Goal: Task Accomplishment & Management: Use online tool/utility

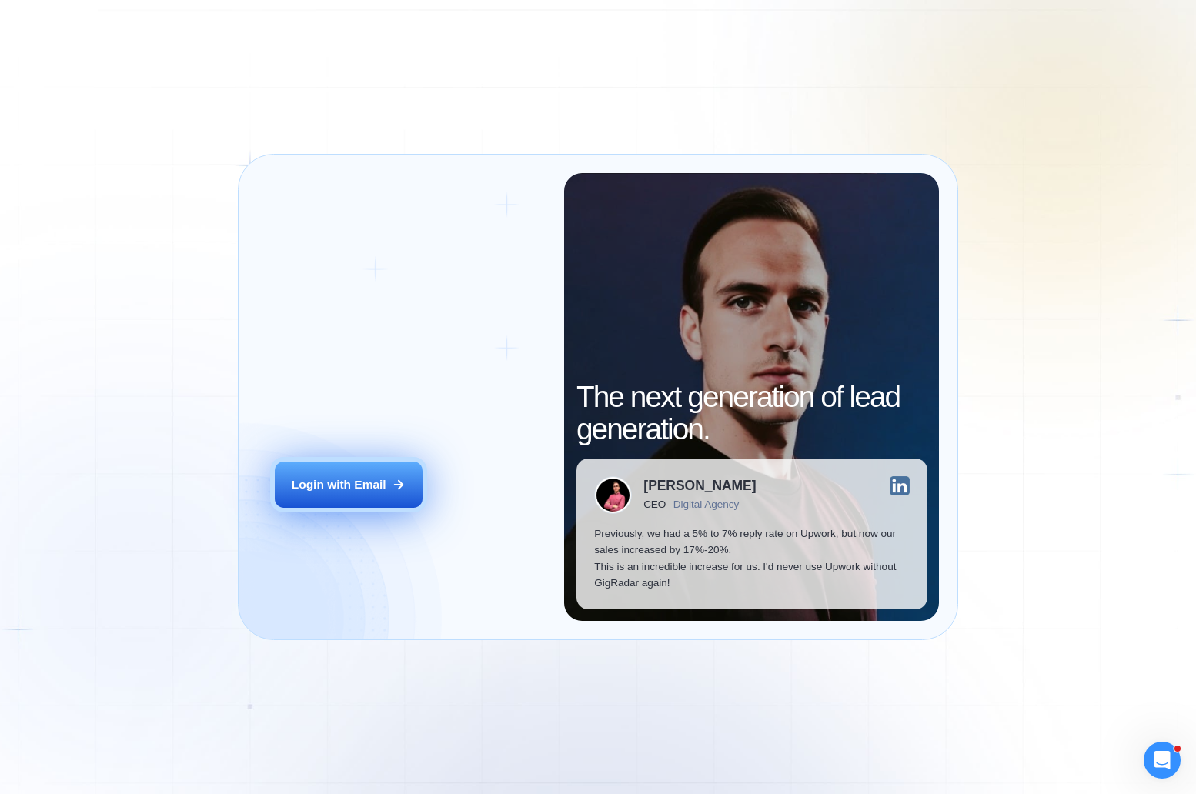
click at [327, 476] on button "Login with Email" at bounding box center [349, 485] width 148 height 46
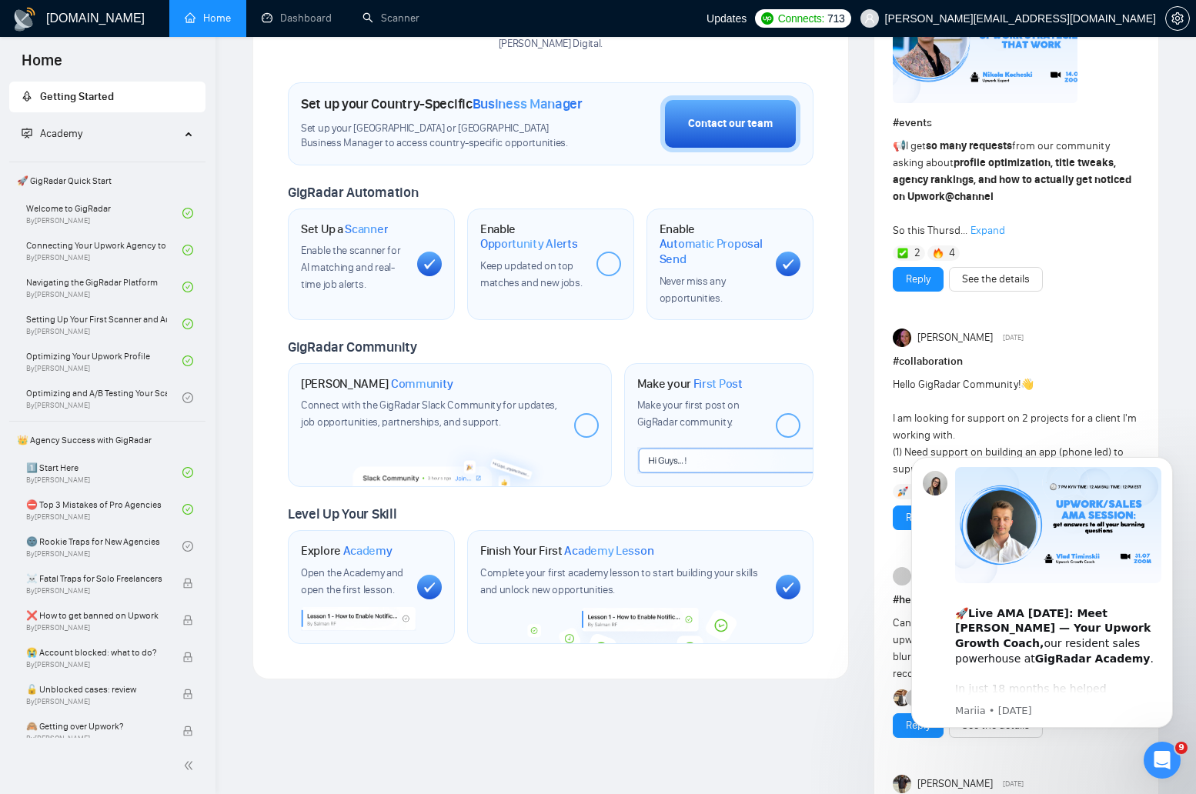
scroll to position [410, 0]
click at [129, 408] on link "Optimizing and A/B Testing Your Scanner for Better Results By Vlad Timinsky" at bounding box center [104, 398] width 156 height 34
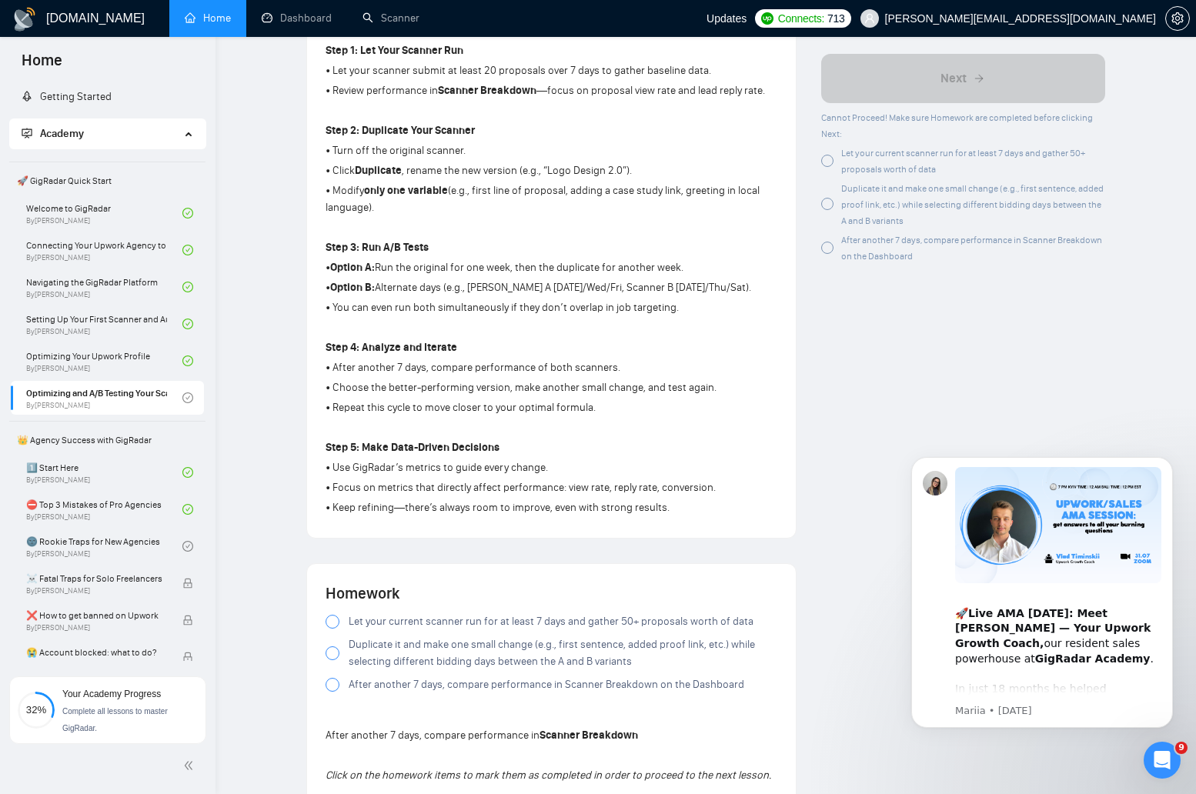
scroll to position [527, 0]
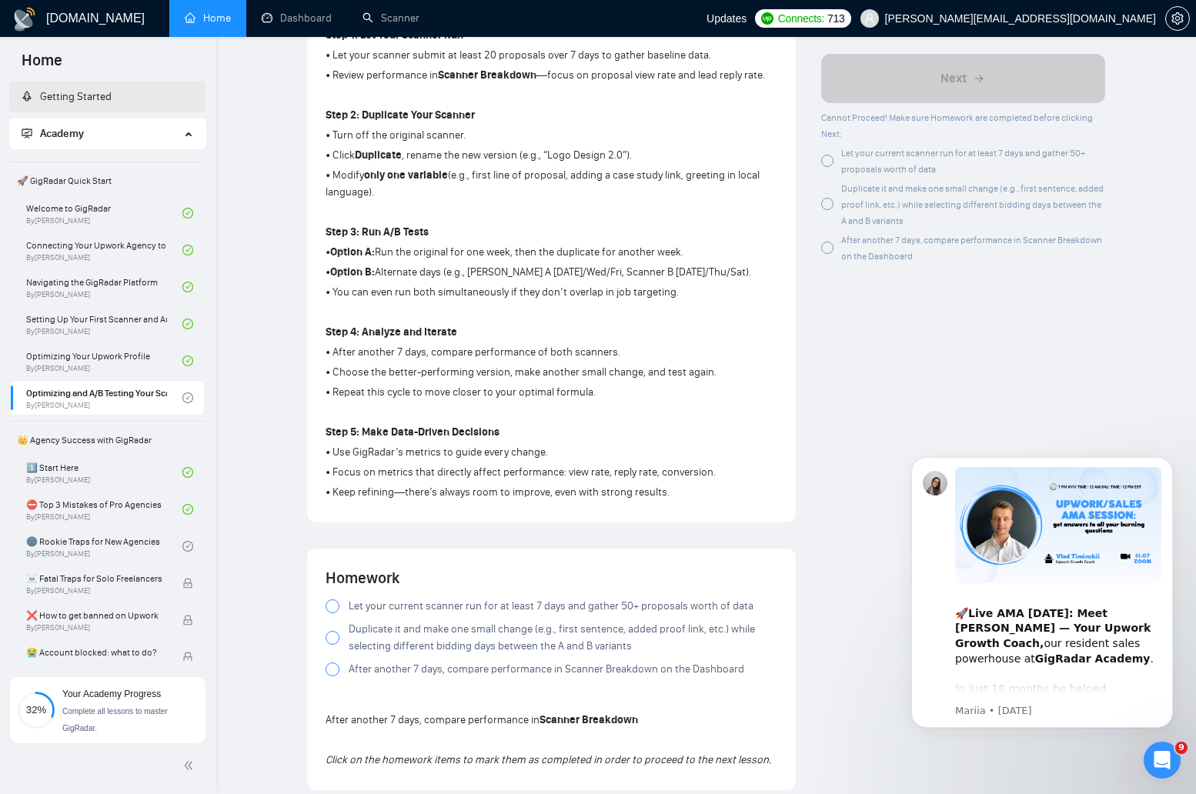
click at [110, 90] on link "Getting Started" at bounding box center [67, 96] width 90 height 13
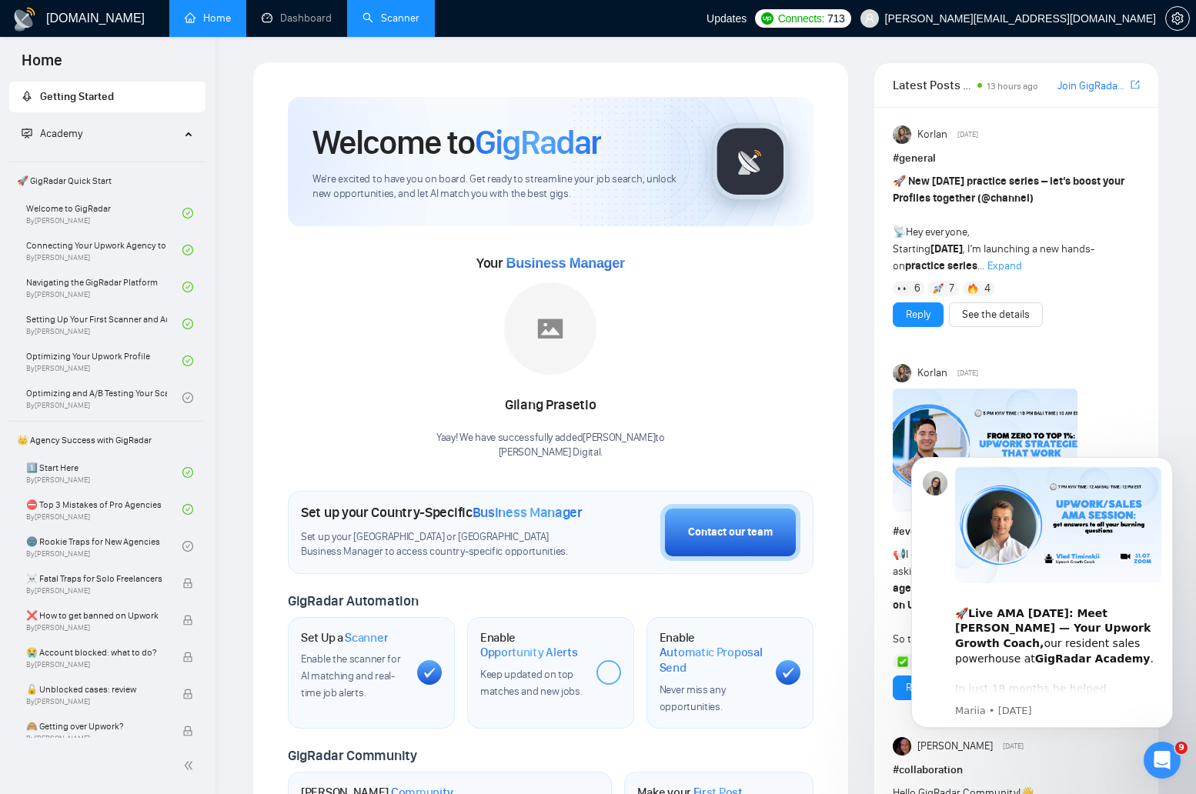
click at [398, 22] on link "Scanner" at bounding box center [391, 18] width 57 height 13
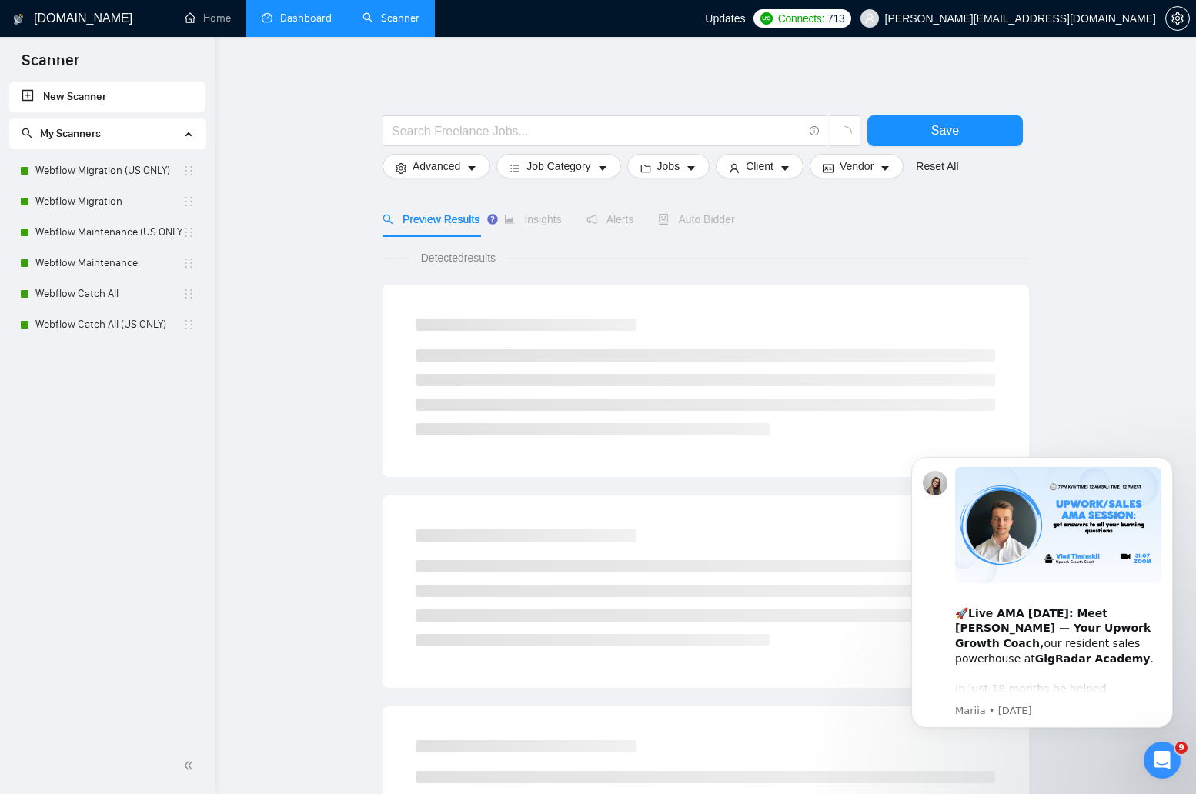
click at [292, 17] on link "Dashboard" at bounding box center [297, 18] width 70 height 13
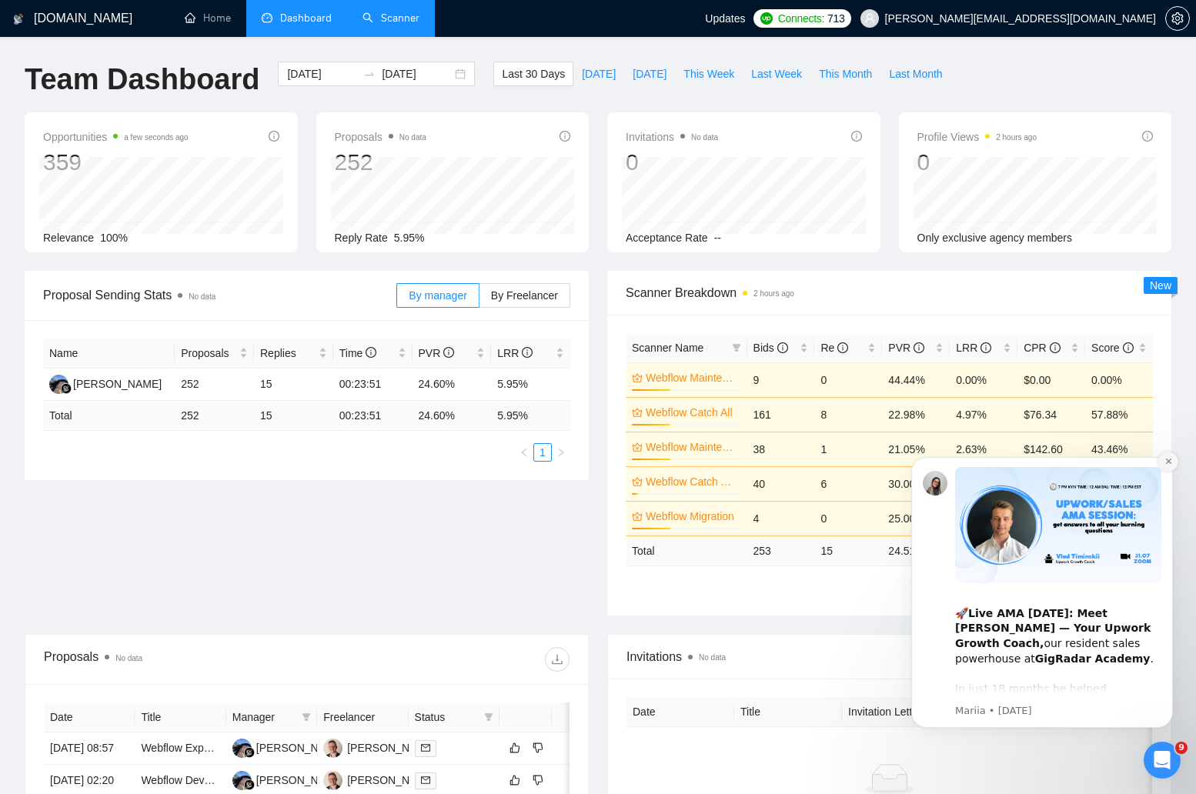
click at [1173, 461] on button "Dismiss notification" at bounding box center [1168, 462] width 20 height 20
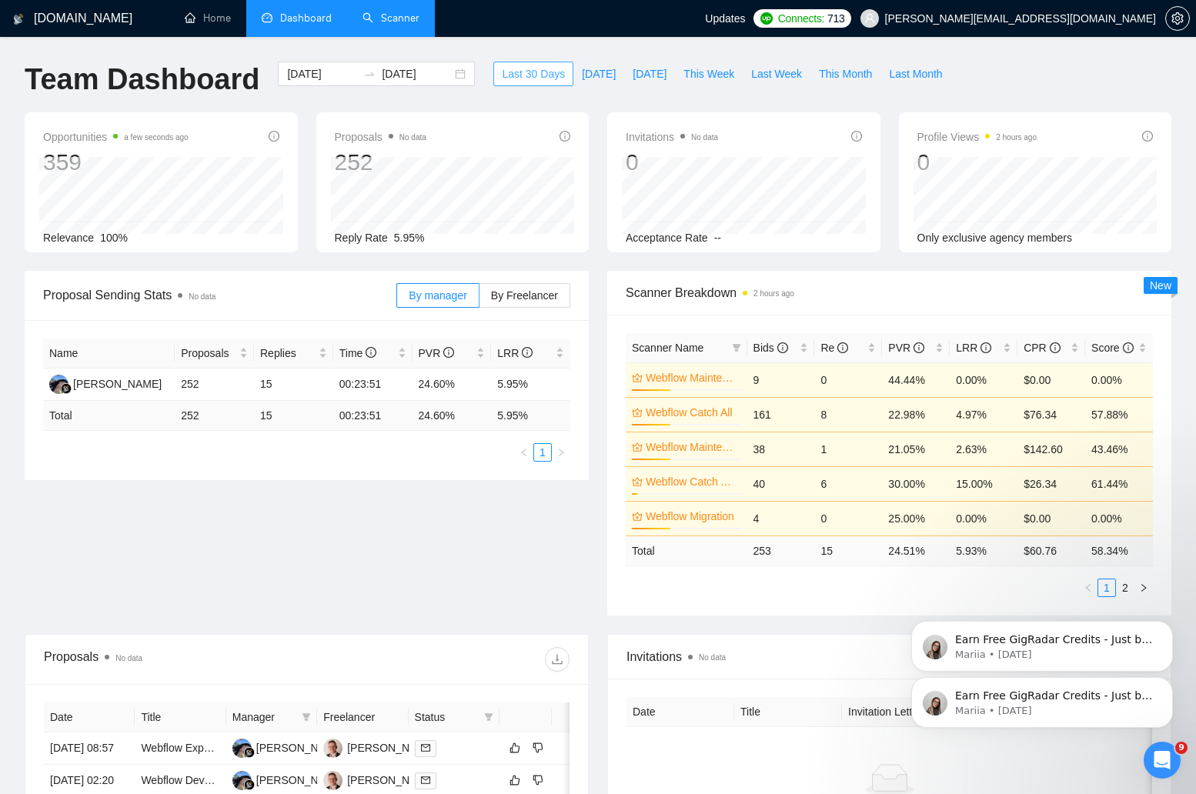
click at [502, 69] on span "Last 30 Days" at bounding box center [533, 73] width 63 height 17
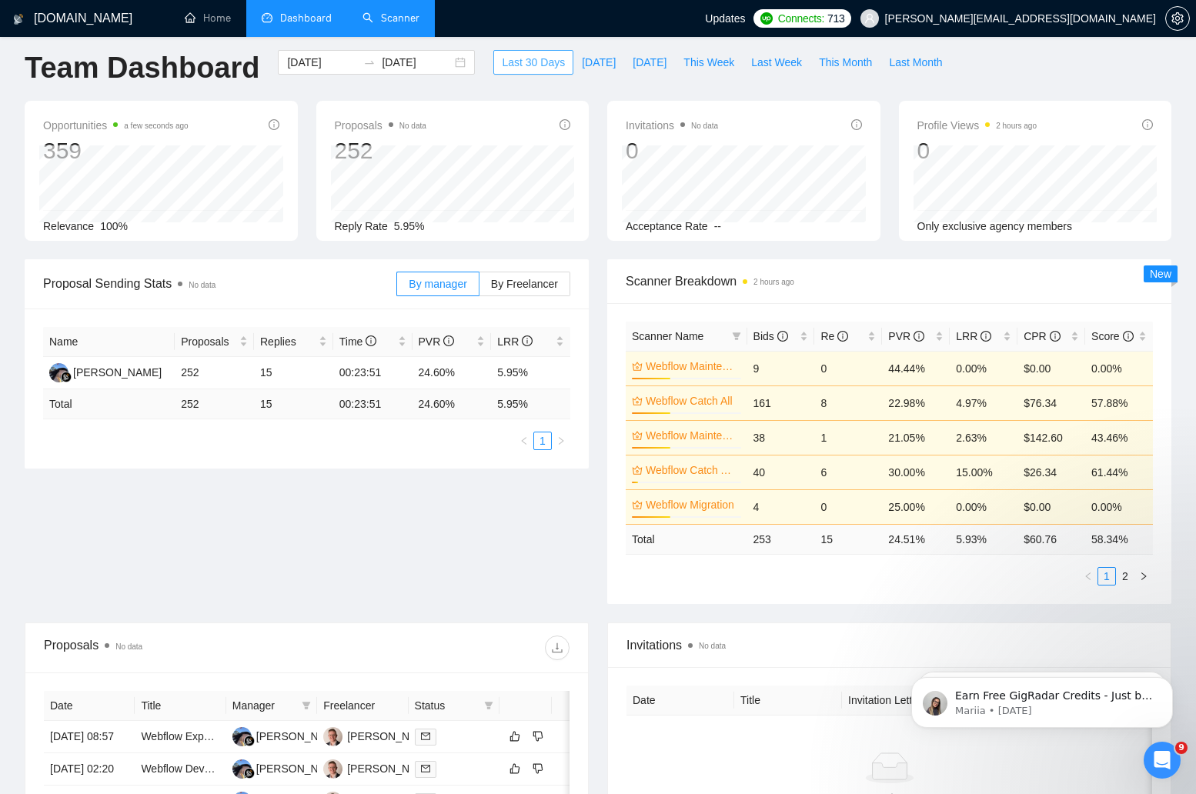
scroll to position [20, 0]
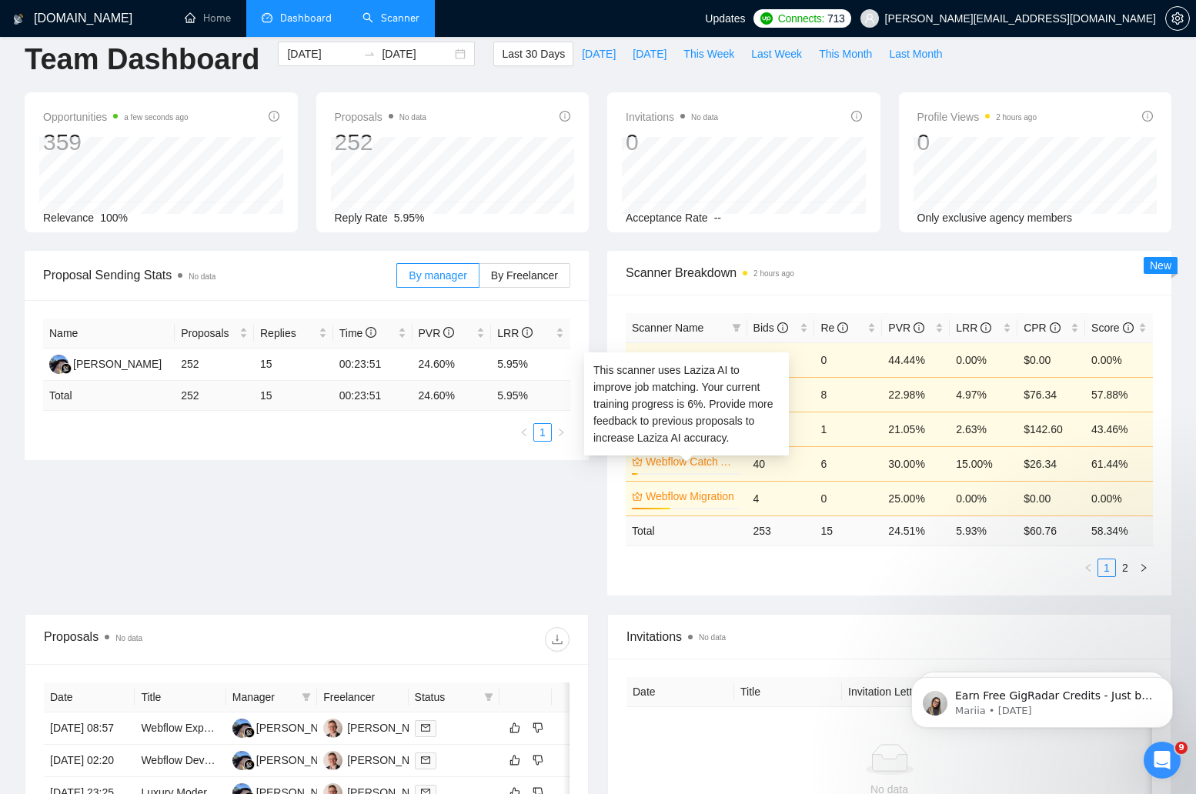
click at [681, 467] on link "Webflow Catch All (US ONLY)" at bounding box center [692, 461] width 92 height 17
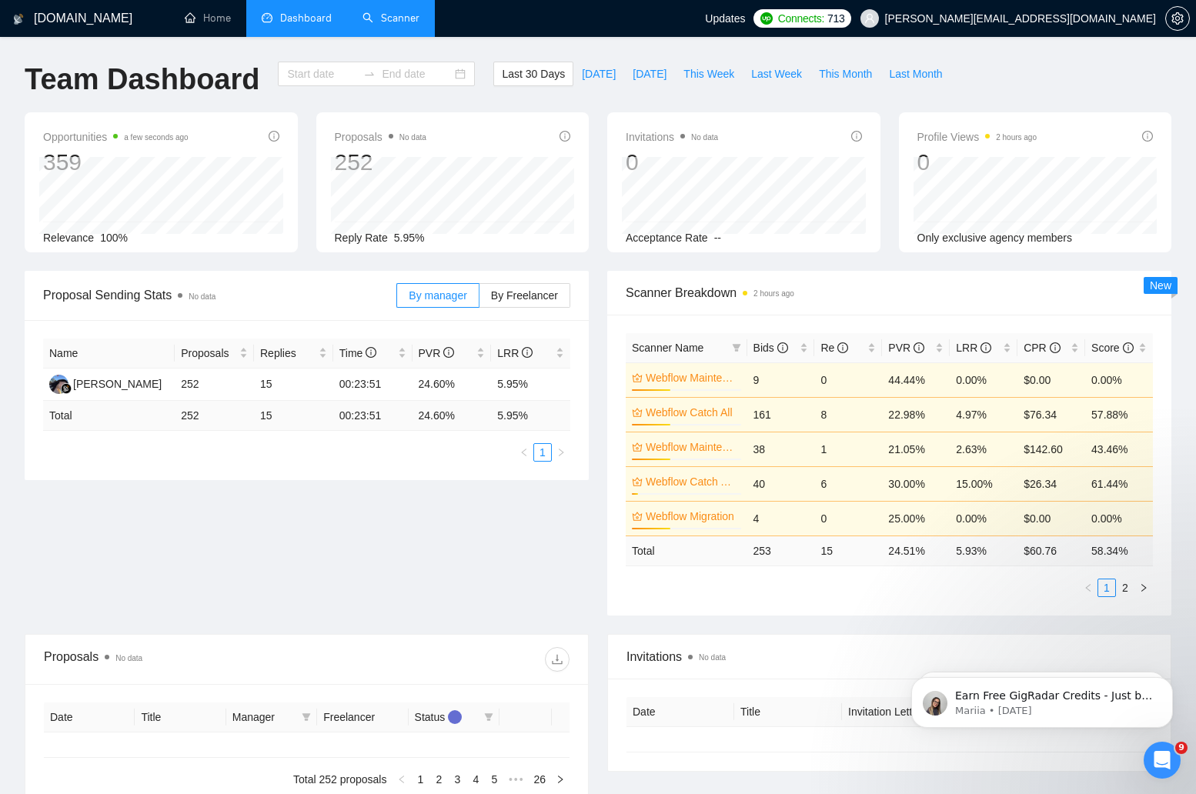
scroll to position [20, 0]
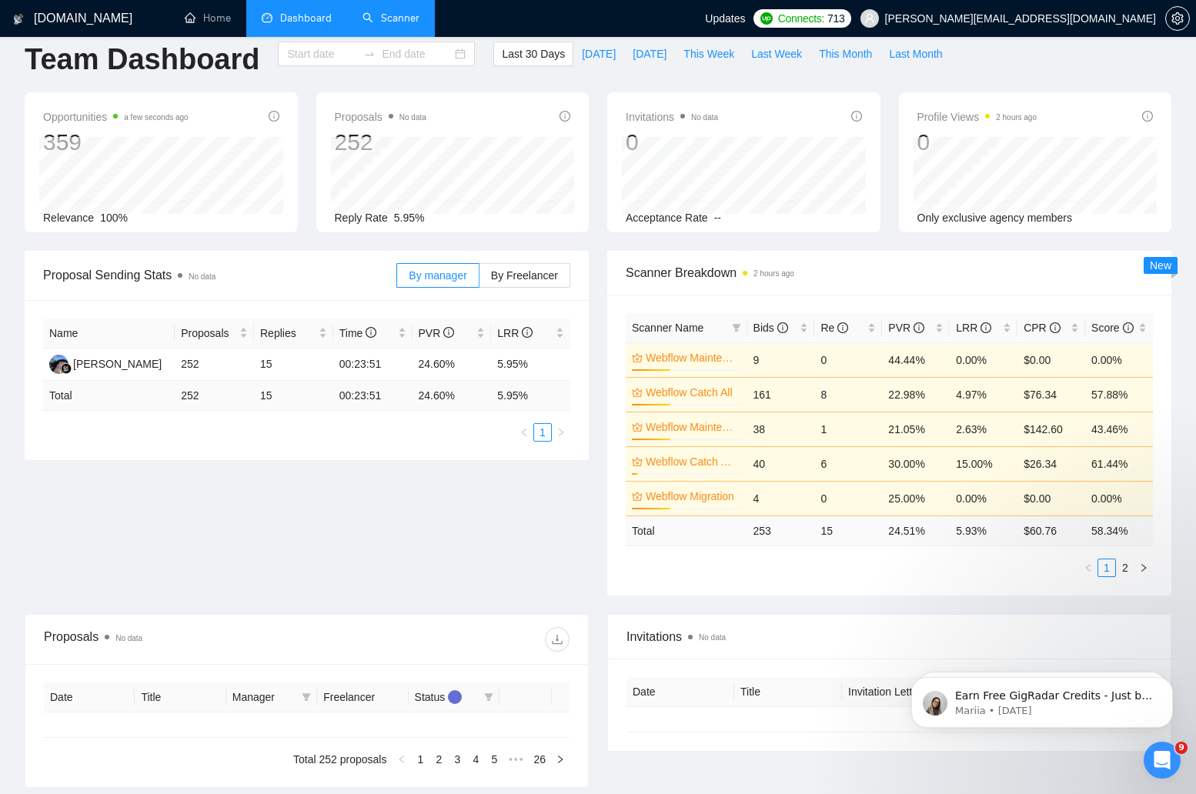
type input "2025-07-13"
type input "2025-08-12"
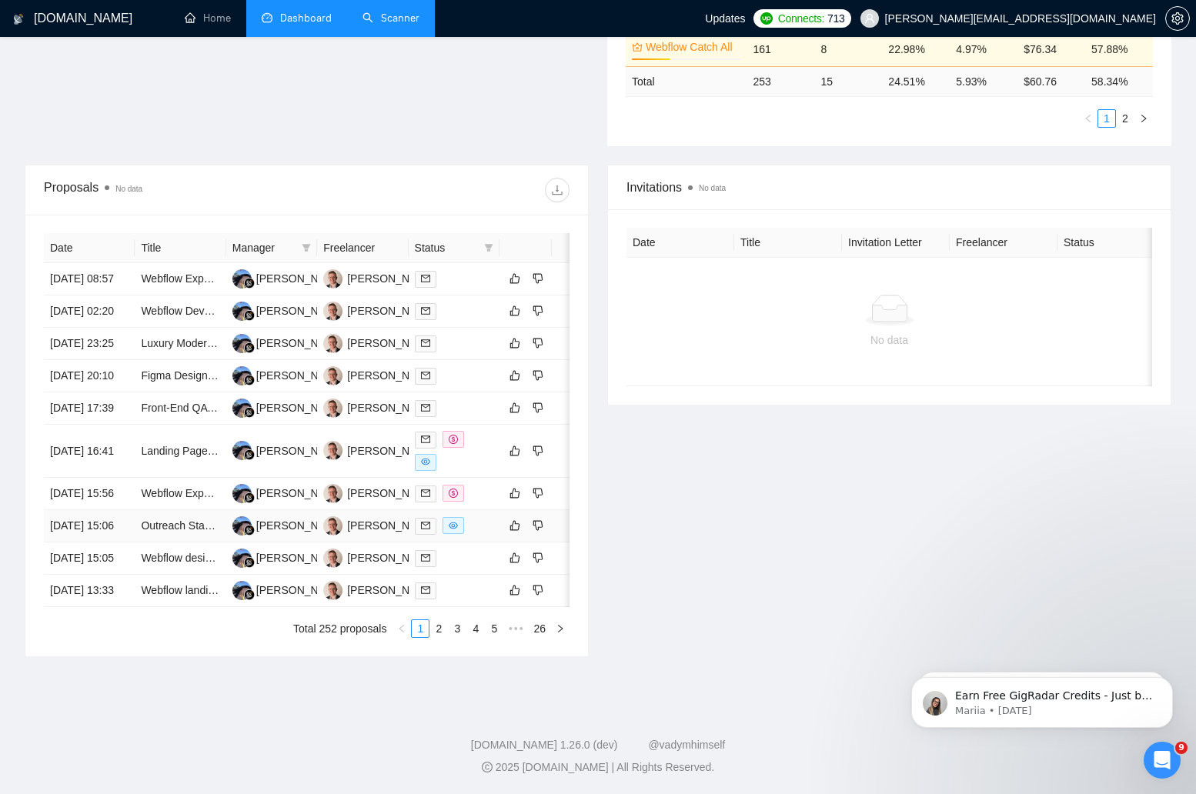
scroll to position [462, 0]
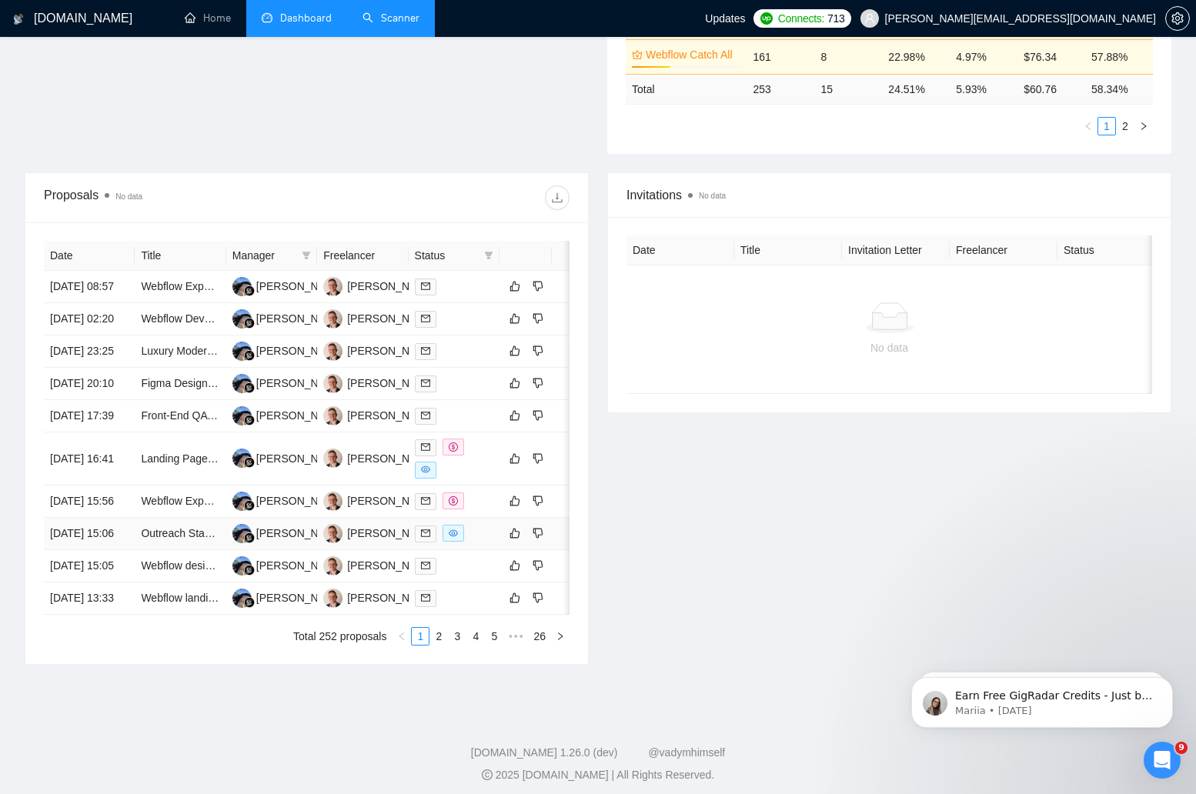
click at [476, 543] on div at bounding box center [454, 534] width 79 height 18
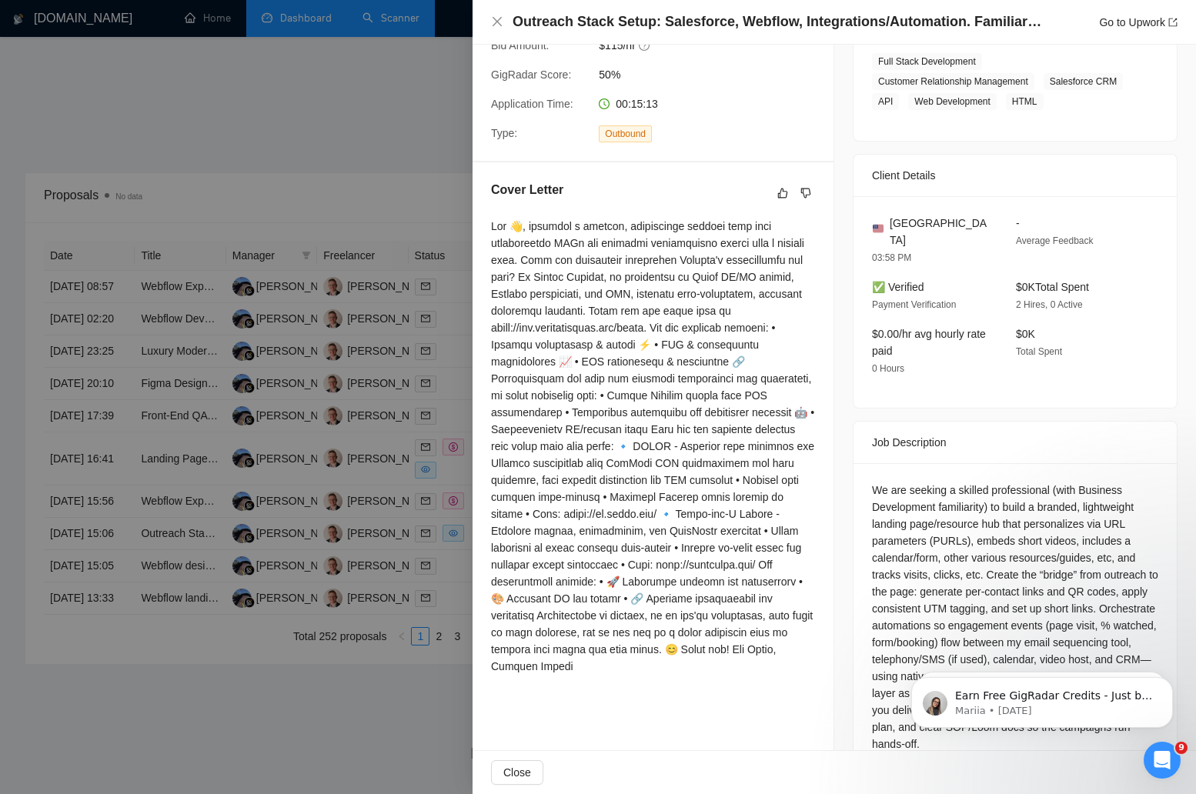
scroll to position [316, 0]
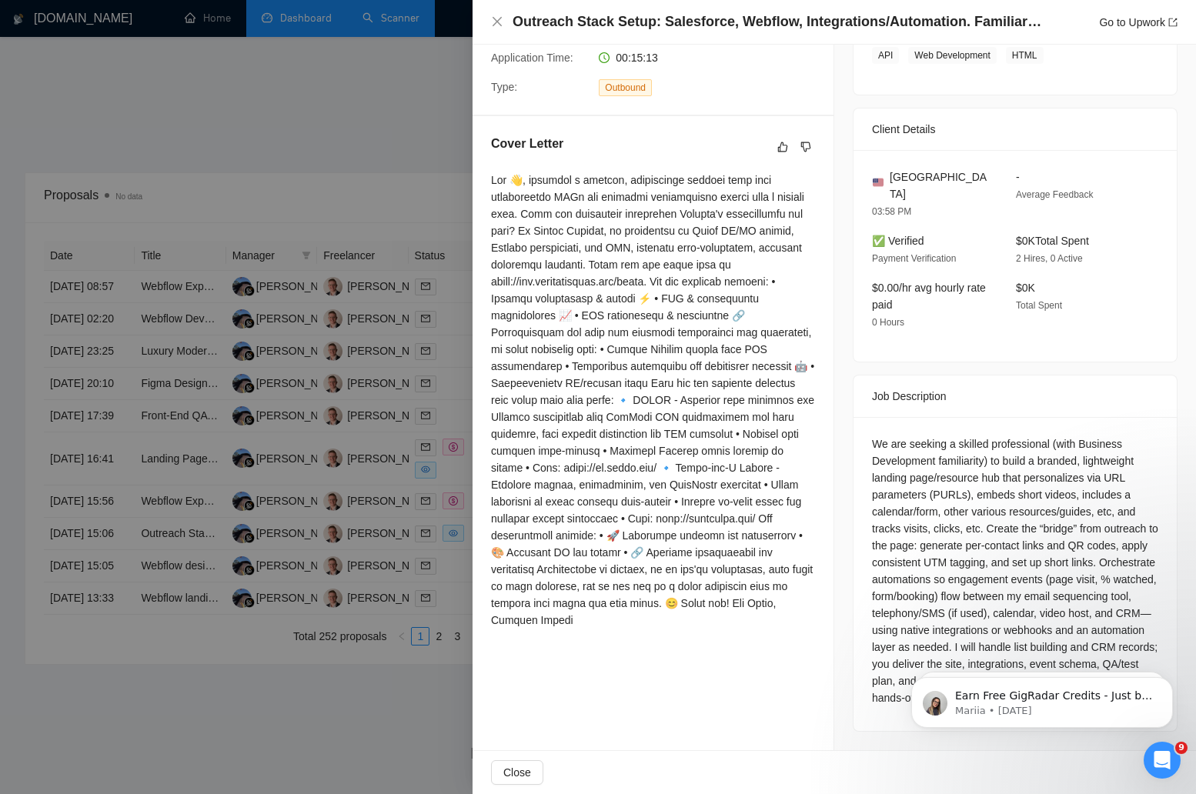
click at [370, 269] on div at bounding box center [598, 397] width 1196 height 794
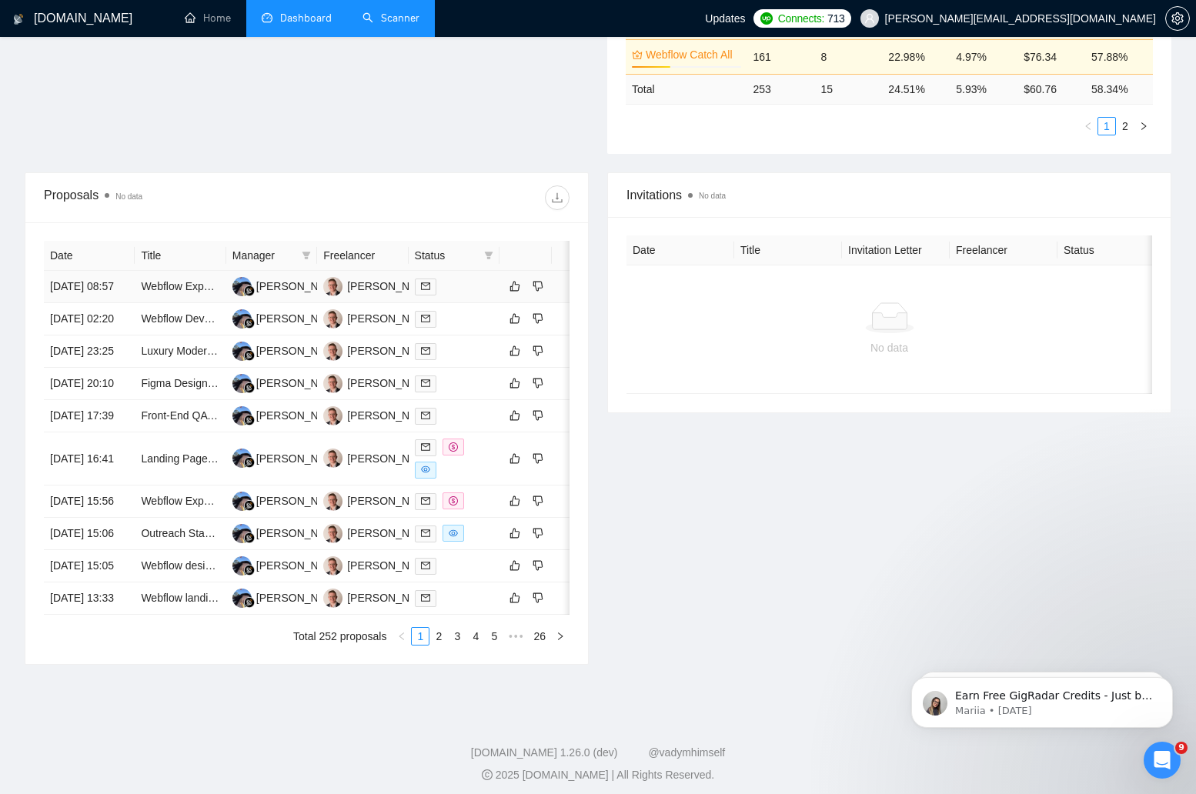
click at [459, 294] on div at bounding box center [454, 287] width 79 height 18
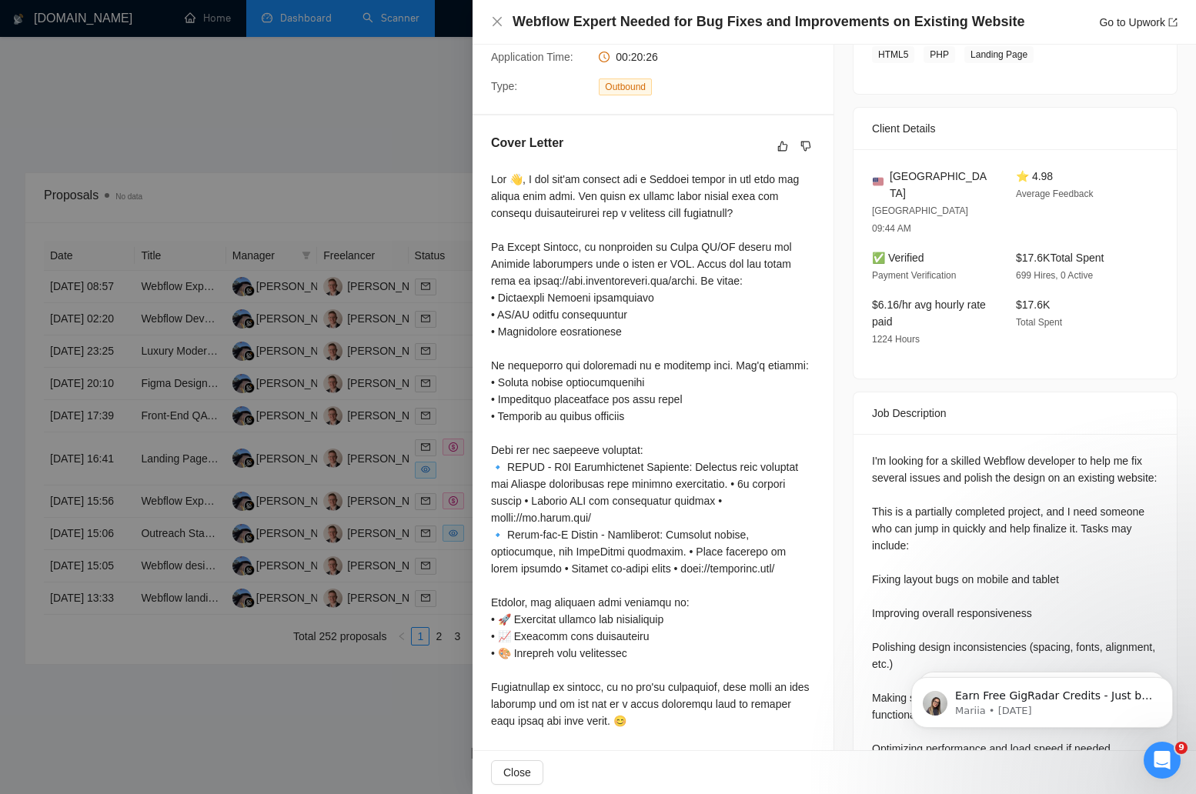
click at [346, 159] on div at bounding box center [598, 397] width 1196 height 794
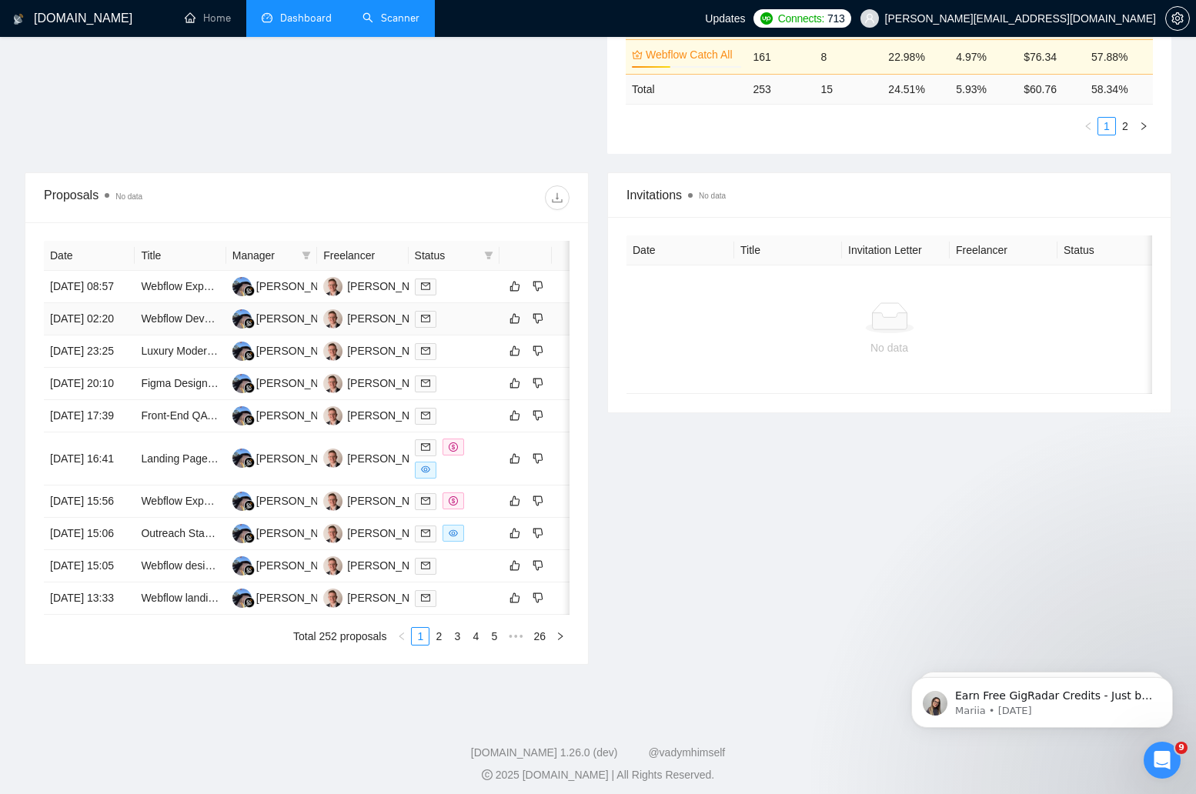
click at [465, 328] on div at bounding box center [454, 319] width 79 height 18
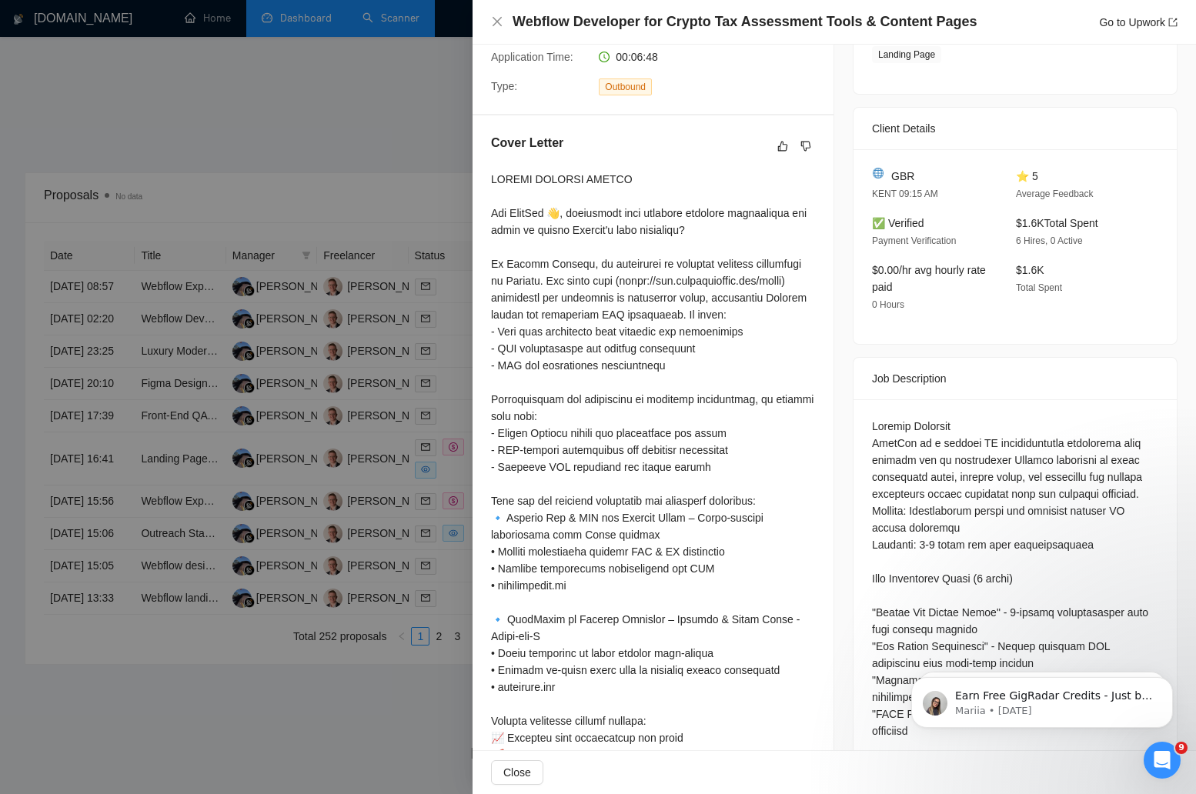
click at [457, 423] on div at bounding box center [598, 397] width 1196 height 794
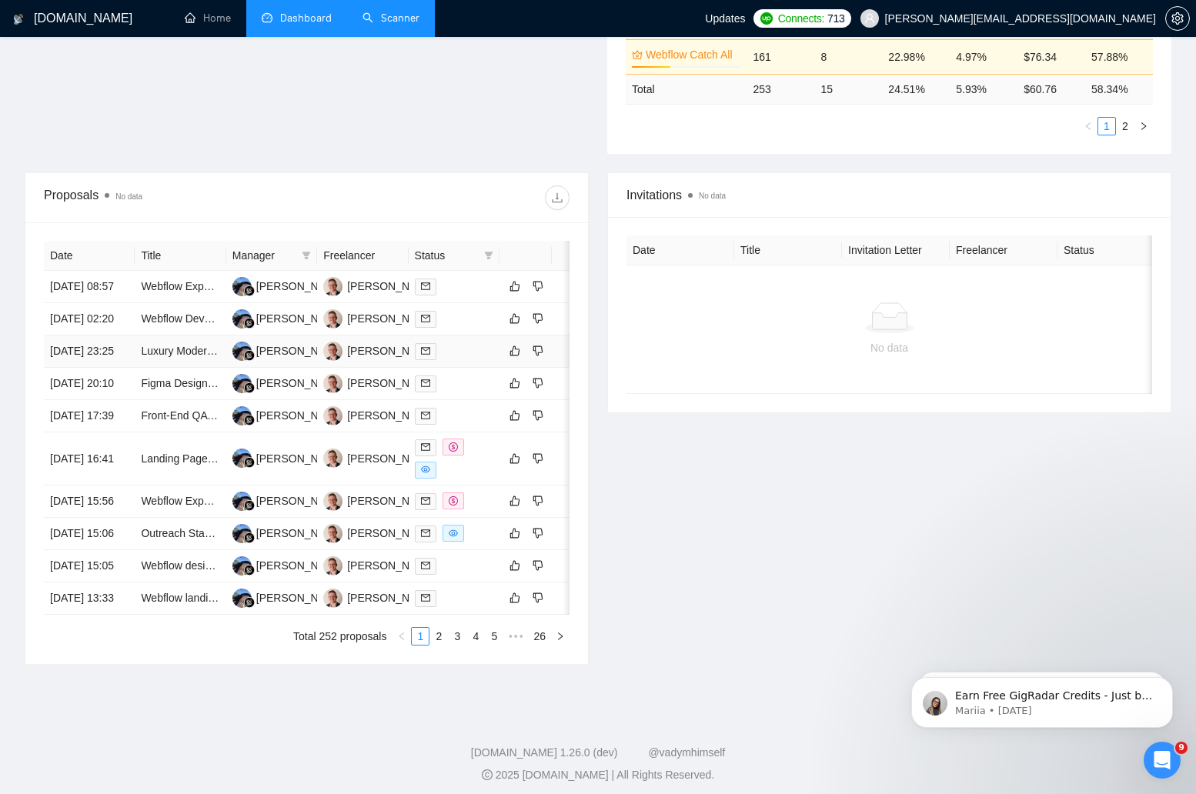
click at [457, 360] on div at bounding box center [454, 352] width 79 height 18
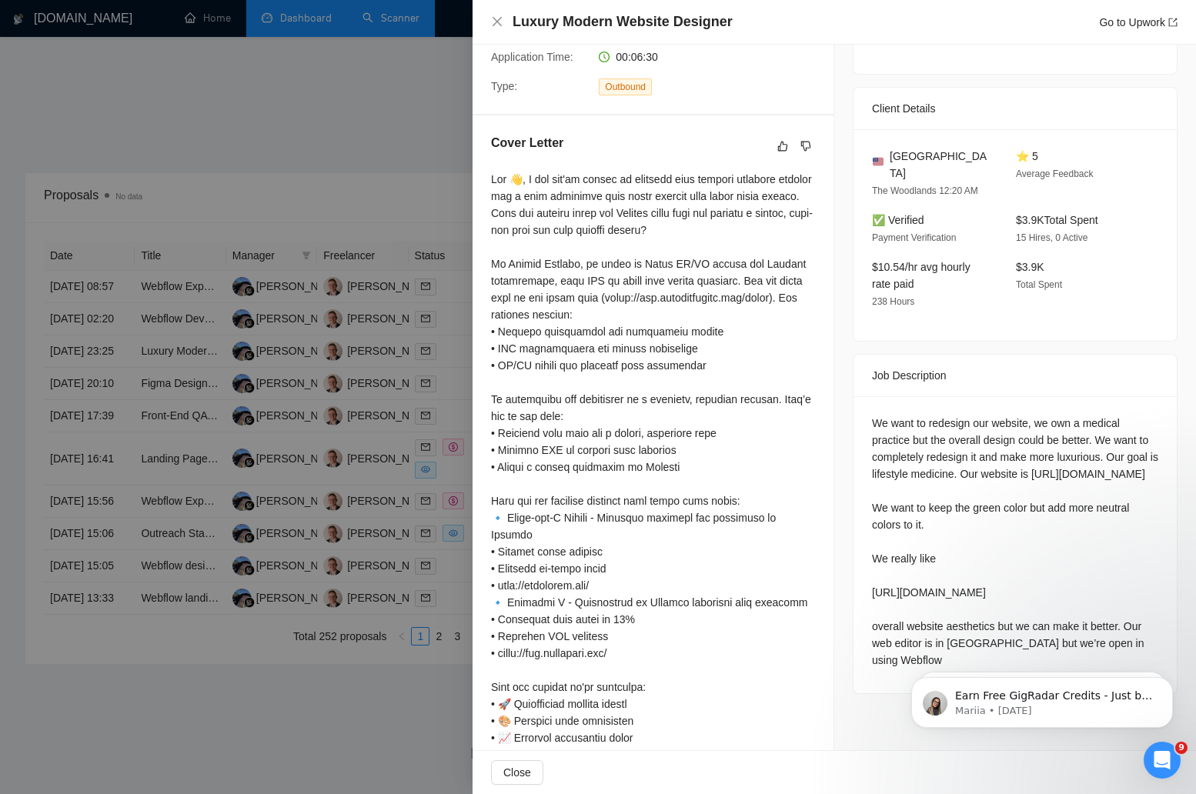
click at [450, 403] on div at bounding box center [598, 397] width 1196 height 794
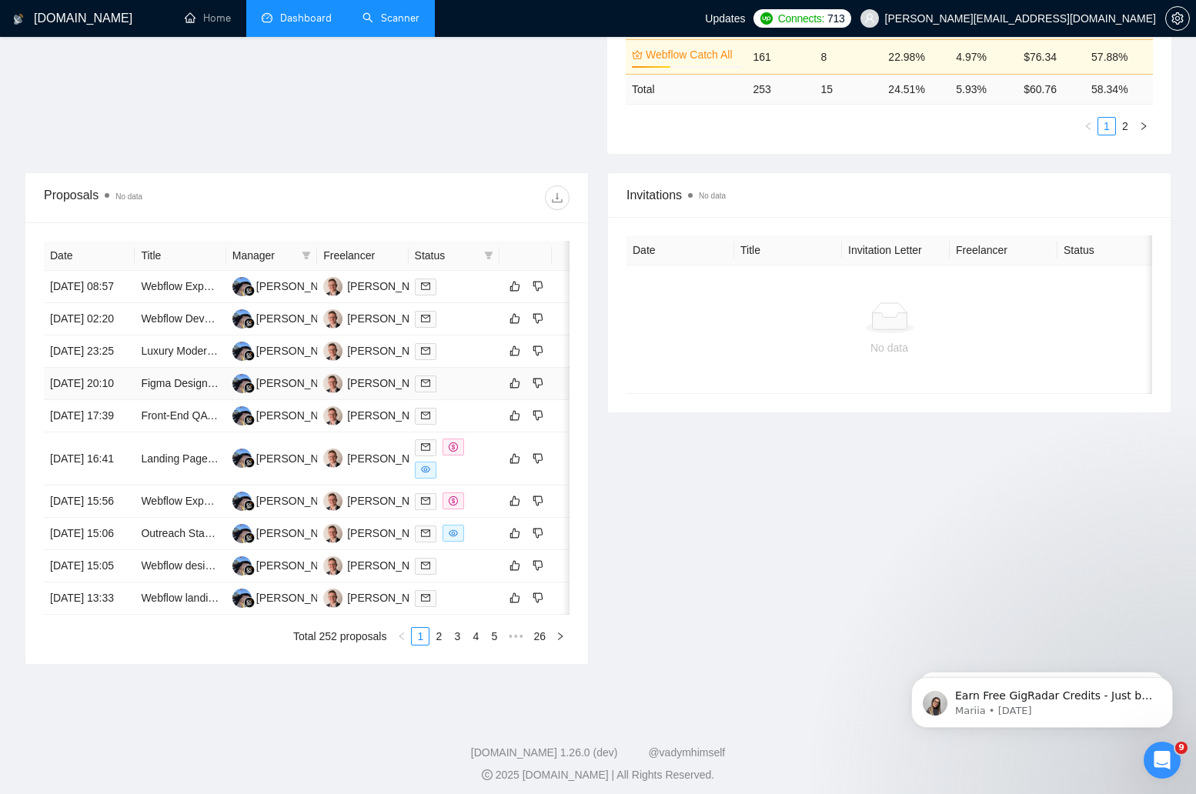
click at [452, 393] on div at bounding box center [454, 384] width 79 height 18
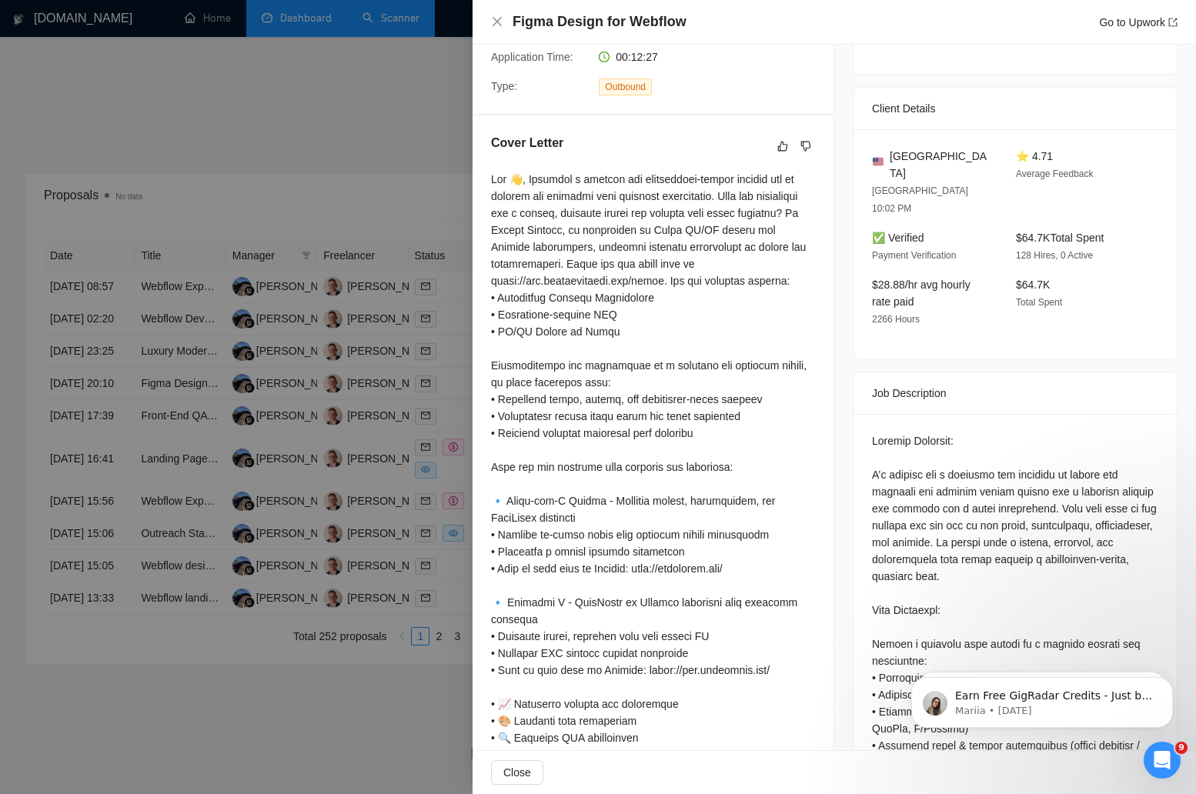
click at [440, 410] on div at bounding box center [598, 397] width 1196 height 794
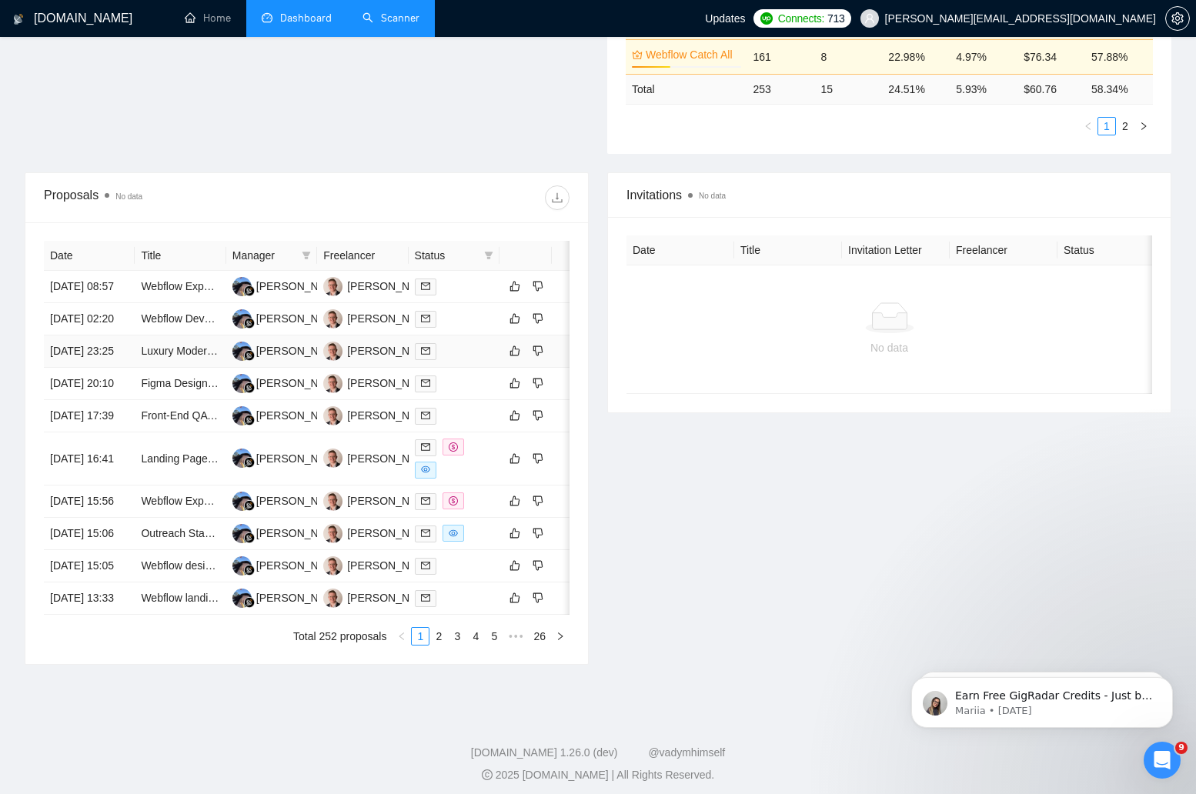
scroll to position [0, 0]
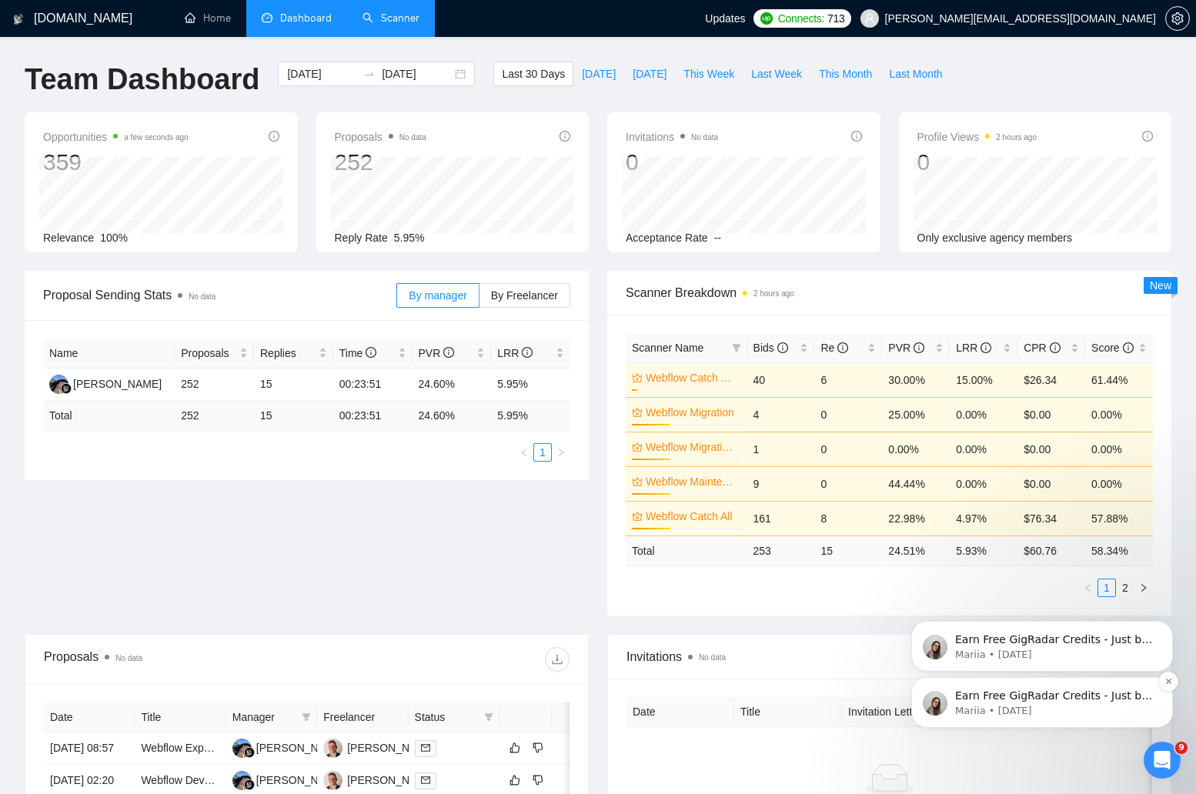
click at [1058, 696] on p "Earn Free GigRadar Credits - Just by Sharing Your Story! 💬 Want more credits fo…" at bounding box center [1054, 696] width 199 height 15
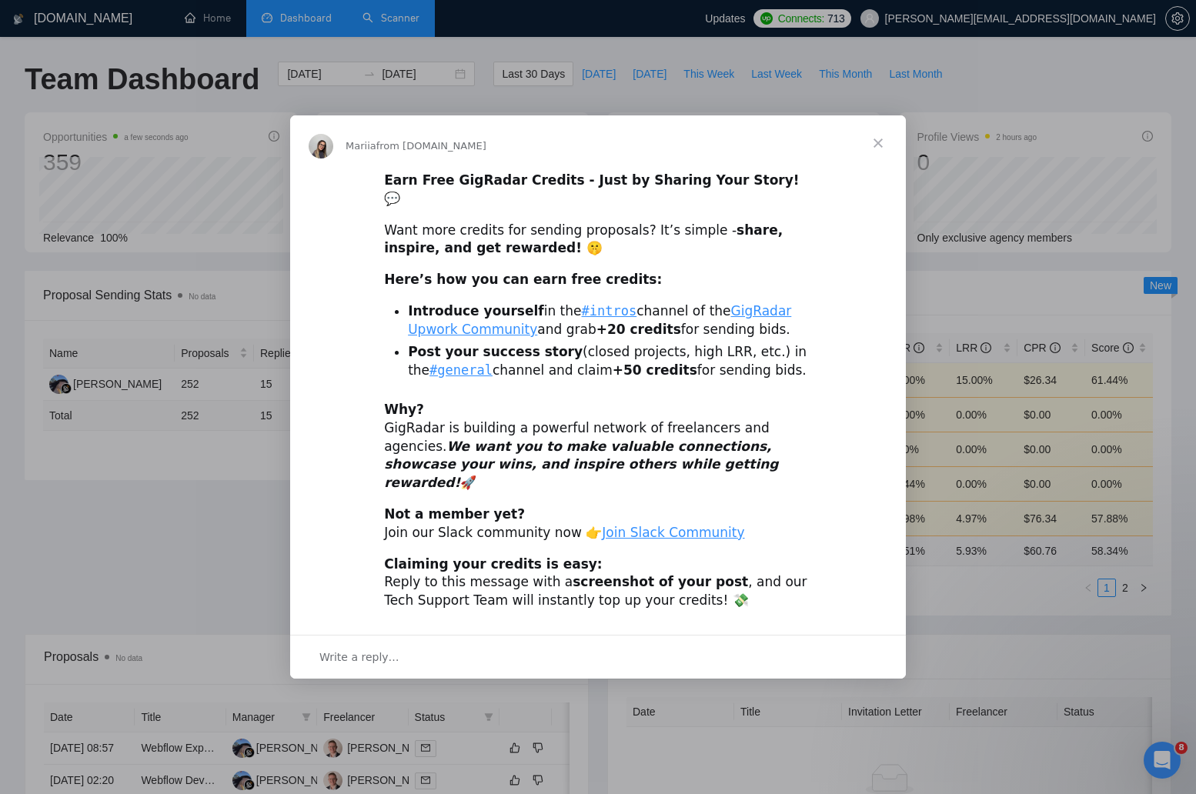
click at [873, 159] on span "Close" at bounding box center [878, 142] width 55 height 55
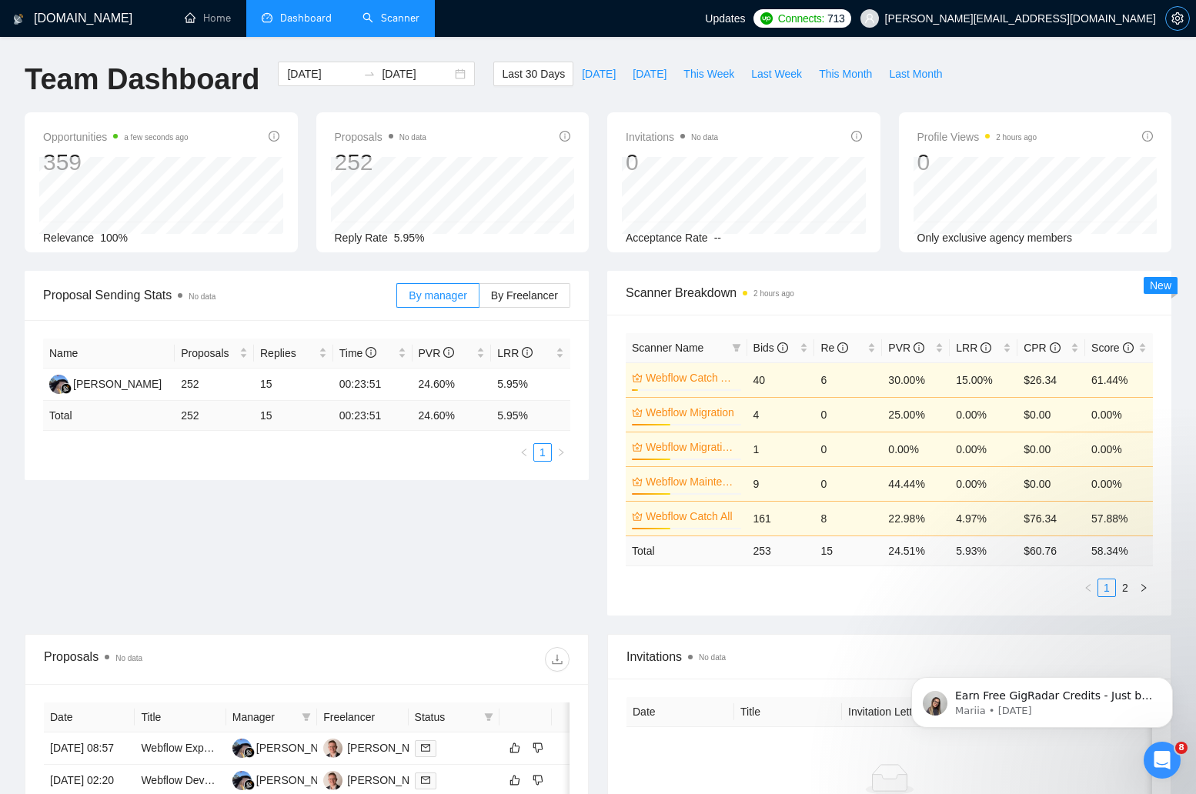
click at [1174, 21] on icon "setting" at bounding box center [1178, 18] width 12 height 12
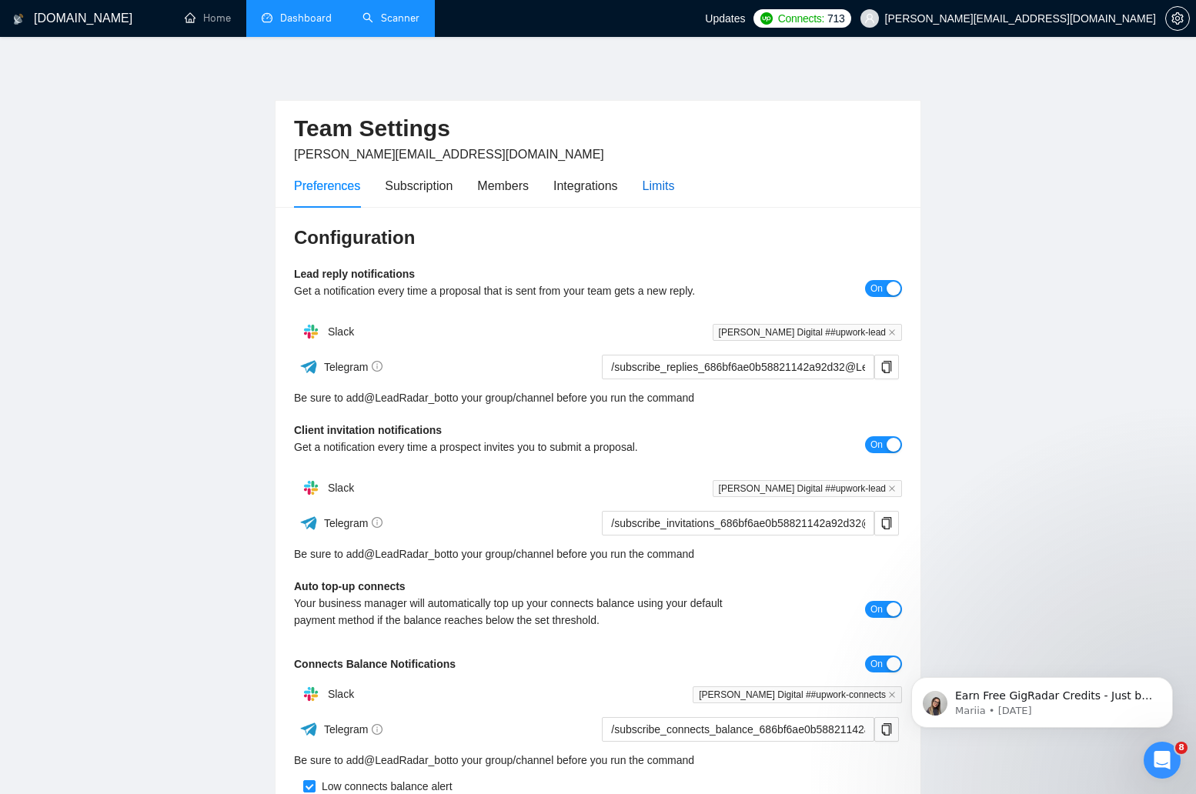
click at [674, 190] on div "Limits" at bounding box center [659, 185] width 32 height 19
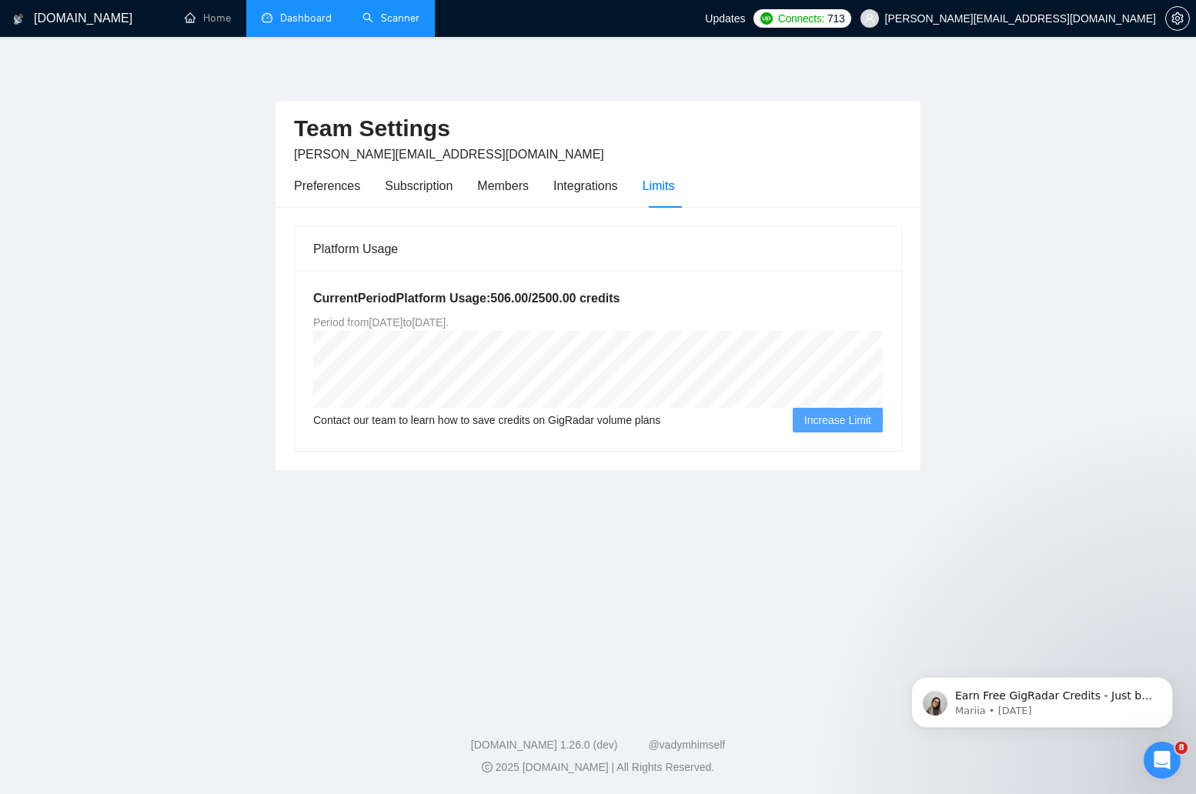
click at [82, 26] on h1 "[DOMAIN_NAME]" at bounding box center [83, 18] width 99 height 37
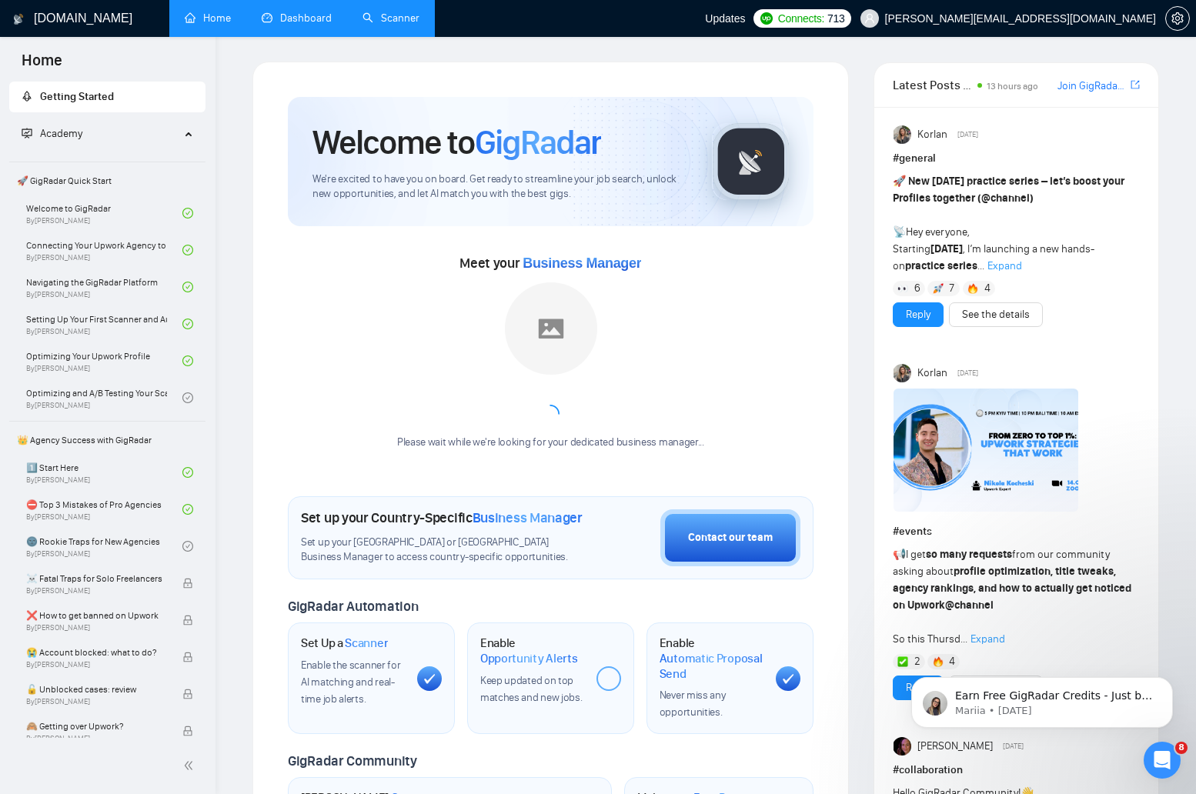
click at [404, 25] on link "Scanner" at bounding box center [391, 18] width 57 height 13
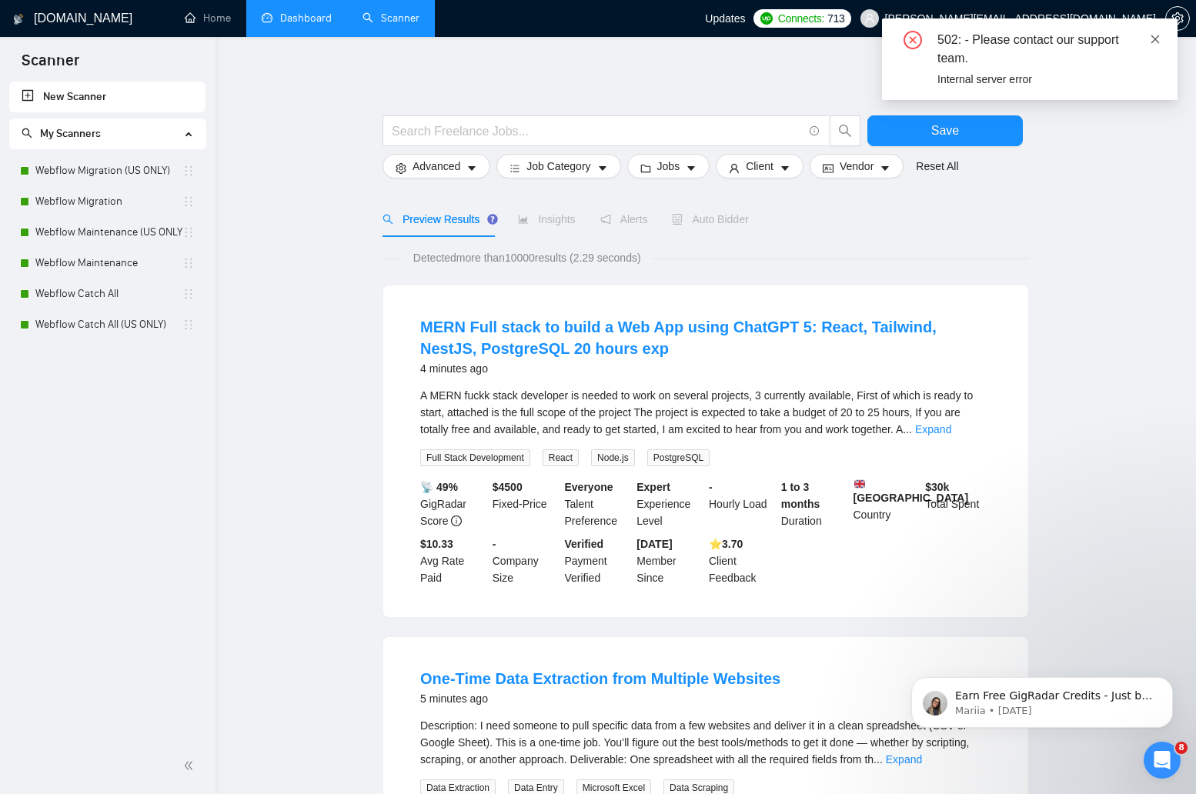
click at [1155, 38] on icon "close" at bounding box center [1156, 39] width 8 height 8
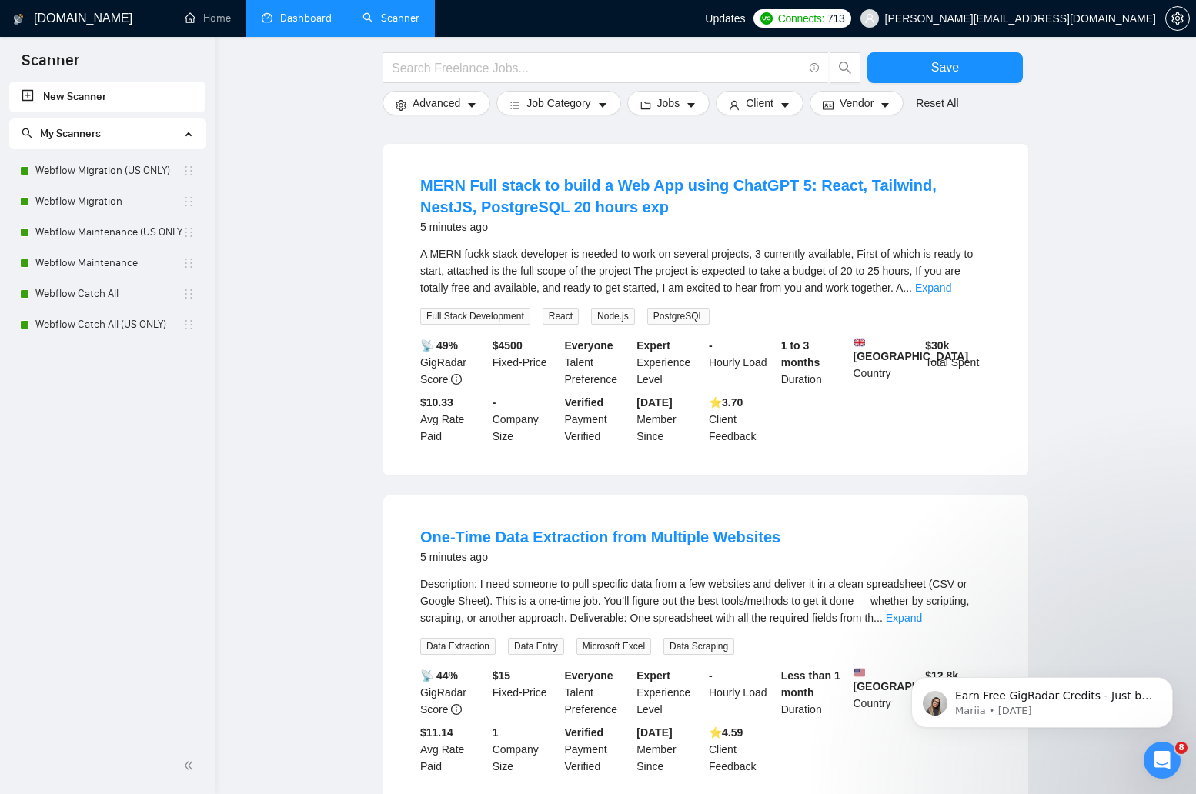
scroll to position [474, 0]
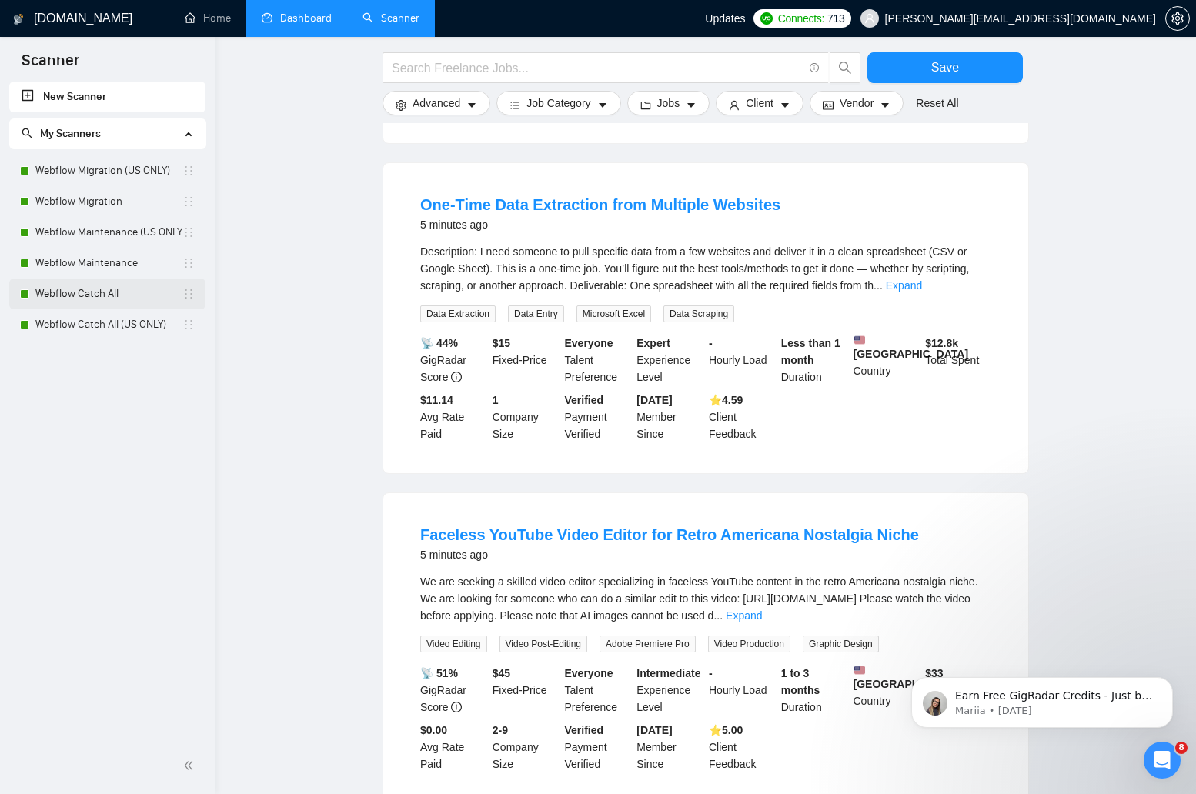
click at [81, 288] on link "Webflow Catch All" at bounding box center [108, 294] width 147 height 31
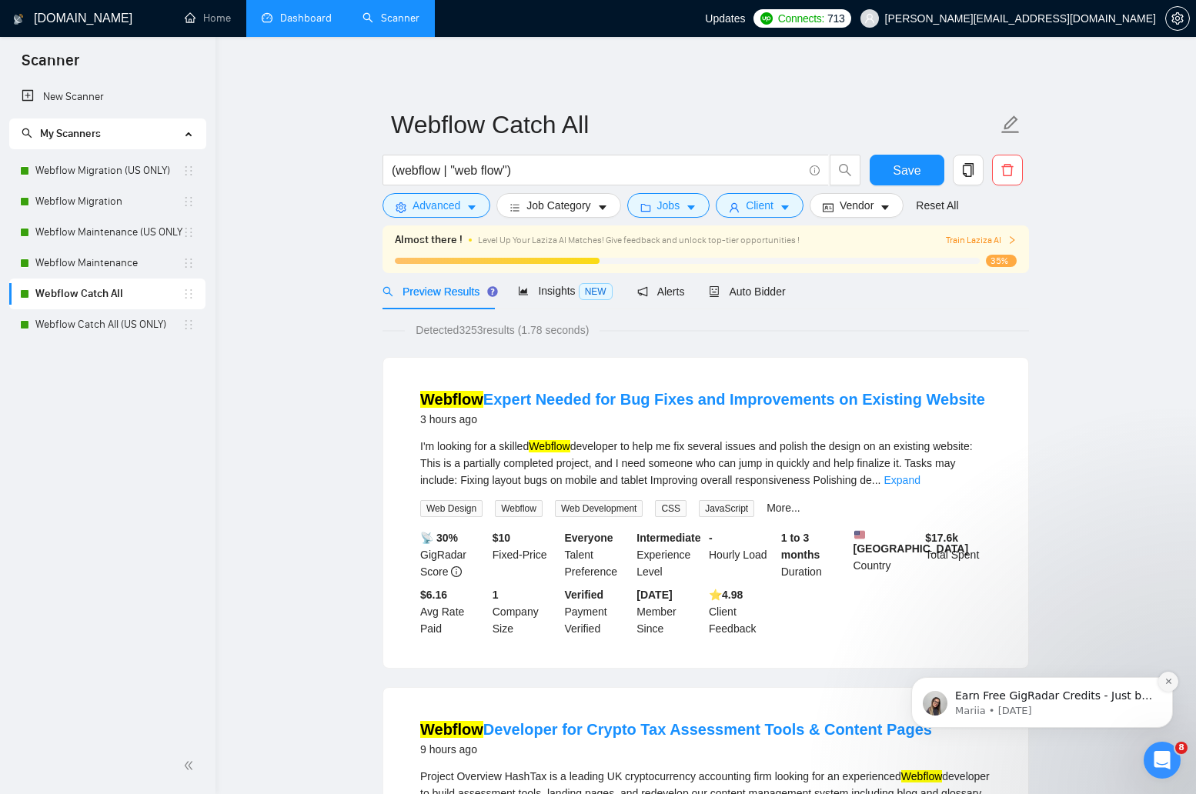
click at [1168, 684] on icon "Dismiss notification" at bounding box center [1169, 681] width 8 height 8
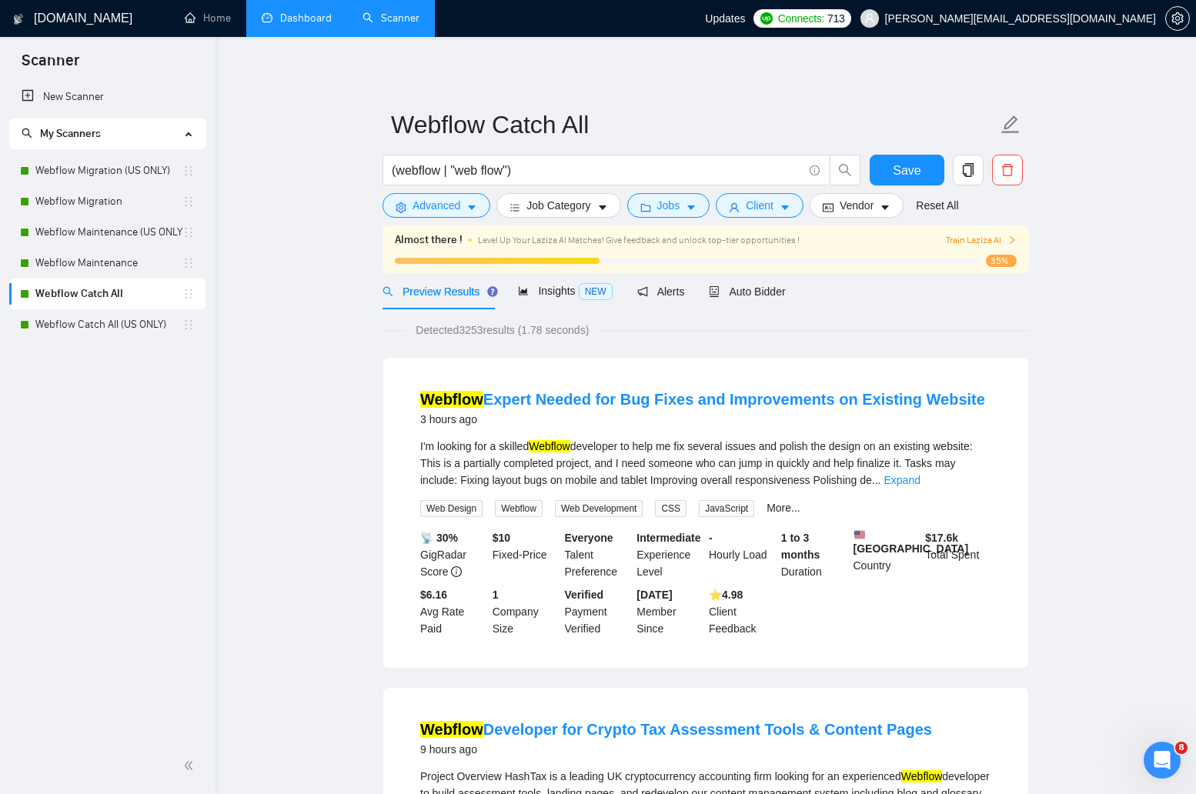
click at [1164, 754] on icon "Open Intercom Messenger" at bounding box center [1162, 760] width 25 height 25
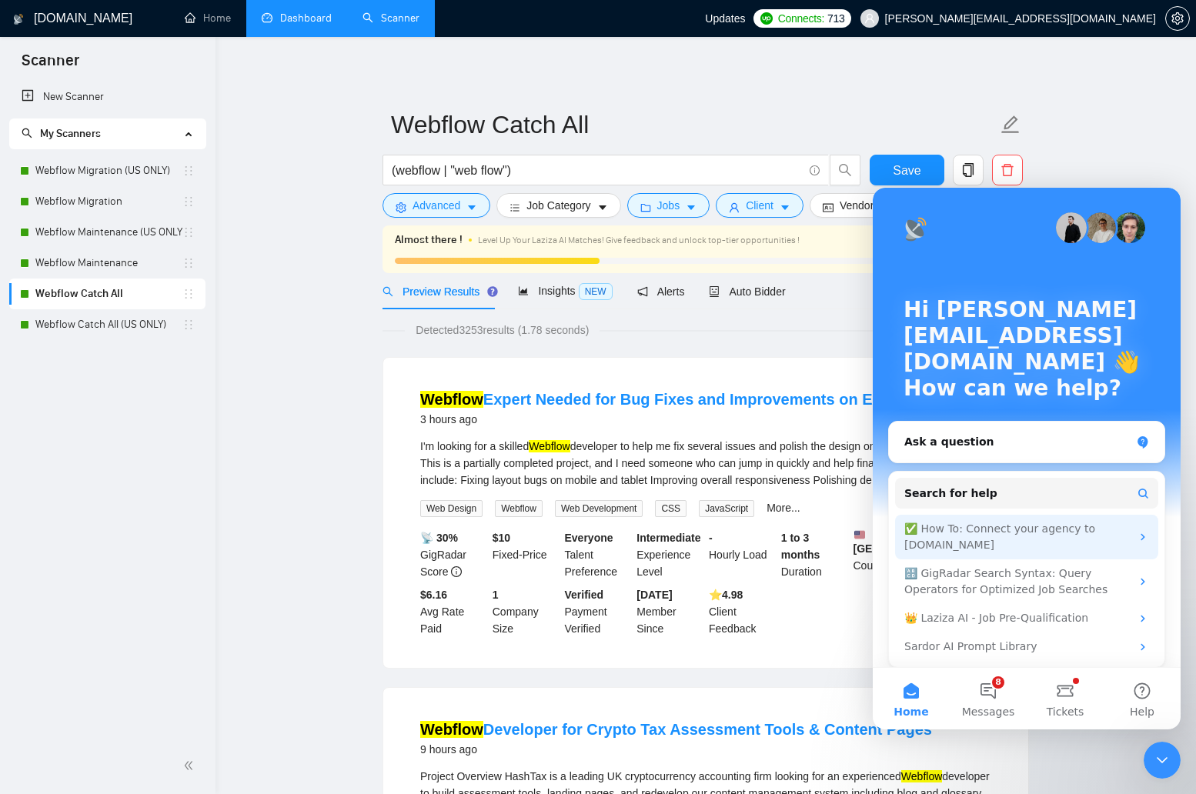
scroll to position [8, 0]
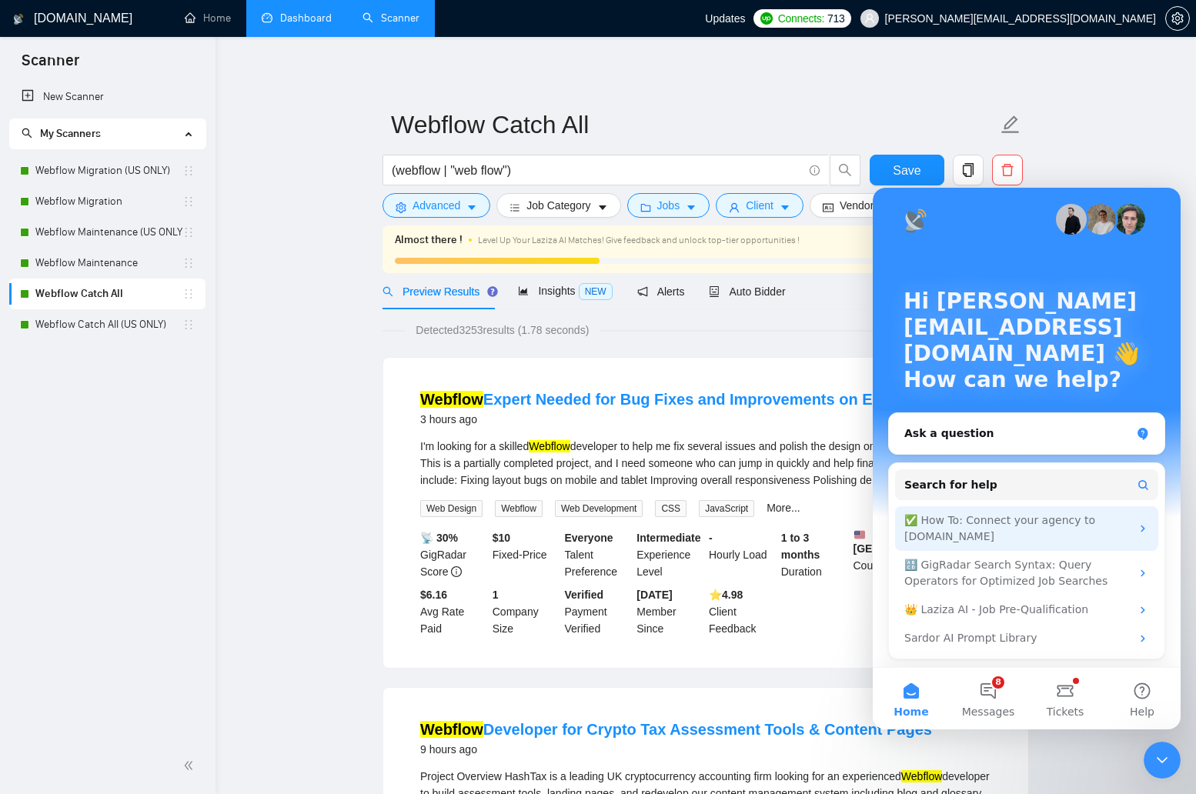
click at [1104, 515] on div "✅ How To: Connect your agency to GigRadar.io" at bounding box center [1017, 529] width 226 height 32
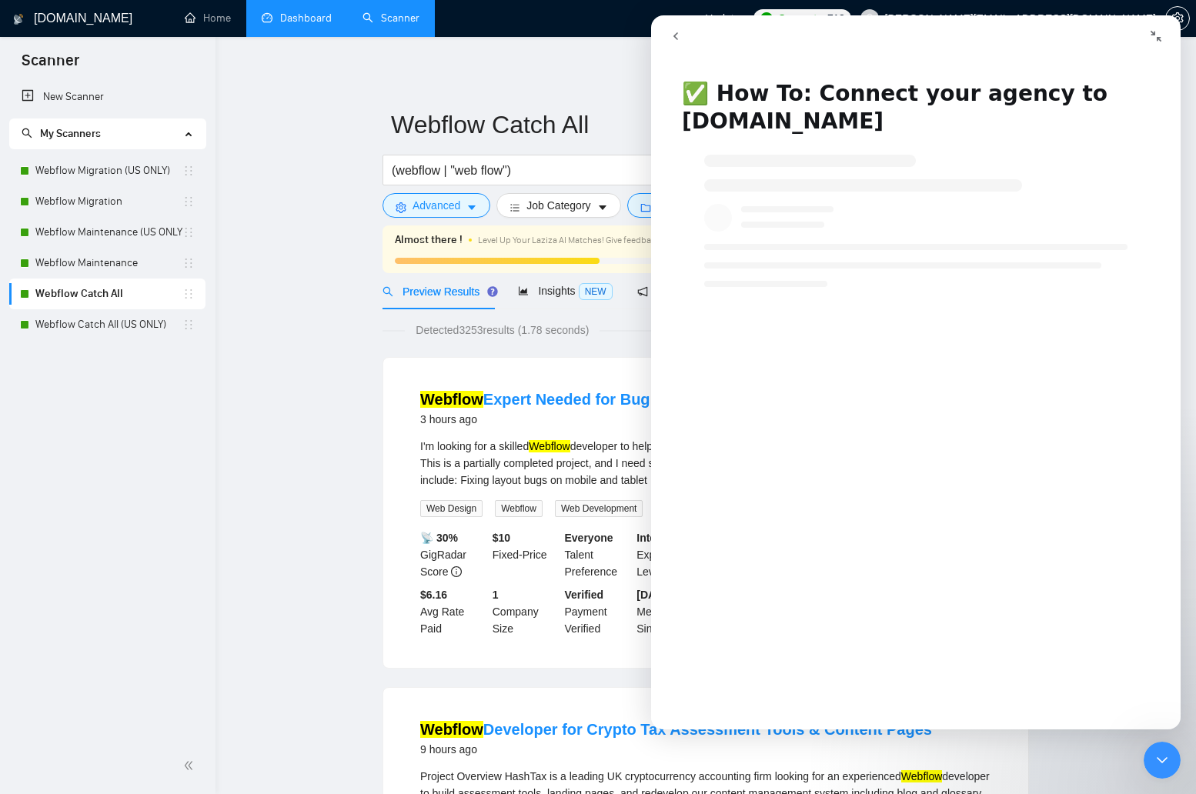
click at [676, 33] on icon "go back" at bounding box center [676, 36] width 5 height 8
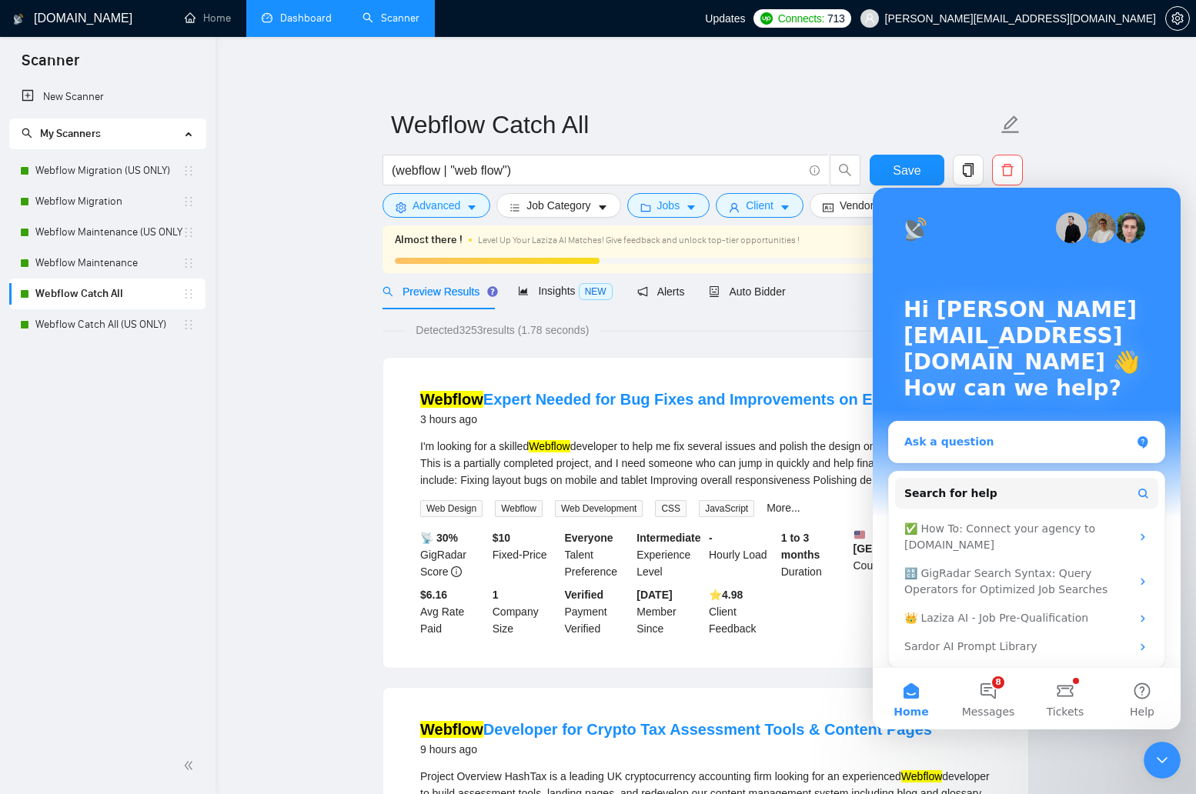
click at [1041, 451] on div "Ask a question" at bounding box center [1027, 442] width 276 height 41
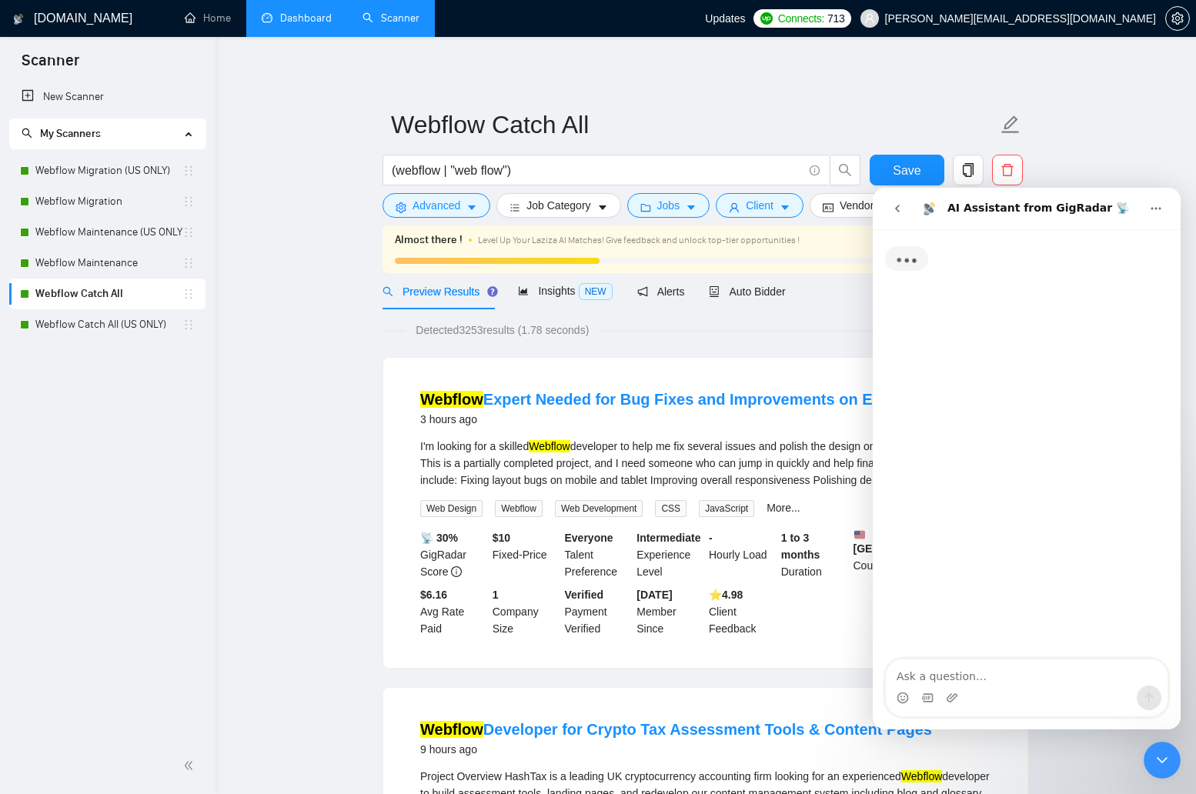
click at [903, 209] on icon "go back" at bounding box center [897, 208] width 12 height 12
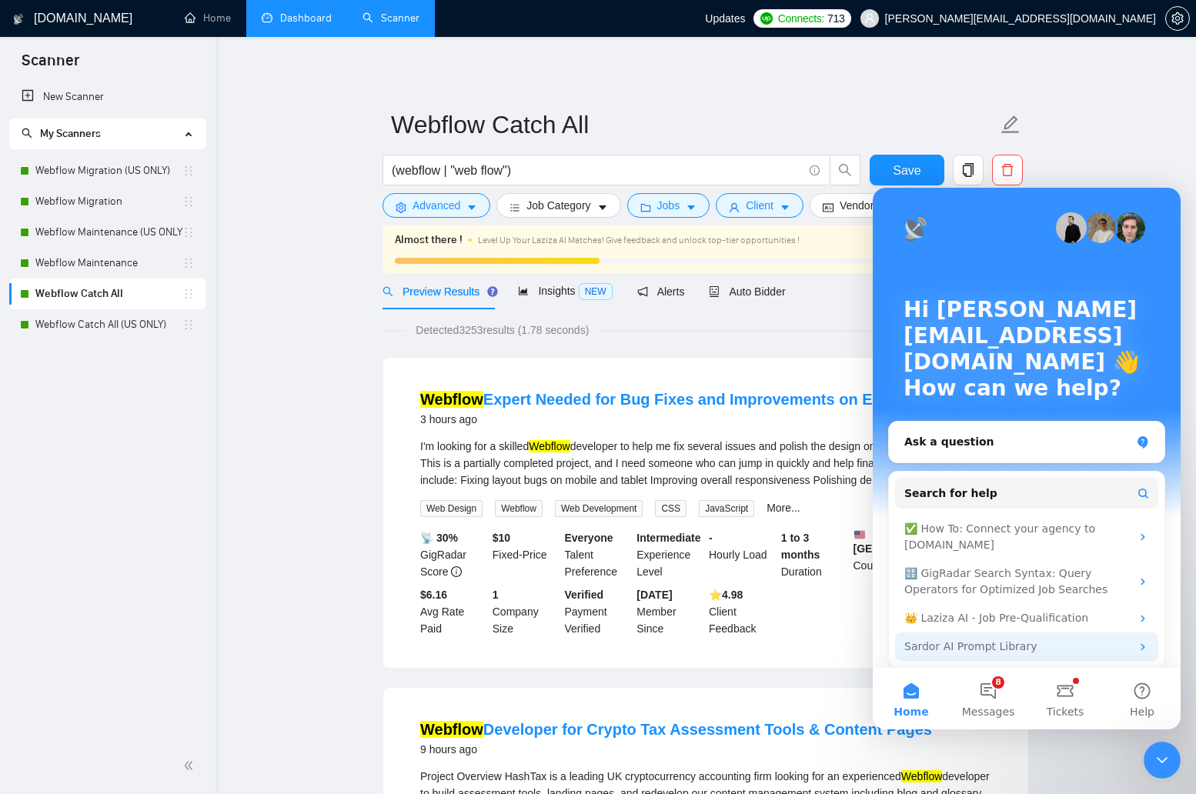
click at [1078, 642] on div "Sardor AI Prompt Library" at bounding box center [1017, 647] width 226 height 16
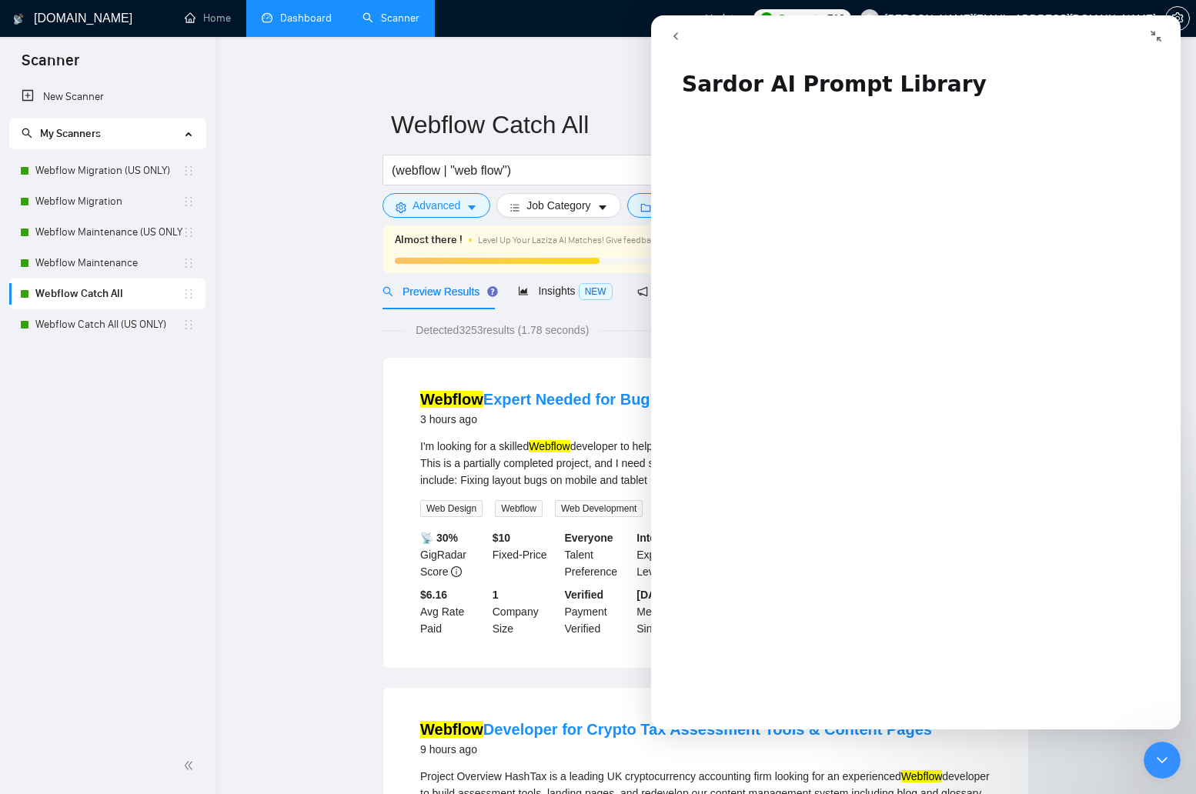
scroll to position [6, 0]
click at [680, 41] on icon "go back" at bounding box center [676, 36] width 12 height 12
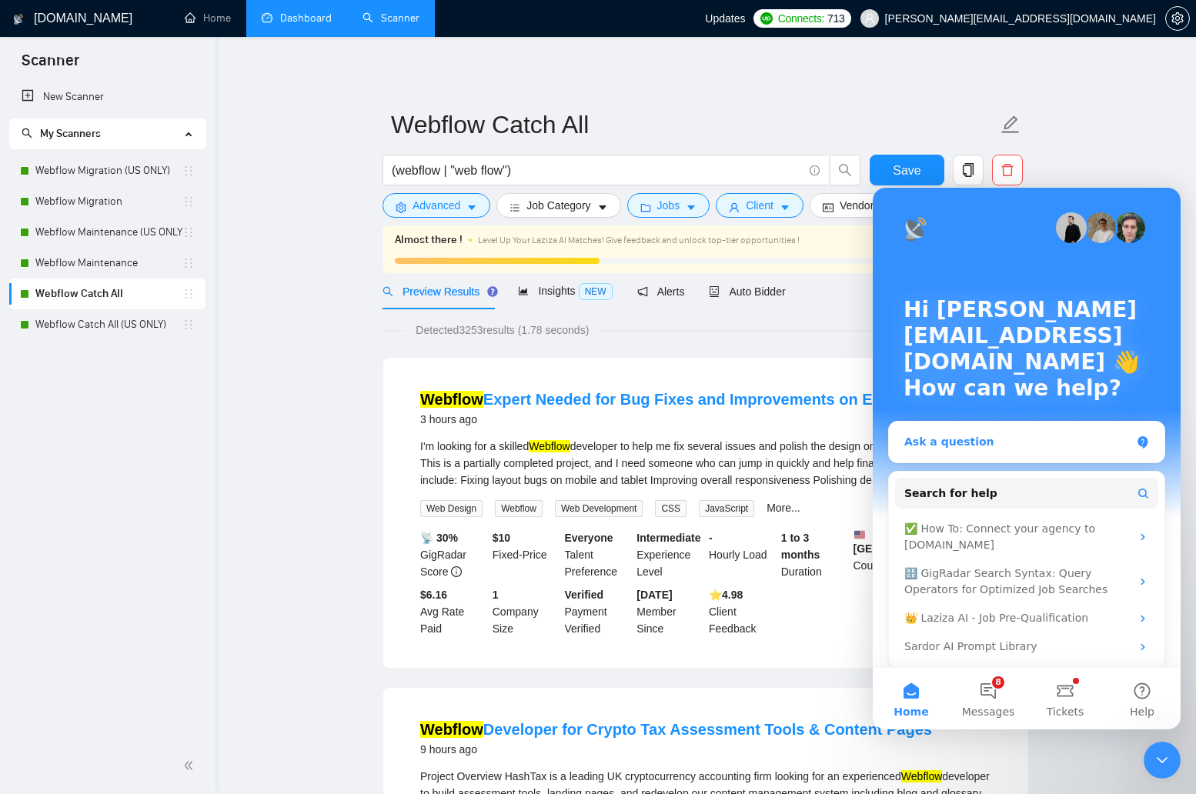
click at [975, 436] on div "Ask a question" at bounding box center [1017, 442] width 226 height 16
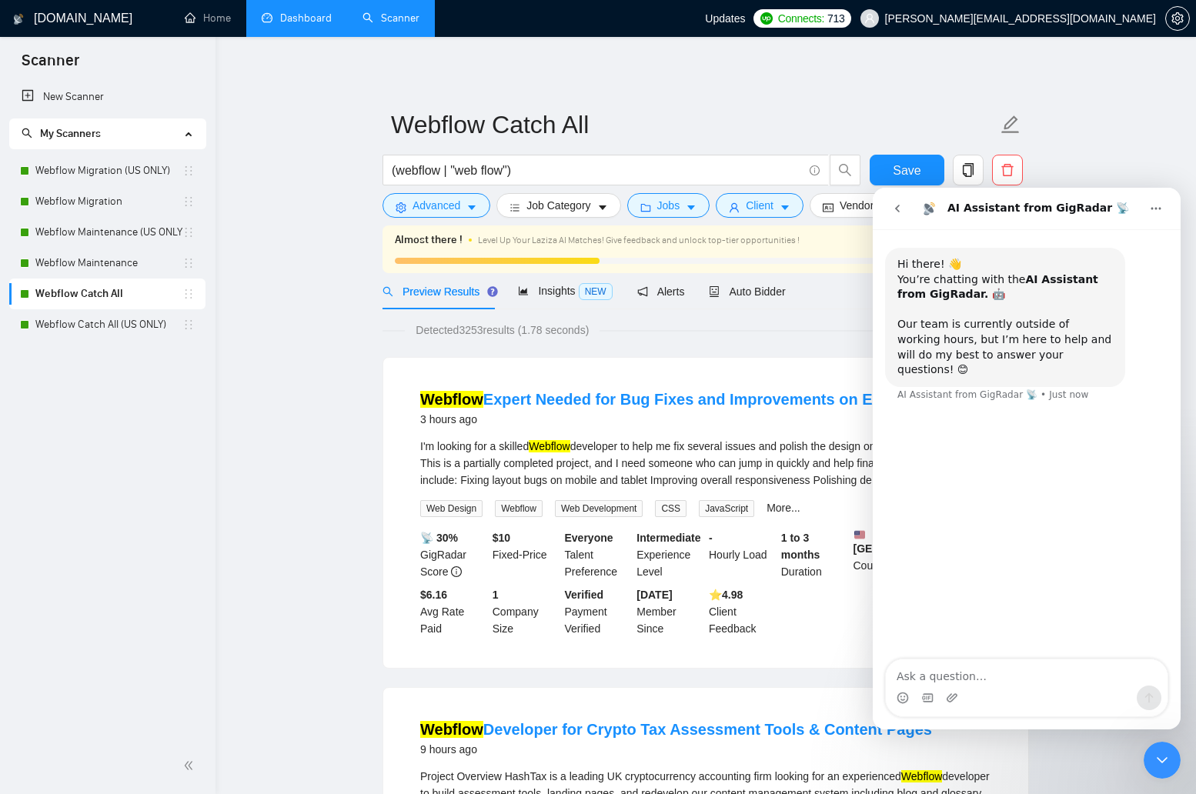
click at [898, 202] on icon "go back" at bounding box center [897, 208] width 12 height 12
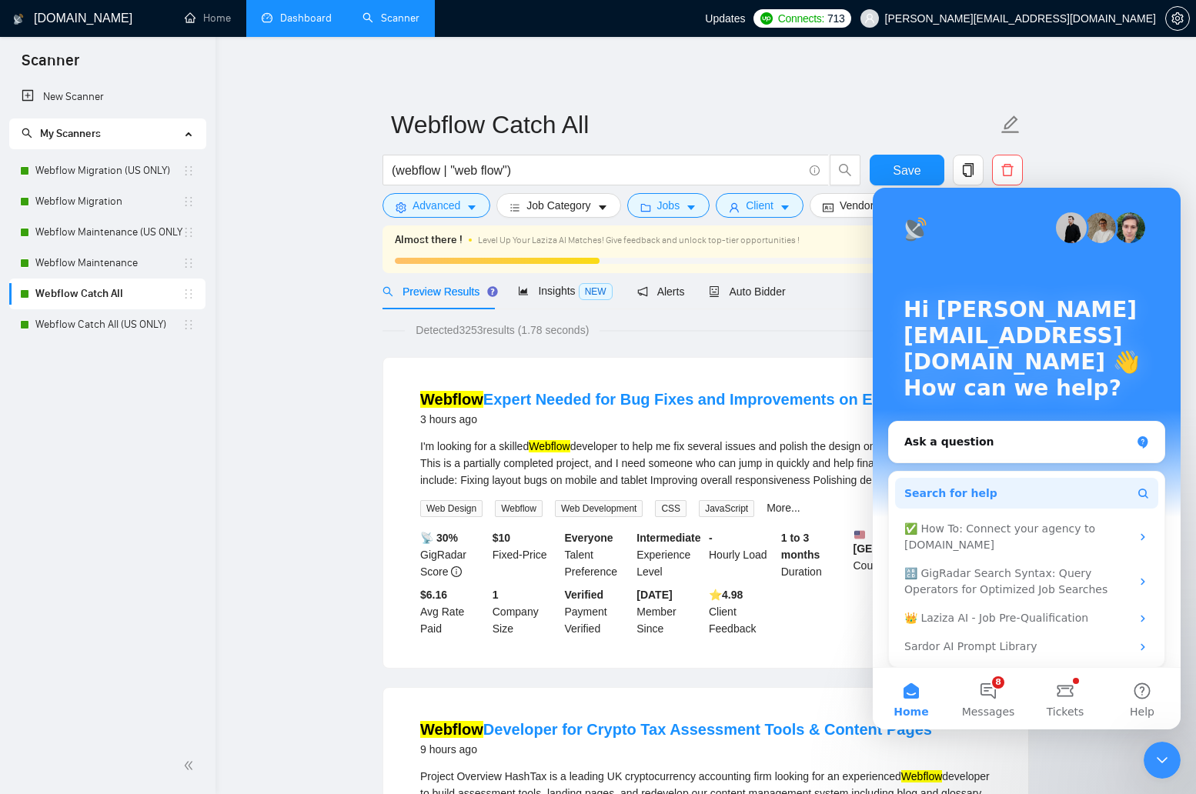
click at [1024, 504] on button "Search for help" at bounding box center [1026, 493] width 263 height 31
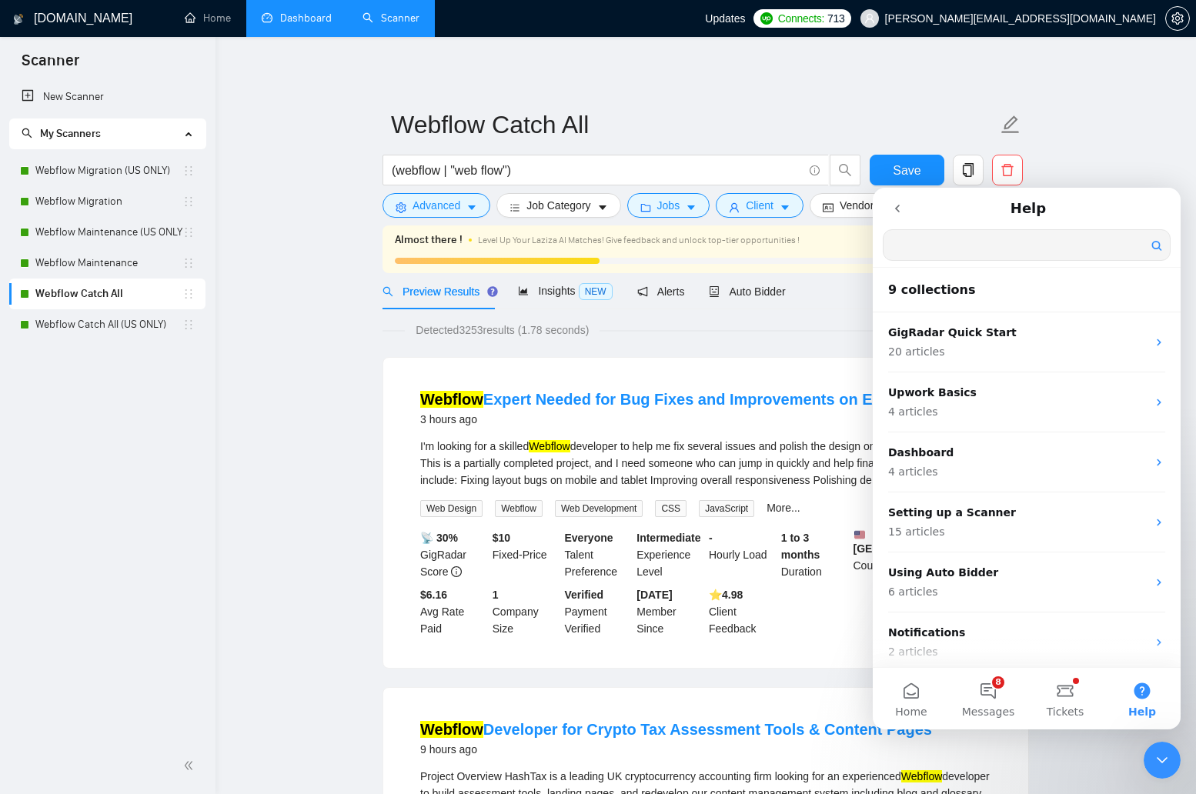
scroll to position [0, 0]
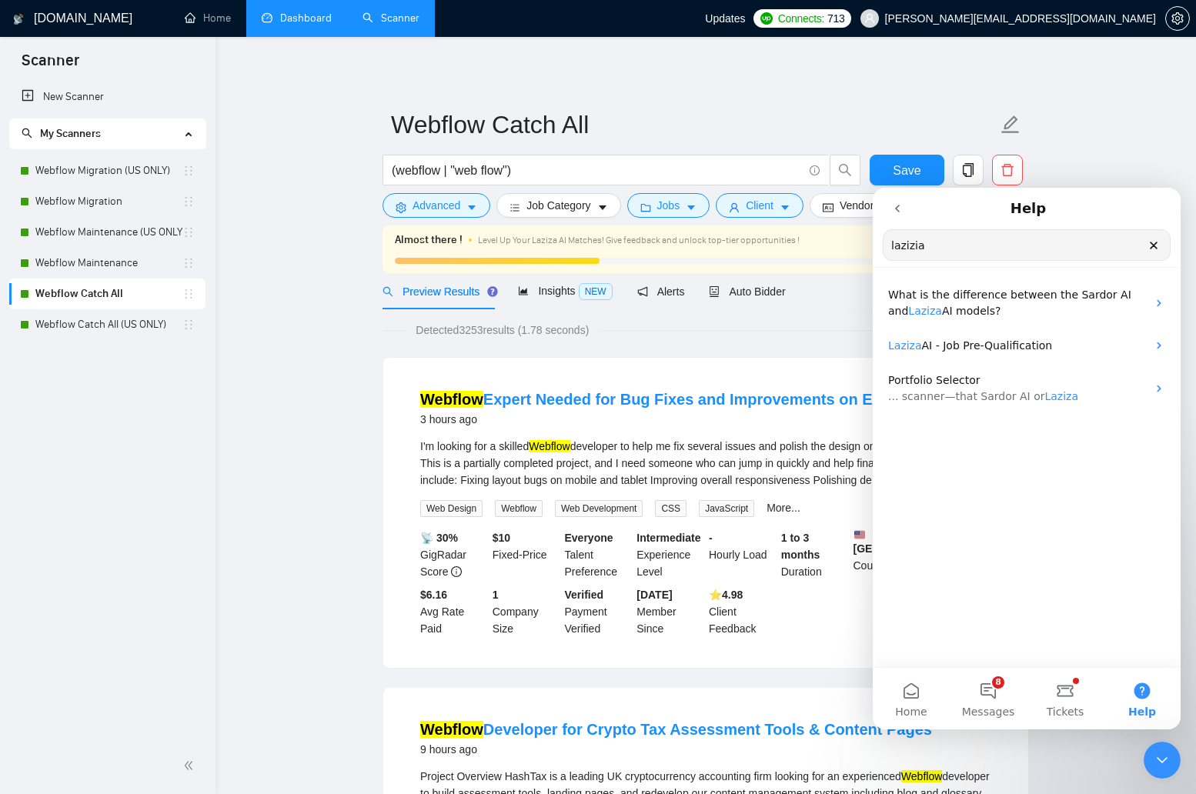
type input "lazizia"
click at [1158, 242] on icon "Clear" at bounding box center [1154, 245] width 12 height 12
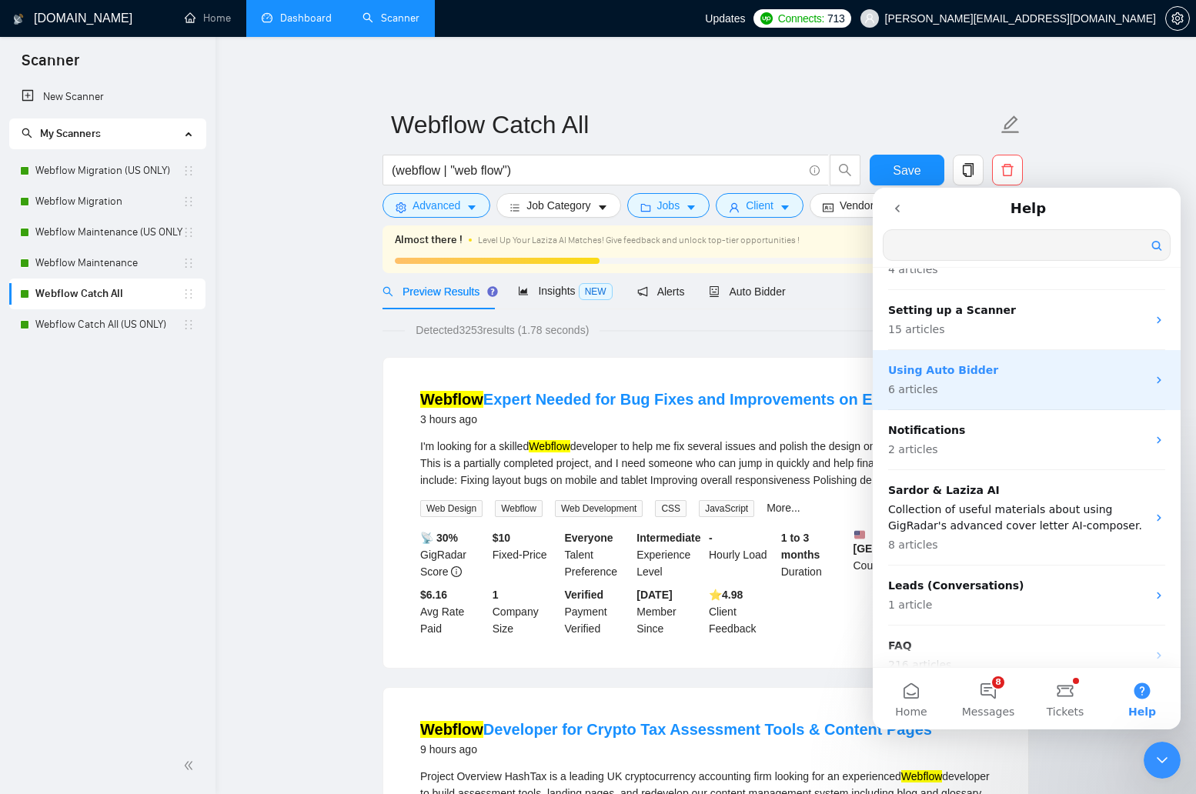
scroll to position [220, 0]
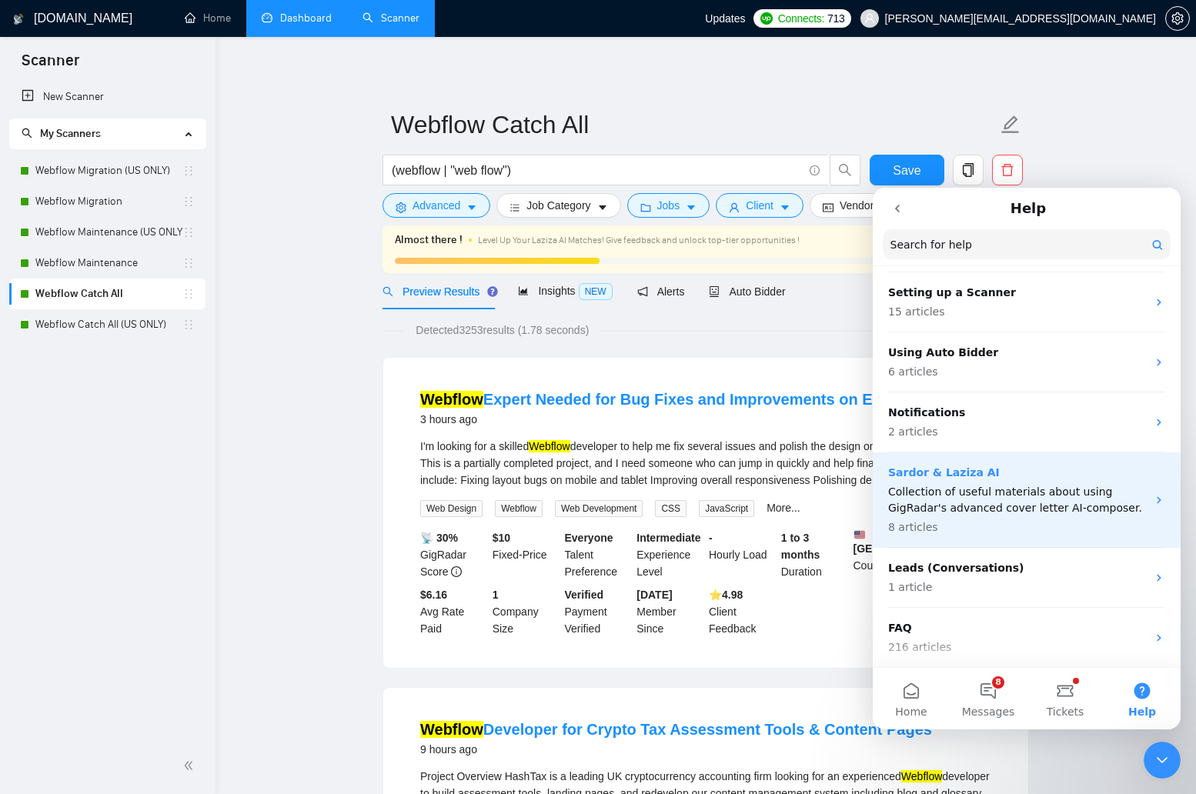
click at [1037, 484] on p "Collection of useful materials about using GigRadar's advanced cover letter AI-…" at bounding box center [1017, 500] width 259 height 32
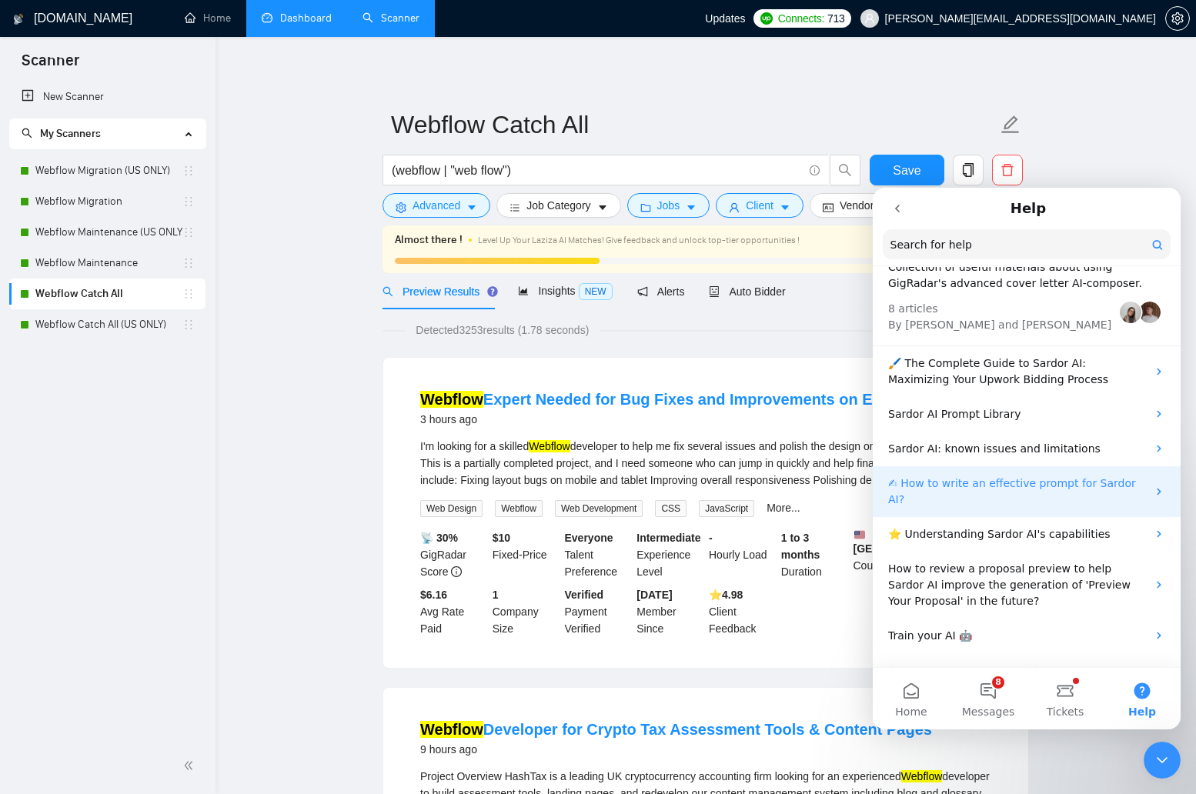
scroll to position [52, 0]
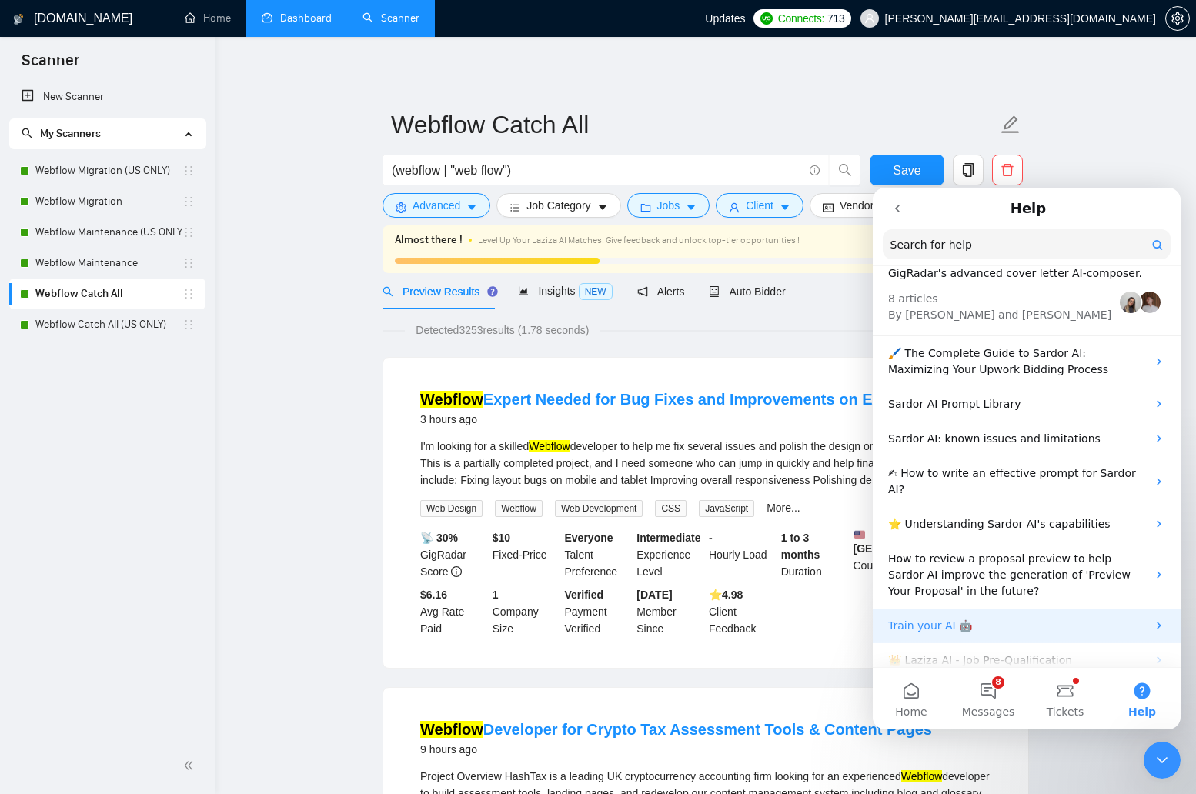
click at [984, 618] on p "Train your AI 🤖" at bounding box center [1017, 626] width 259 height 16
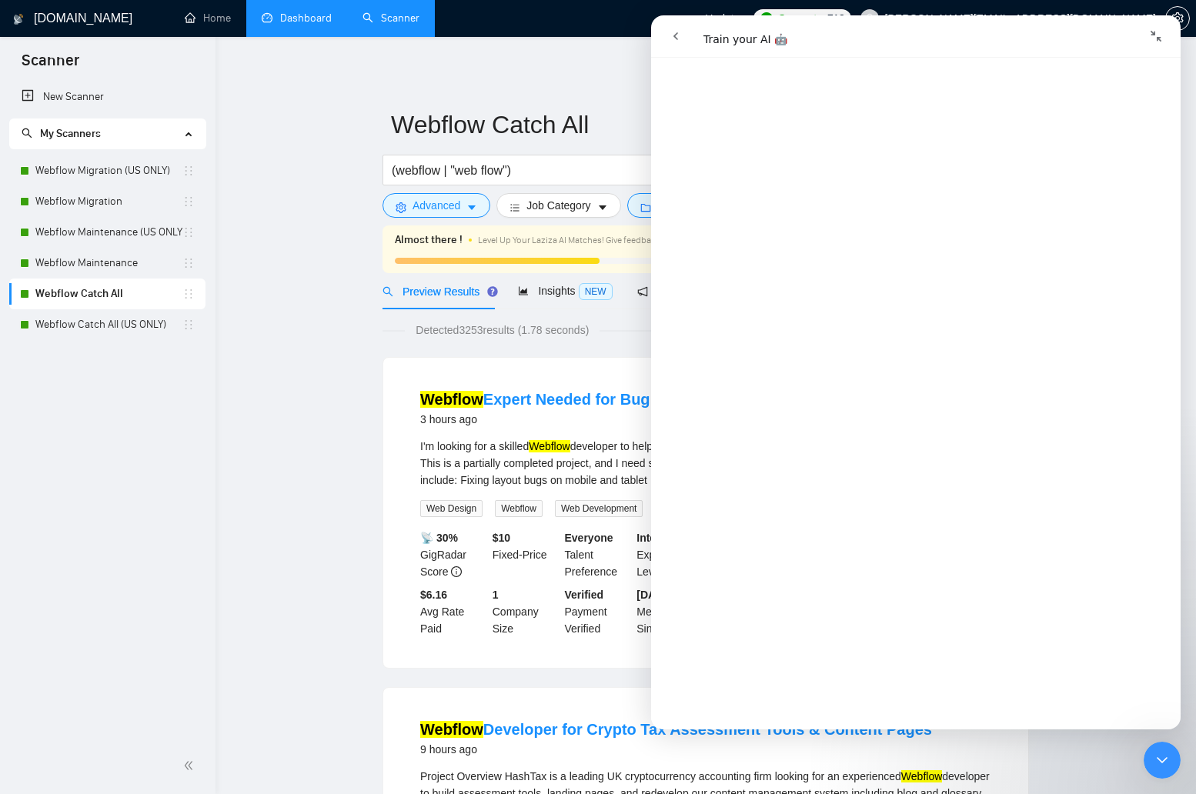
scroll to position [418, 0]
click at [675, 39] on icon "go back" at bounding box center [676, 36] width 12 height 12
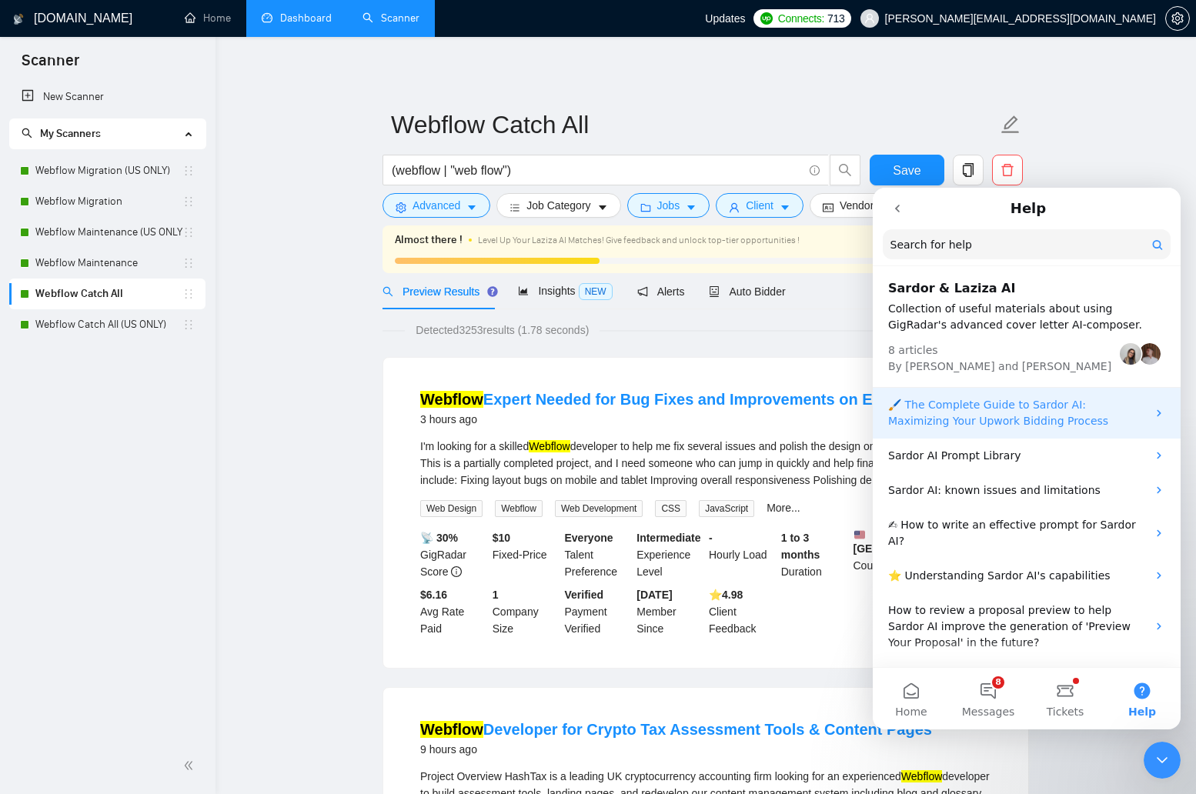
click at [993, 420] on p "🖌️ The Complete Guide to Sardor AI: Maximizing Your Upwork Bidding Process" at bounding box center [1017, 413] width 259 height 32
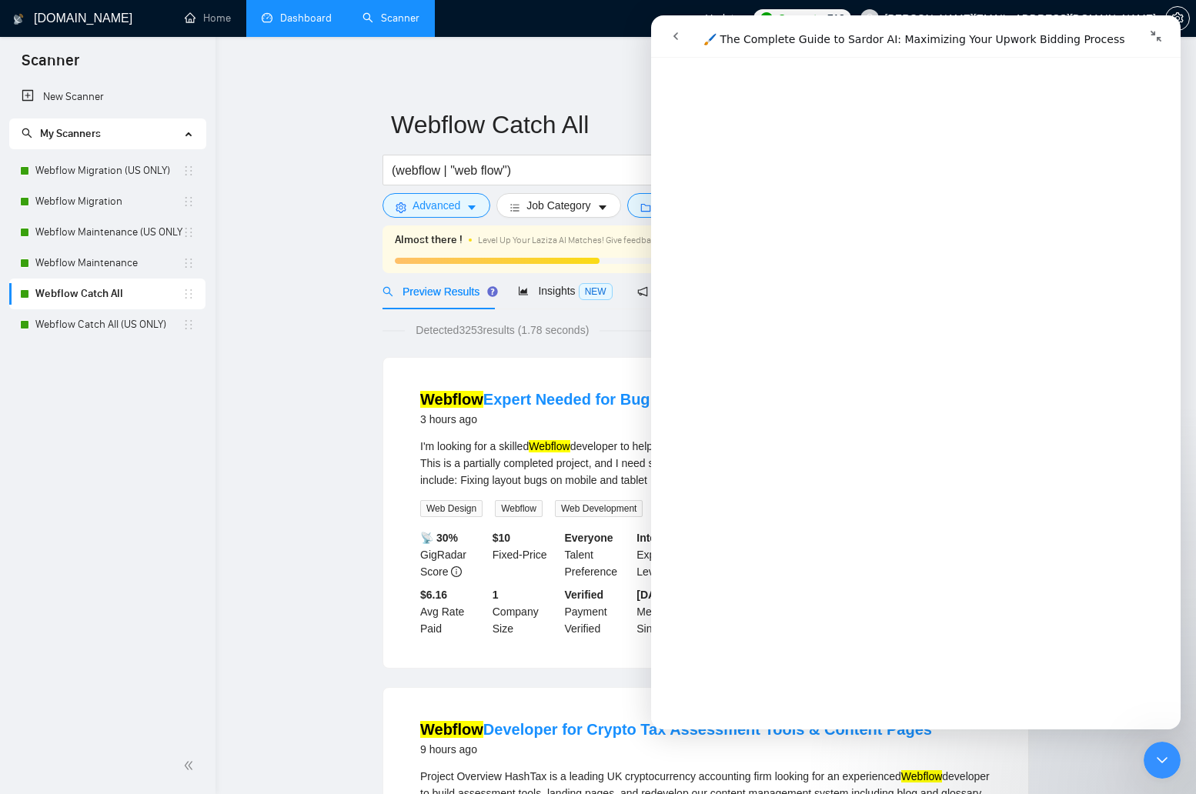
scroll to position [4031, 0]
click at [885, 728] on link "Open in help center" at bounding box center [915, 734] width 123 height 12
click at [884, 728] on link "Open in help center" at bounding box center [915, 734] width 123 height 12
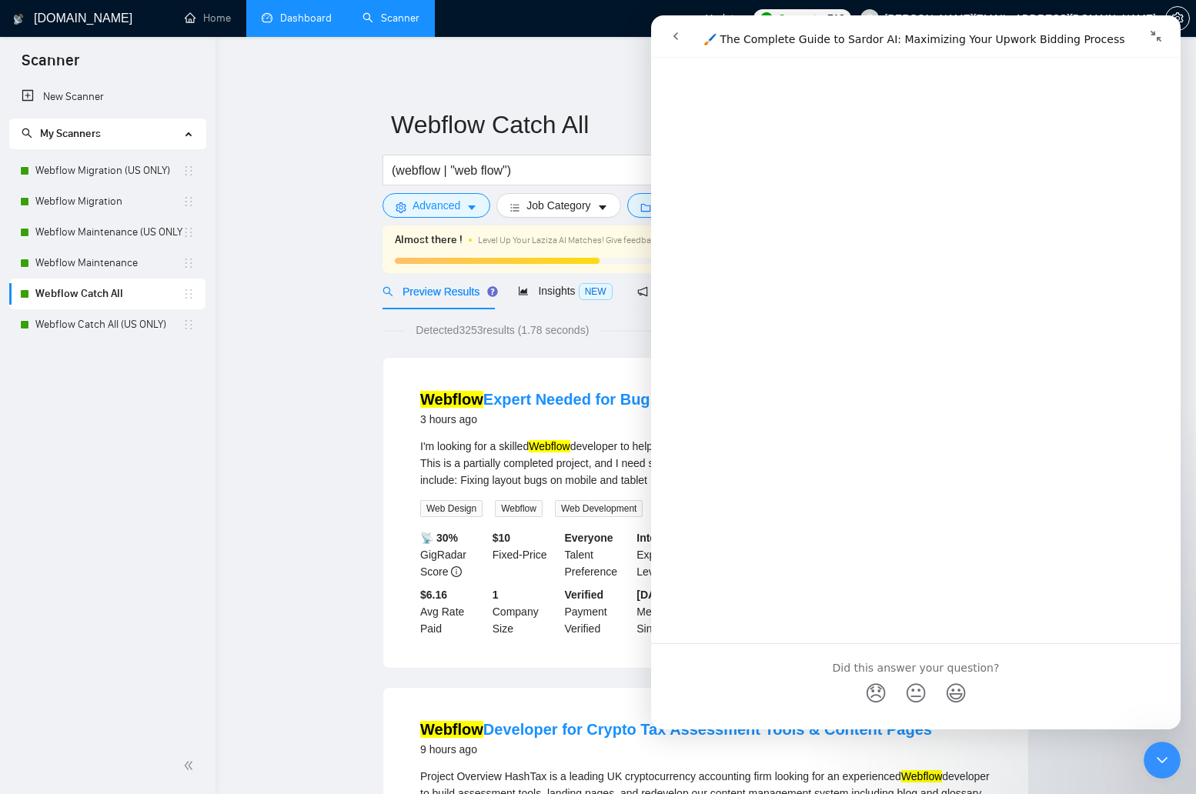
click at [93, 178] on link "Webflow Migration (US ONLY)" at bounding box center [108, 170] width 147 height 31
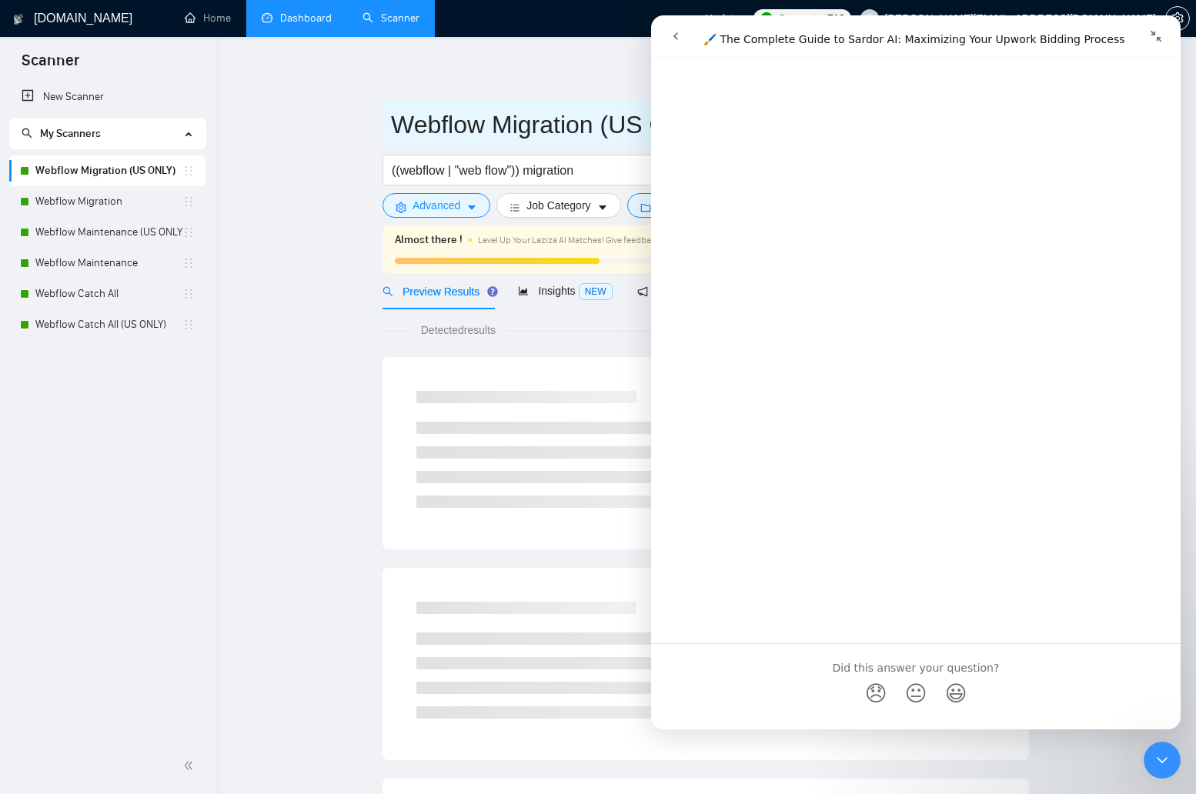
click at [387, 139] on span "Webflow Migration (US ONLY)" at bounding box center [706, 124] width 647 height 48
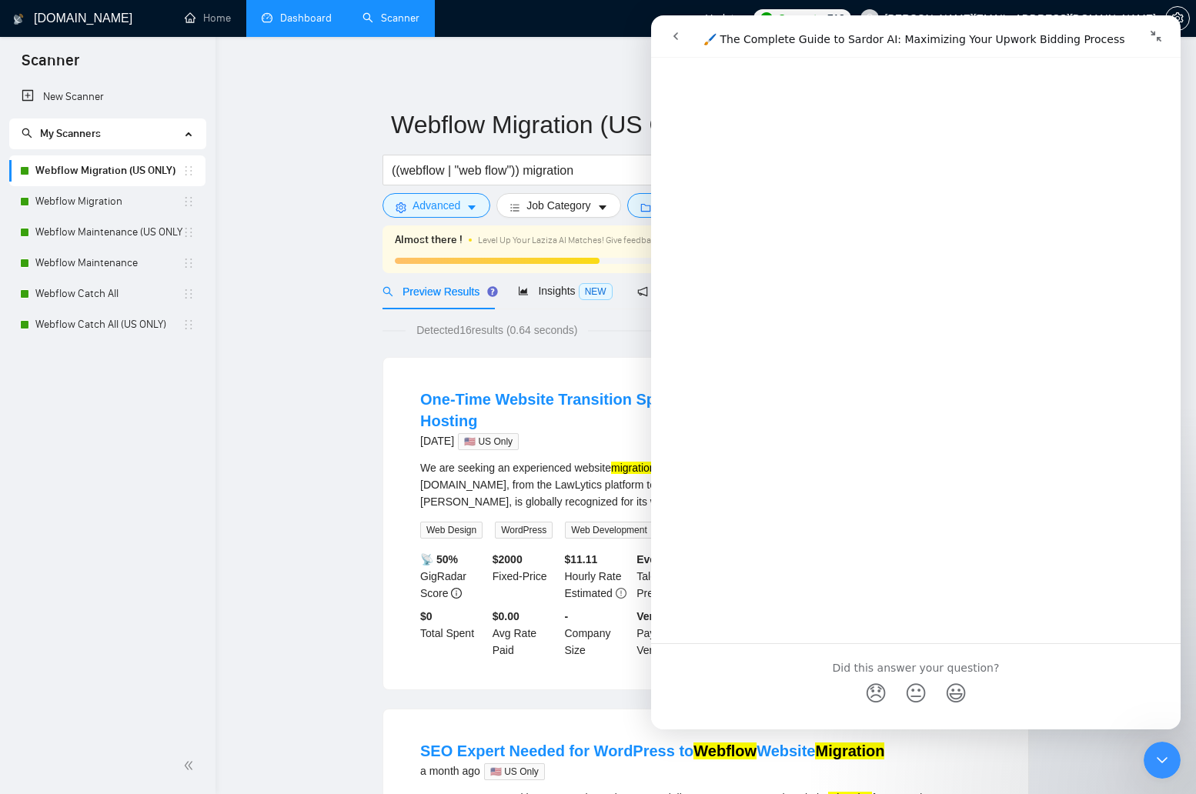
click at [1158, 38] on icon "Collapse window" at bounding box center [1156, 36] width 11 height 11
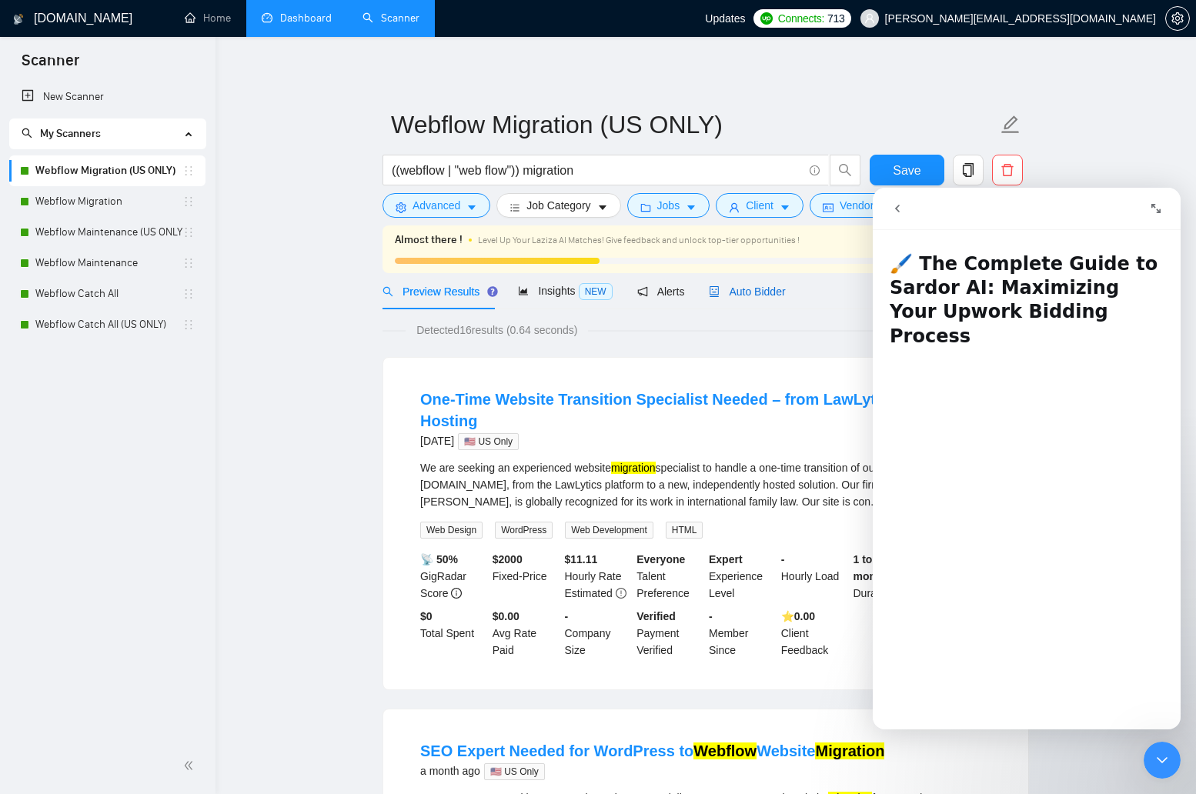
drag, startPoint x: 768, startPoint y: 286, endPoint x: 144, endPoint y: 85, distance: 656.0
click at [768, 286] on span "Auto Bidder" at bounding box center [747, 292] width 76 height 12
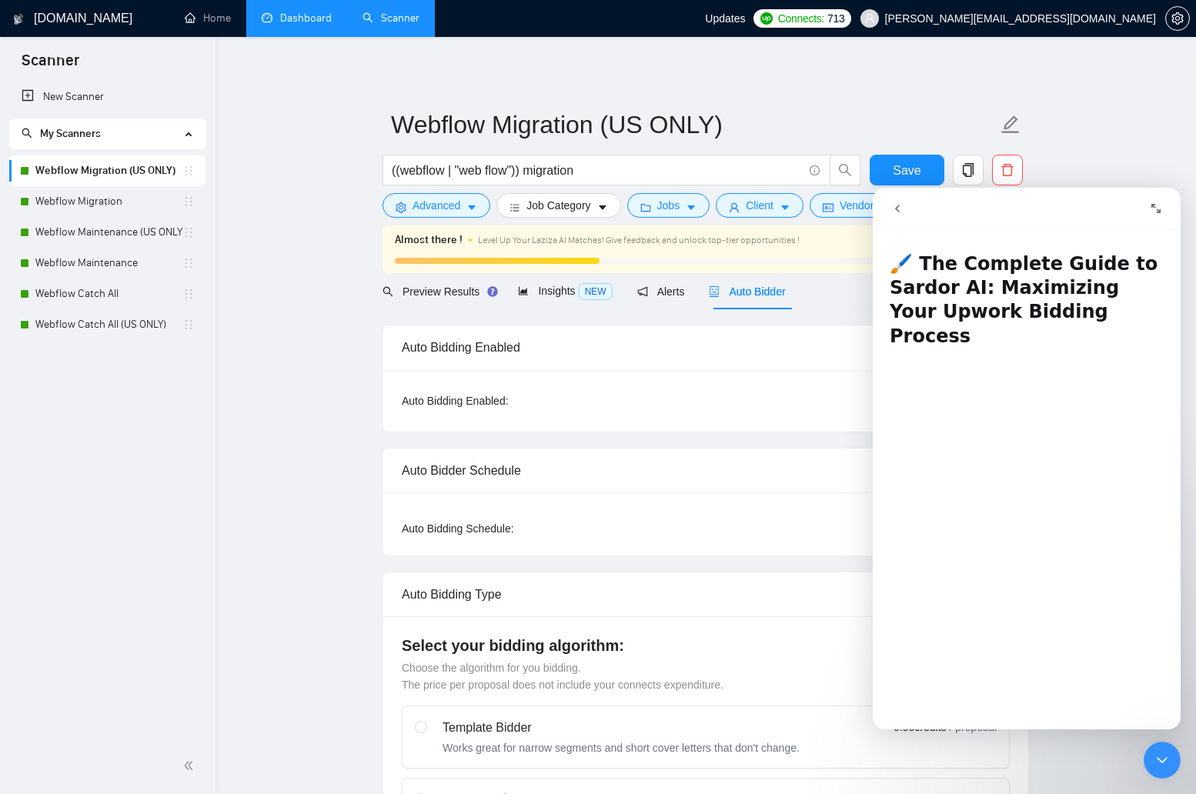
checkbox input "true"
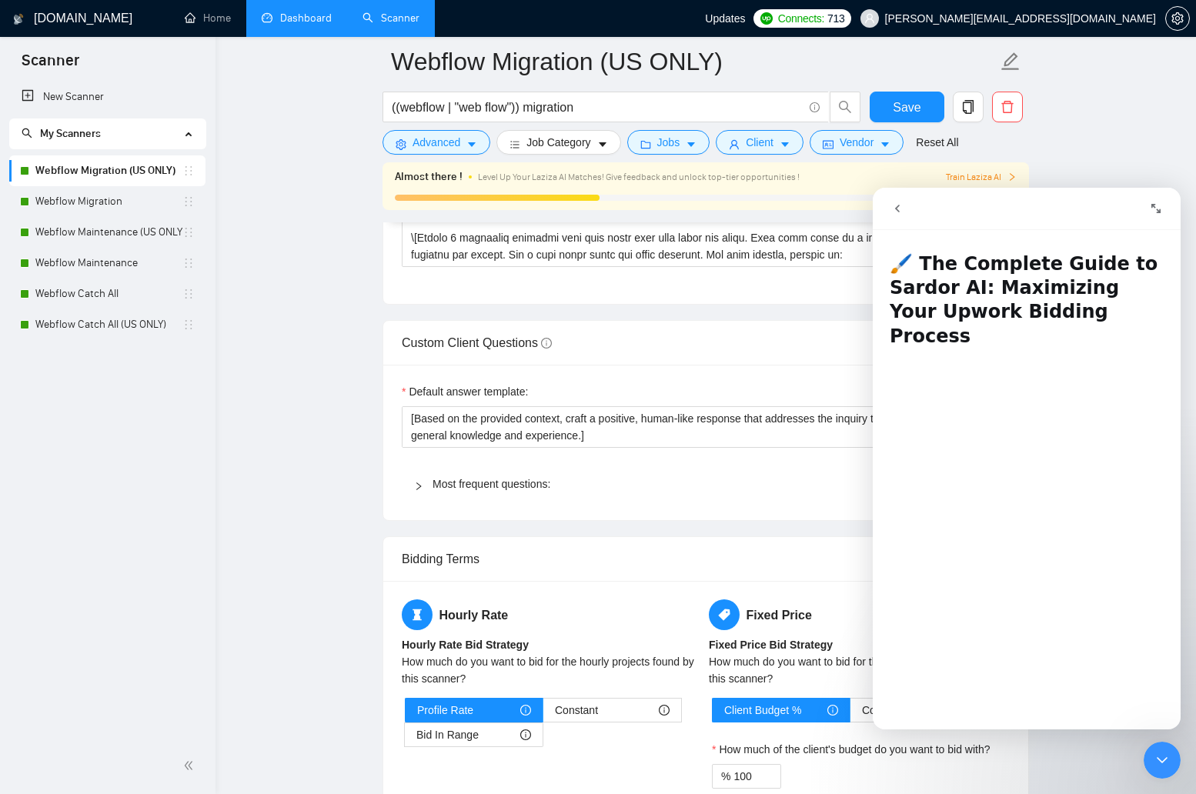
scroll to position [2151, 0]
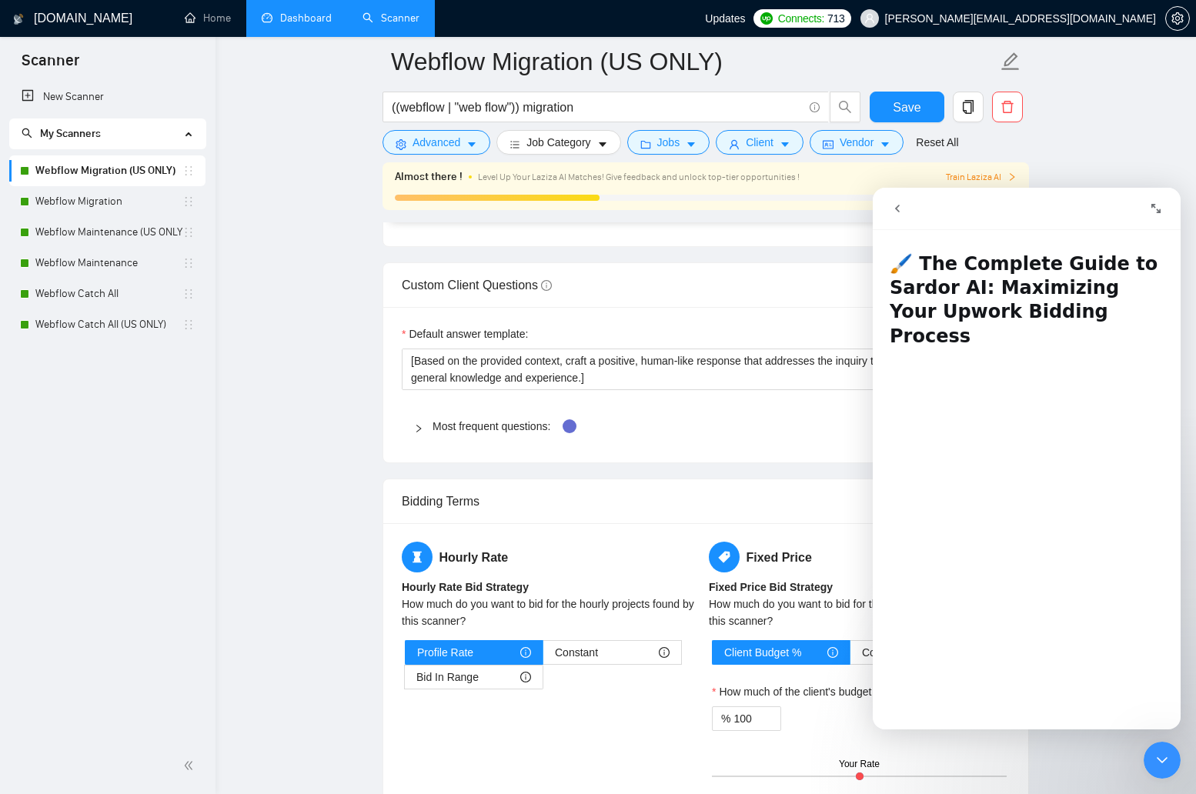
click at [1158, 768] on icon "Close Intercom Messenger" at bounding box center [1162, 760] width 18 height 18
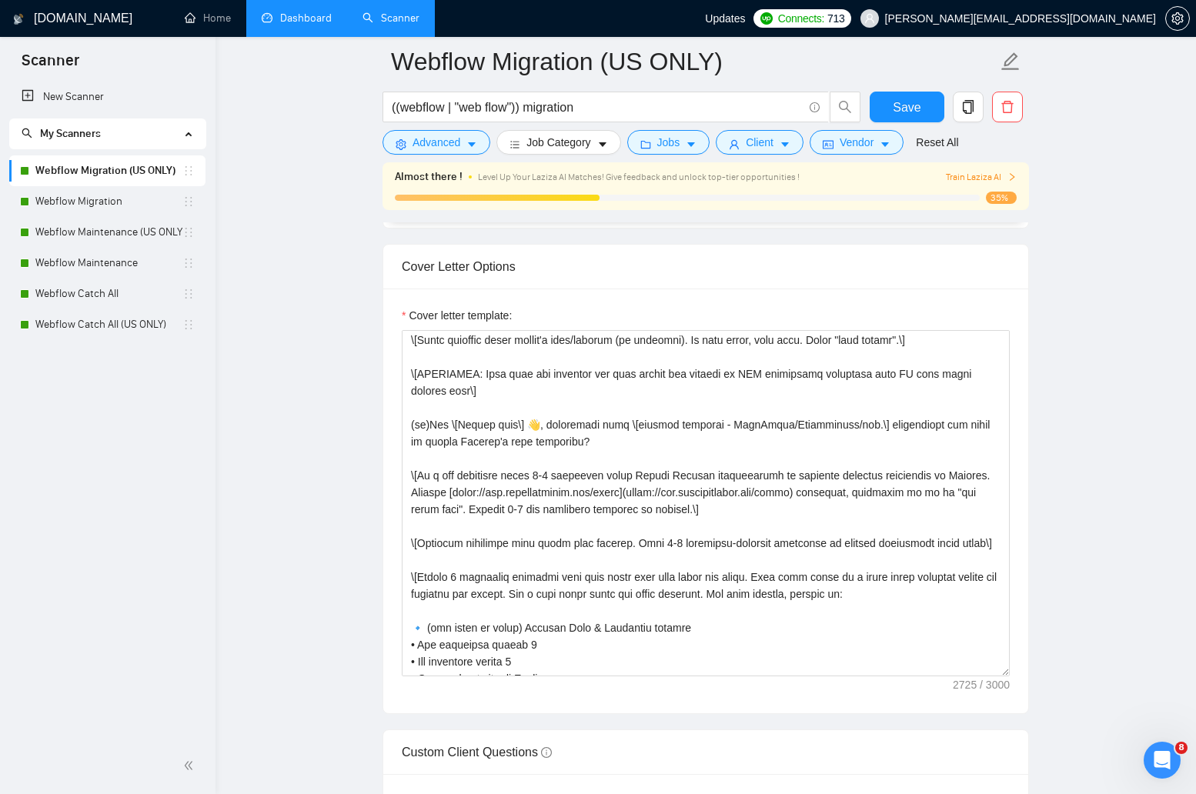
scroll to position [72, 0]
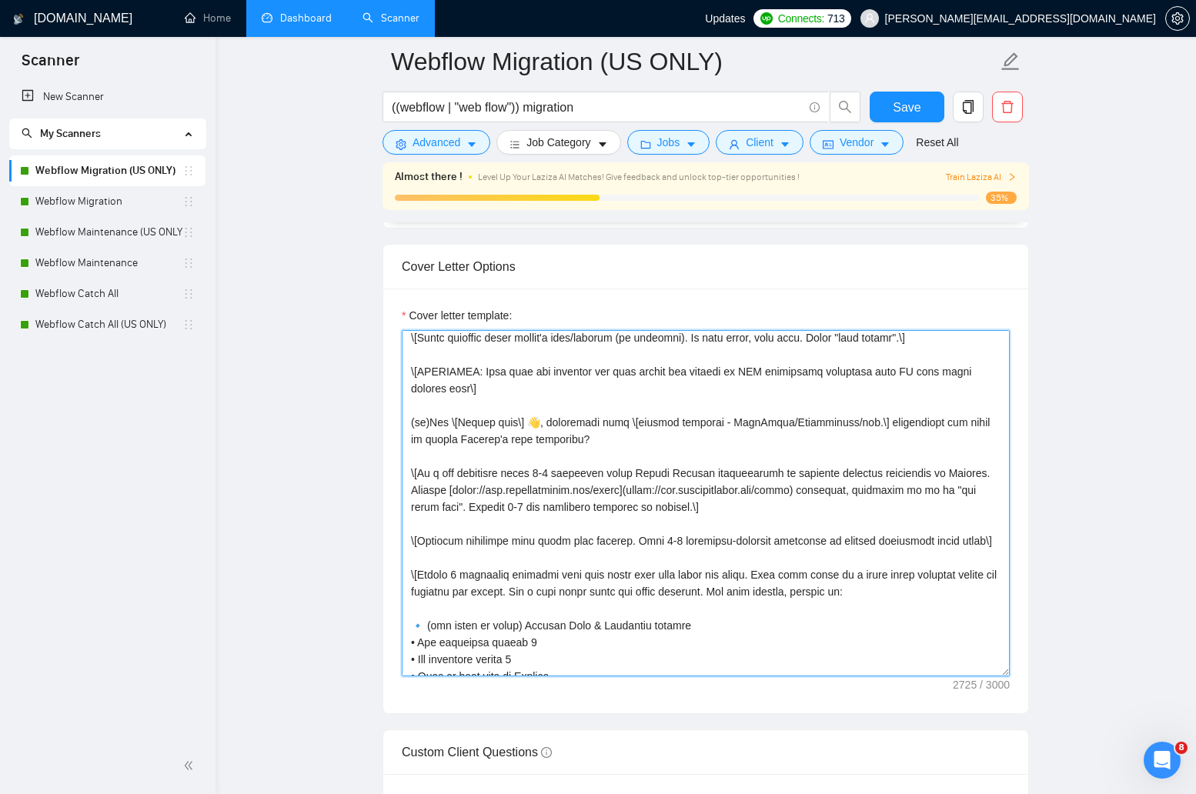
click at [699, 591] on textarea "Cover letter template:" at bounding box center [706, 503] width 608 height 346
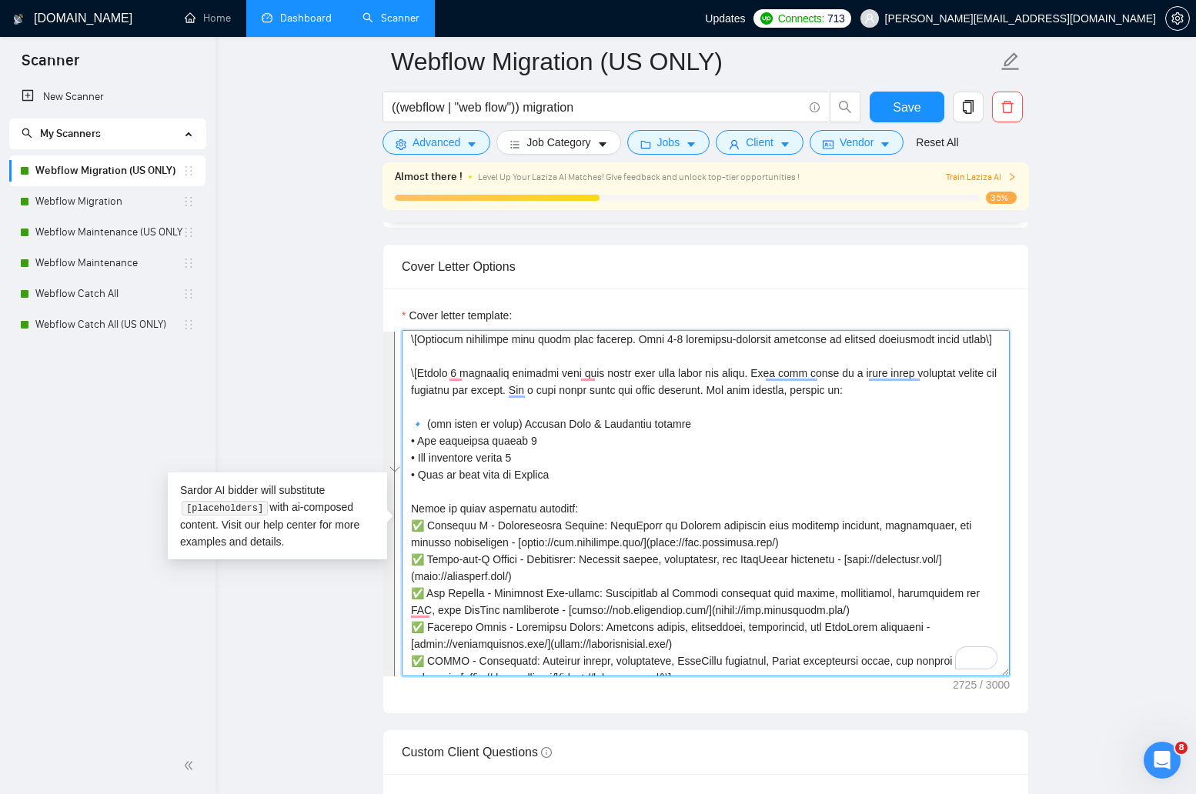
scroll to position [0, 0]
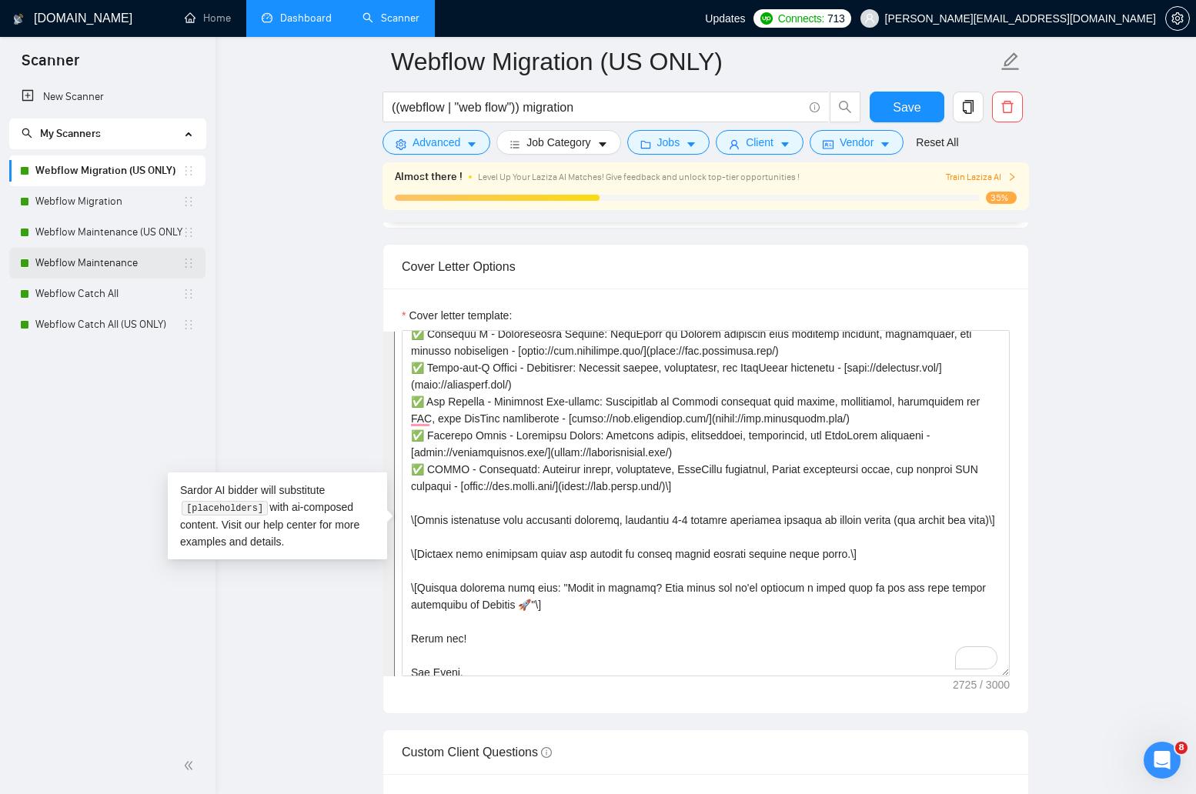
click at [82, 262] on link "Webflow Maintenance" at bounding box center [108, 263] width 147 height 31
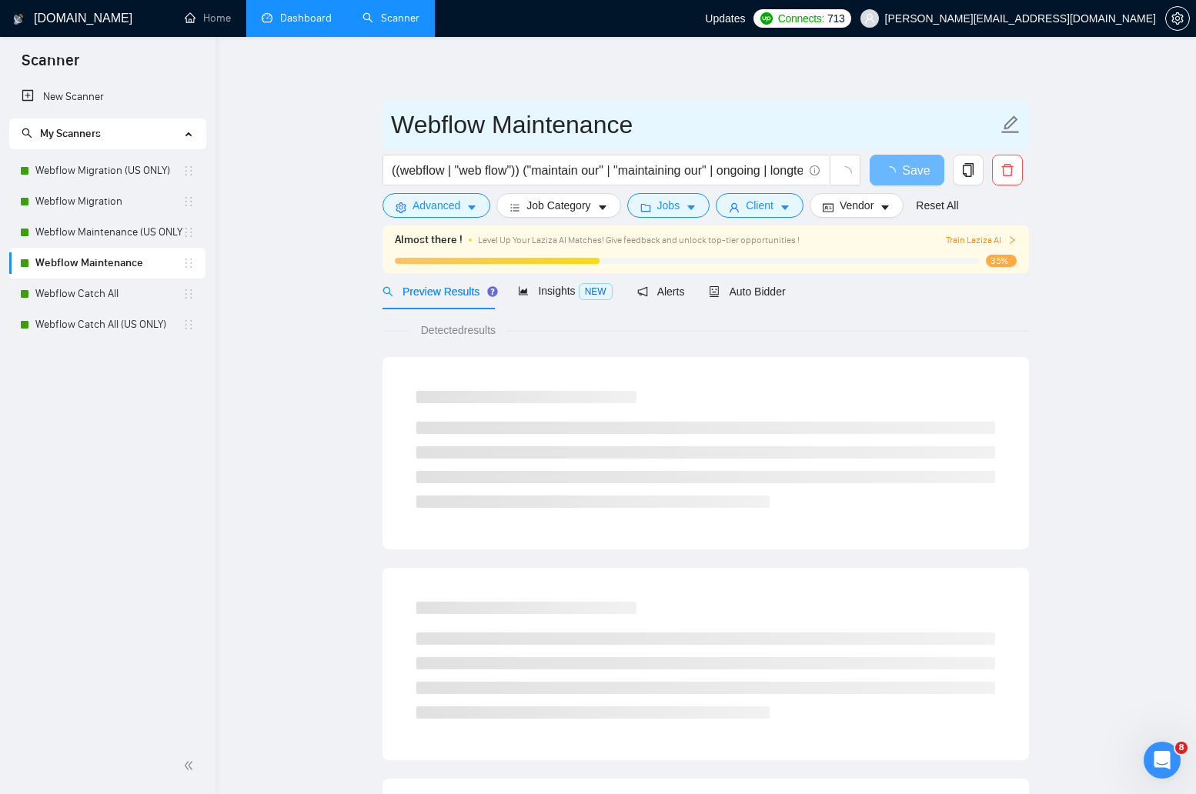
click at [466, 127] on input "Webflow Maintenance" at bounding box center [694, 124] width 607 height 38
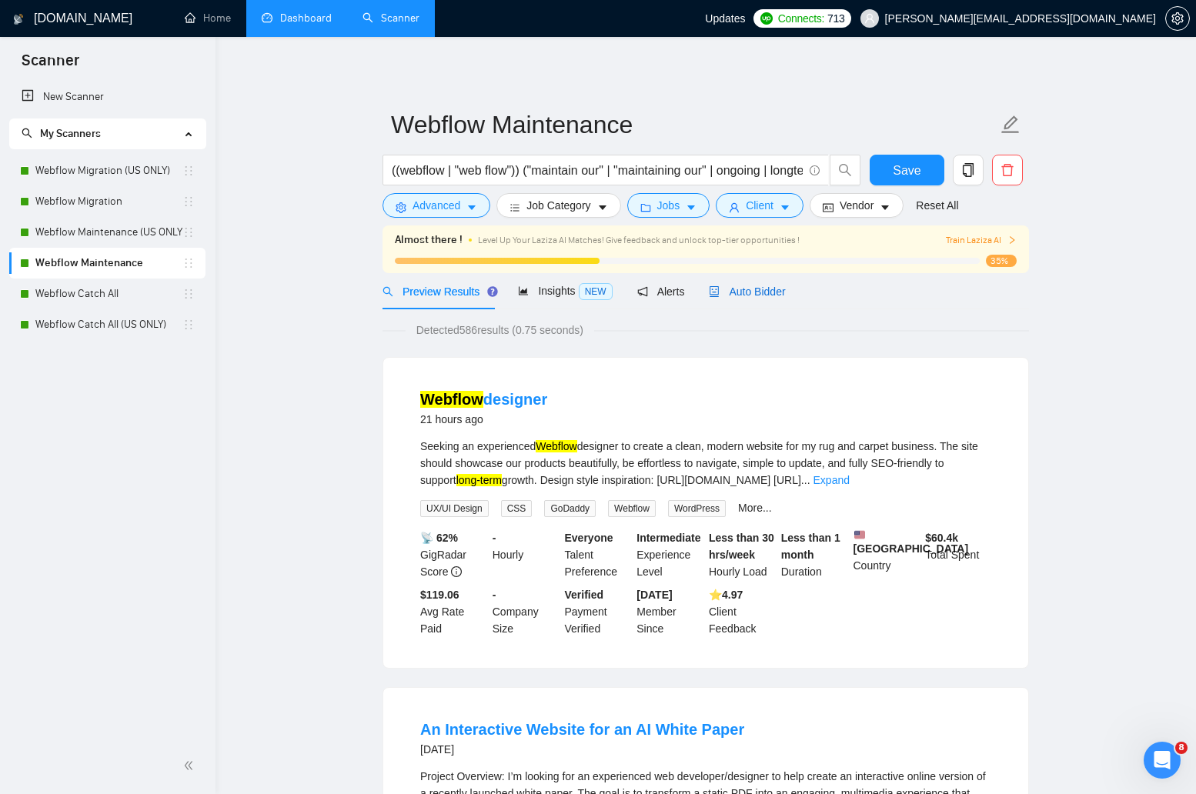
click at [749, 293] on span "Auto Bidder" at bounding box center [747, 292] width 76 height 12
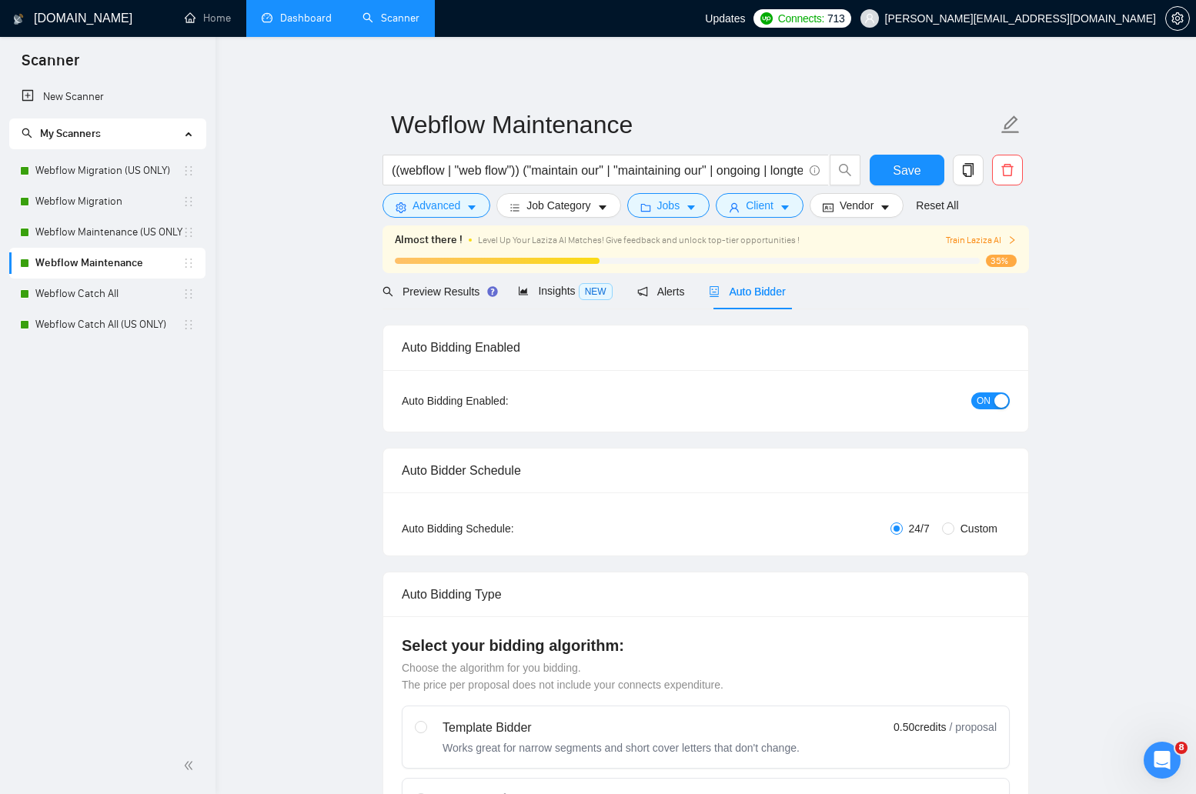
checkbox input "true"
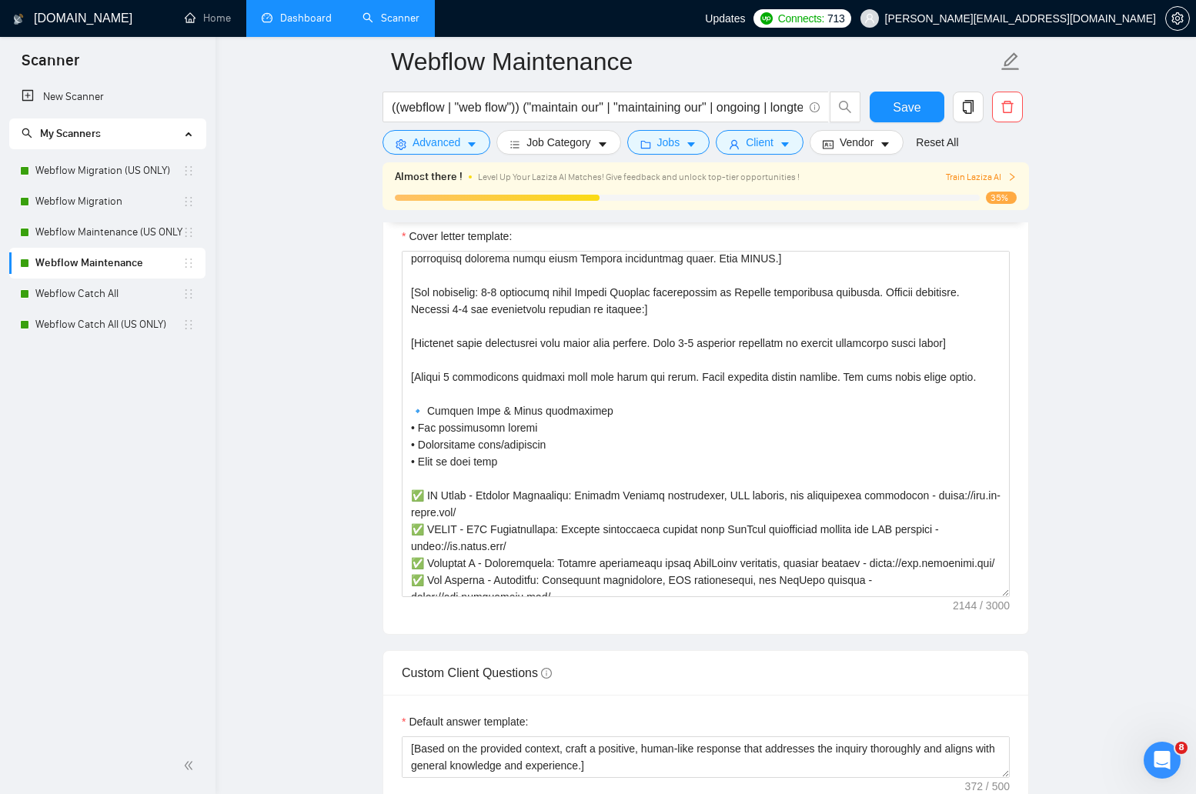
scroll to position [313, 0]
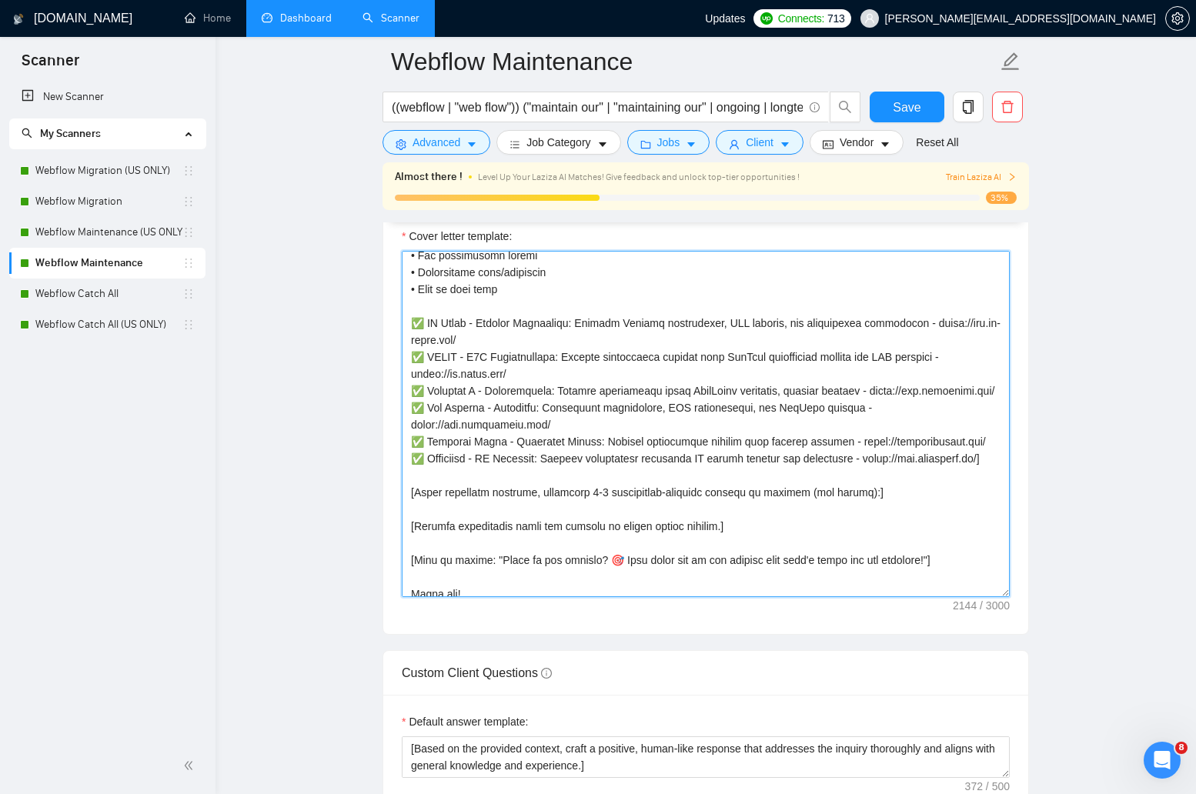
click at [646, 404] on textarea "Cover letter template:" at bounding box center [706, 424] width 608 height 346
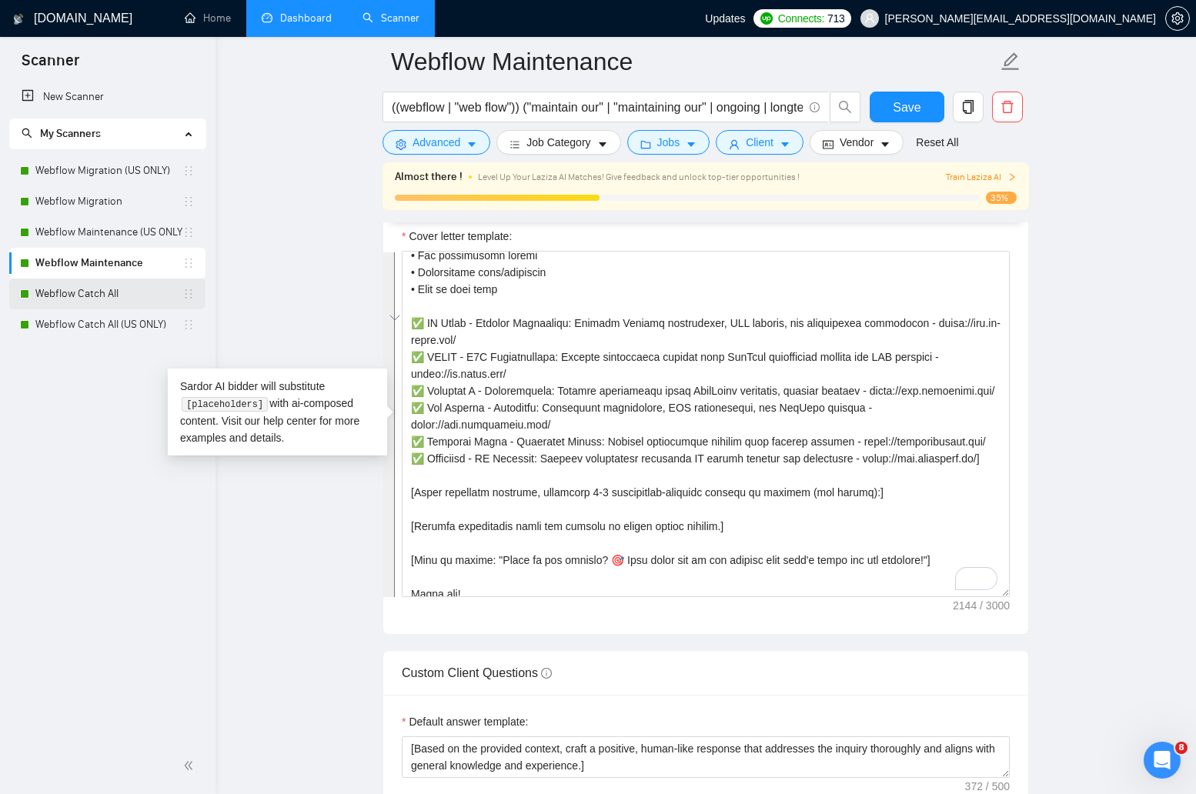
click at [104, 301] on link "Webflow Catch All" at bounding box center [108, 294] width 147 height 31
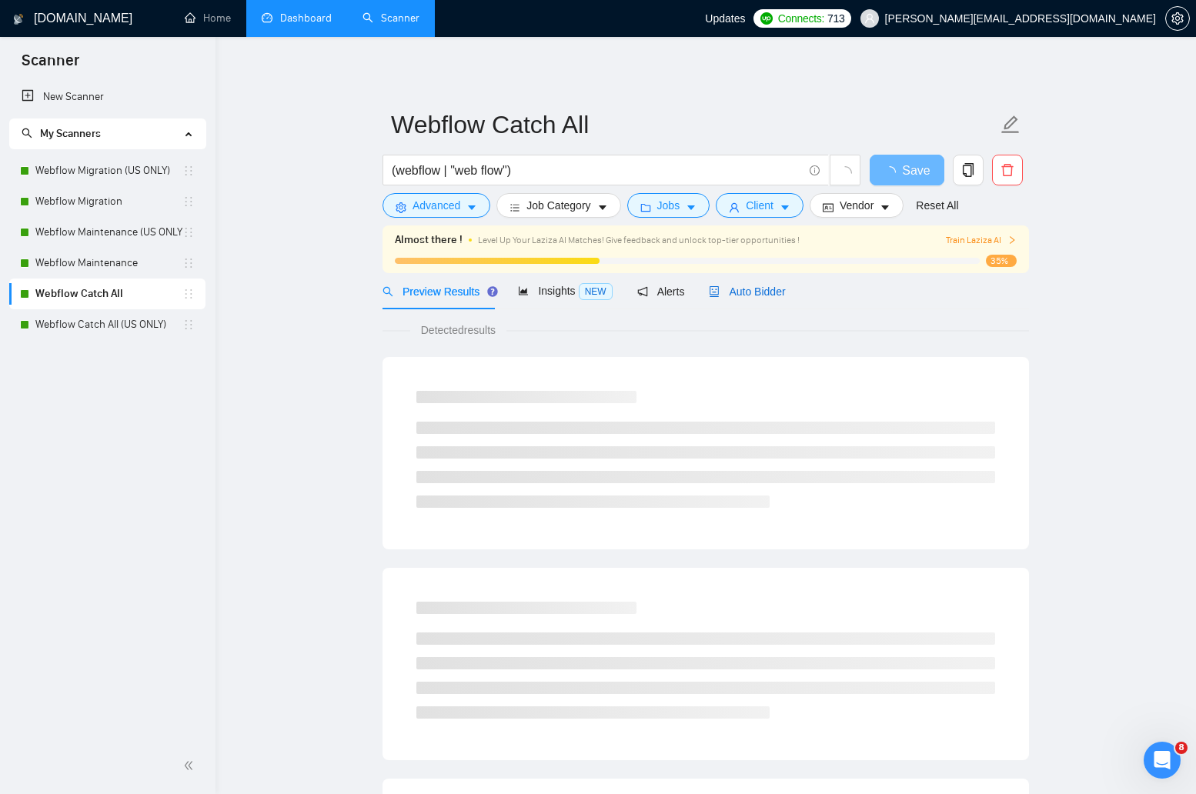
click at [744, 294] on span "Auto Bidder" at bounding box center [747, 292] width 76 height 12
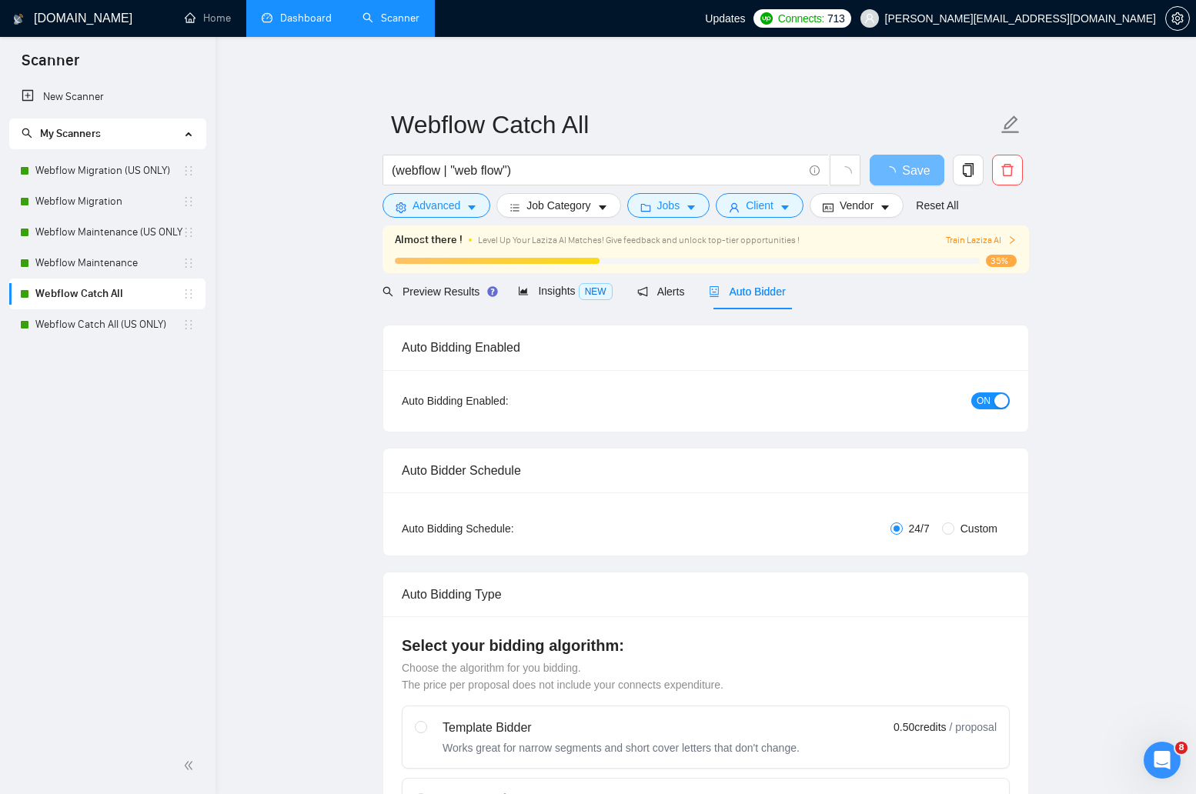
checkbox input "true"
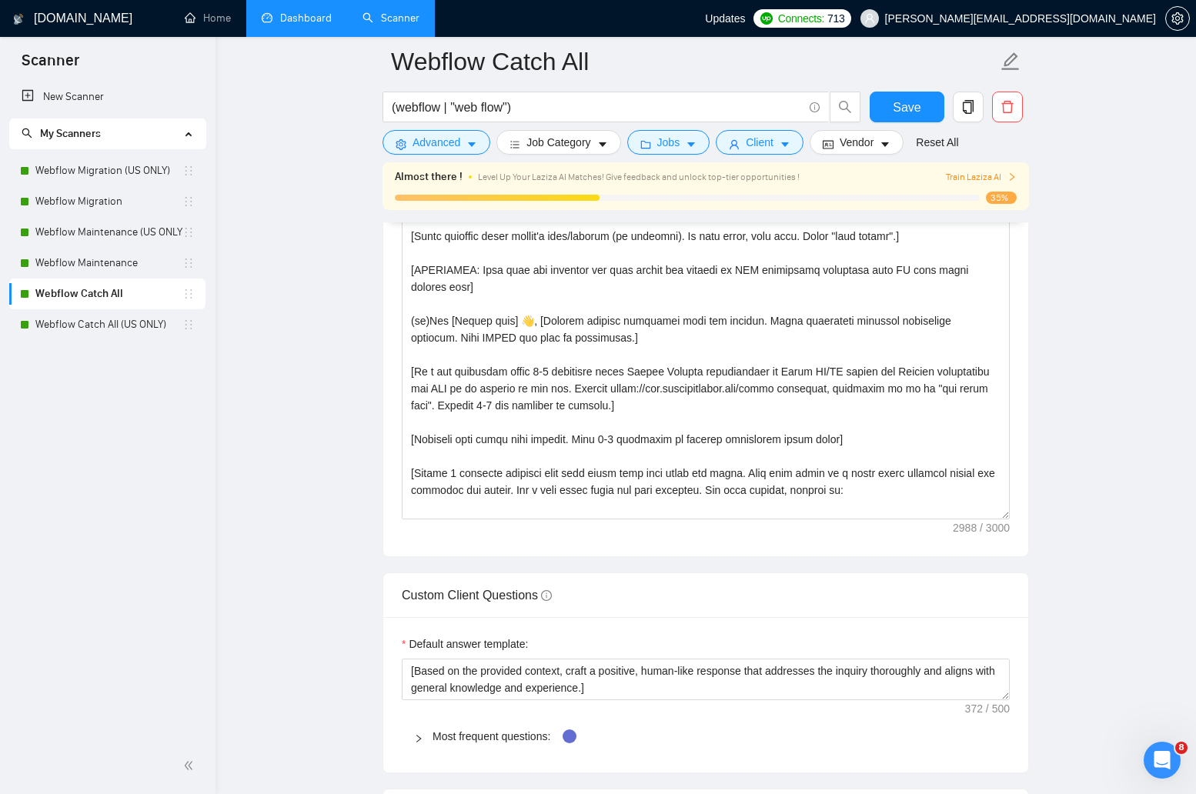
scroll to position [1848, 0]
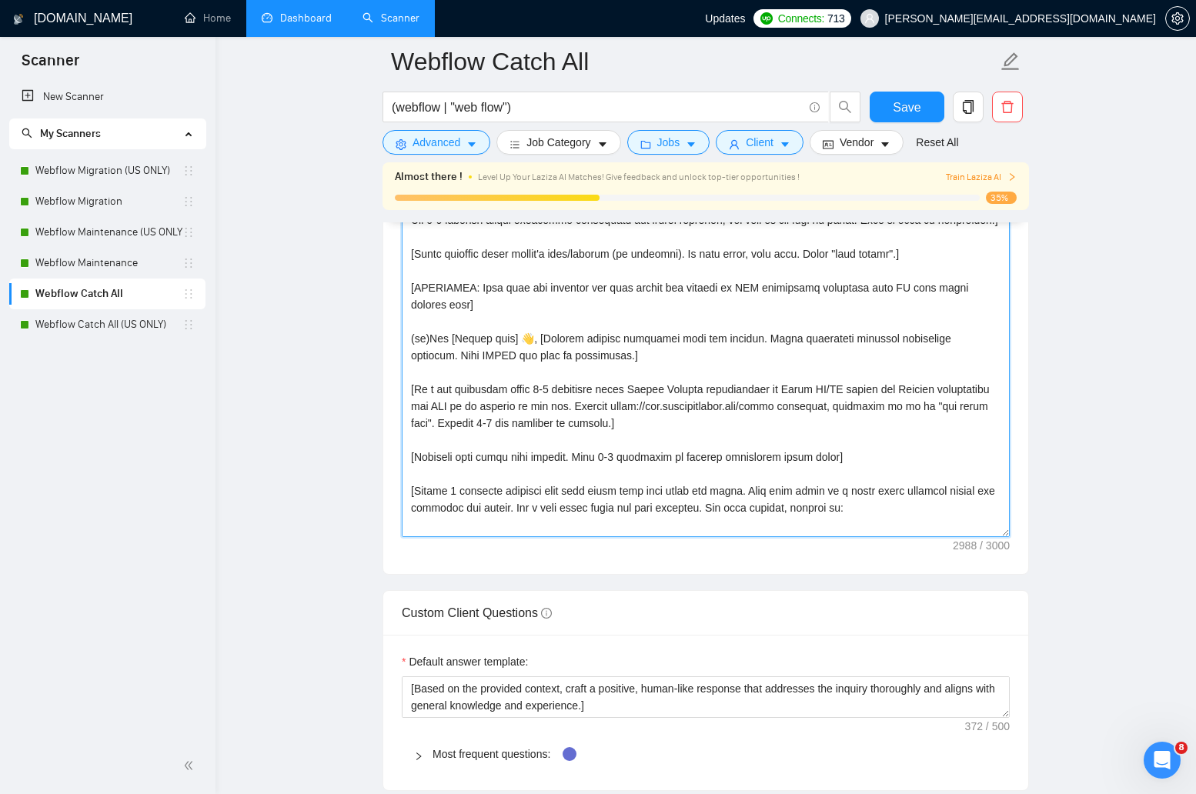
click at [624, 442] on textarea "Cover letter template:" at bounding box center [706, 364] width 608 height 346
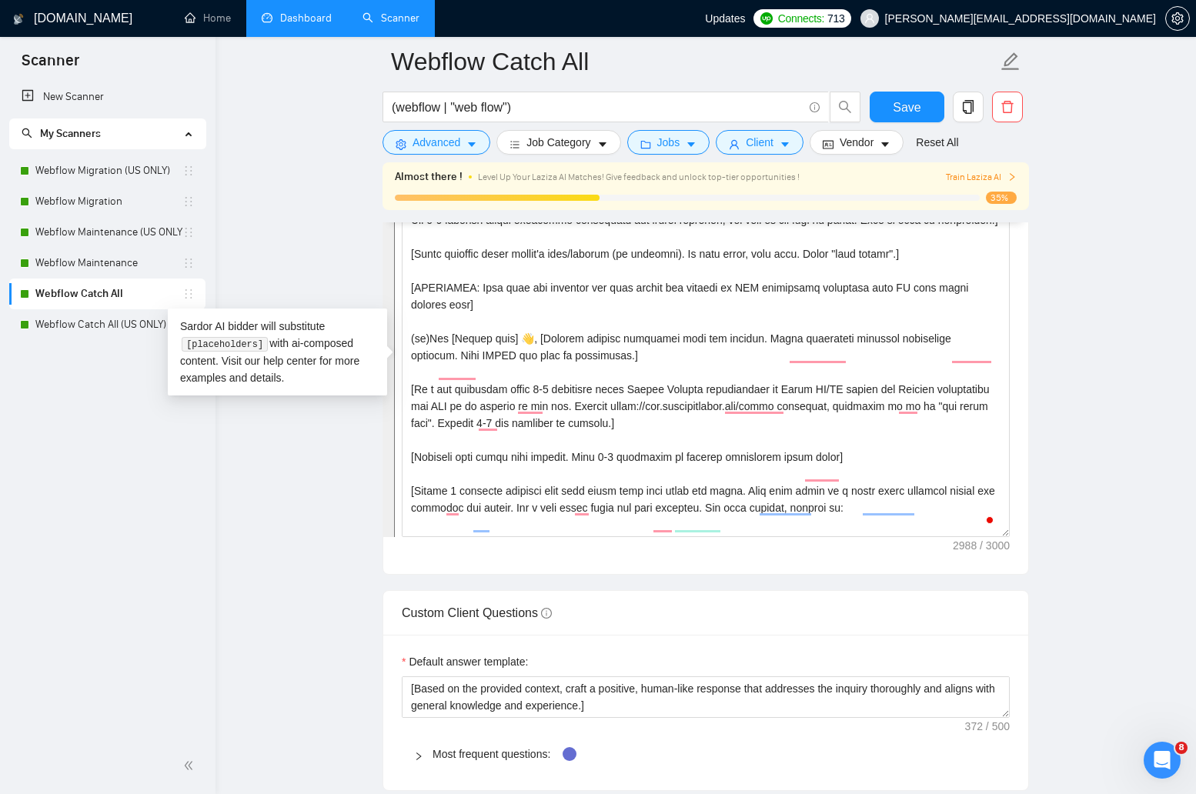
click at [287, 18] on link "Dashboard" at bounding box center [297, 18] width 70 height 13
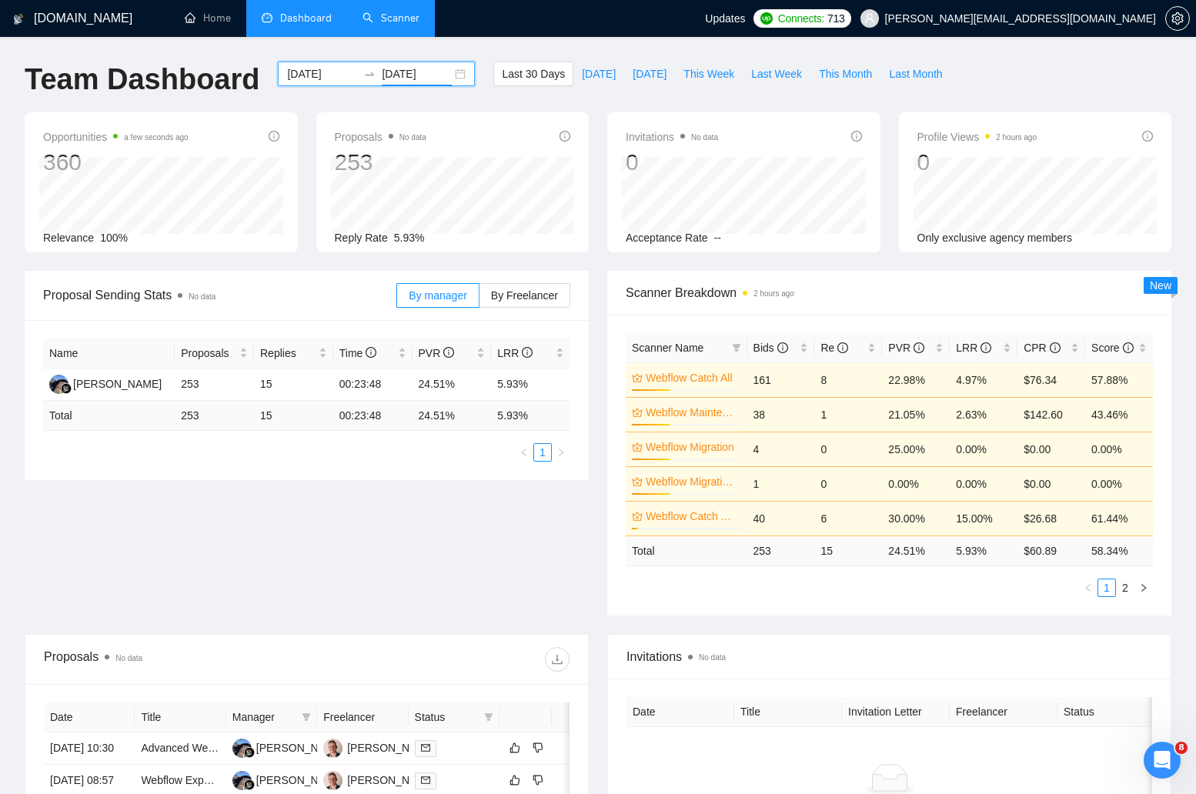
click at [437, 70] on input "[DATE]" at bounding box center [417, 73] width 70 height 17
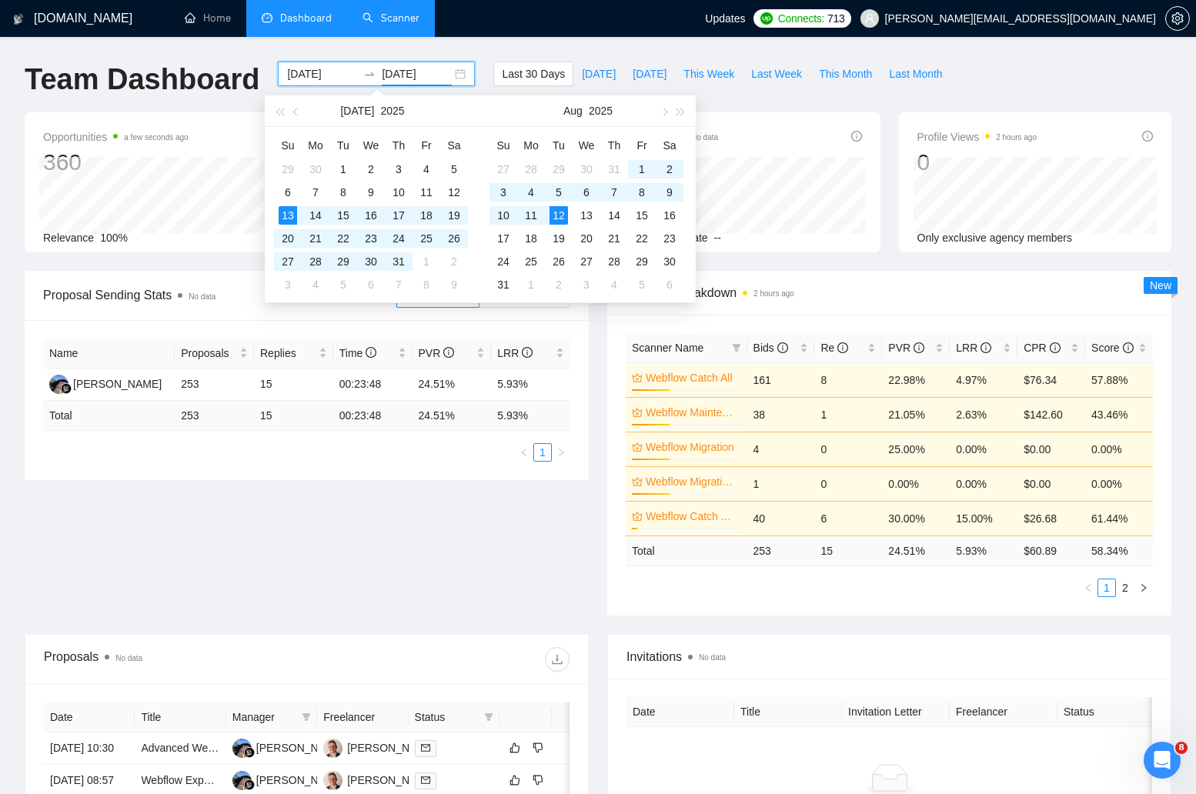
click at [445, 74] on div "2025-07-13 2025-08-12" at bounding box center [376, 74] width 197 height 25
click at [277, 115] on button "button" at bounding box center [279, 110] width 17 height 31
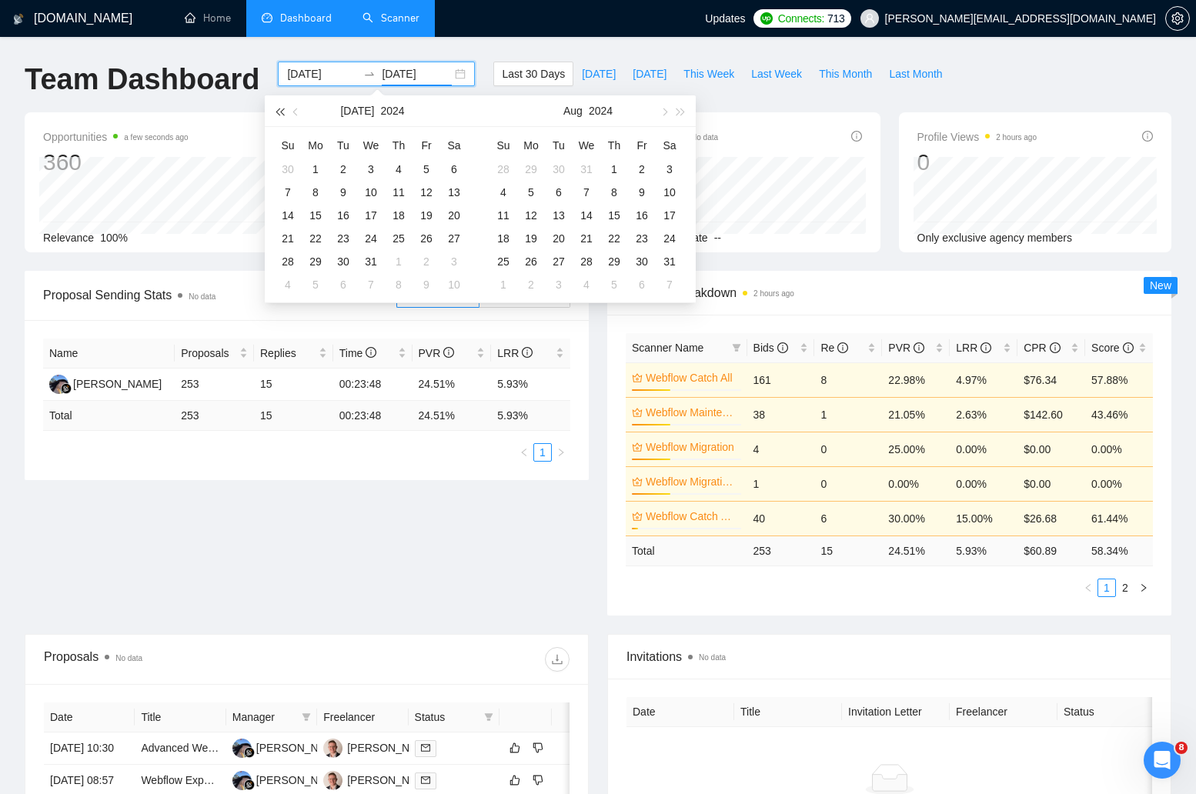
click at [277, 115] on button "button" at bounding box center [279, 110] width 17 height 31
click at [686, 112] on button "button" at bounding box center [681, 110] width 17 height 31
click at [687, 114] on button "button" at bounding box center [681, 110] width 17 height 31
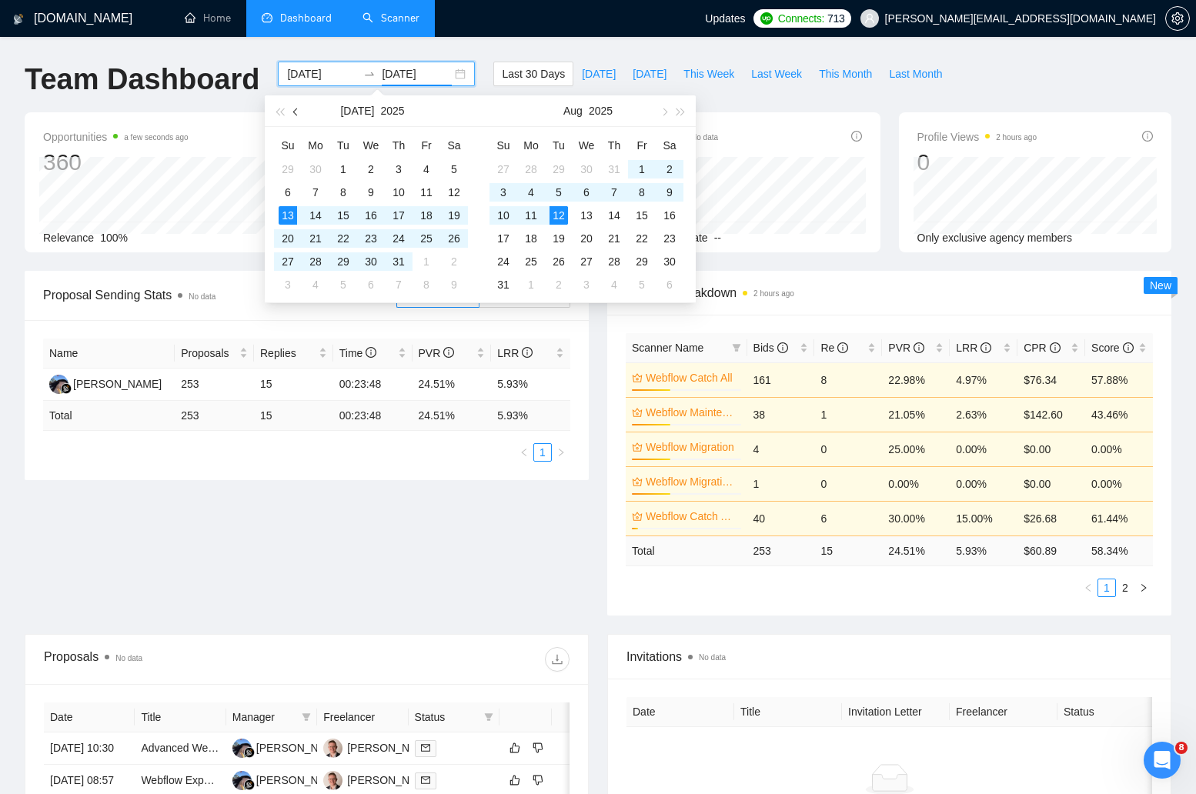
click at [292, 114] on button "button" at bounding box center [296, 110] width 17 height 31
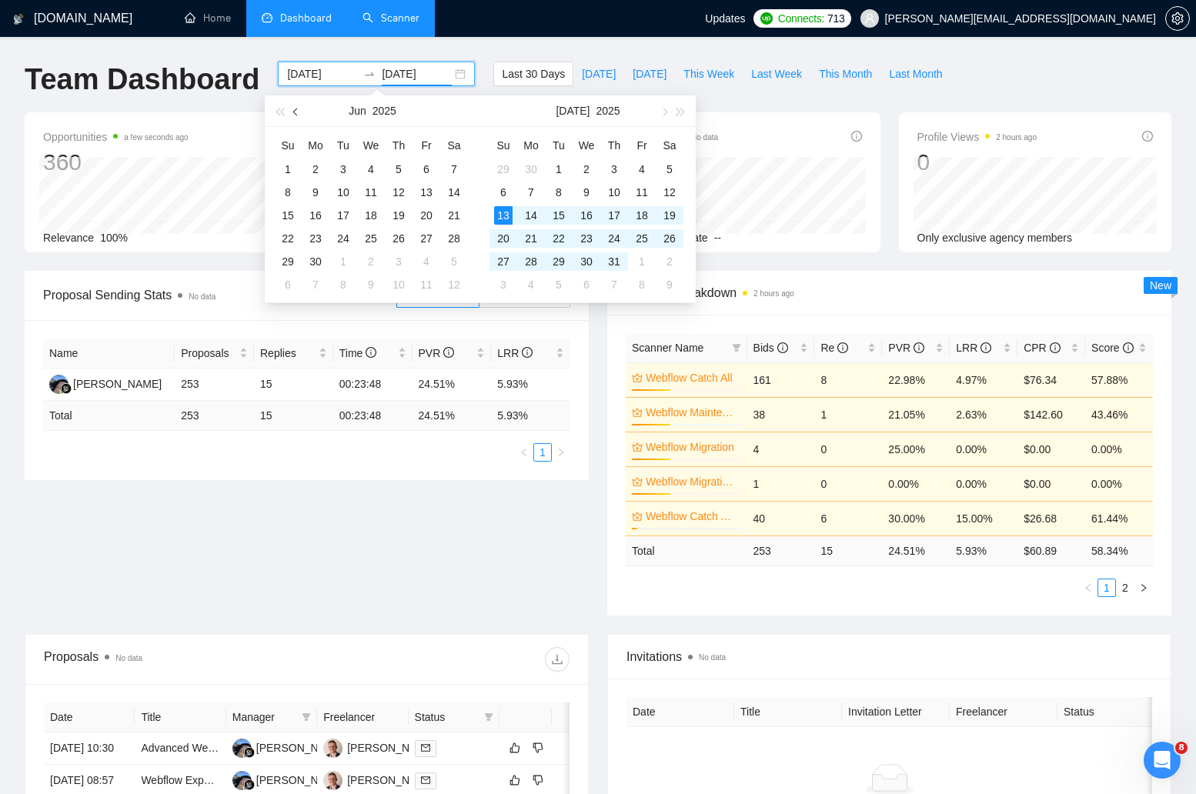
click at [292, 114] on button "button" at bounding box center [296, 110] width 17 height 31
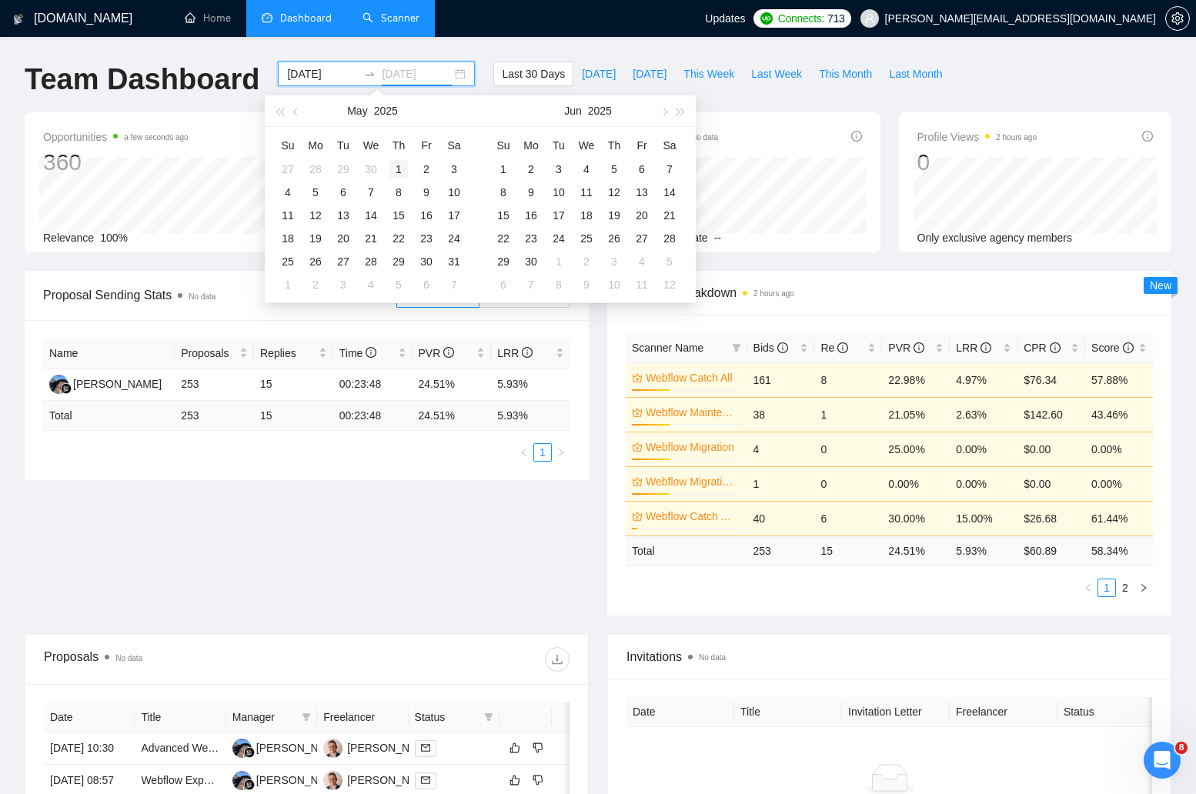
type input "2025-05-01"
click at [405, 166] on div "1" at bounding box center [398, 169] width 18 height 18
click at [556, 216] on table "Su Mo Tu We Th Fr Sa 27 28 29 30 31 1 2 3 4 5 6 7 8 9 10 11 12 13 14 15 16 17 1…" at bounding box center [587, 214] width 194 height 163
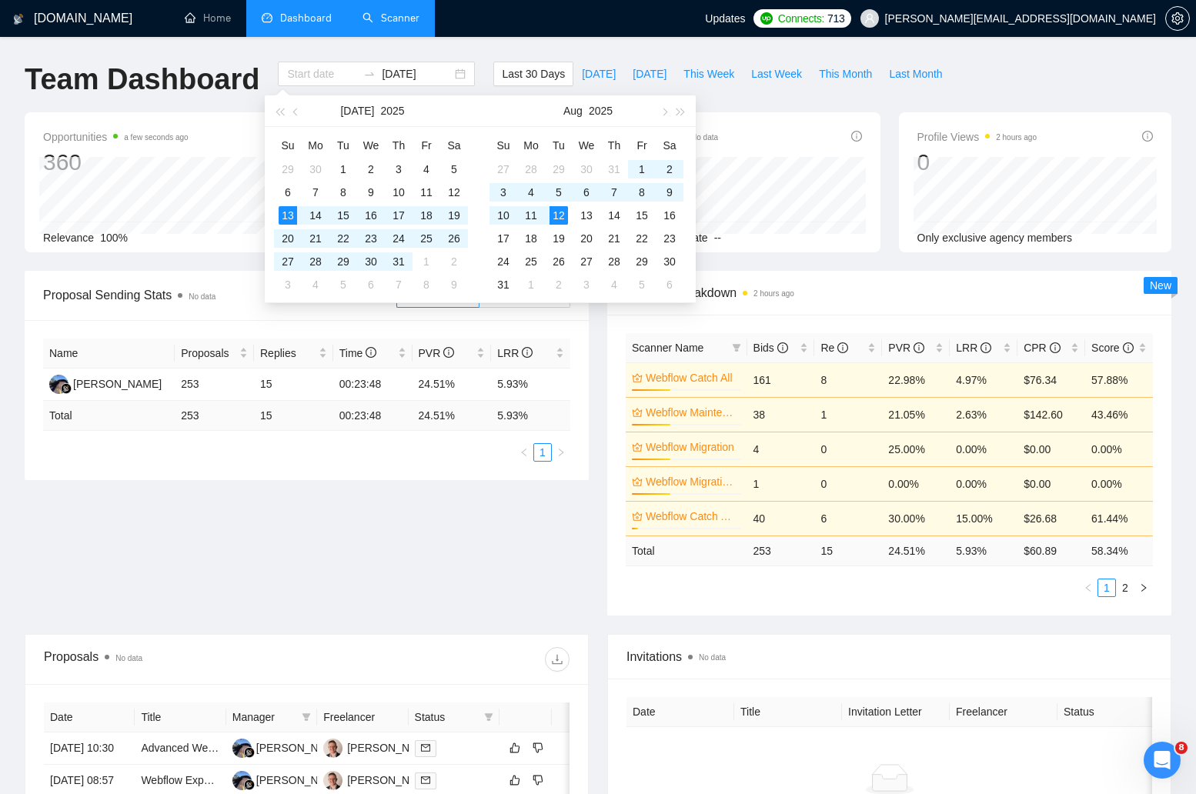
type input "[DATE]"
click at [484, 89] on div "Last 30 Days Today Yesterday This Week Last Week This Month Last Month" at bounding box center [722, 87] width 476 height 51
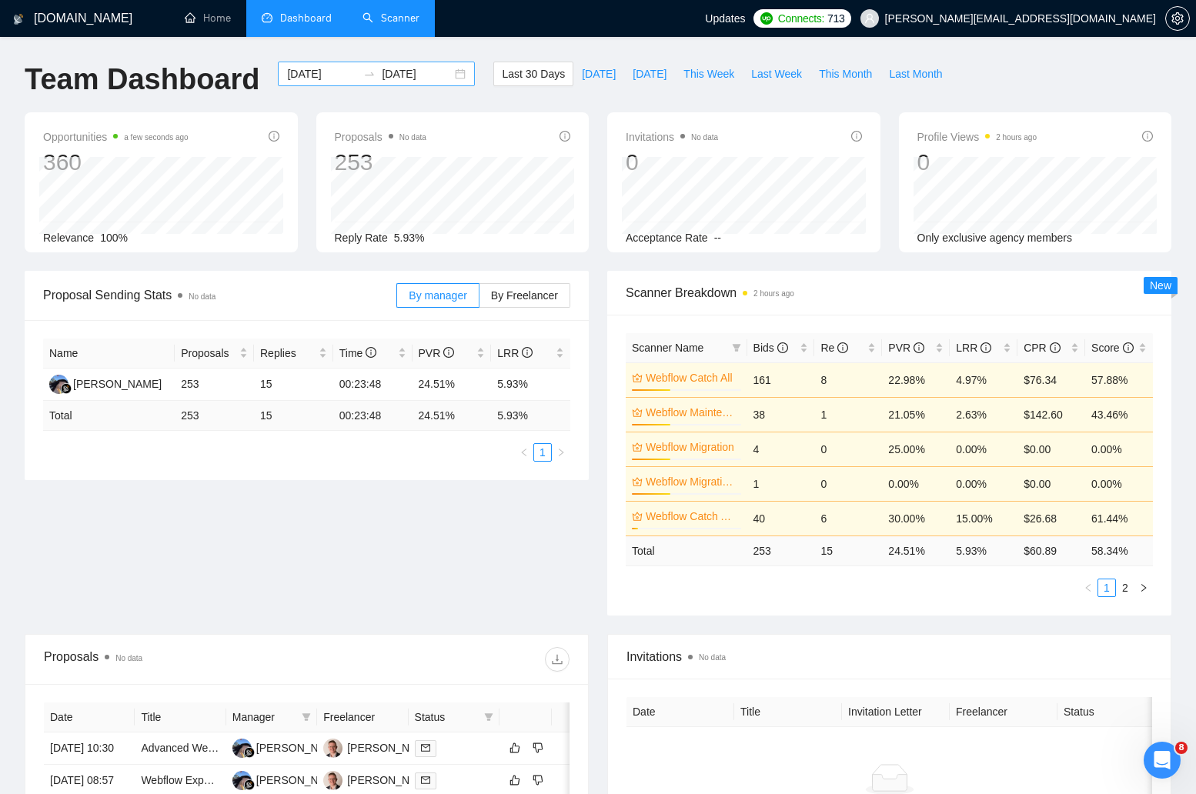
click at [445, 83] on div "2025-07-13 2025-08-12" at bounding box center [376, 74] width 197 height 25
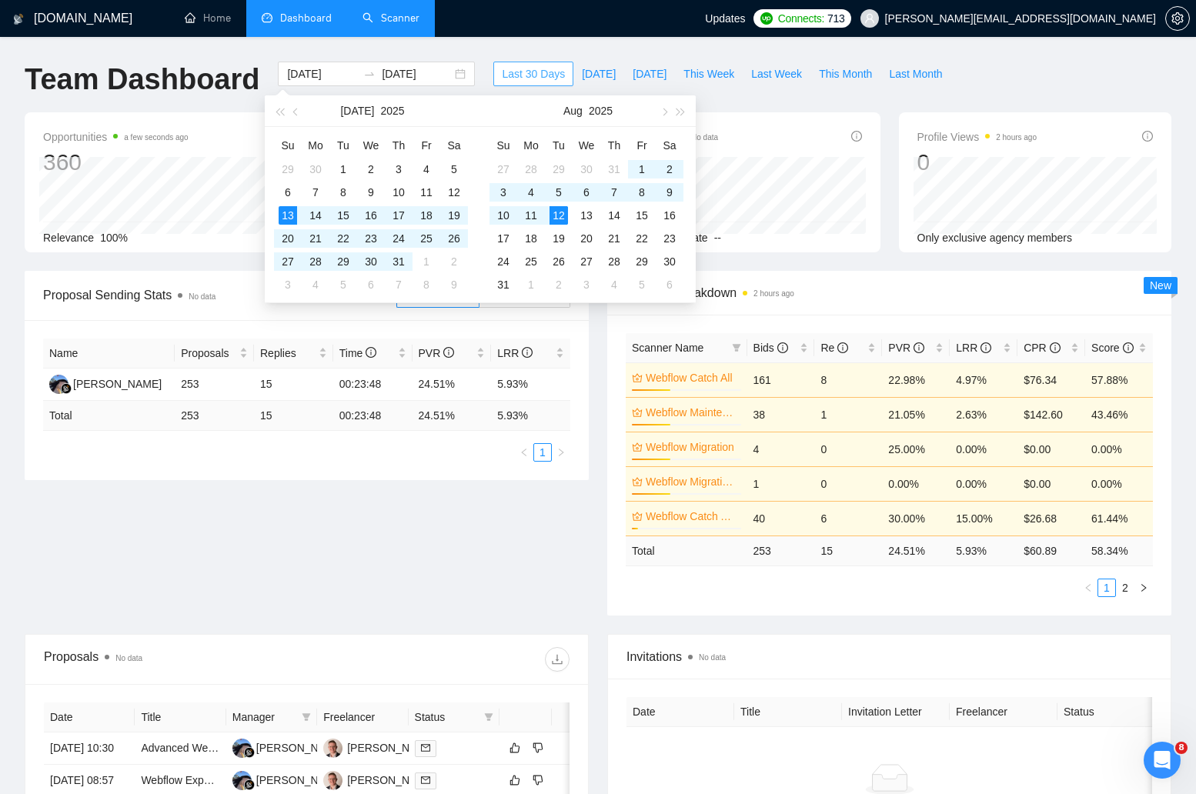
click at [506, 74] on span "Last 30 Days" at bounding box center [533, 73] width 63 height 17
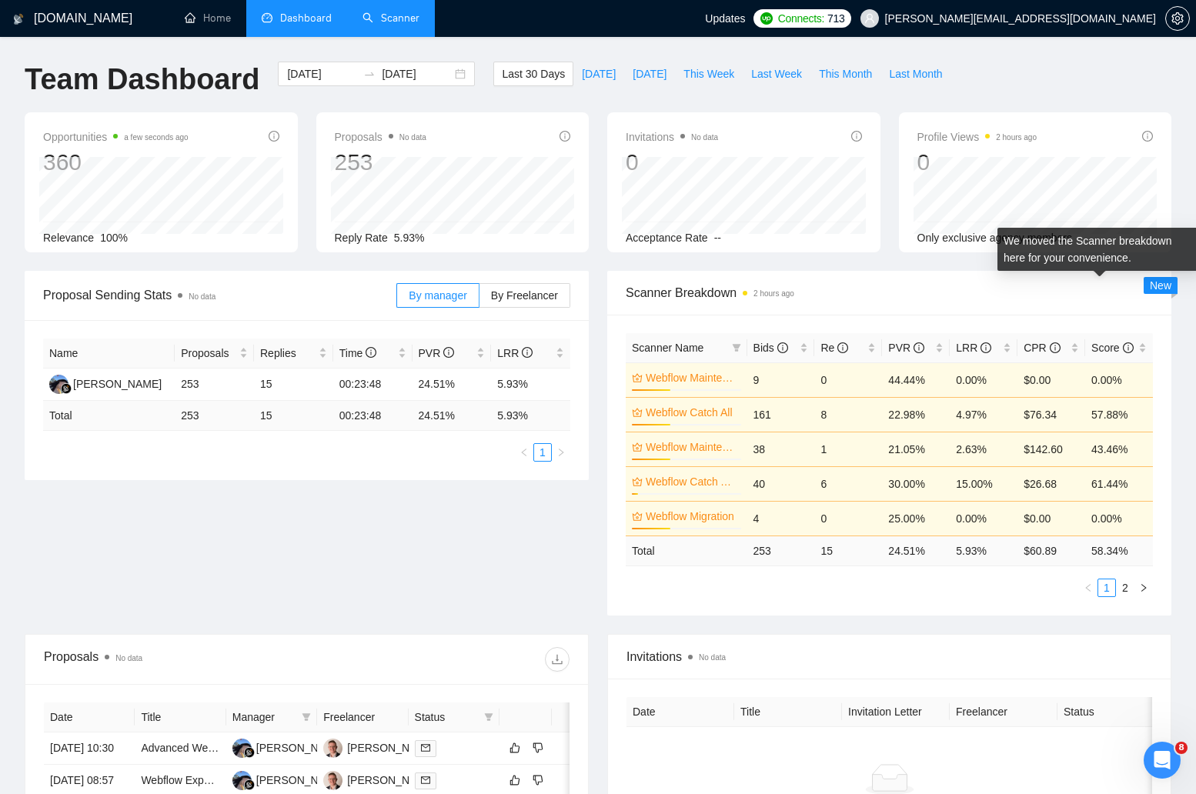
click at [1155, 284] on span "New" at bounding box center [1161, 285] width 22 height 12
click at [690, 289] on span "Scanner Breakdown 2 hours ago" at bounding box center [889, 292] width 527 height 19
click at [787, 386] on td "9" at bounding box center [781, 380] width 68 height 35
click at [794, 373] on td "9" at bounding box center [781, 380] width 68 height 35
click at [851, 387] on td "0" at bounding box center [848, 380] width 68 height 35
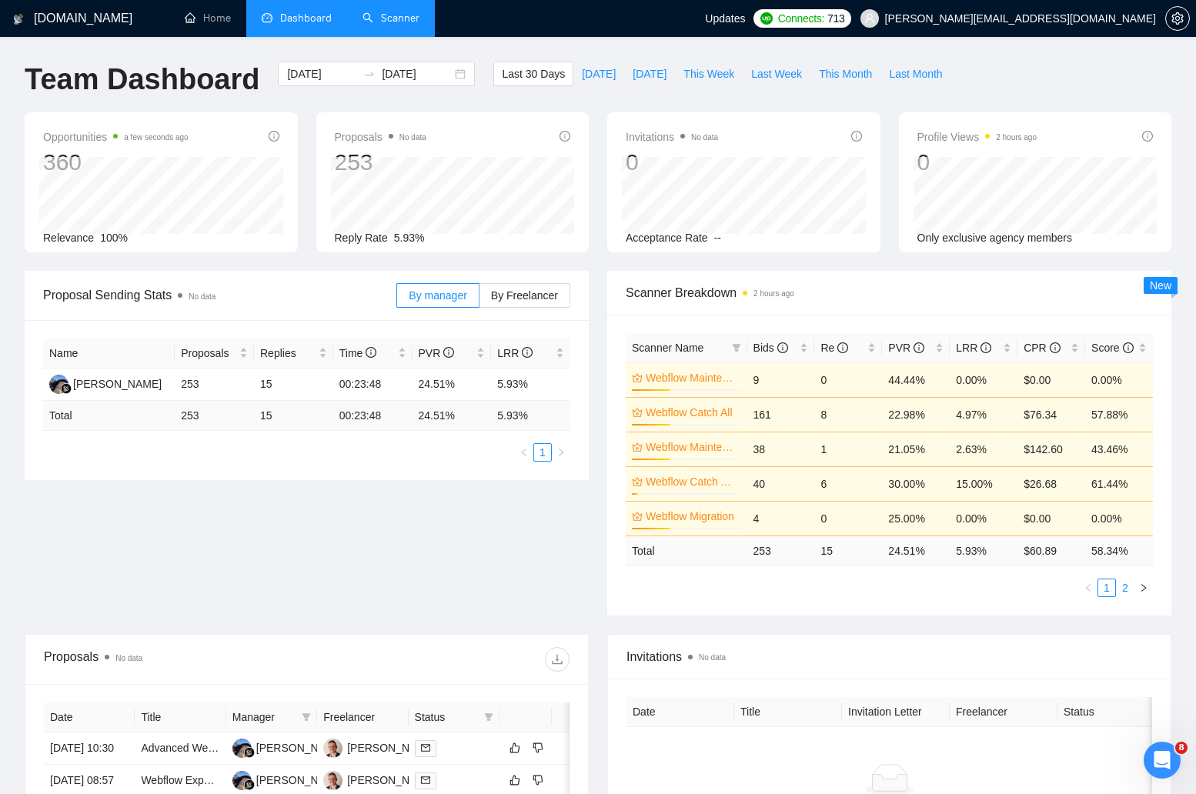
click at [1117, 590] on link "2" at bounding box center [1125, 588] width 17 height 17
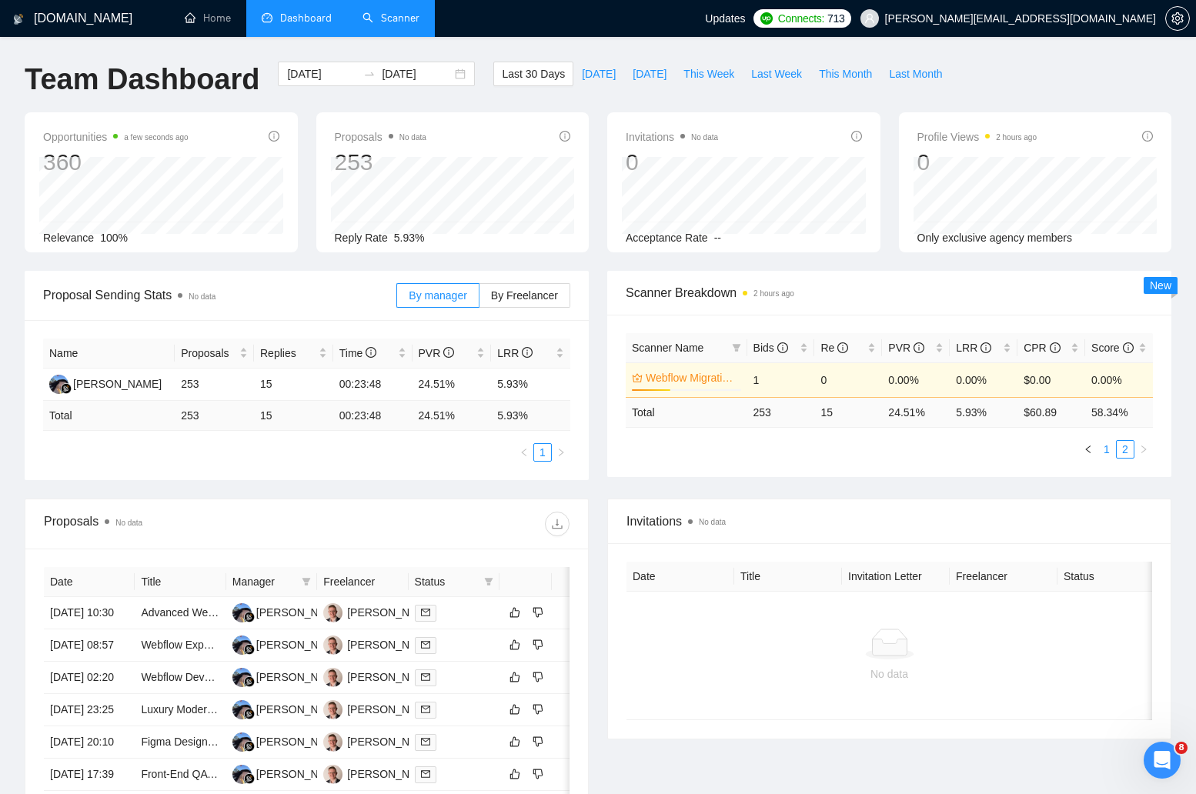
click at [1098, 446] on link "1" at bounding box center [1106, 449] width 17 height 17
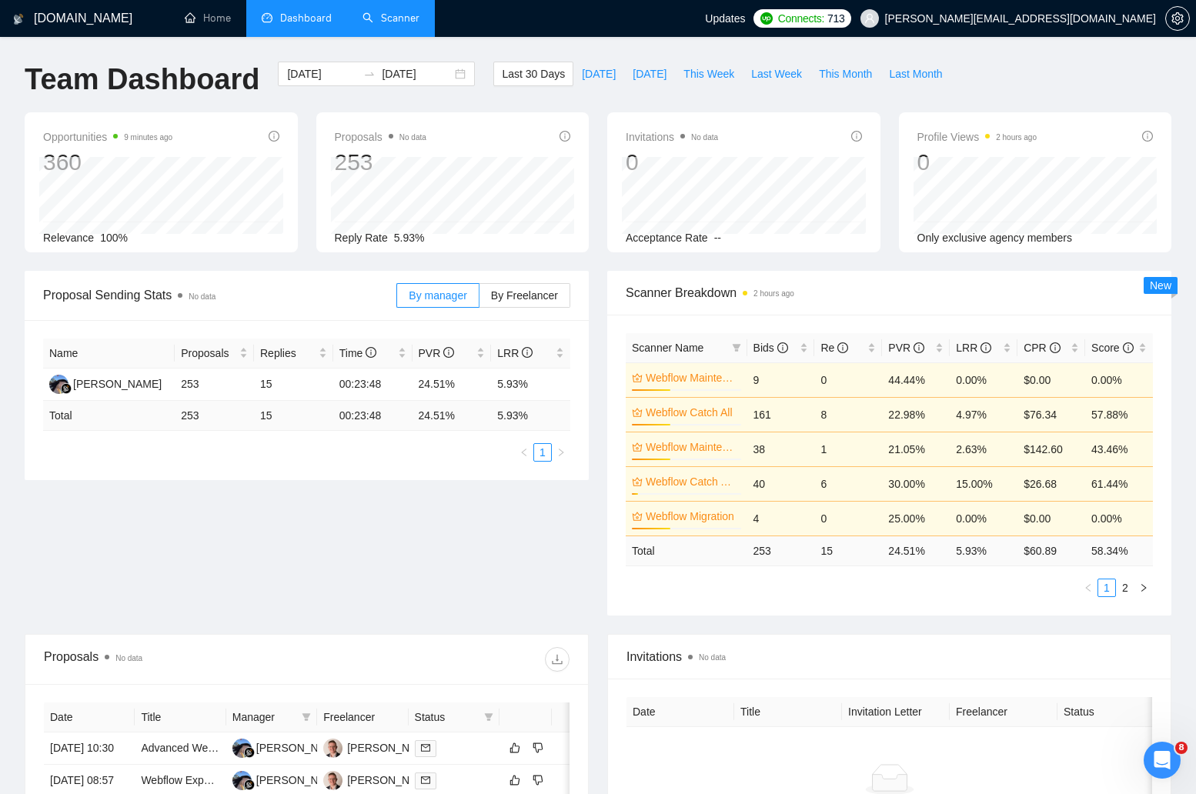
click at [410, 25] on link "Scanner" at bounding box center [391, 18] width 57 height 13
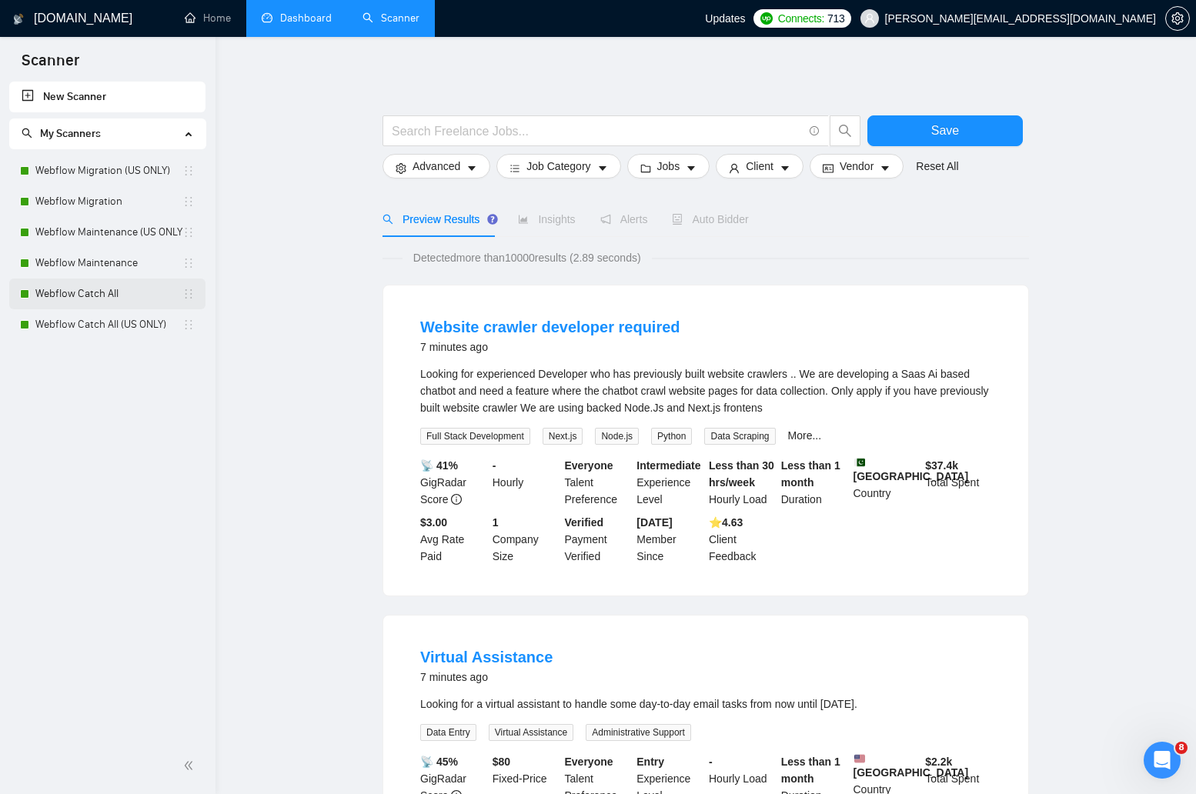
click at [142, 303] on link "Webflow Catch All" at bounding box center [108, 294] width 147 height 31
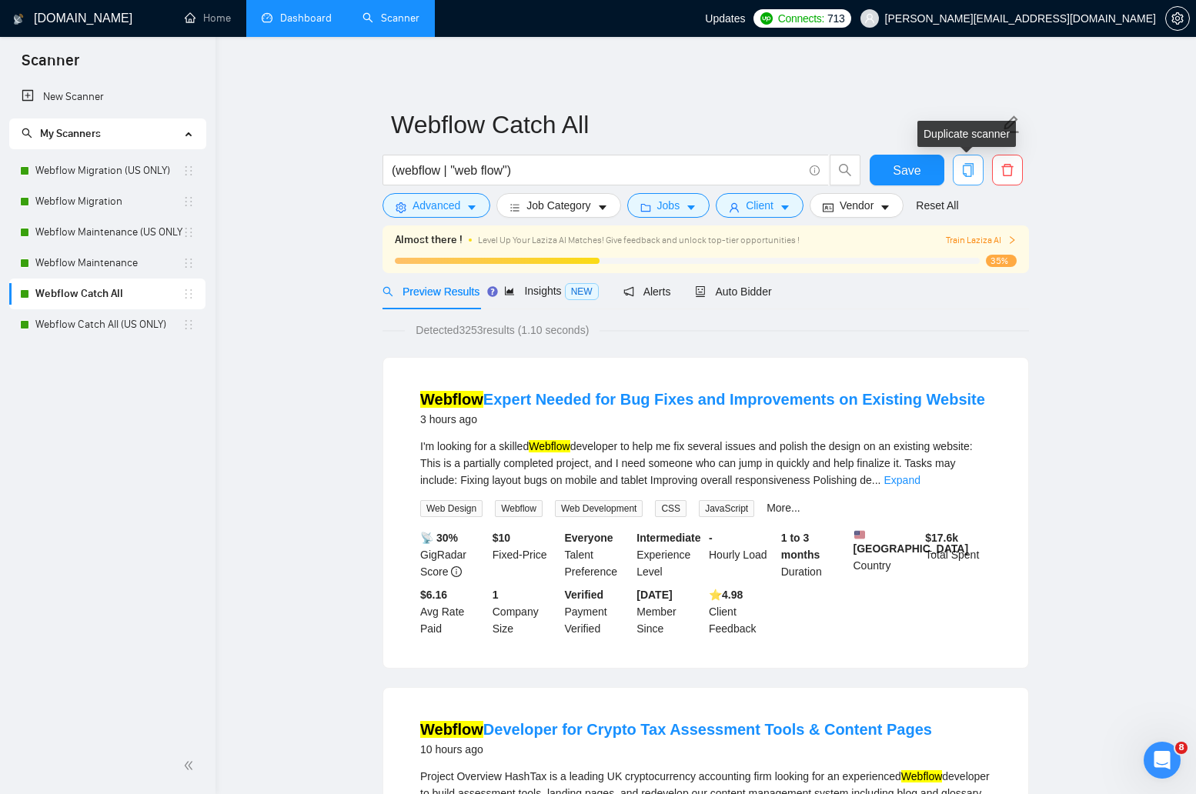
click at [973, 169] on icon "copy" at bounding box center [968, 170] width 11 height 14
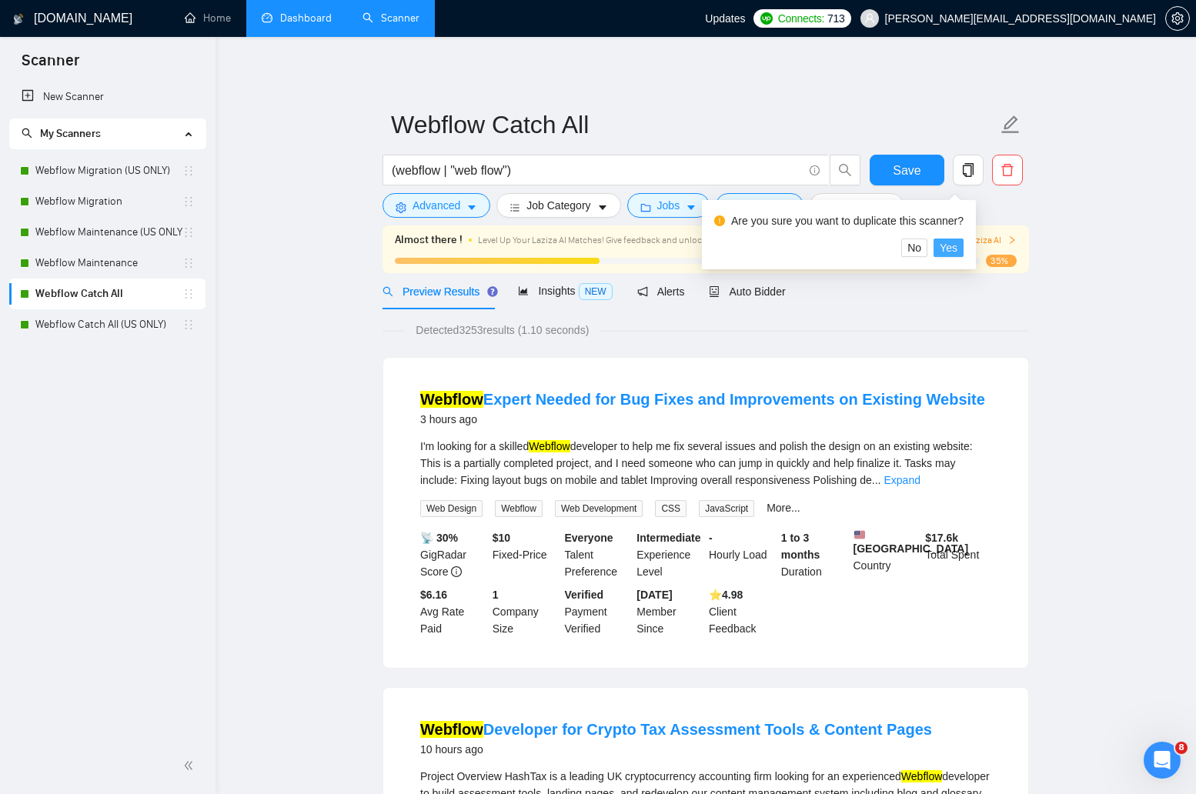
click at [958, 246] on span "Yes" at bounding box center [949, 247] width 18 height 17
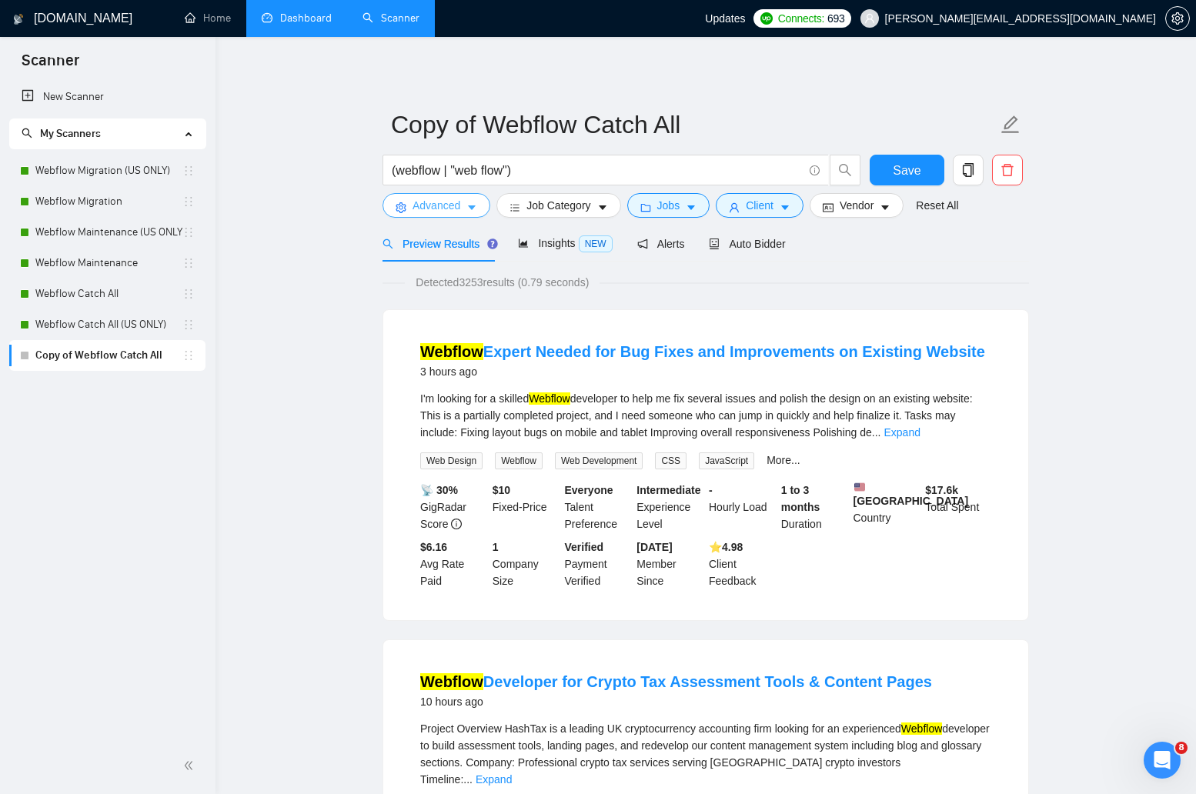
click at [468, 210] on icon "caret-down" at bounding box center [471, 207] width 11 height 11
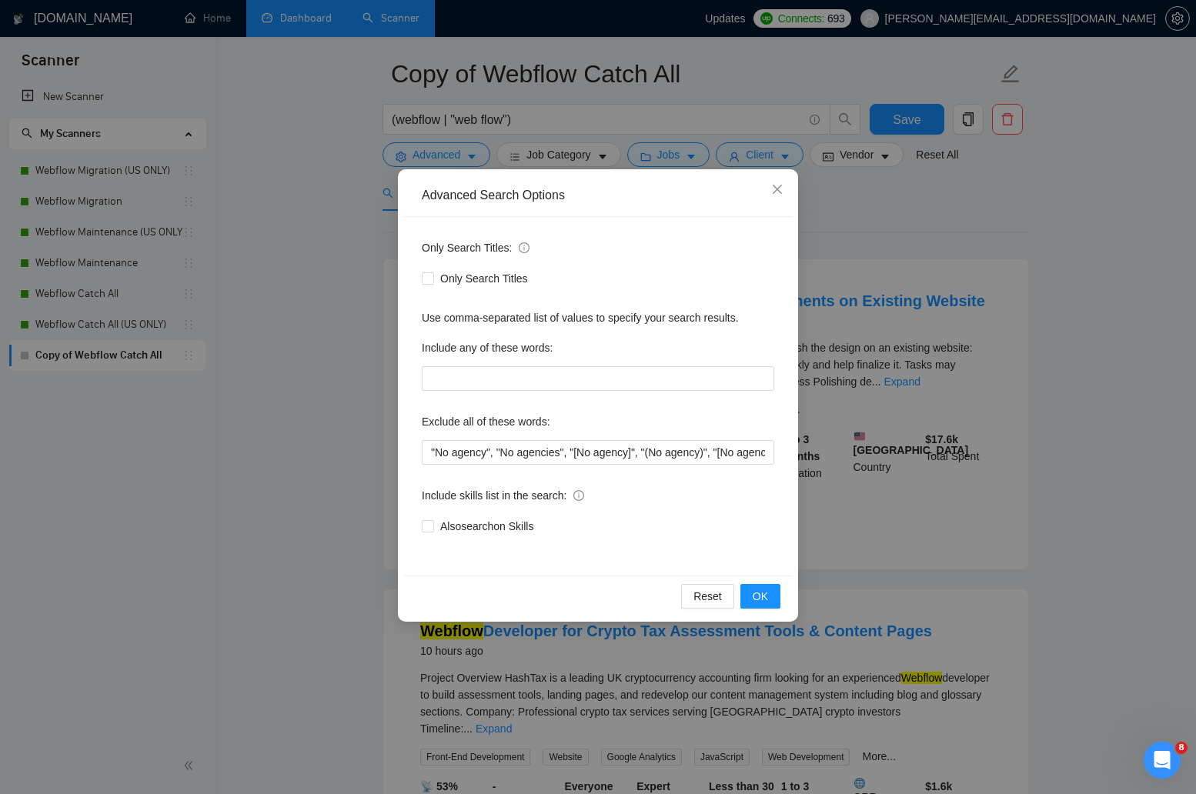
scroll to position [56, 0]
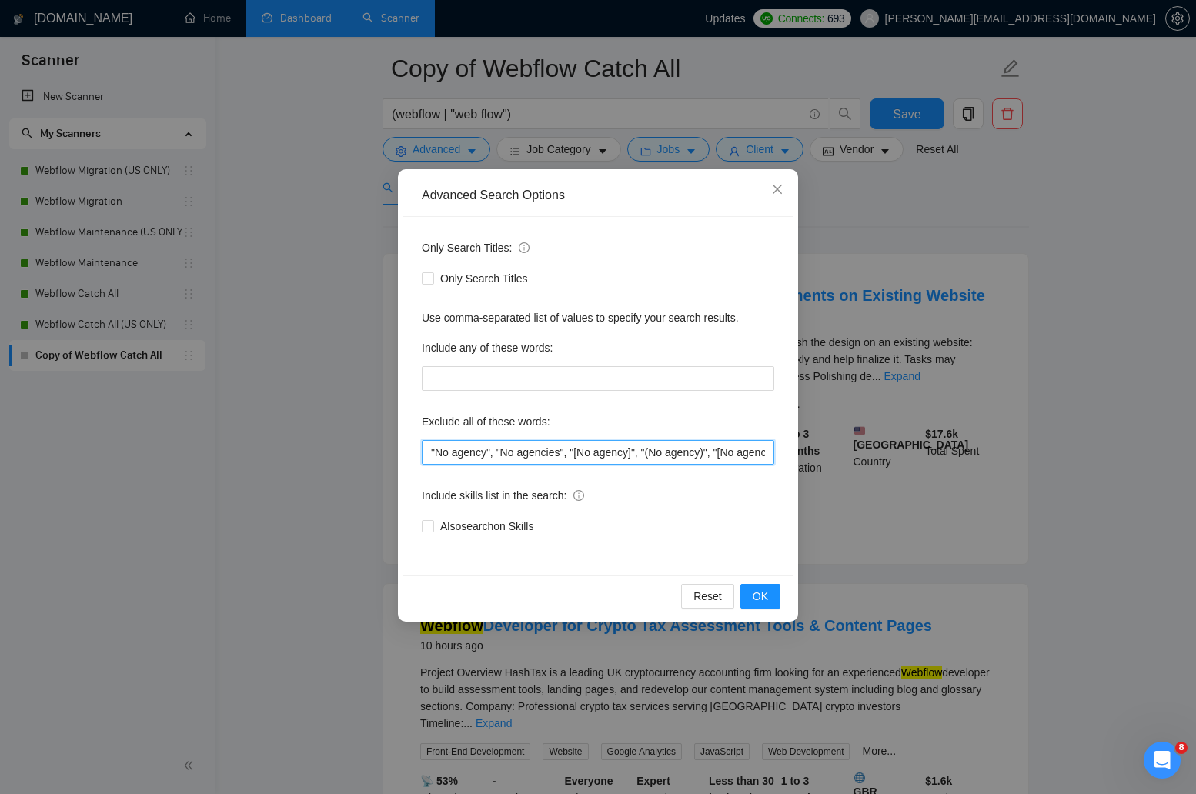
click at [617, 458] on input "​"No agency", "No agencies", "[No agency]", "(No agency)", "[No agencies]", "(N…" at bounding box center [598, 452] width 353 height 25
click at [758, 515] on div "Also search on Skills" at bounding box center [598, 526] width 353 height 25
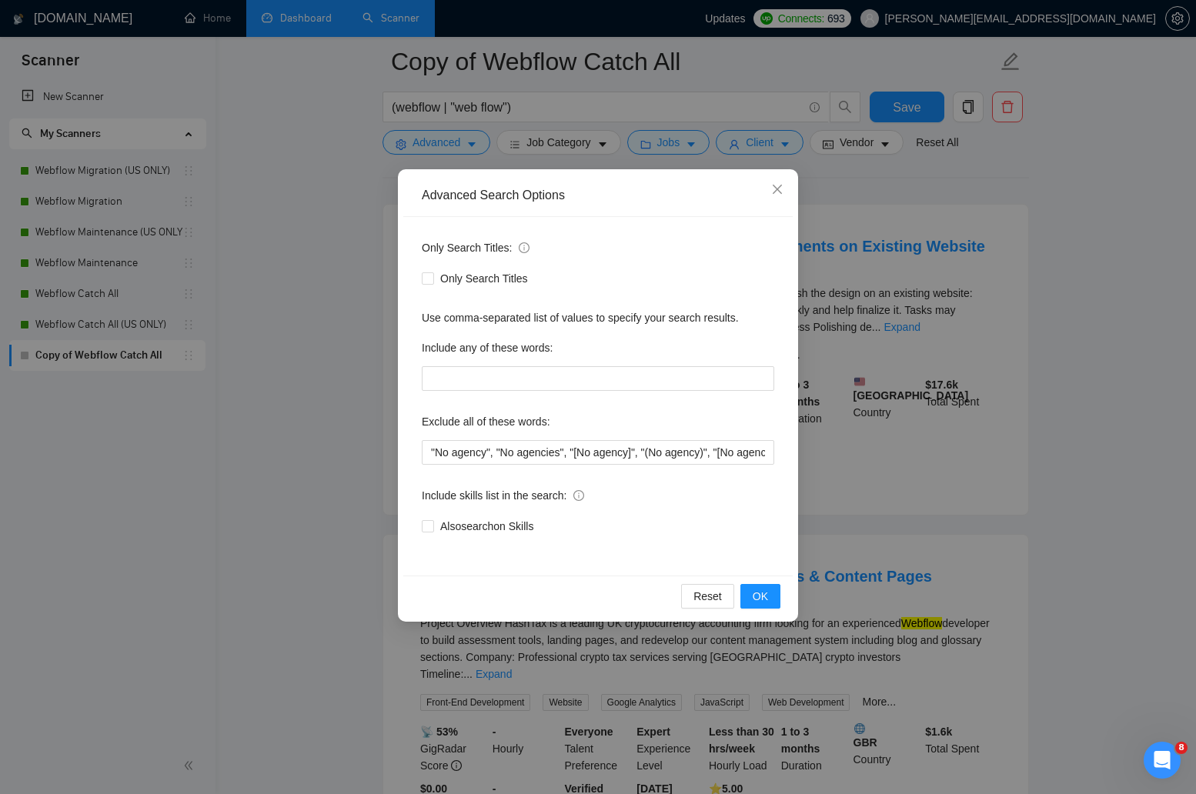
scroll to position [119, 0]
click at [774, 189] on icon "close" at bounding box center [777, 189] width 12 height 12
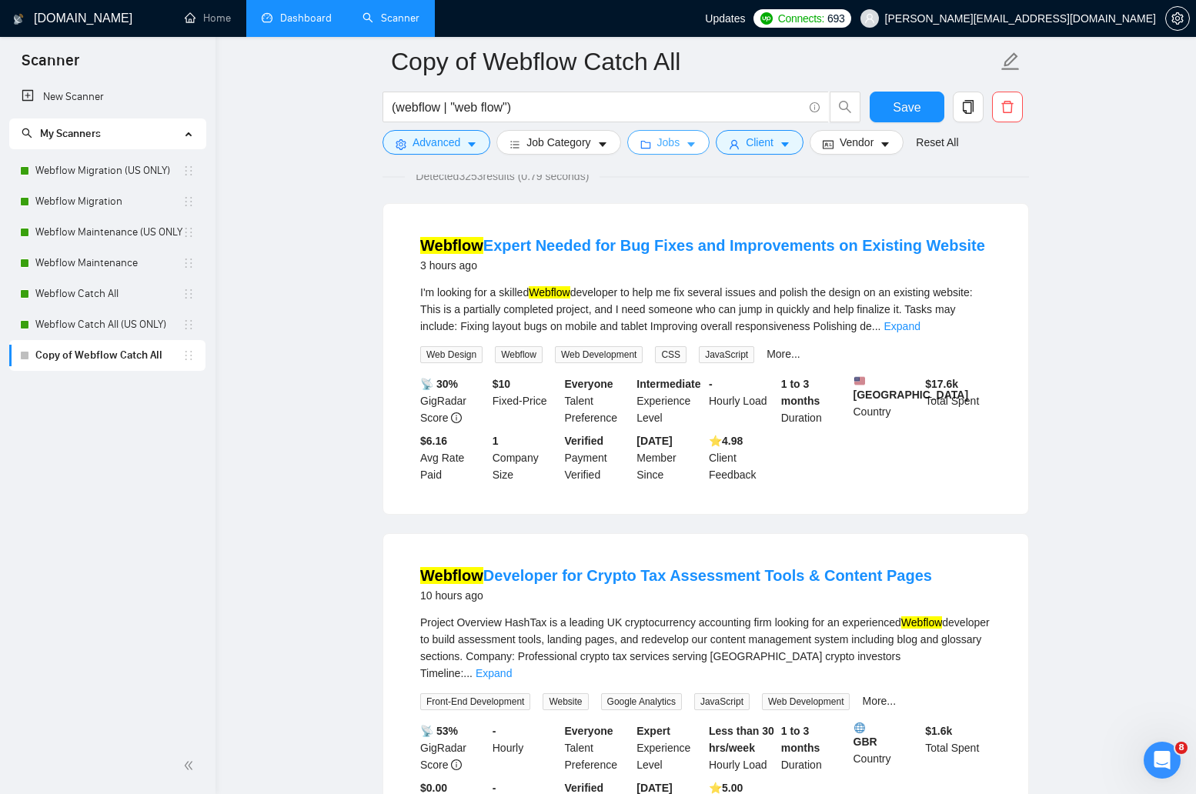
click at [674, 145] on span "Jobs" at bounding box center [668, 142] width 23 height 17
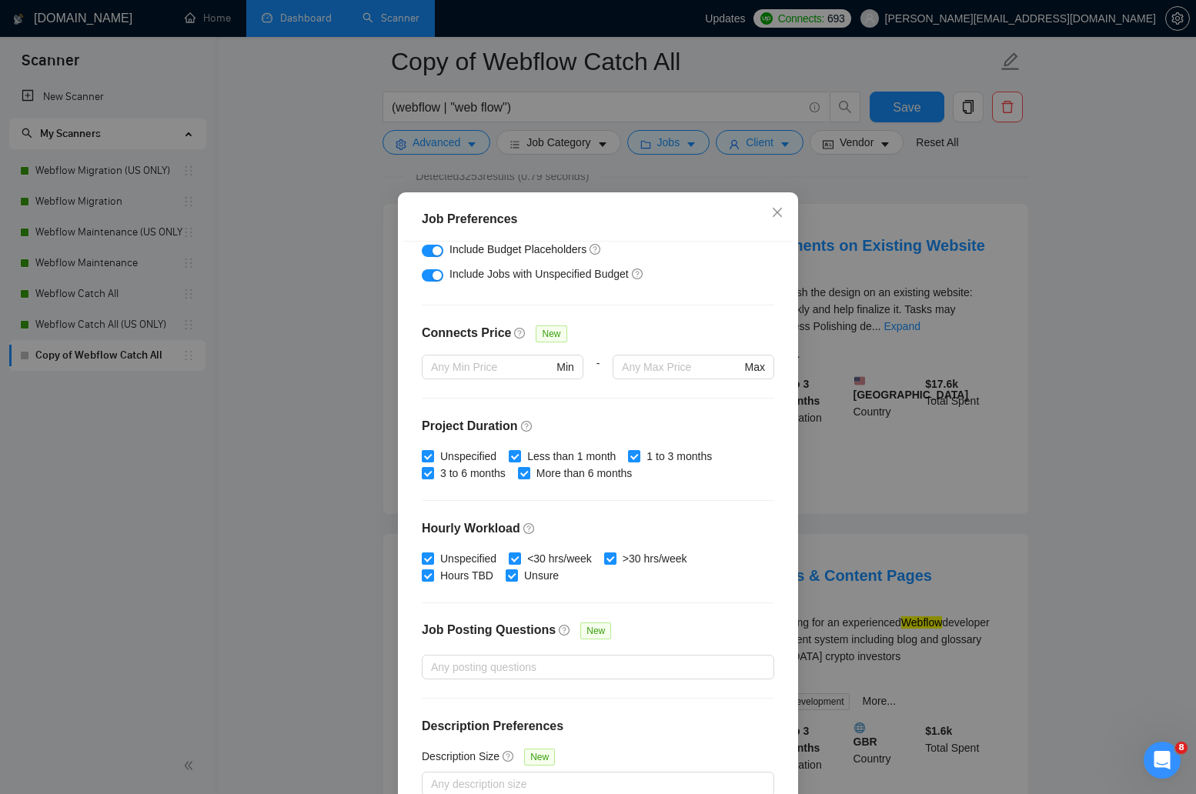
scroll to position [312, 0]
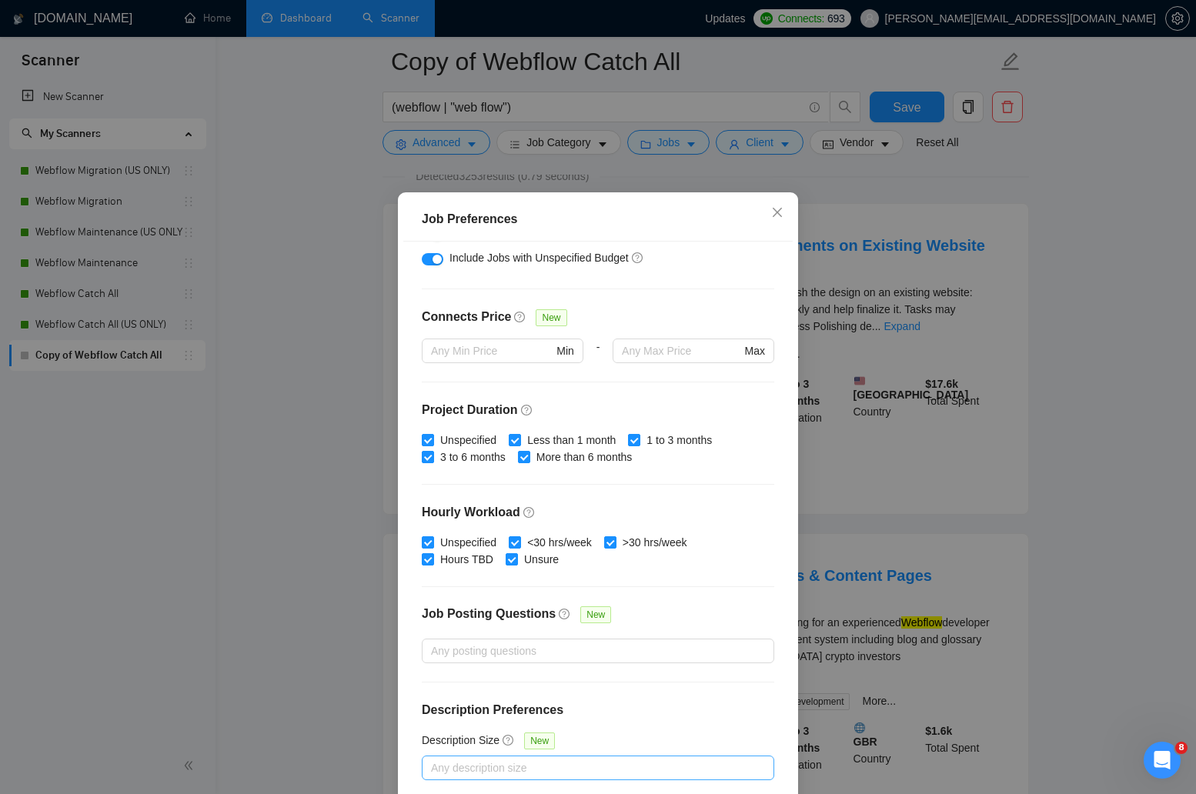
click at [704, 767] on div at bounding box center [590, 768] width 329 height 18
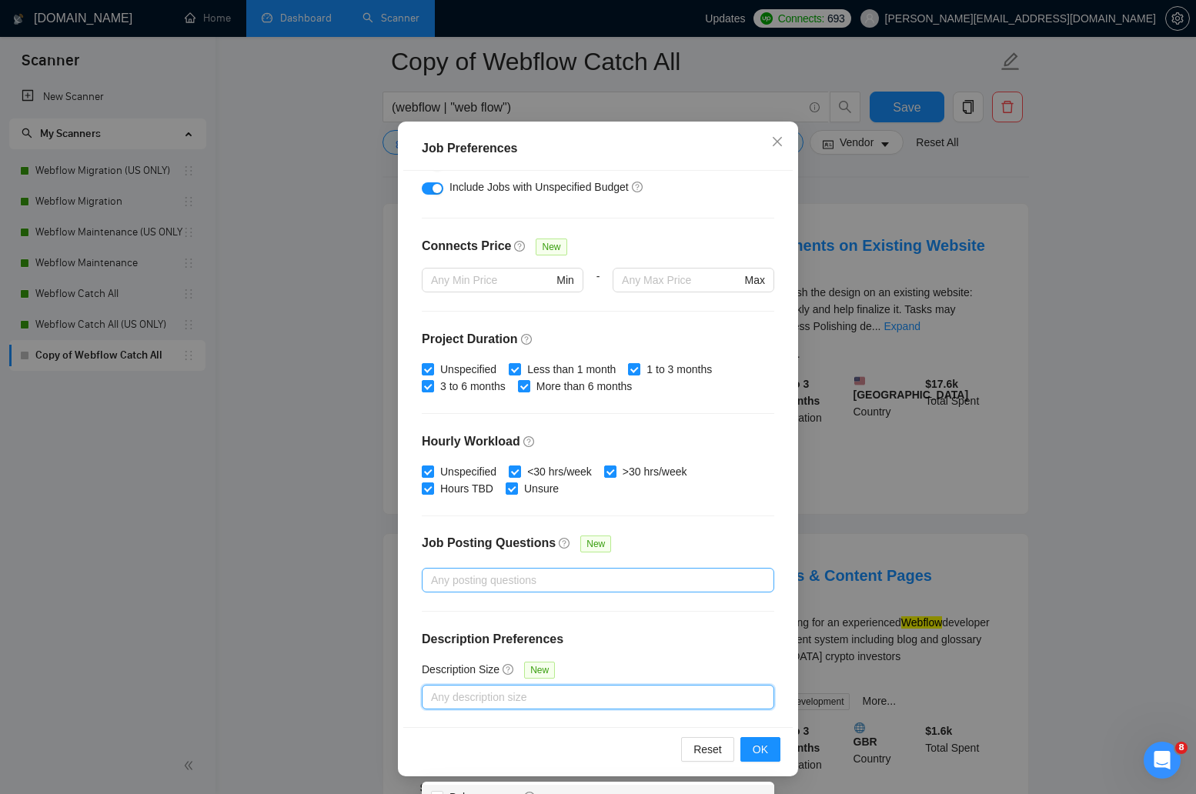
click at [645, 585] on div at bounding box center [590, 580] width 329 height 18
click at [586, 704] on div at bounding box center [590, 697] width 329 height 18
click at [540, 750] on div "Average" at bounding box center [598, 751] width 334 height 17
checkbox input "true"
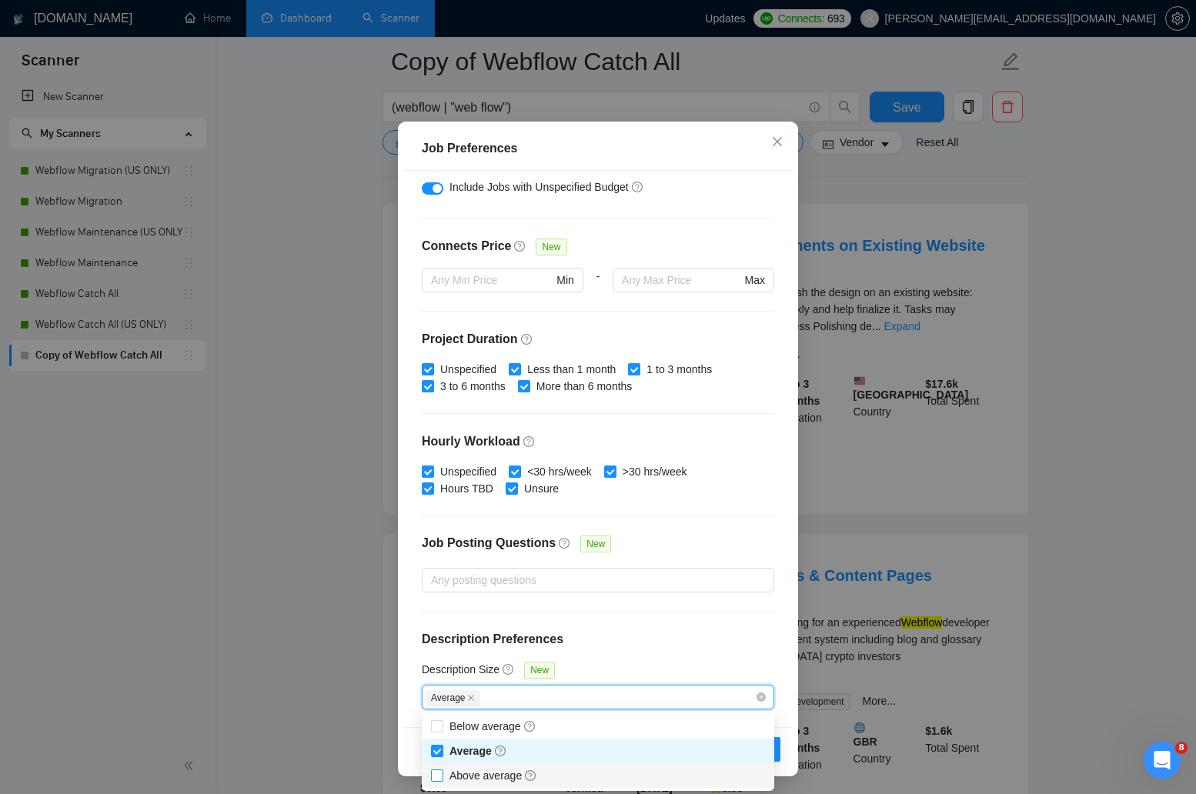
click at [501, 773] on span "Above average" at bounding box center [494, 776] width 88 height 12
click at [442, 773] on input "Above average" at bounding box center [436, 775] width 11 height 11
checkbox input "true"
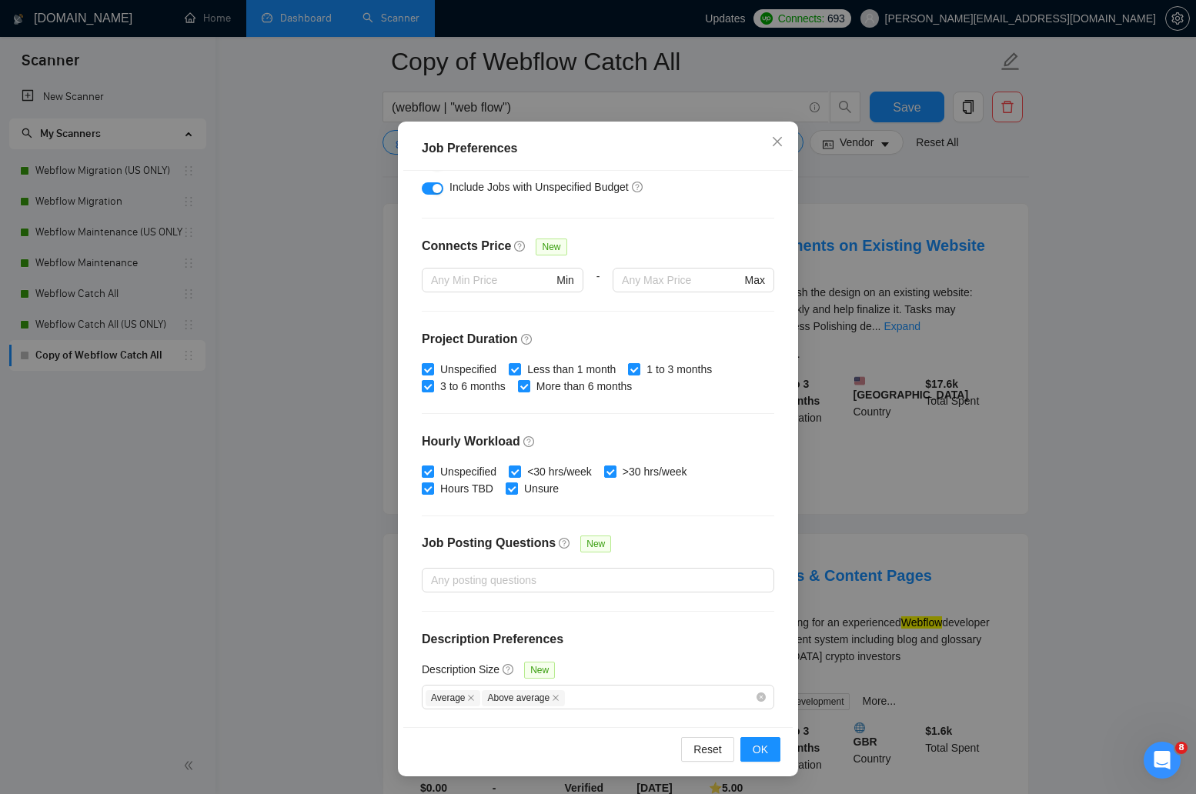
click at [632, 632] on h4 "Description Preferences" at bounding box center [598, 639] width 353 height 18
click at [759, 741] on span "OK" at bounding box center [760, 749] width 15 height 17
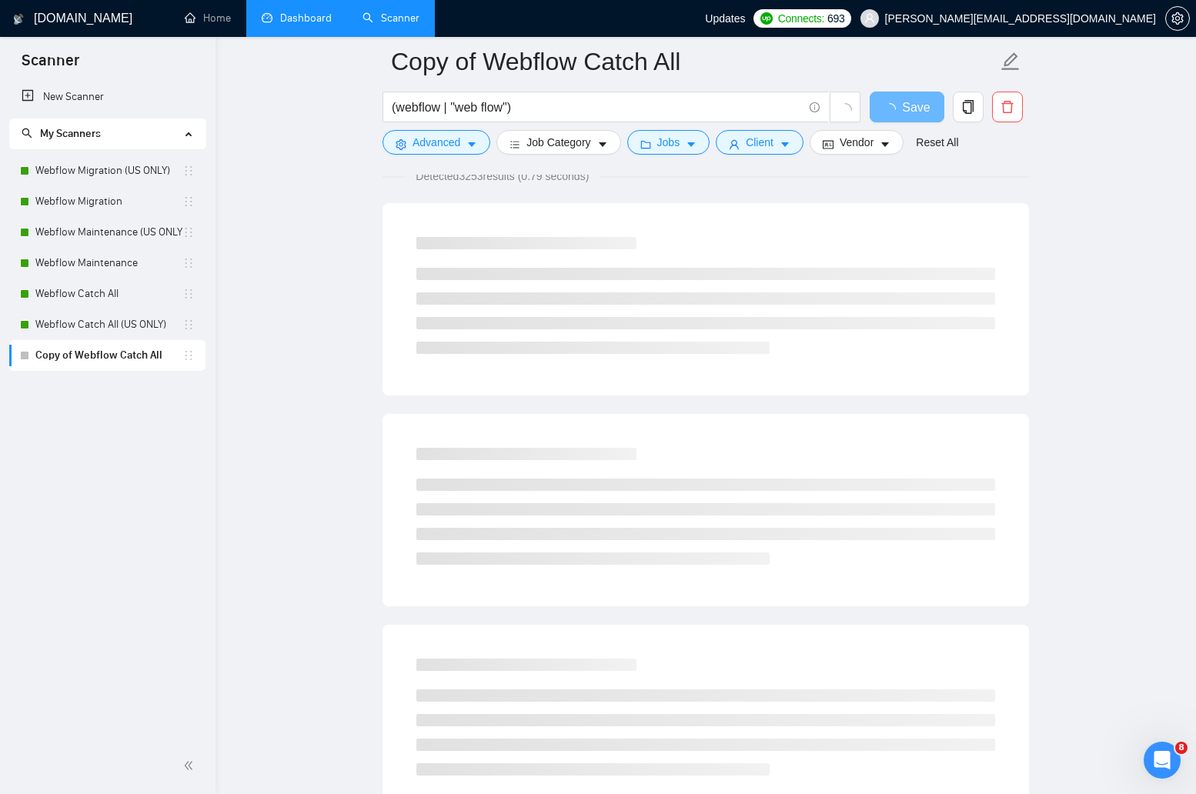
scroll to position [0, 0]
click at [774, 141] on span "Client" at bounding box center [760, 142] width 28 height 17
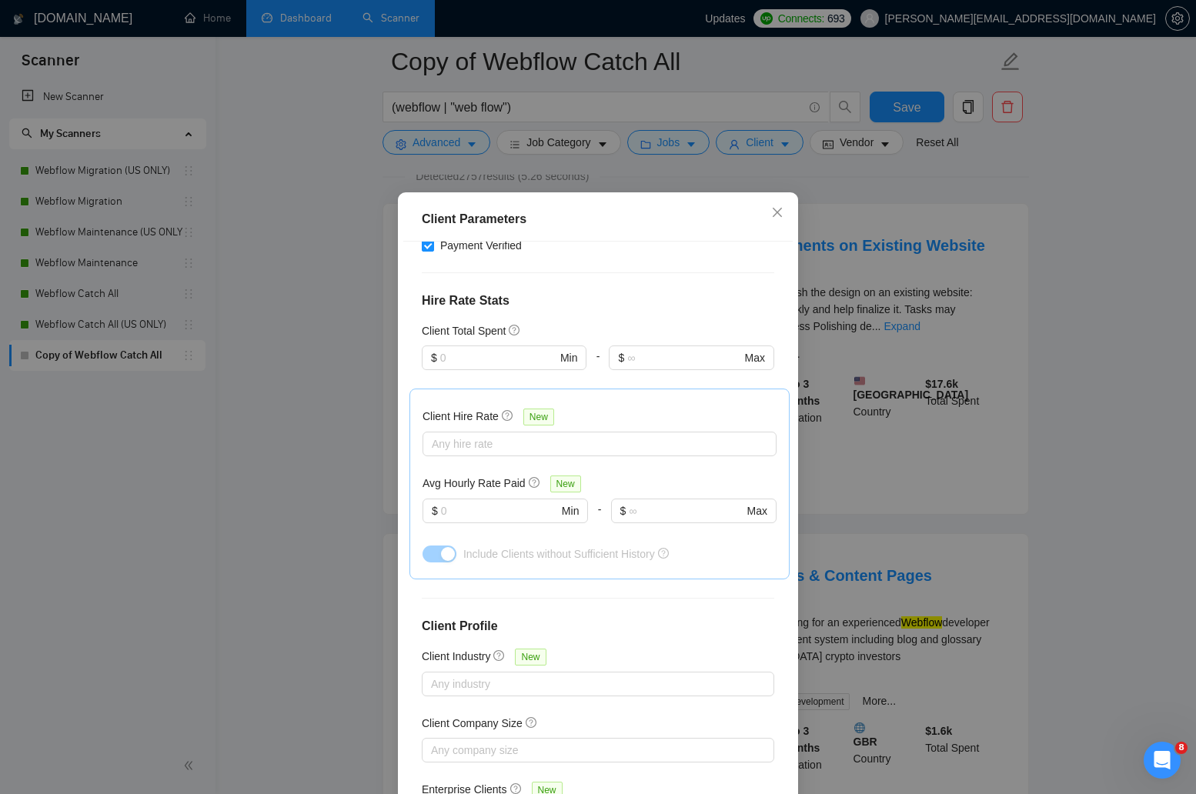
scroll to position [403, 0]
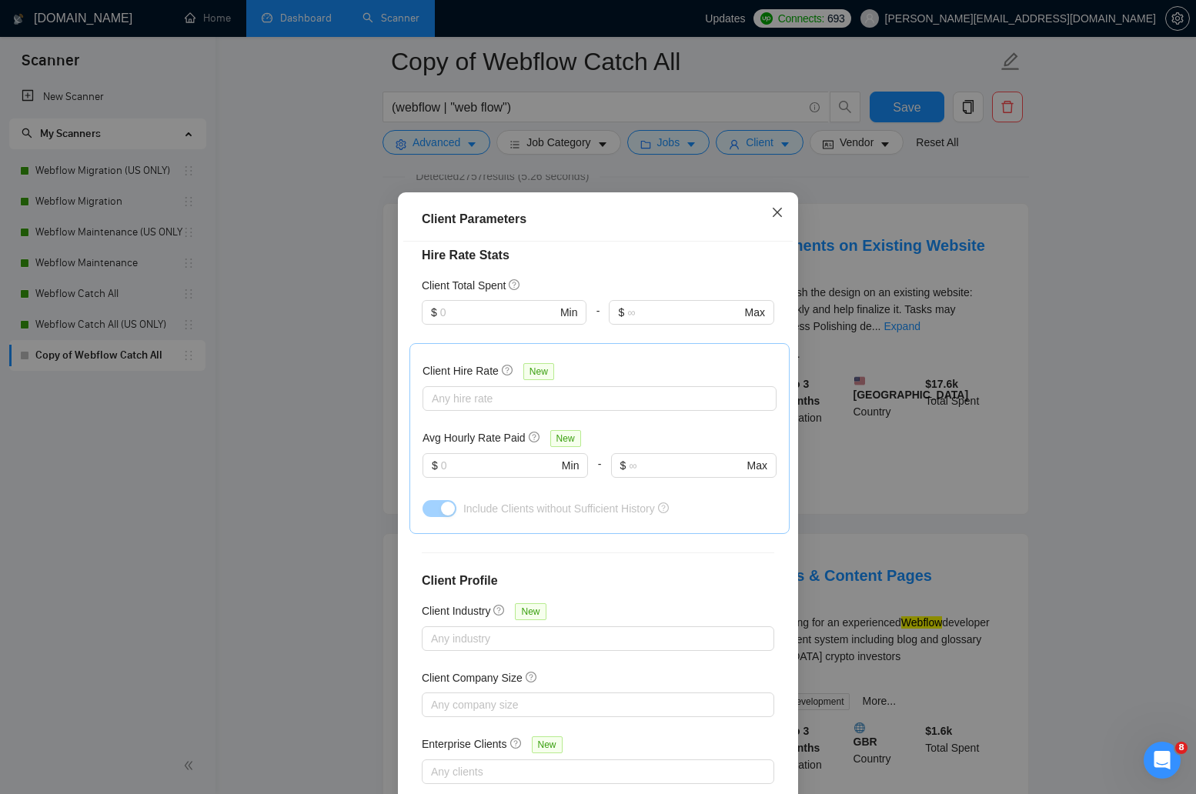
click at [783, 208] on icon "close" at bounding box center [777, 212] width 12 height 12
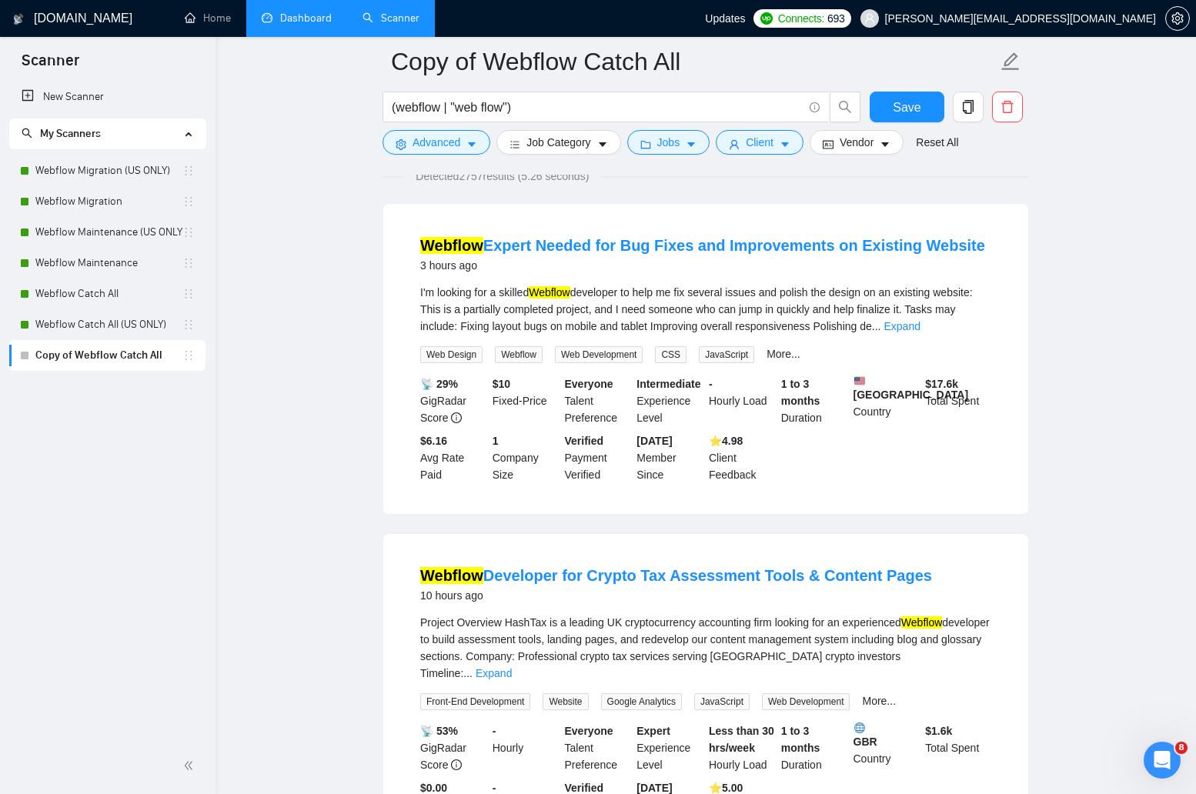
click at [869, 129] on div "Save" at bounding box center [907, 111] width 81 height 38
click at [864, 137] on span "Vendor" at bounding box center [857, 142] width 34 height 17
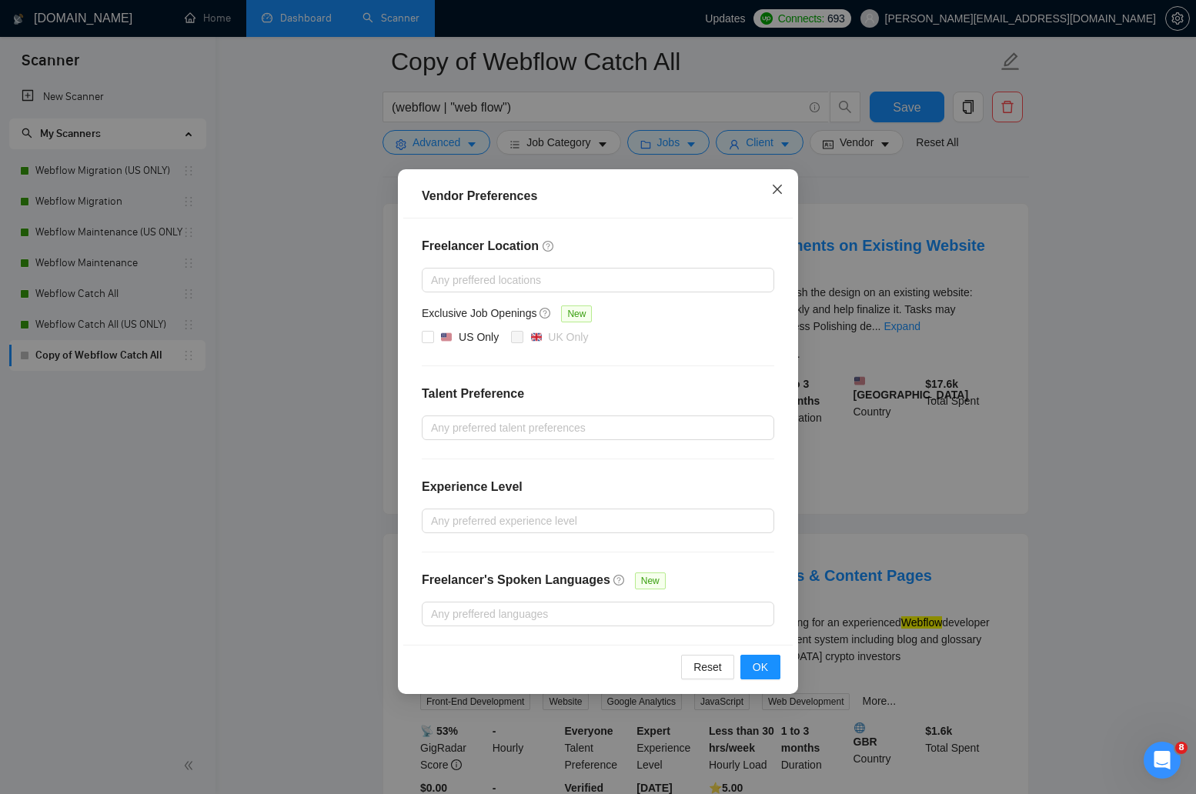
click at [779, 185] on icon "close" at bounding box center [777, 189] width 12 height 12
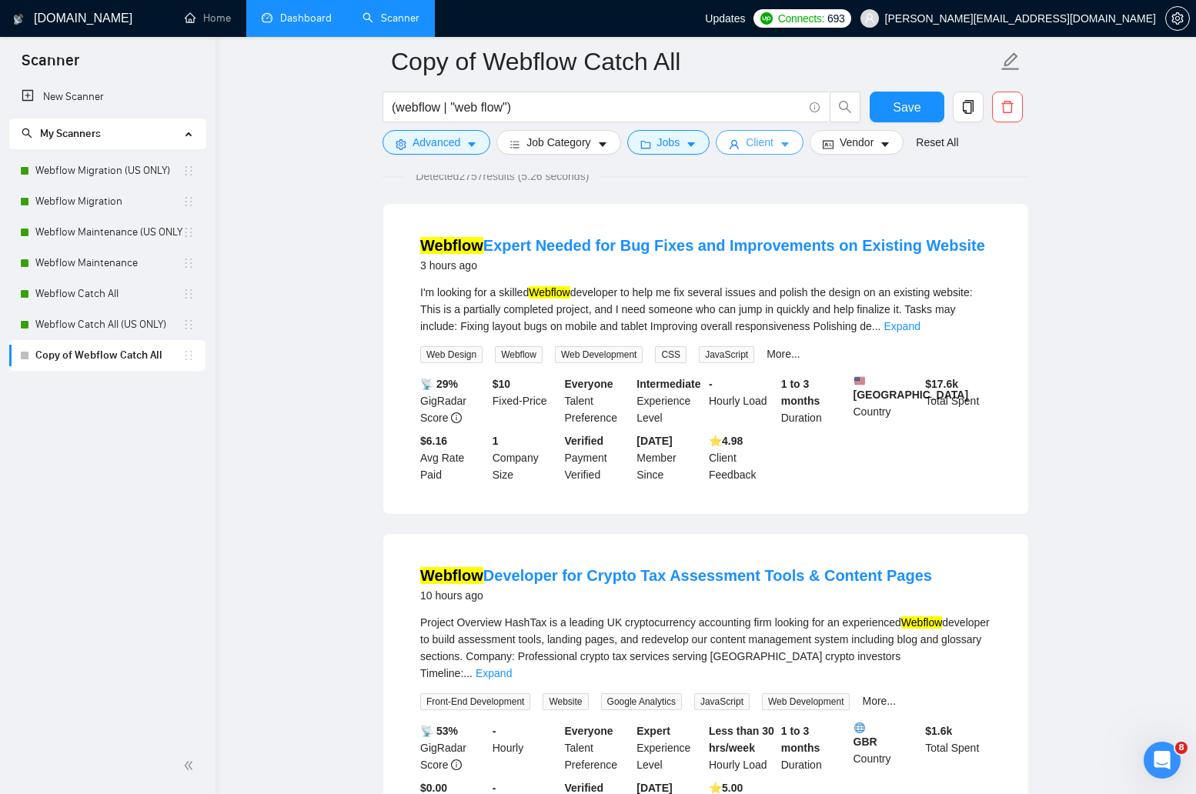
click at [774, 149] on span "Client" at bounding box center [760, 142] width 28 height 17
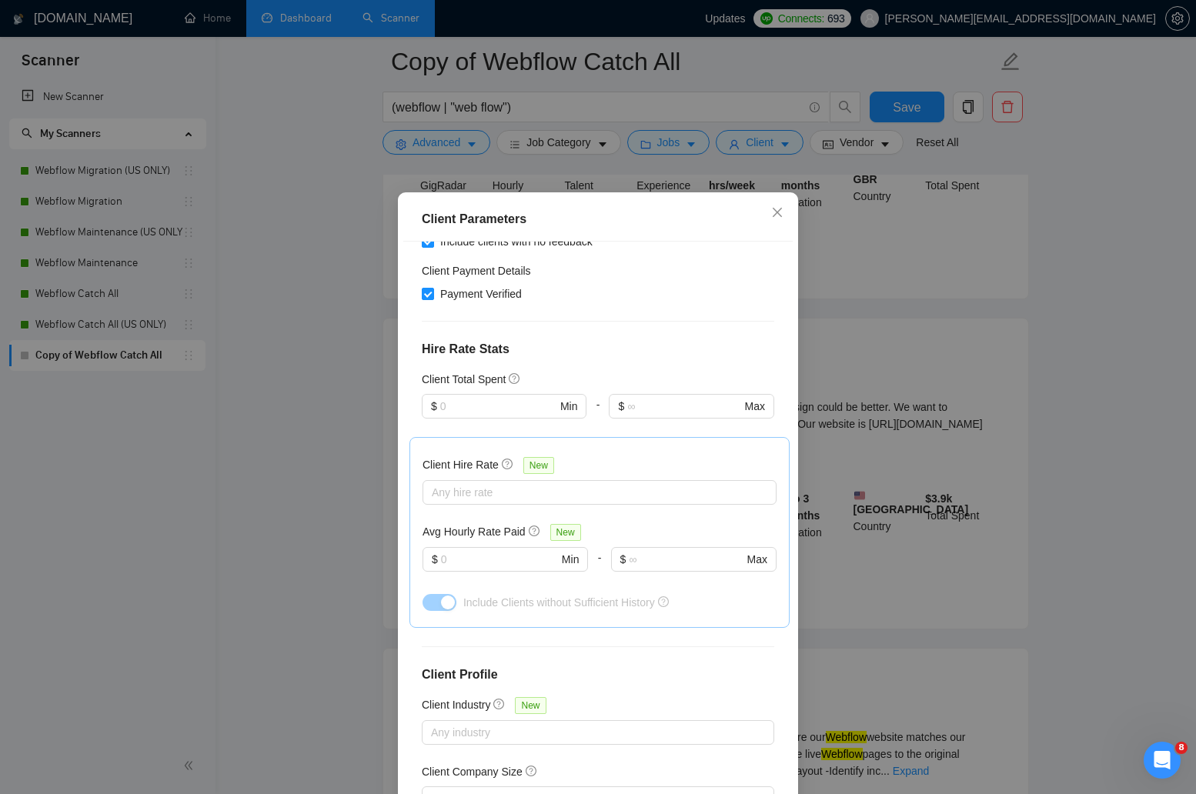
scroll to position [313, 0]
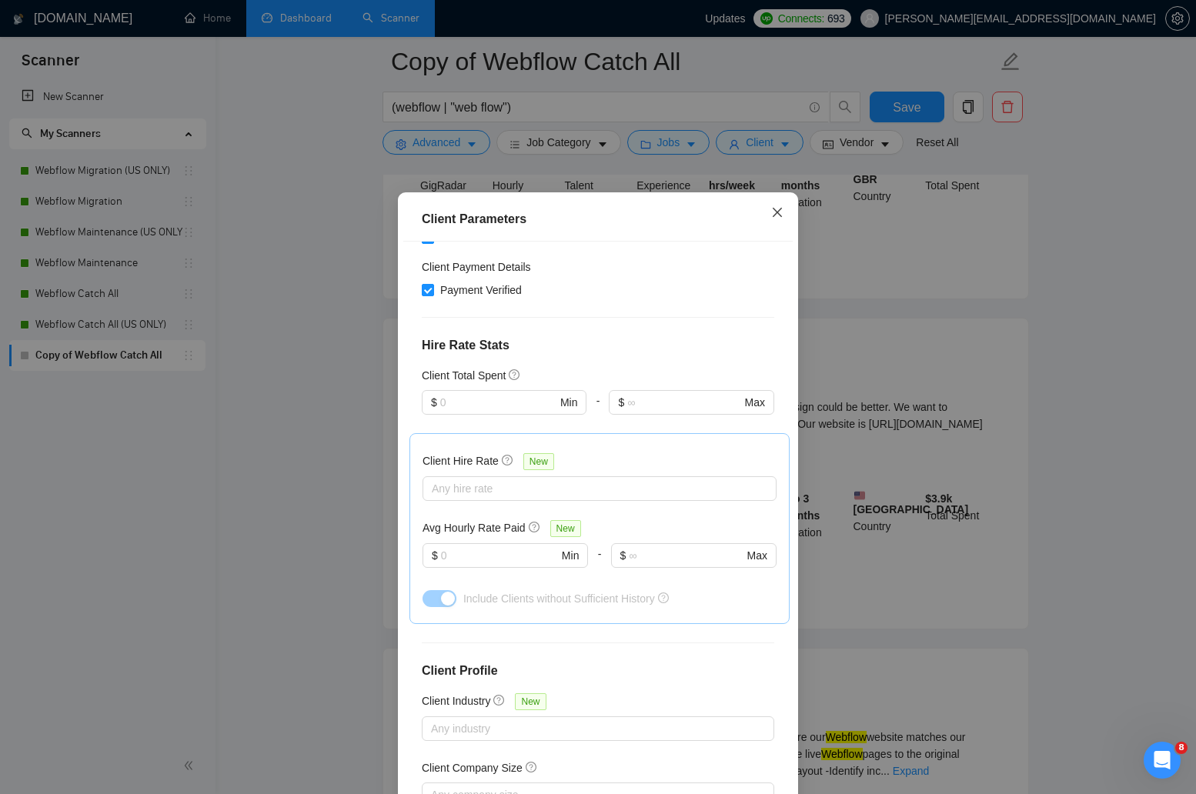
click at [781, 216] on icon "close" at bounding box center [777, 212] width 12 height 12
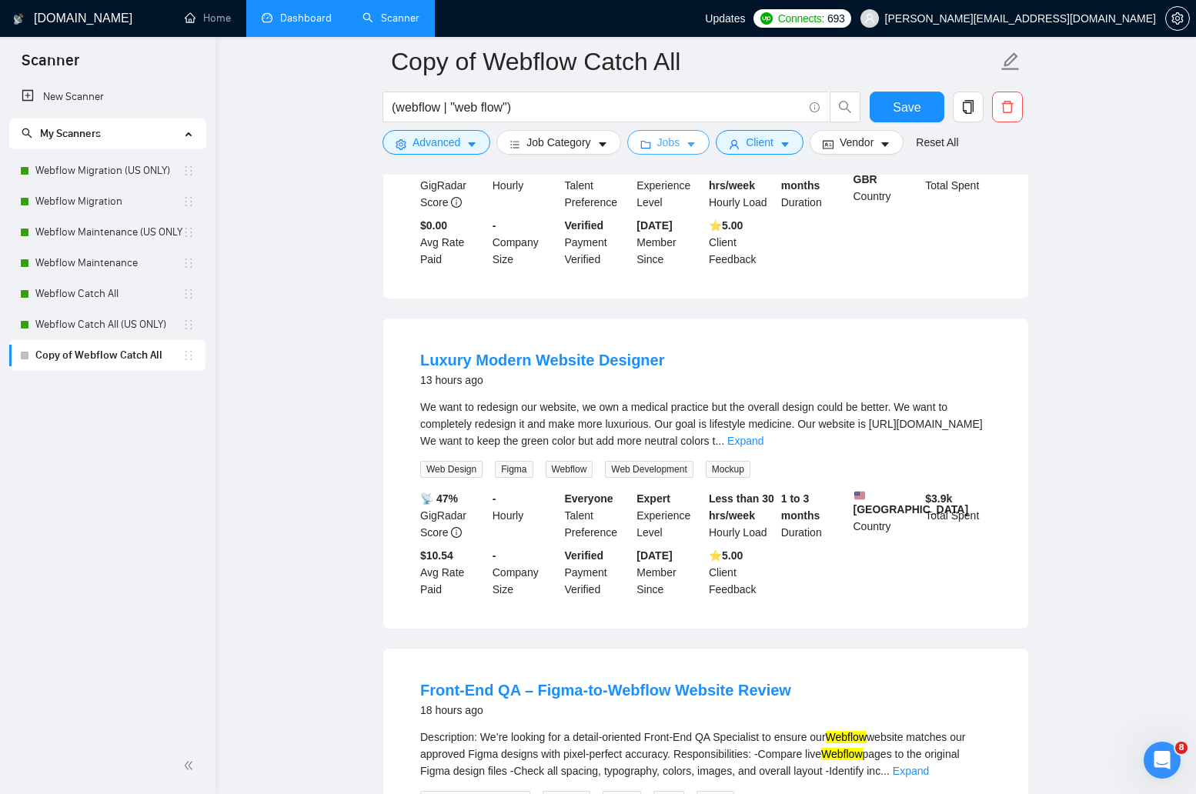
click at [697, 140] on icon "caret-down" at bounding box center [691, 144] width 11 height 11
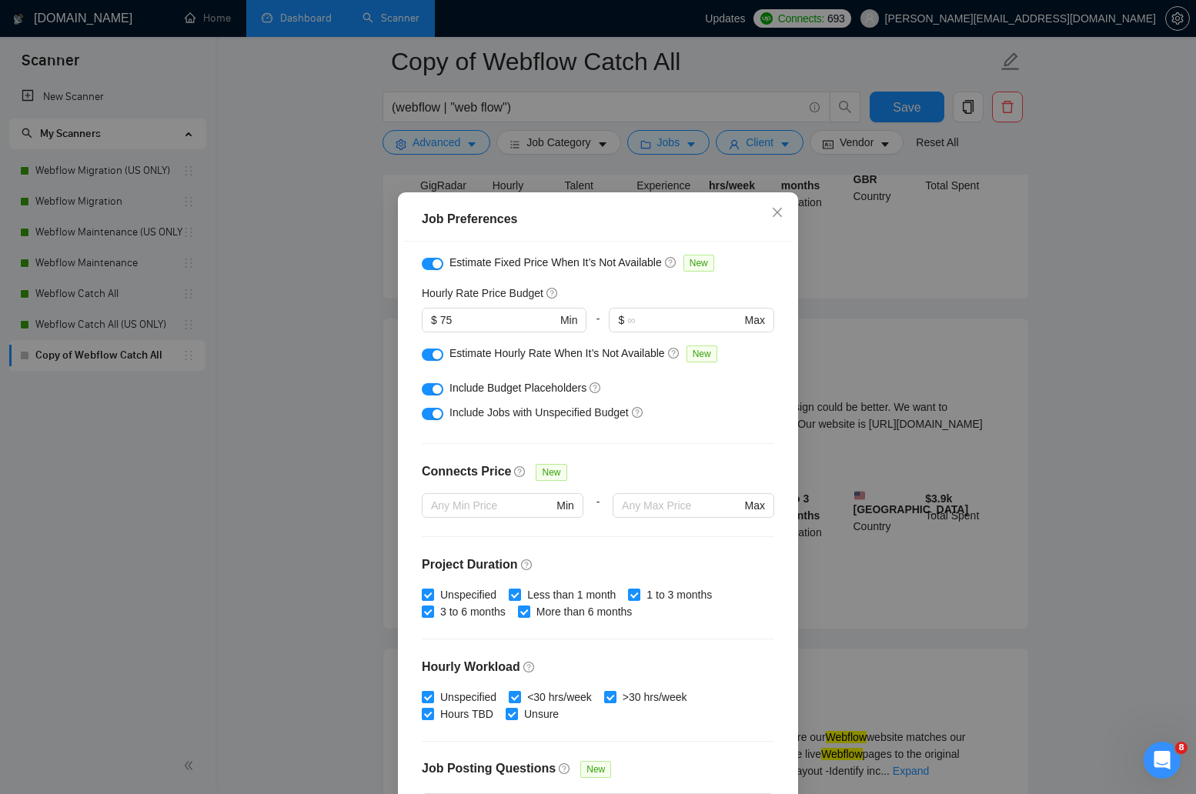
scroll to position [149, 0]
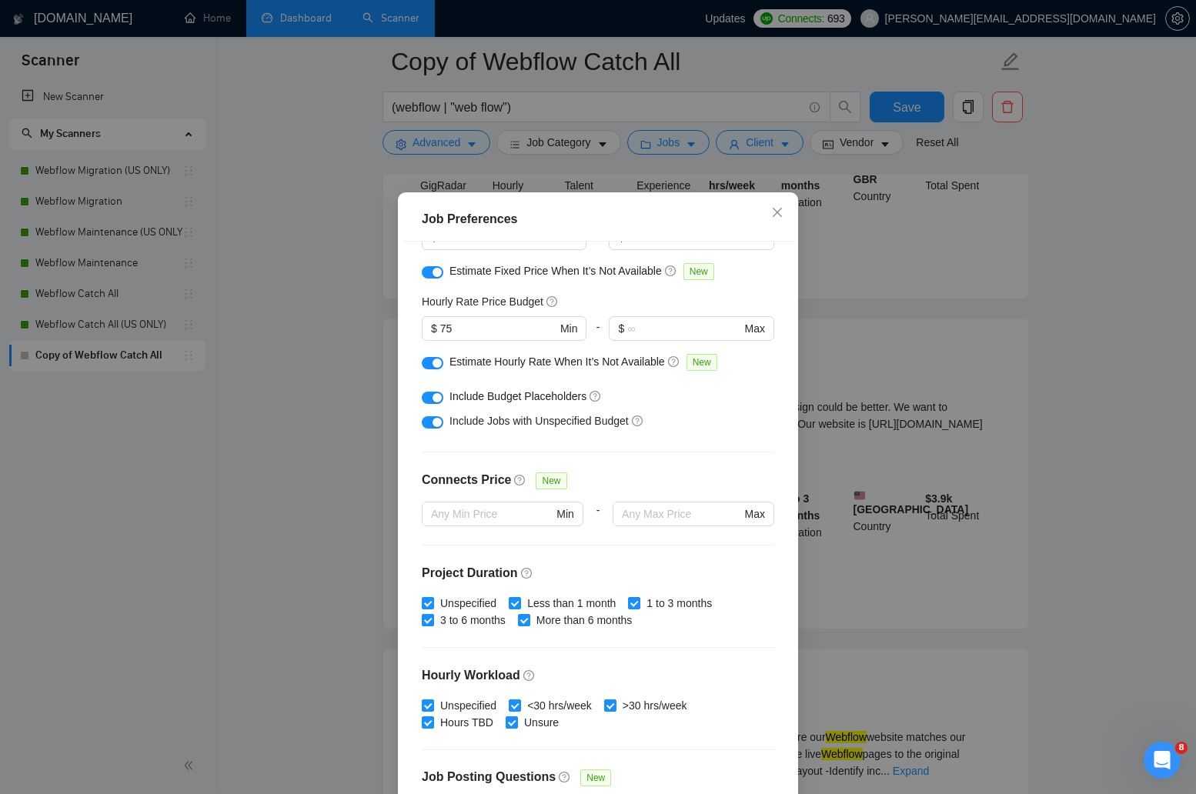
click at [834, 431] on div "Job Preferences Budget Project Type All Fixed Price Hourly Rate Fixed Price Bud…" at bounding box center [598, 397] width 1196 height 794
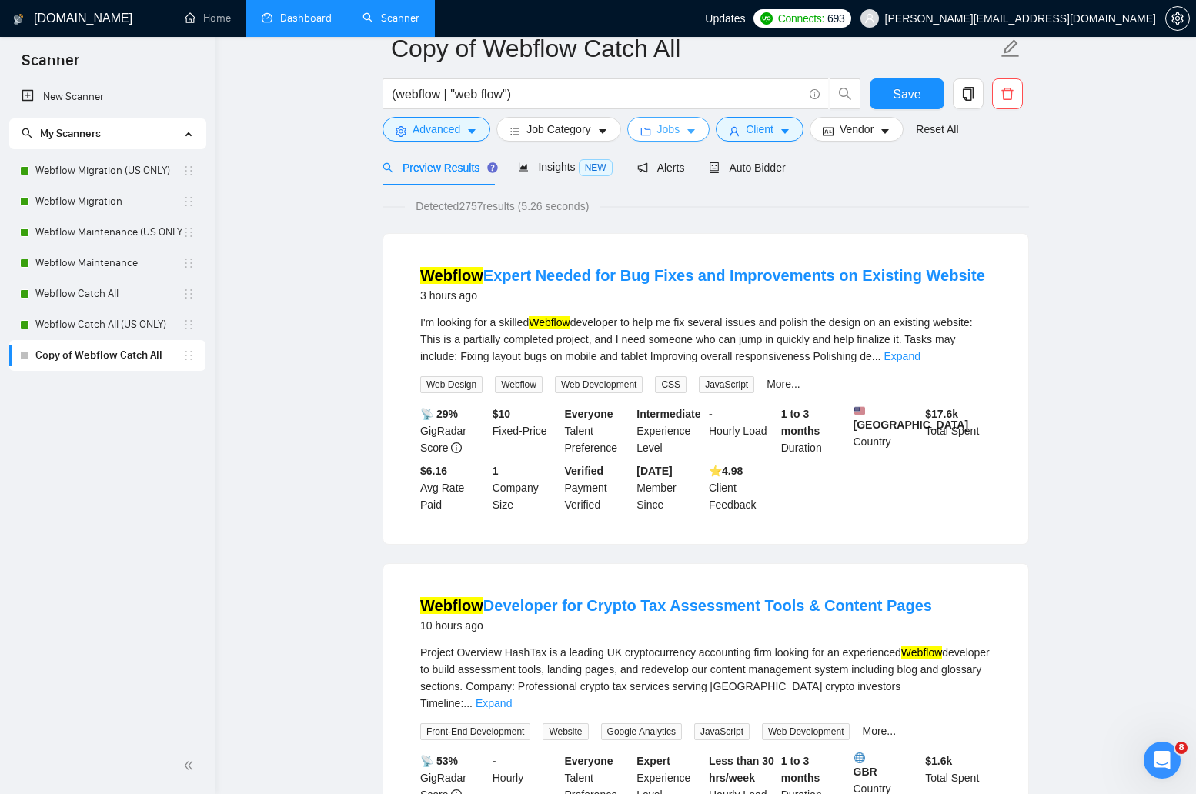
scroll to position [0, 0]
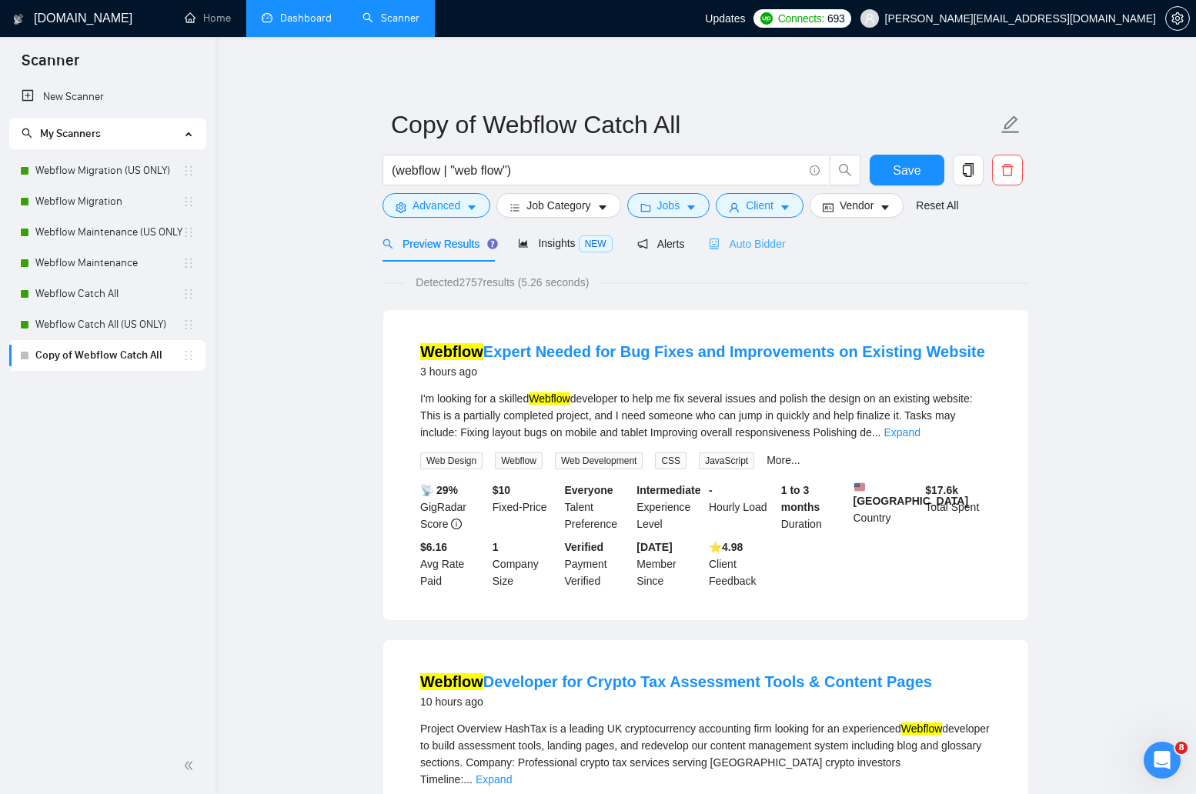
click at [764, 256] on div "Auto Bidder" at bounding box center [747, 244] width 76 height 36
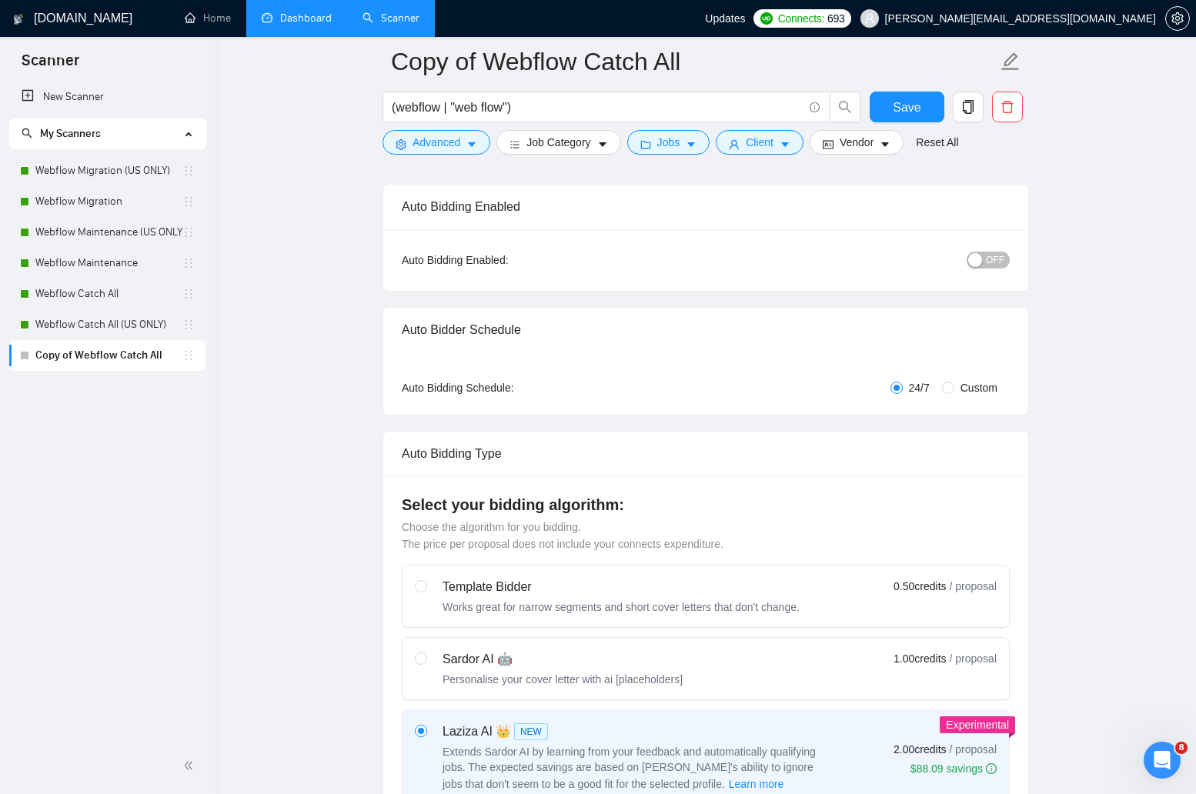
scroll to position [119, 0]
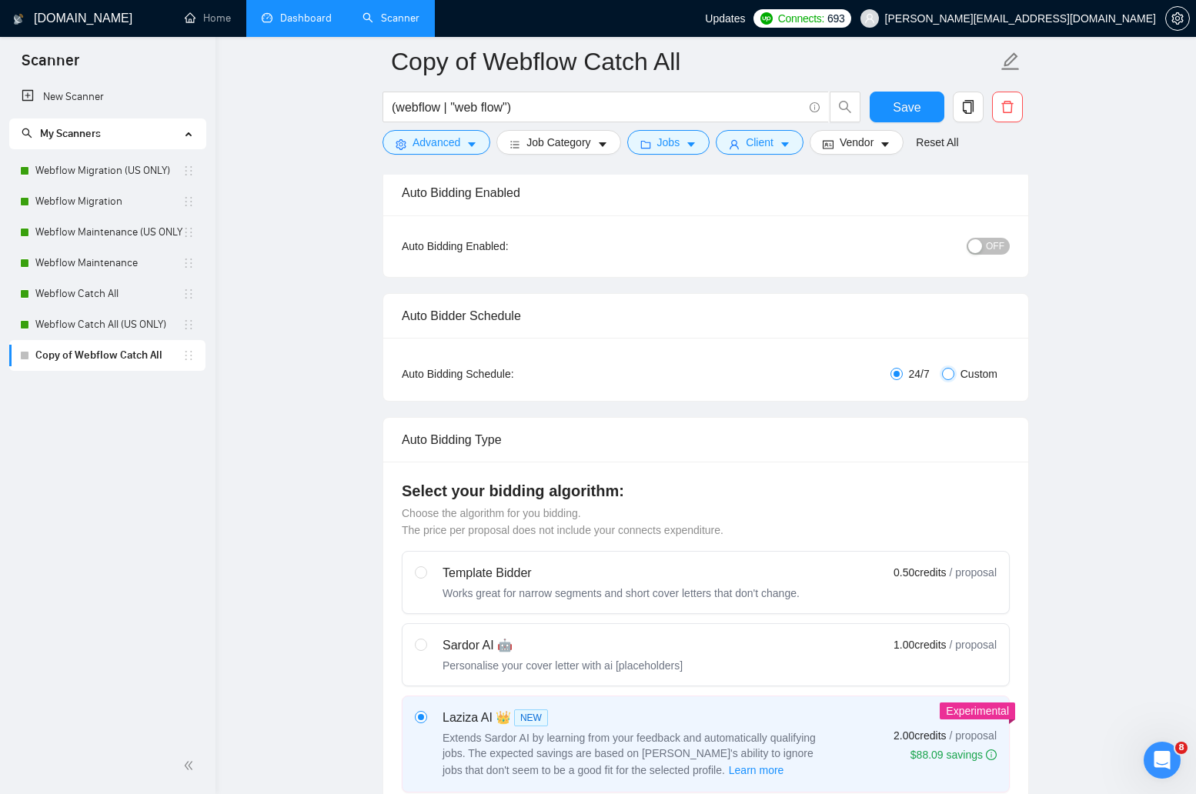
click at [945, 376] on input "Custom" at bounding box center [948, 374] width 12 height 12
radio input "true"
radio input "false"
checkbox input "true"
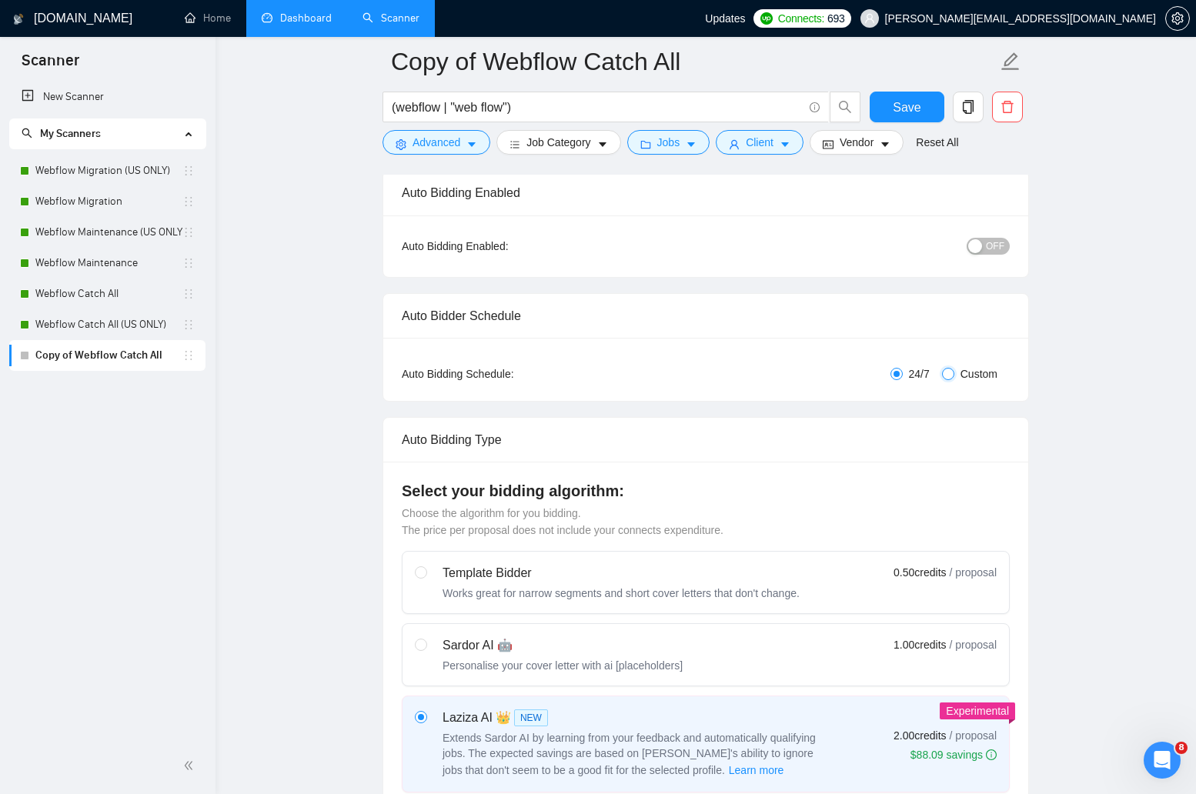
checkbox input "true"
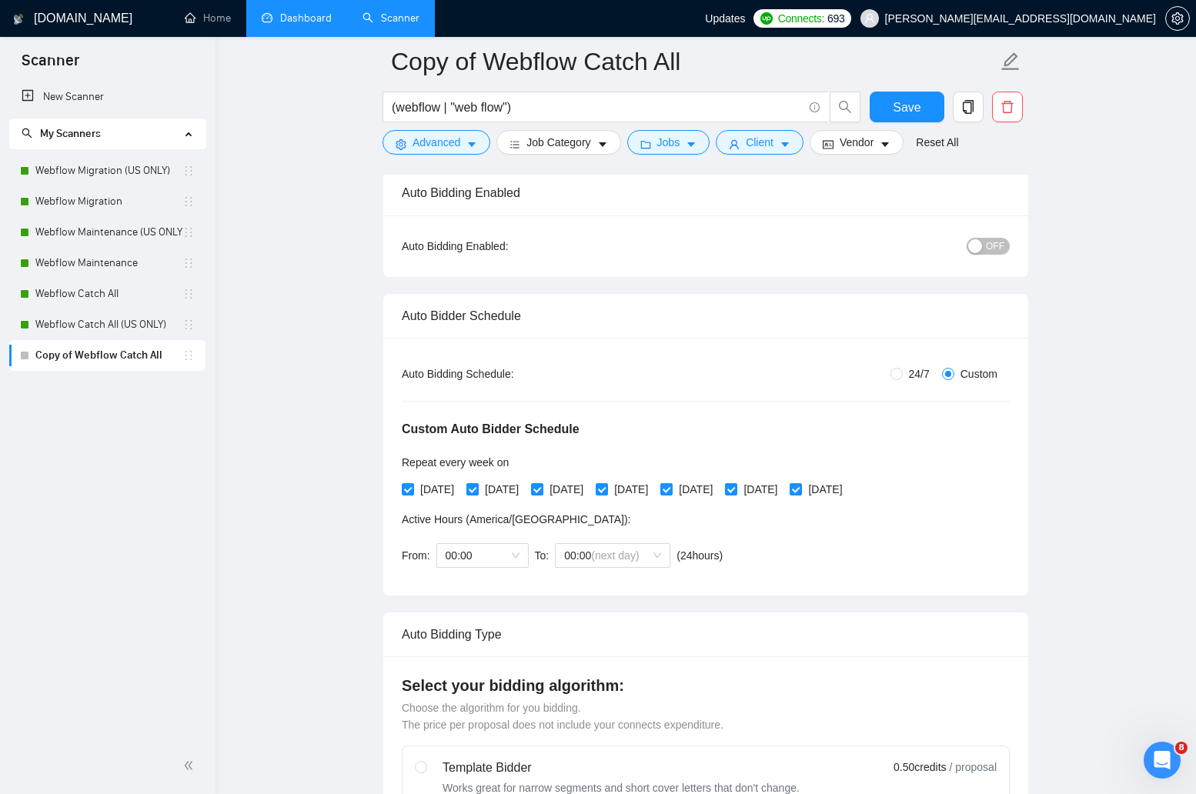
click at [477, 492] on input "[DATE]" at bounding box center [471, 488] width 11 height 11
checkbox input "false"
click at [654, 488] on span "[DATE]" at bounding box center [631, 489] width 46 height 17
click at [607, 488] on input "[DATE]" at bounding box center [601, 488] width 11 height 11
checkbox input "false"
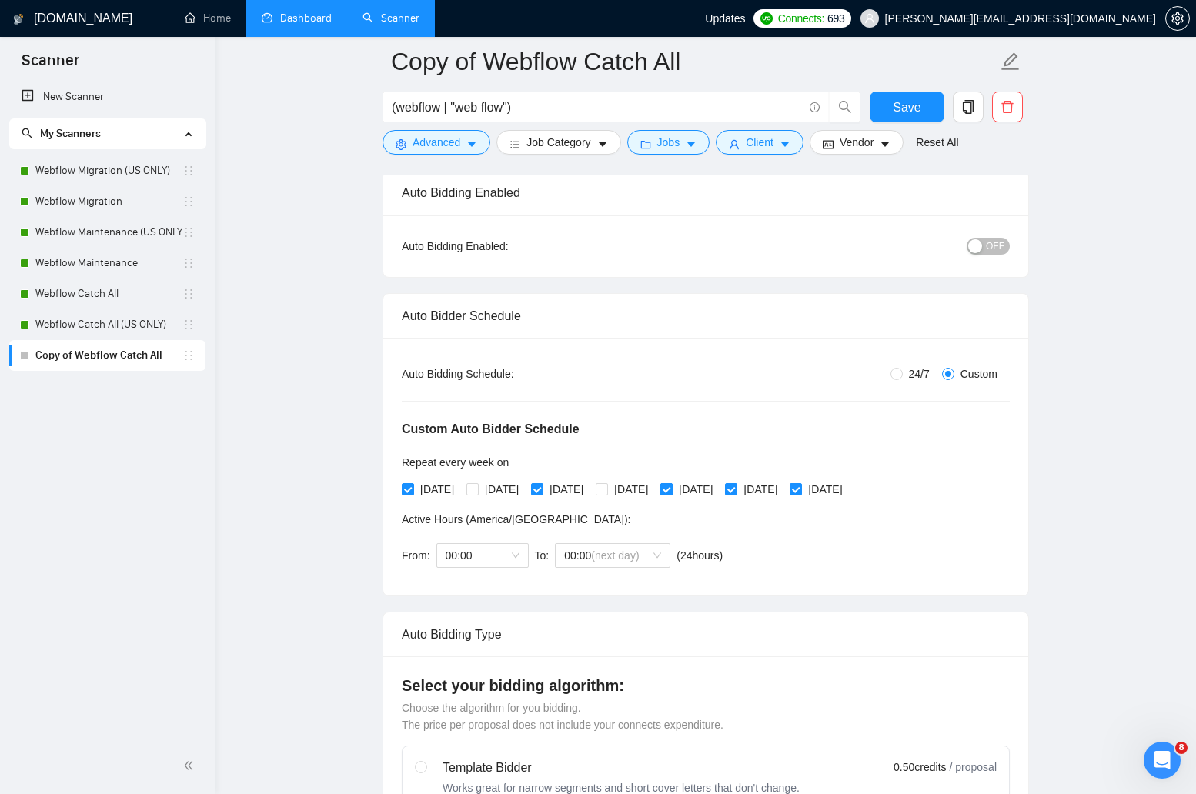
click at [719, 495] on span "[DATE]" at bounding box center [696, 489] width 46 height 17
click at [671, 494] on input "[DATE]" at bounding box center [665, 488] width 11 height 11
checkbox input "false"
click at [737, 493] on span at bounding box center [731, 489] width 12 height 12
click at [736, 493] on input "[DATE]" at bounding box center [730, 488] width 11 height 11
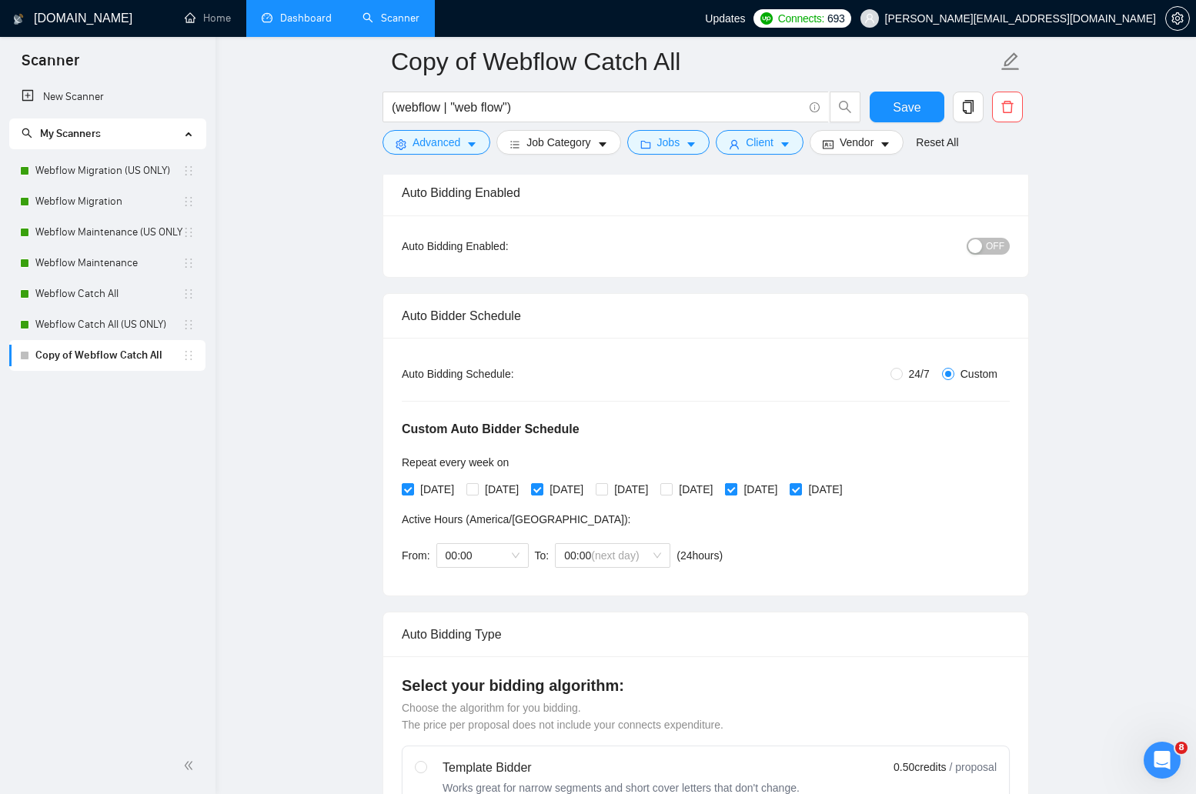
checkbox input "false"
click at [802, 493] on span at bounding box center [796, 489] width 12 height 12
click at [801, 493] on input "[DATE]" at bounding box center [795, 488] width 11 height 11
checkbox input "false"
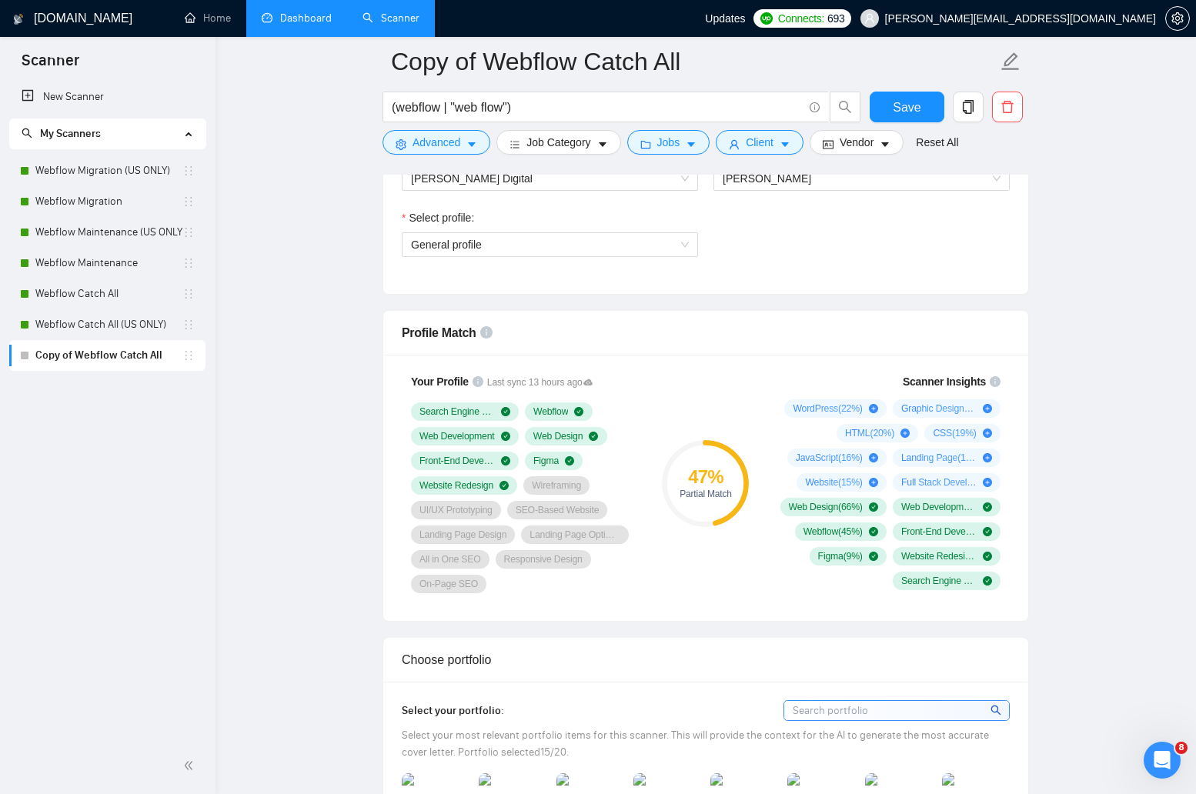
scroll to position [1034, 0]
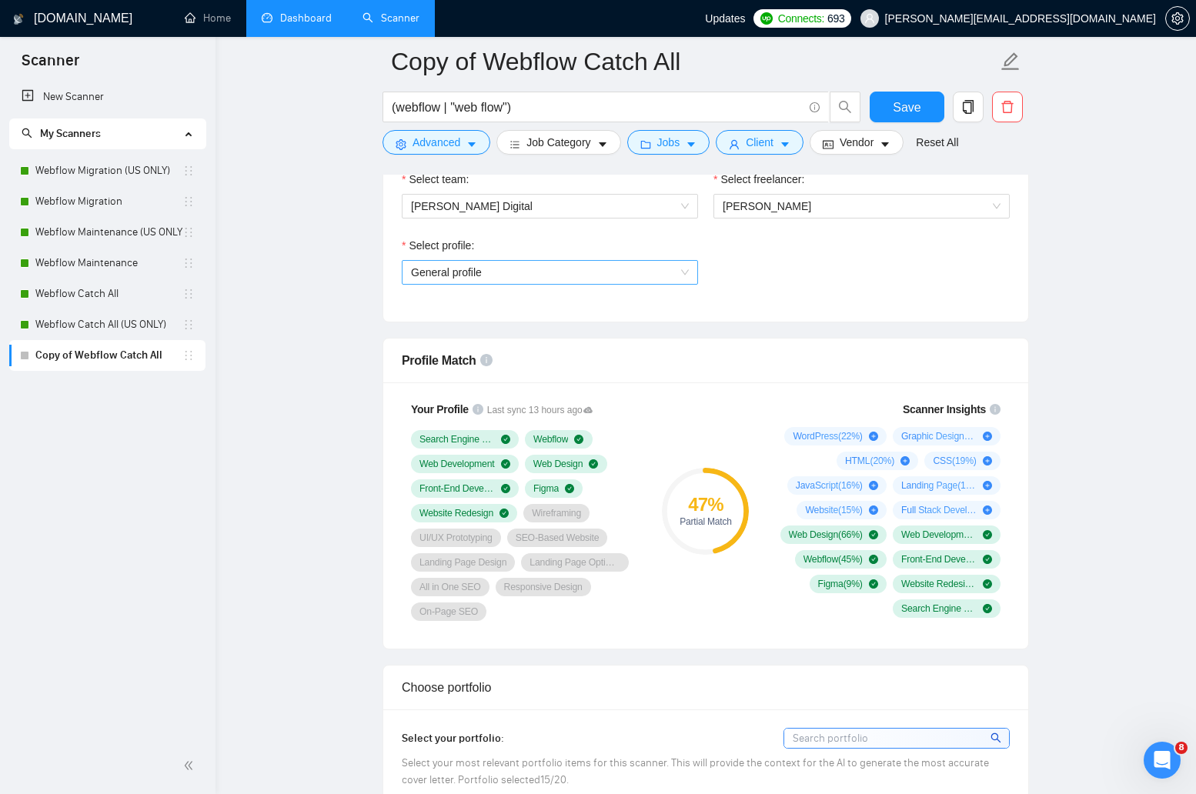
click at [658, 276] on span "General profile" at bounding box center [550, 272] width 278 height 23
click at [757, 279] on div "Select profile: General profile" at bounding box center [705, 270] width 623 height 66
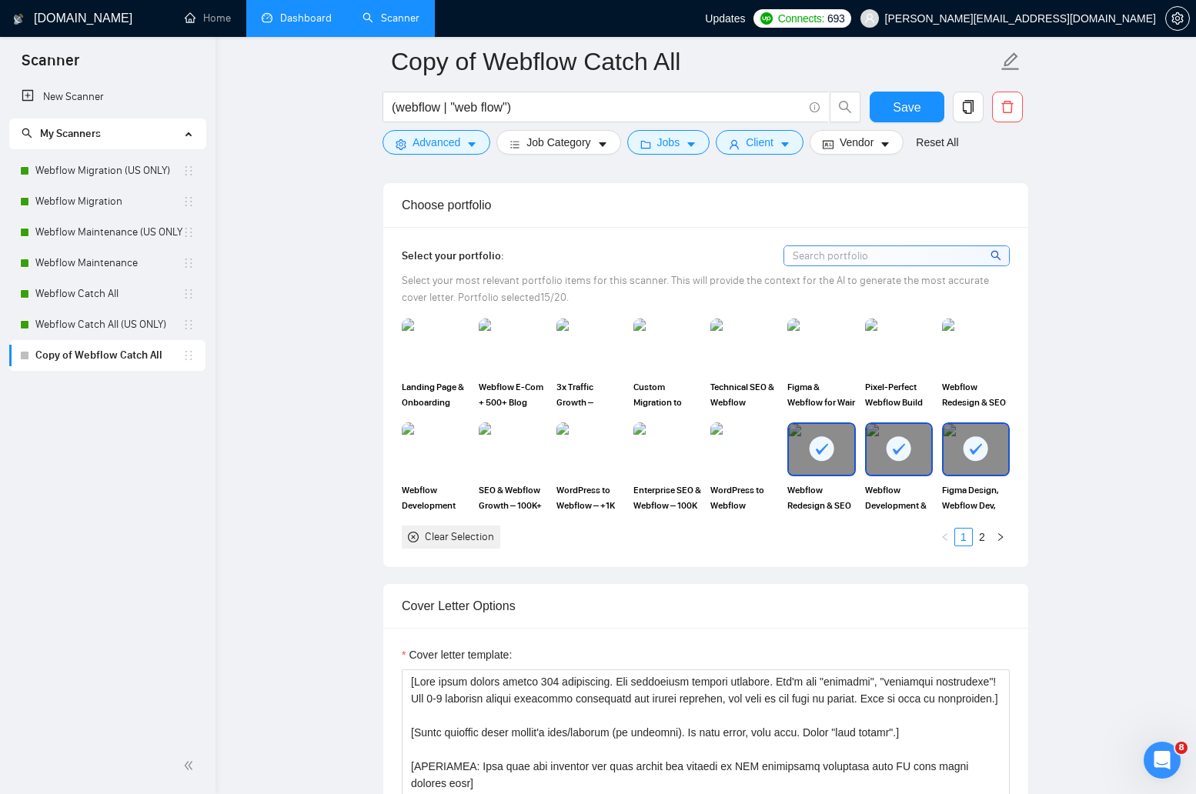
scroll to position [1520, 0]
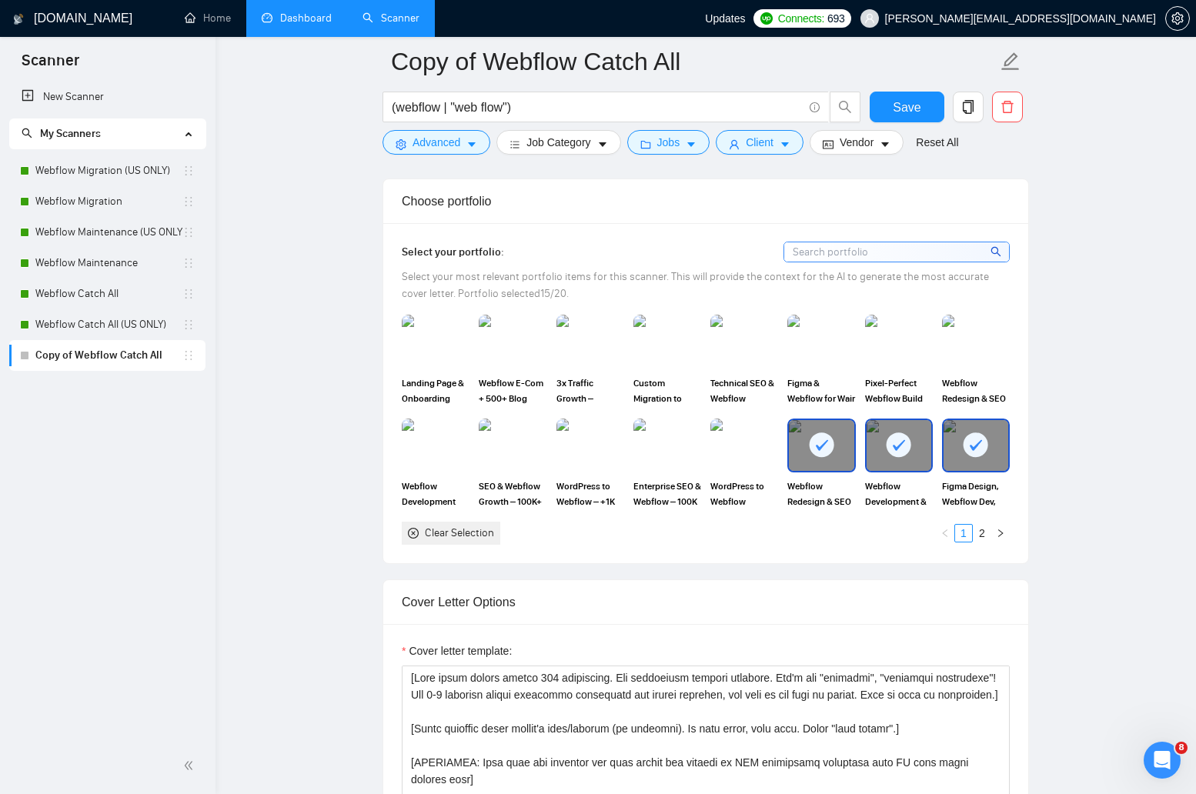
click at [826, 465] on div at bounding box center [821, 445] width 65 height 51
click at [890, 456] on icon at bounding box center [898, 445] width 25 height 25
click at [943, 453] on div at bounding box center [976, 446] width 68 height 54
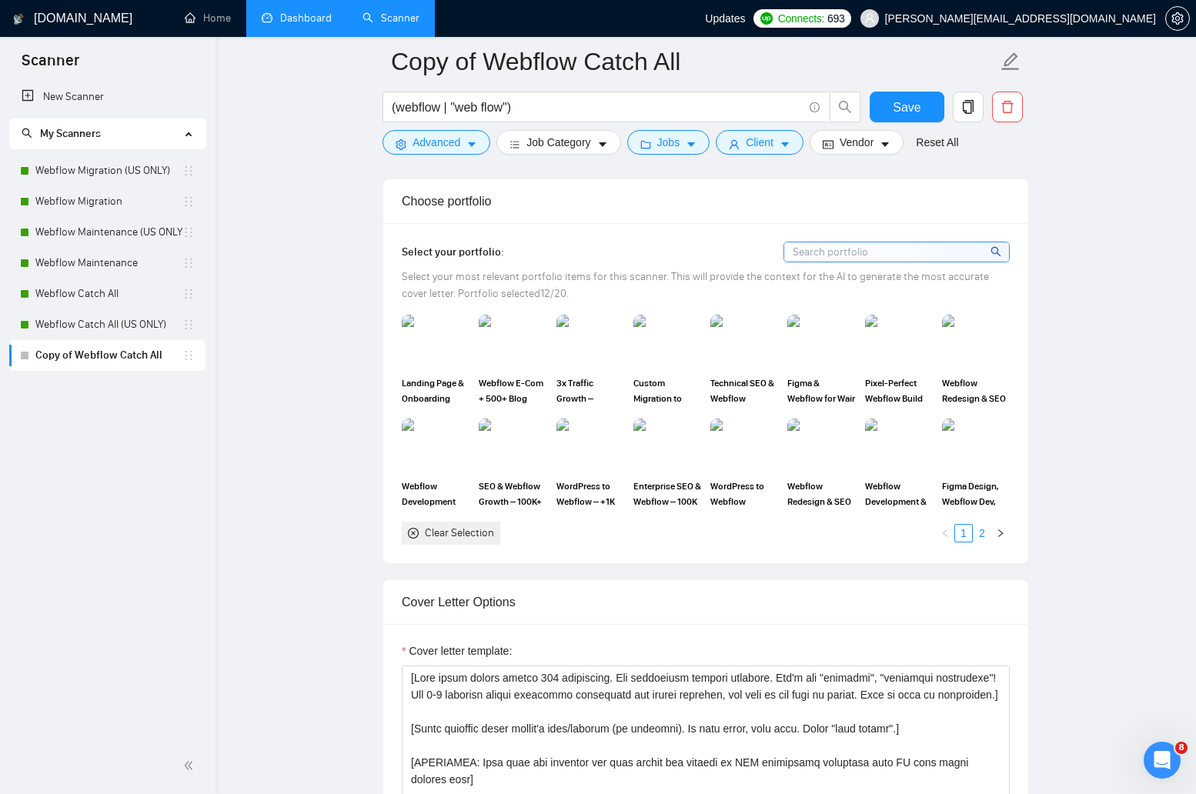
click at [979, 532] on link "2" at bounding box center [982, 533] width 17 height 17
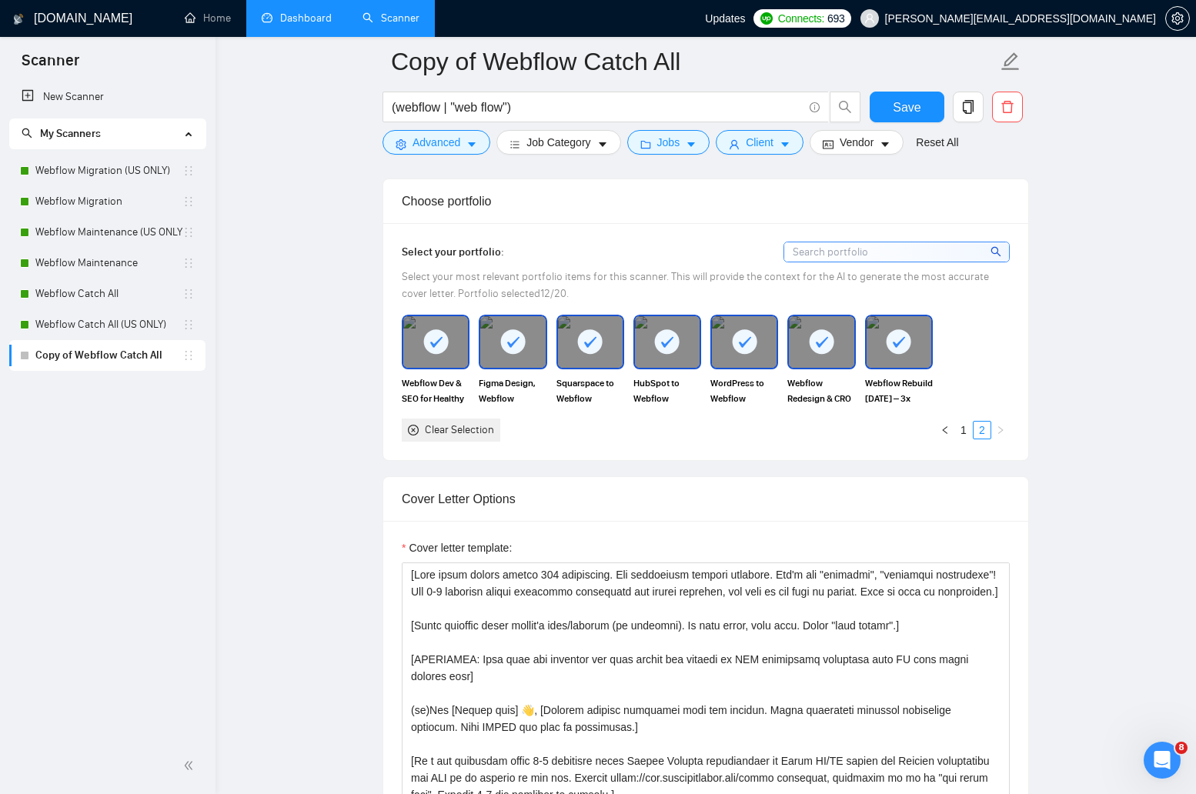
click at [875, 366] on div at bounding box center [899, 341] width 65 height 51
click at [826, 364] on div at bounding box center [821, 341] width 65 height 51
click at [716, 359] on div at bounding box center [744, 341] width 65 height 51
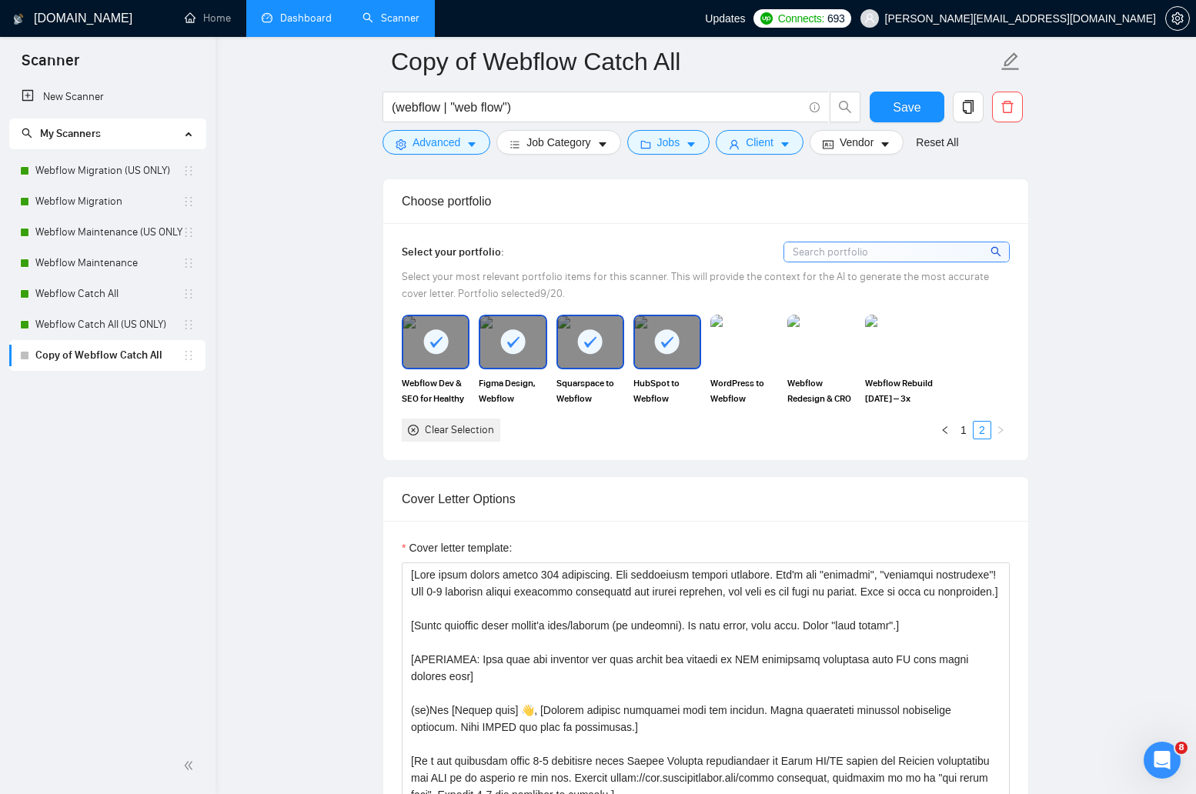
click at [665, 359] on div at bounding box center [667, 341] width 65 height 51
click at [603, 355] on div at bounding box center [590, 341] width 65 height 51
drag, startPoint x: 540, startPoint y: 355, endPoint x: 455, endPoint y: 344, distance: 85.4
click at [455, 344] on div "Webflow Dev & SEO for Healthy Gamer – 2x Conversions Figma Design, Webflow Deve…" at bounding box center [705, 378] width 617 height 126
click at [455, 344] on div at bounding box center [435, 341] width 65 height 51
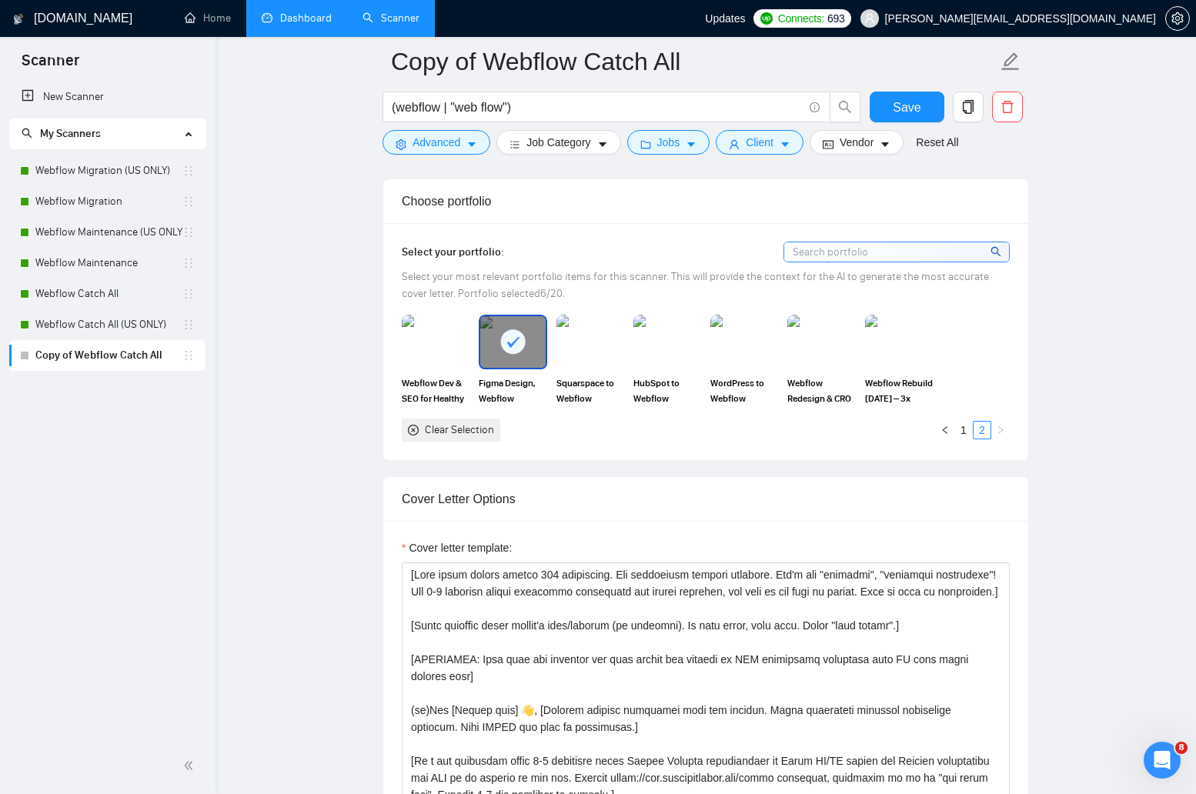
click at [496, 344] on div at bounding box center [512, 341] width 65 height 51
click at [612, 339] on img at bounding box center [590, 341] width 65 height 51
click at [430, 347] on img at bounding box center [435, 341] width 65 height 51
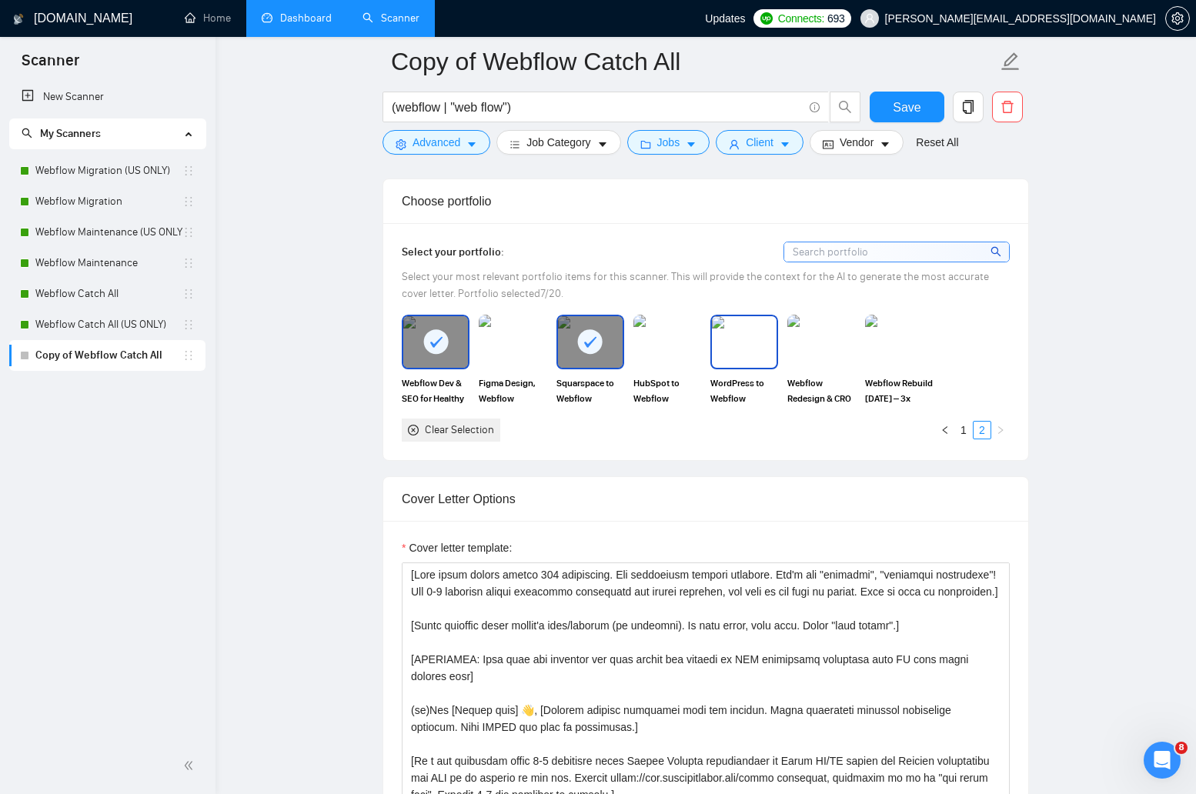
click at [734, 343] on img at bounding box center [744, 341] width 65 height 51
click at [915, 361] on img at bounding box center [899, 341] width 65 height 51
click at [961, 424] on link "1" at bounding box center [963, 430] width 17 height 17
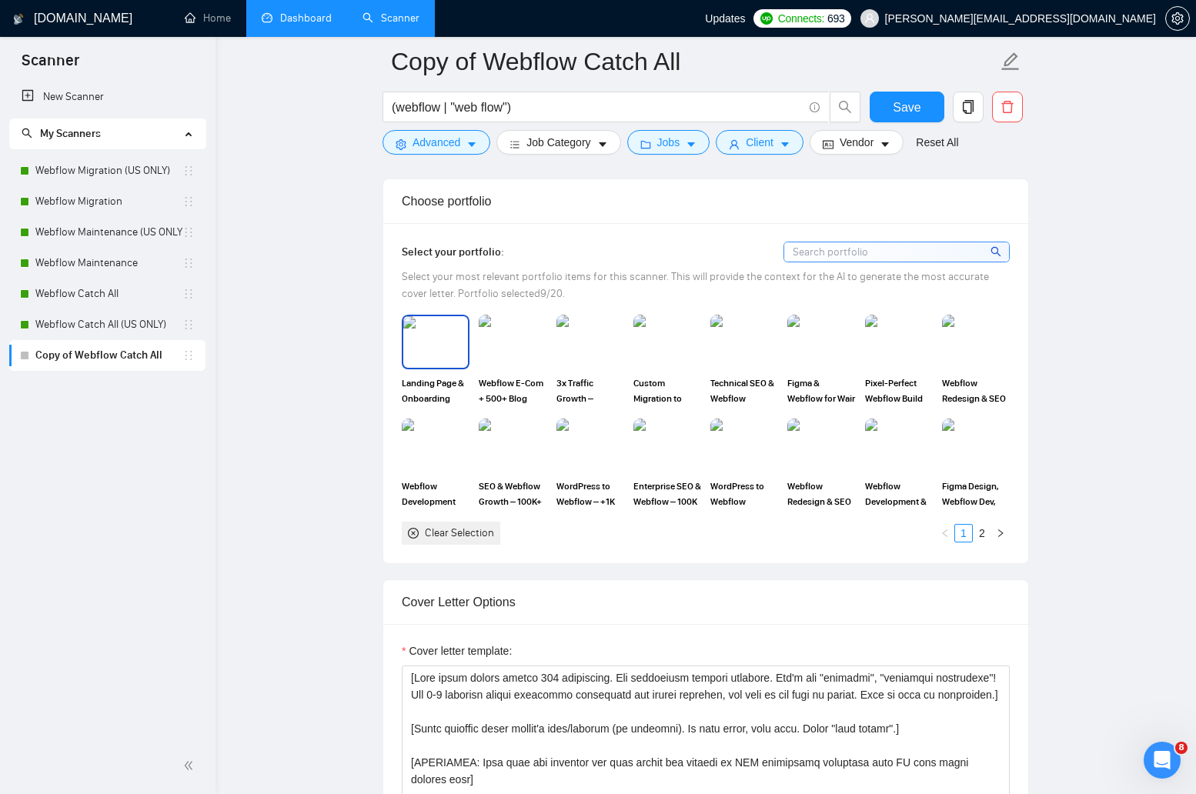
click at [423, 336] on img at bounding box center [435, 341] width 65 height 51
click at [489, 453] on img at bounding box center [512, 445] width 65 height 51
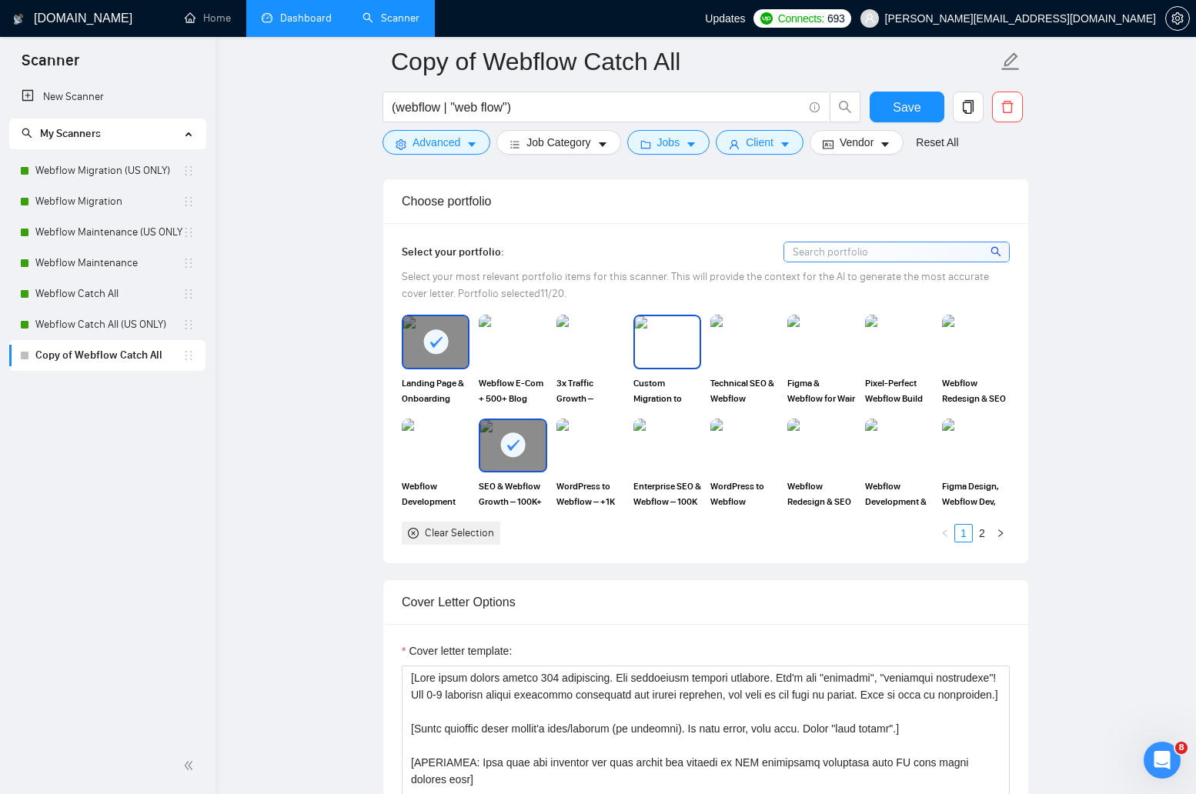
click at [661, 343] on img at bounding box center [667, 341] width 65 height 51
click at [878, 362] on img at bounding box center [899, 341] width 65 height 51
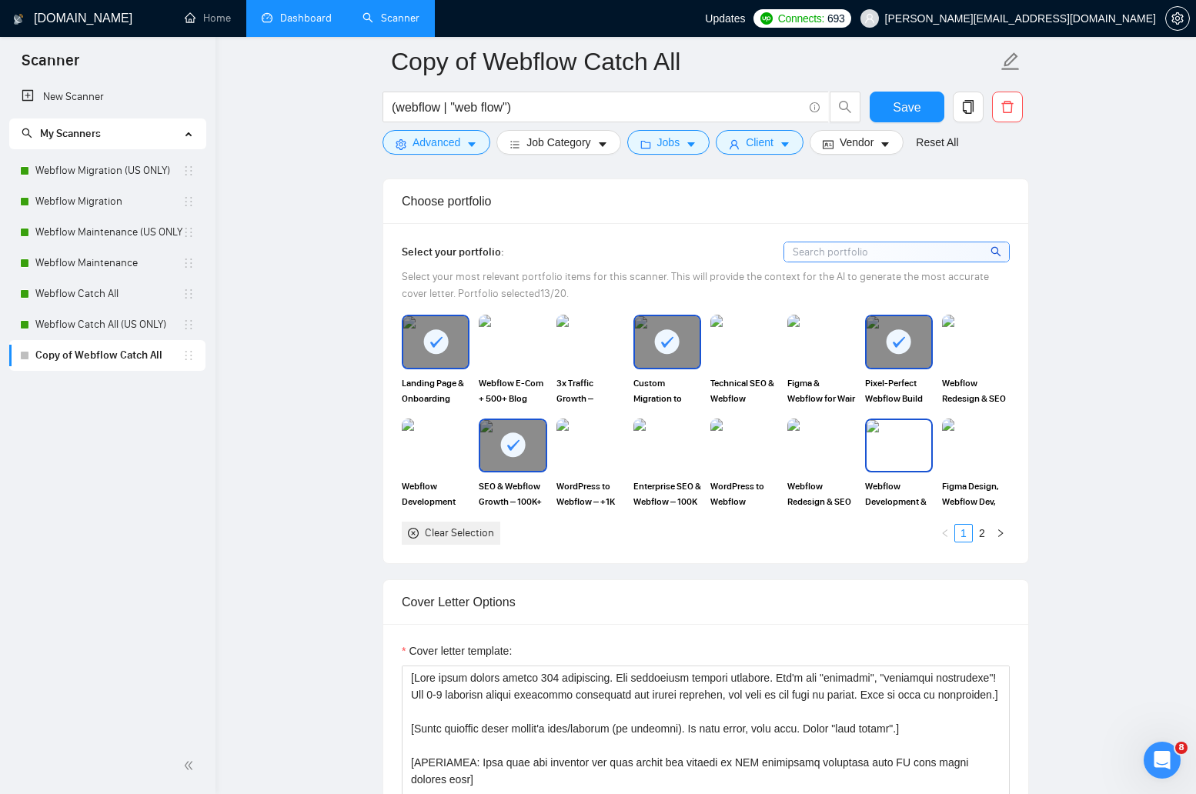
click at [886, 439] on img at bounding box center [899, 445] width 65 height 51
click at [662, 467] on img at bounding box center [667, 445] width 65 height 51
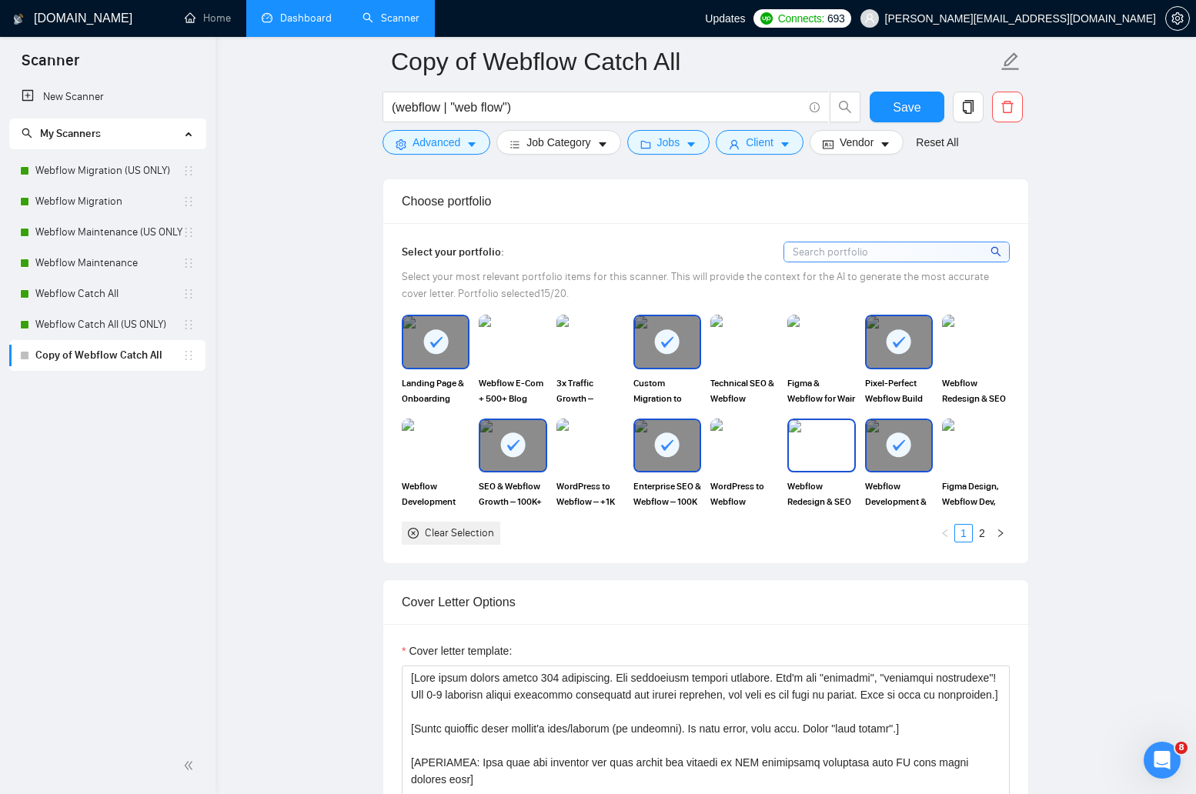
click at [827, 448] on img at bounding box center [821, 445] width 65 height 51
click at [596, 345] on img at bounding box center [590, 341] width 65 height 51
click at [979, 530] on link "2" at bounding box center [982, 533] width 17 height 17
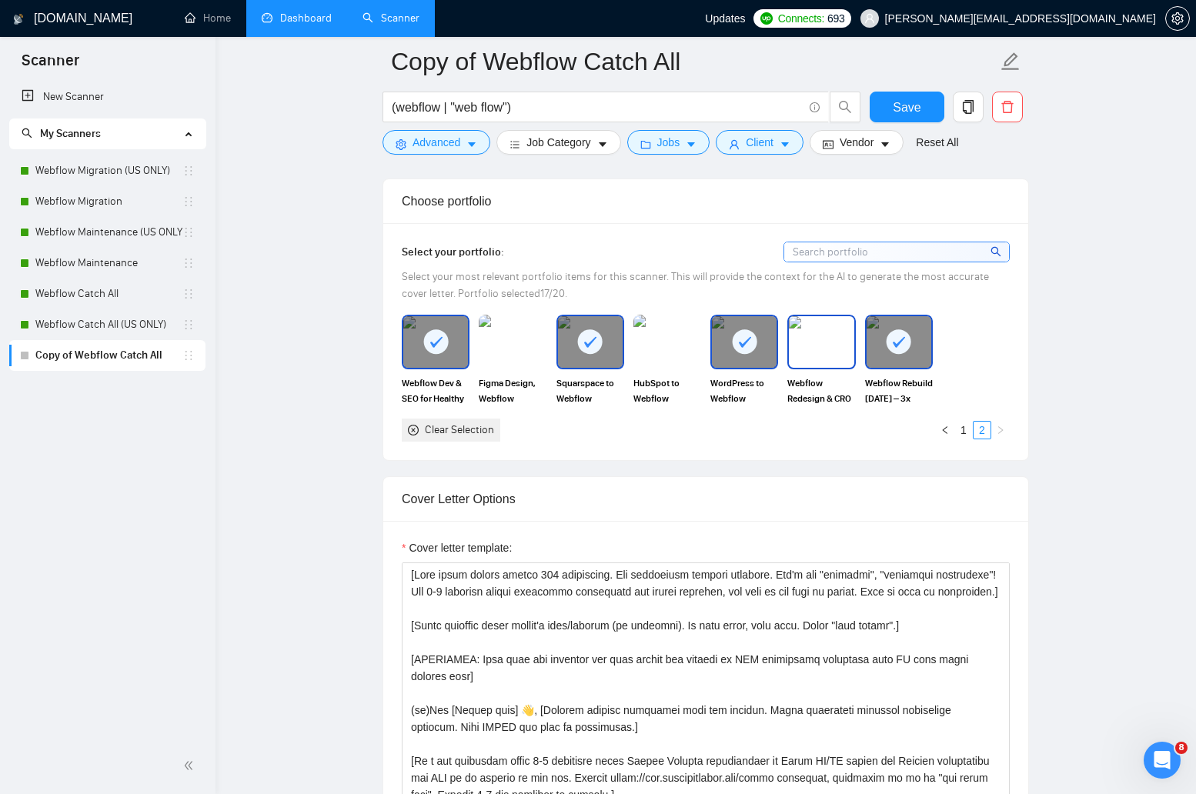
click at [844, 356] on img at bounding box center [821, 341] width 65 height 51
click at [964, 430] on link "1" at bounding box center [963, 430] width 17 height 17
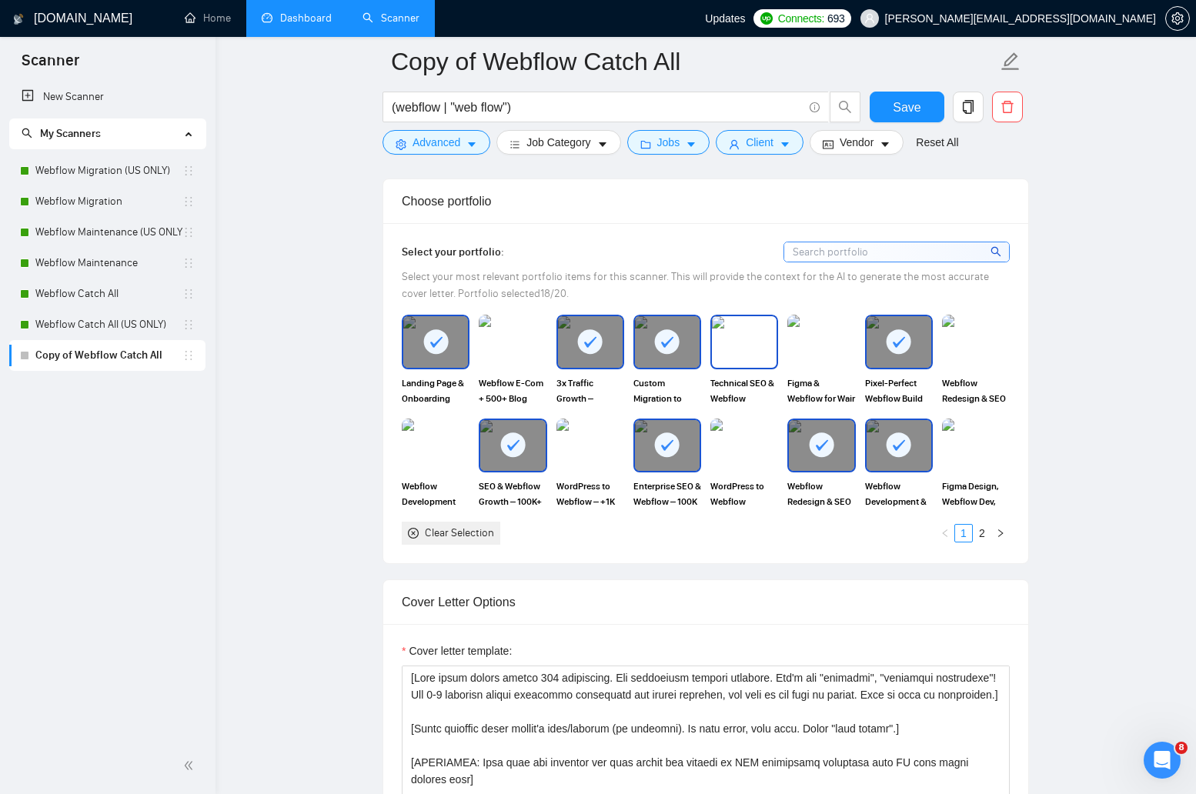
click at [760, 356] on img at bounding box center [744, 341] width 65 height 51
click at [726, 463] on img at bounding box center [744, 445] width 65 height 51
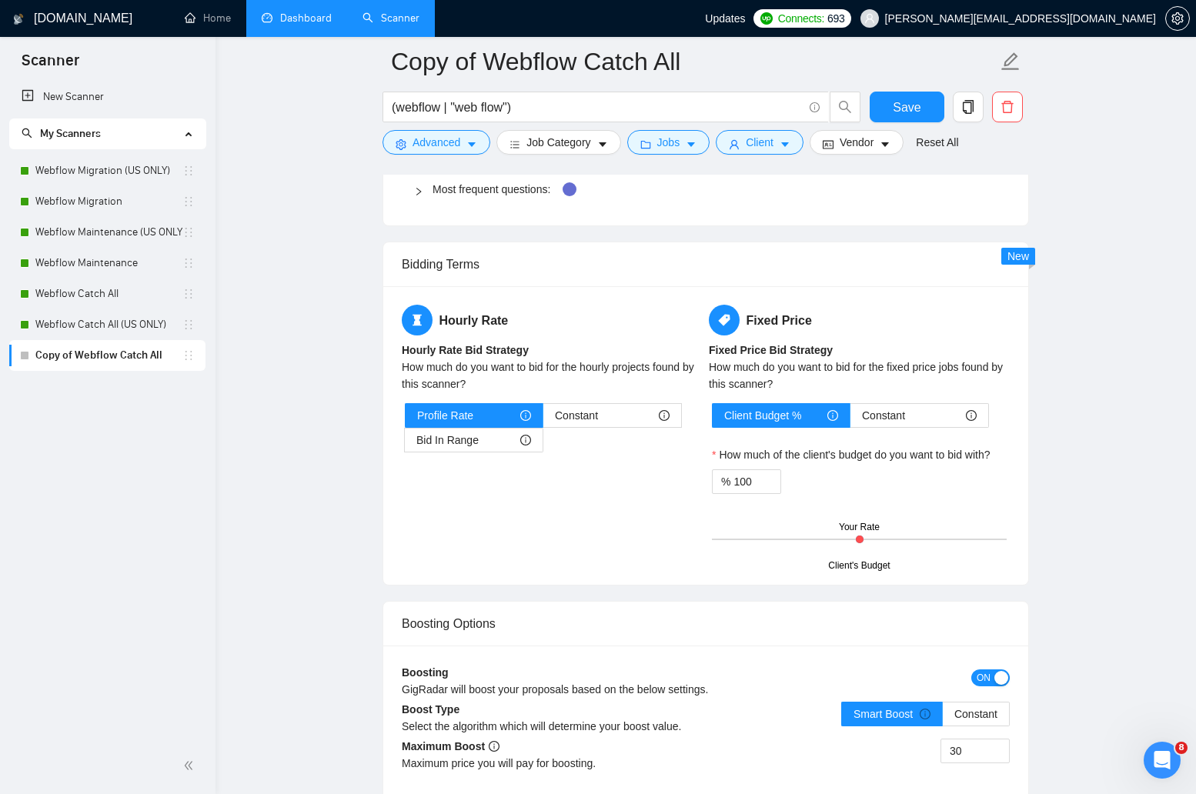
scroll to position [2495, 0]
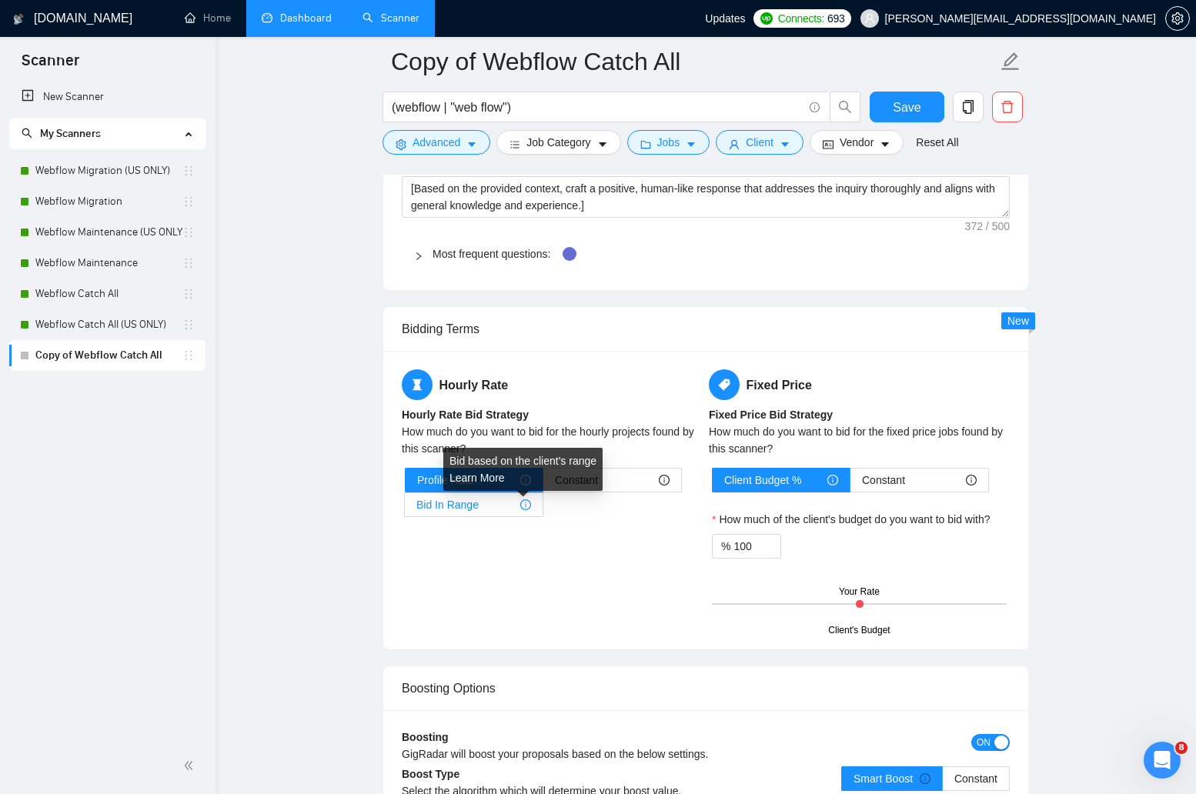
click at [523, 508] on icon "info-circle" at bounding box center [525, 505] width 11 height 11
click at [405, 509] on input "Bid In Range" at bounding box center [405, 509] width 0 height 0
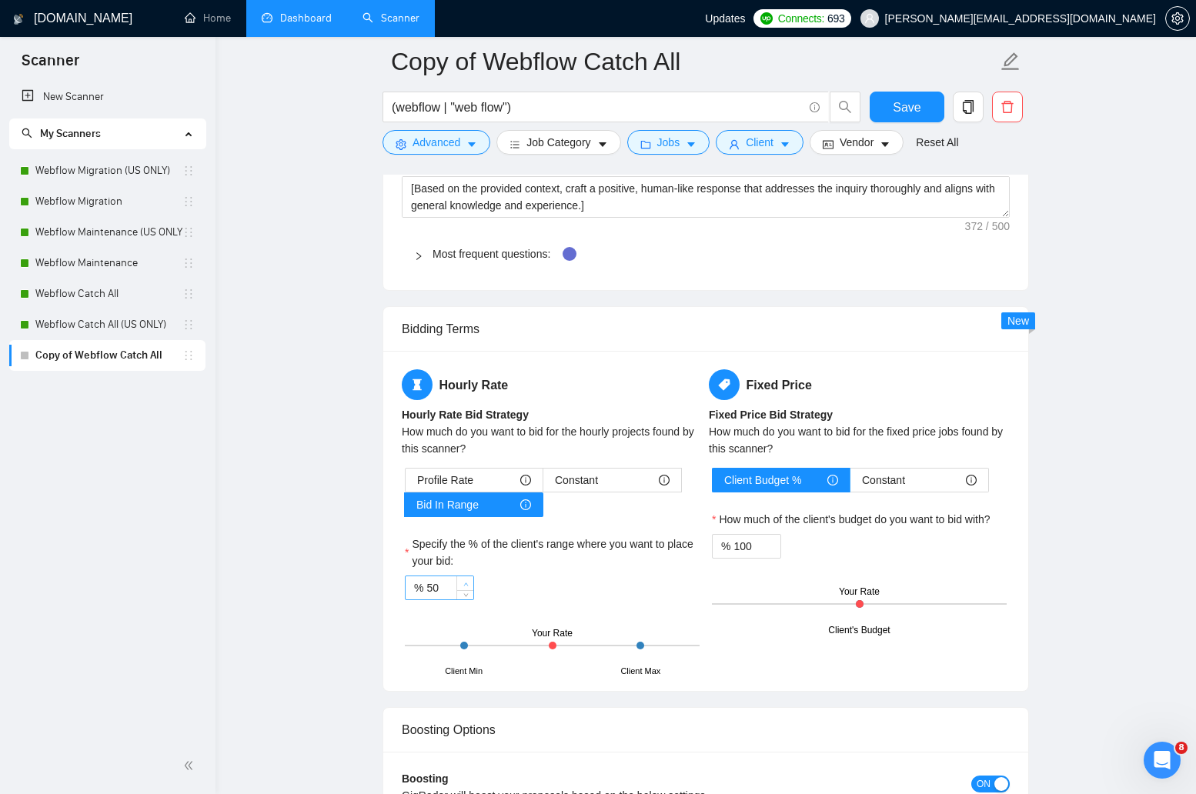
type input "51"
click at [459, 589] on span "Increase Value" at bounding box center [464, 584] width 17 height 14
click at [523, 486] on div "Profile Rate" at bounding box center [474, 480] width 114 height 23
click at [406, 484] on input "Profile Rate" at bounding box center [406, 484] width 0 height 0
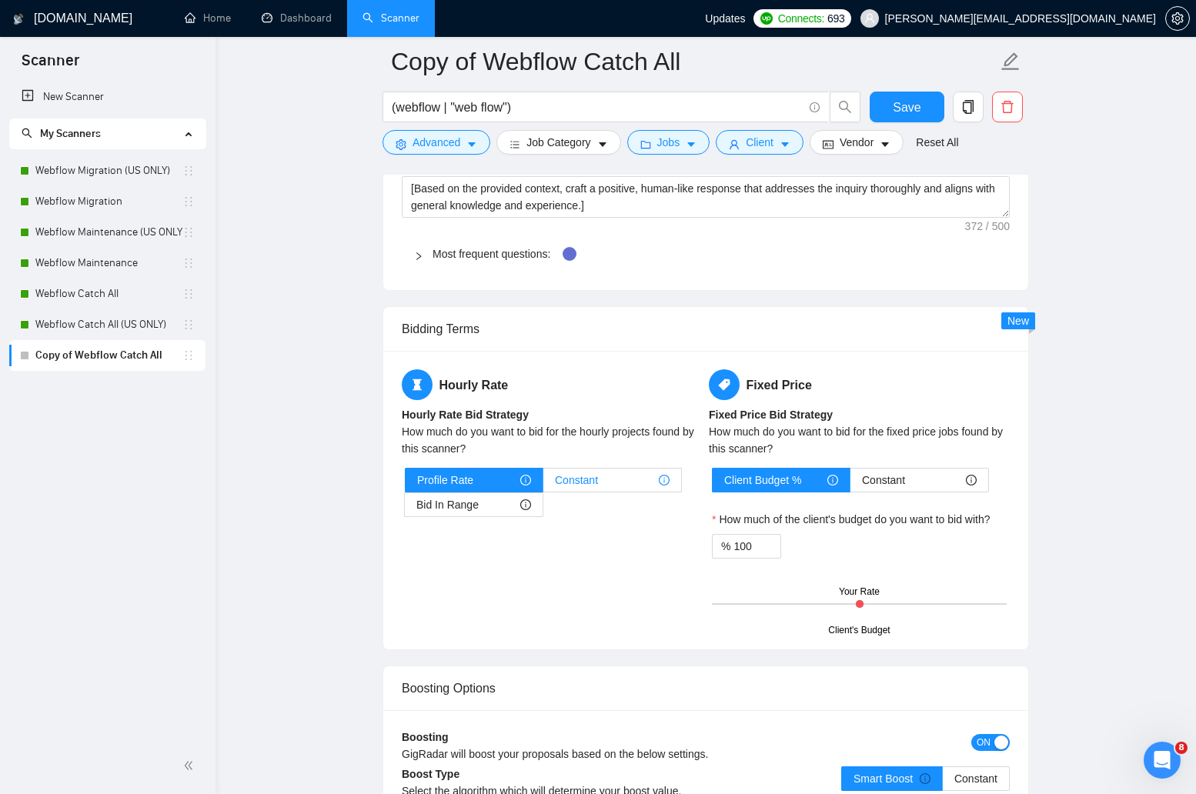
click at [575, 475] on span "Constant" at bounding box center [576, 480] width 43 height 23
click at [543, 484] on input "Constant" at bounding box center [543, 484] width 0 height 0
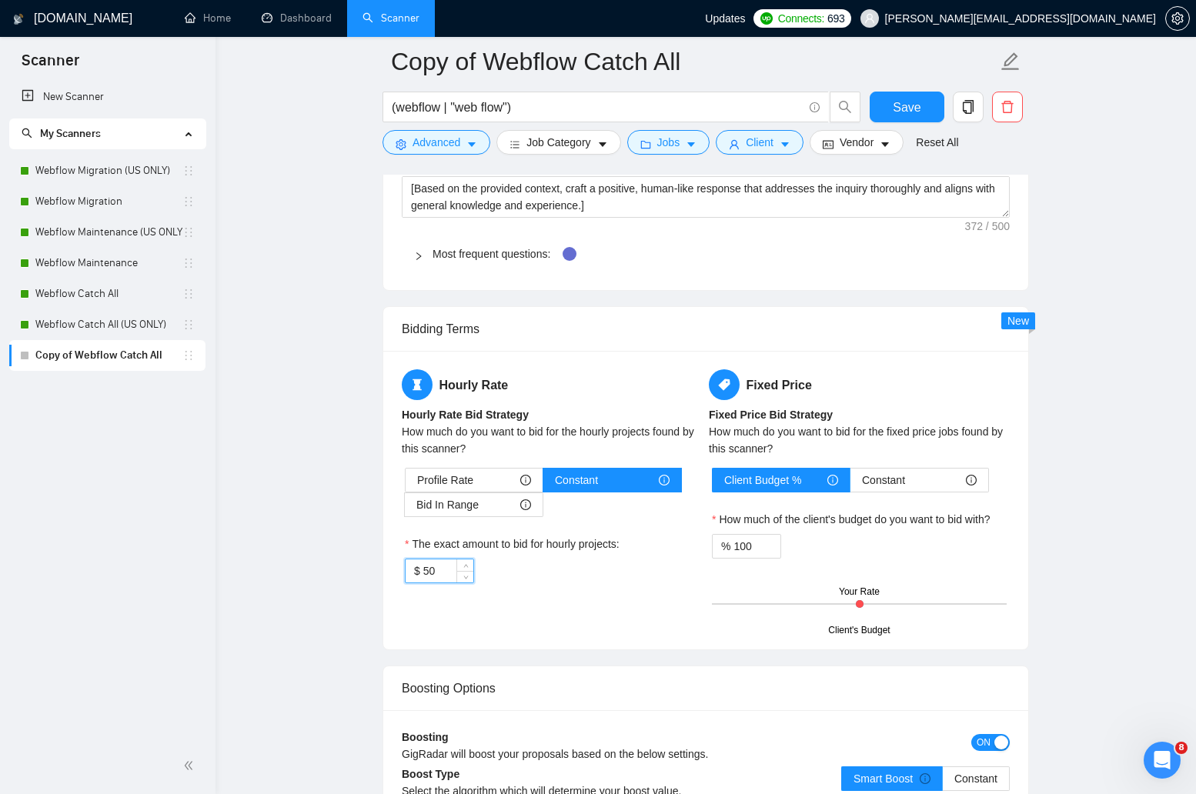
click at [447, 573] on input "50" at bounding box center [448, 571] width 50 height 23
type input "75"
click at [587, 614] on div "Hourly Rate Hourly Rate Bid Strategy How much do you want to bid for the hourly…" at bounding box center [706, 500] width 614 height 262
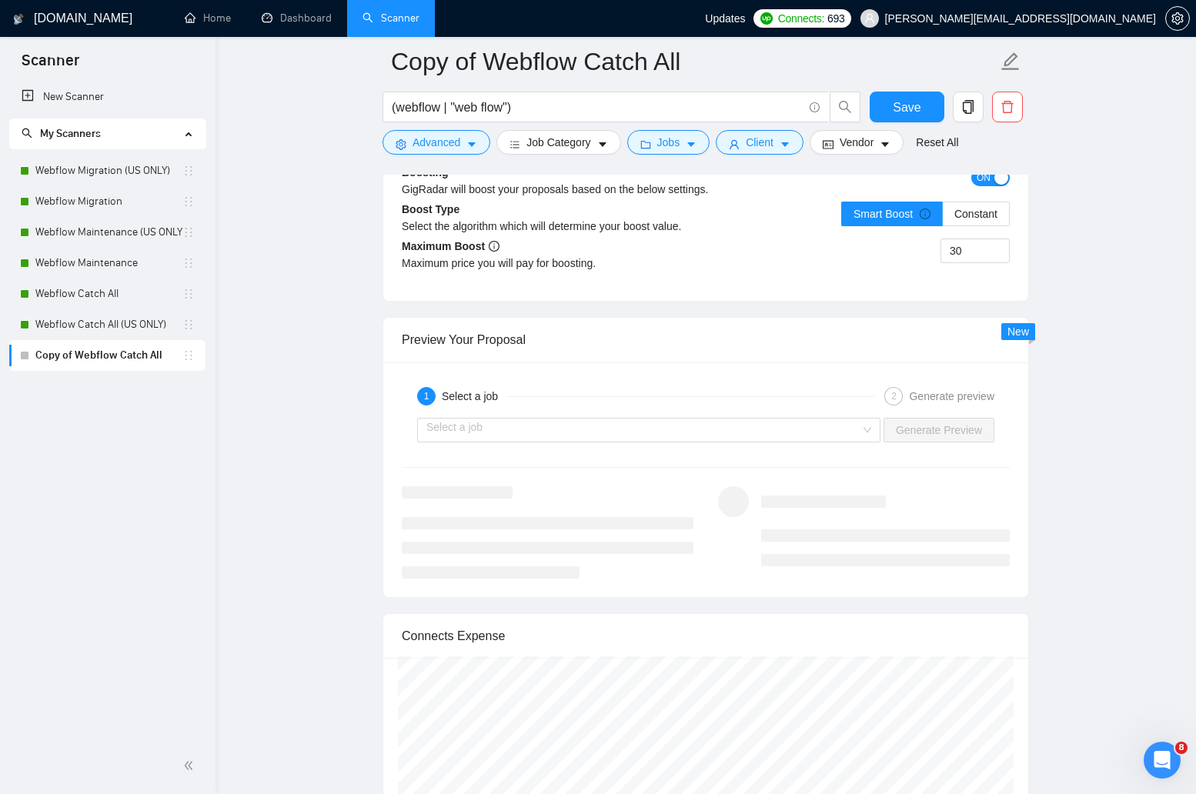
scroll to position [3064, 0]
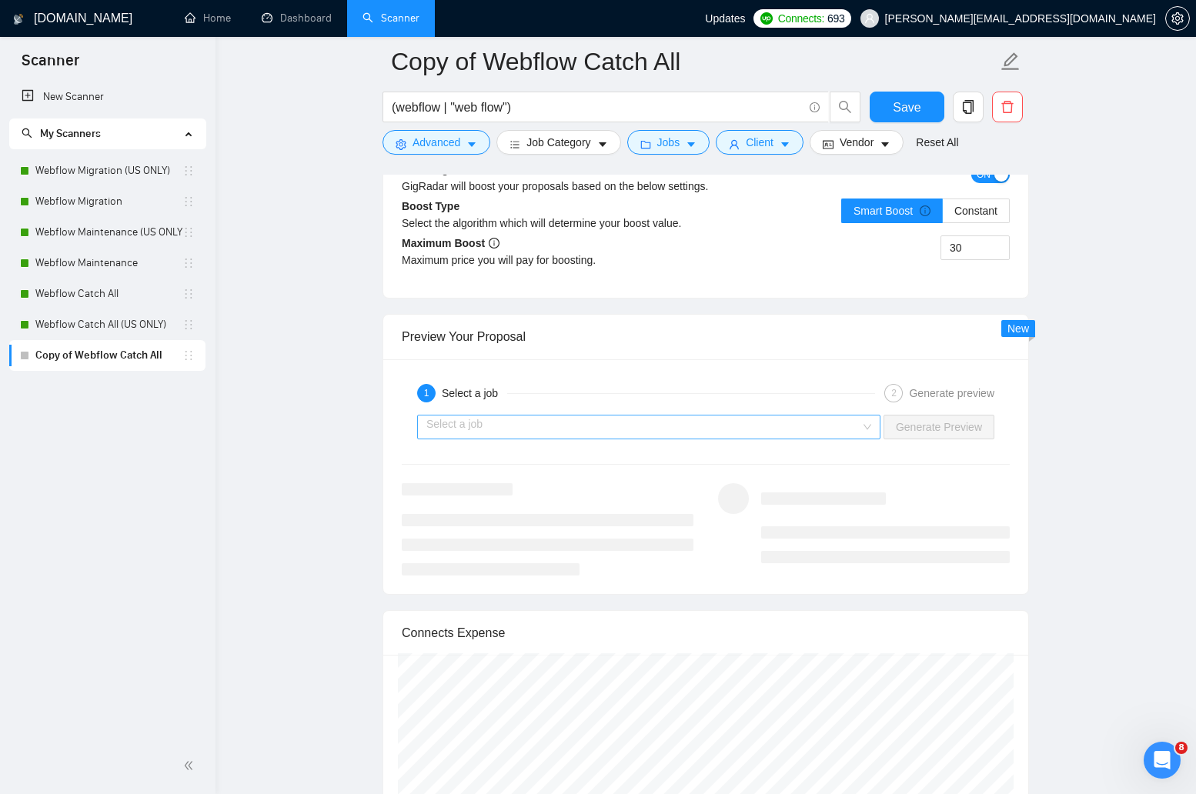
click at [689, 416] on input "search" at bounding box center [643, 427] width 434 height 23
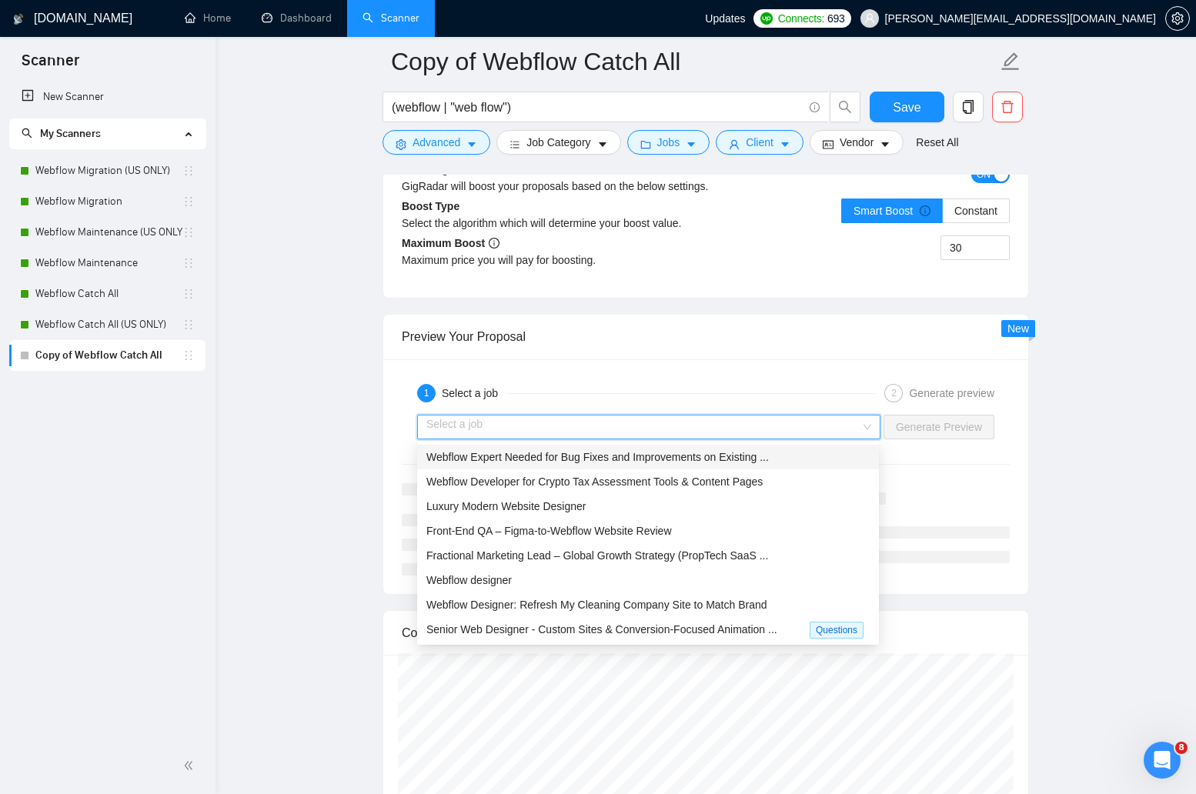
click at [673, 459] on span "Webflow Expert Needed for Bug Fixes and Improvements on Existing ..." at bounding box center [597, 457] width 343 height 12
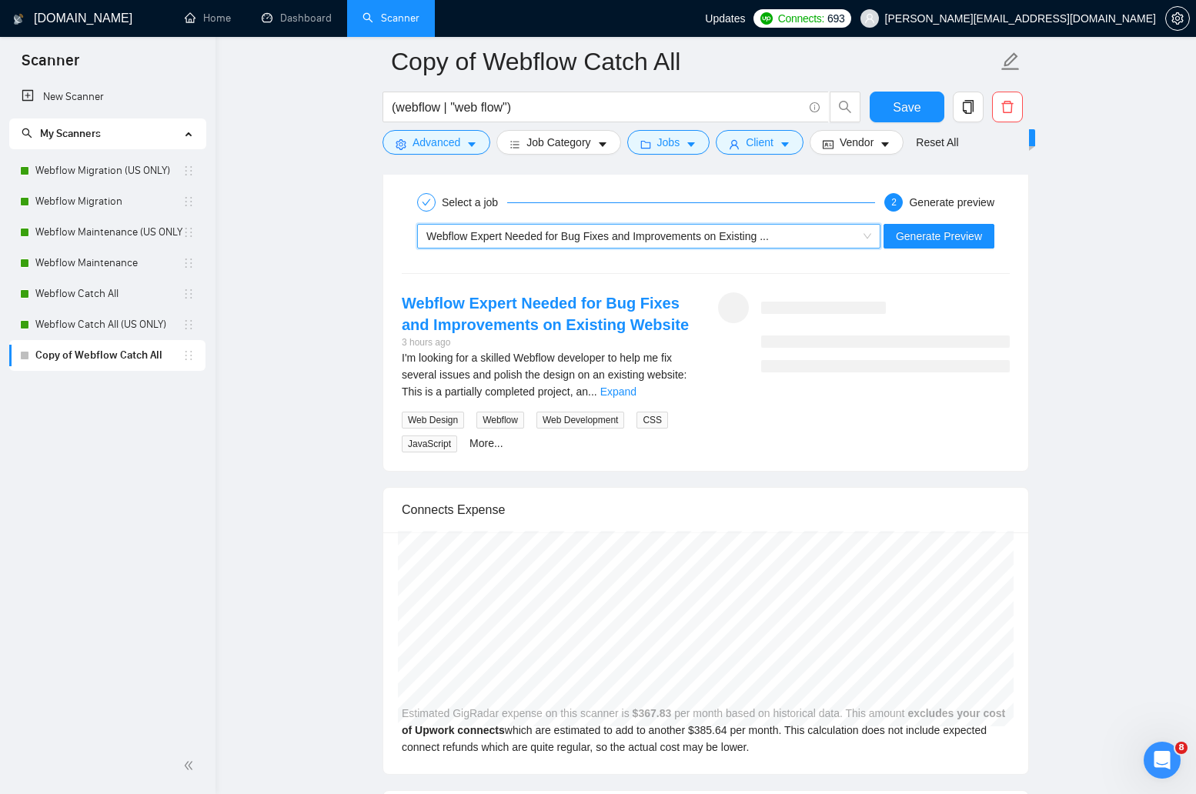
scroll to position [3248, 0]
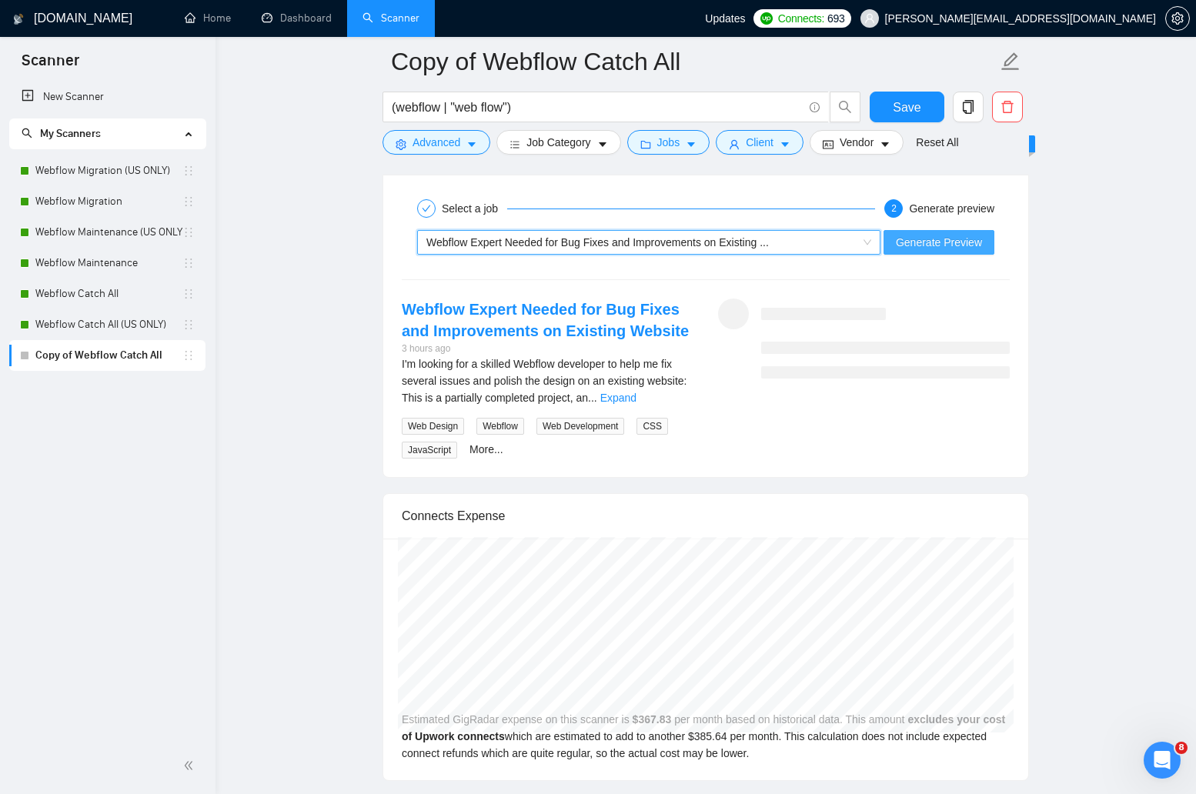
click at [907, 236] on span "Generate Preview" at bounding box center [939, 242] width 86 height 17
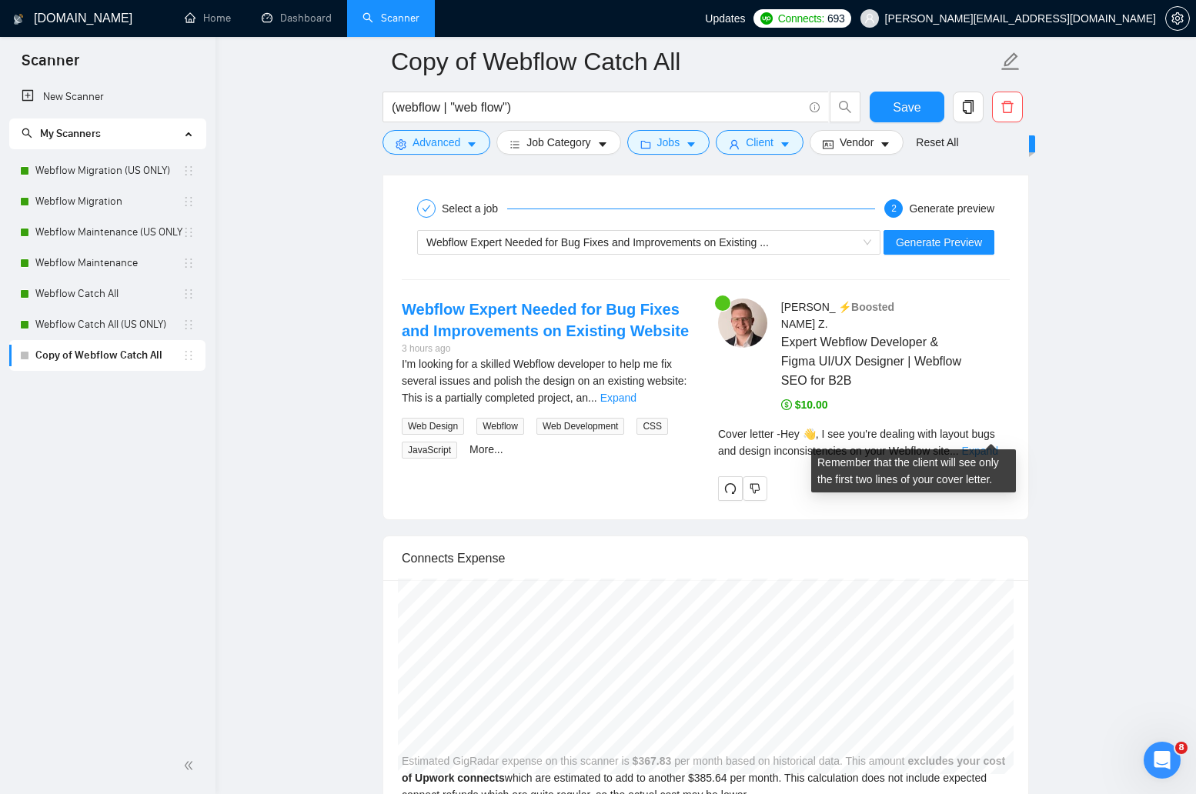
click at [994, 445] on link "Expand" at bounding box center [980, 451] width 36 height 12
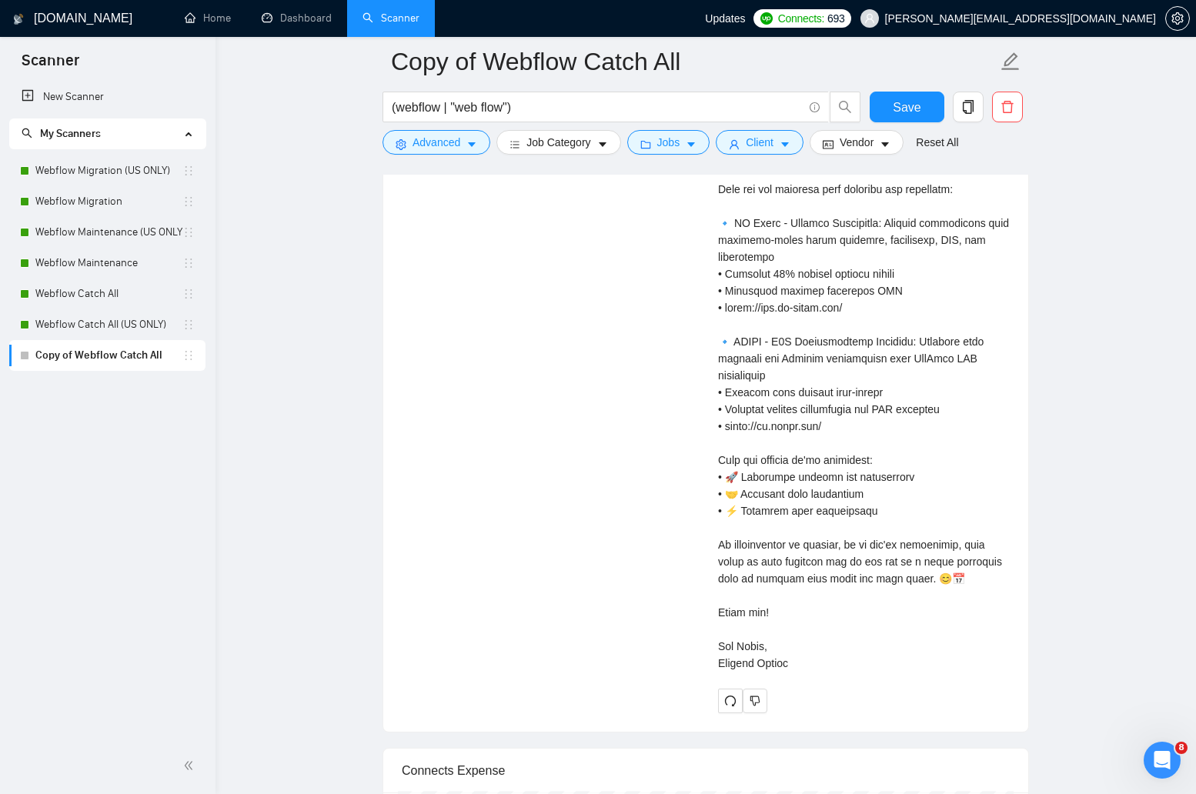
scroll to position [3826, 0]
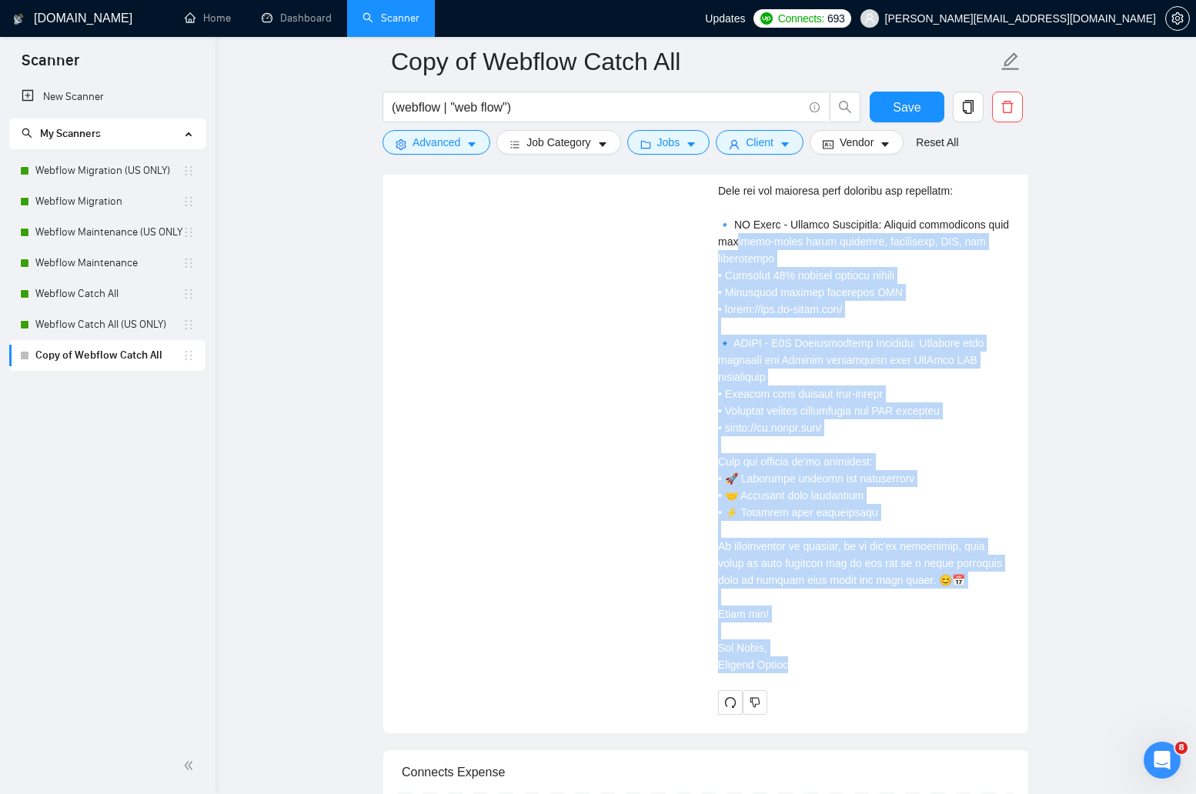
drag, startPoint x: 818, startPoint y: 668, endPoint x: 754, endPoint y: 252, distance: 421.4
click at [754, 249] on div "Cover letter" at bounding box center [864, 267] width 292 height 813
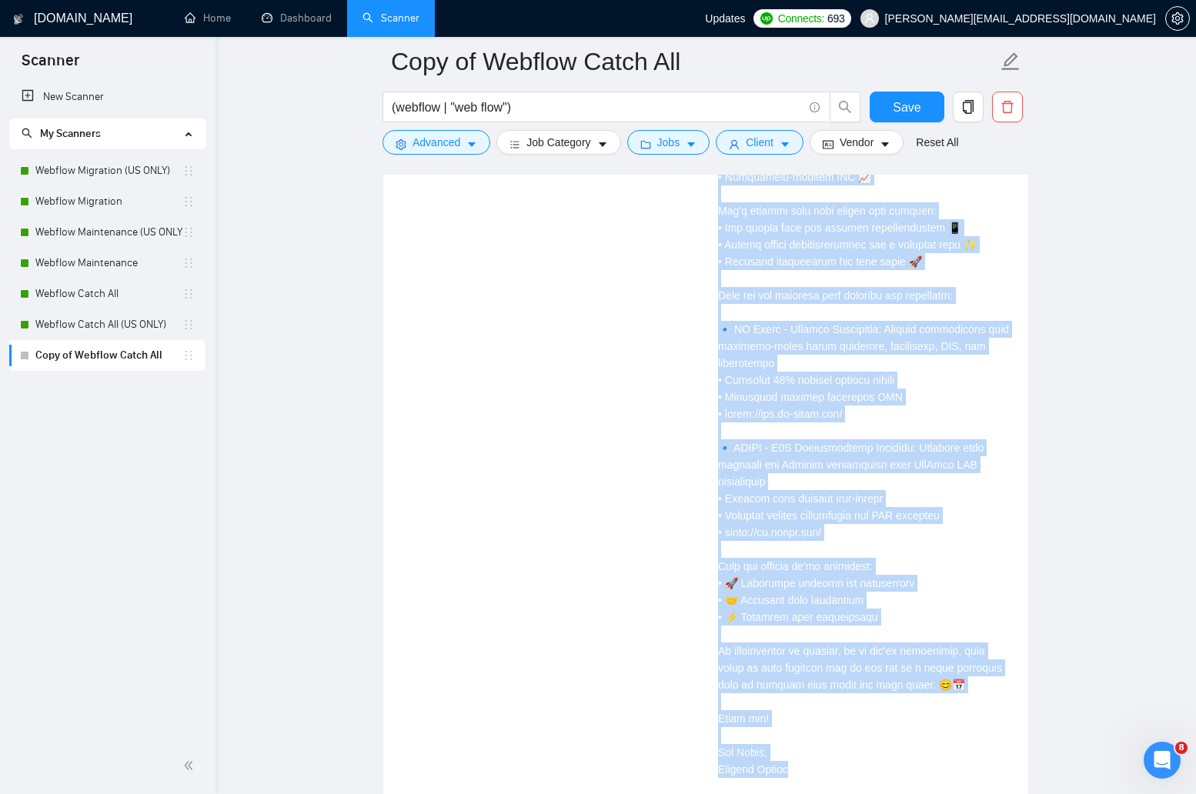
scroll to position [3726, 0]
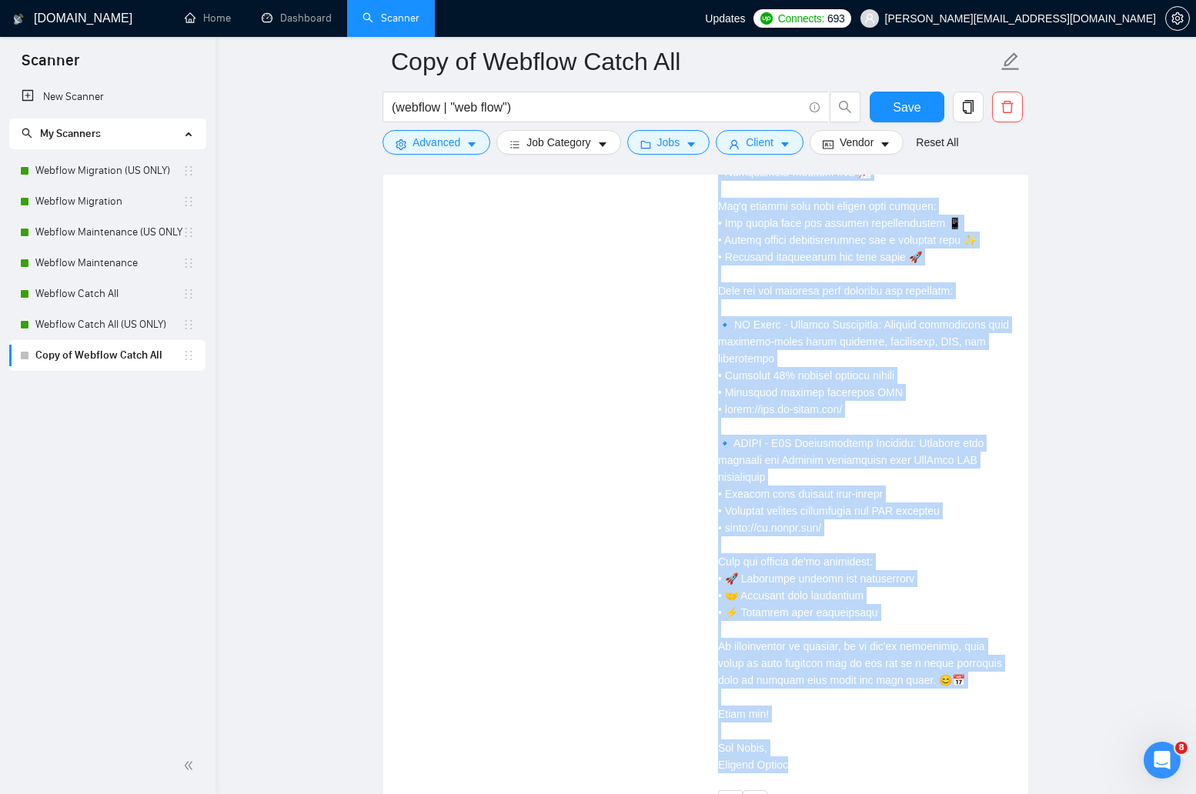
drag, startPoint x: 714, startPoint y: 430, endPoint x: 809, endPoint y: 770, distance: 353.2
click at [809, 770] on div "Zachary Z . ⚡️Boosted Expert Webflow Developer & Figma UI/UX Designer | Webflow…" at bounding box center [864, 318] width 316 height 994
copy div "Hey 👋, I see you're dealing with layout bugs and design inconsistencies on your…"
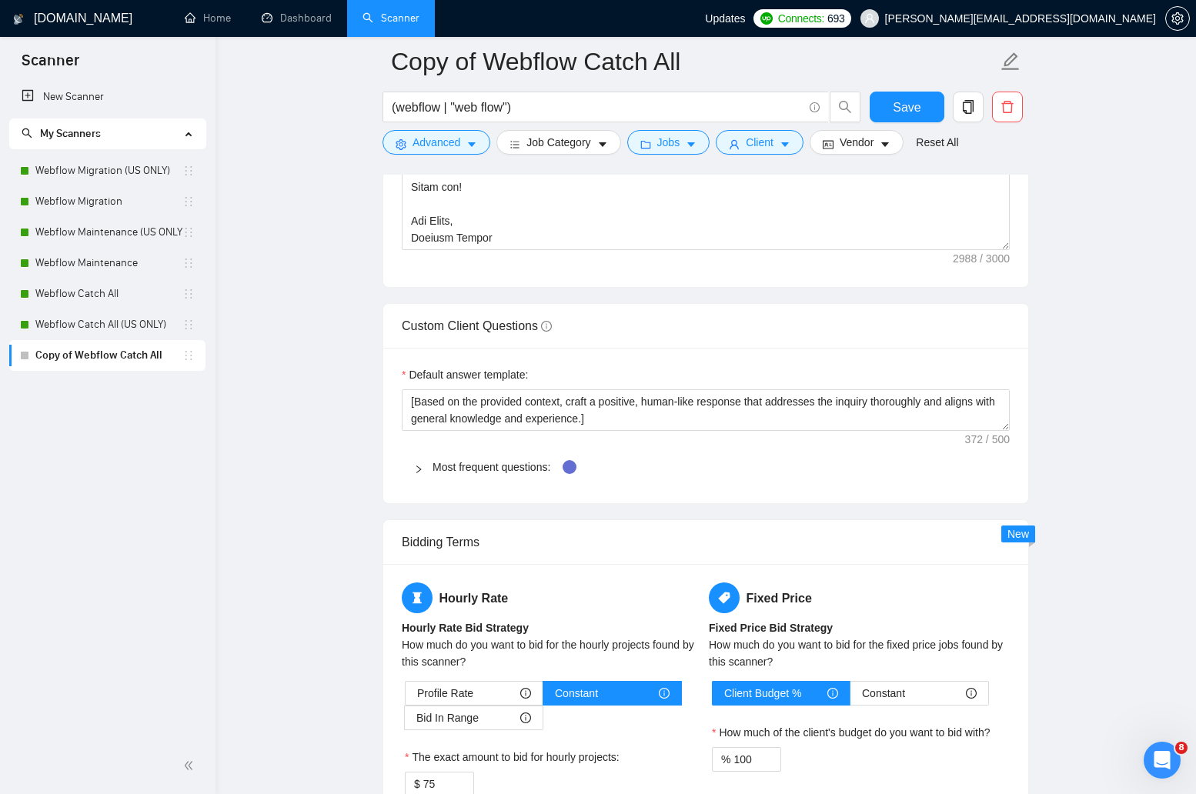
scroll to position [2282, 0]
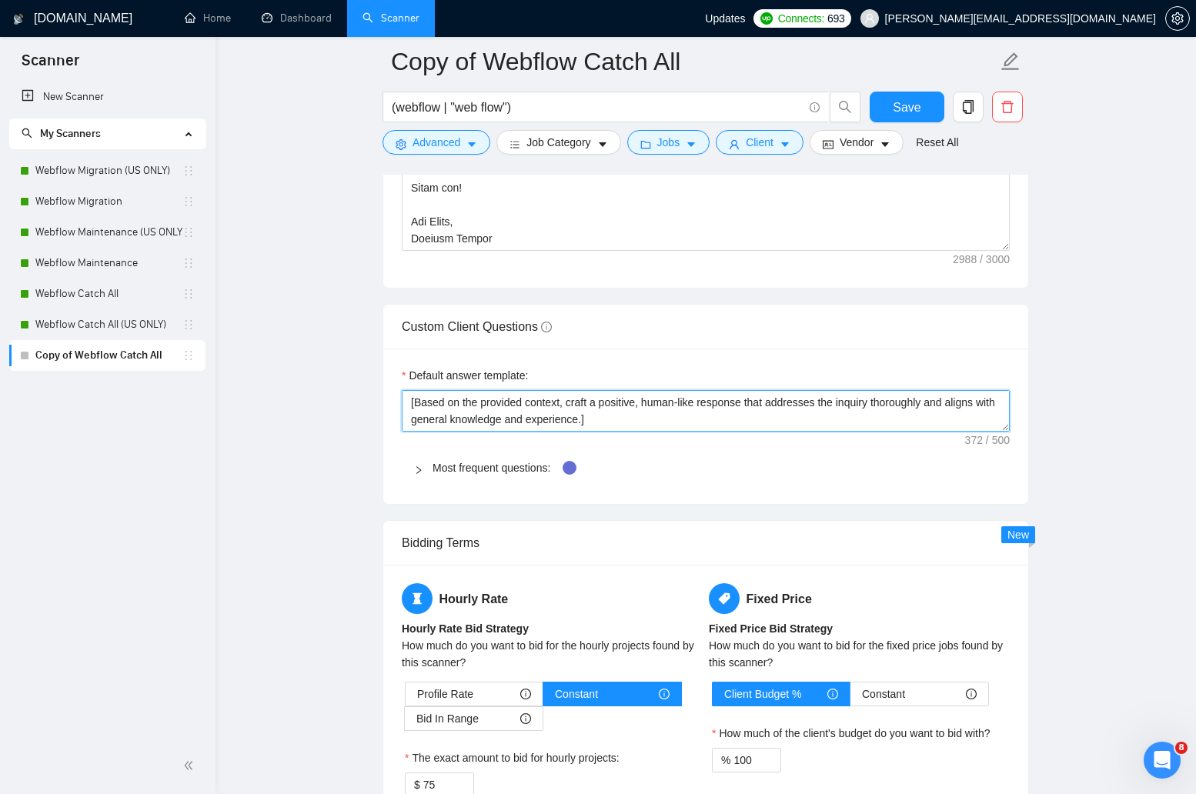
click at [744, 425] on textarea "​[Based on the provided context, craft a positive, human-like response that add…" at bounding box center [706, 411] width 608 height 42
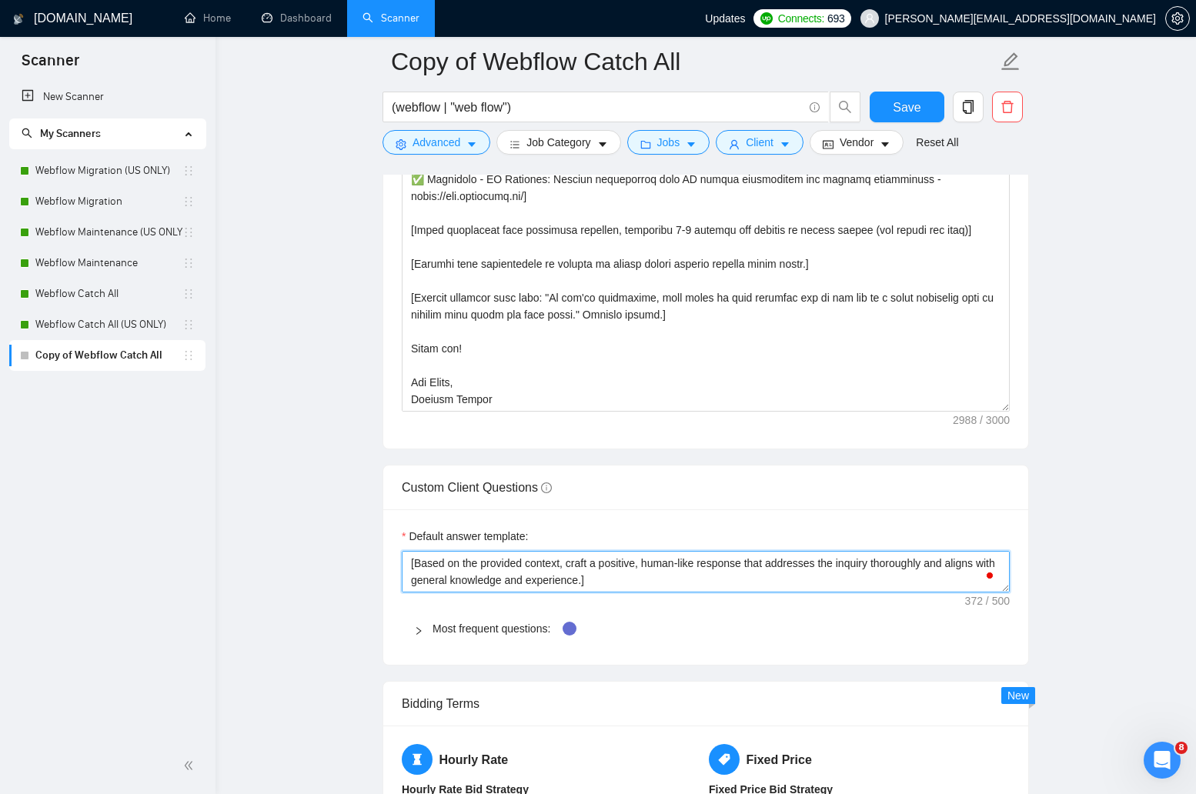
scroll to position [2108, 0]
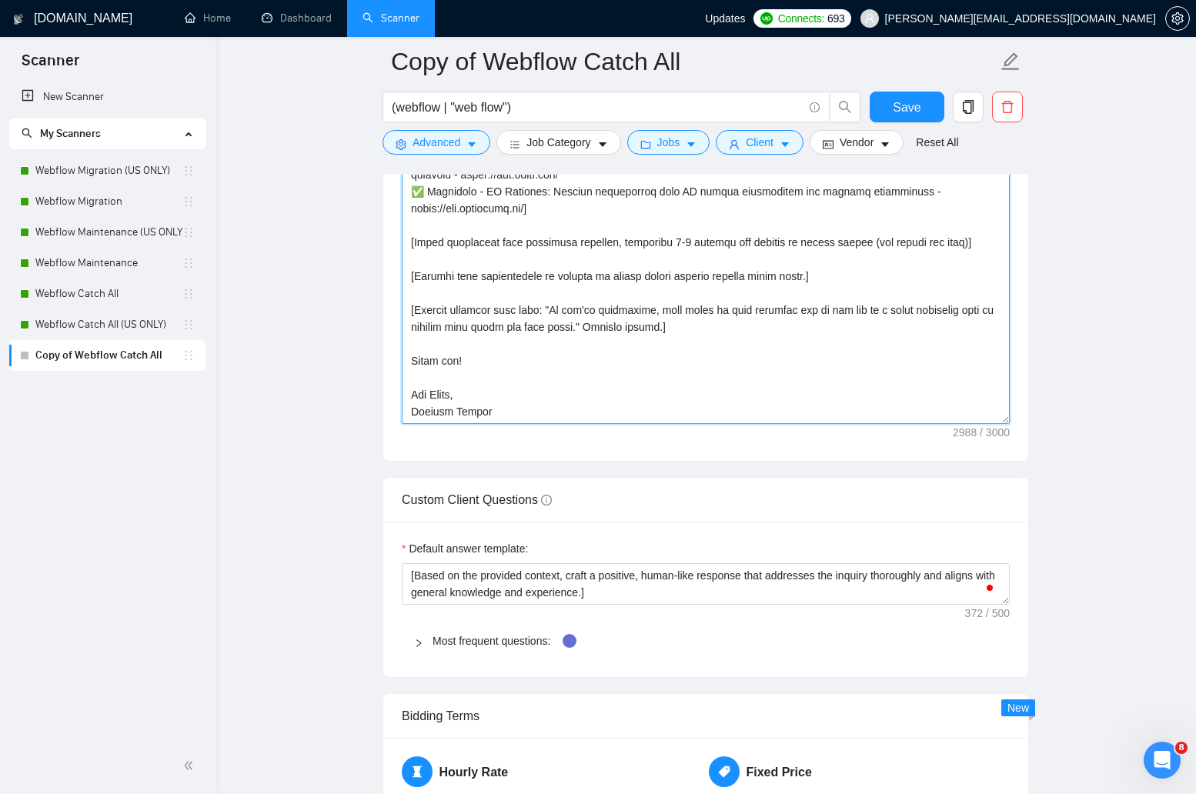
click at [711, 352] on textarea "Cover letter template:" at bounding box center [706, 251] width 608 height 346
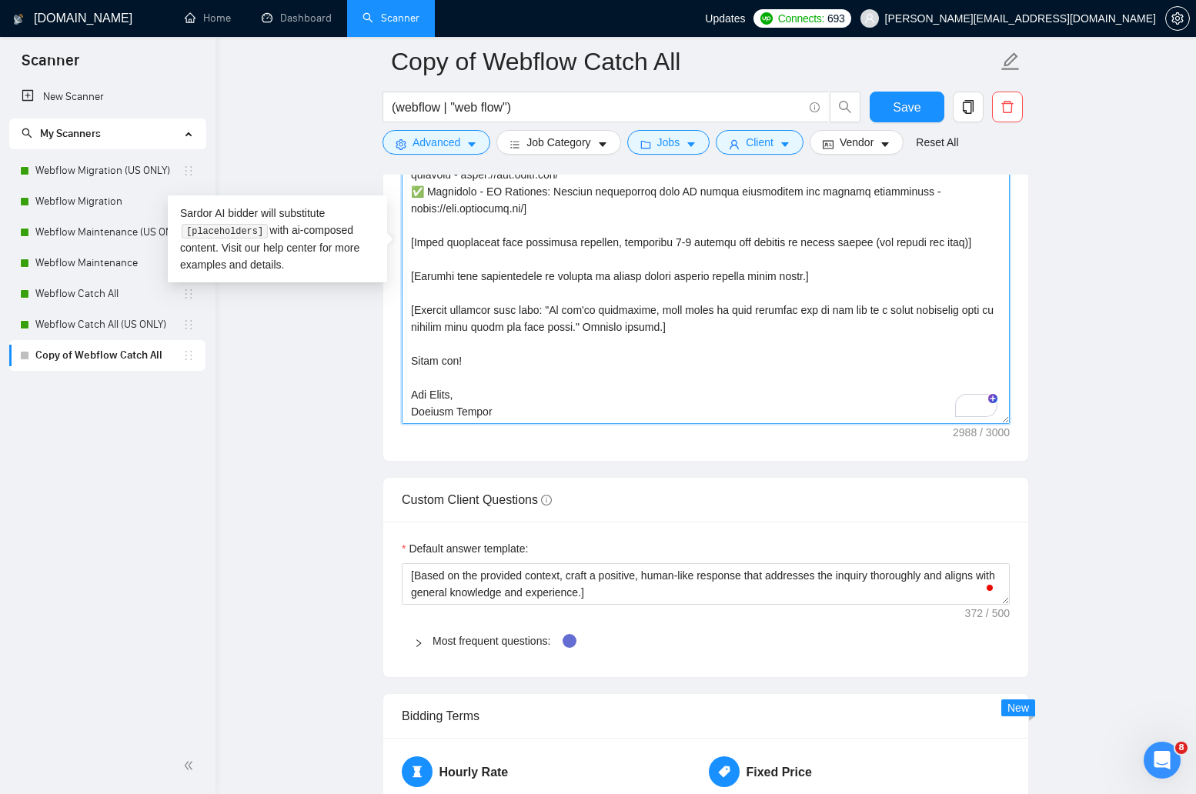
click at [618, 323] on textarea "Cover letter template:" at bounding box center [706, 251] width 608 height 346
paste textarea "or "extensive experience". Use 3–5 relevant emojis naturally. Make it easy to u…"
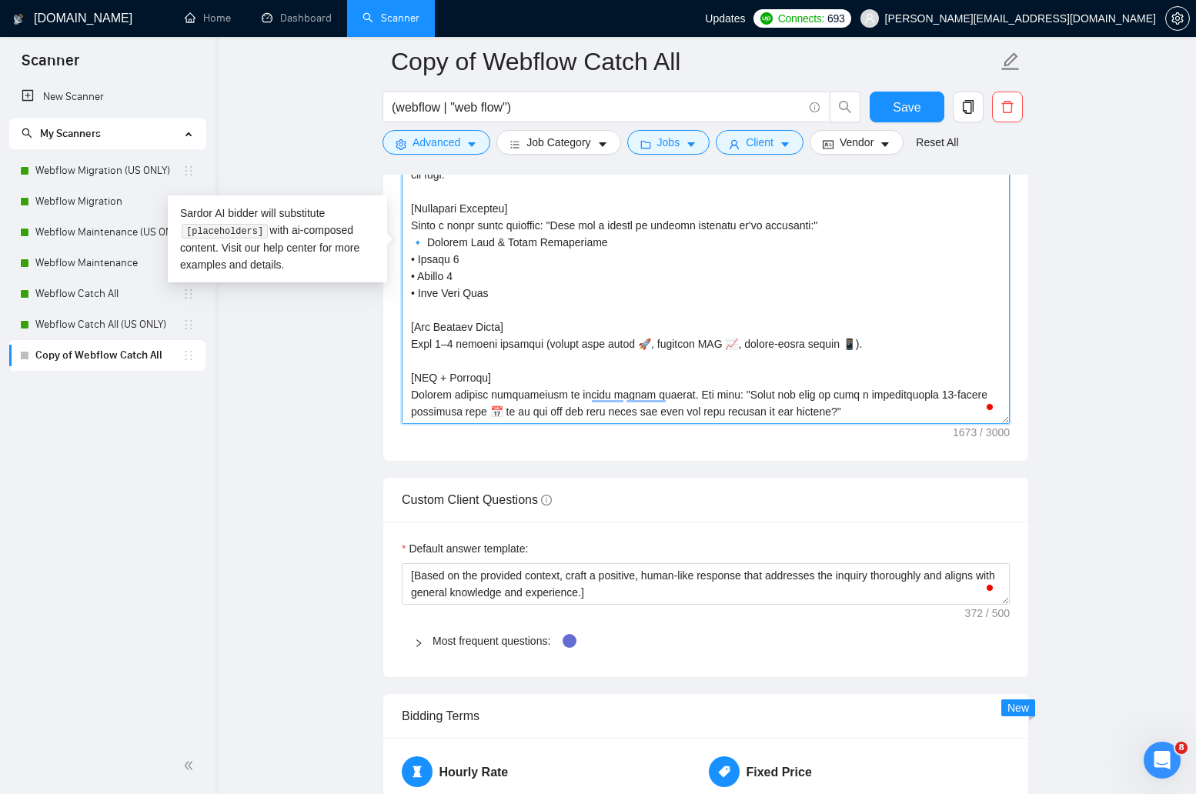
scroll to position [127, 0]
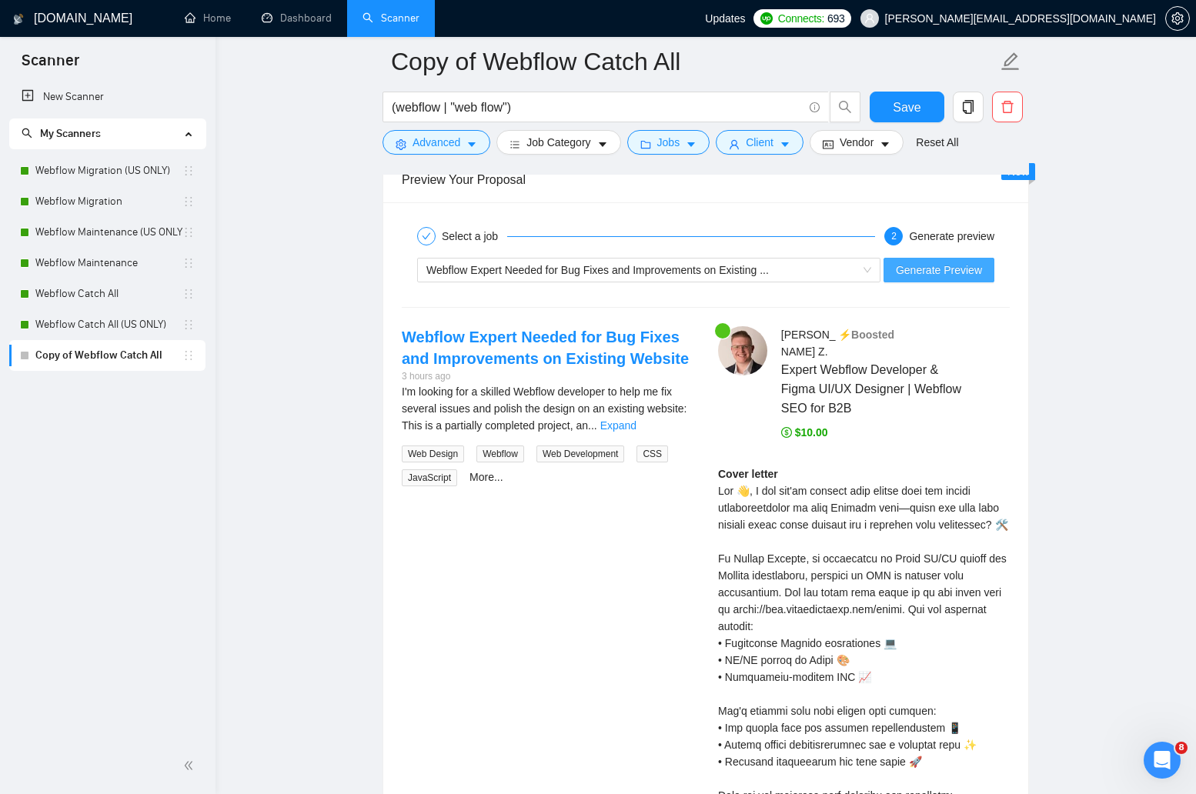
click at [944, 276] on span "Generate Preview" at bounding box center [939, 270] width 86 height 17
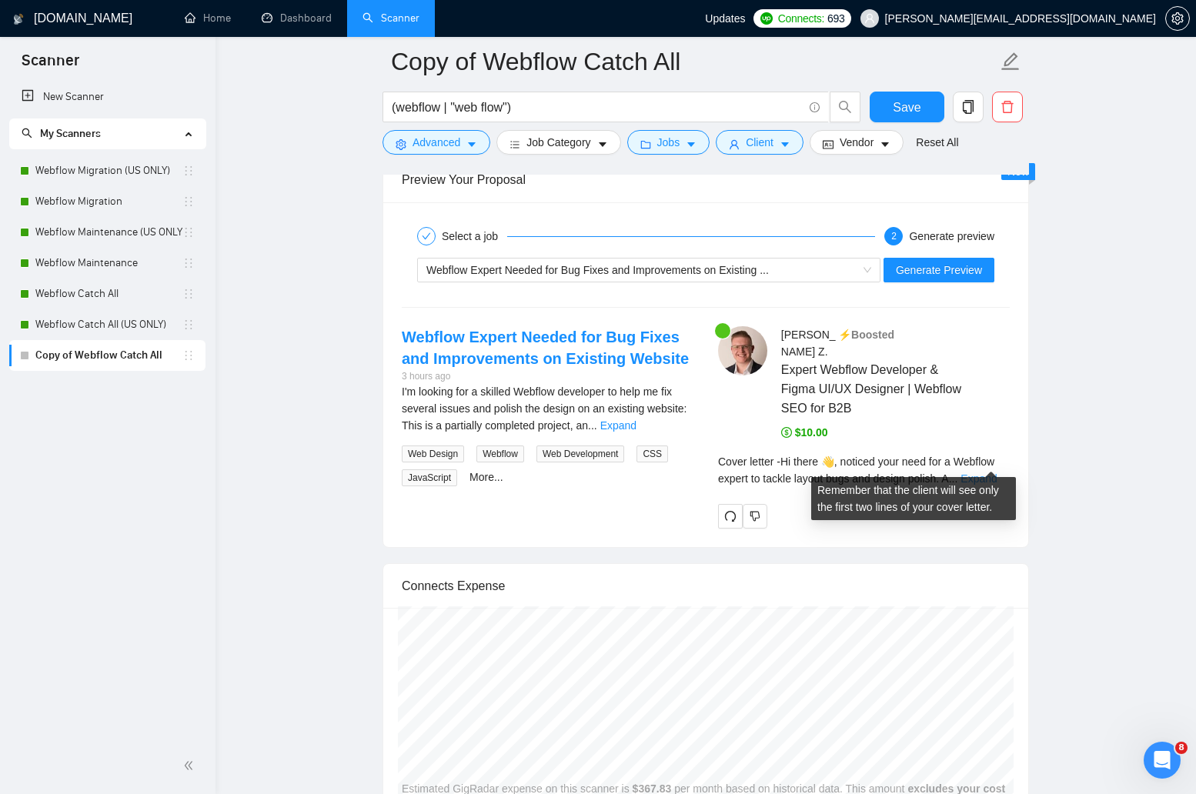
click at [982, 473] on link "Expand" at bounding box center [979, 479] width 36 height 12
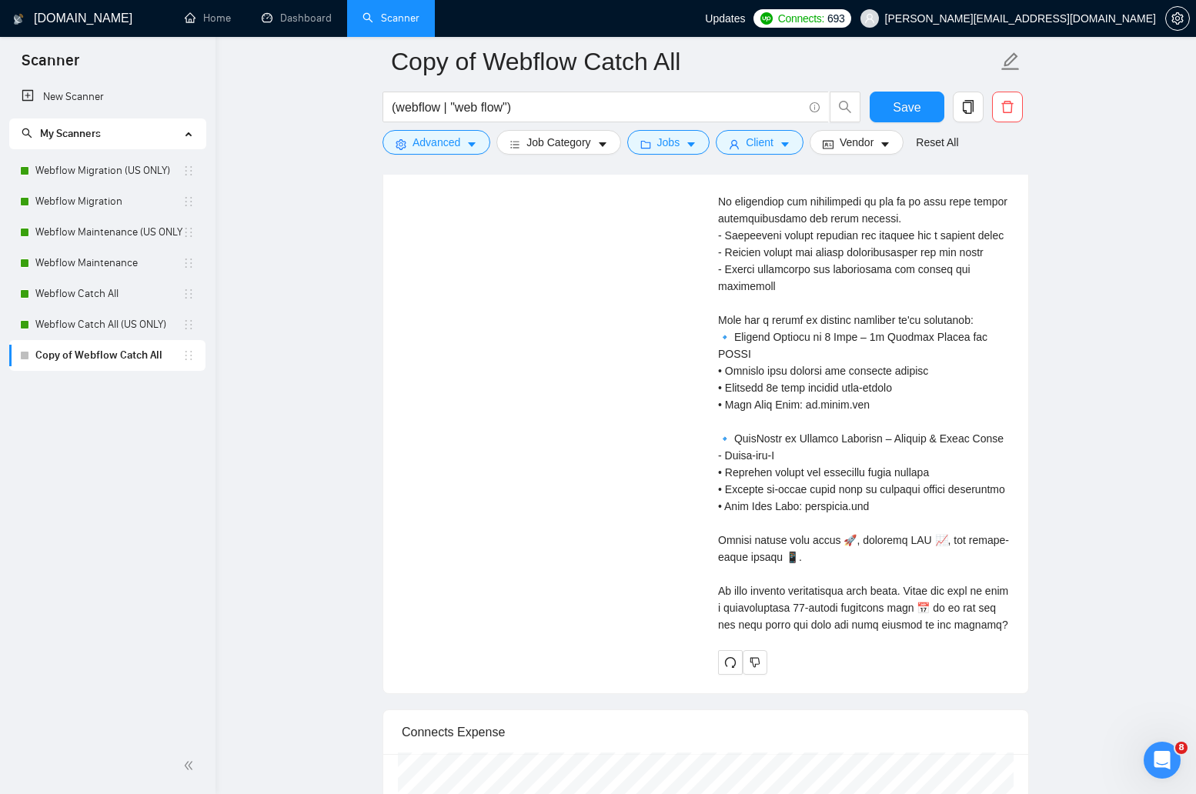
scroll to position [3807, 0]
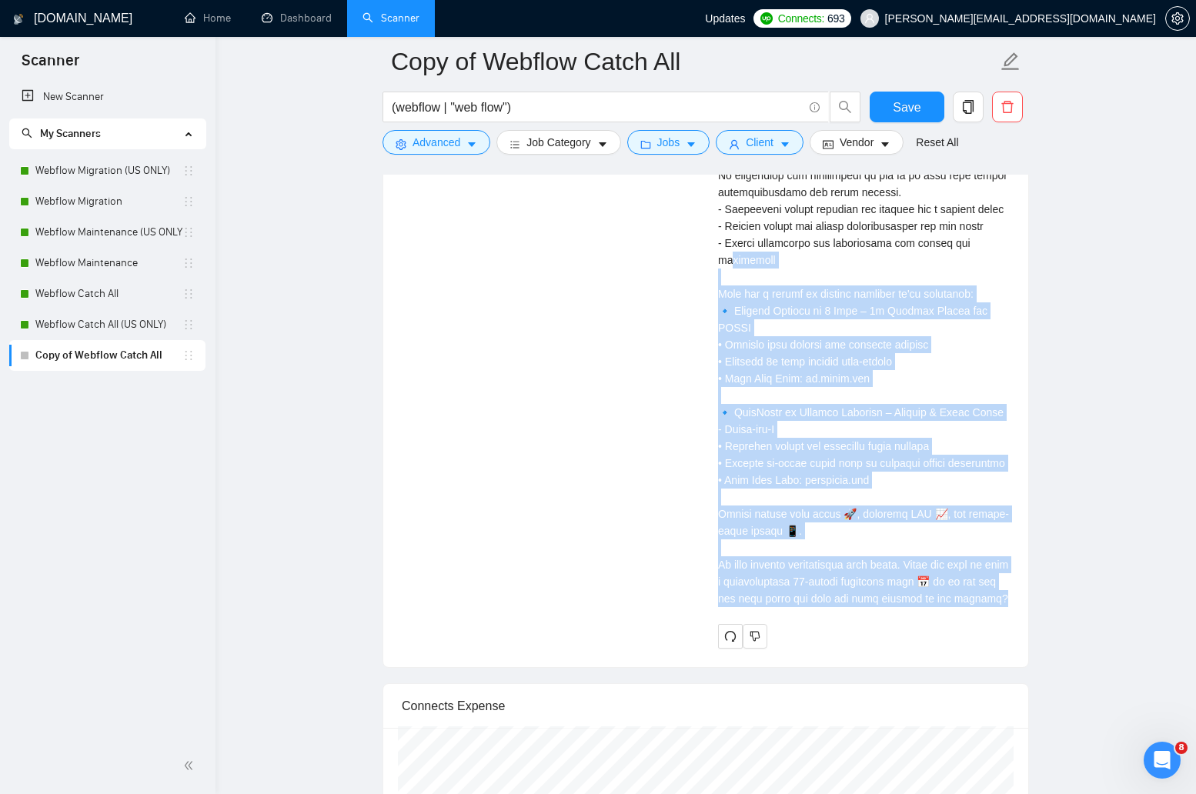
drag, startPoint x: 804, startPoint y: 621, endPoint x: 728, endPoint y: 256, distance: 372.7
click at [727, 255] on div "Cover letter" at bounding box center [864, 243] width 292 height 728
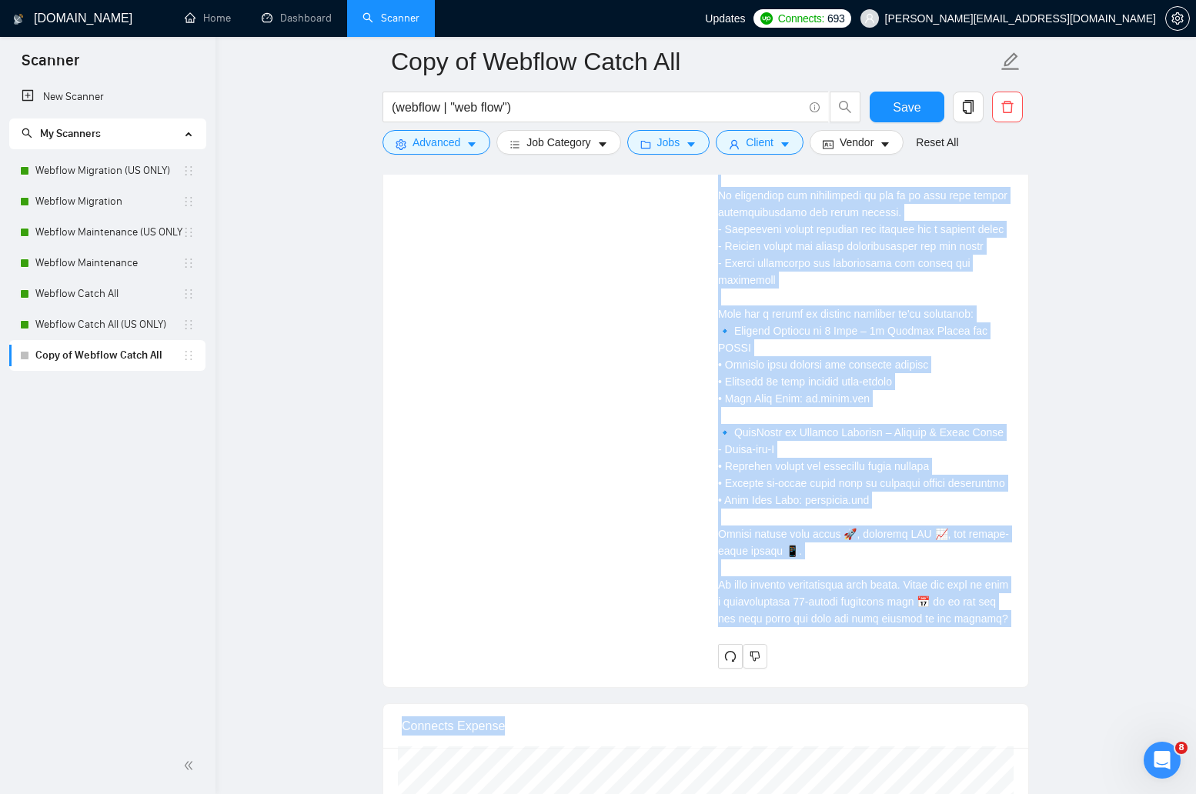
scroll to position [3879, 0]
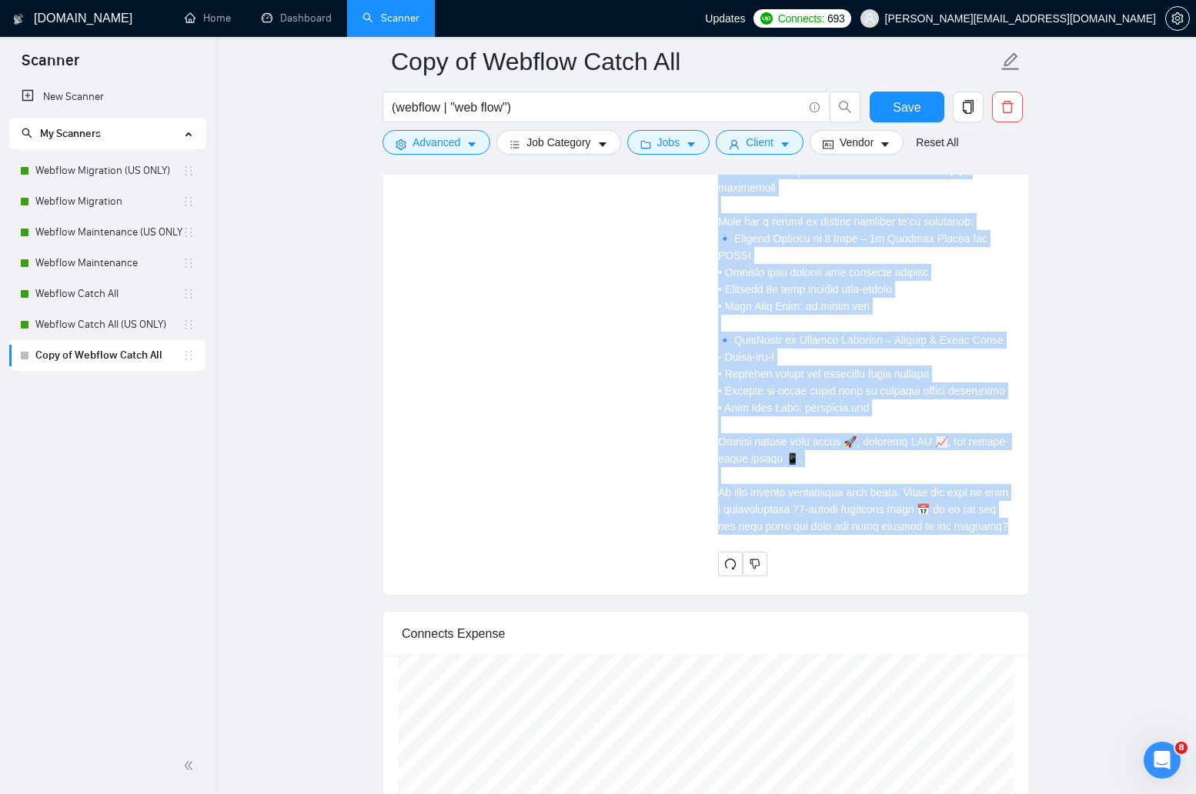
drag, startPoint x: 720, startPoint y: 266, endPoint x: 887, endPoint y: 545, distance: 325.5
click at [887, 535] on div "Cover letter" at bounding box center [864, 171] width 292 height 728
copy div "Hi there 👋, noticed your need for a Webflow expert to tackle layout bugs and de…"
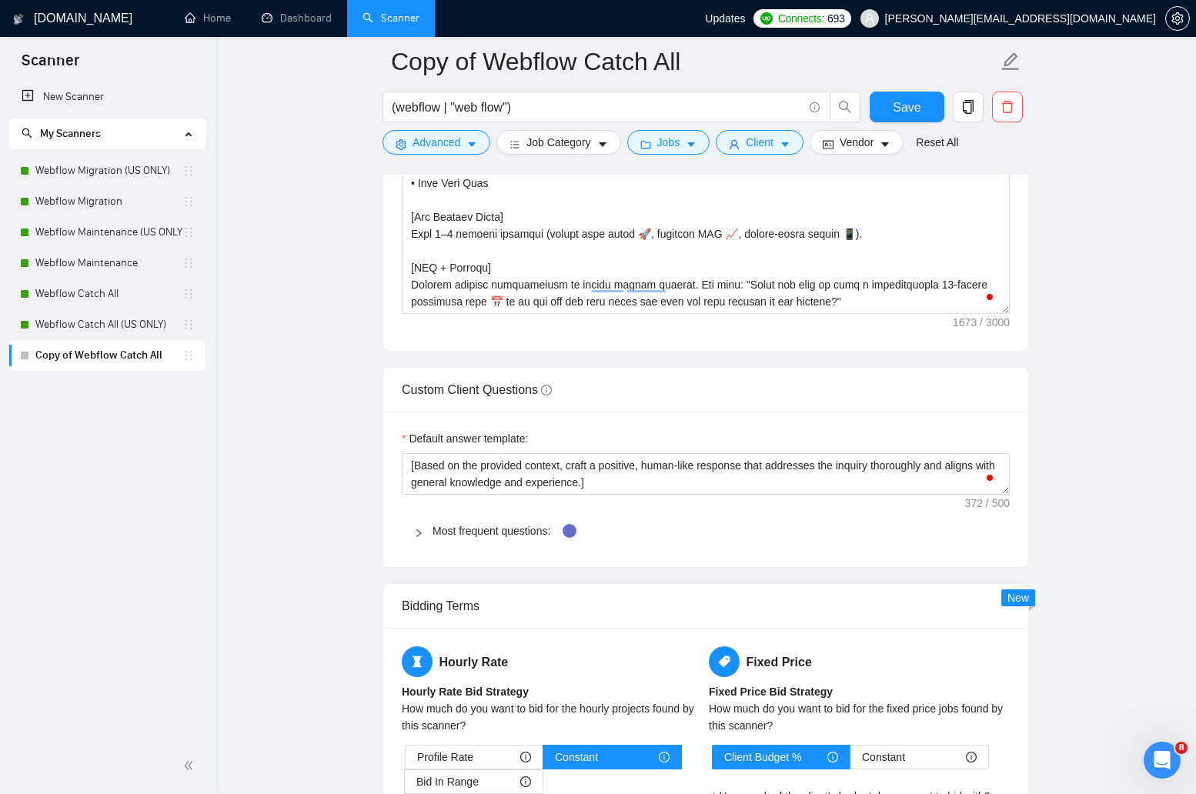
scroll to position [2215, 0]
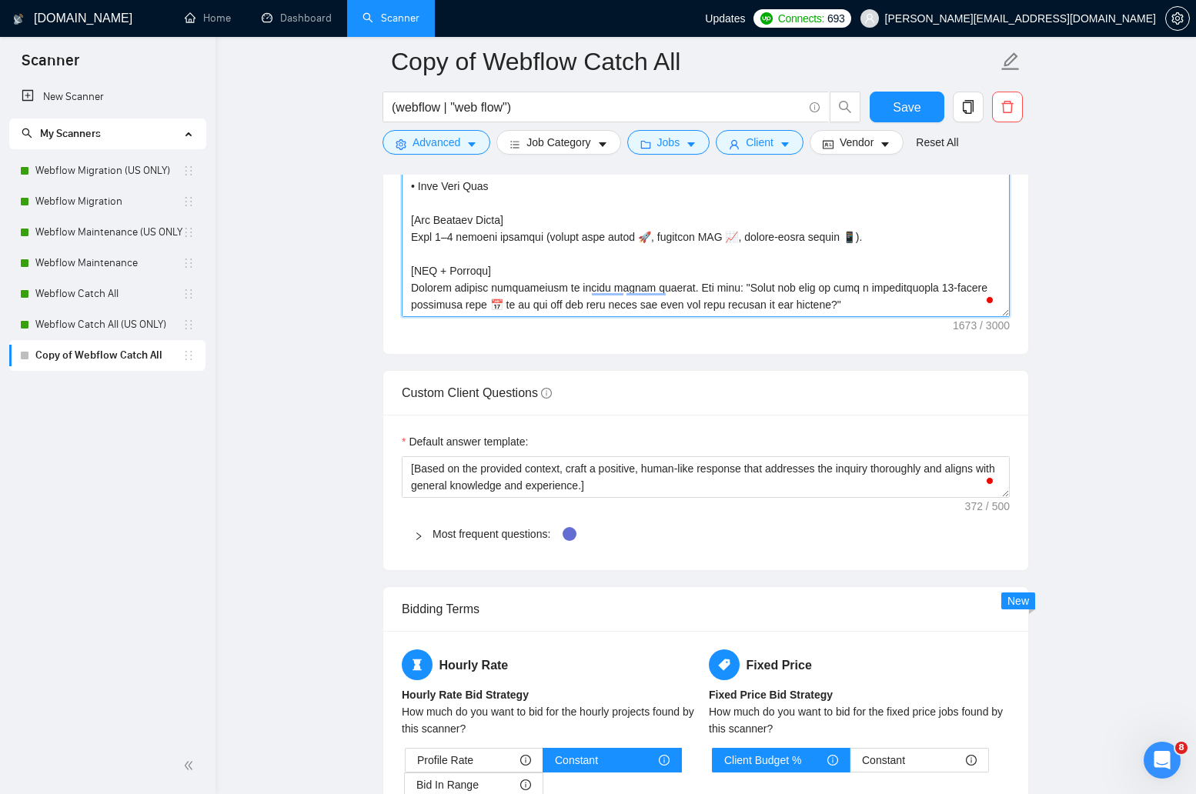
click at [740, 232] on textarea "Cover letter template:" at bounding box center [706, 144] width 608 height 346
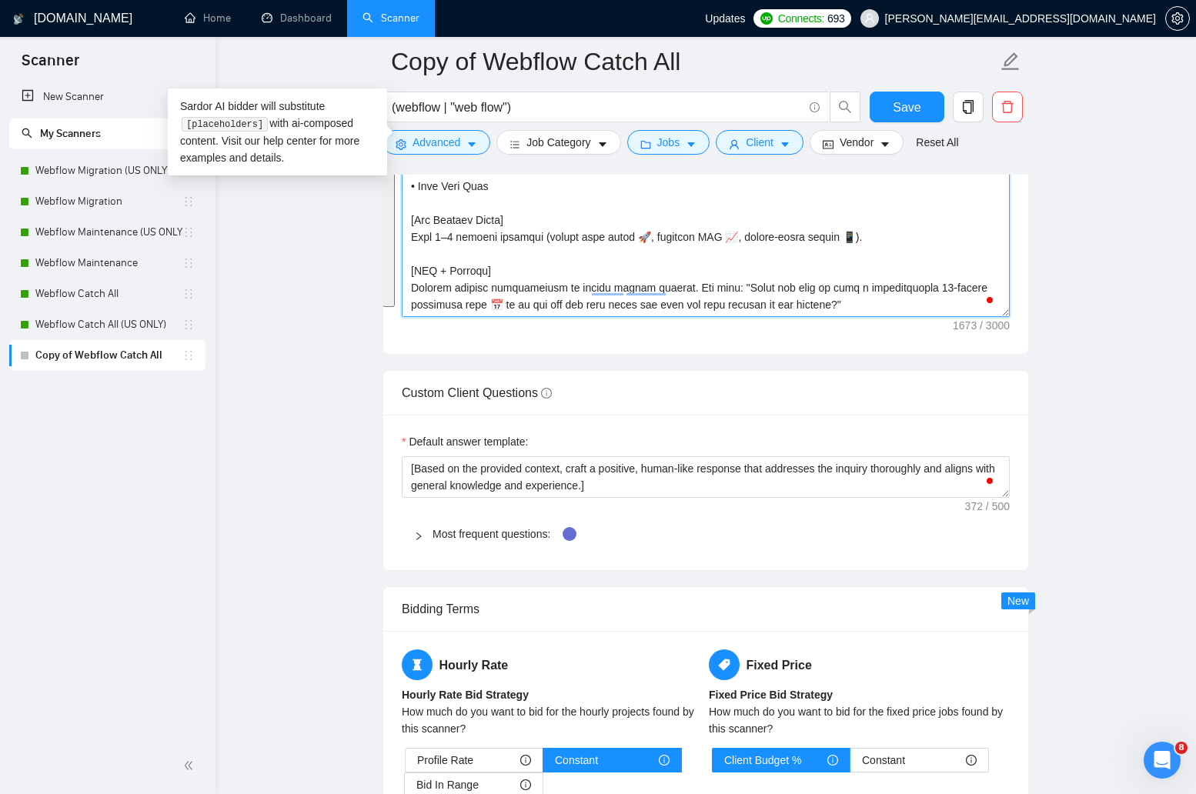
paste textarea "Keep opener varied so it doesn't sound repetitive across proposals. [Intro Abou…"
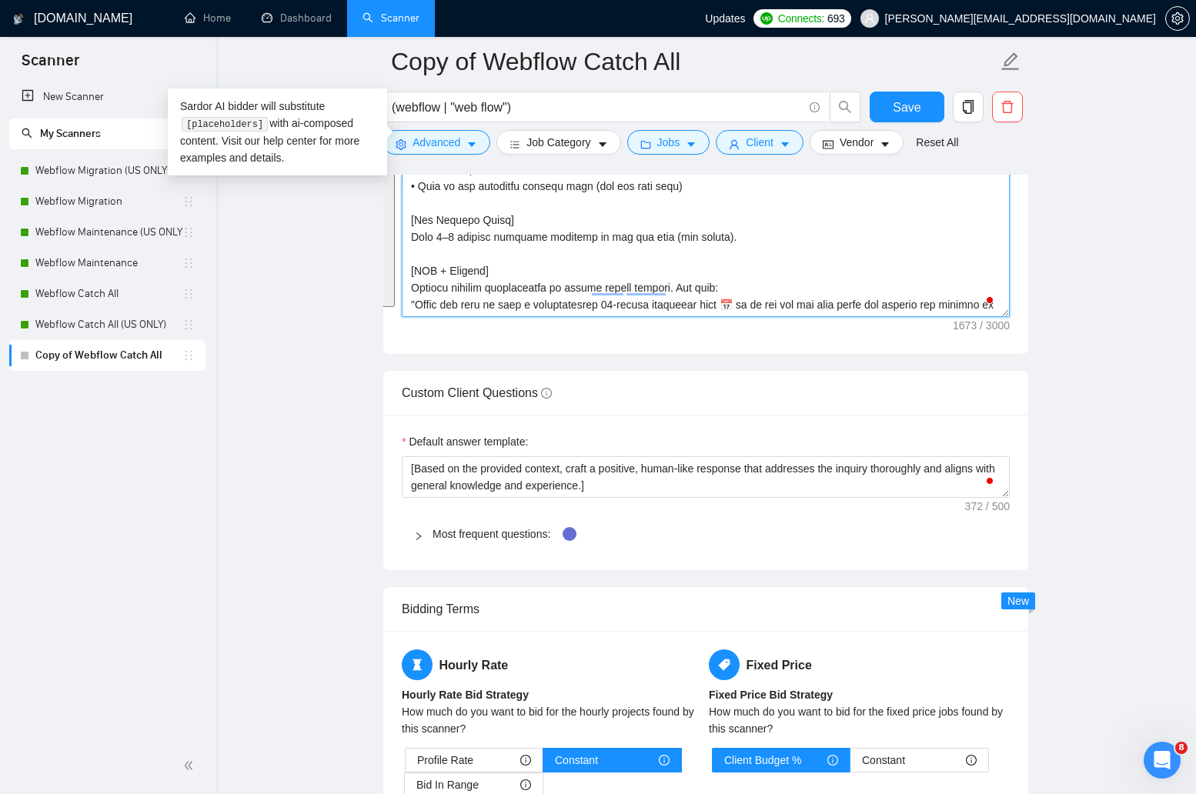
scroll to position [0, 0]
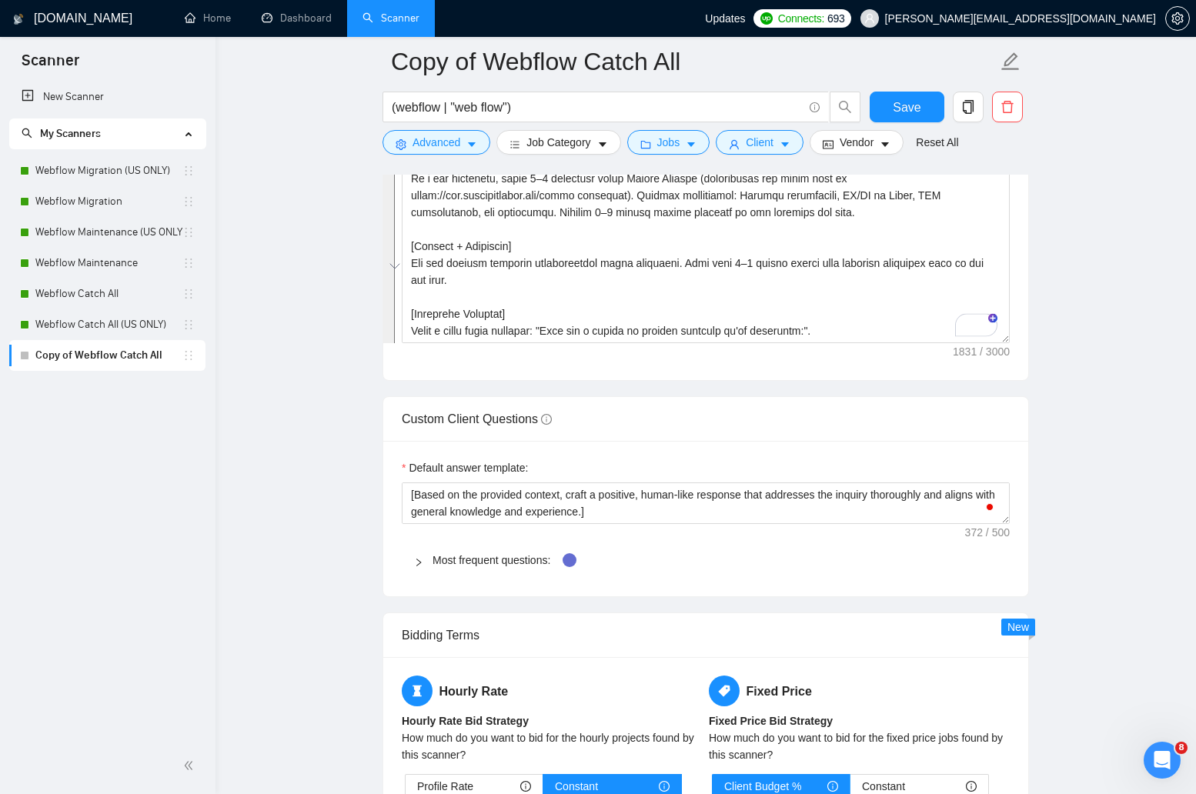
click at [724, 389] on form "Auto Bidding Enabled Auto Bidding Enabled: OFF Auto Bidder Schedule Auto Biddin…" at bounding box center [706, 486] width 647 height 4772
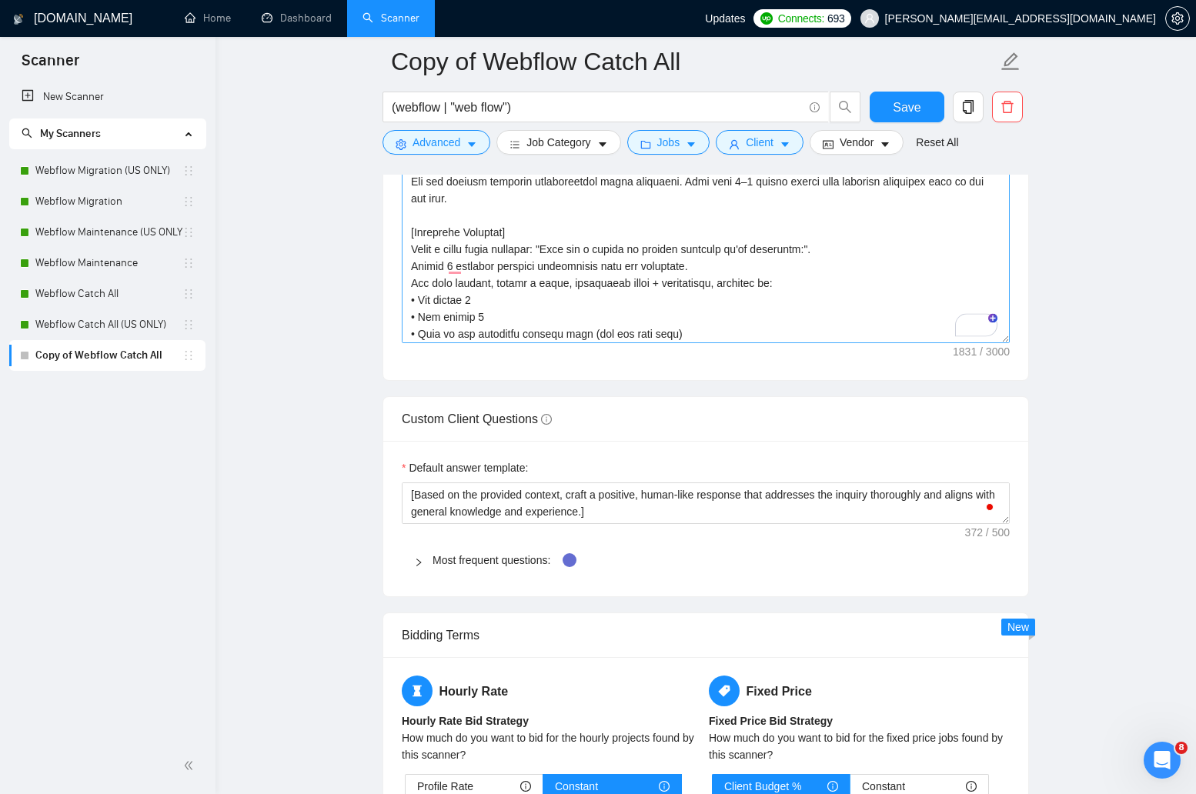
scroll to position [89, 0]
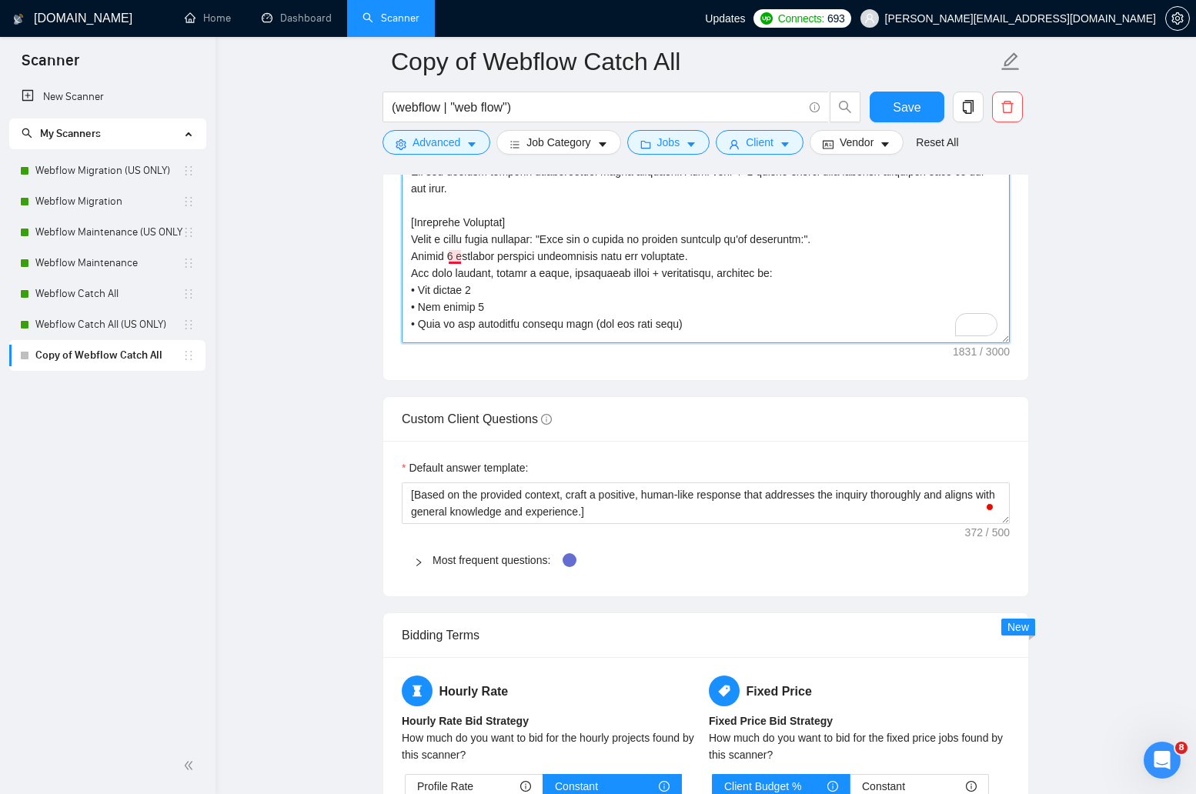
click at [460, 254] on textarea "Cover letter template:" at bounding box center [706, 170] width 608 height 346
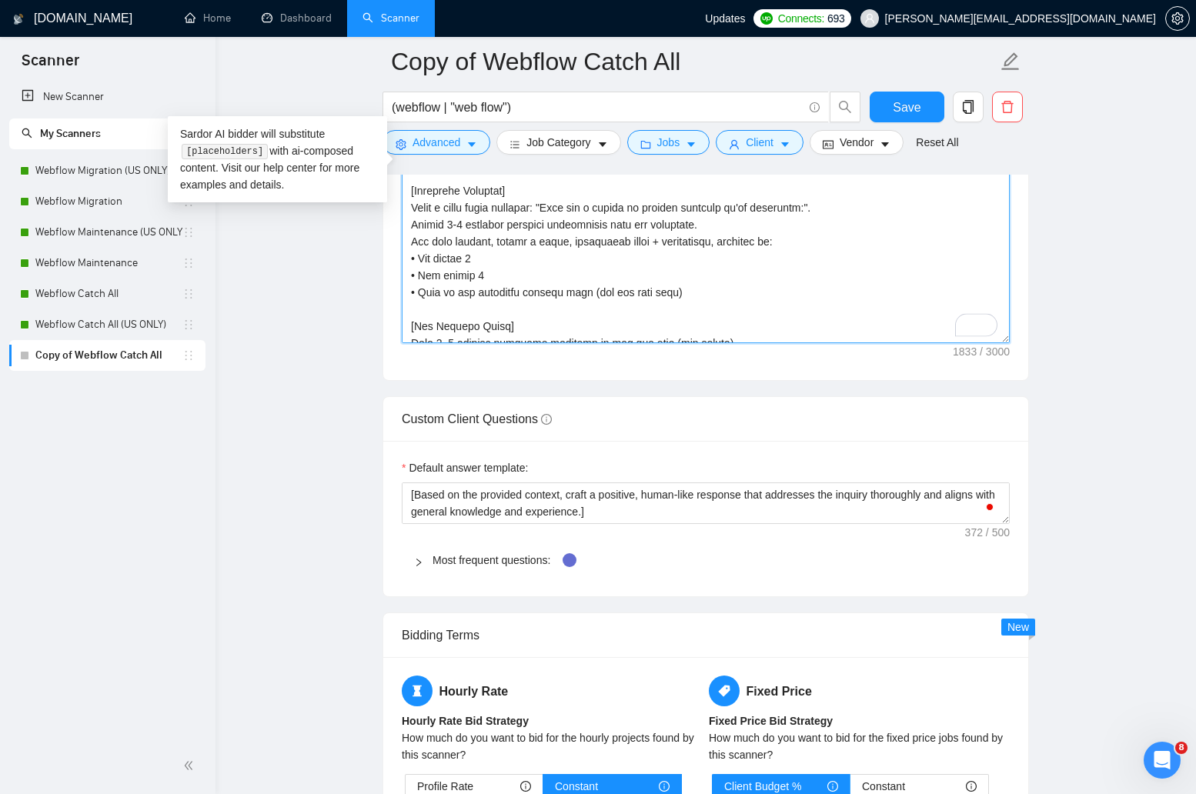
scroll to position [153, 0]
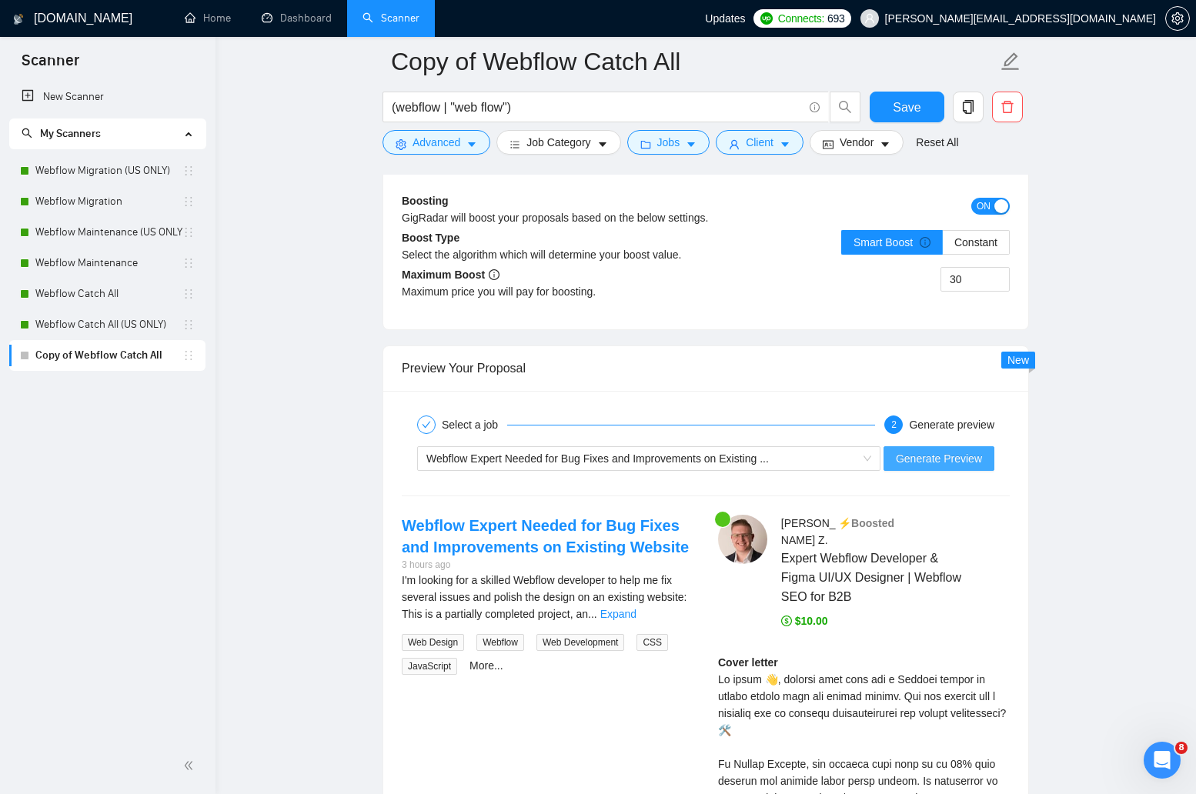
click at [968, 462] on span "Generate Preview" at bounding box center [939, 458] width 86 height 17
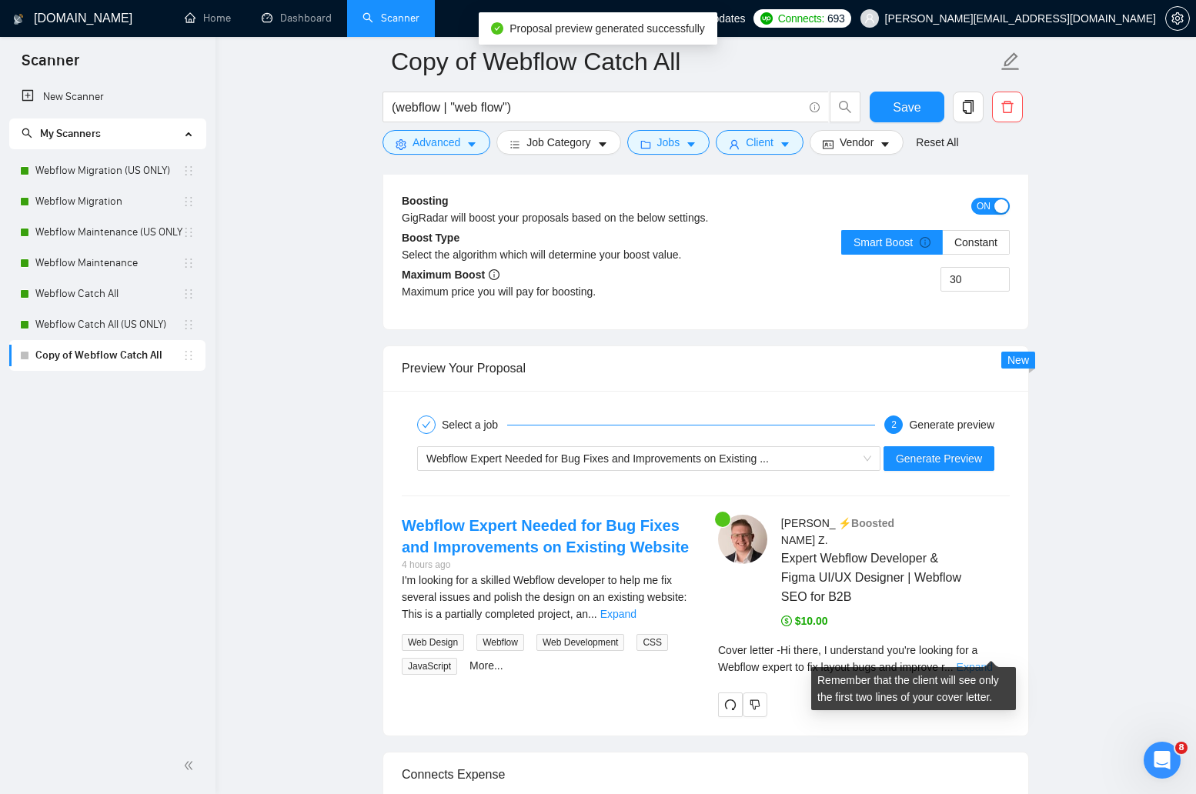
click at [976, 661] on link "Expand" at bounding box center [975, 667] width 36 height 12
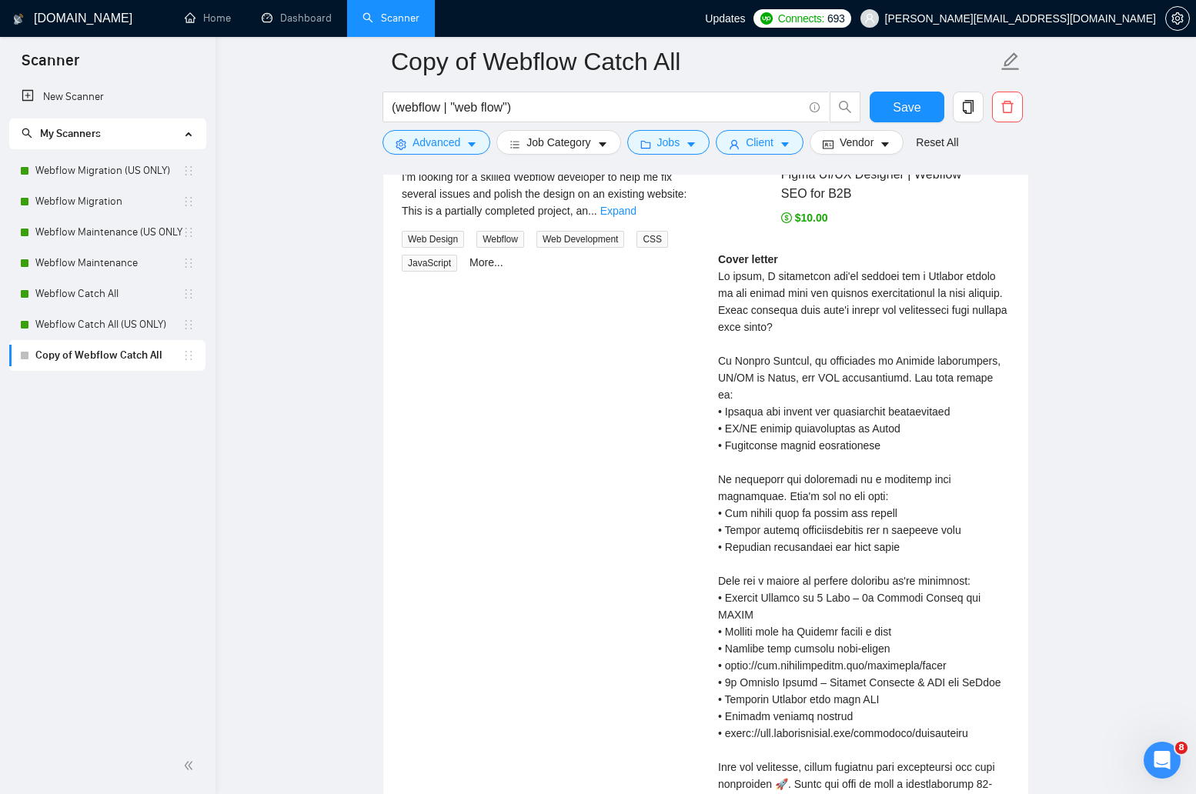
click at [903, 642] on div "Cover letter" at bounding box center [864, 573] width 292 height 644
click at [903, 633] on div "Cover letter" at bounding box center [864, 573] width 292 height 644
copy div "• https://www.zangerdigital.com/portfolio/caddi"
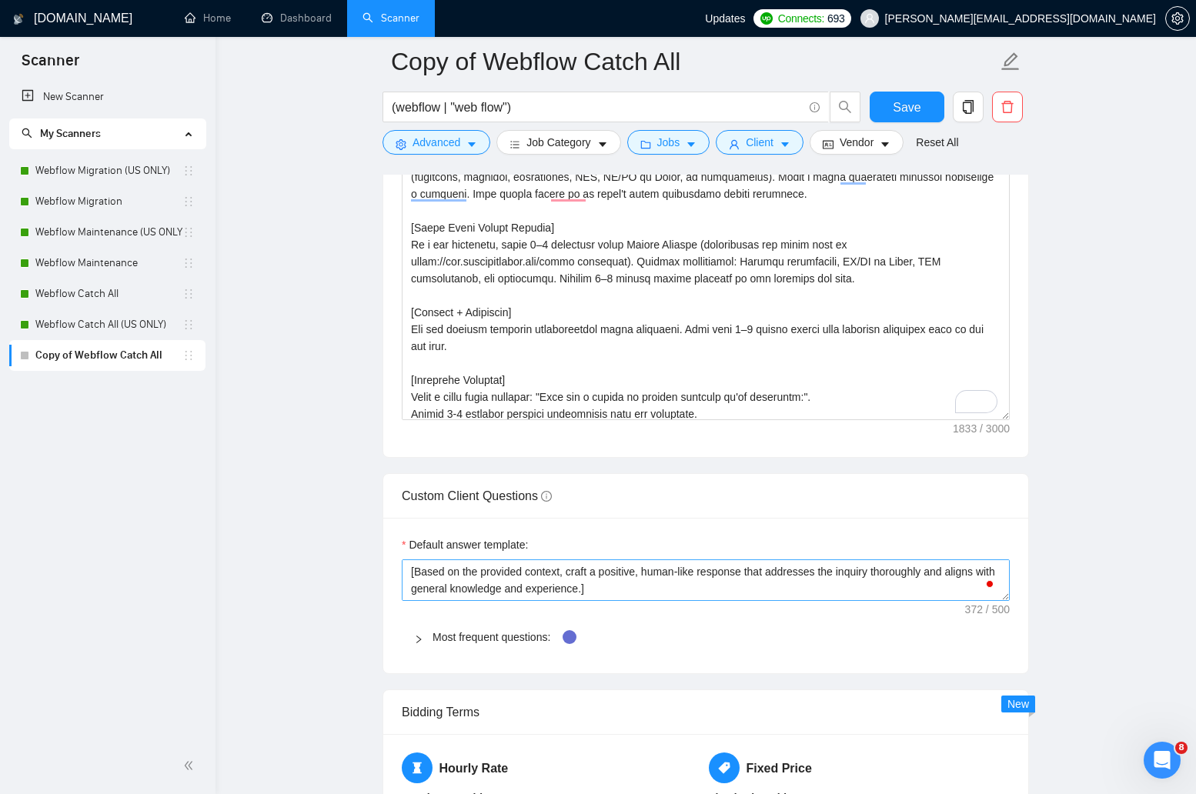
scroll to position [28, 0]
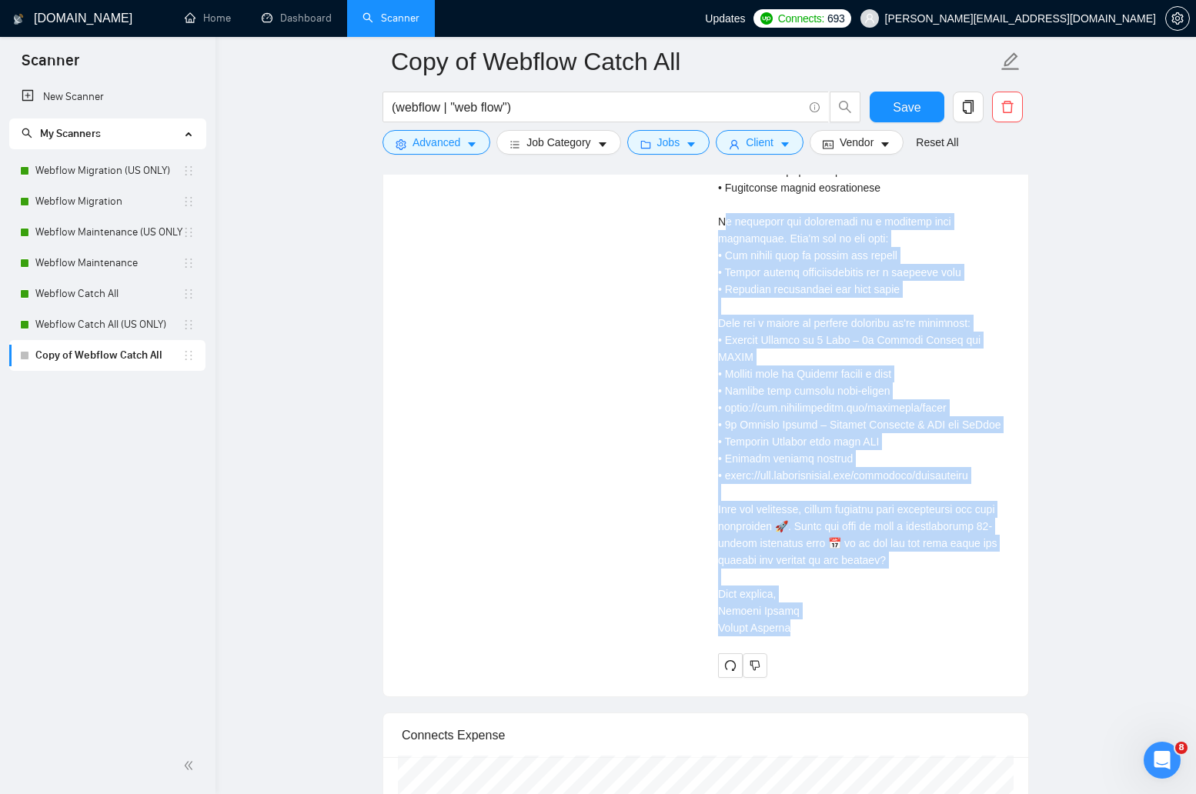
drag, startPoint x: 801, startPoint y: 595, endPoint x: 725, endPoint y: 195, distance: 407.3
click at [725, 195] on div "Cover letter" at bounding box center [864, 315] width 292 height 644
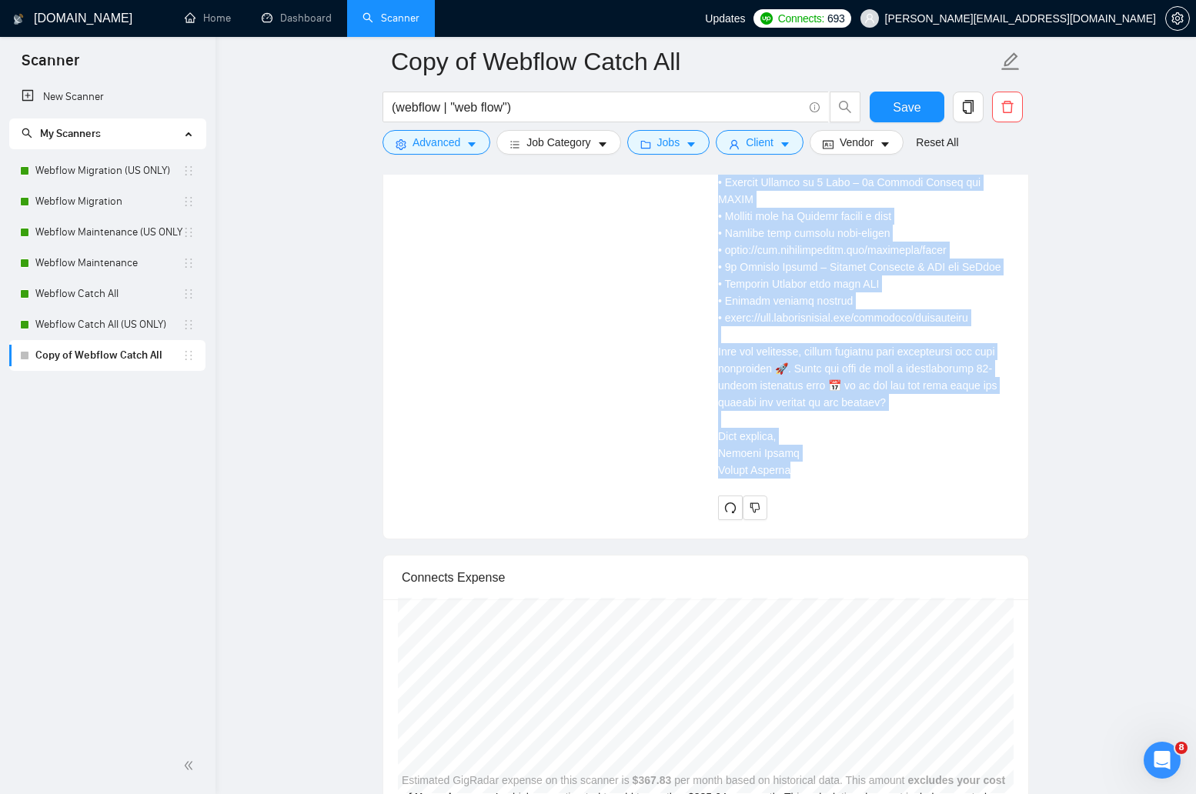
drag, startPoint x: 720, startPoint y: 206, endPoint x: 794, endPoint y: 431, distance: 237.3
click at [794, 430] on div "Cover letter" at bounding box center [864, 157] width 292 height 644
copy div "Hi there, I understand you're looking for a Webflow expert to fix layout bugs a…"
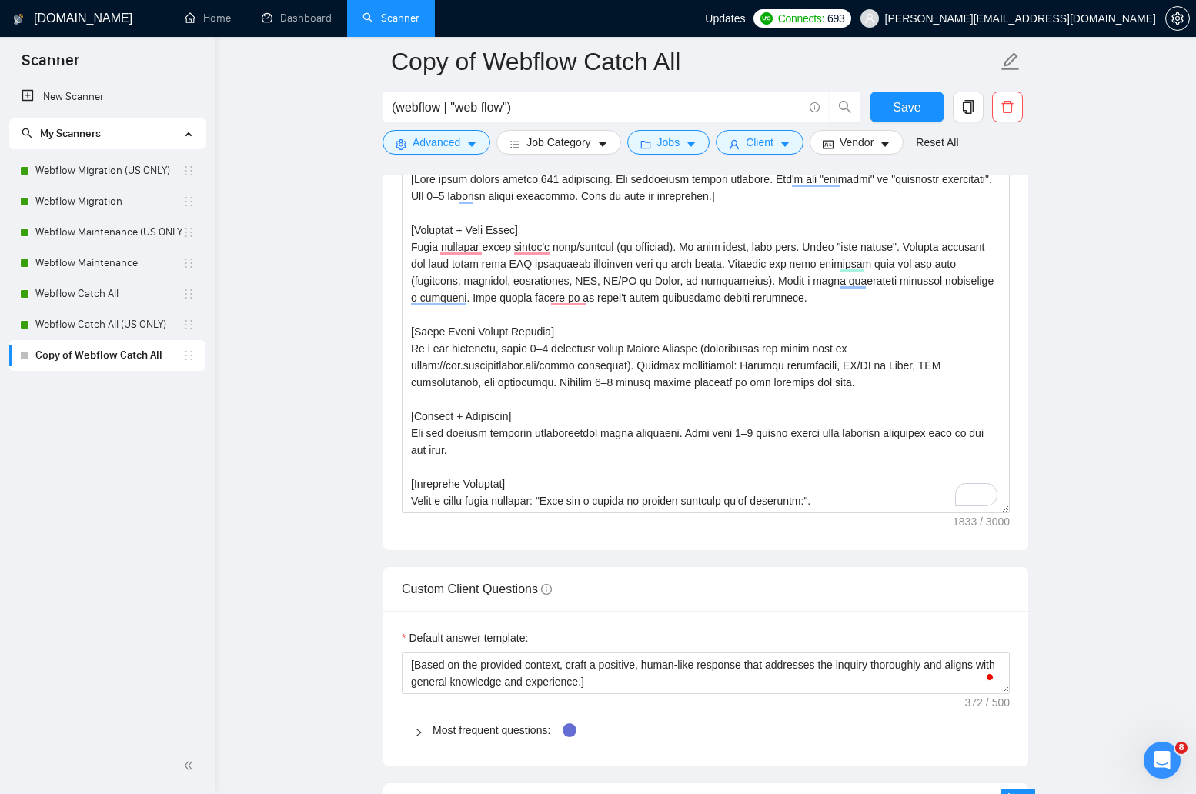
scroll to position [2011, 0]
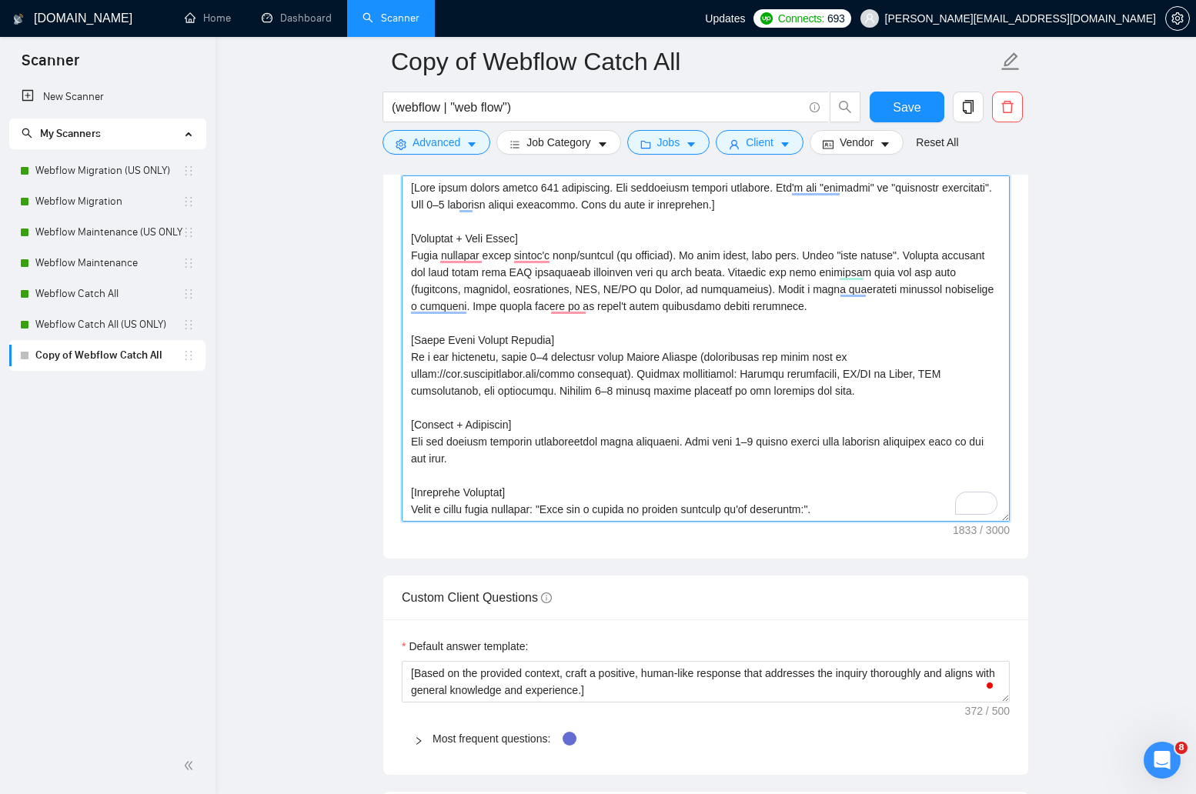
click at [804, 355] on textarea "Cover letter template:" at bounding box center [706, 349] width 608 height 346
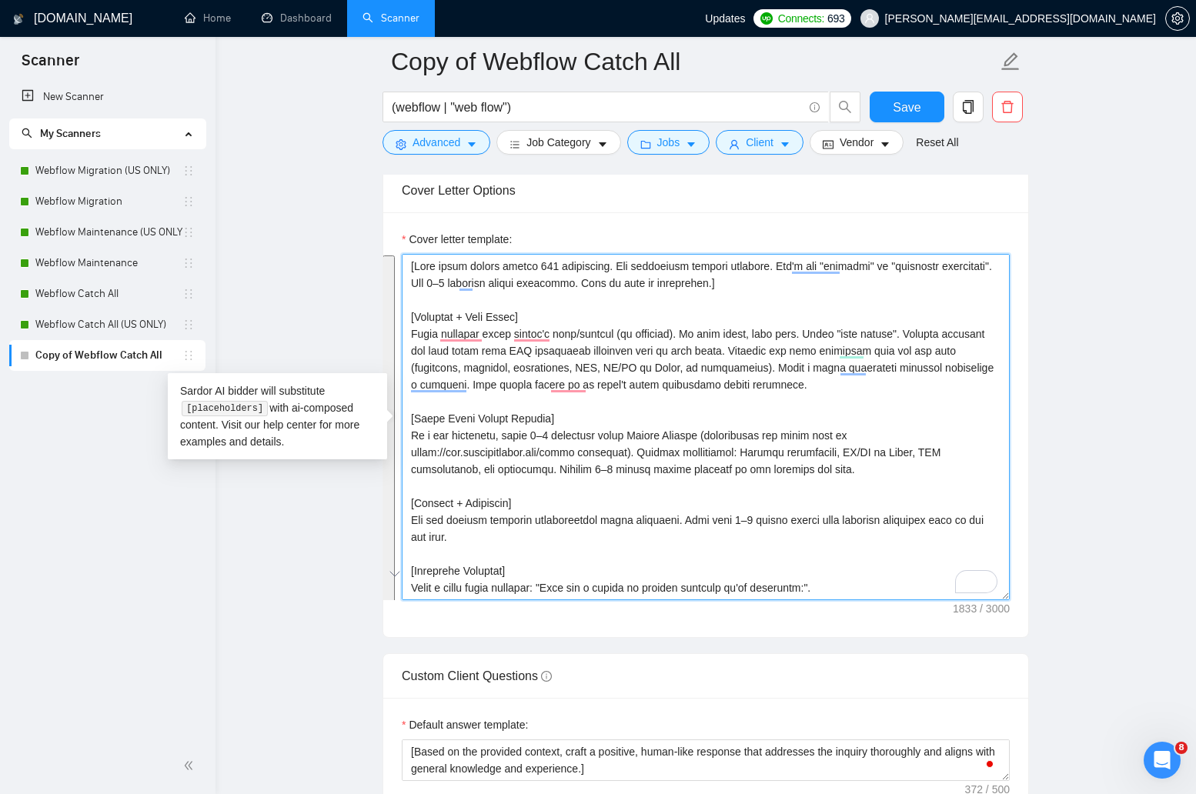
scroll to position [1927, 0]
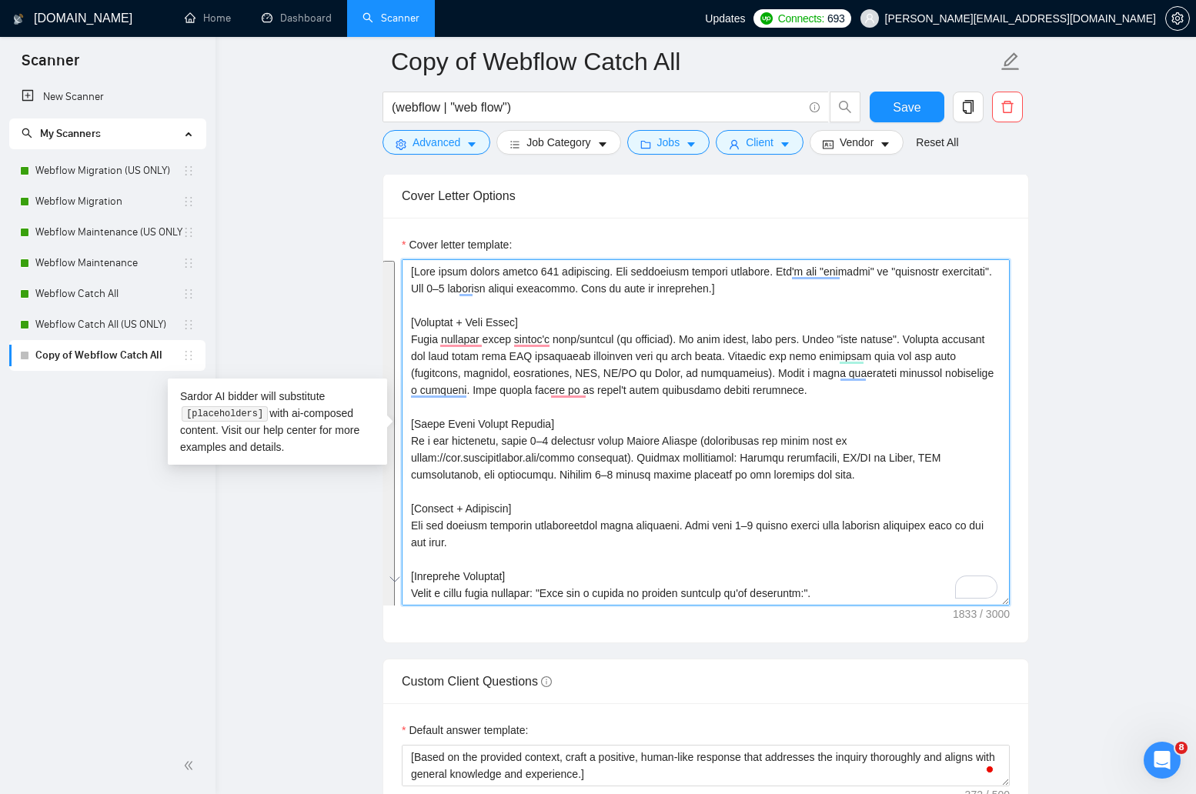
paste textarea "Use 1–2 emojis here to grab attention early and make the opener visually engagi…"
type textarea "[Keep cover letter within 800 characters. Use paragraphs between sections. Don'…"
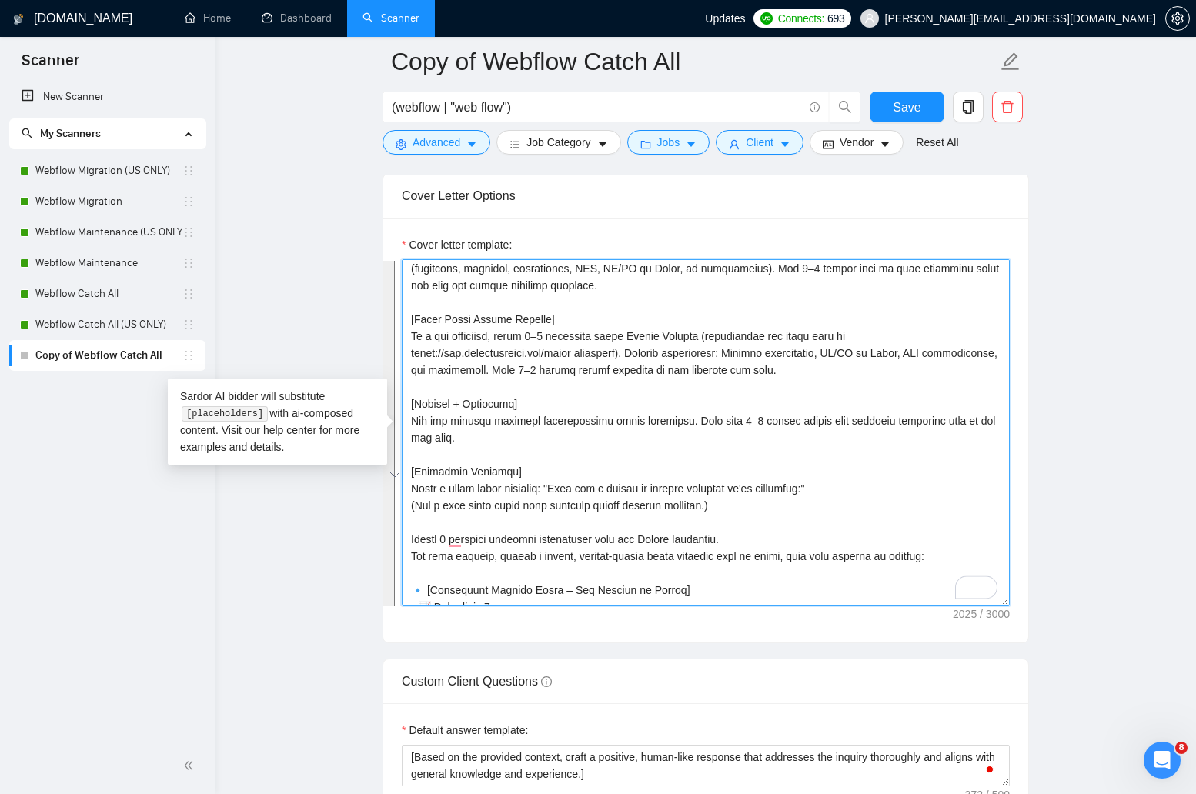
scroll to position [111, 0]
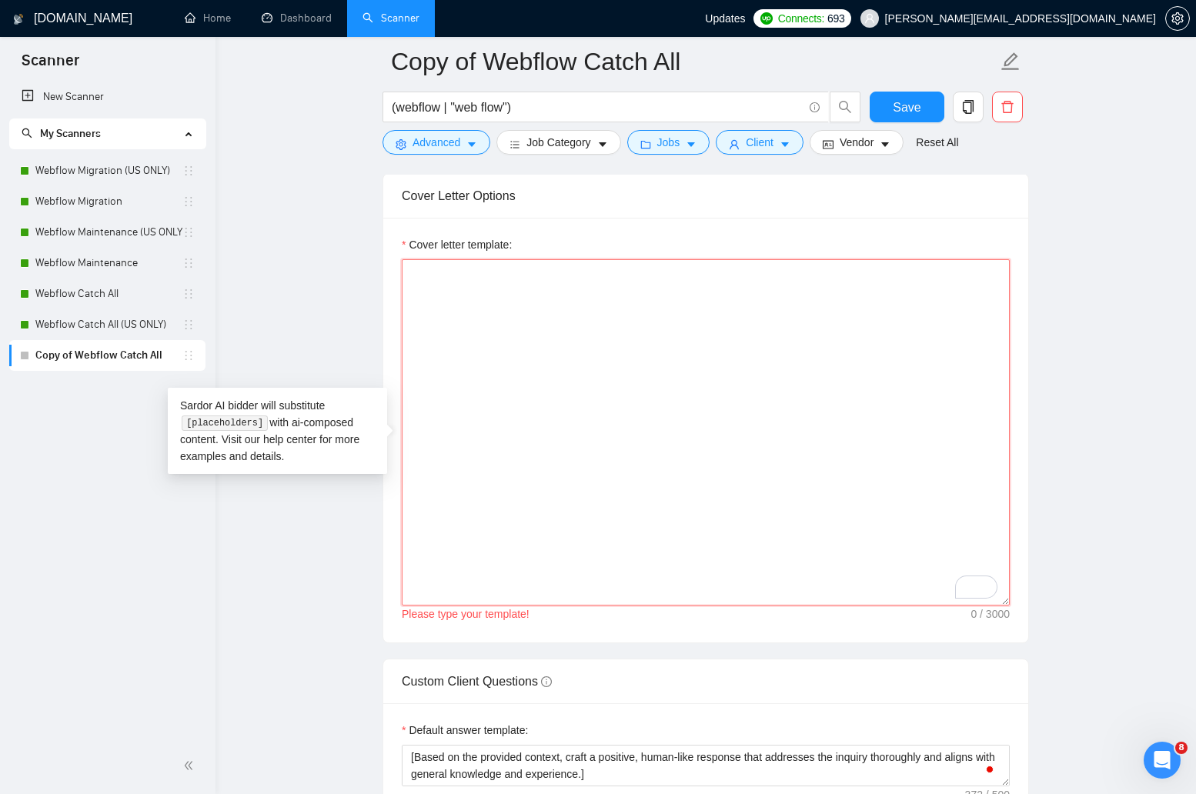
paste textarea "[Keep cover letter within 800 characters. Use paragraphs between sections. Don'…"
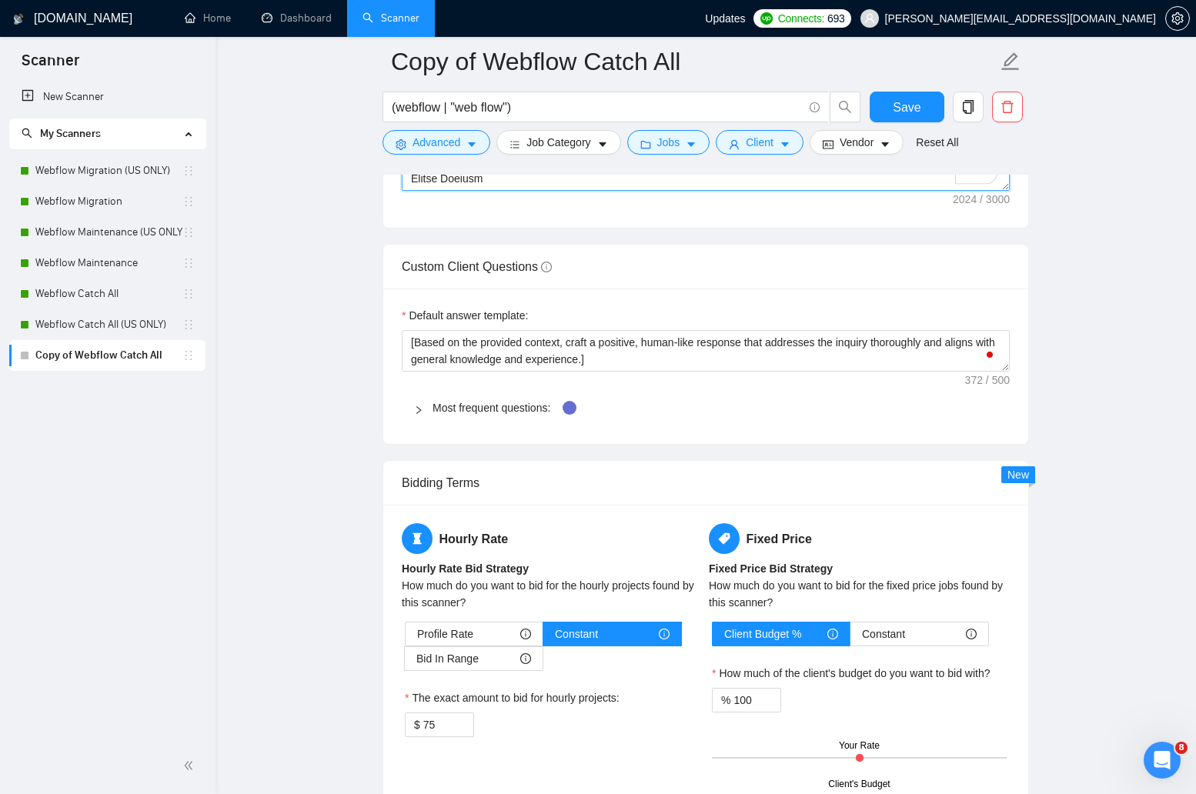
scroll to position [2344, 0]
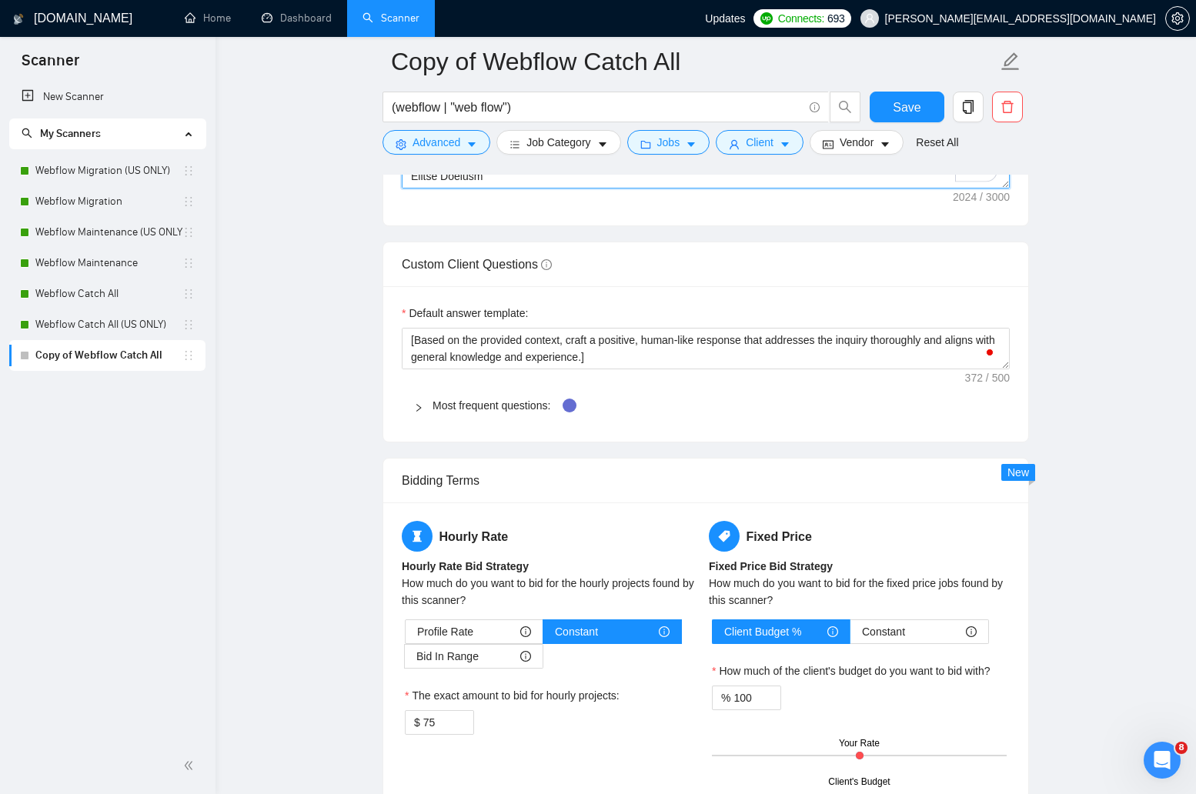
type textarea "[Keep cover letter within 800 characters. Use paragraphs between sections. Don'…"
click at [861, 430] on div "Default answer template: ​[Based on the provided context, craft a positive, hum…" at bounding box center [705, 363] width 645 height 155
click at [897, 106] on span "Save" at bounding box center [907, 107] width 28 height 19
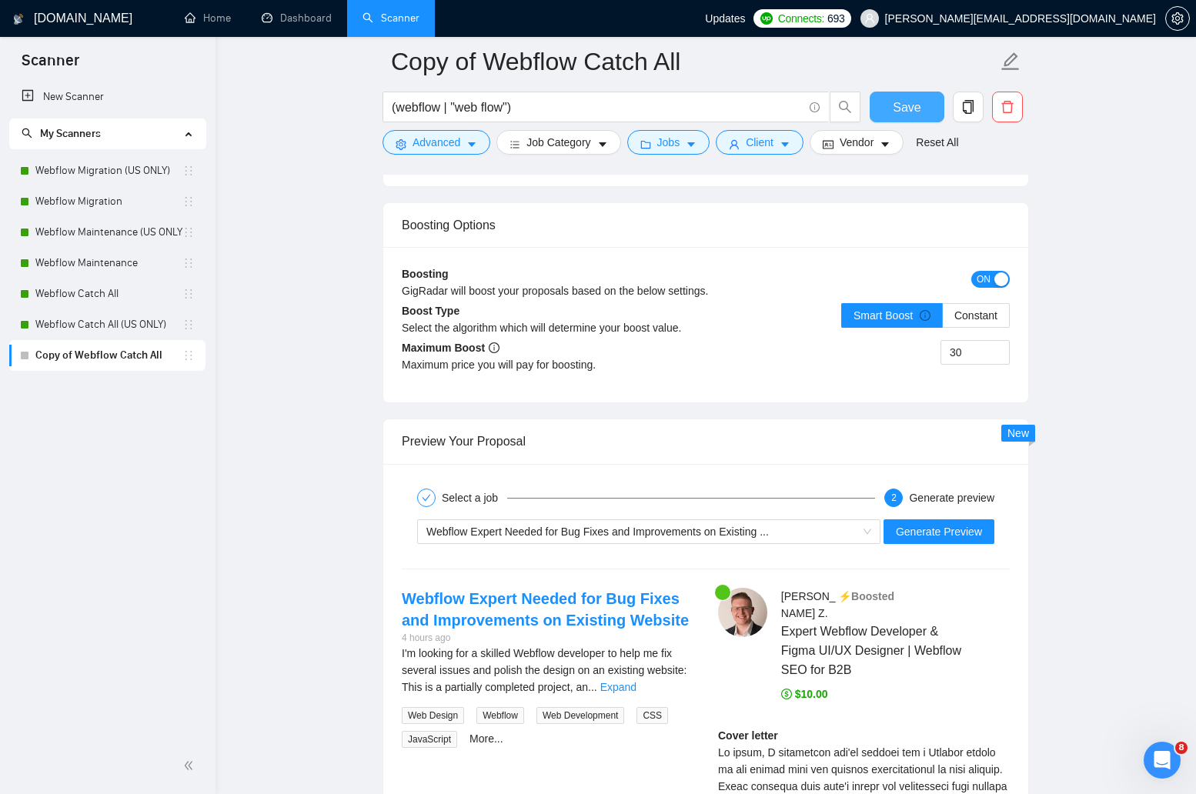
scroll to position [3036, 0]
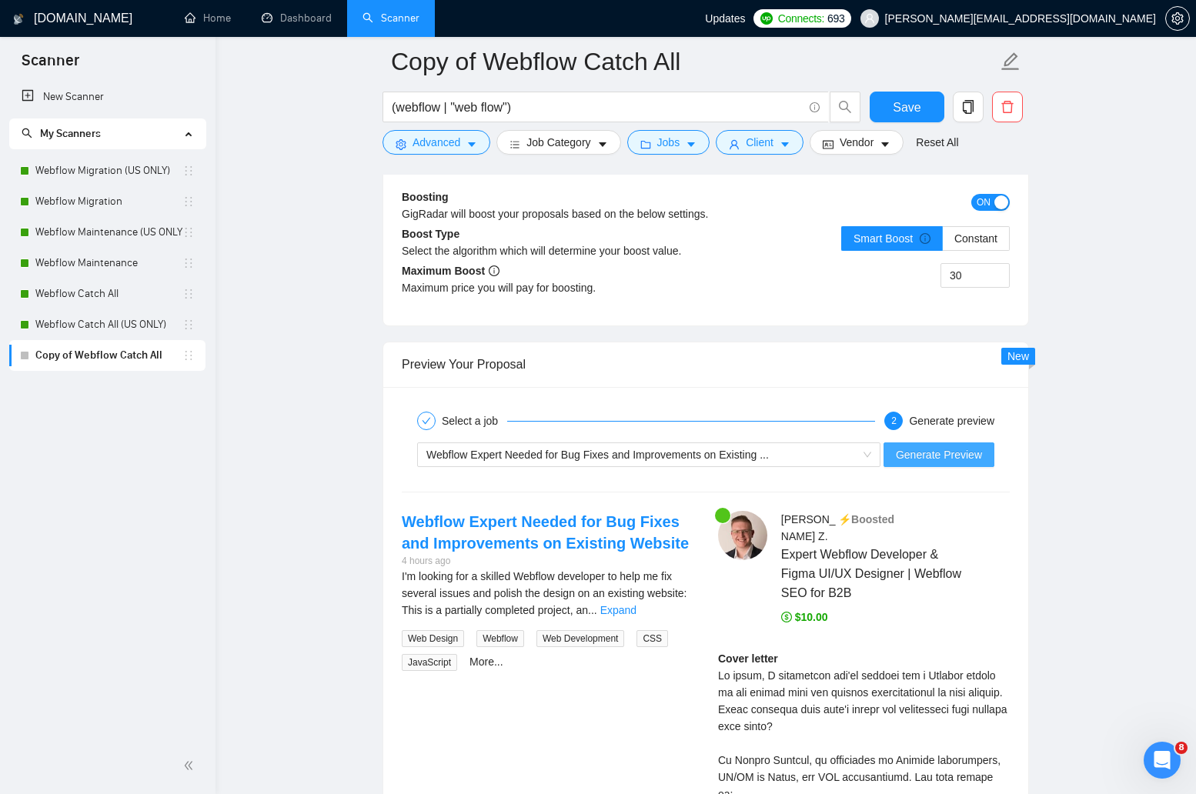
click at [933, 465] on button "Generate Preview" at bounding box center [939, 455] width 111 height 25
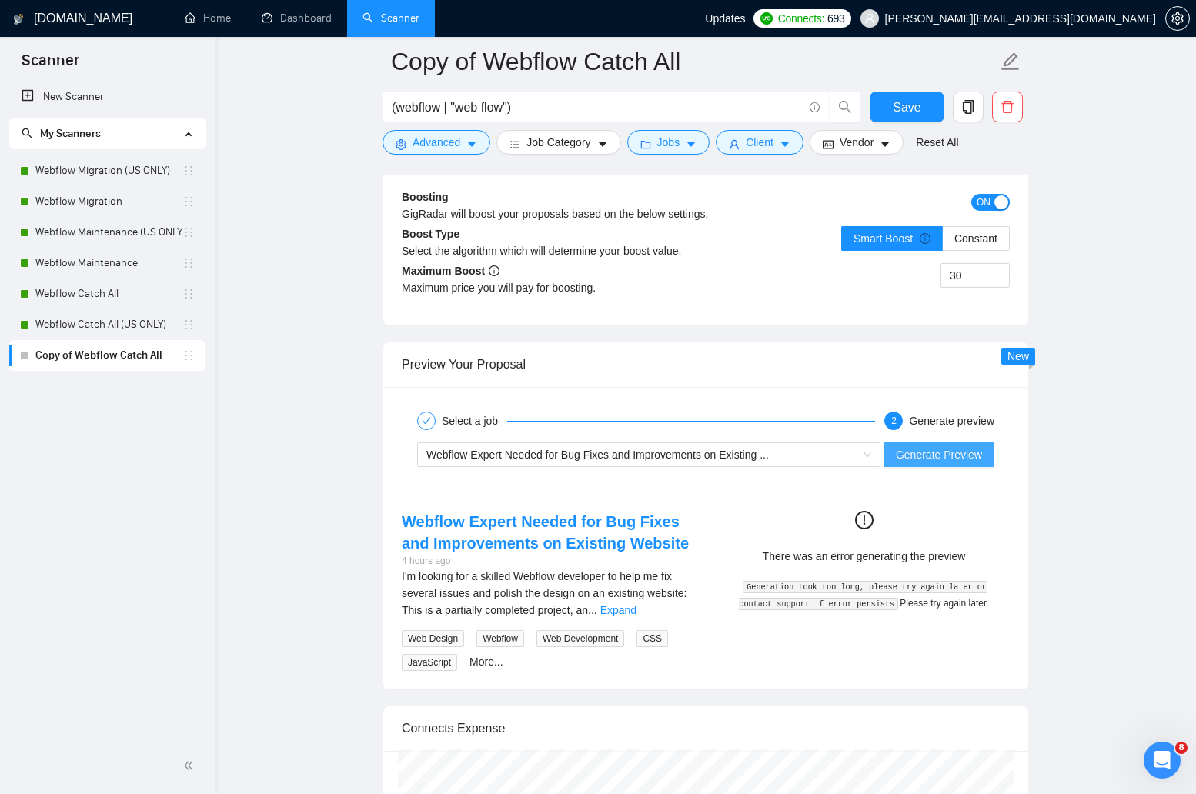
click at [919, 456] on span "Generate Preview" at bounding box center [939, 454] width 86 height 17
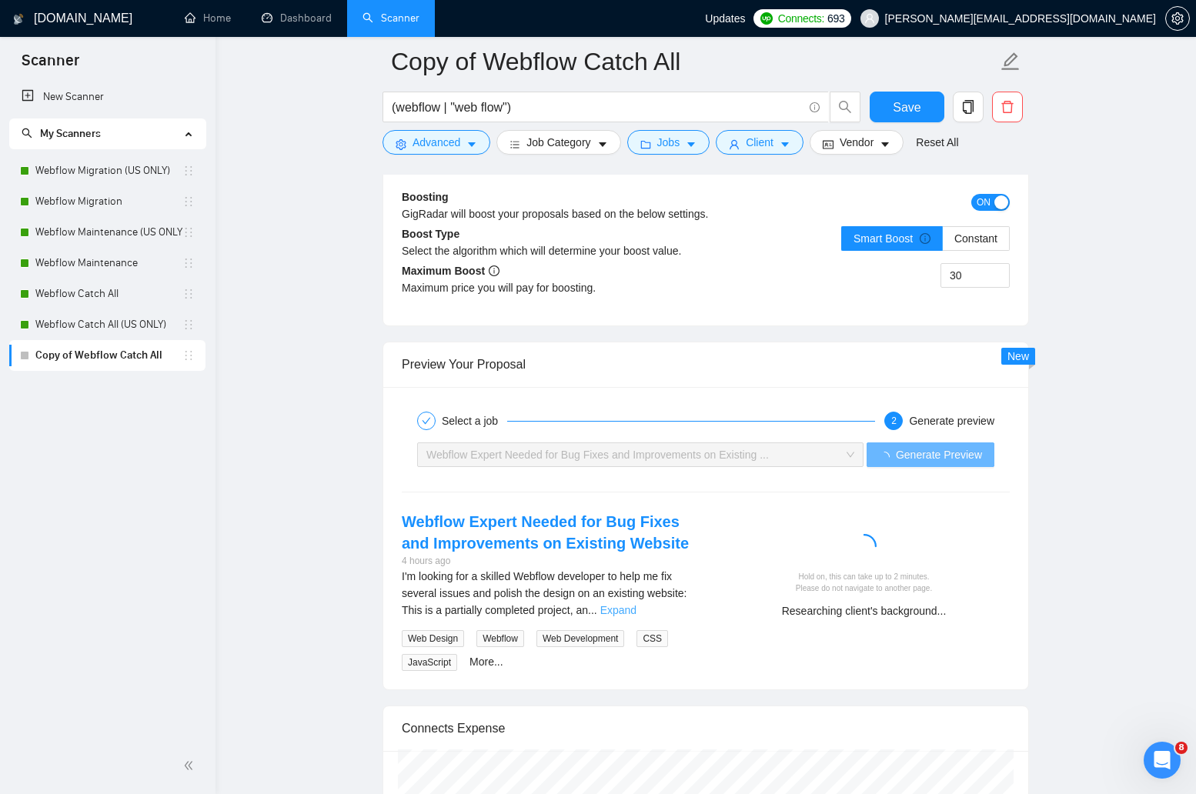
click at [637, 608] on link "Expand" at bounding box center [618, 610] width 36 height 12
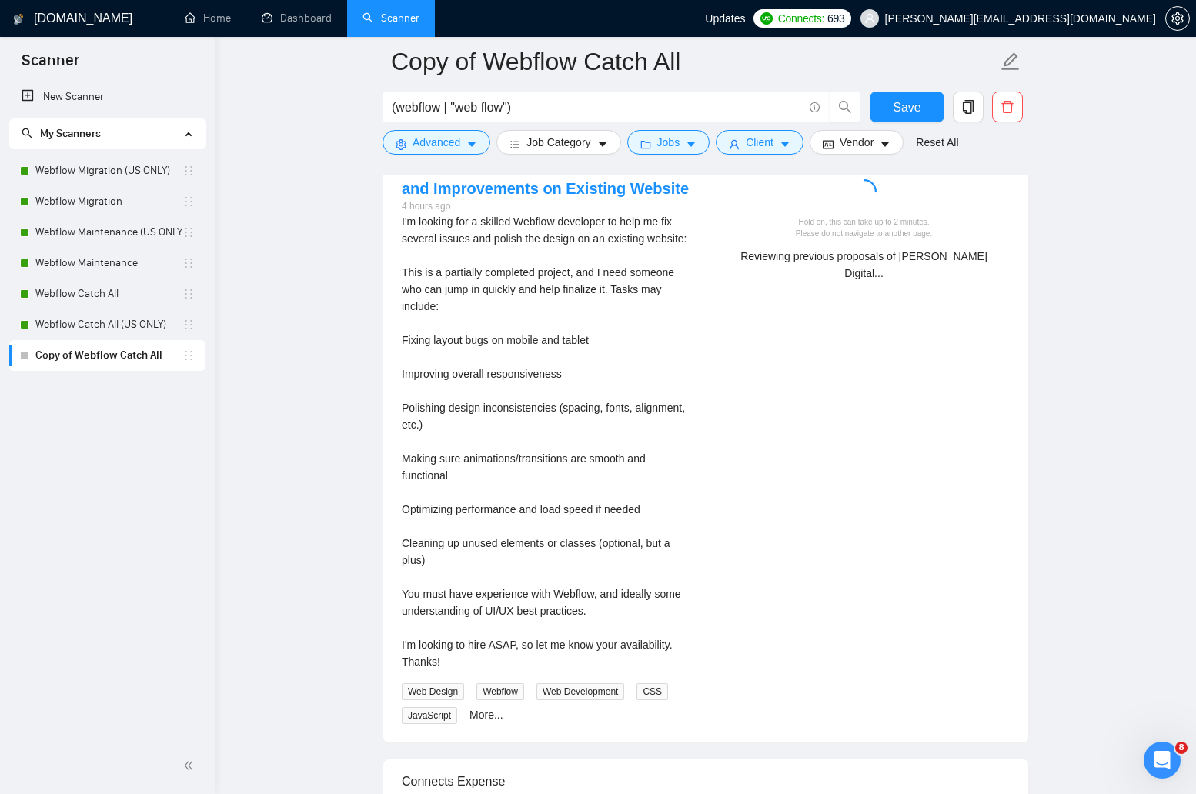
scroll to position [3381, 0]
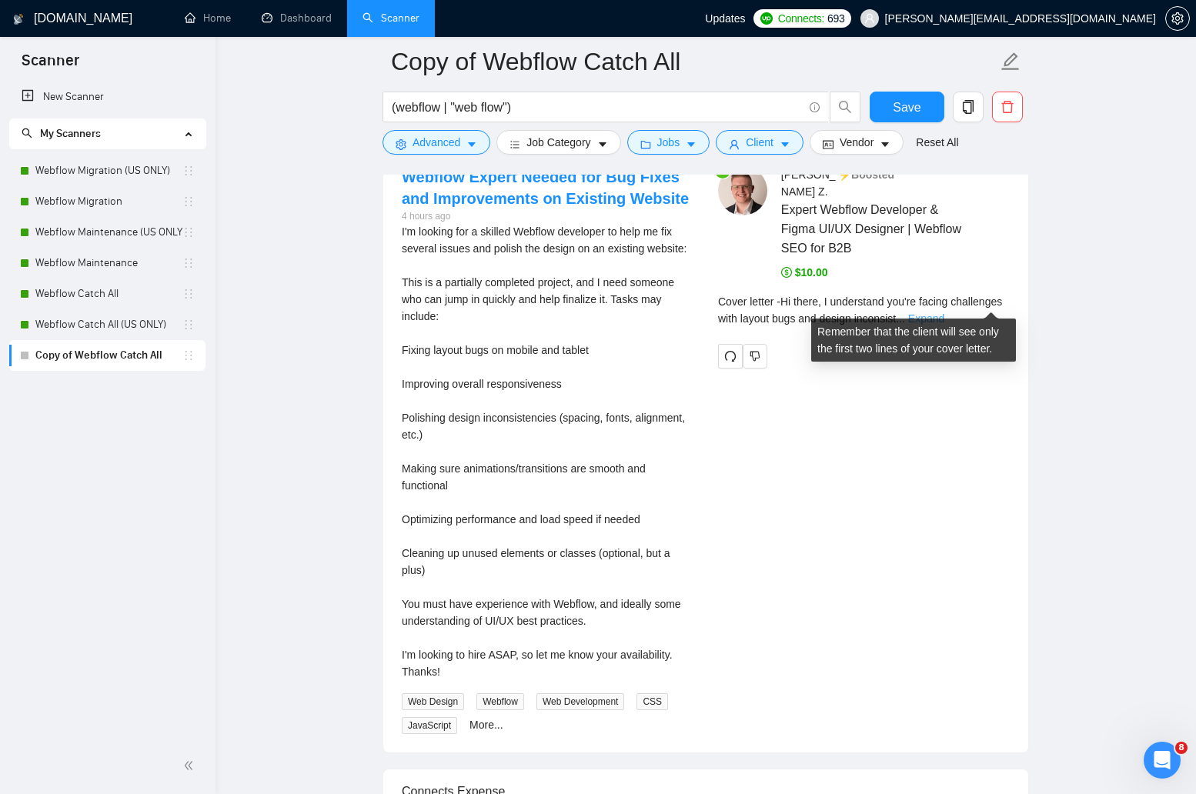
click at [944, 313] on link "Expand" at bounding box center [926, 319] width 36 height 12
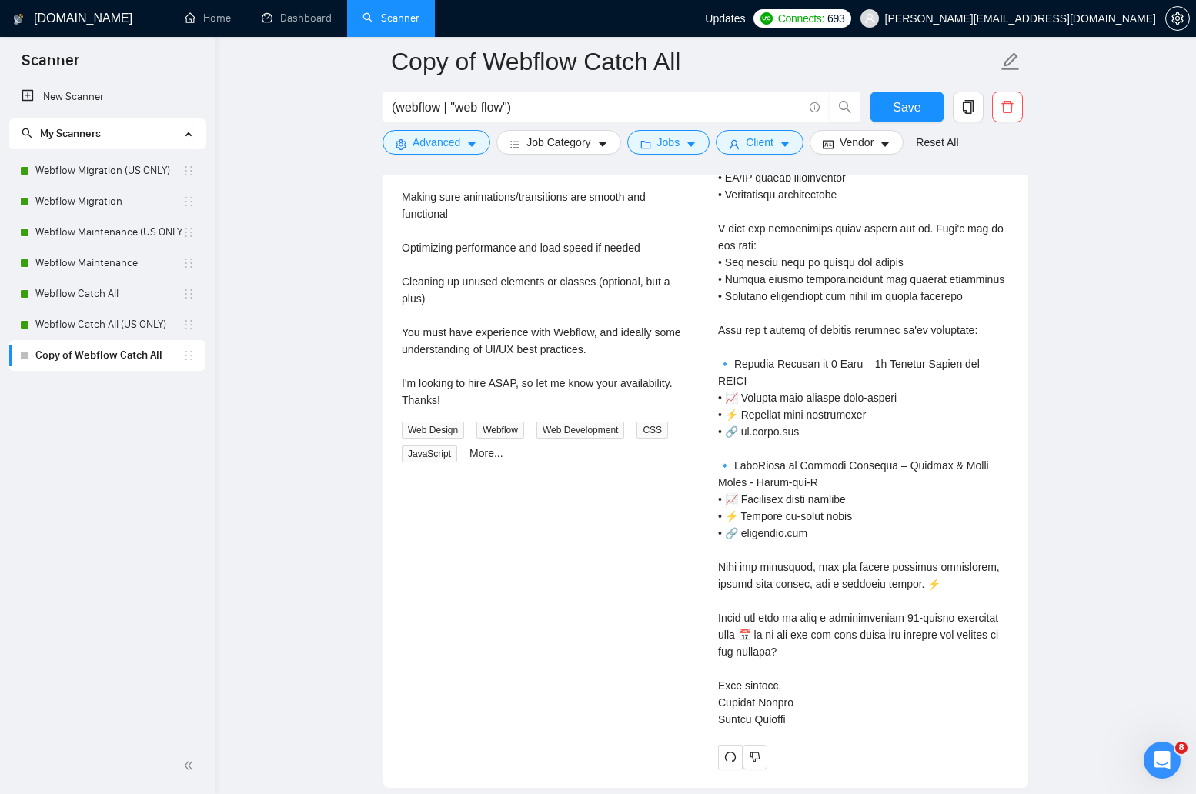
scroll to position [3652, 0]
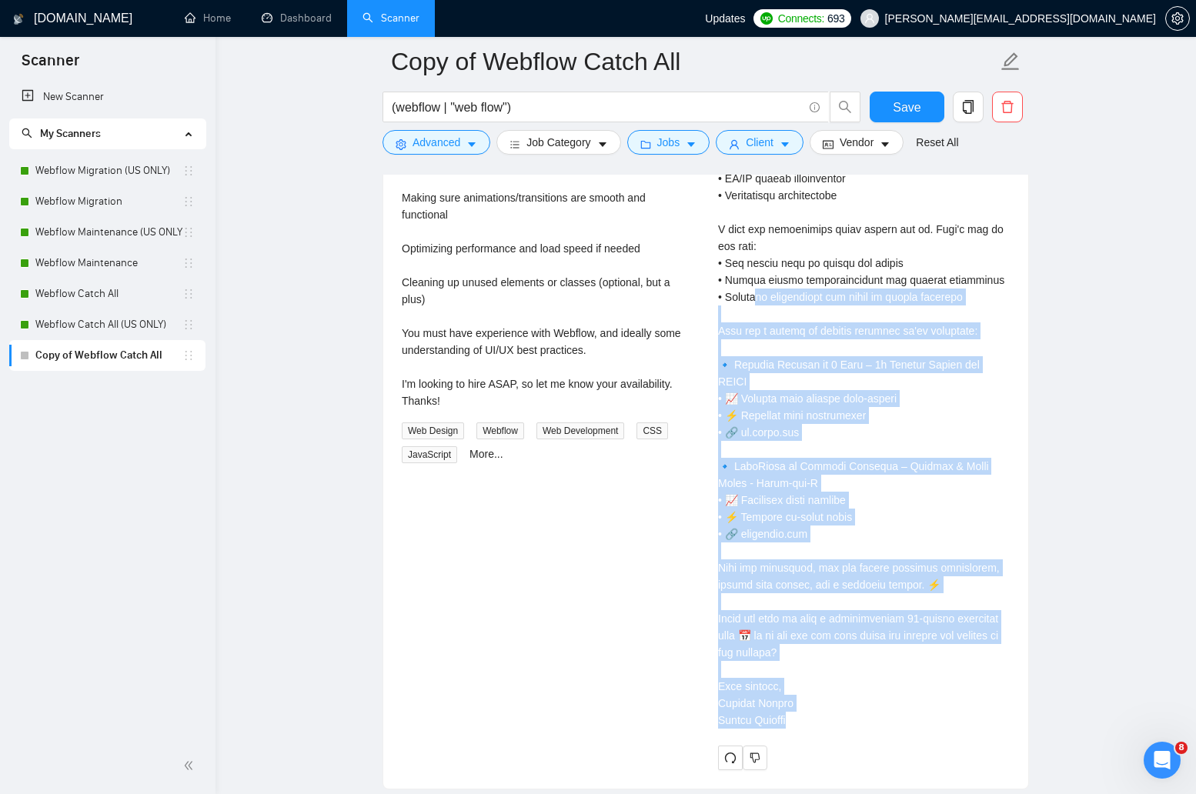
drag, startPoint x: 803, startPoint y: 727, endPoint x: 759, endPoint y: 296, distance: 432.5
click at [759, 296] on div "Cover letter" at bounding box center [864, 382] width 292 height 694
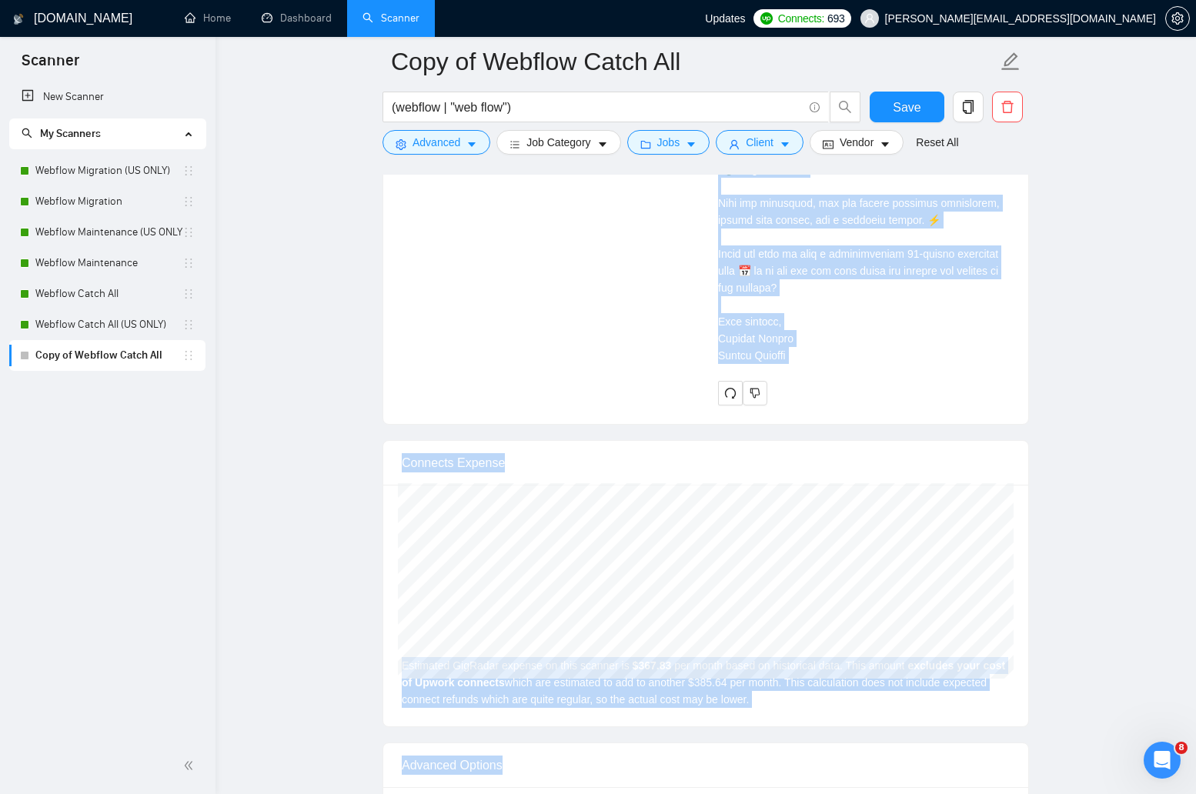
scroll to position [4058, 0]
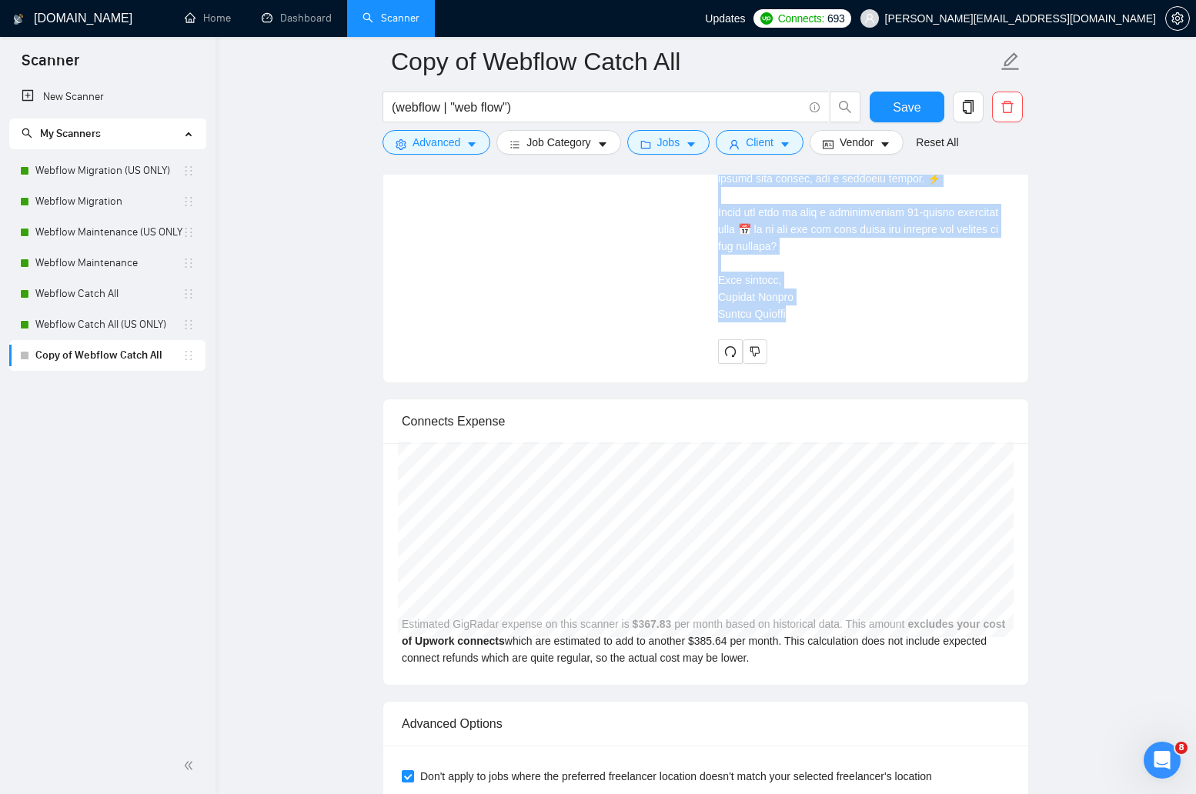
drag, startPoint x: 718, startPoint y: 299, endPoint x: 837, endPoint y: 323, distance: 120.9
copy div "Hi there, I understand you're facing challenges with layout bugs and design inc…"
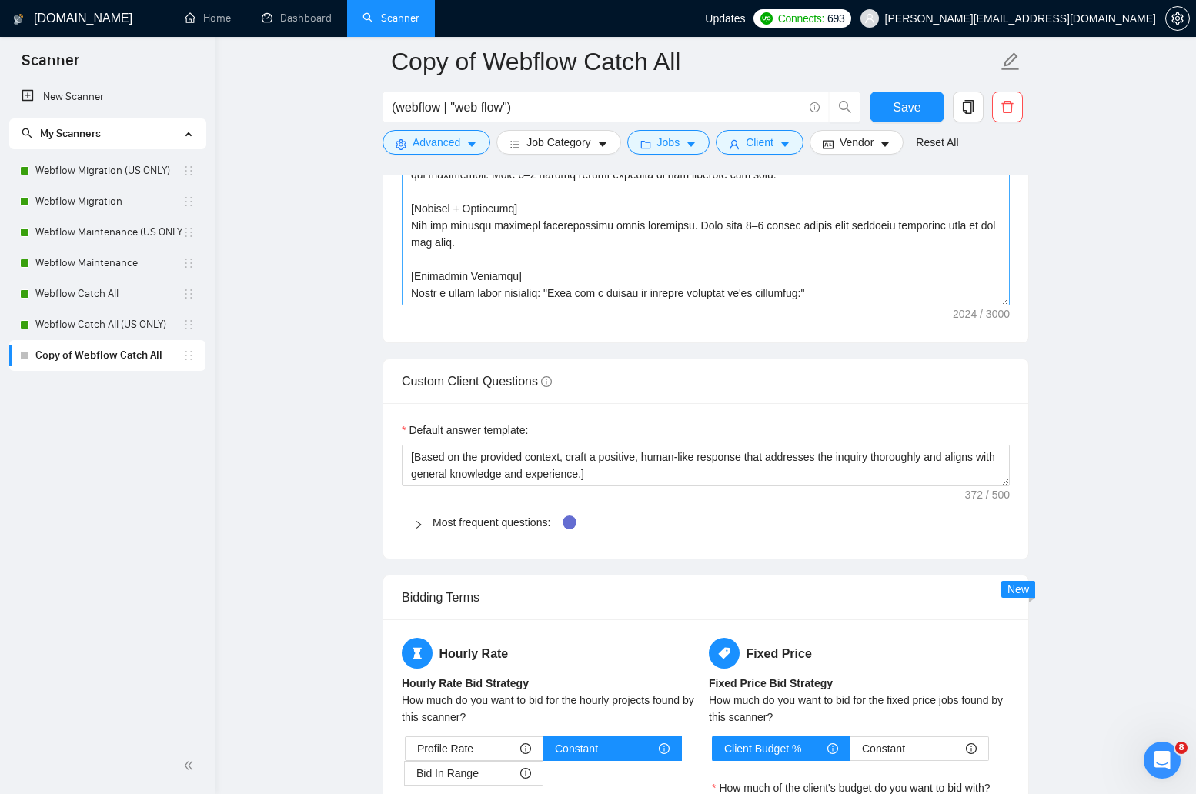
scroll to position [2219, 0]
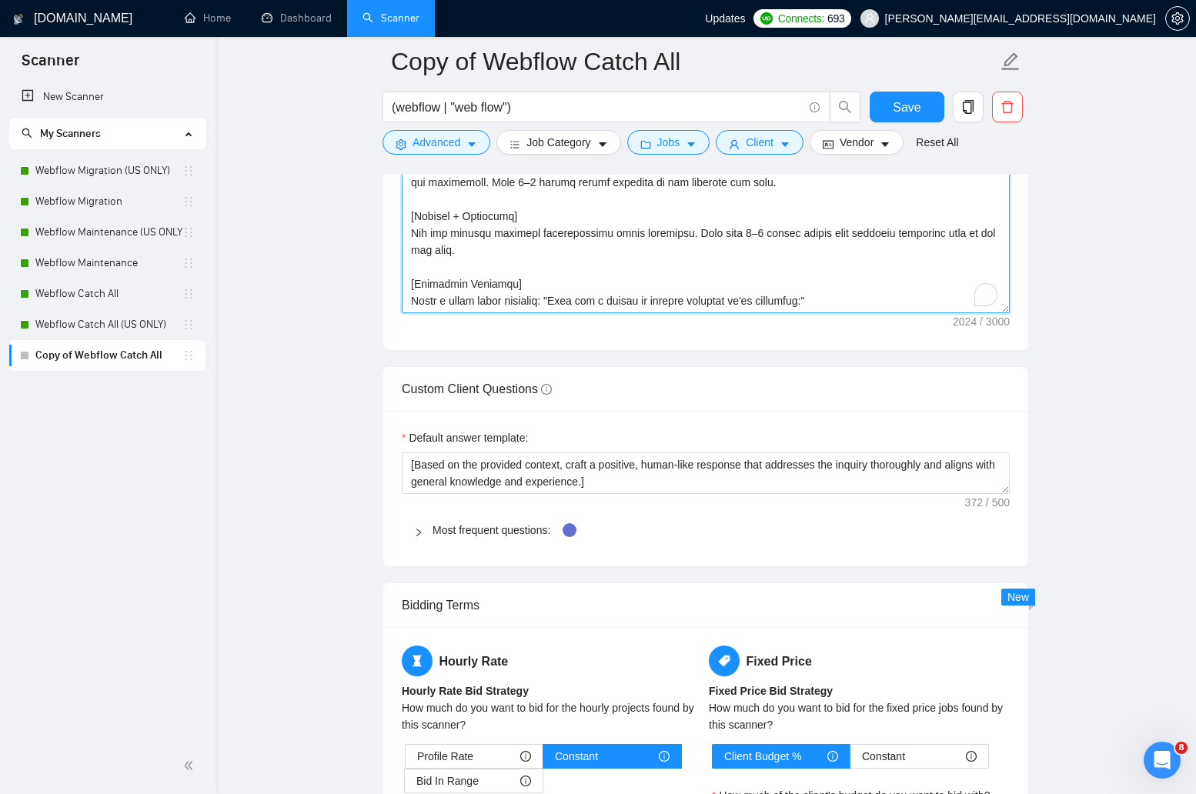
click at [617, 271] on textarea "Cover letter template:" at bounding box center [706, 140] width 608 height 346
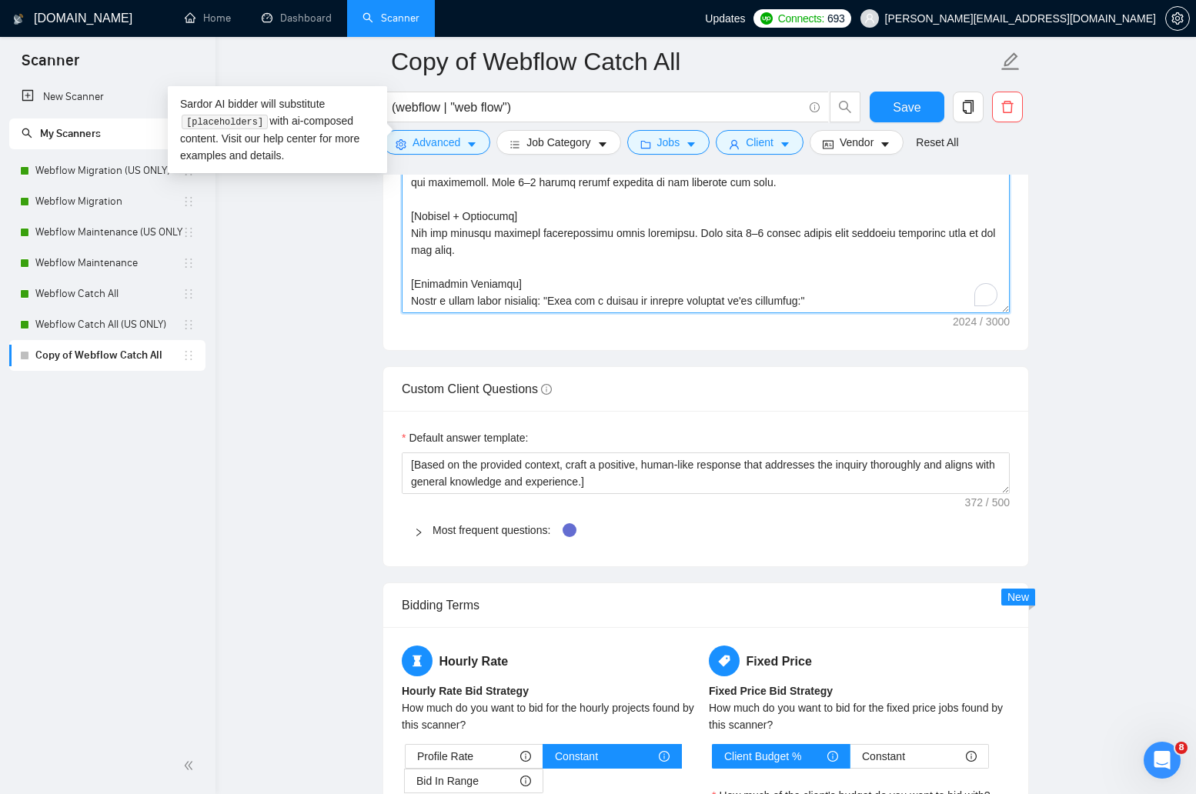
click at [617, 271] on textarea "Cover letter template:" at bounding box center [706, 140] width 608 height 346
paste textarea "Directly tell them we can solve it: “I can help you [fix/migrate/redesign/etc.]…"
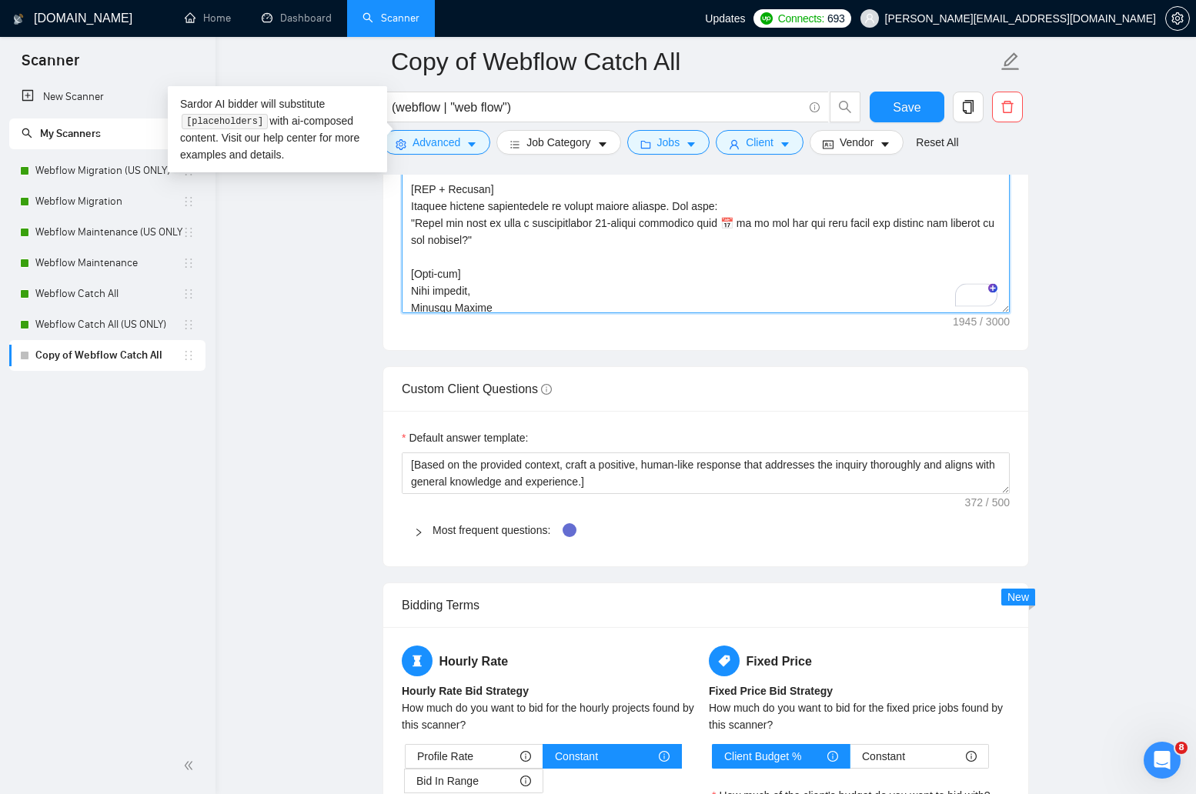
scroll to position [0, 0]
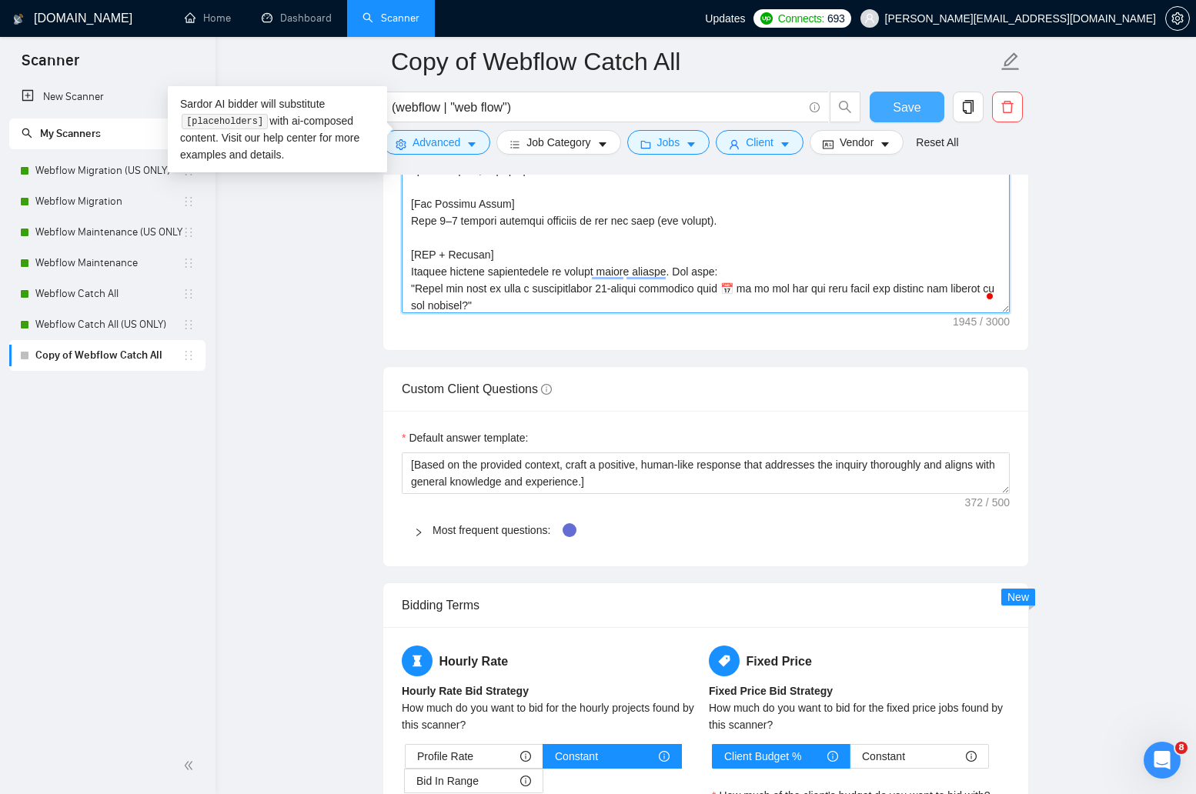
type textarea "[Keep cover letter within 800 characters. Use paragraphs between sections. Don'…"
click at [890, 112] on button "Save" at bounding box center [907, 107] width 75 height 31
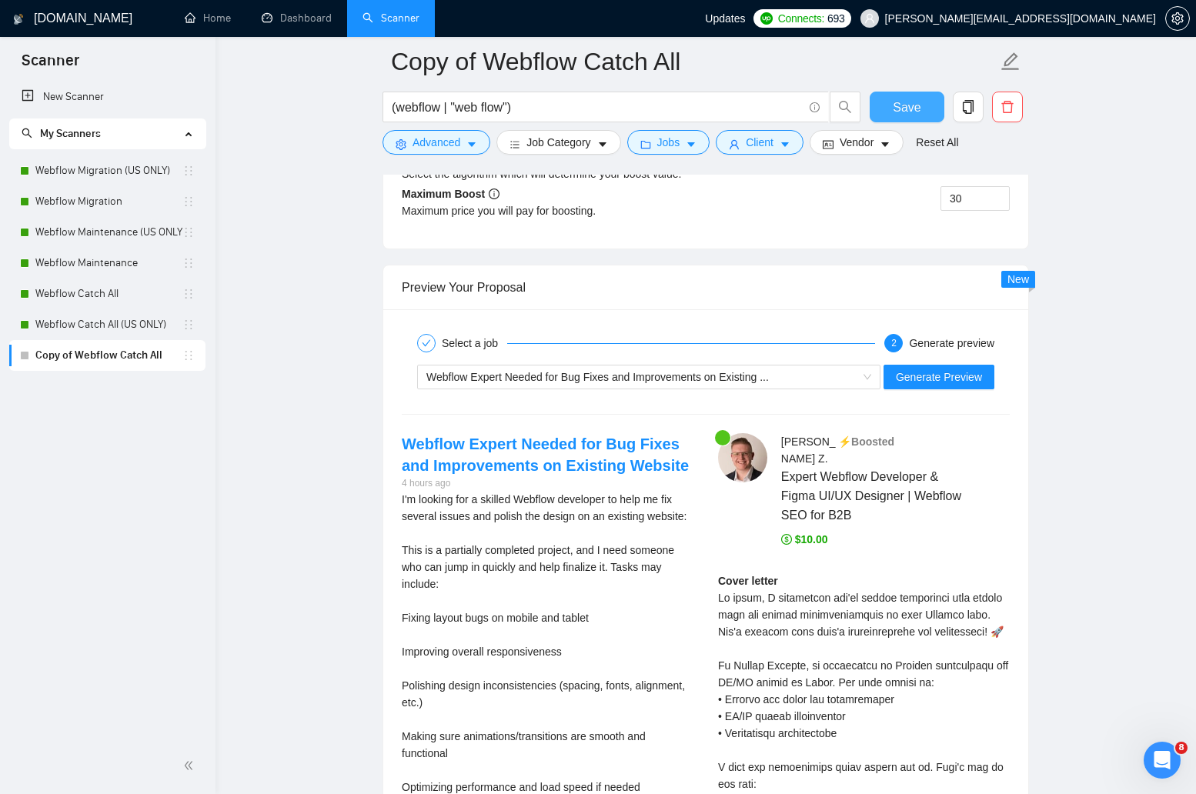
scroll to position [2955, 0]
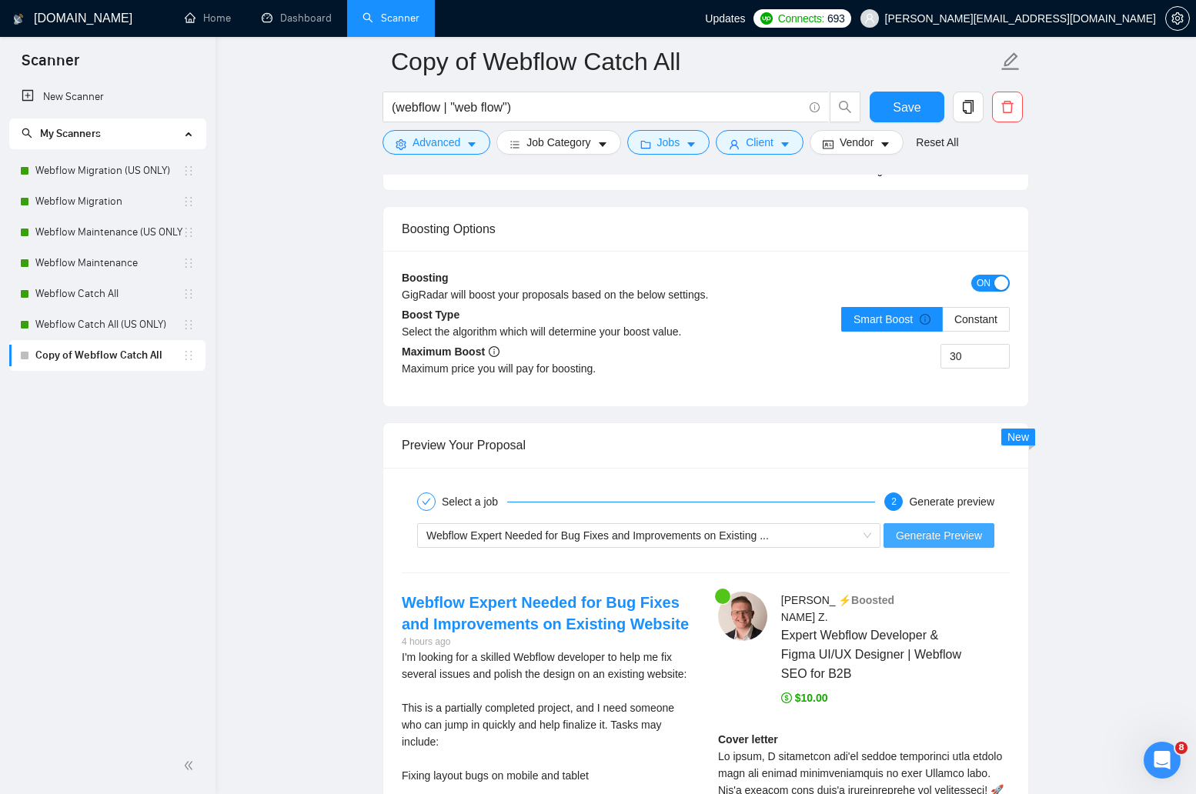
click at [947, 535] on span "Generate Preview" at bounding box center [939, 535] width 86 height 17
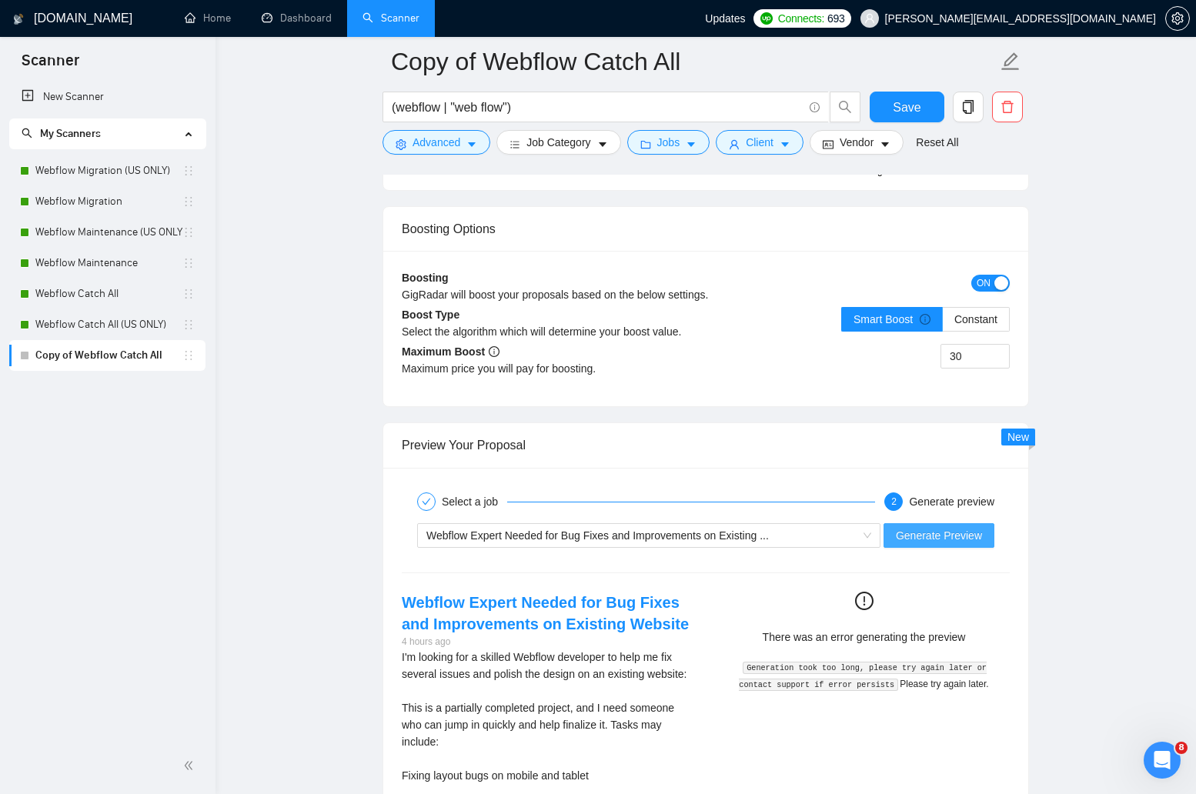
click at [947, 535] on span "Generate Preview" at bounding box center [939, 535] width 86 height 17
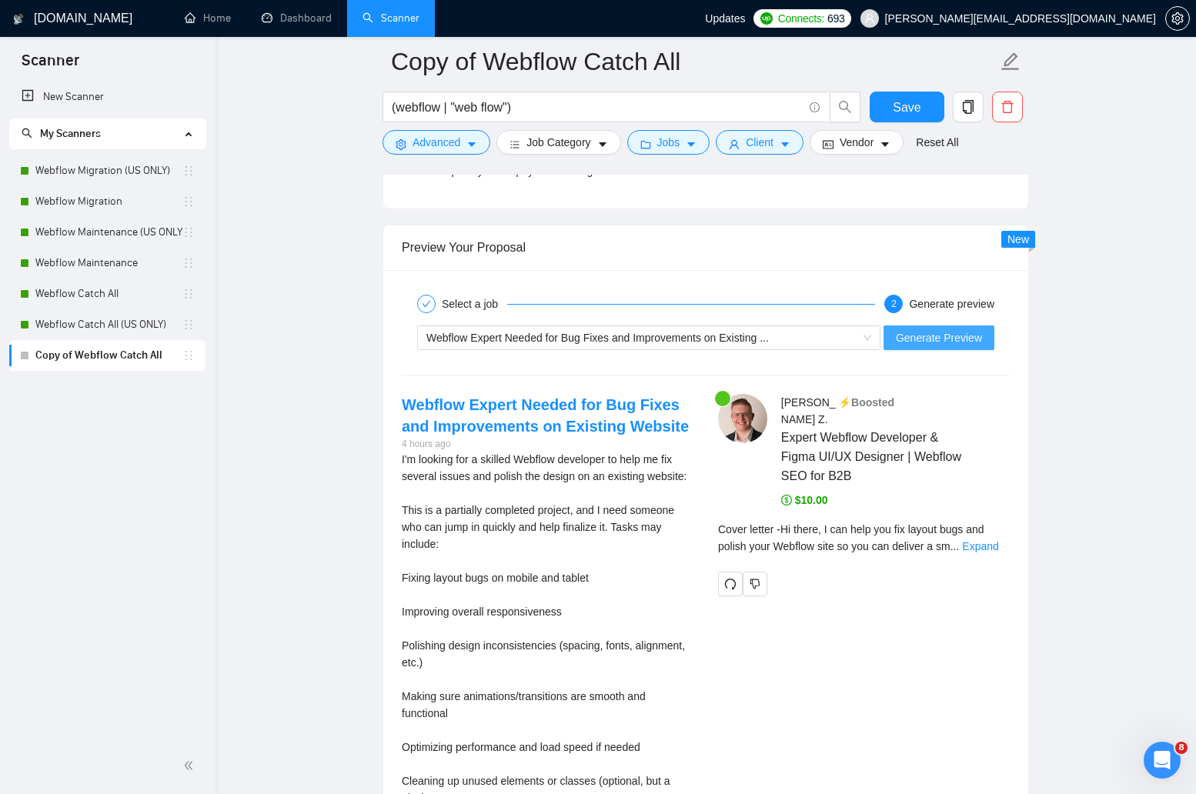
scroll to position [3185, 0]
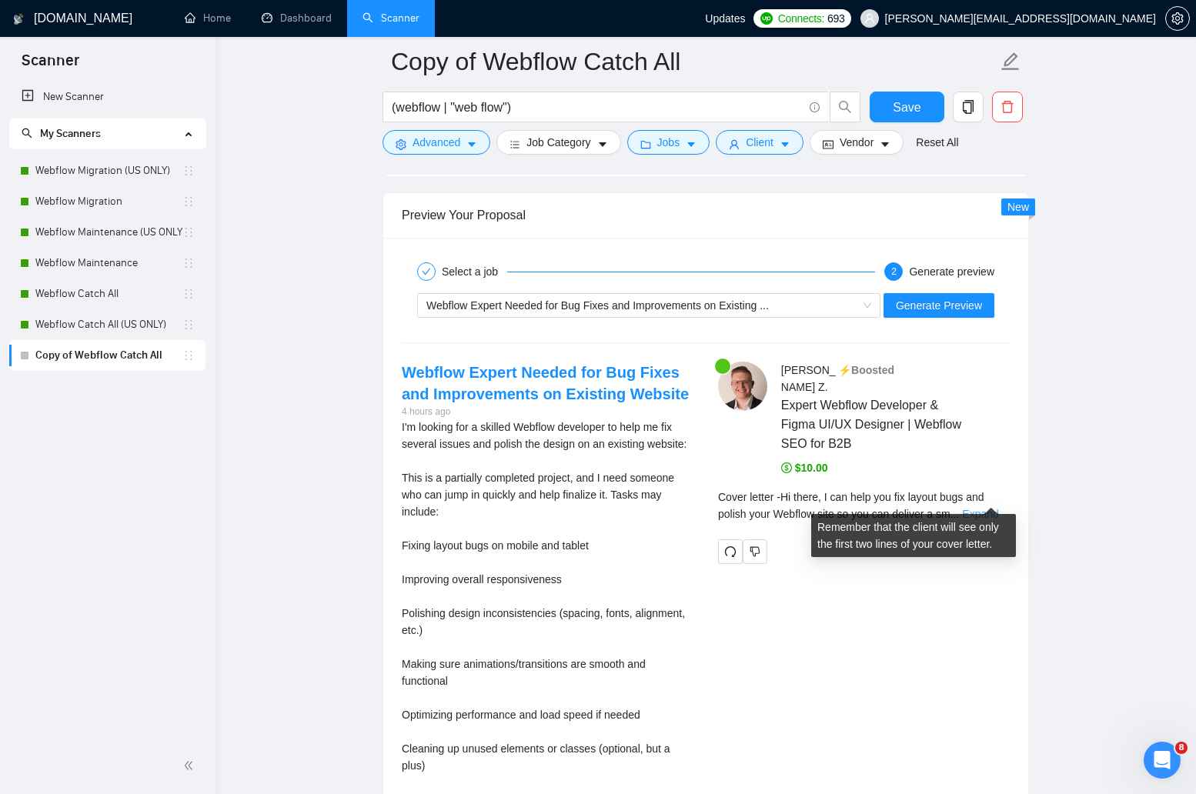
click at [991, 508] on link "Expand" at bounding box center [980, 514] width 36 height 12
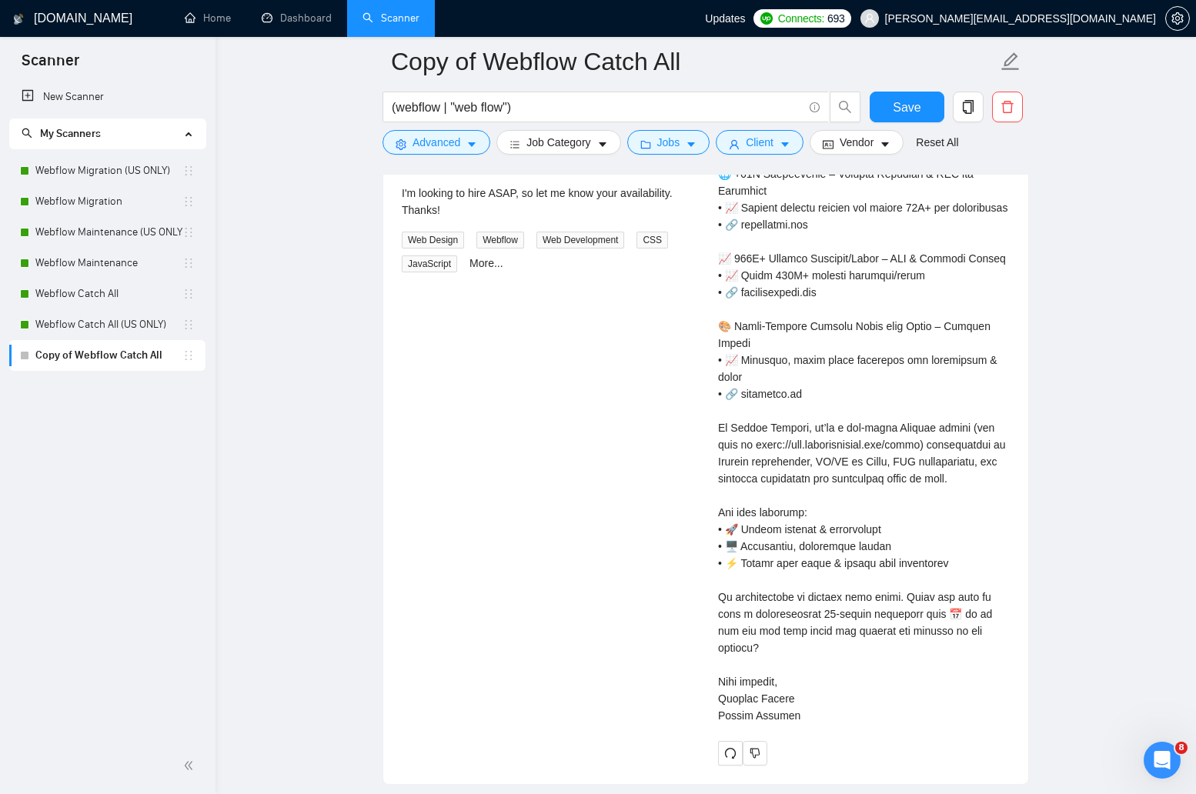
scroll to position [4002, 0]
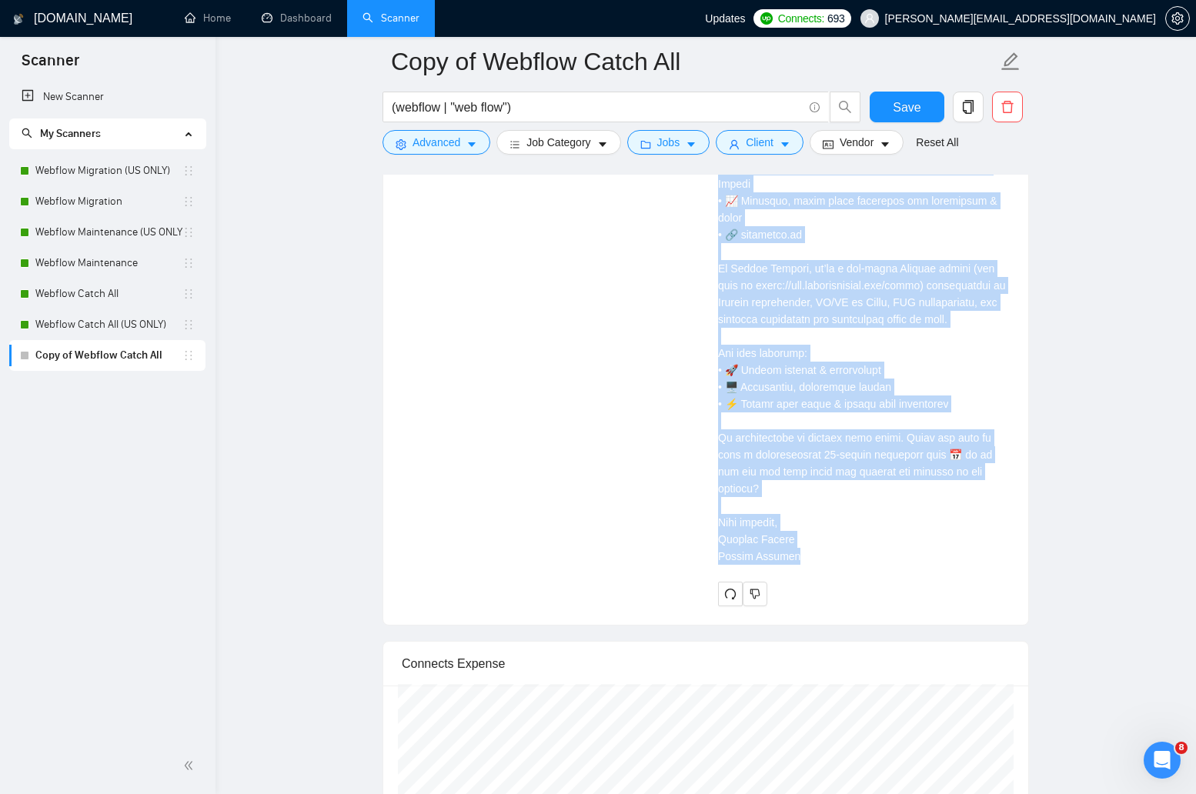
drag, startPoint x: 794, startPoint y: 612, endPoint x: 715, endPoint y: 196, distance: 423.8
click at [715, 196] on div "Zachary Z . ⚡️Boosted Expert Webflow Developer & Figma UI/UX Designer | Webflow…" at bounding box center [864, 75] width 316 height 1061
drag, startPoint x: 797, startPoint y: 608, endPoint x: 747, endPoint y: 266, distance: 346.3
click at [747, 266] on div "Cover letter" at bounding box center [864, 124] width 292 height 881
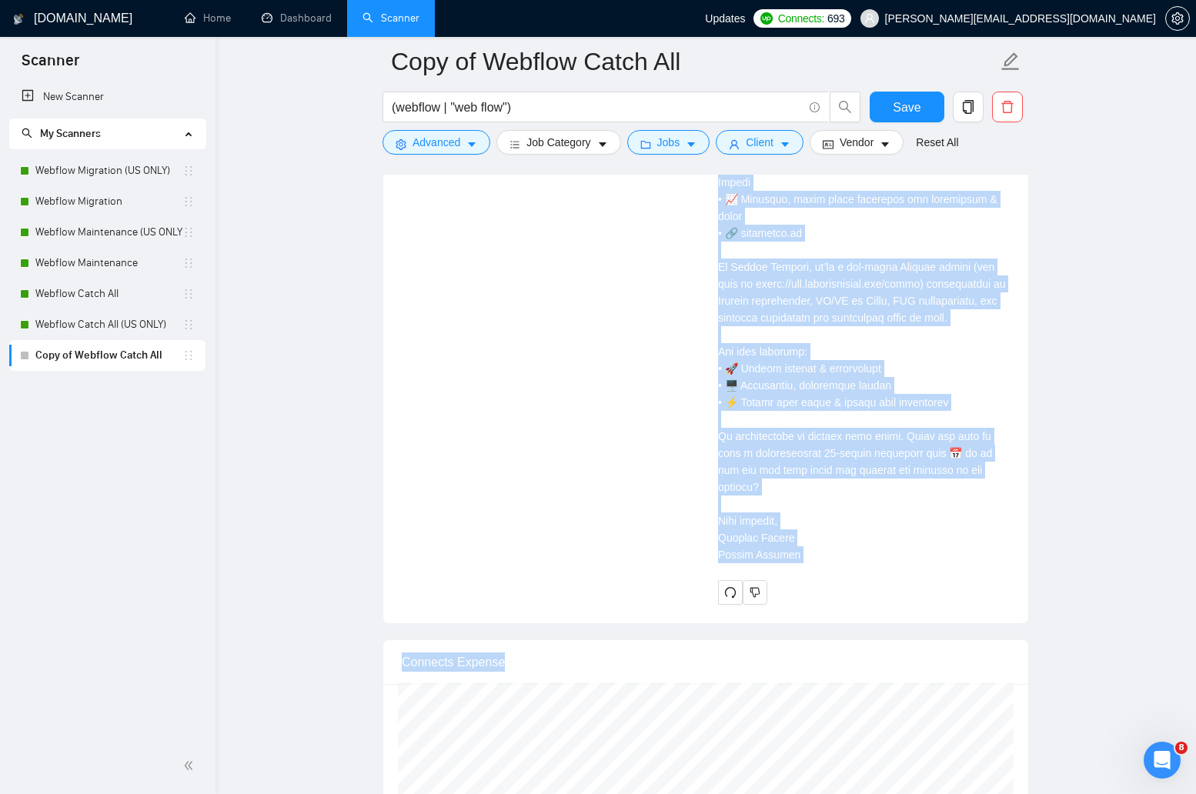
scroll to position [4091, 0]
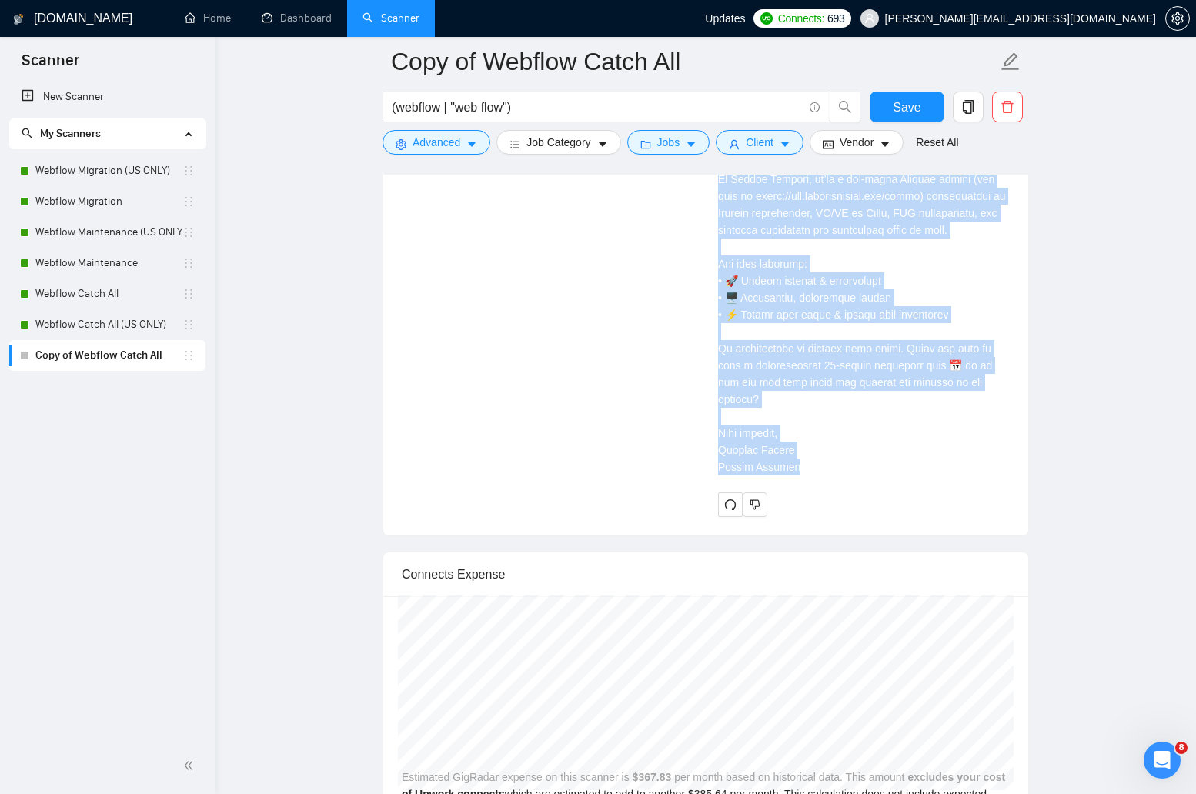
drag, startPoint x: 717, startPoint y: 226, endPoint x: 854, endPoint y: 530, distance: 333.2
click at [854, 486] on div "Cover letter" at bounding box center [864, 40] width 292 height 891
copy div "Hi there, I can help you fix layout bugs and polish your Webflow site so you ca…"
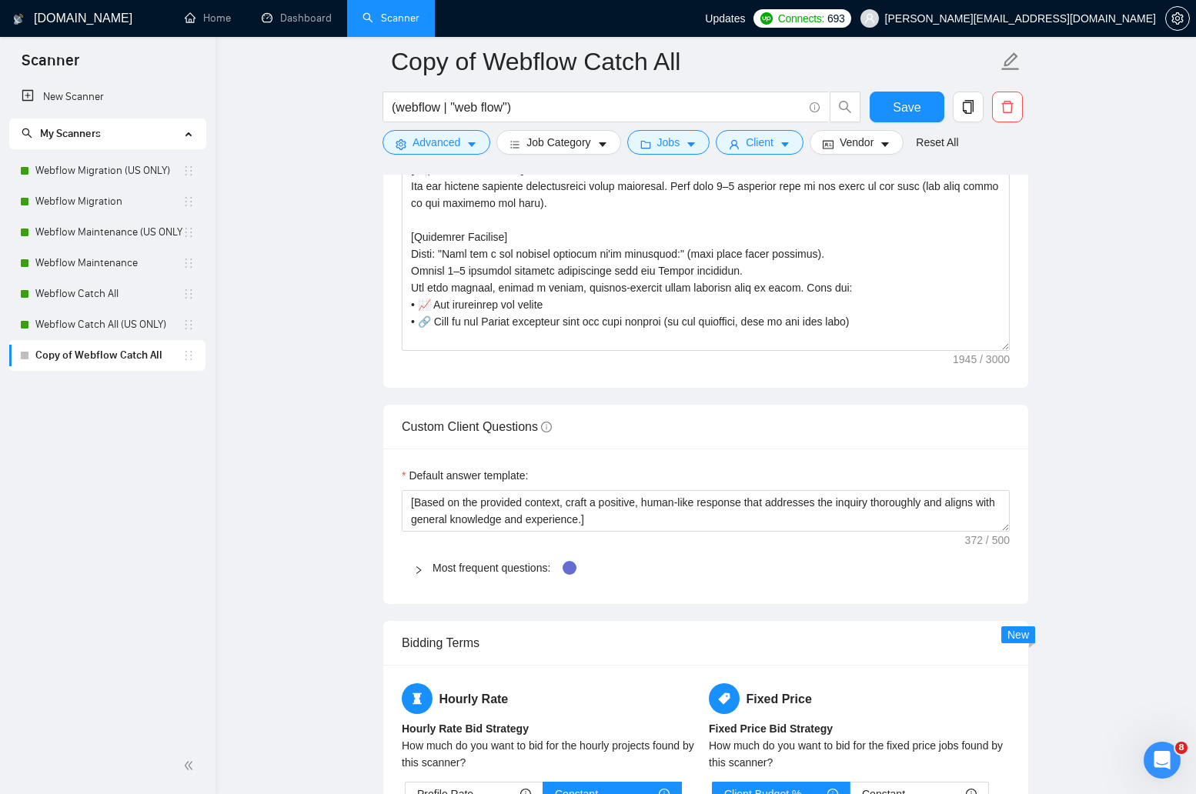
scroll to position [2121, 0]
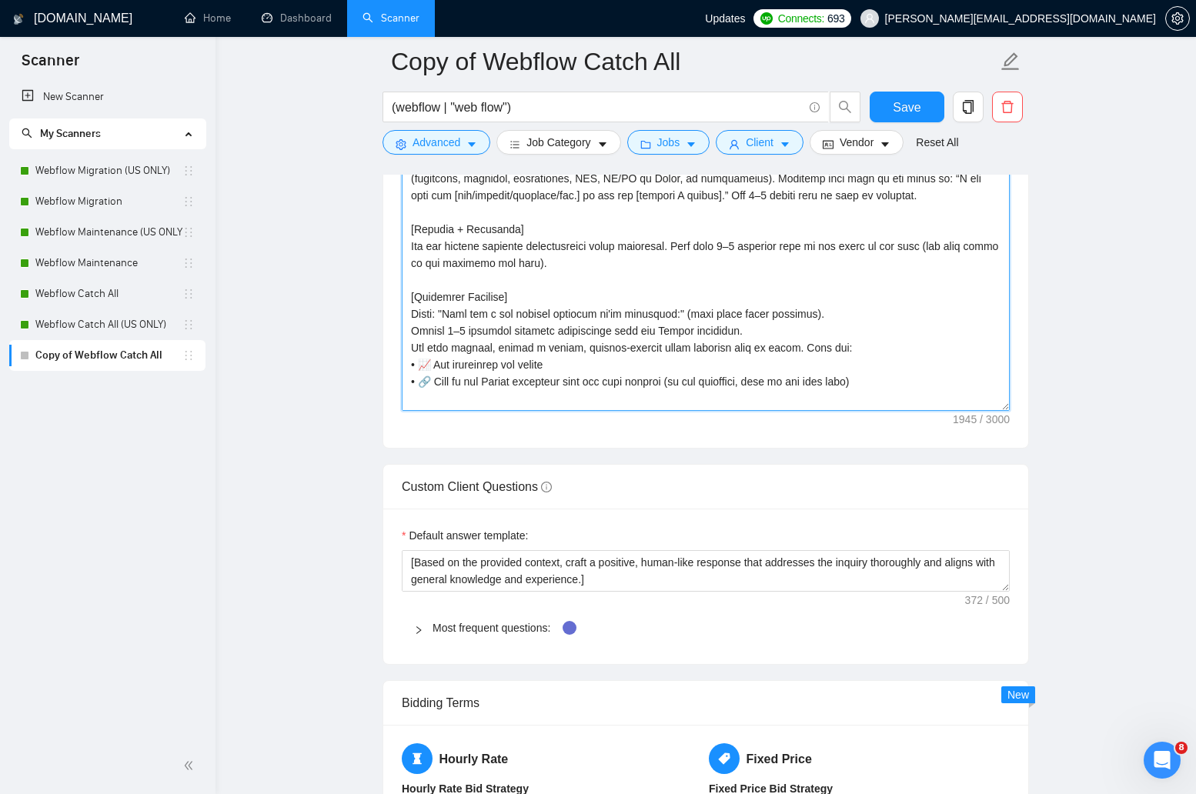
click at [633, 337] on textarea "Cover letter template:" at bounding box center [706, 238] width 608 height 346
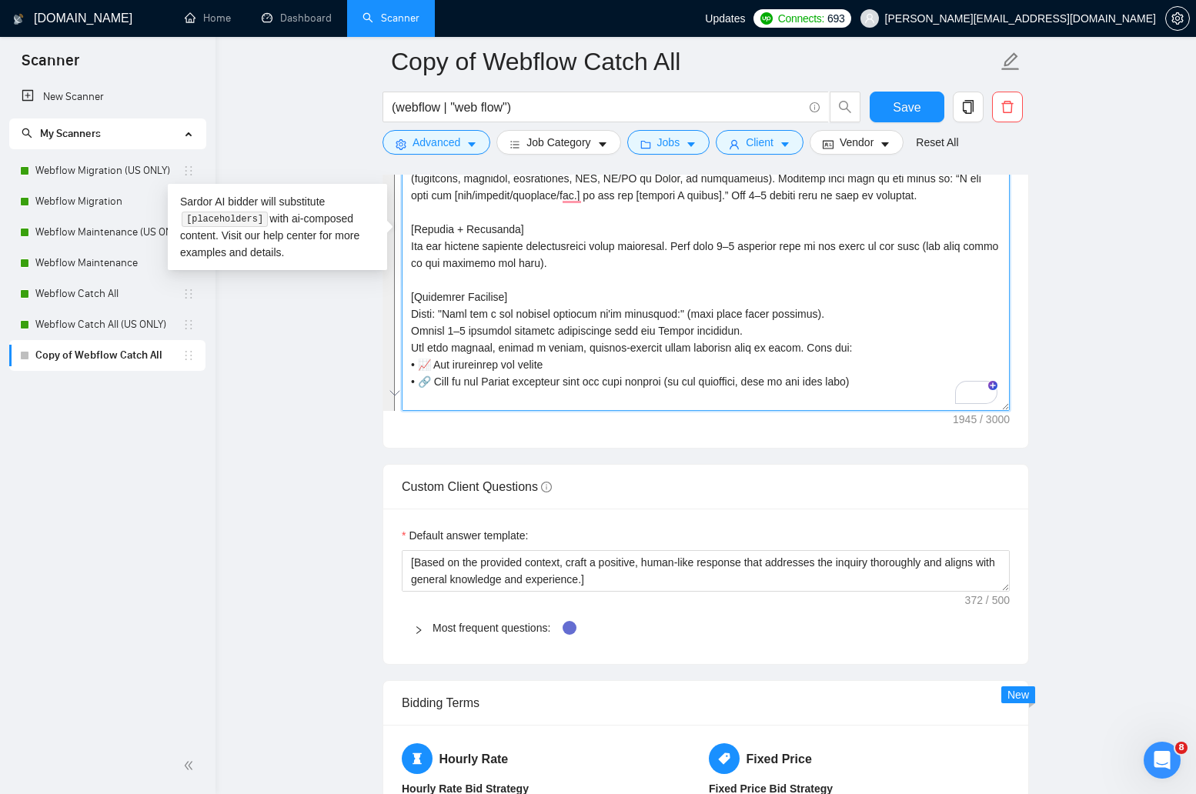
paste textarea "add a line break after this sentence). Choose 4–5 relevant projects dynamically…"
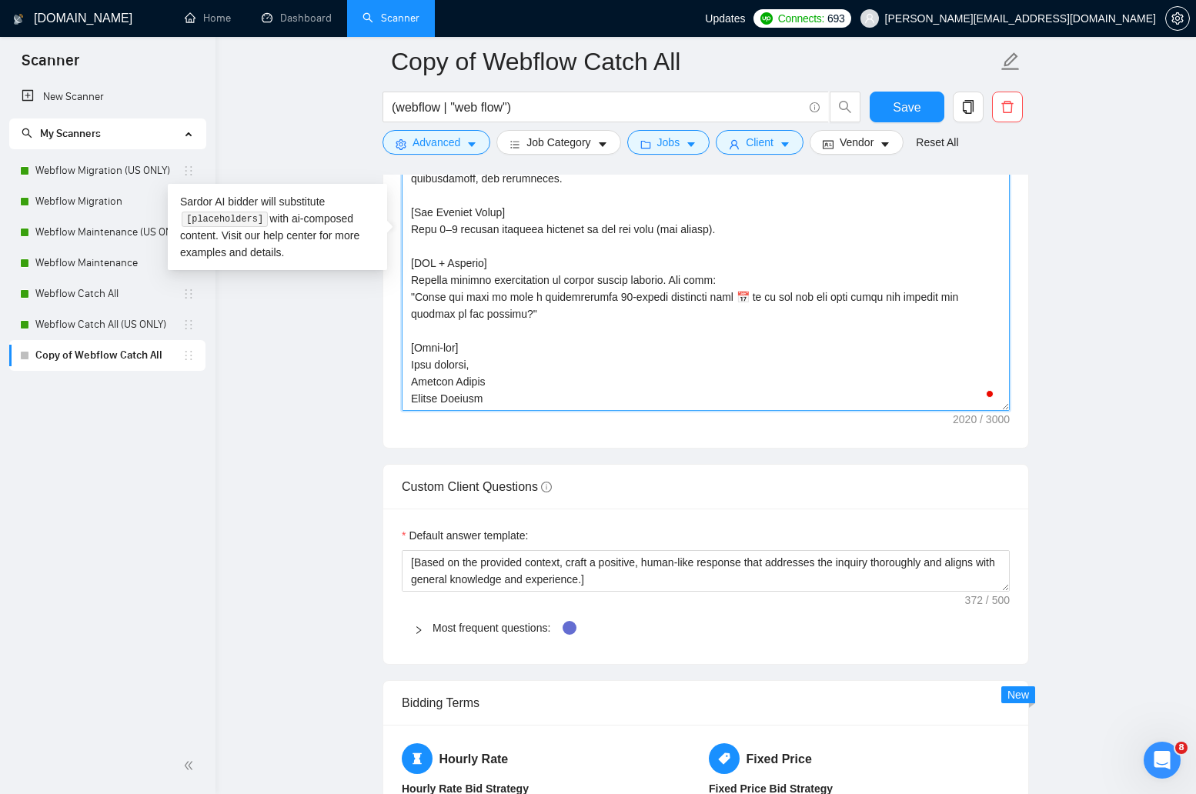
scroll to position [389, 0]
type textarea "[Lore ipsum dolors ametco 499 adipiscing. Eli seddoeiusm tempori utlabore. Etd'…"
click at [907, 102] on span "Save" at bounding box center [907, 107] width 28 height 19
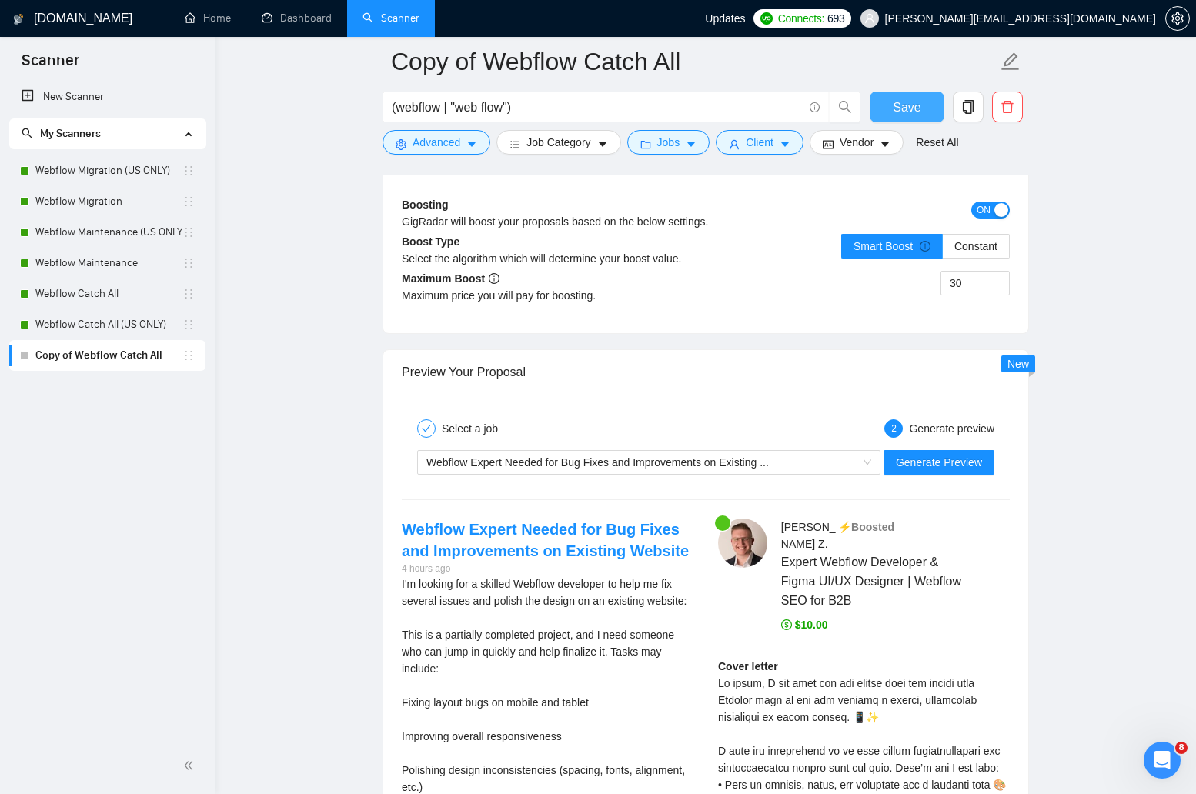
scroll to position [3053, 0]
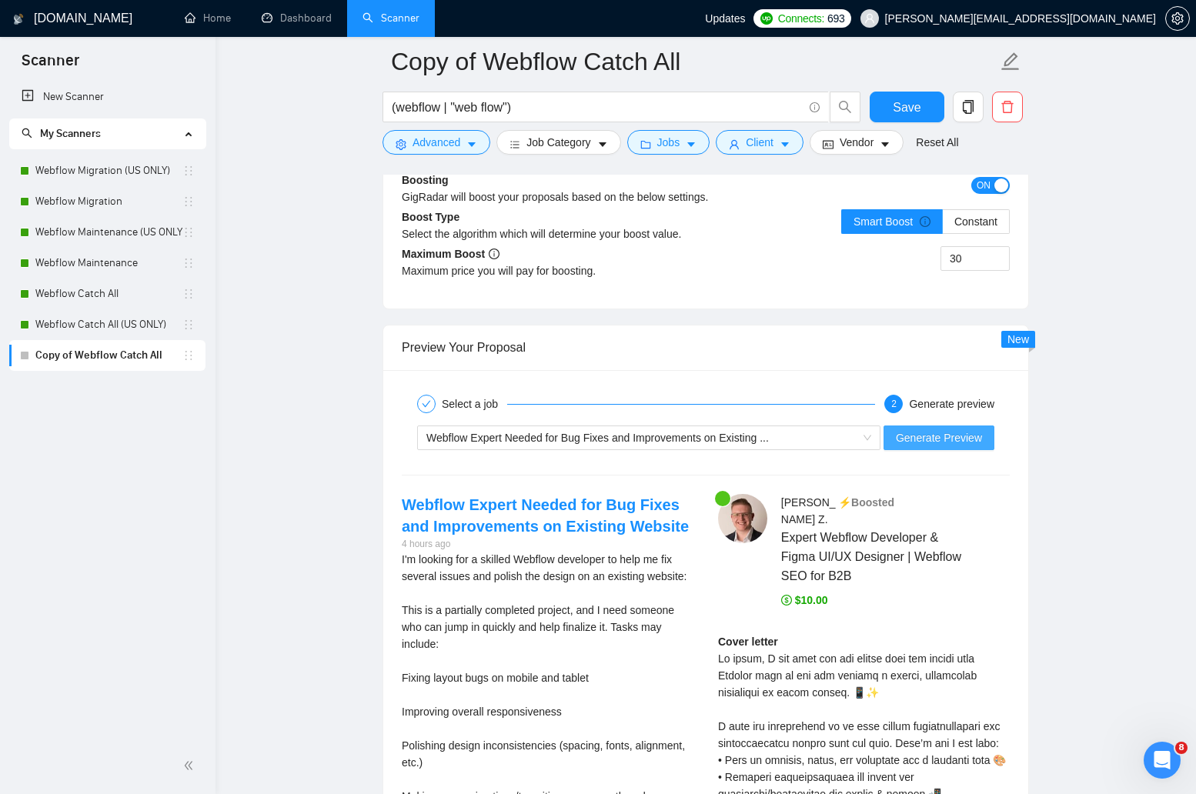
click at [928, 444] on span "Generate Preview" at bounding box center [939, 438] width 86 height 17
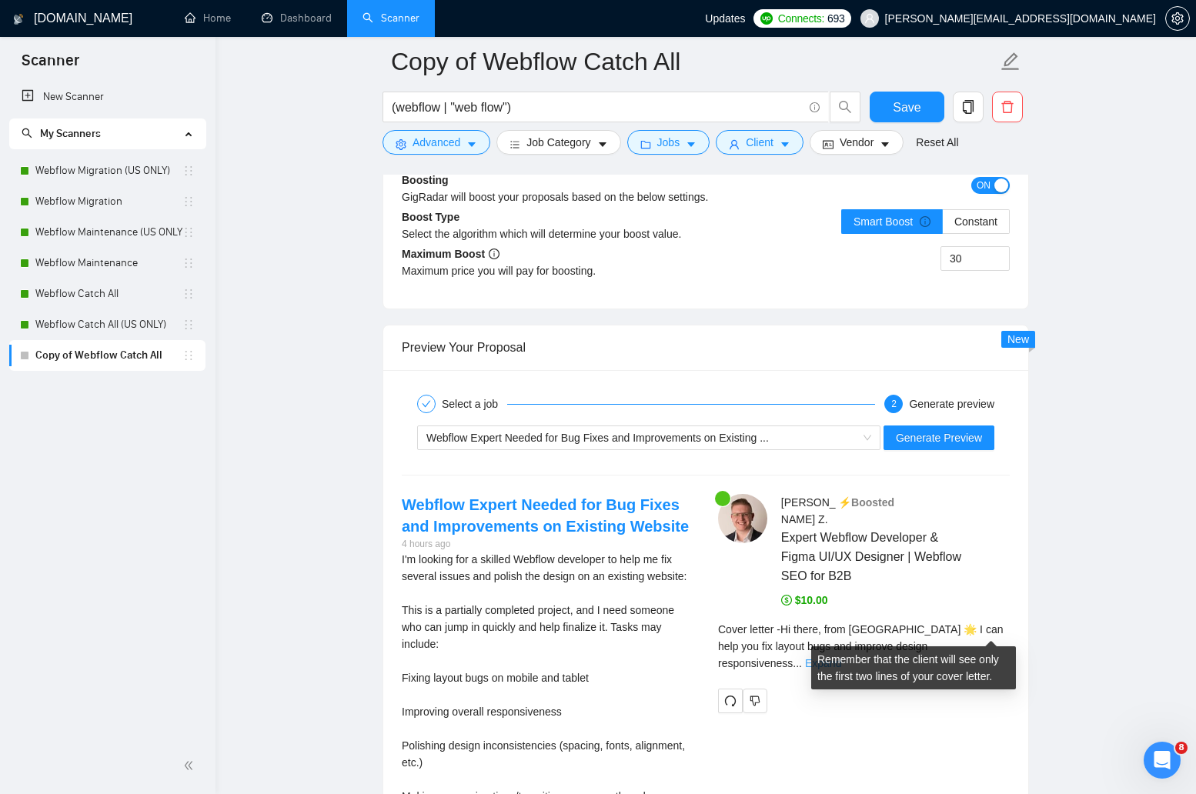
click at [841, 657] on link "Expand" at bounding box center [823, 663] width 36 height 12
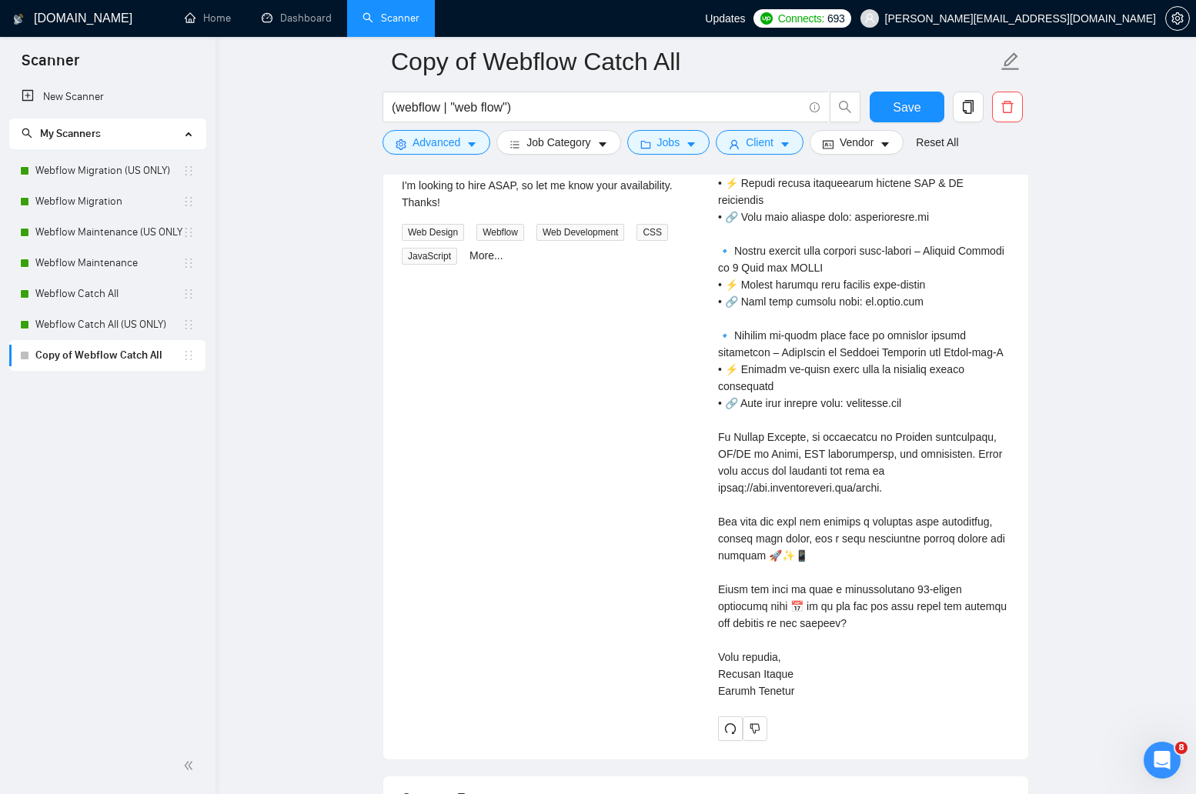
scroll to position [3859, 0]
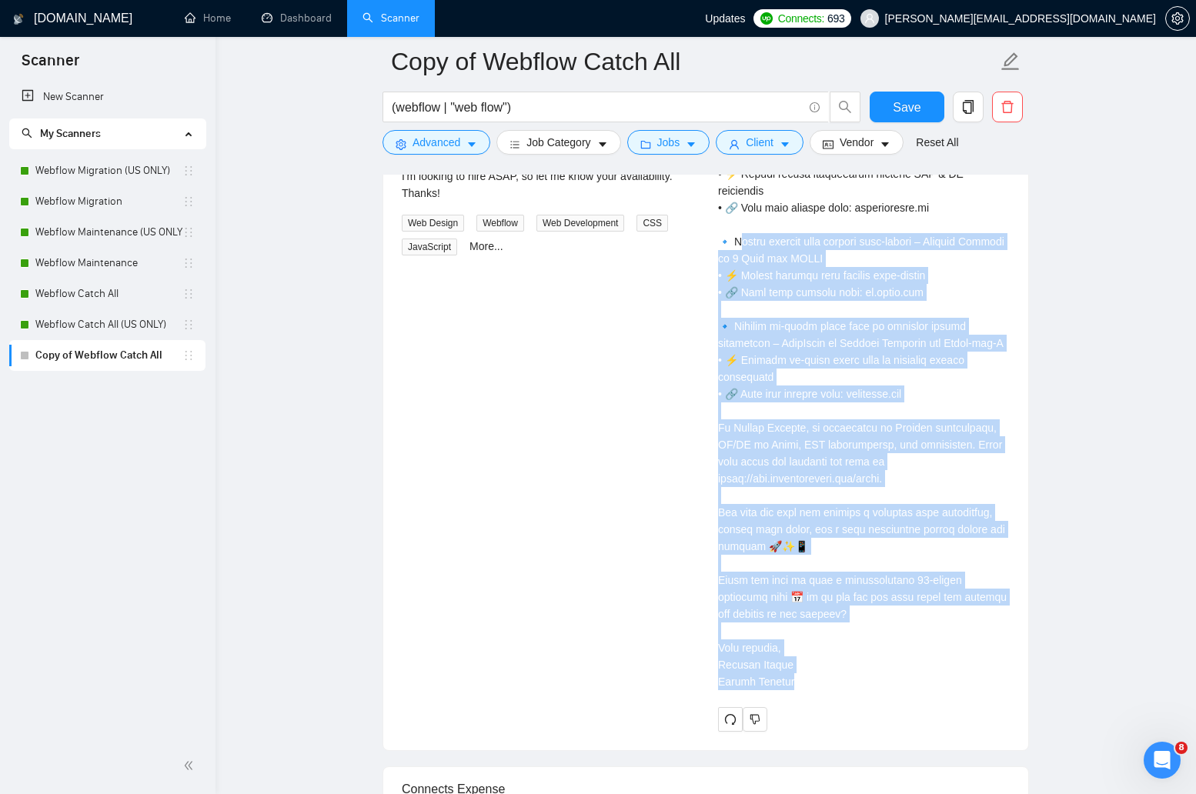
drag, startPoint x: 825, startPoint y: 649, endPoint x: 742, endPoint y: 209, distance: 448.1
click at [742, 209] on div "Cover letter" at bounding box center [864, 259] width 292 height 864
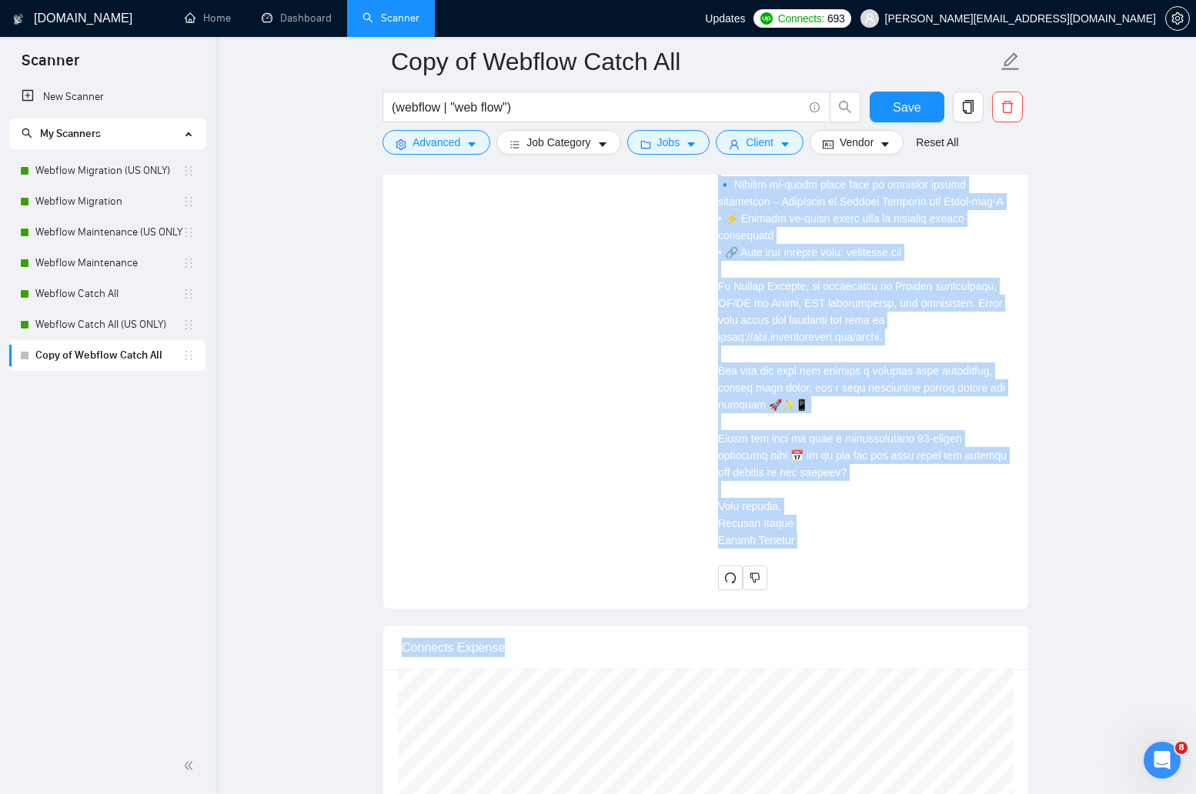
scroll to position [4237, 0]
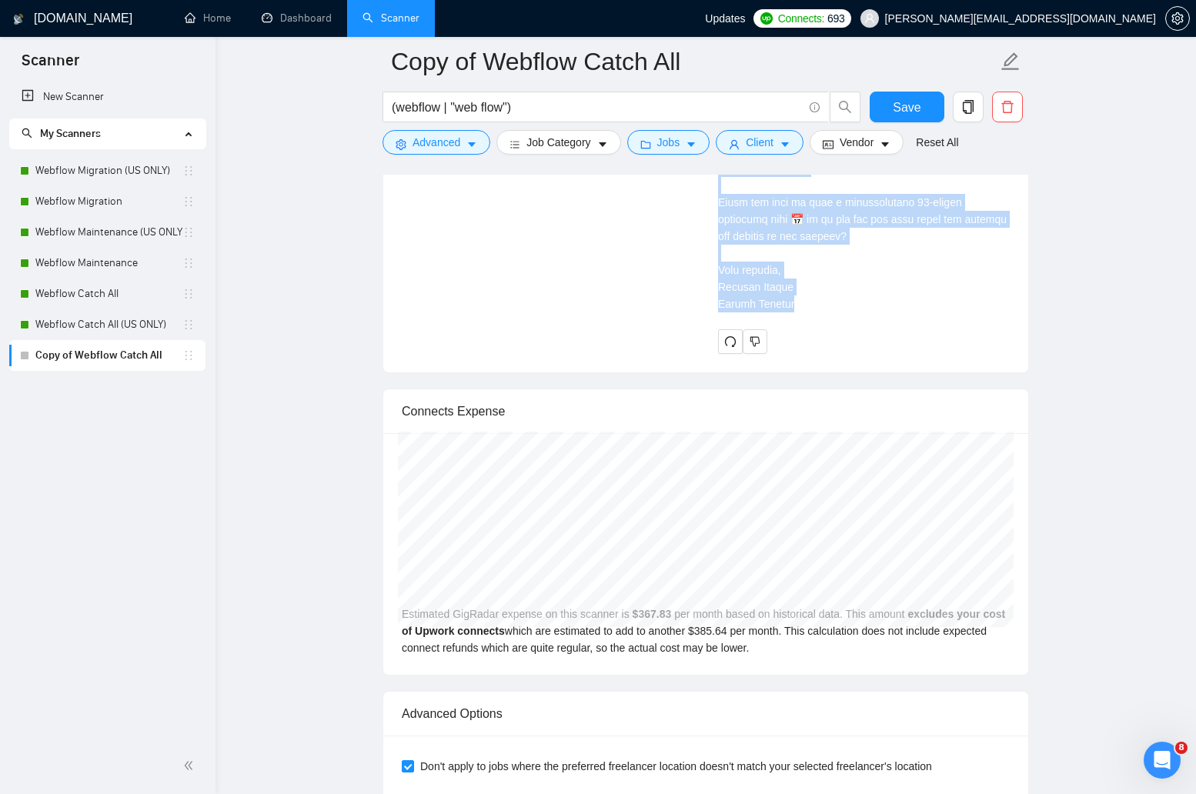
drag, startPoint x: 717, startPoint y: 289, endPoint x: 795, endPoint y: 266, distance: 81.8
copy div "Hi there, from Houston 🌟 I can help you fix layout bugs and improve design resp…"
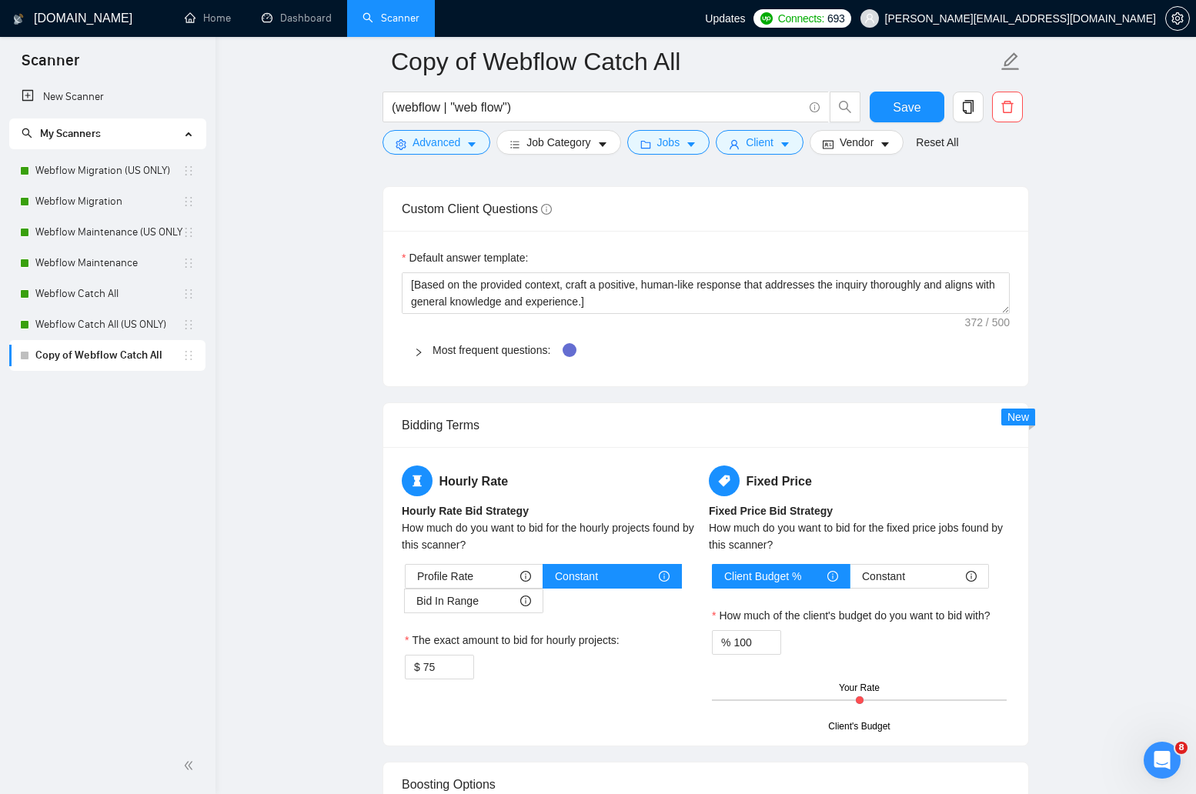
scroll to position [2383, 0]
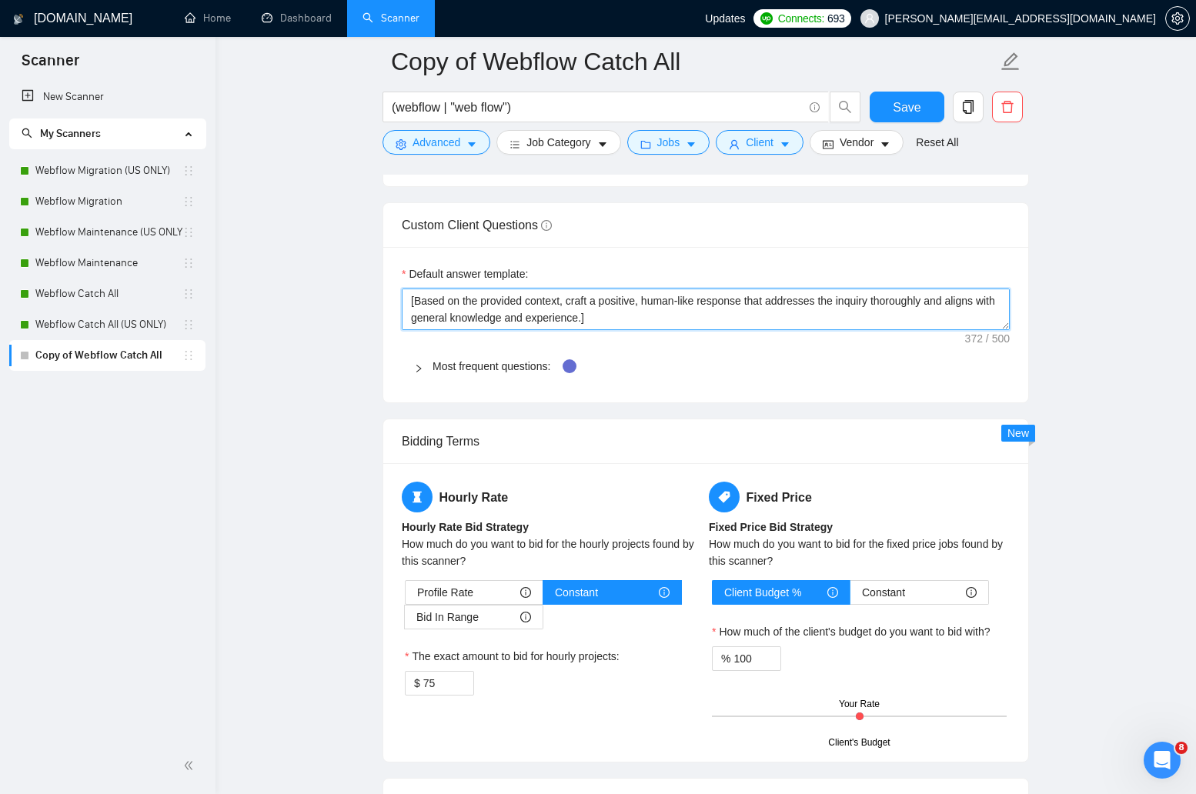
click at [736, 309] on textarea "​[Based on the provided context, craft a positive, human-like response that add…" at bounding box center [706, 310] width 608 height 42
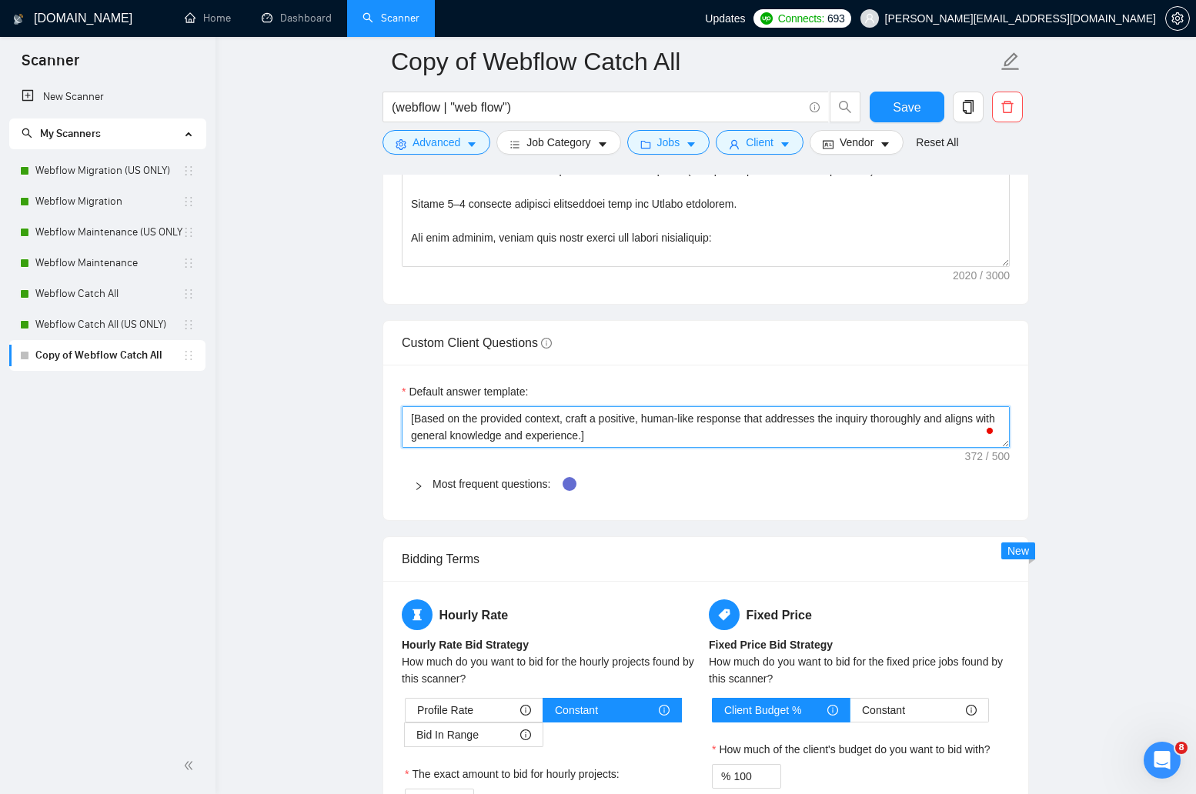
scroll to position [2211, 0]
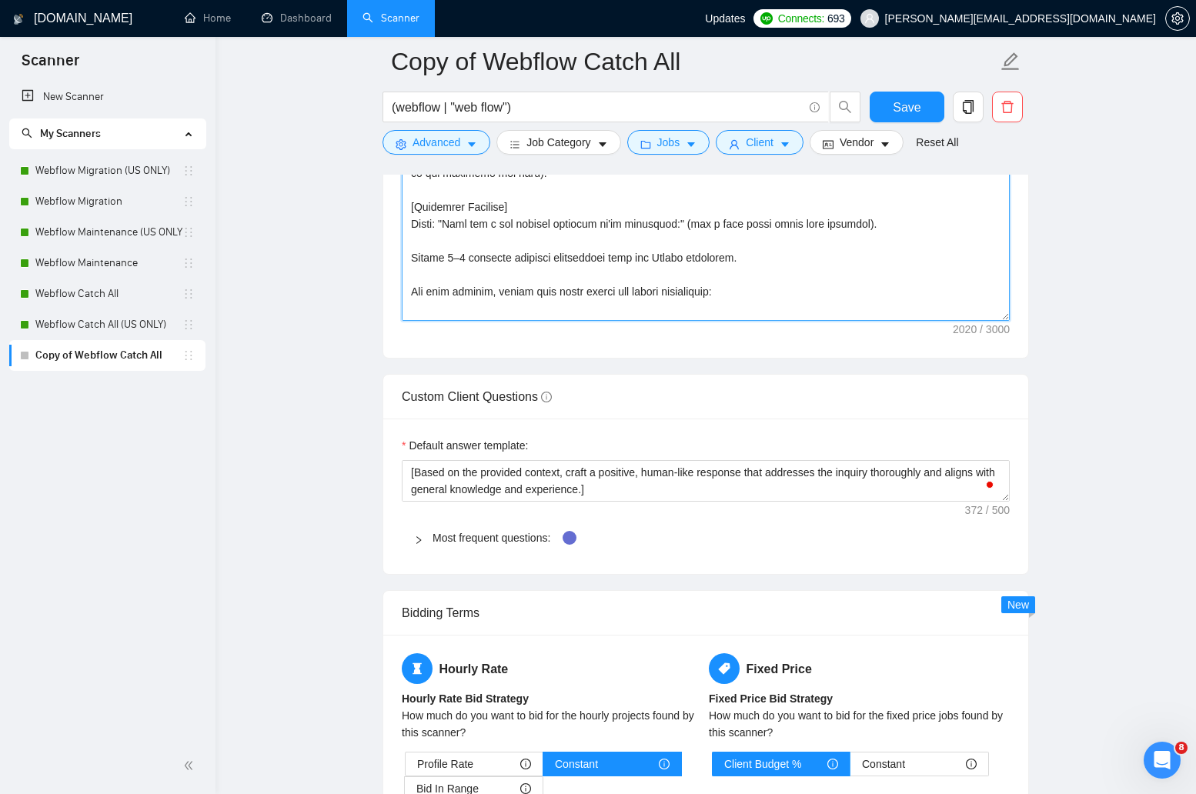
click at [730, 293] on textarea "Cover letter template:" at bounding box center [706, 148] width 608 height 346
paste textarea "Project Type & Client Name] • ⚡ [One measurable key result + brief detail on ho…"
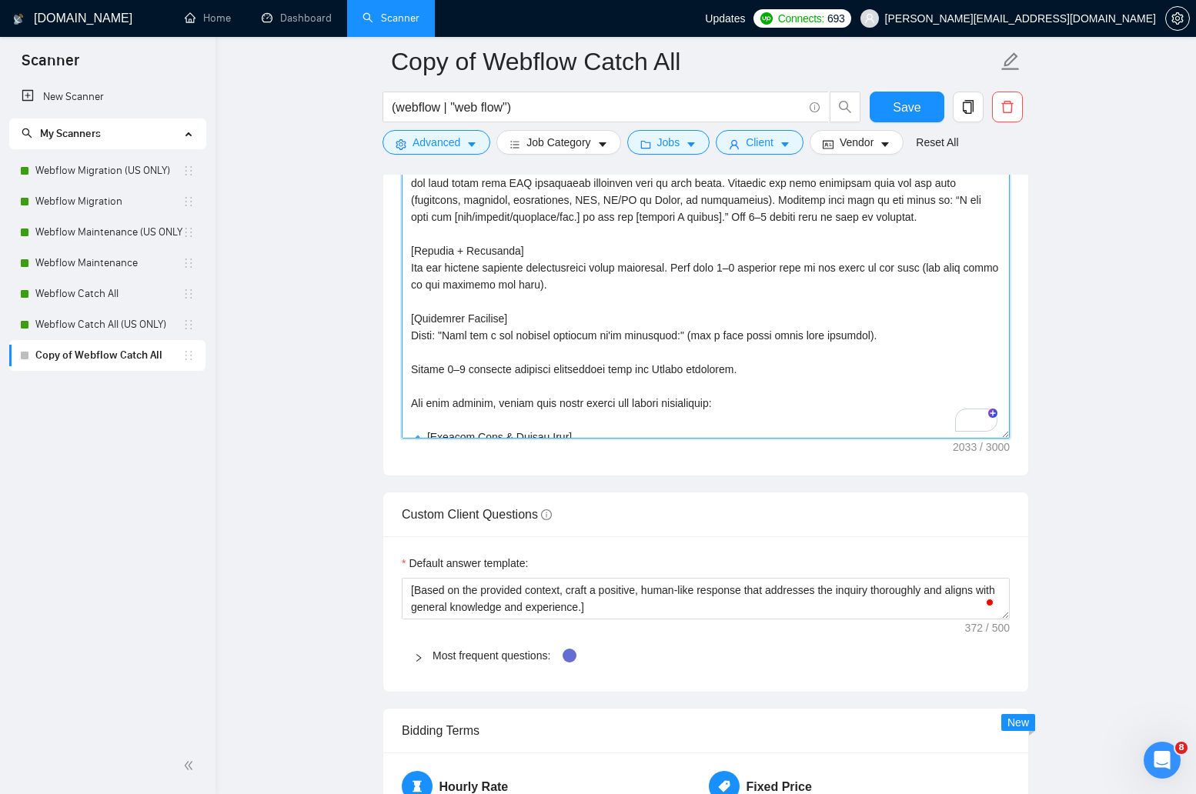
scroll to position [3, 0]
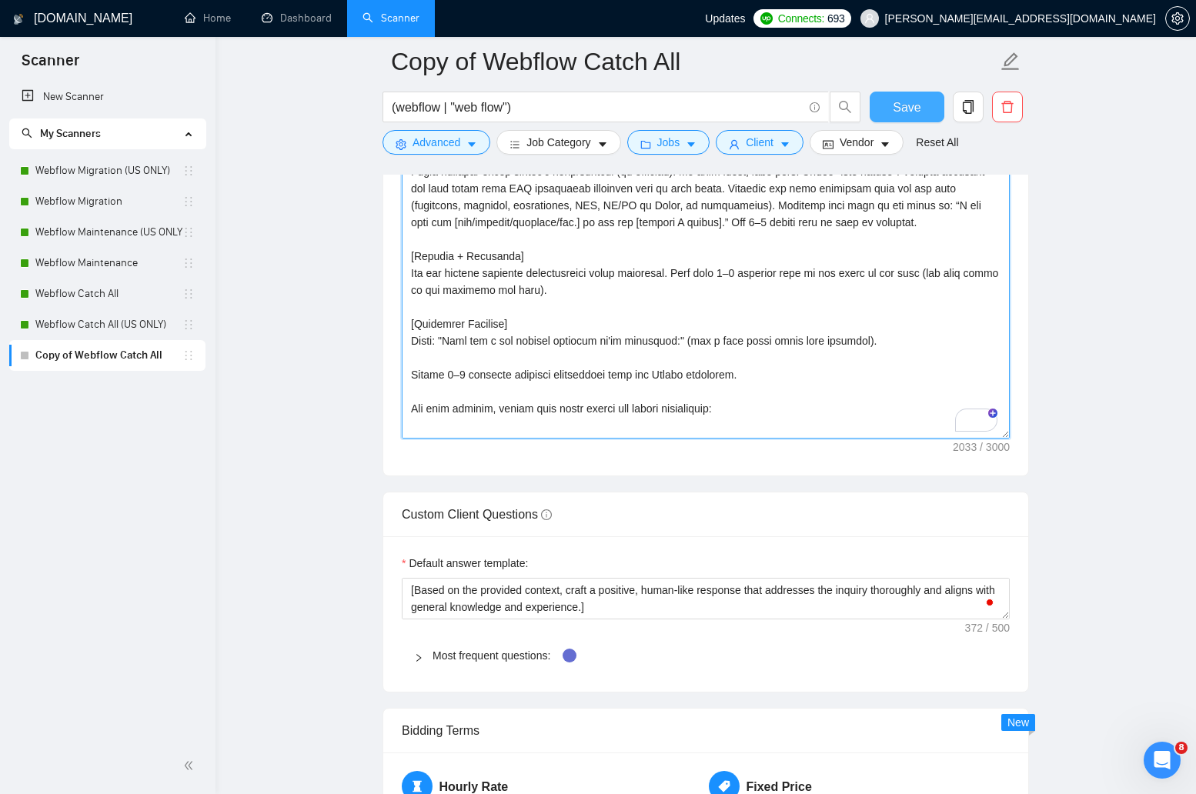
type textarea "[Lore ipsum dolors ametco 499 adipiscing. Eli seddoeiusm tempori utlabore. Etd'…"
click at [914, 109] on span "Save" at bounding box center [907, 107] width 28 height 19
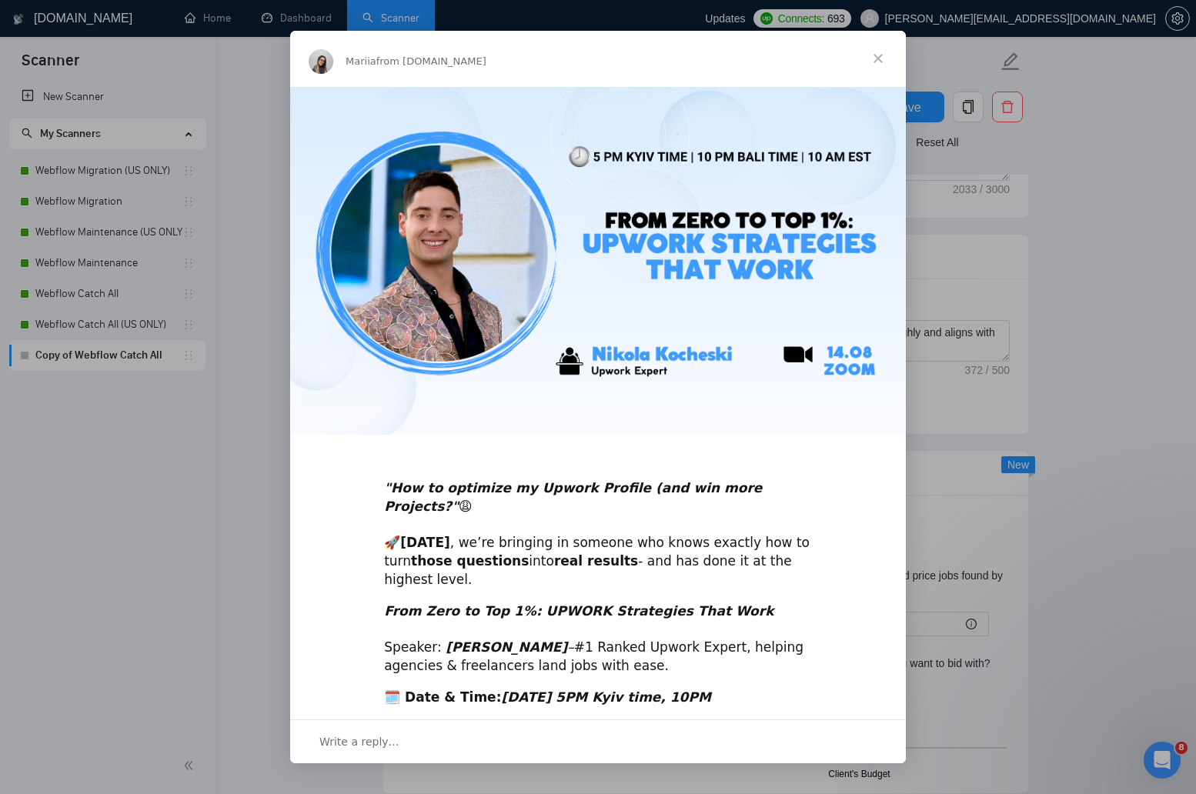
click at [882, 64] on span "Close" at bounding box center [878, 58] width 55 height 55
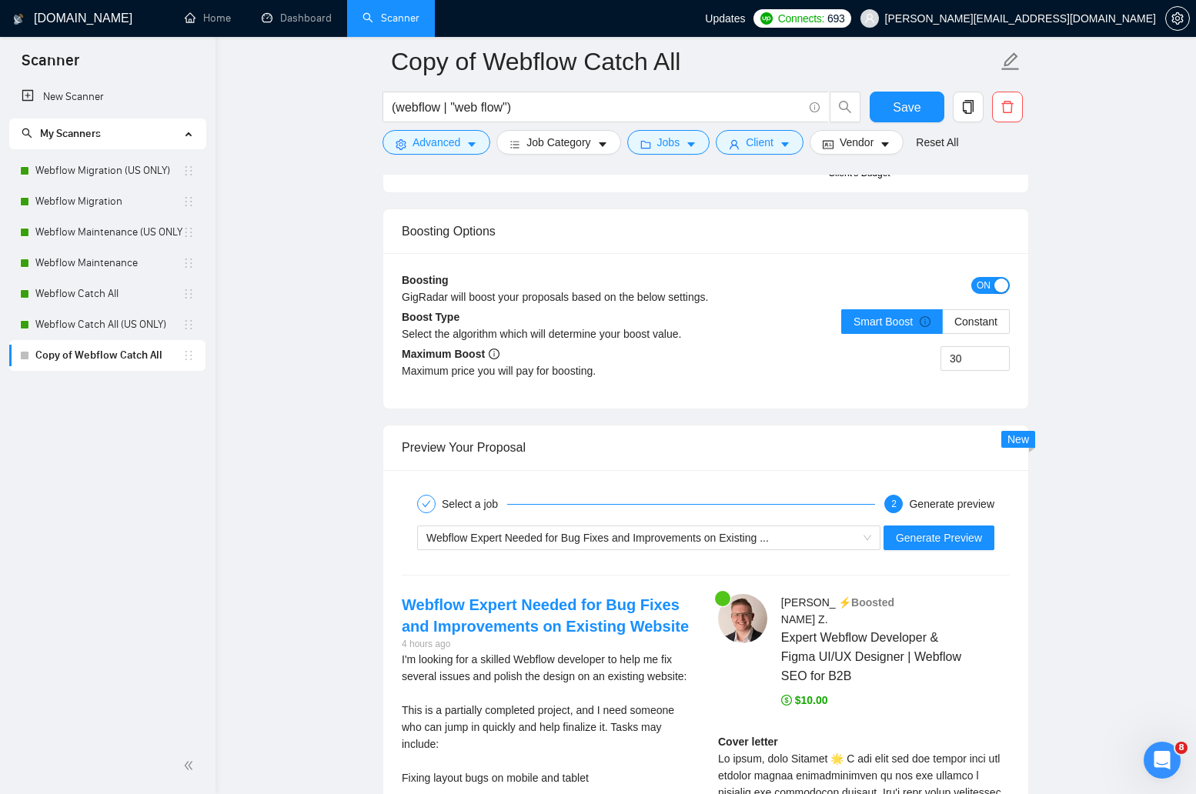
scroll to position [2953, 0]
click at [951, 539] on span "Generate Preview" at bounding box center [939, 537] width 86 height 17
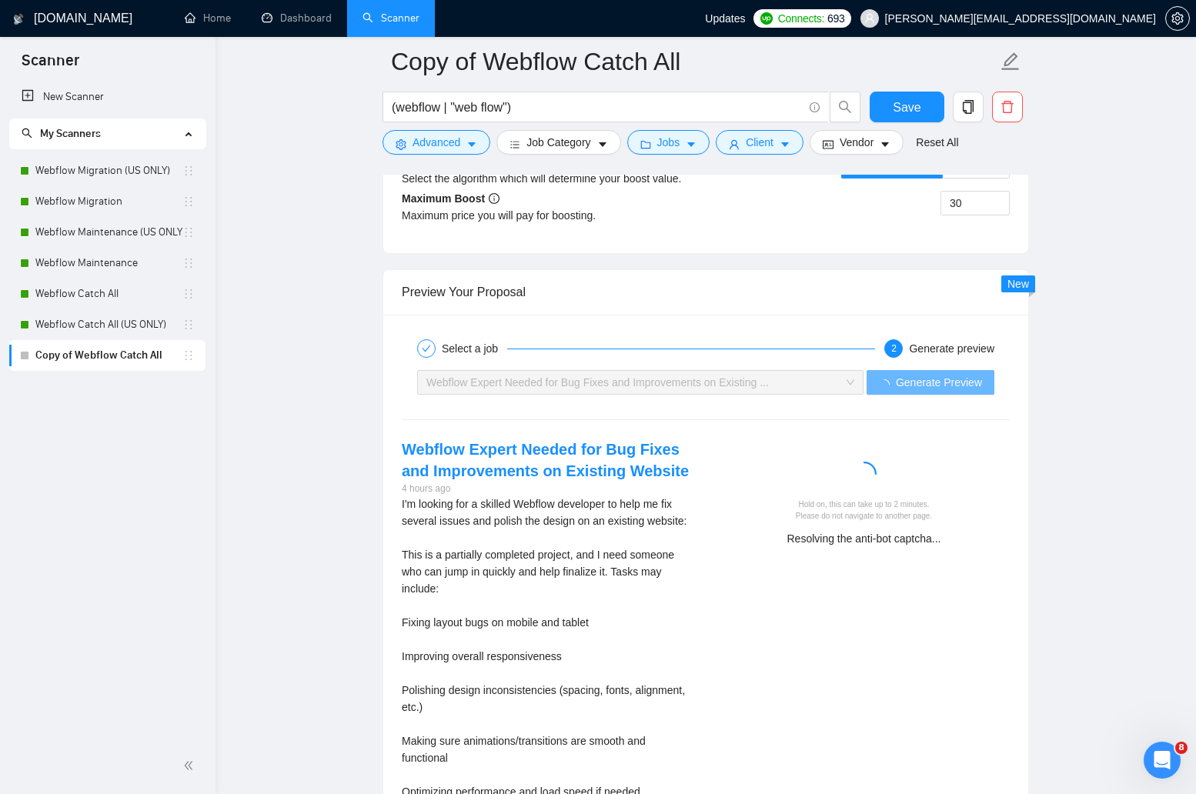
scroll to position [3109, 0]
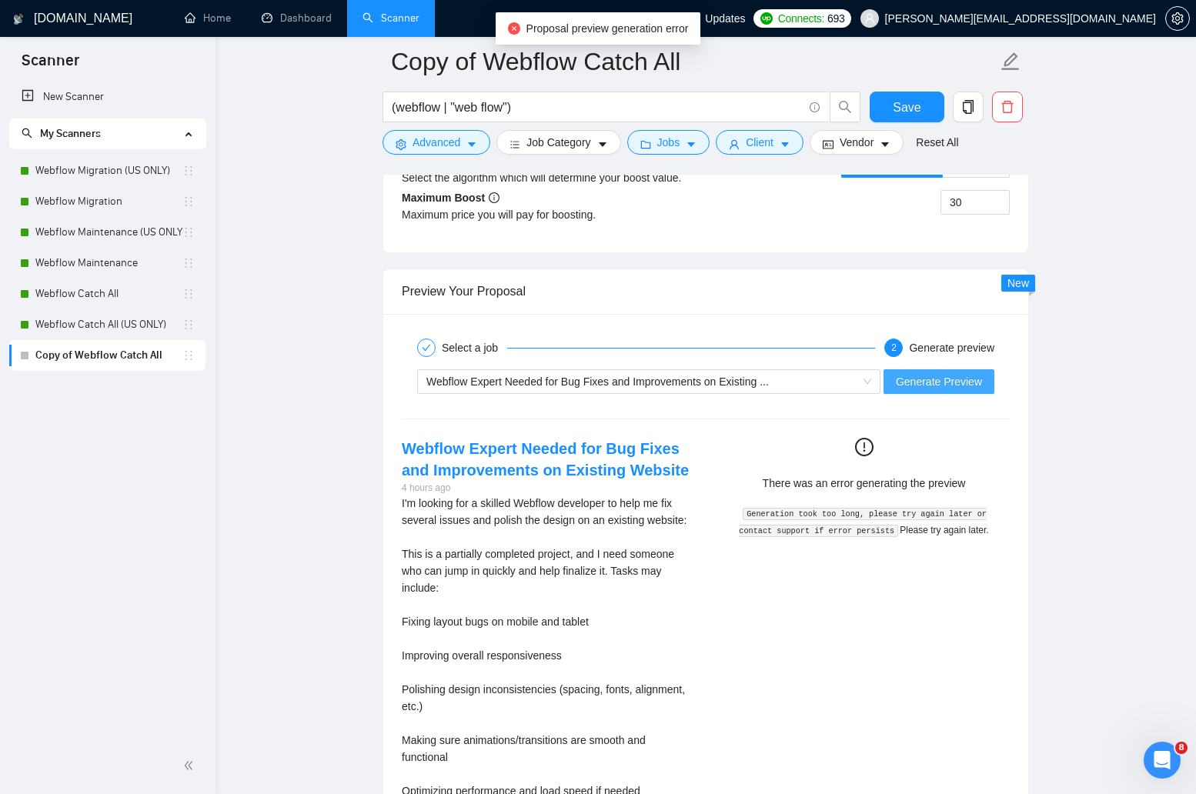
click at [965, 385] on span "Generate Preview" at bounding box center [939, 381] width 86 height 17
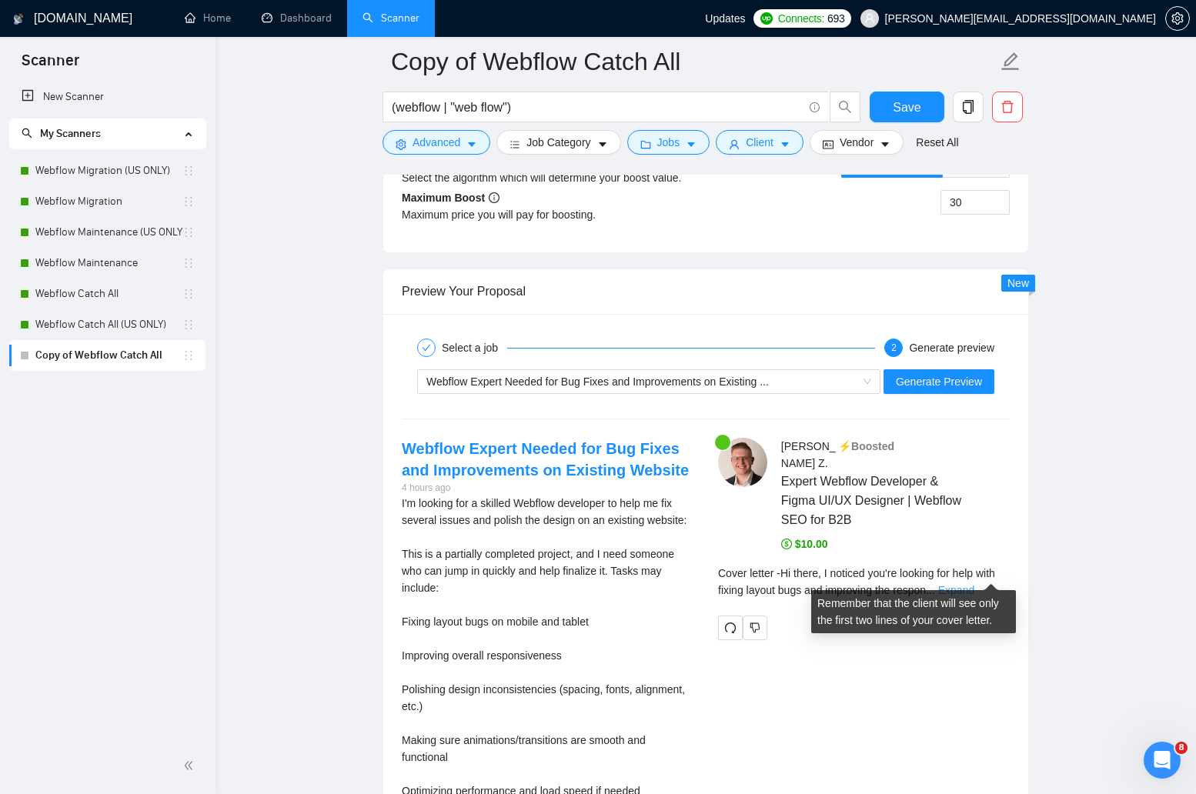
click at [974, 584] on link "Expand" at bounding box center [956, 590] width 36 height 12
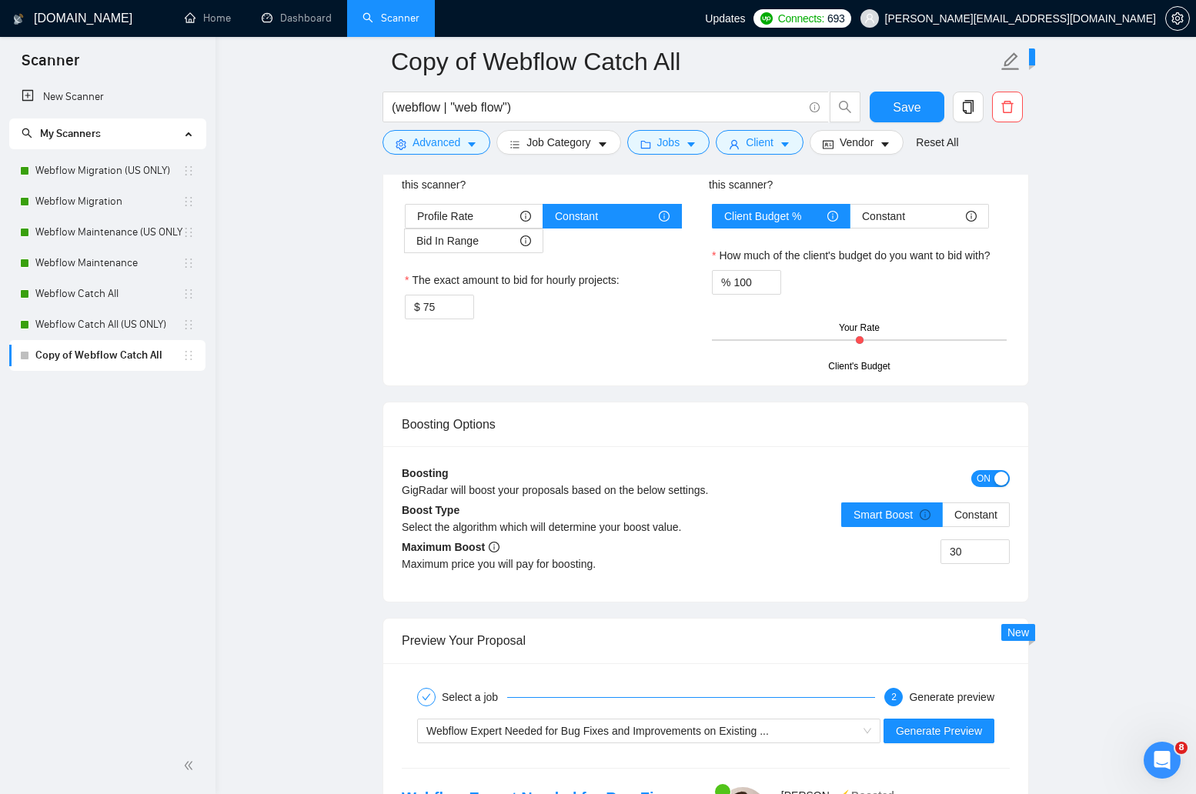
scroll to position [2594, 0]
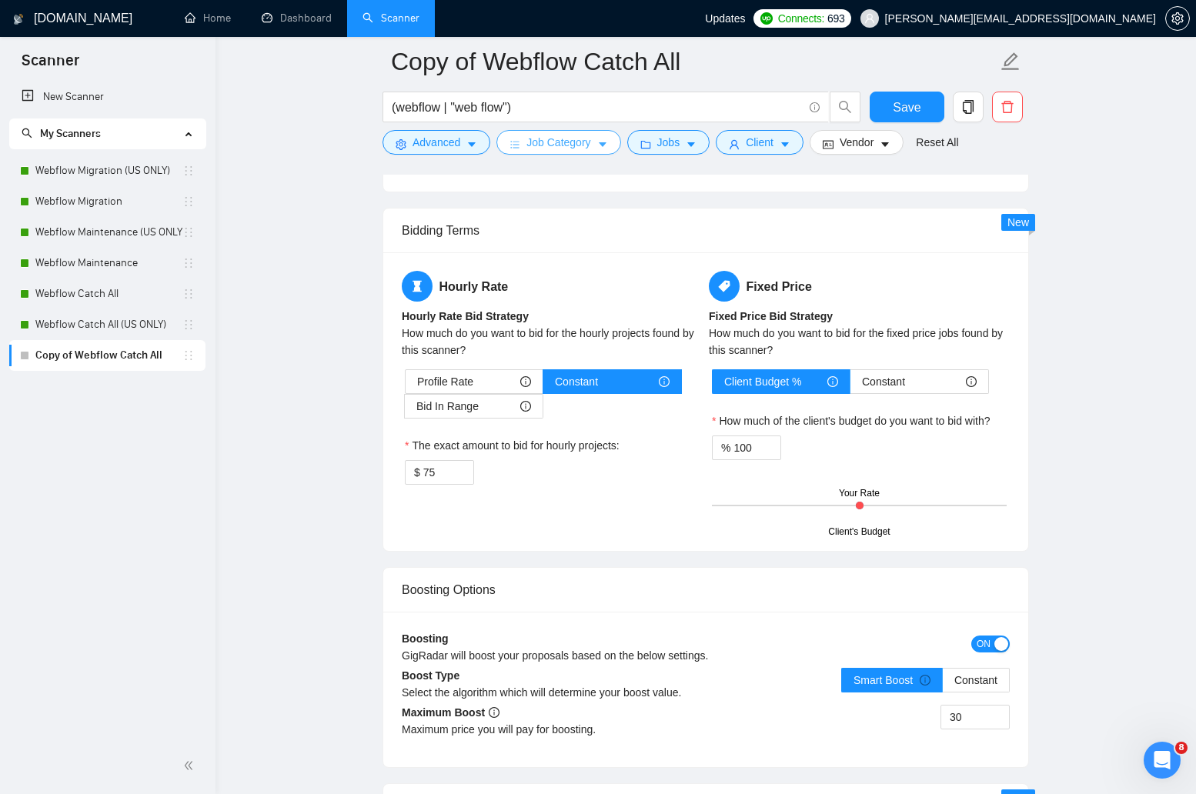
click at [530, 130] on button "Job Category" at bounding box center [558, 142] width 124 height 25
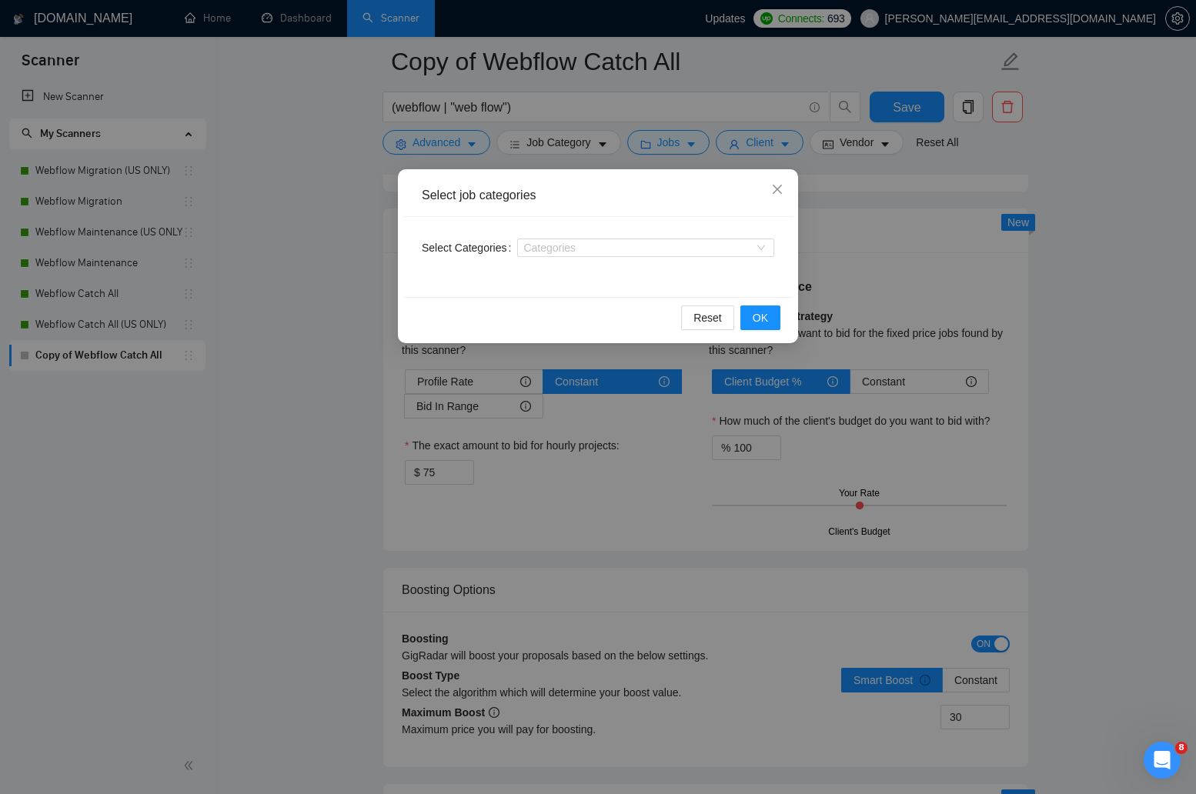
click at [555, 65] on div "Select job categories Select Categories Categories Reset OK" at bounding box center [598, 397] width 1196 height 794
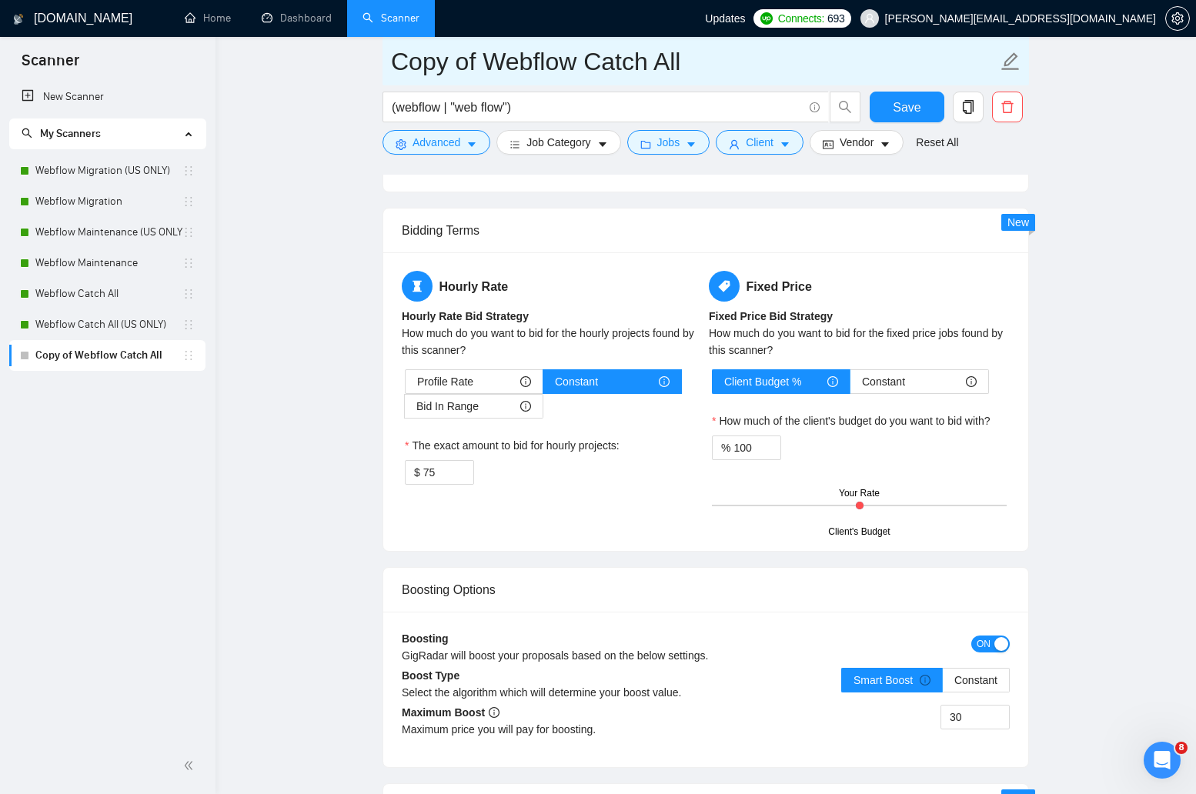
click at [558, 59] on input "Copy of Webflow Catch All" at bounding box center [694, 61] width 607 height 38
paste input "💼 Webflow Catch-All Adaptive (Mon/Wed – ROI Focused)"
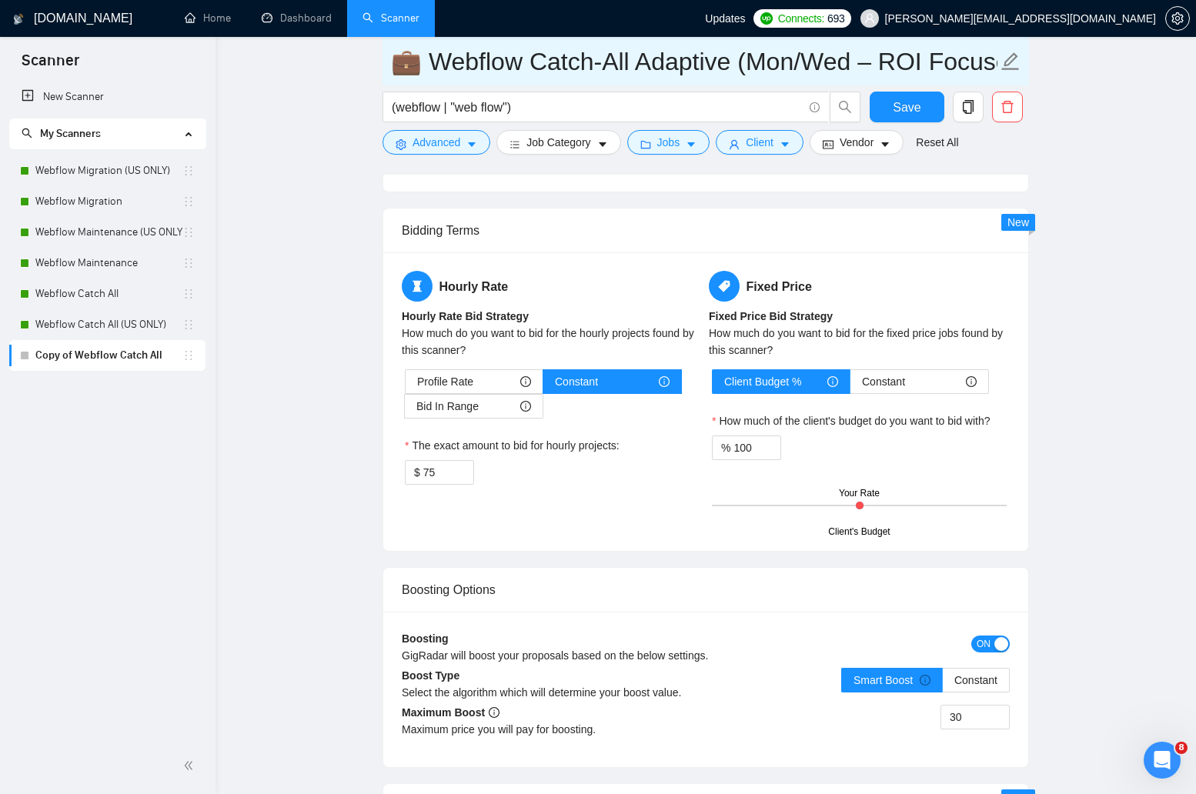
drag, startPoint x: 626, startPoint y: 68, endPoint x: 735, endPoint y: 75, distance: 109.5
click at [735, 75] on input "💼 Webflow Catch-All Adaptive (Mon/Wed – ROI Focused)" at bounding box center [694, 61] width 607 height 38
type input "💼 Webflow Catch-All (Mon/Wed – ROI Focused)"
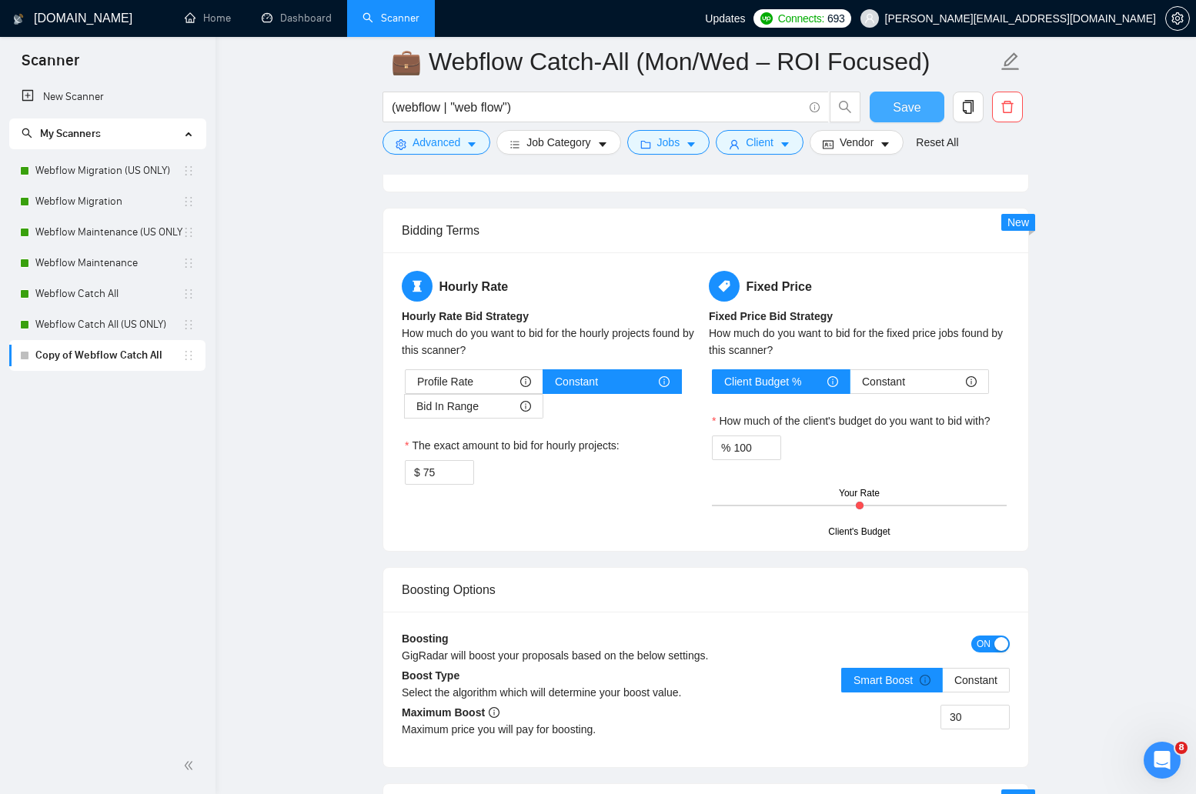
click at [918, 104] on span "Save" at bounding box center [907, 107] width 28 height 19
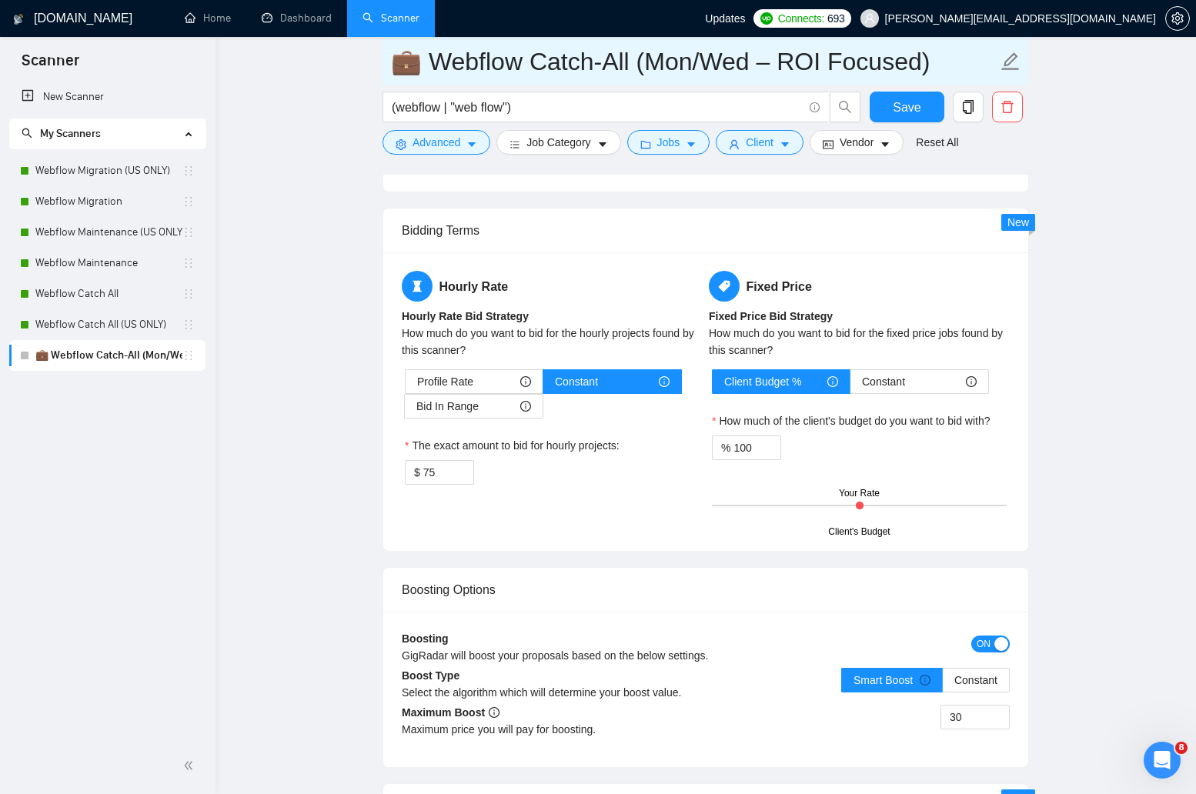
drag, startPoint x: 633, startPoint y: 62, endPoint x: 428, endPoint y: 69, distance: 204.8
click at [428, 69] on input "💼 Webflow Catch-All (Mon/Wed – ROI Focused)" at bounding box center [694, 61] width 607 height 38
click at [717, 64] on input "💼 Mon/Wed – ROI Focused)" at bounding box center [694, 61] width 607 height 38
type input "💼 Mon/Wed – ROI Focused"
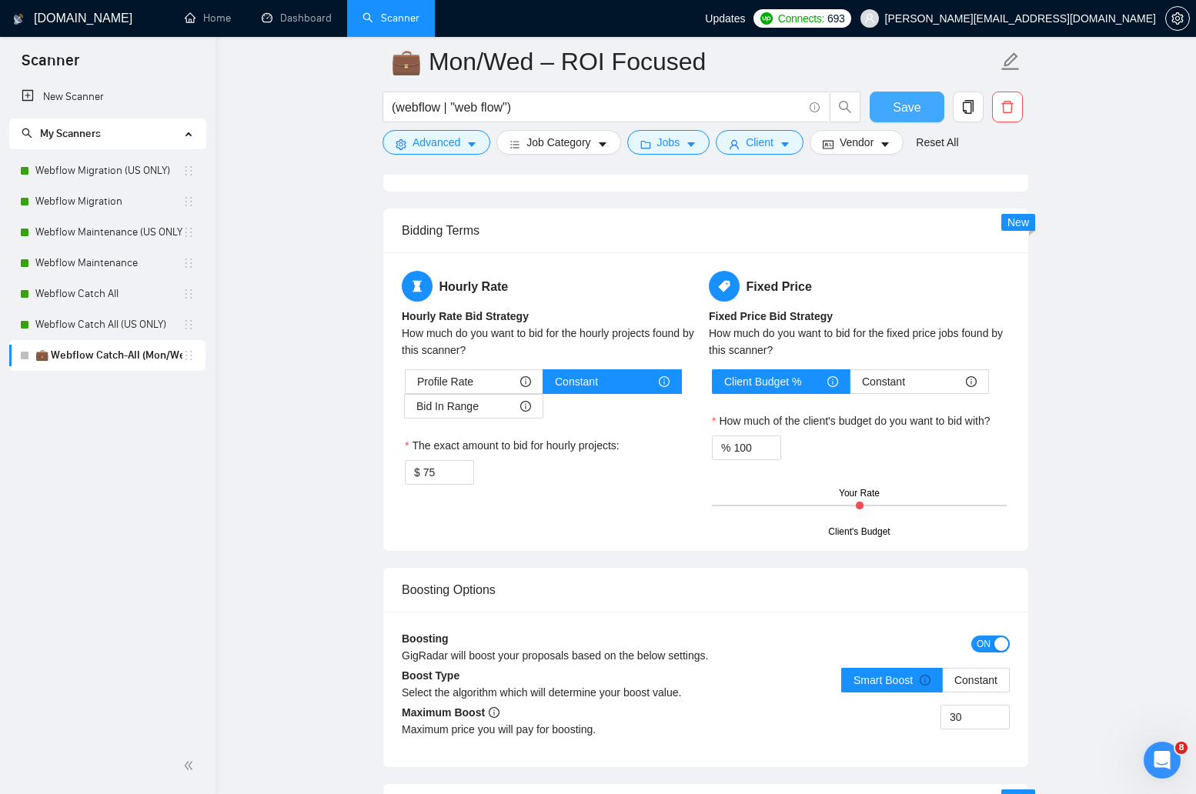
click at [899, 108] on span "Save" at bounding box center [907, 107] width 28 height 19
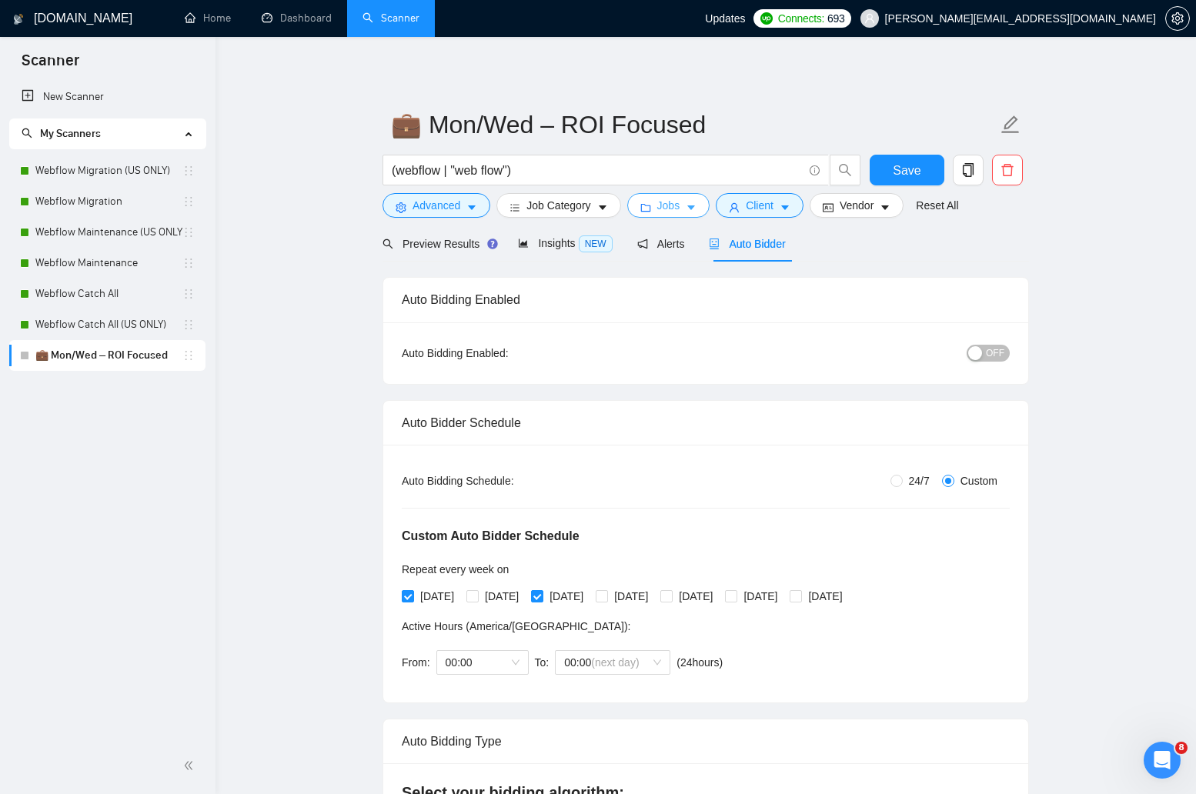
click at [676, 208] on span "Jobs" at bounding box center [668, 205] width 23 height 17
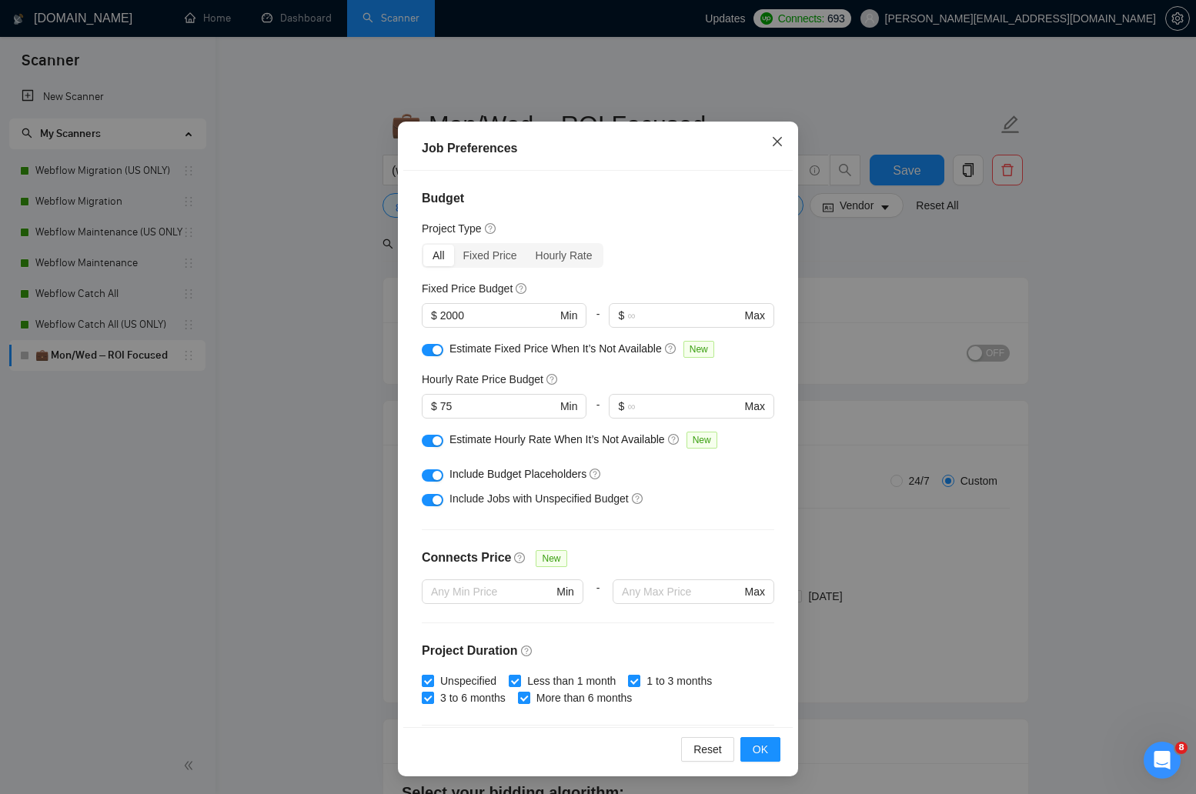
click at [781, 140] on icon "close" at bounding box center [777, 141] width 12 height 12
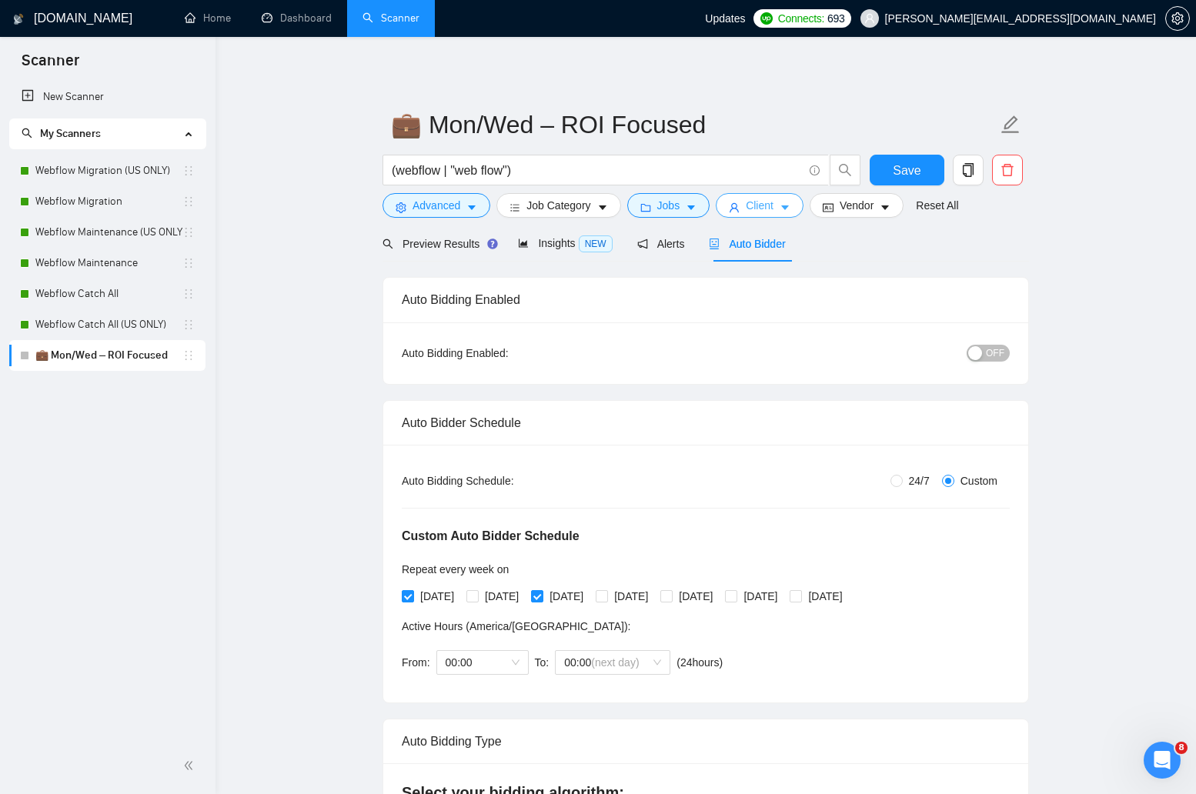
click at [789, 209] on icon "caret-down" at bounding box center [785, 207] width 11 height 11
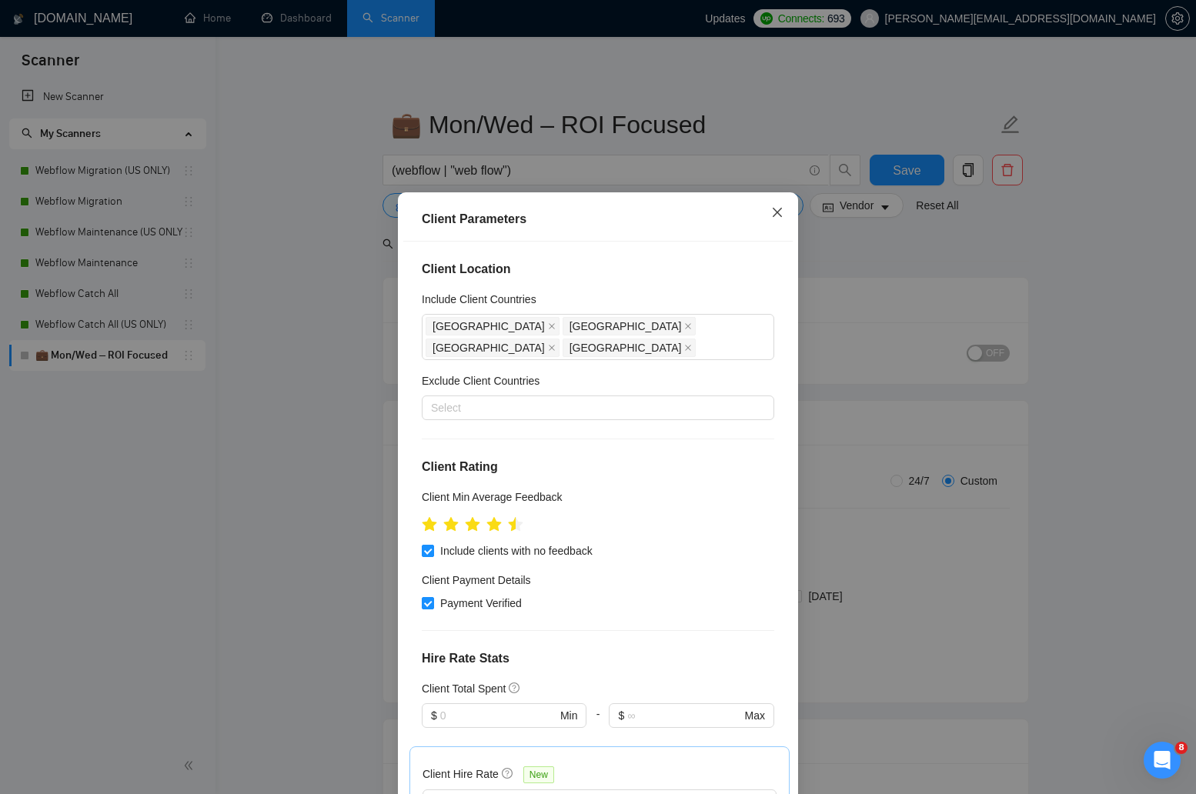
click at [782, 213] on icon "close" at bounding box center [777, 212] width 12 height 12
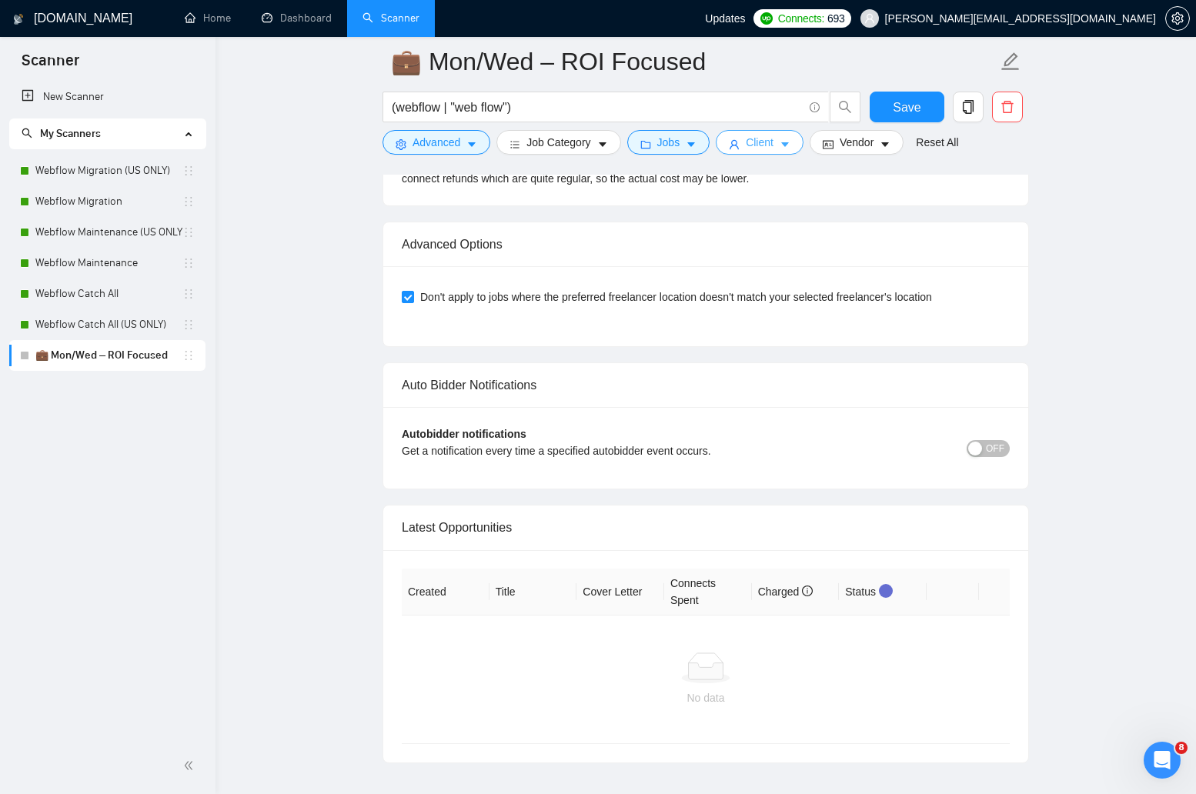
scroll to position [4794, 0]
click at [998, 443] on div "Autobidder notifications Get a notification every time a specified autobidder e…" at bounding box center [706, 445] width 608 height 45
click at [998, 438] on span "OFF" at bounding box center [995, 446] width 18 height 17
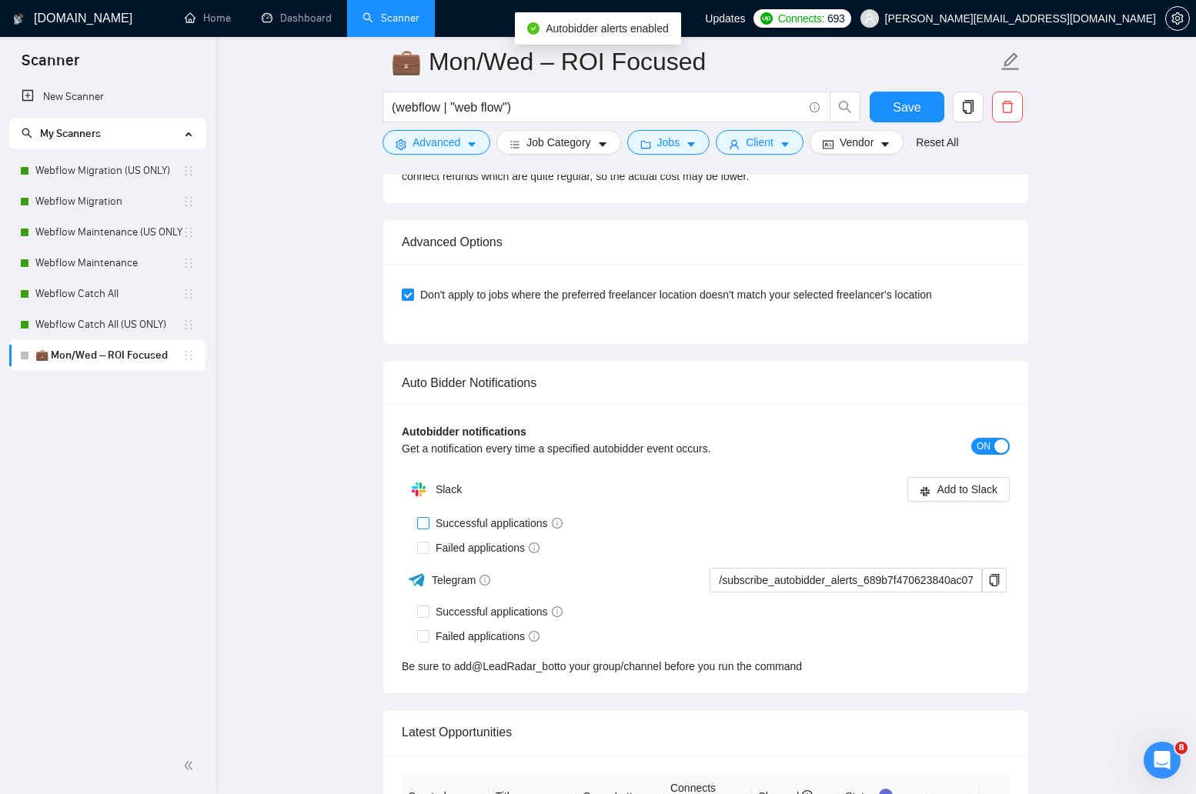
click at [426, 517] on input "Successful applications" at bounding box center [422, 522] width 11 height 11
checkbox input "true"
click at [426, 540] on label "Failed applications" at bounding box center [481, 548] width 129 height 17
click at [426, 542] on input "Failed applications" at bounding box center [422, 547] width 11 height 11
checkbox input "true"
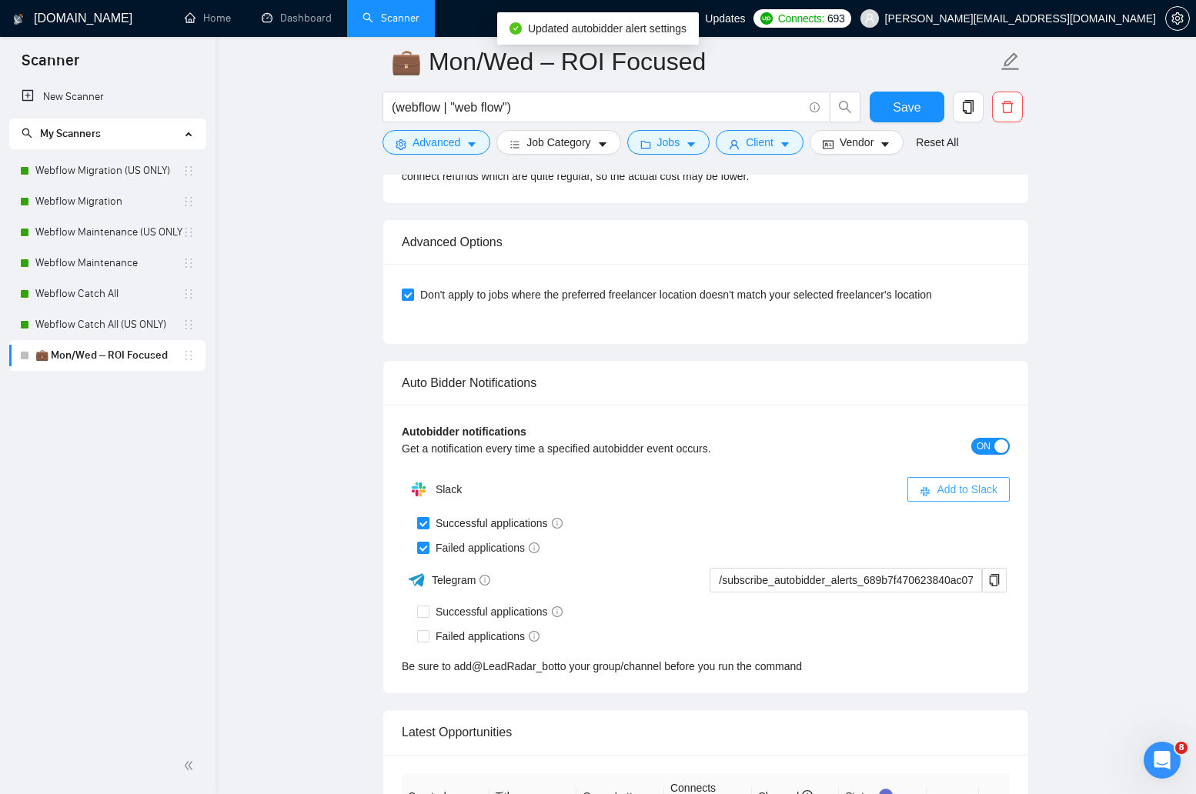
click at [942, 481] on span "Add to Slack" at bounding box center [967, 489] width 61 height 17
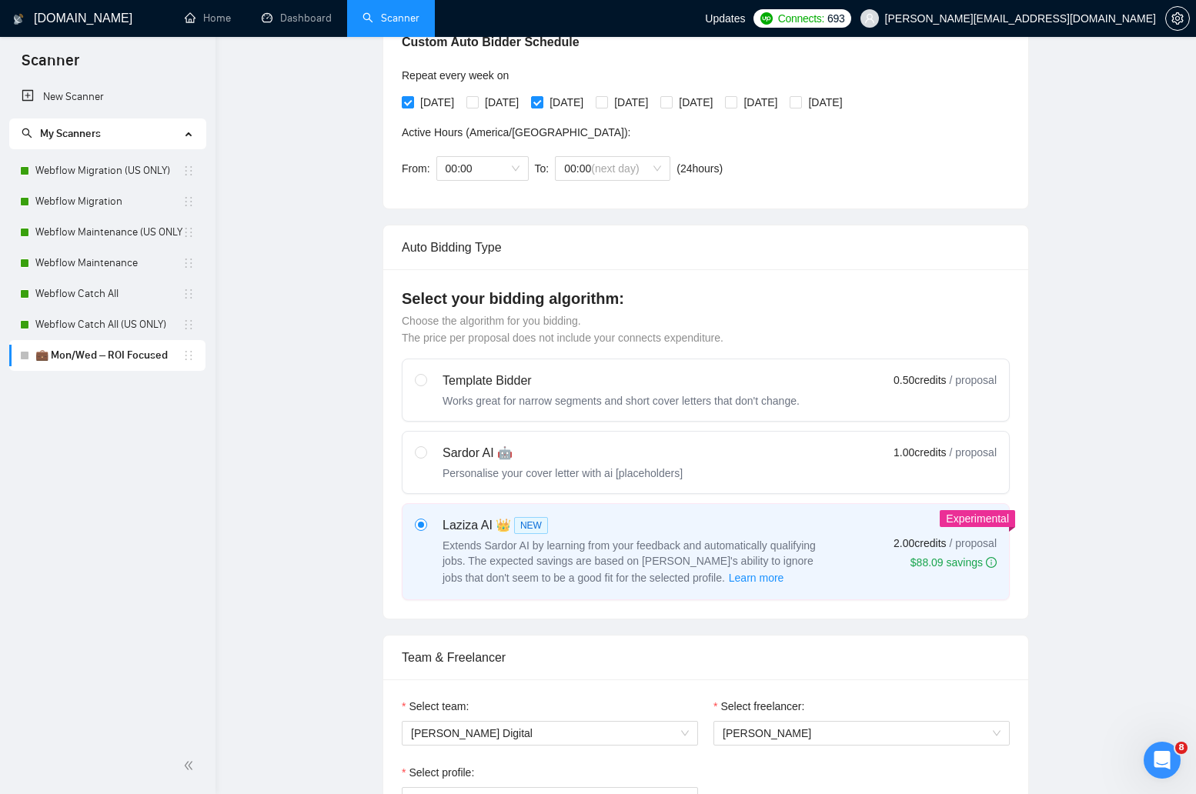
scroll to position [0, 0]
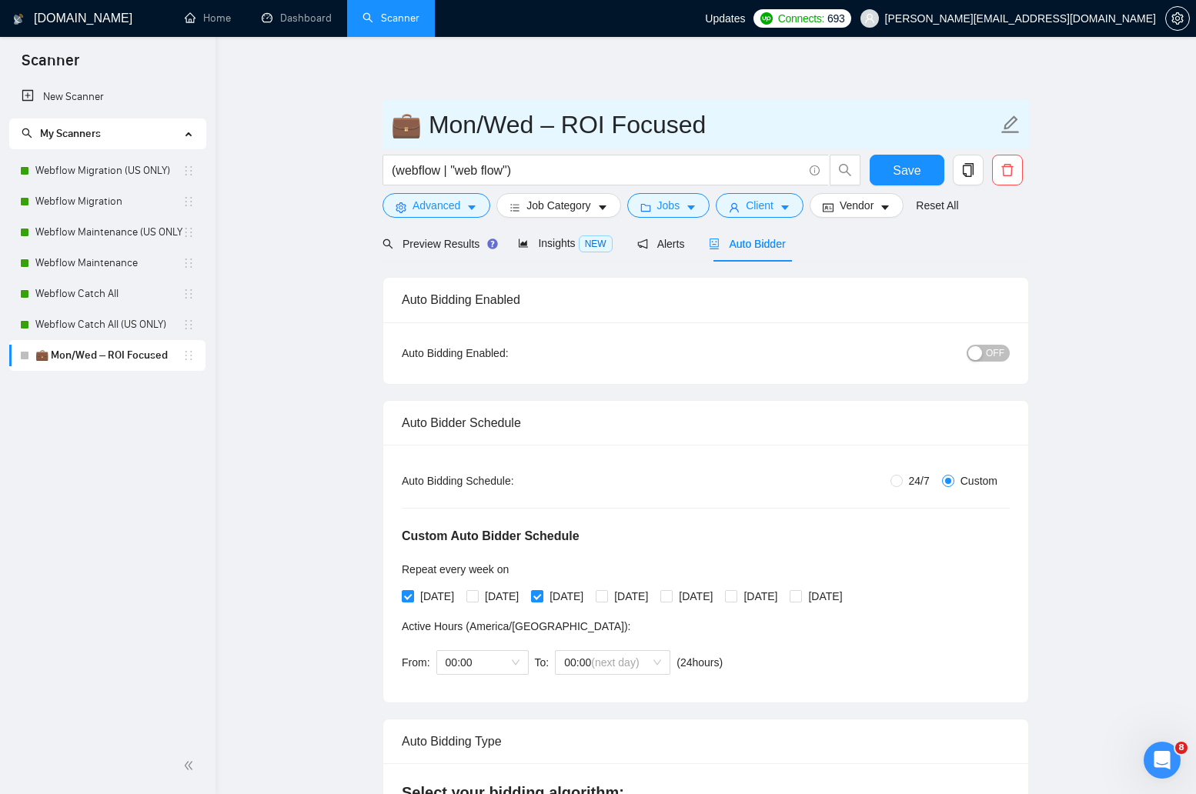
click at [713, 132] on input "💼 Mon/Wed – ROI Focused" at bounding box center [694, 124] width 607 height 38
click at [769, 127] on input "💼 Mon/Wed – ROI Focused - US" at bounding box center [694, 124] width 607 height 38
type input "💼 Mon/Wed – ROI Focused"
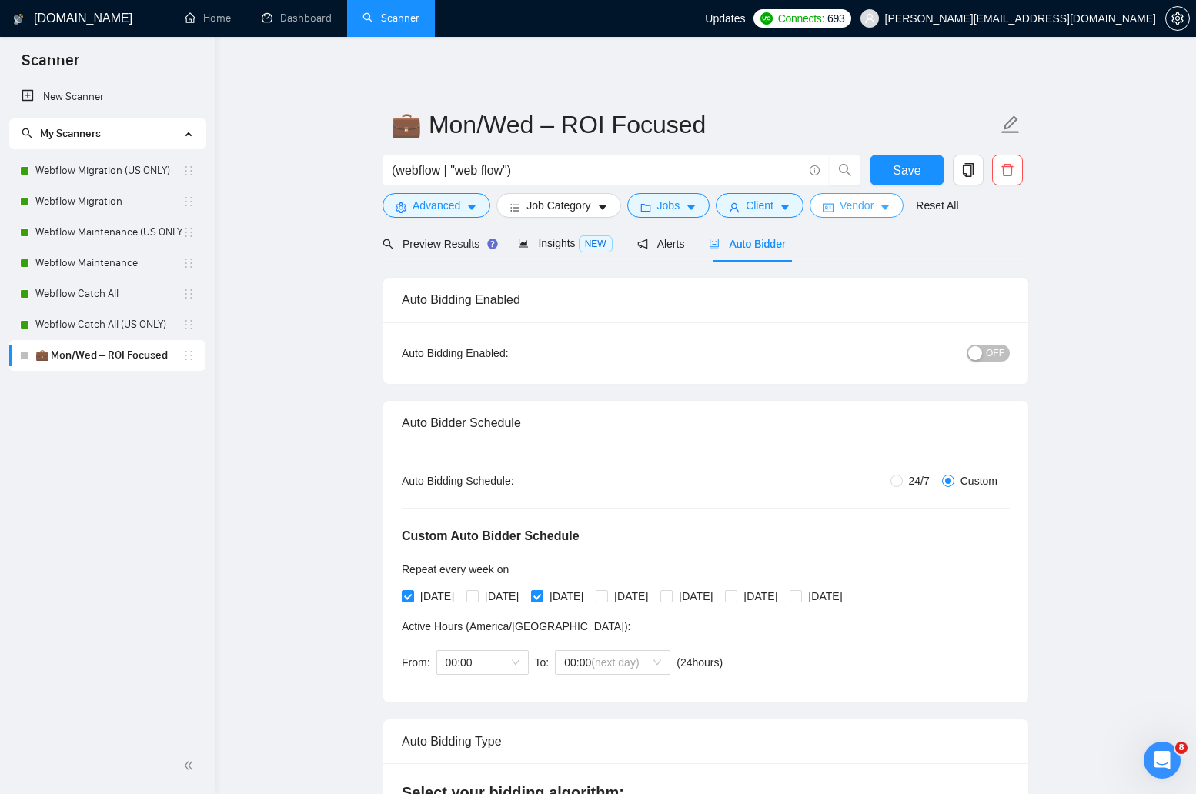
click at [871, 205] on span "Vendor" at bounding box center [857, 205] width 34 height 17
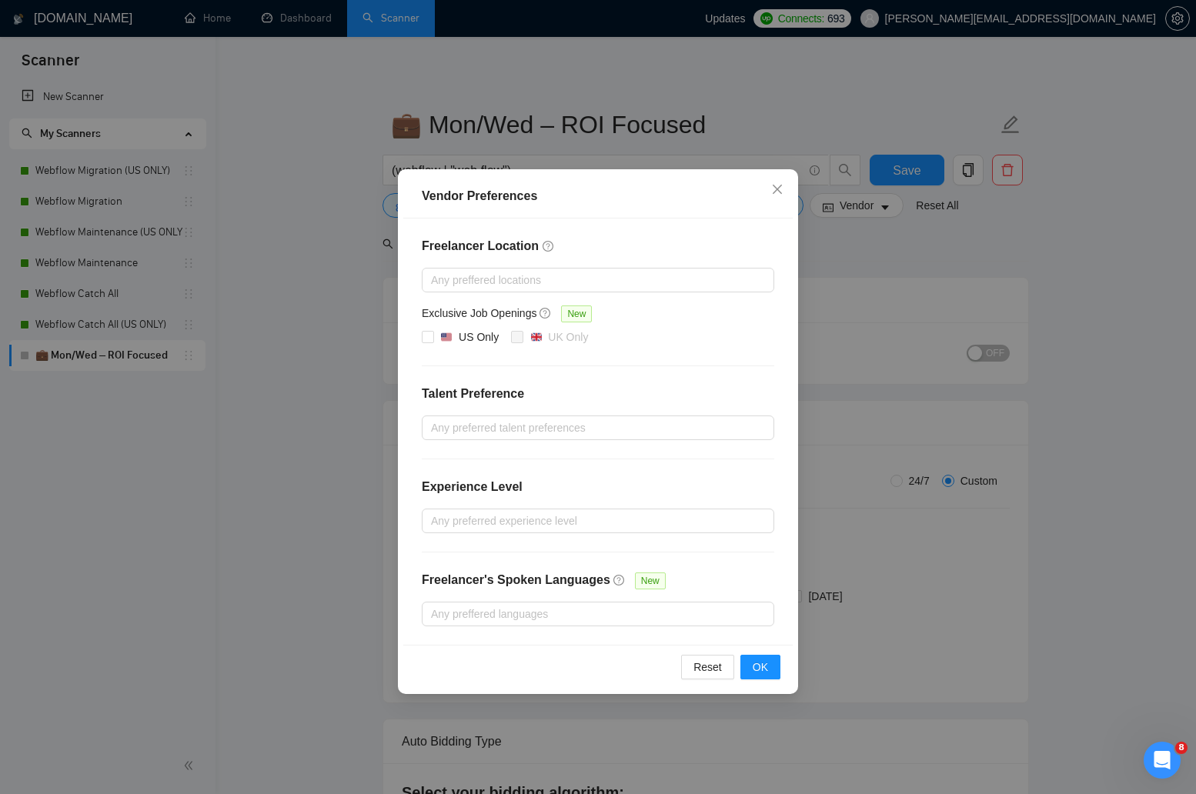
scroll to position [11, 0]
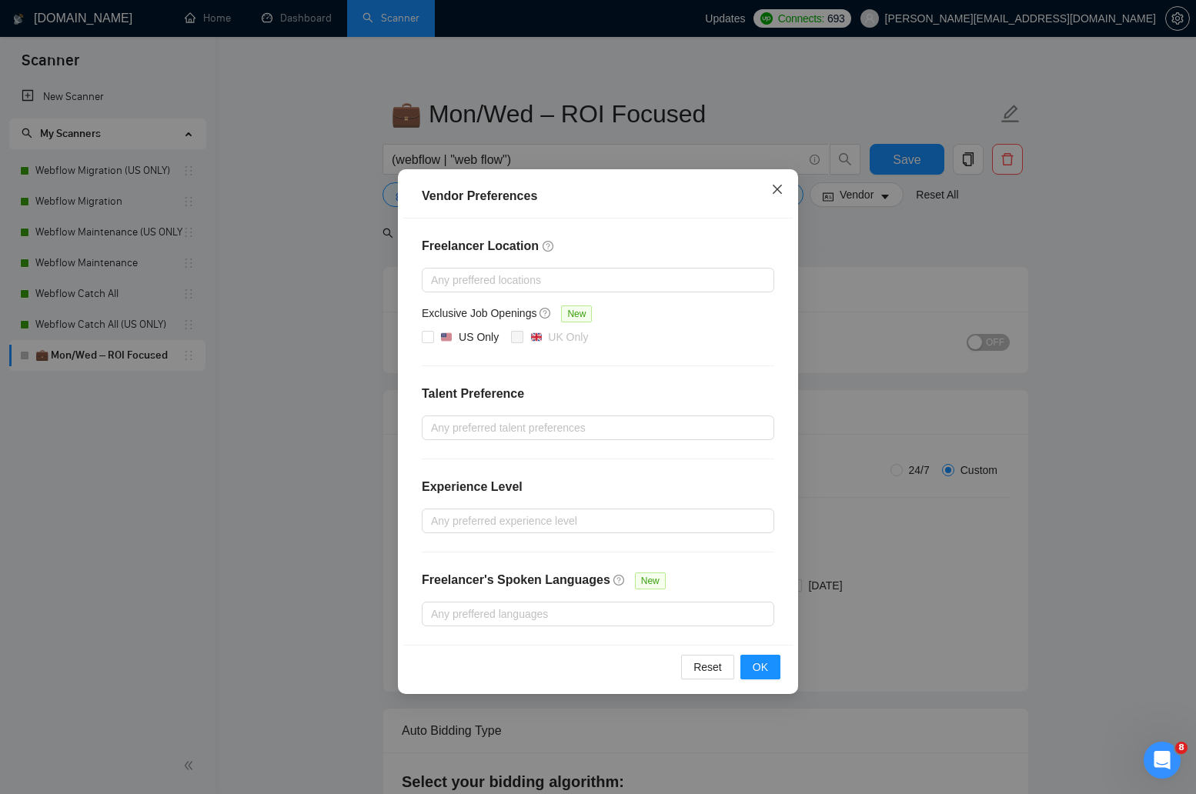
click at [774, 196] on icon "close" at bounding box center [777, 189] width 12 height 12
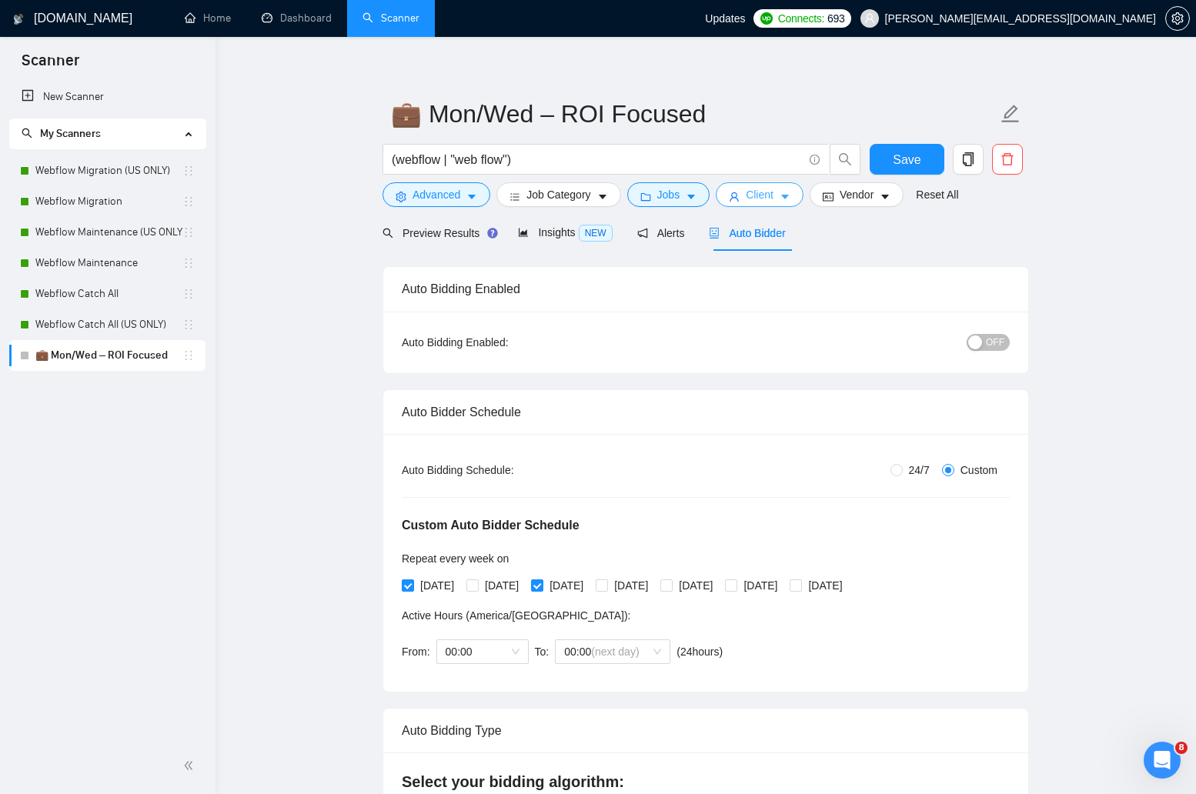
click at [781, 196] on button "Client" at bounding box center [760, 194] width 88 height 25
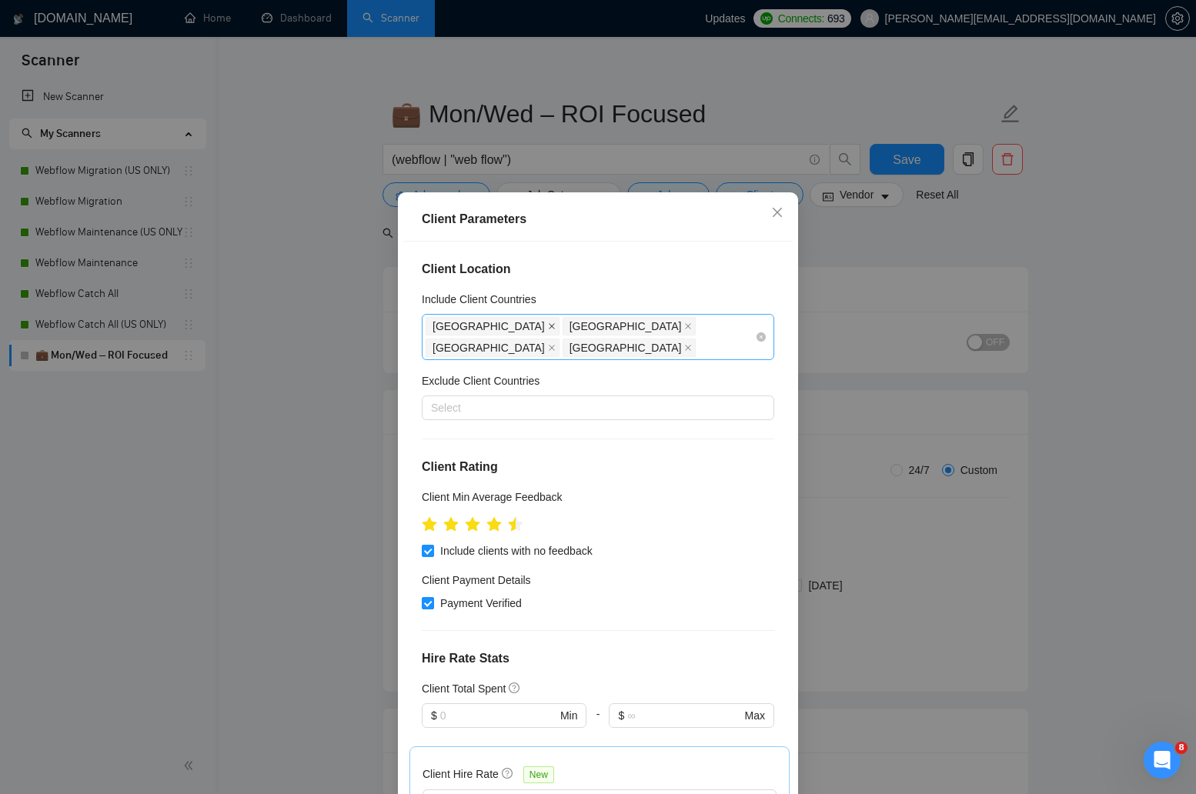
click at [548, 327] on icon "close" at bounding box center [552, 327] width 8 height 8
click at [870, 316] on div "Client Parameters Client Location Include Client Countries United Kingdom Canad…" at bounding box center [598, 397] width 1196 height 794
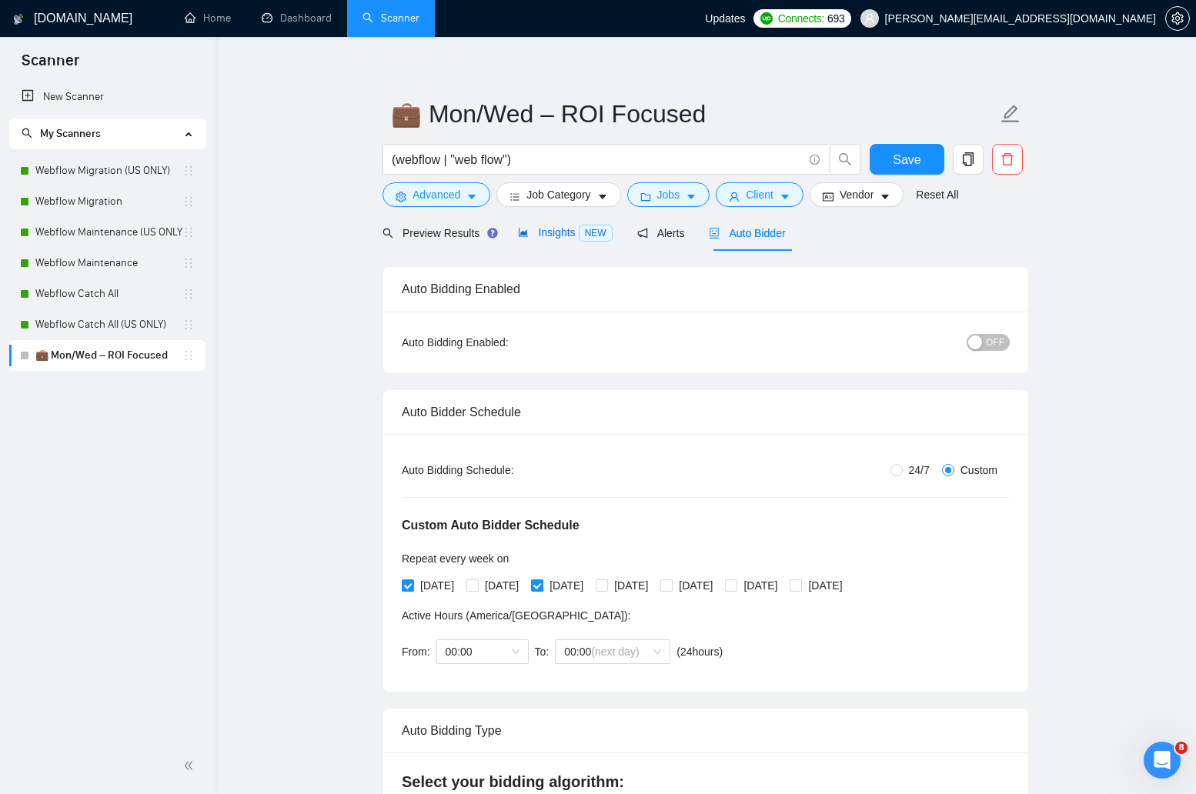
click at [550, 232] on span "Insights NEW" at bounding box center [565, 232] width 94 height 12
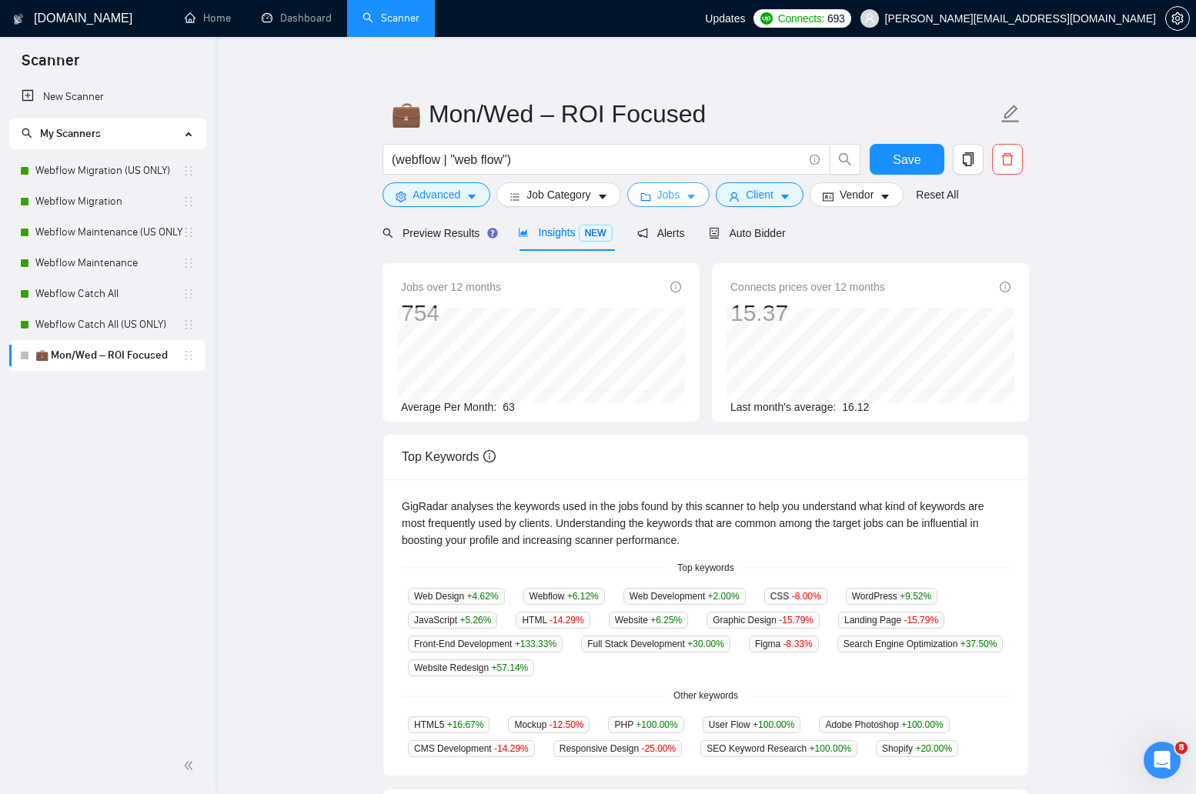
click at [693, 192] on icon "caret-down" at bounding box center [691, 197] width 11 height 11
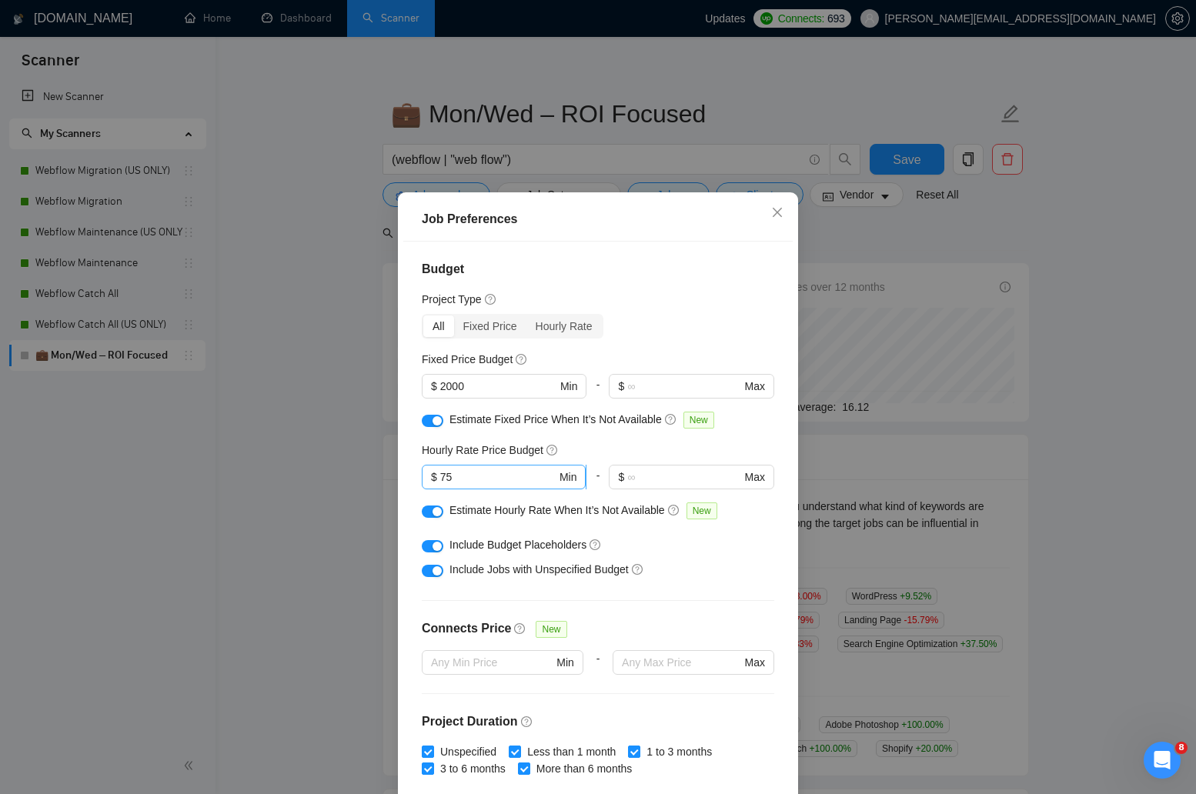
click at [494, 472] on input "75" at bounding box center [498, 477] width 116 height 17
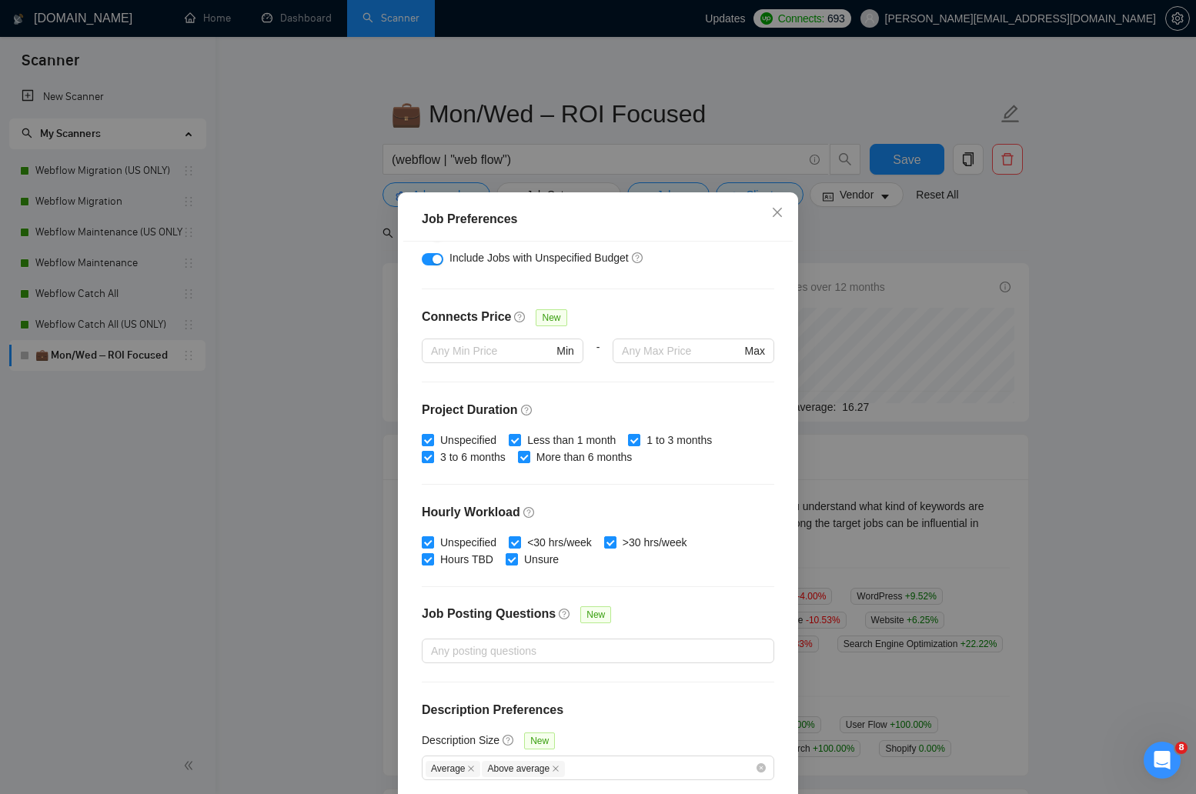
scroll to position [71, 0]
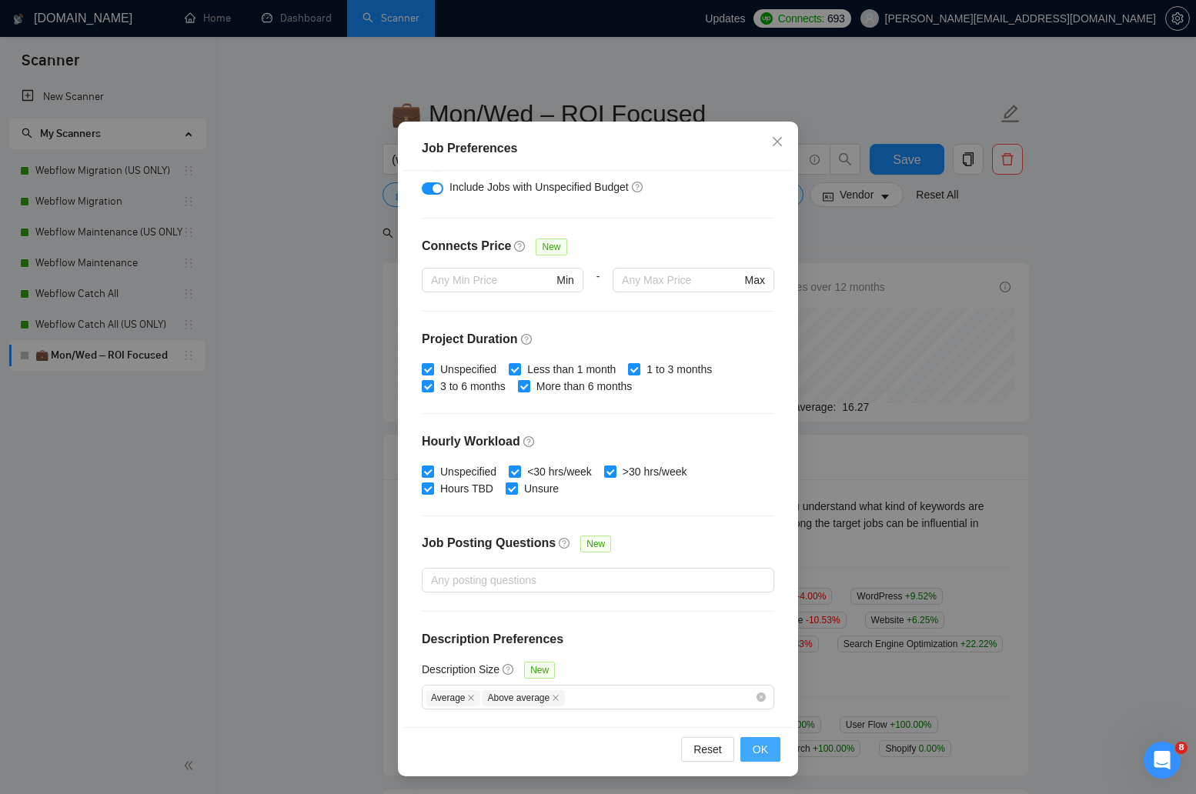
type input "60"
click at [769, 744] on button "OK" at bounding box center [760, 749] width 40 height 25
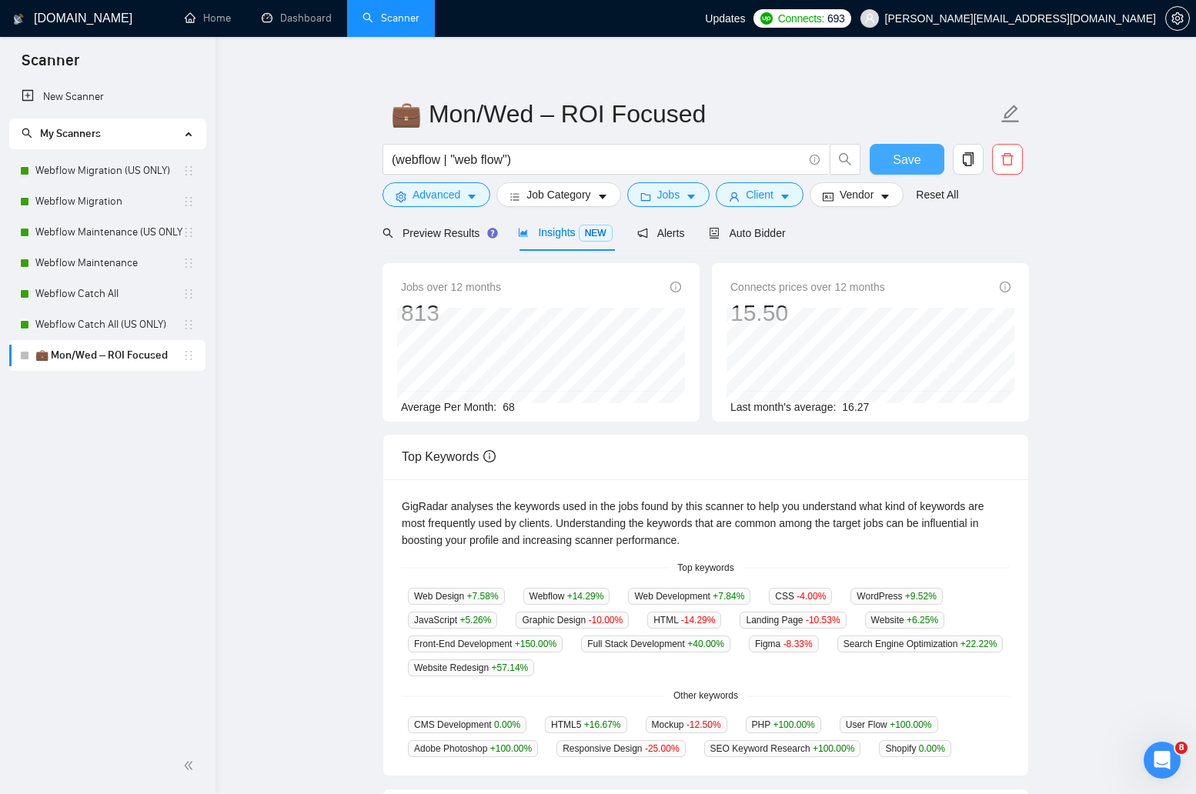
click at [899, 162] on span "Save" at bounding box center [907, 159] width 28 height 19
click at [901, 162] on span "Save" at bounding box center [907, 159] width 28 height 19
click at [967, 158] on icon "copy" at bounding box center [968, 159] width 14 height 14
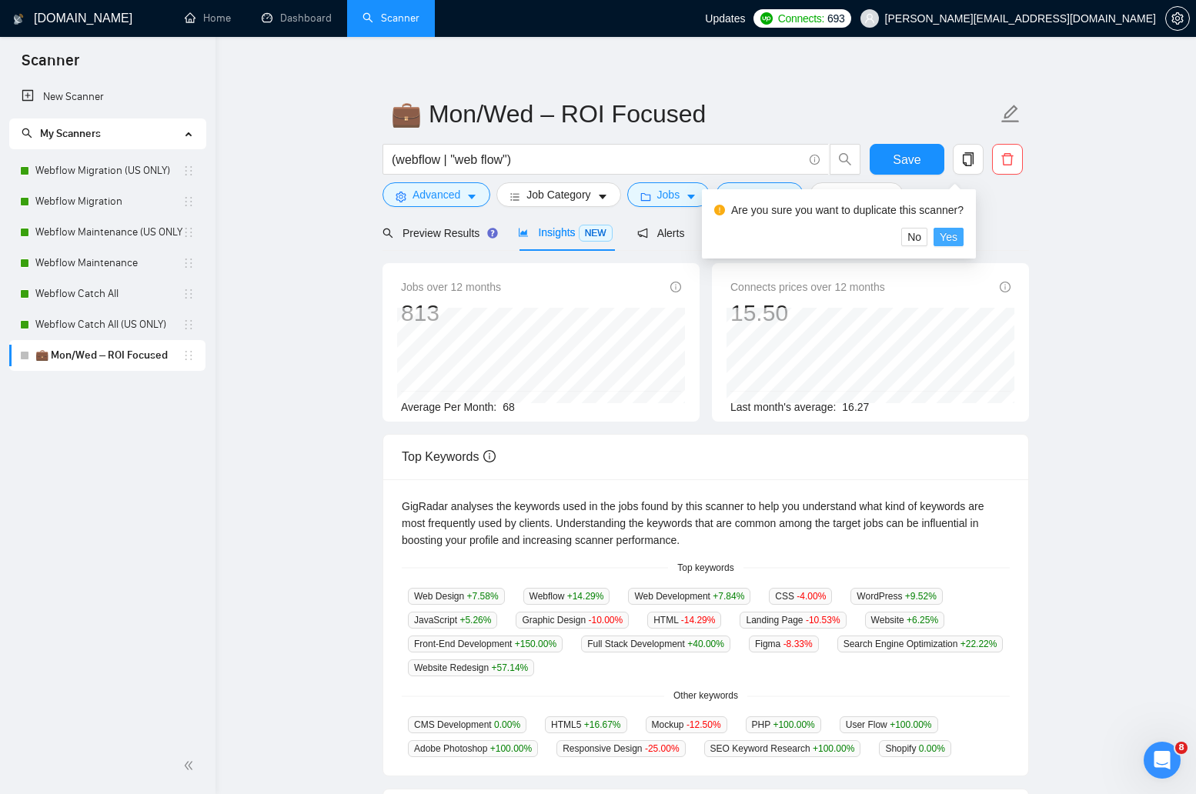
click at [958, 238] on span "Yes" at bounding box center [949, 237] width 18 height 17
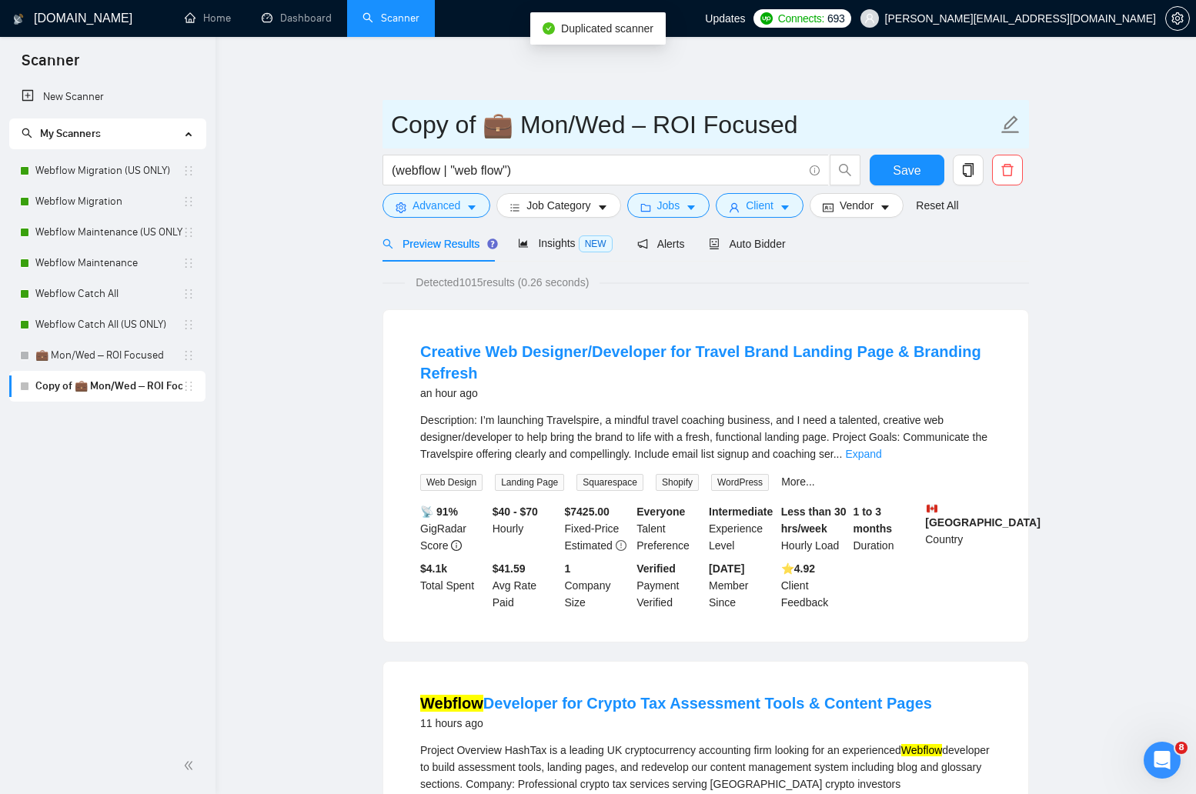
drag, startPoint x: 481, startPoint y: 125, endPoint x: 369, endPoint y: 126, distance: 111.6
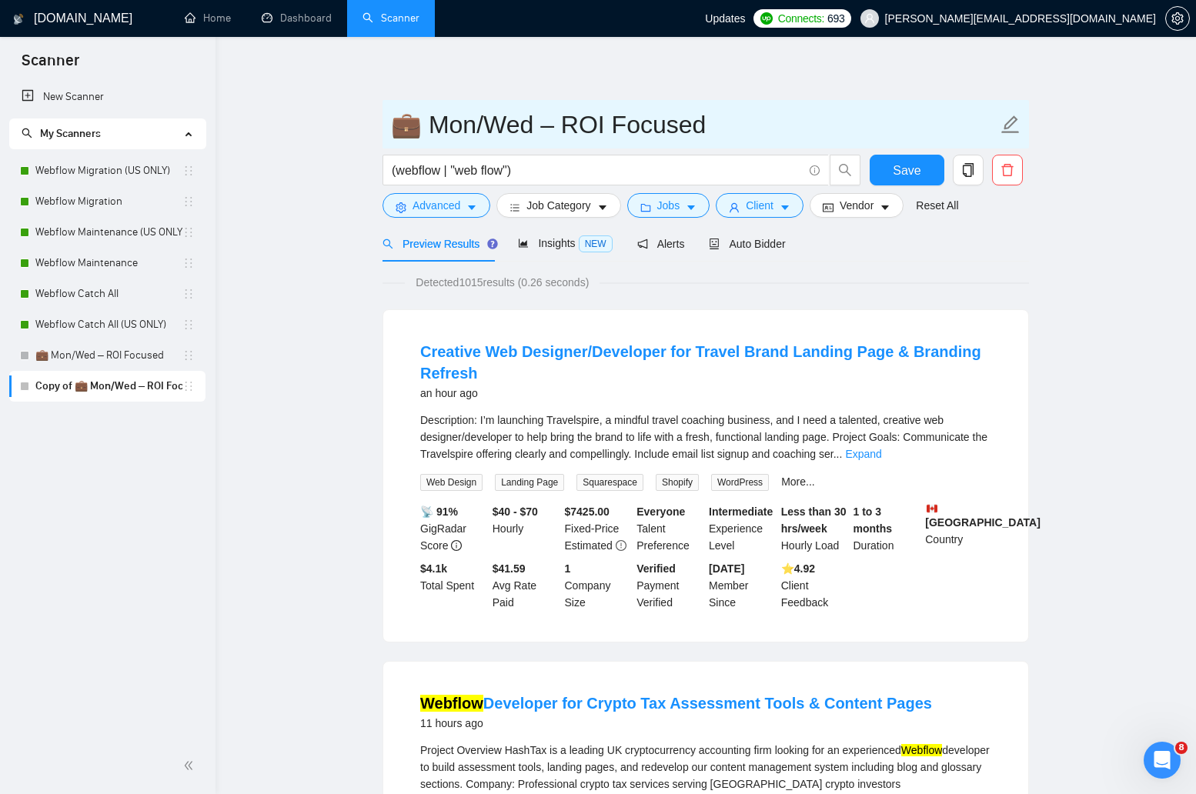
click at [713, 112] on input "💼 Mon/Wed – ROI Focused" at bounding box center [694, 124] width 607 height 38
type input "💼 Mon/Wed – ROI Focused - US Only"
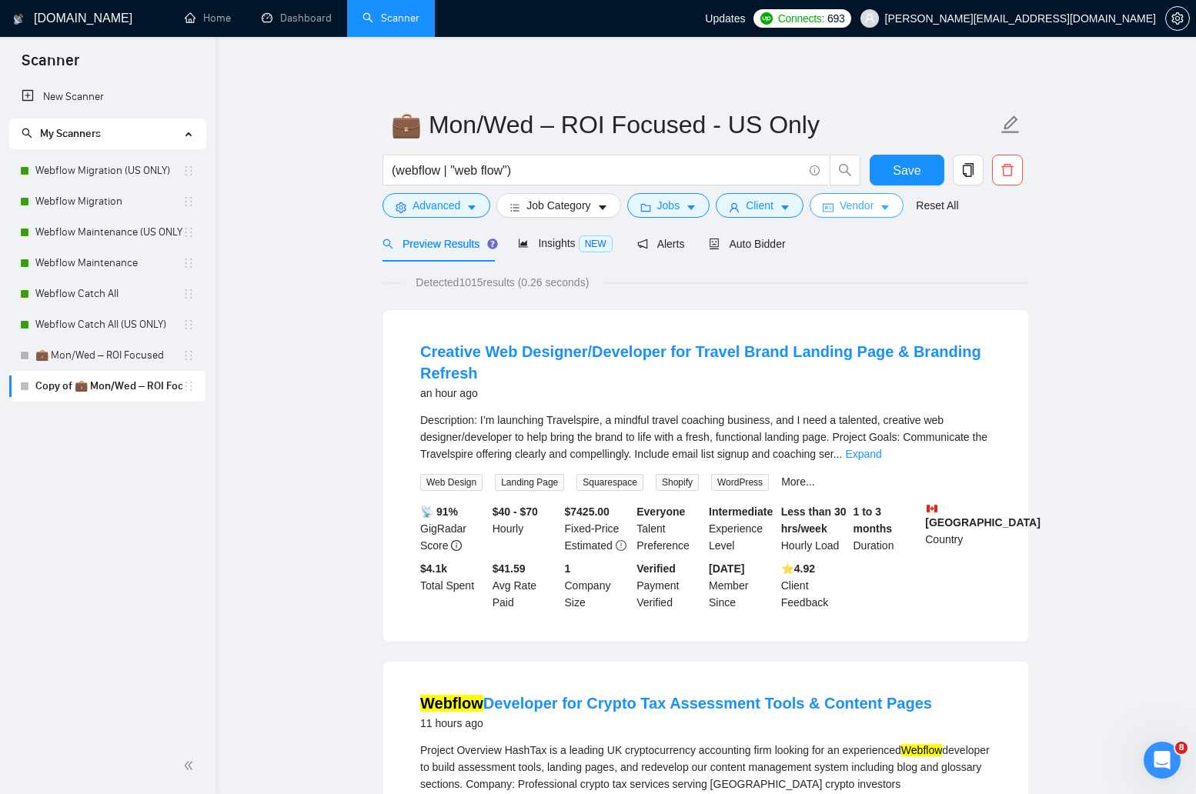
click at [873, 196] on button "Vendor" at bounding box center [857, 205] width 94 height 25
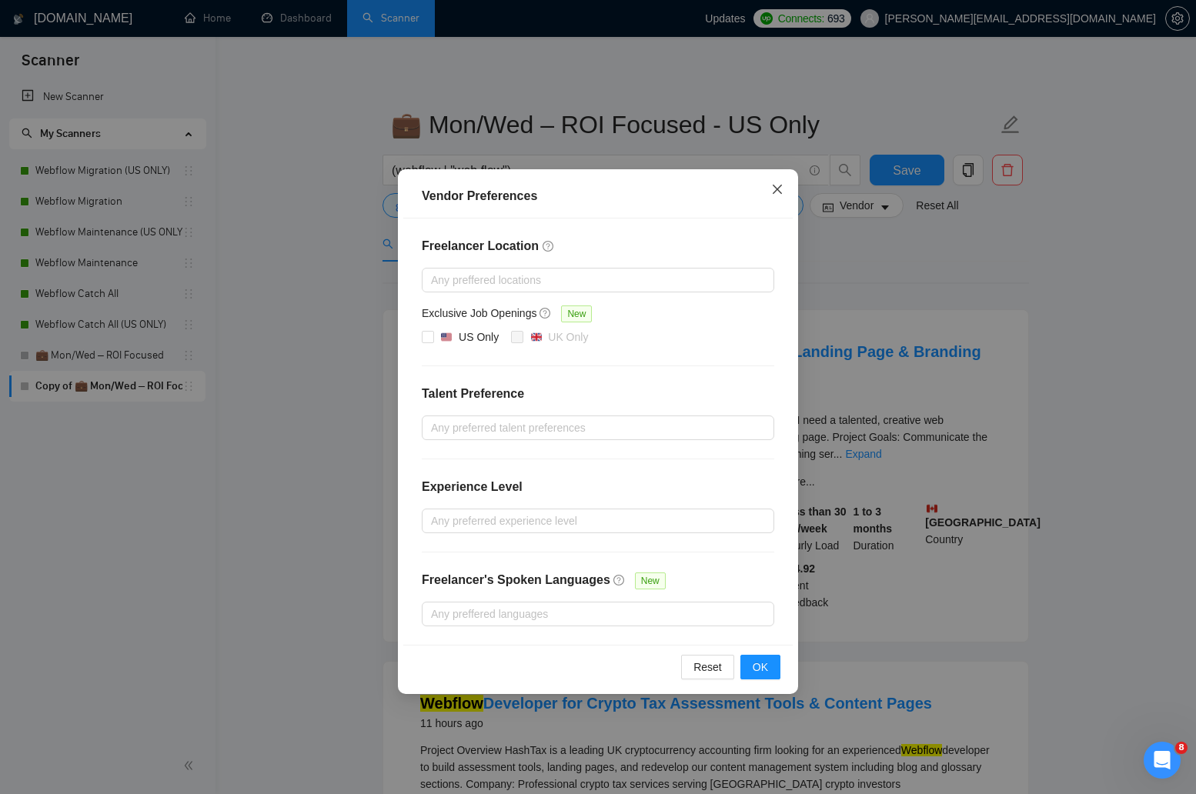
click at [774, 190] on icon "close" at bounding box center [777, 189] width 12 height 12
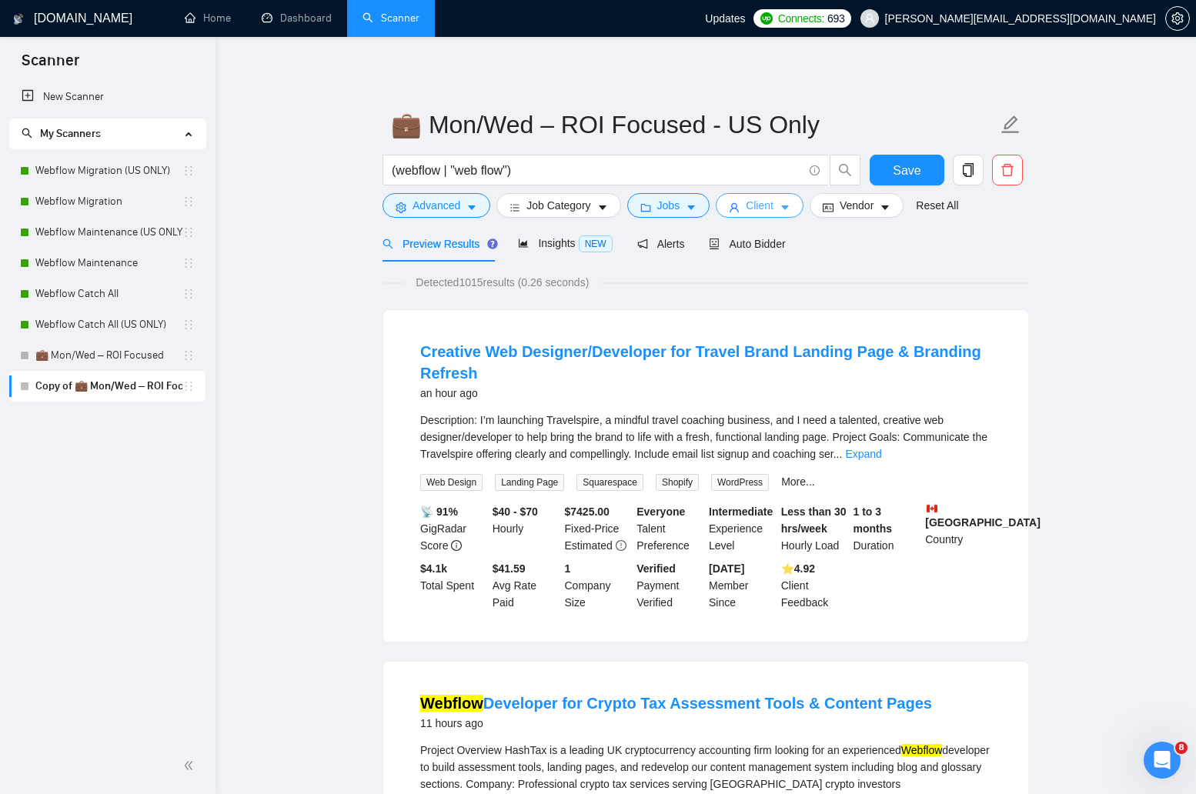
click at [791, 210] on icon "caret-down" at bounding box center [785, 207] width 11 height 11
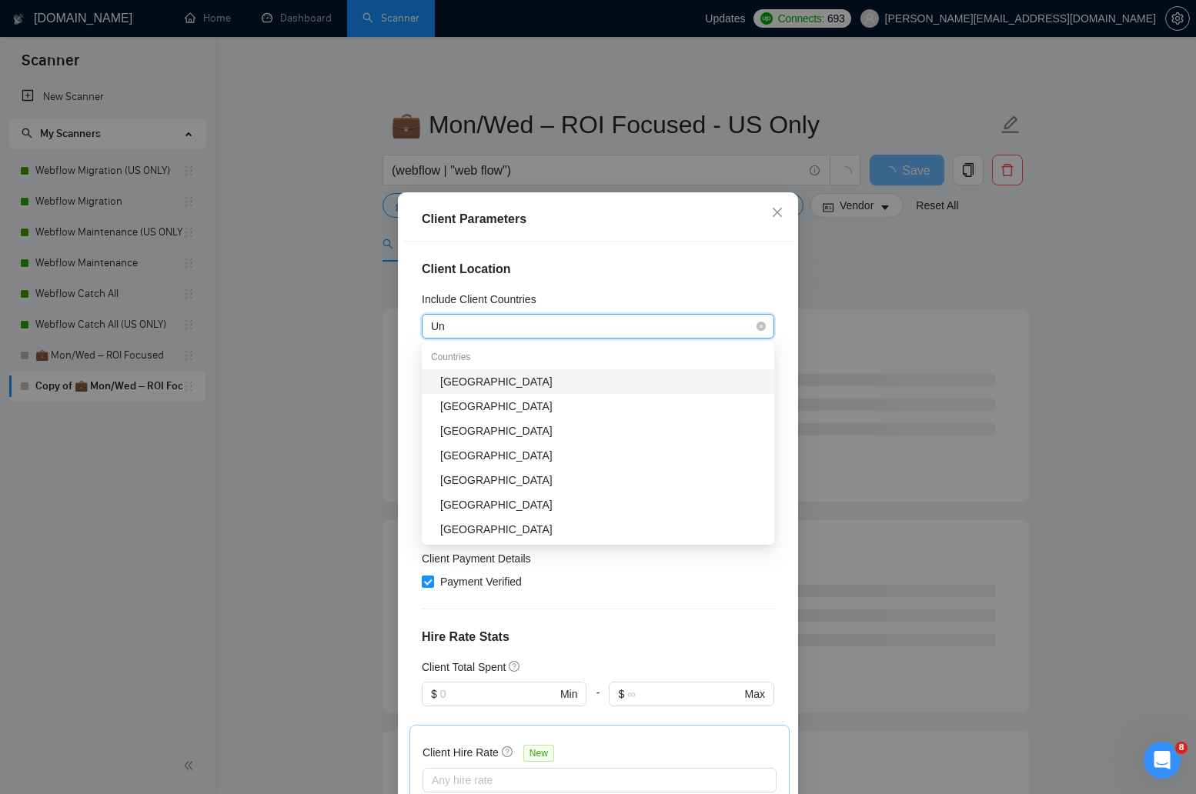
type input "Uni"
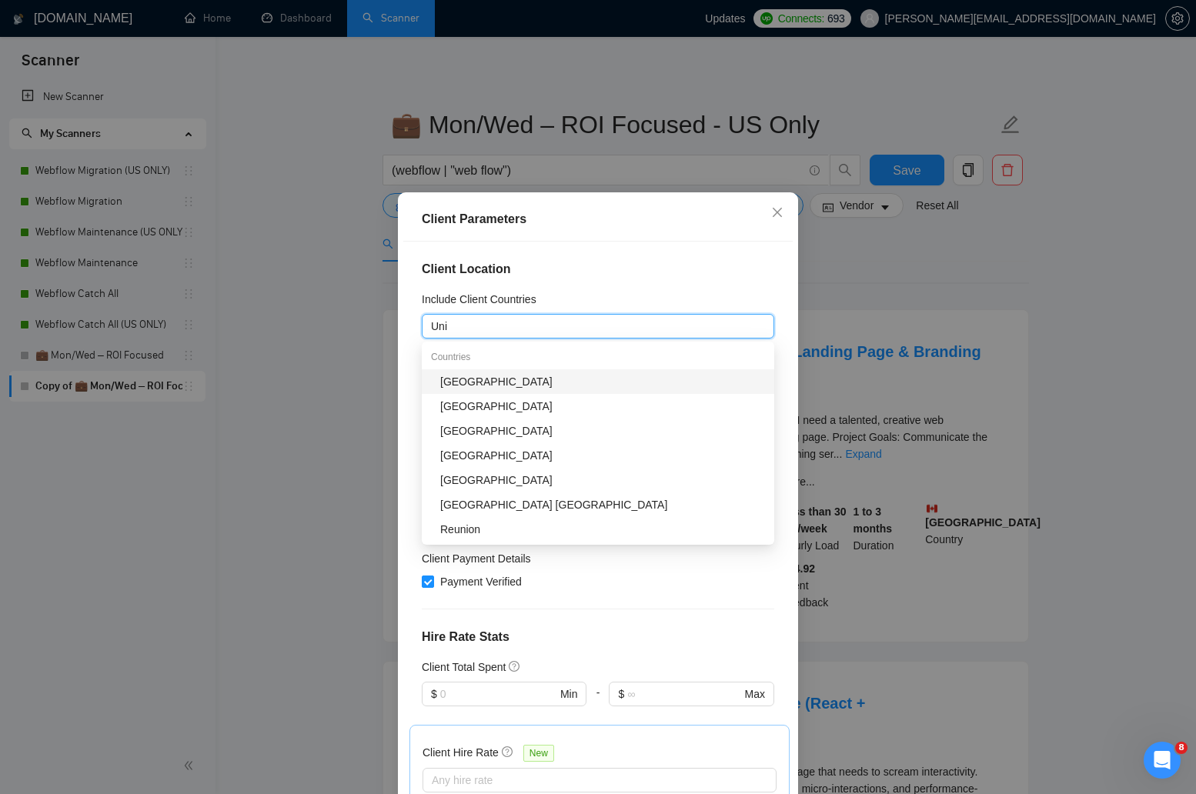
click at [607, 373] on div "[GEOGRAPHIC_DATA]" at bounding box center [598, 381] width 353 height 25
click at [647, 270] on h4 "Client Location" at bounding box center [598, 269] width 353 height 18
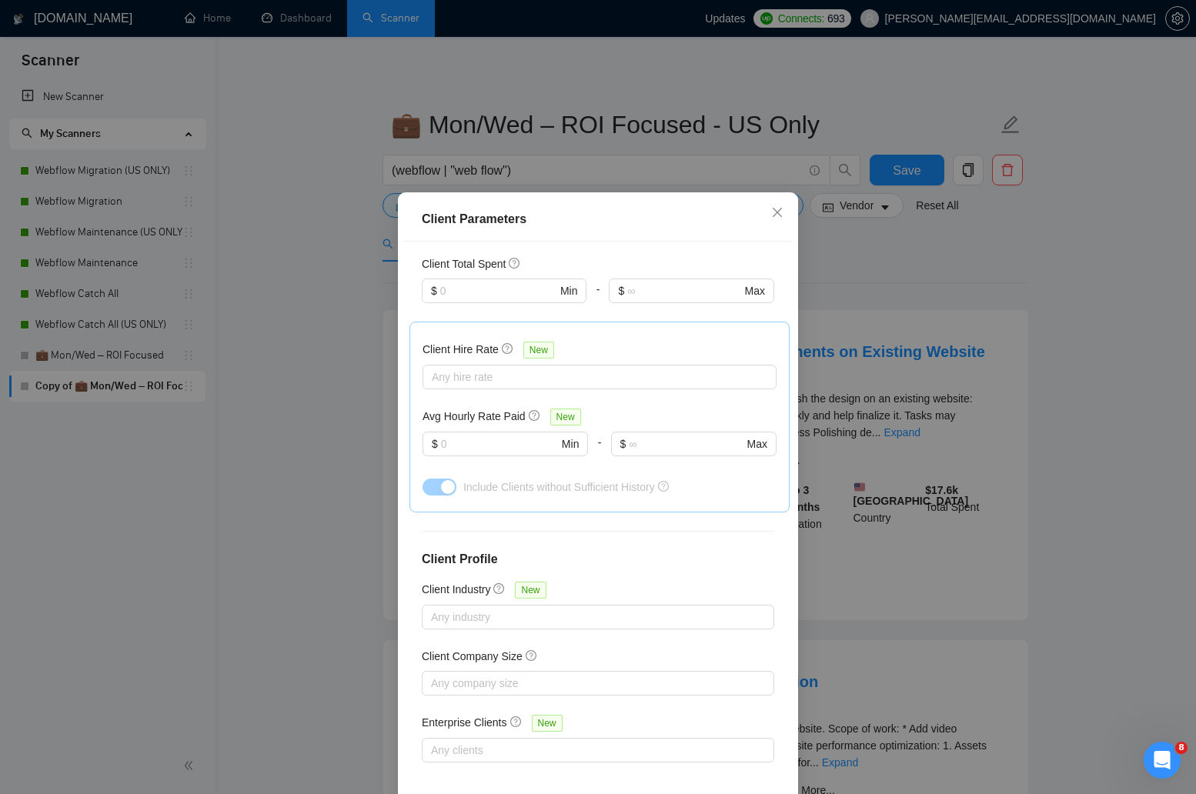
scroll to position [71, 0]
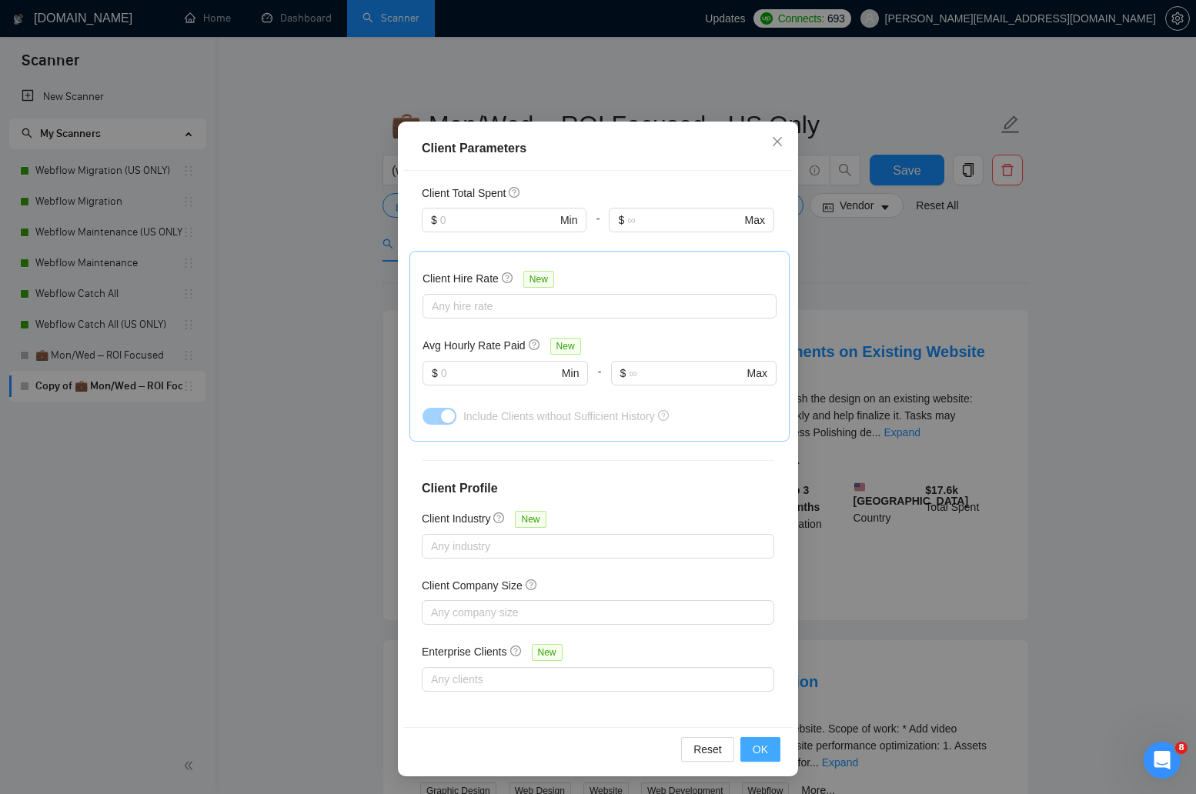
click at [767, 745] on span "OK" at bounding box center [760, 749] width 15 height 17
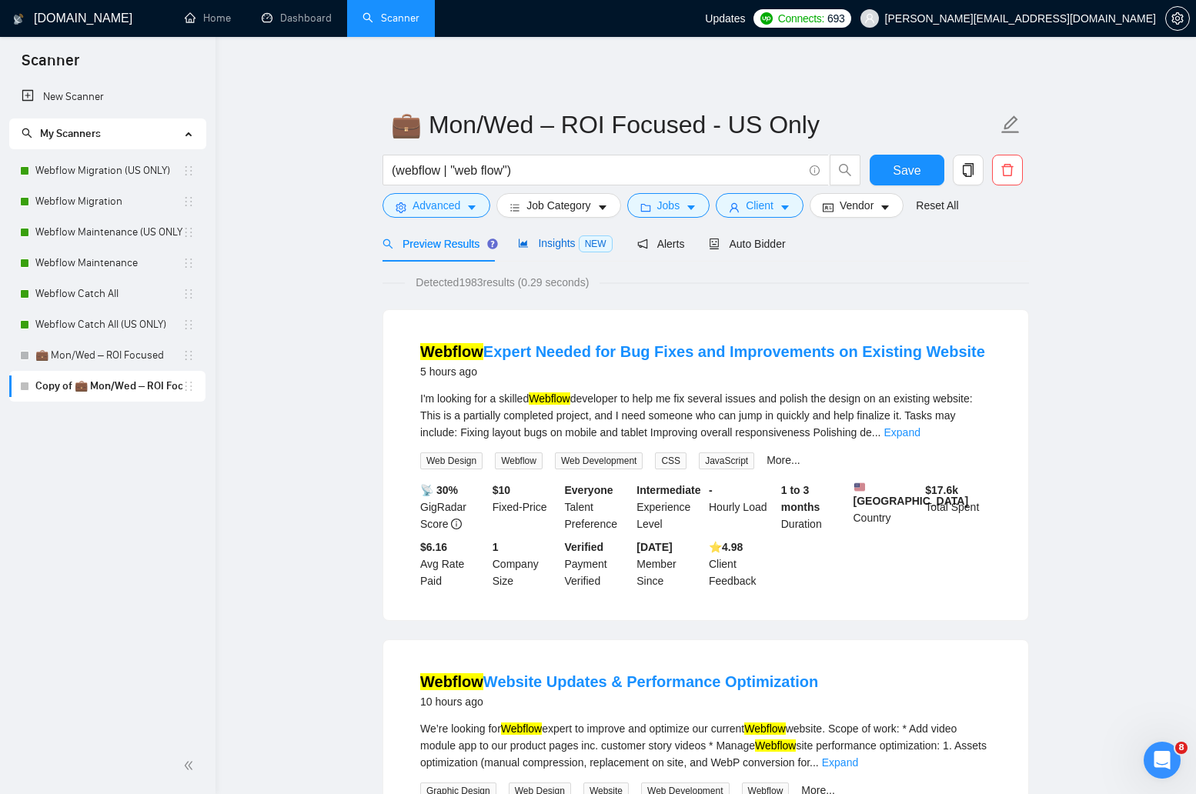
click at [555, 242] on span "Insights NEW" at bounding box center [565, 243] width 94 height 12
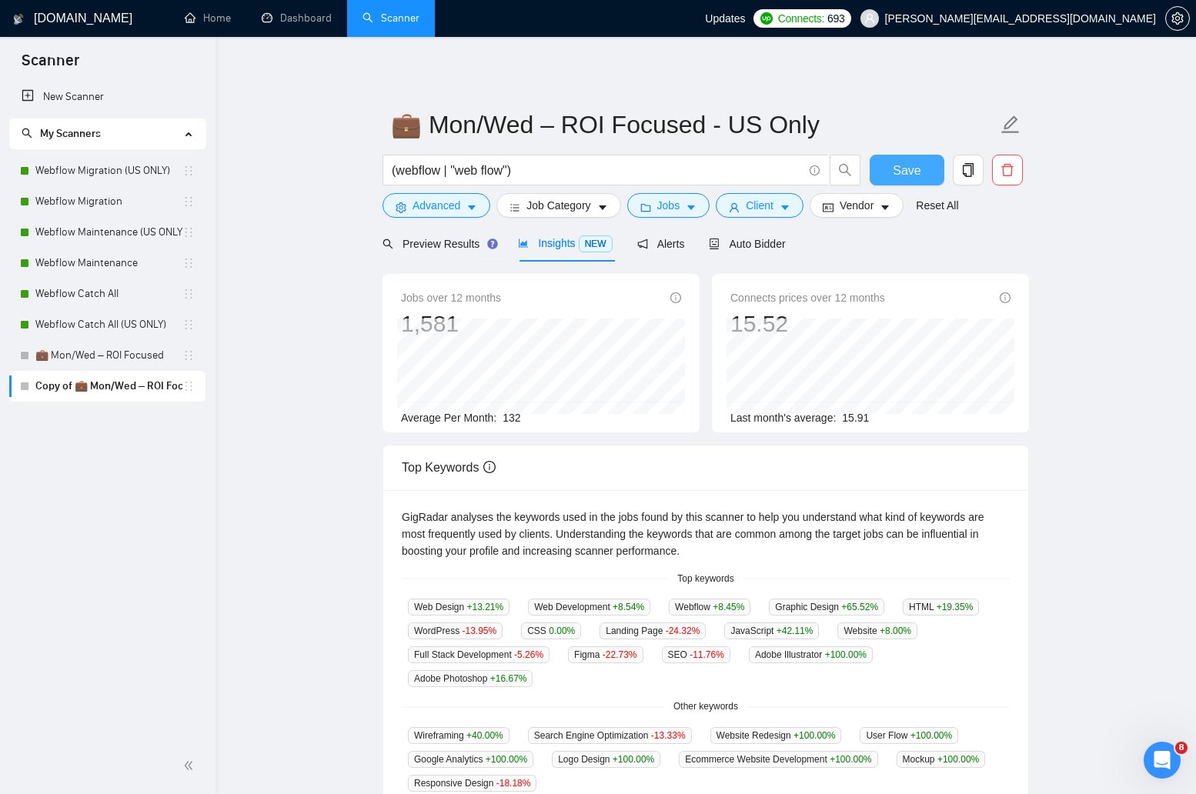
click at [888, 170] on button "Save" at bounding box center [907, 170] width 75 height 31
click at [762, 203] on span "Client" at bounding box center [760, 205] width 28 height 17
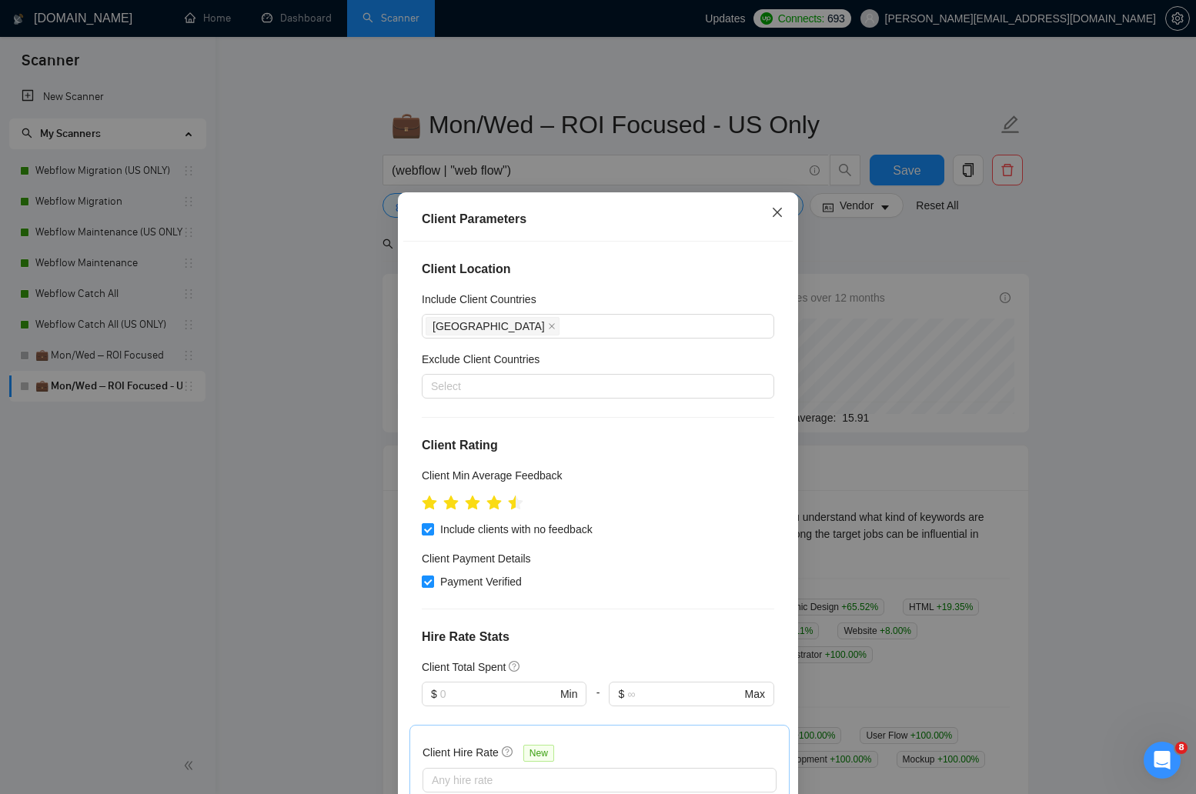
click at [781, 215] on icon "close" at bounding box center [777, 212] width 12 height 12
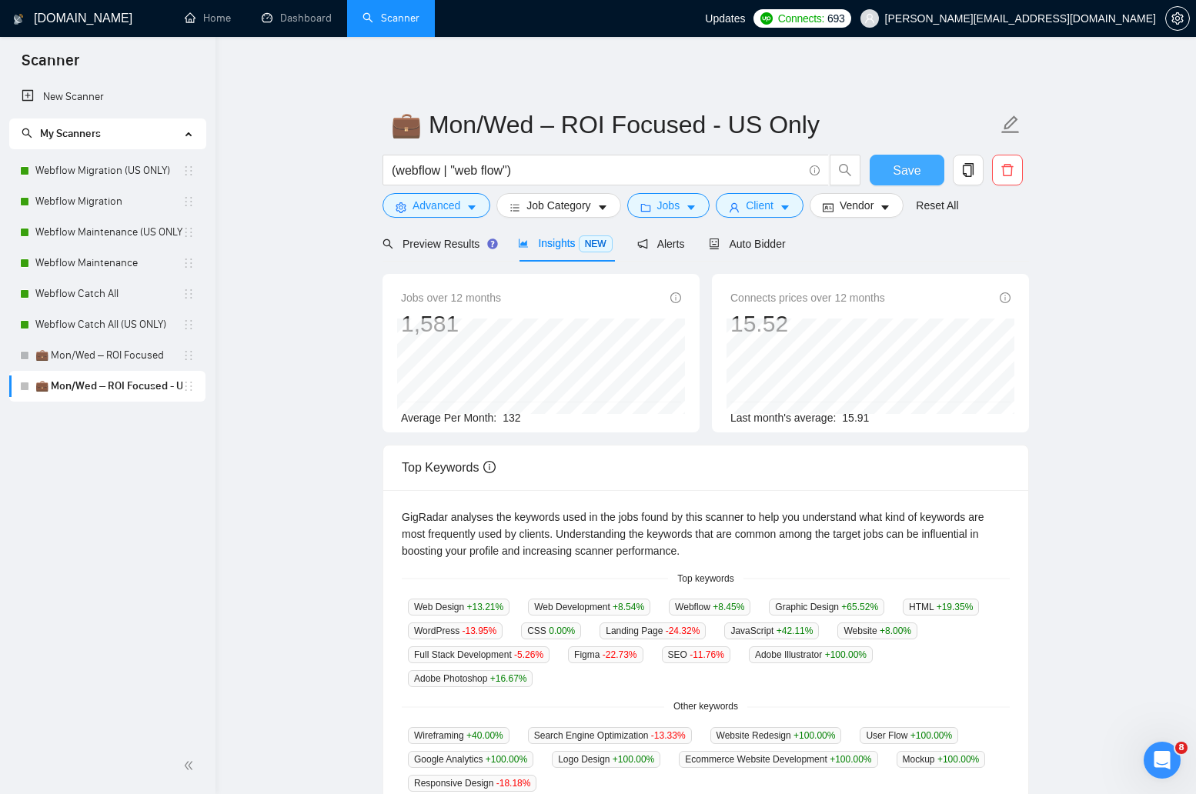
click at [885, 177] on button "Save" at bounding box center [907, 170] width 75 height 31
click at [961, 176] on icon "copy" at bounding box center [968, 170] width 14 height 14
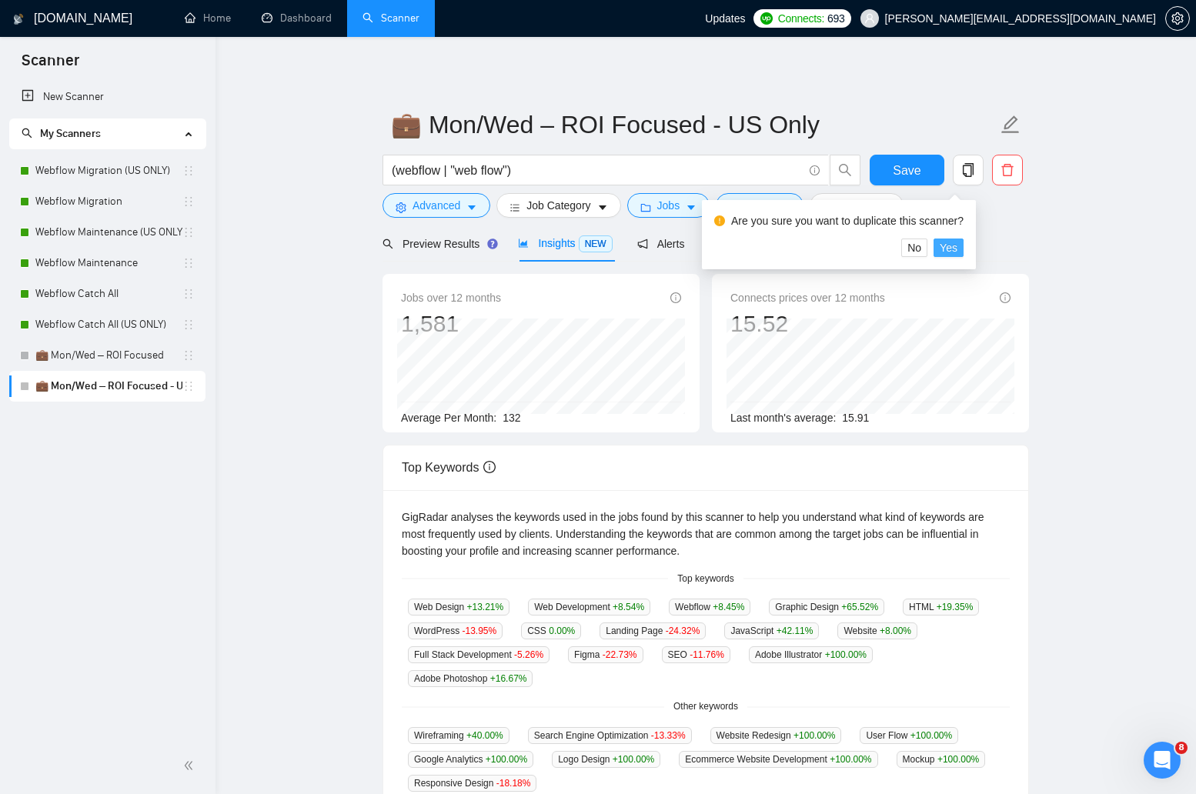
click at [949, 242] on span "Yes" at bounding box center [949, 247] width 18 height 17
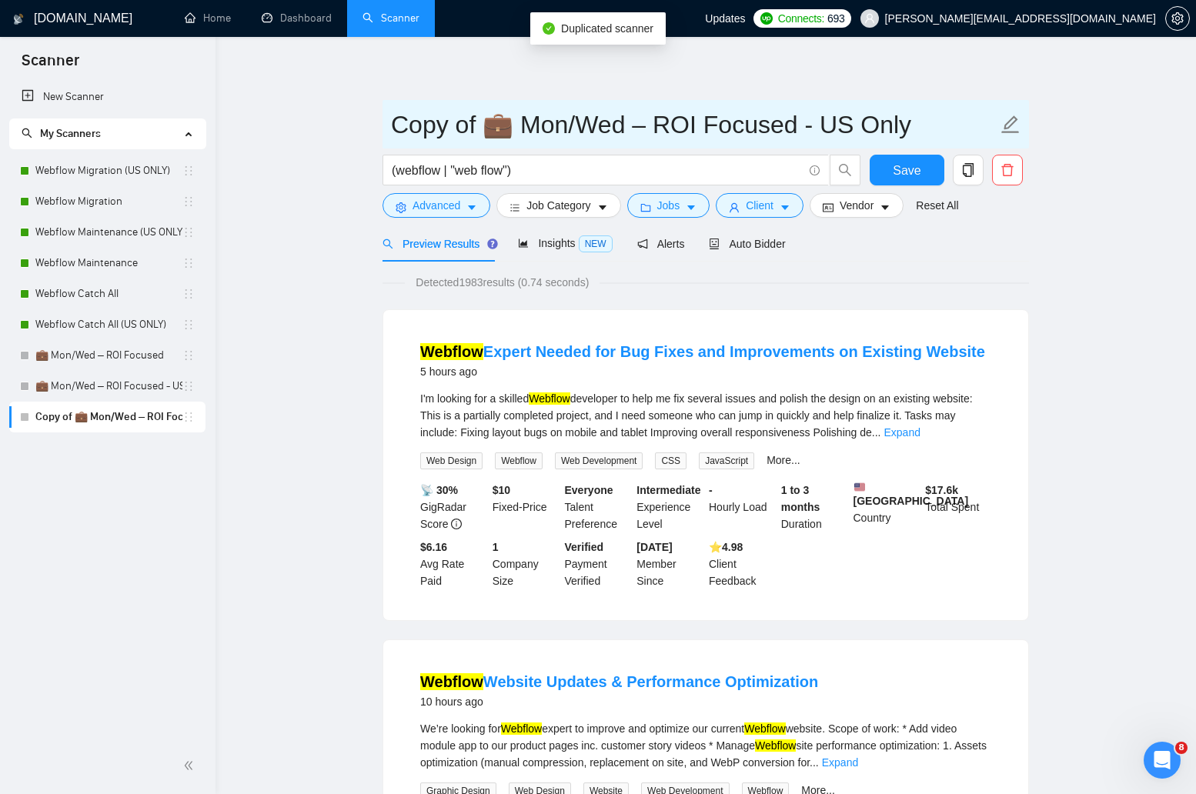
click at [609, 134] on input "Copy of 💼 Mon/Wed – ROI Focused - US Only" at bounding box center [694, 124] width 607 height 38
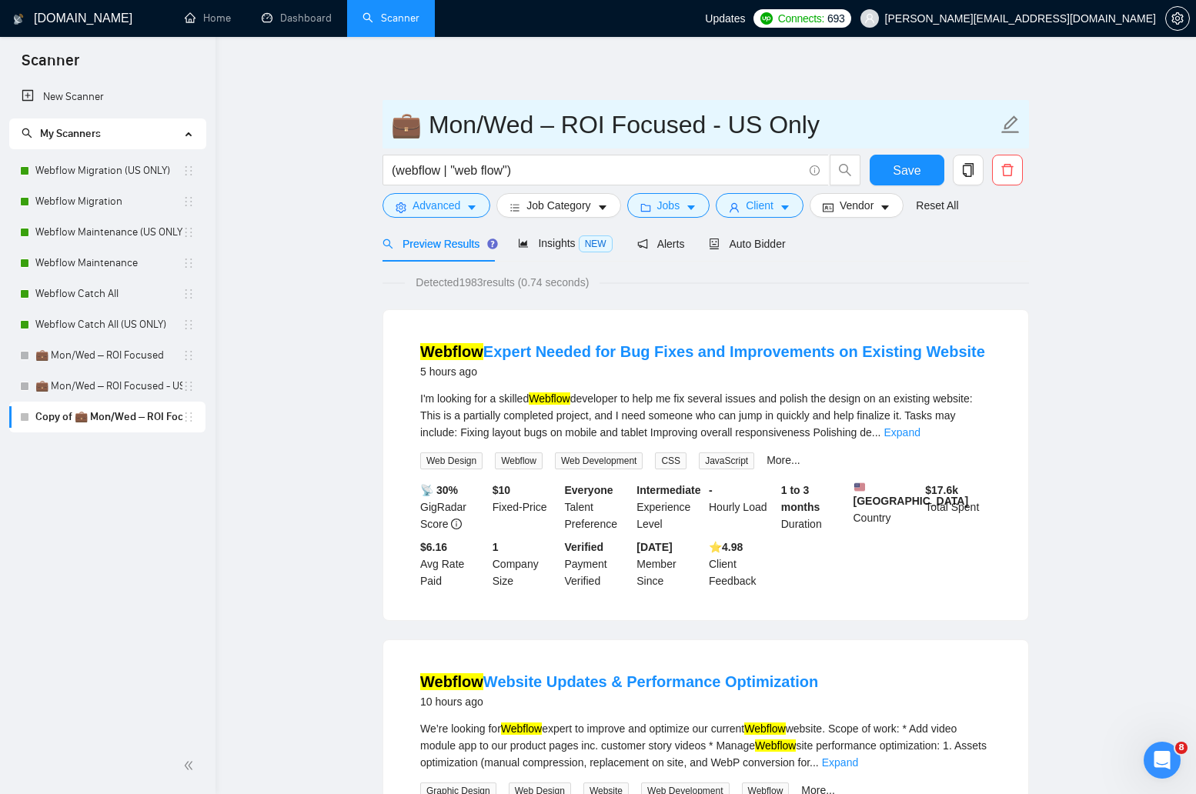
click at [714, 119] on input "💼 Mon/Wed – ROI Focused - US Only" at bounding box center [694, 124] width 607 height 38
click at [783, 132] on input "💼 Mon/Wed – ROI Focused - US Only" at bounding box center [694, 124] width 607 height 38
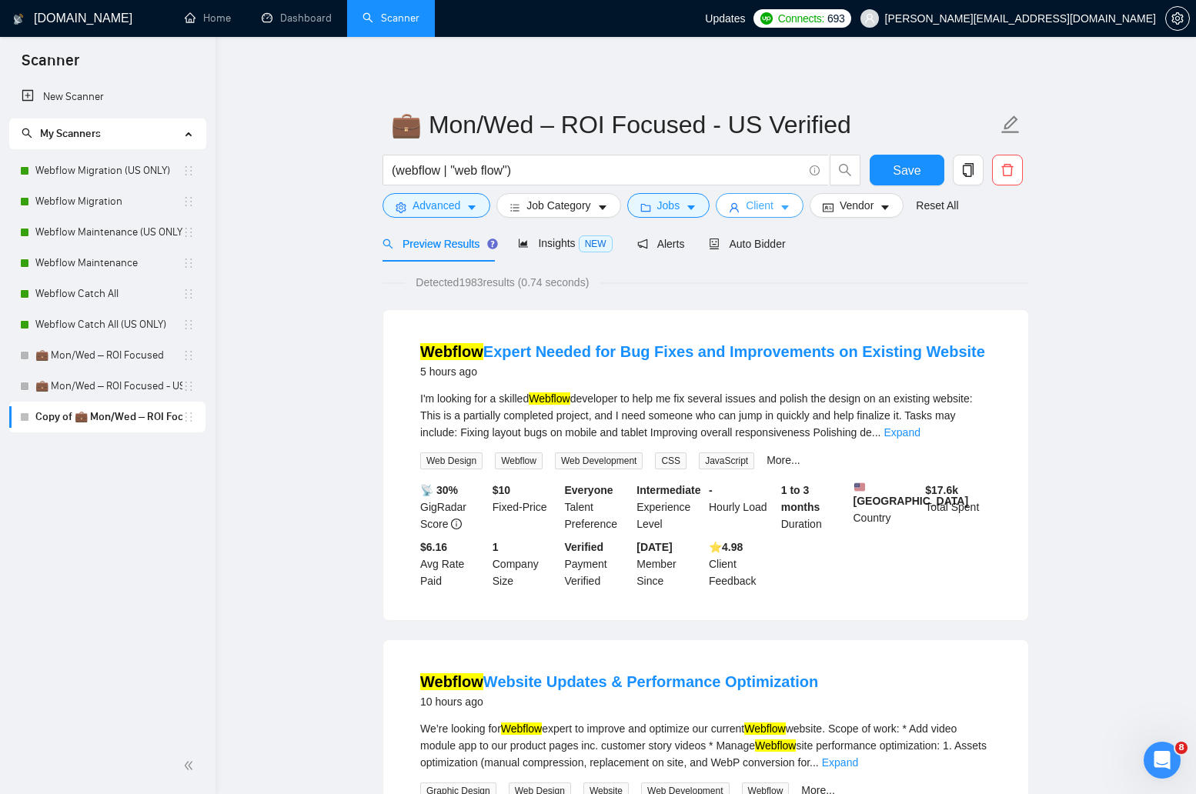
type input "💼 Mon/Wed – ROI Focused - US Verified"
click at [804, 213] on button "Client" at bounding box center [760, 205] width 88 height 25
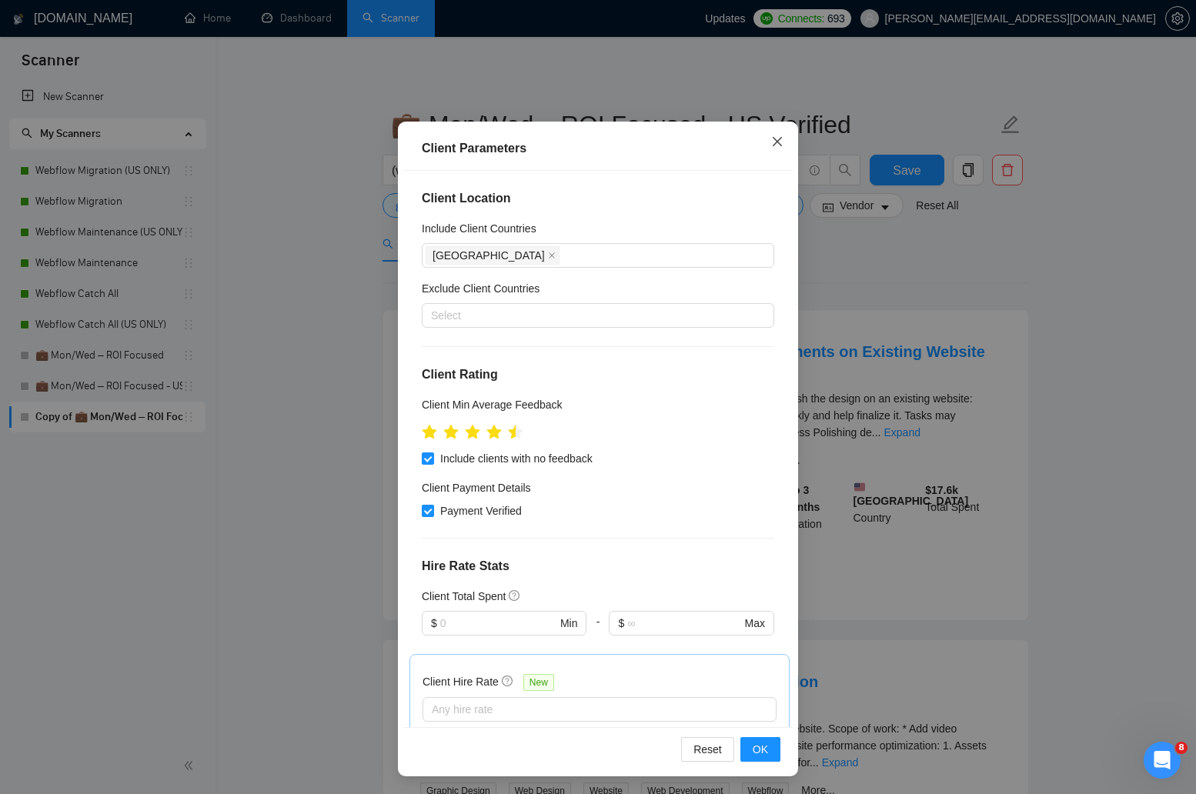
click at [781, 142] on icon "close" at bounding box center [777, 141] width 12 height 12
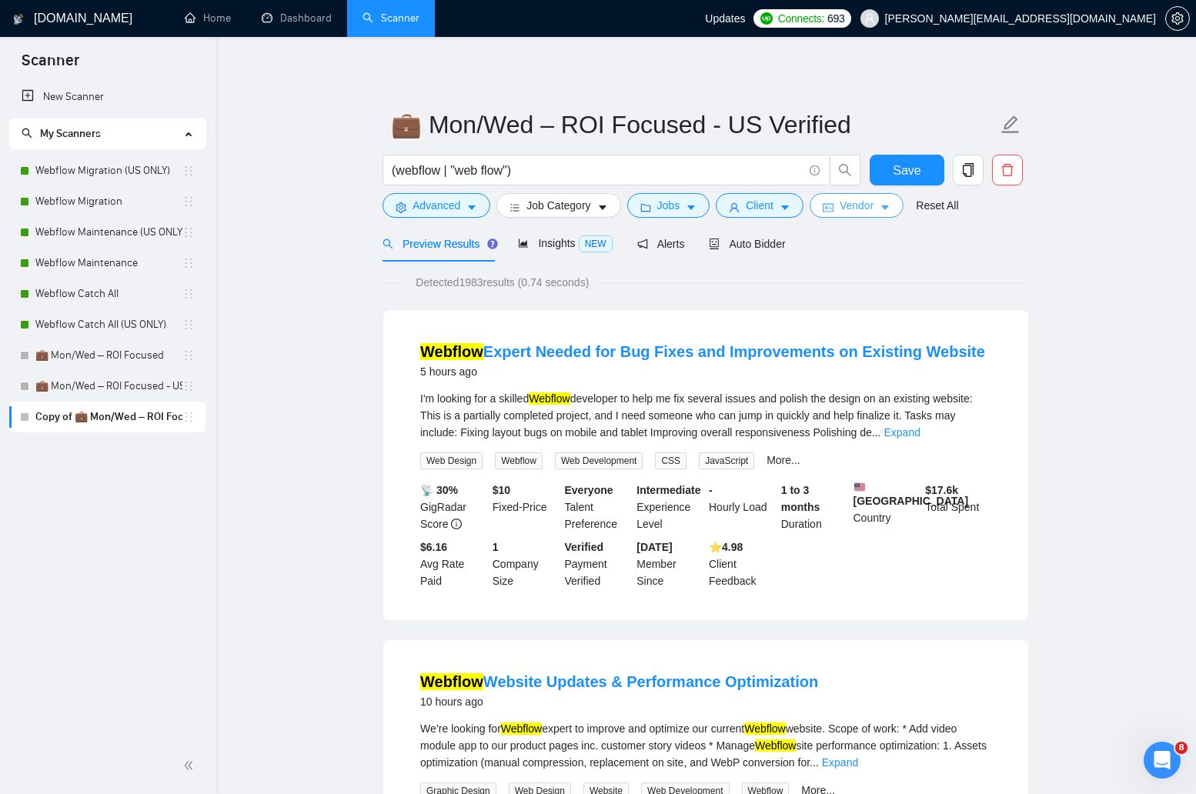
click at [853, 199] on span "Vendor" at bounding box center [857, 205] width 34 height 17
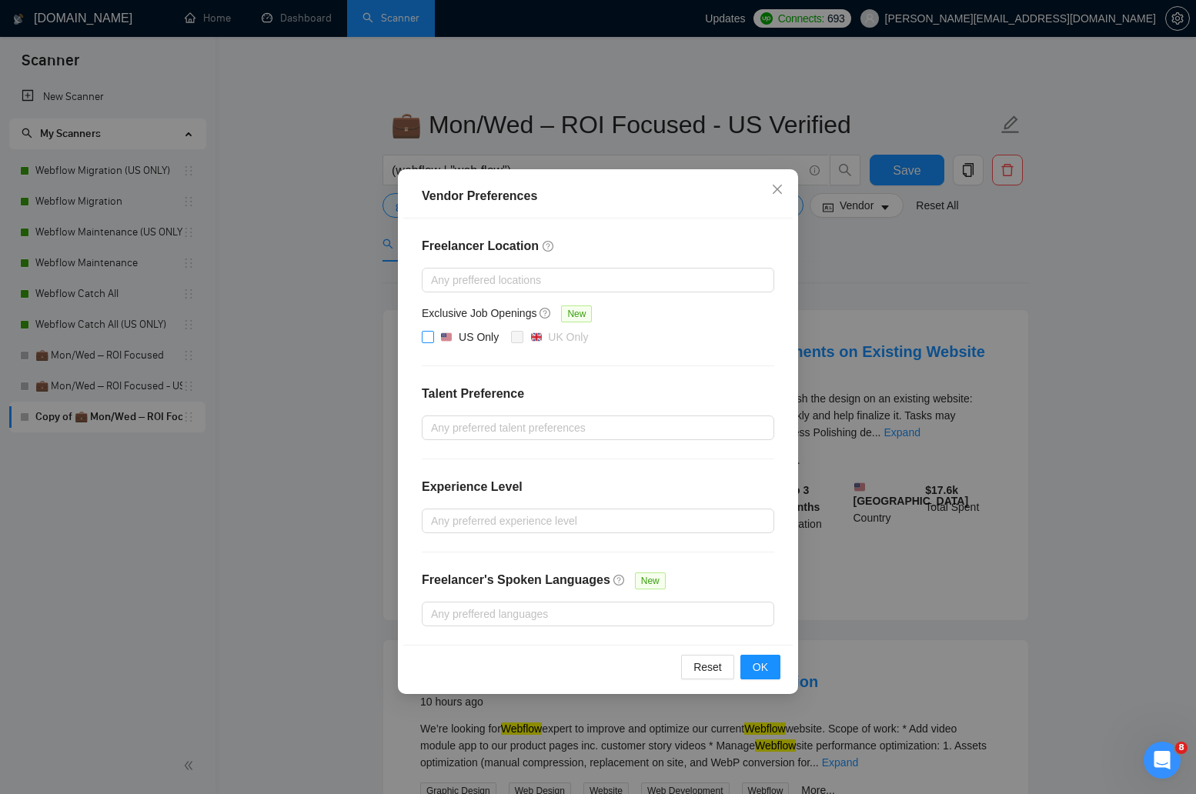
click at [427, 340] on input "US Only" at bounding box center [427, 336] width 11 height 11
checkbox input "true"
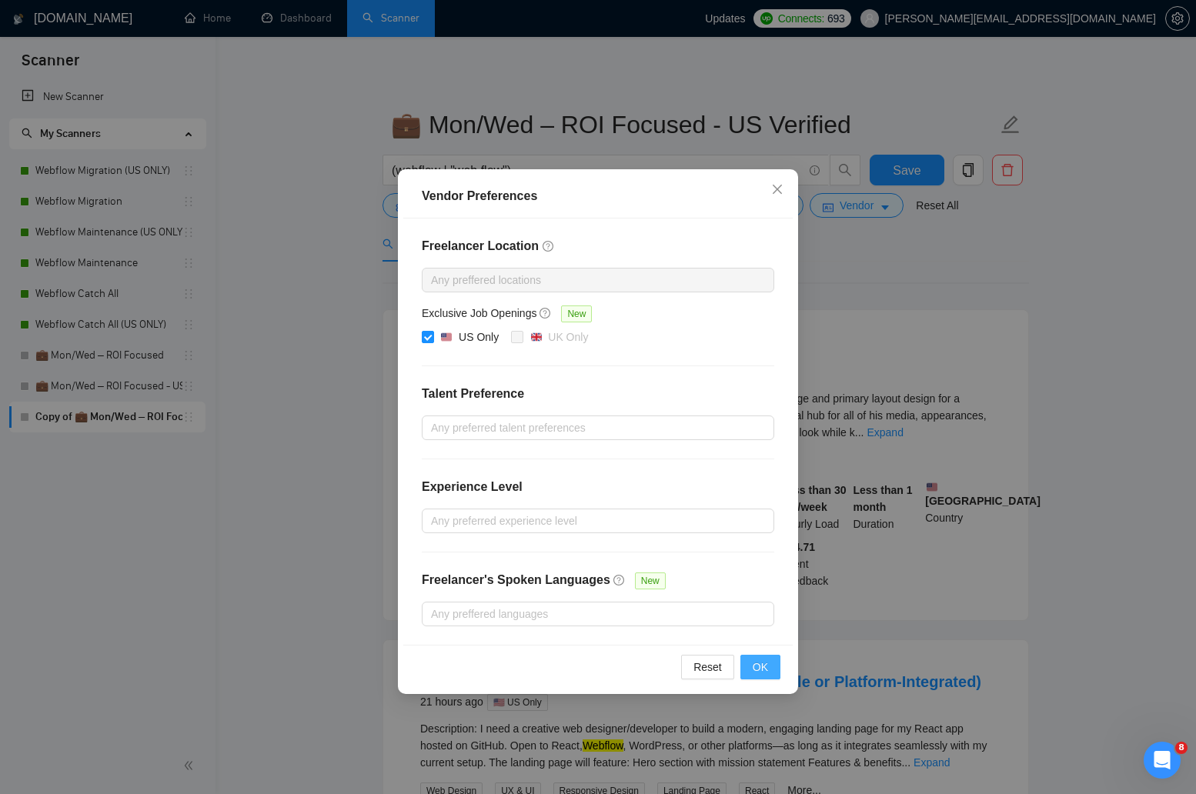
click at [767, 667] on span "OK" at bounding box center [760, 667] width 15 height 17
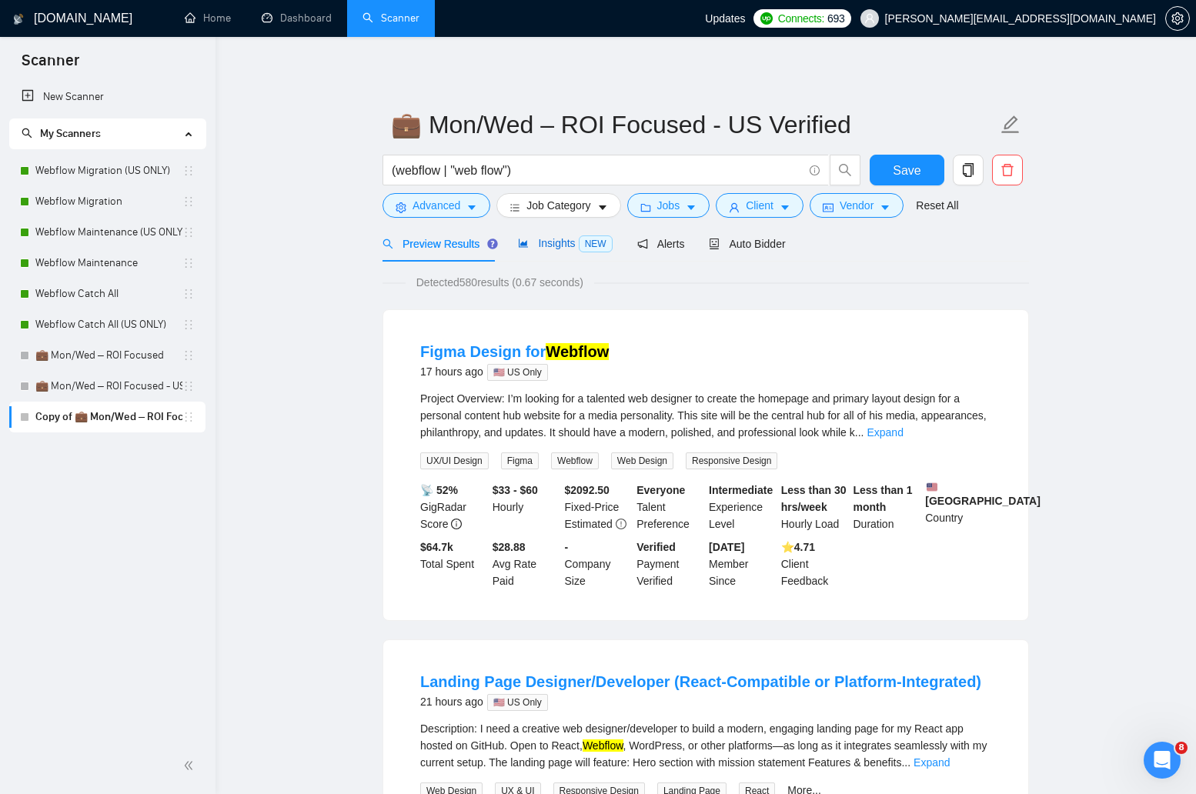
click at [584, 248] on span "NEW" at bounding box center [596, 244] width 34 height 17
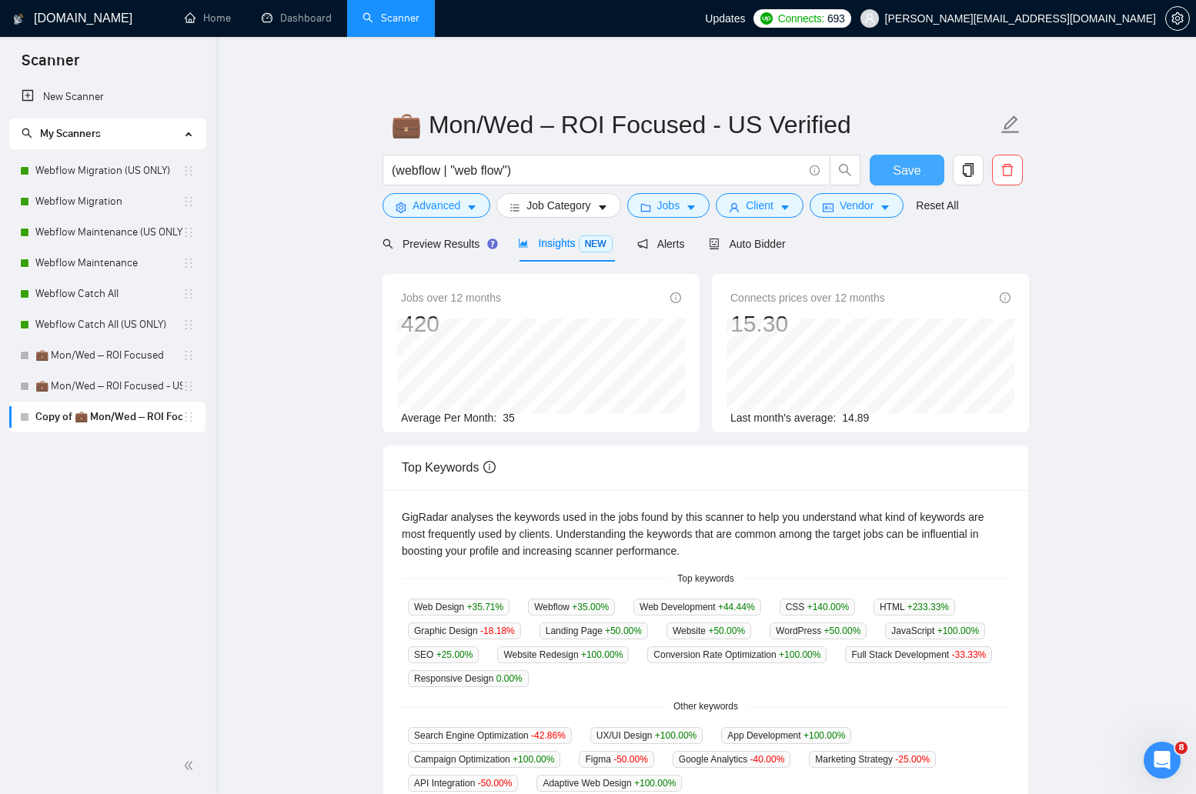
click at [923, 171] on button "Save" at bounding box center [907, 170] width 75 height 31
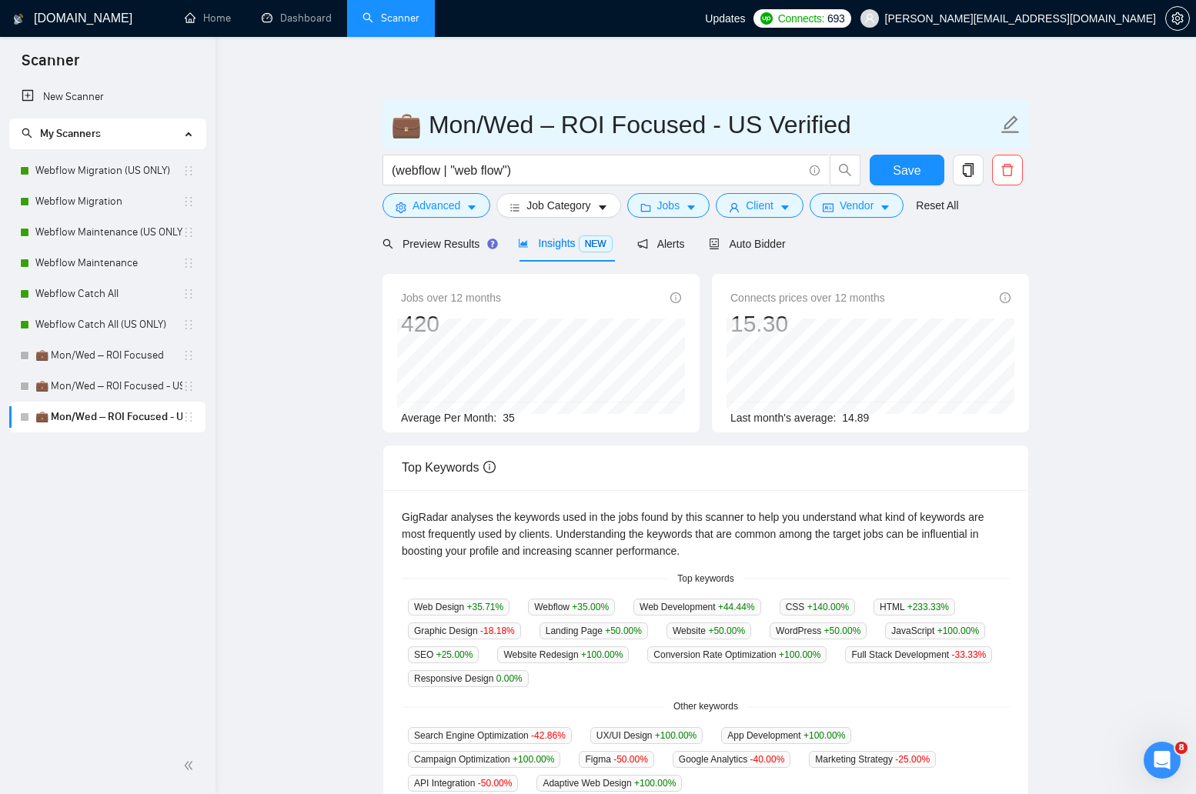
drag, startPoint x: 552, startPoint y: 122, endPoint x: 420, endPoint y: 130, distance: 132.6
click at [420, 130] on input "💼 Mon/Wed – ROI Focused - US Verified" at bounding box center [694, 124] width 607 height 38
type input "💼 ROI Focused - US Verified"
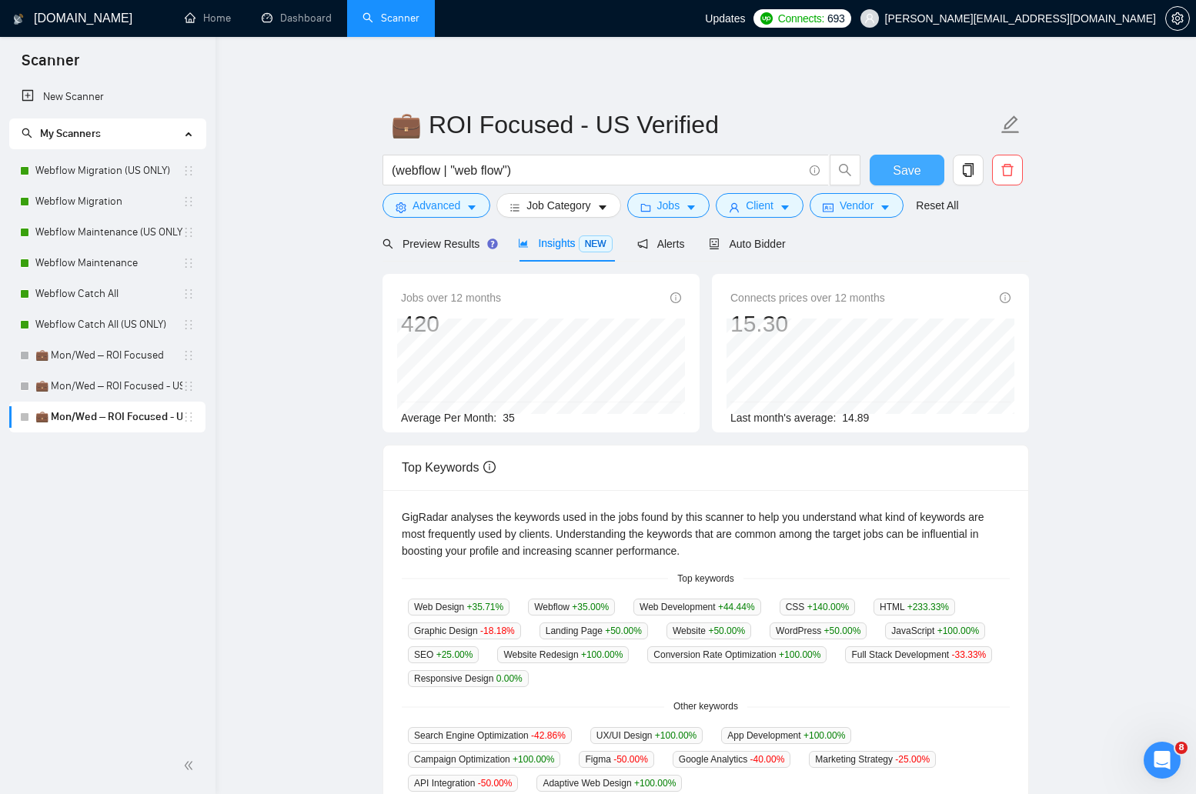
click at [906, 175] on span "Save" at bounding box center [907, 170] width 28 height 19
click at [102, 384] on link "💼 Mon/Wed – ROI Focused - US Only" at bounding box center [108, 386] width 147 height 31
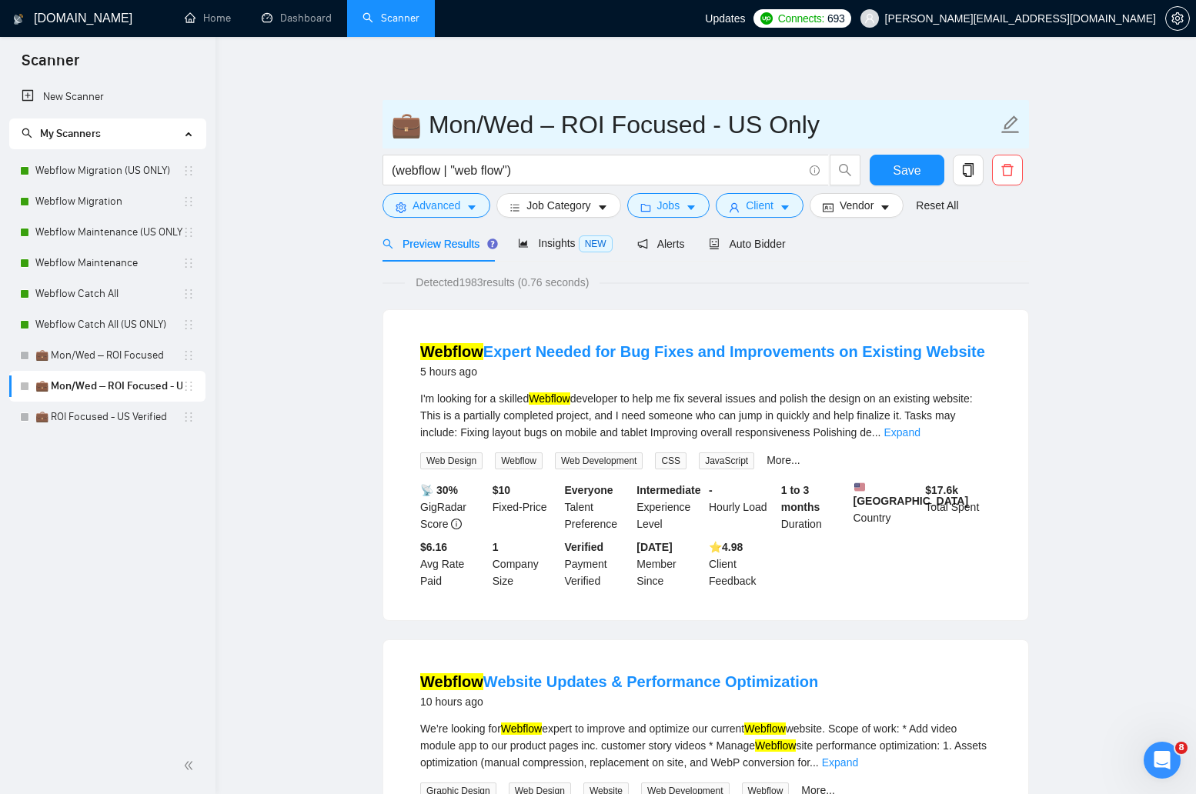
drag, startPoint x: 550, startPoint y: 126, endPoint x: 425, endPoint y: 129, distance: 125.5
click at [425, 129] on input "💼 Mon/Wed – ROI Focused - US Only" at bounding box center [694, 124] width 607 height 38
type input "💼 ROI Focused - US Only"
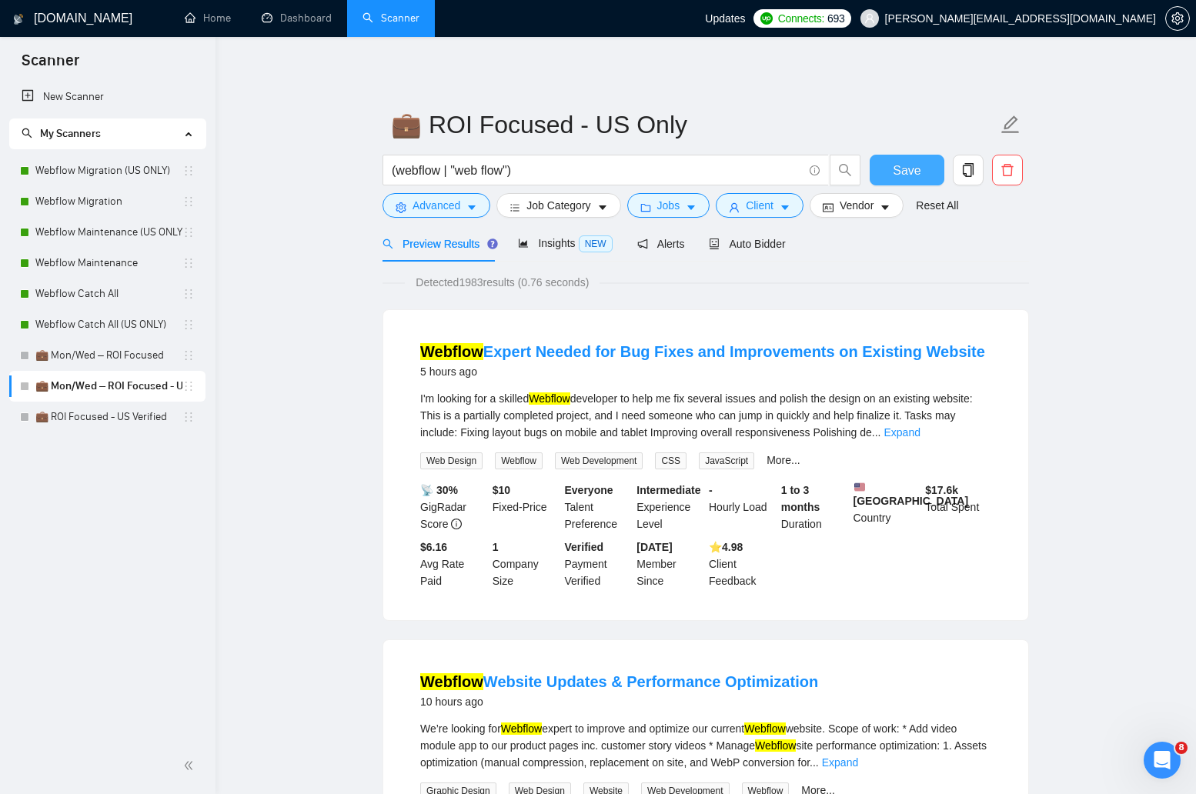
click at [915, 162] on span "Save" at bounding box center [907, 170] width 28 height 19
click at [89, 350] on link "💼 Mon/Wed – ROI Focused" at bounding box center [108, 355] width 147 height 31
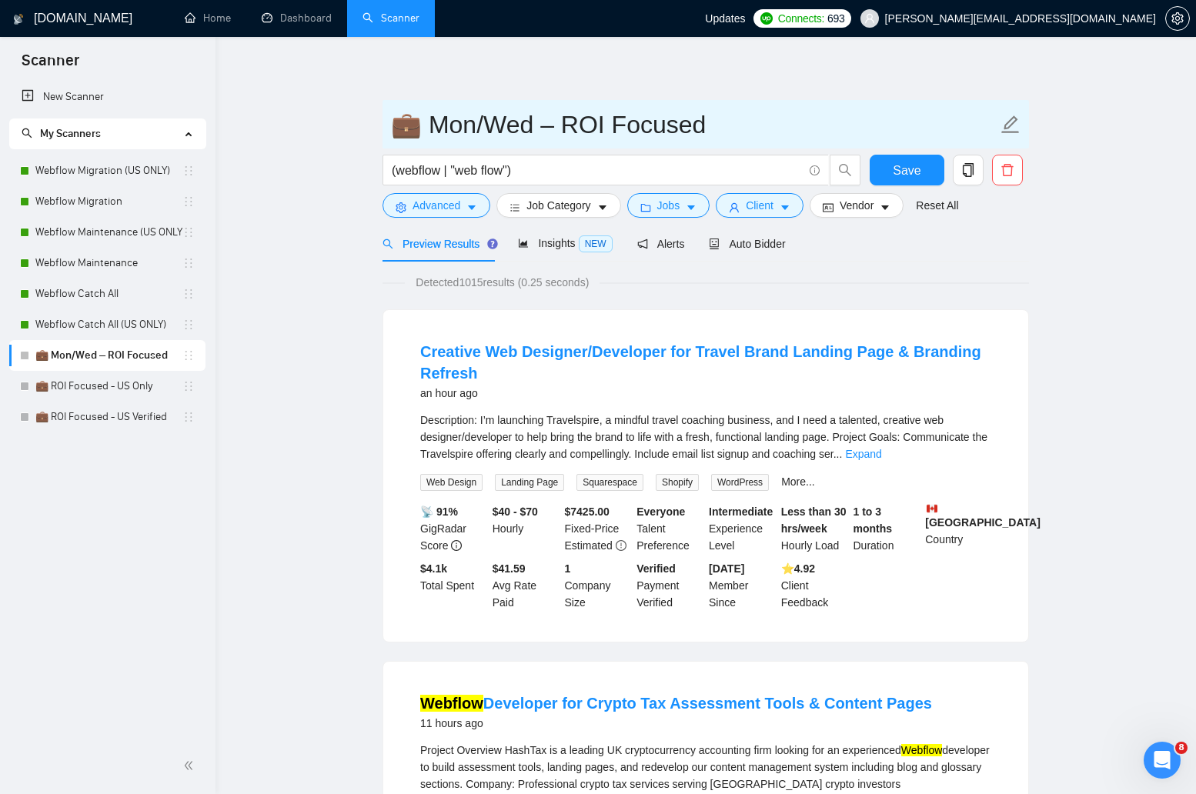
drag, startPoint x: 551, startPoint y: 129, endPoint x: 422, endPoint y: 129, distance: 129.3
click at [422, 129] on input "💼 Mon/Wed – ROI Focused" at bounding box center [694, 124] width 607 height 38
type input "💼 ROI Focused"
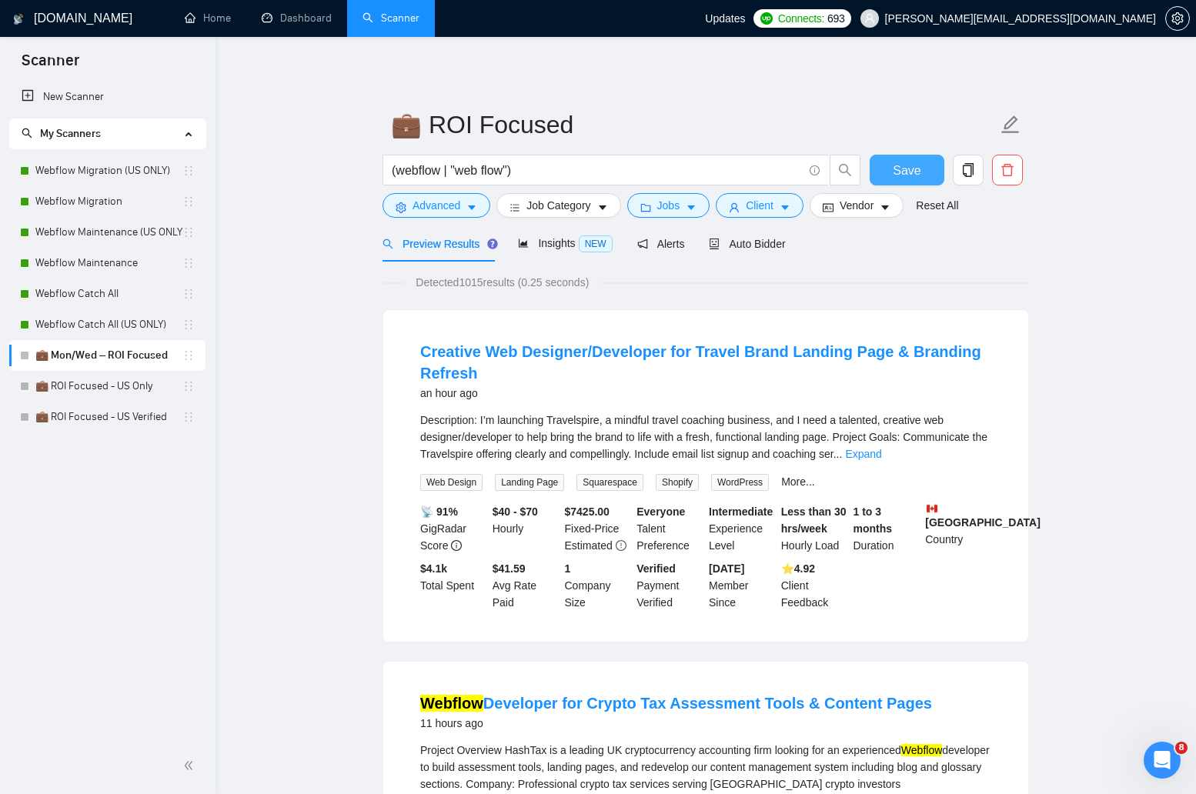
click at [901, 159] on button "Save" at bounding box center [907, 170] width 75 height 31
click at [65, 387] on link "💼 ROI Focused - US Only" at bounding box center [108, 386] width 147 height 31
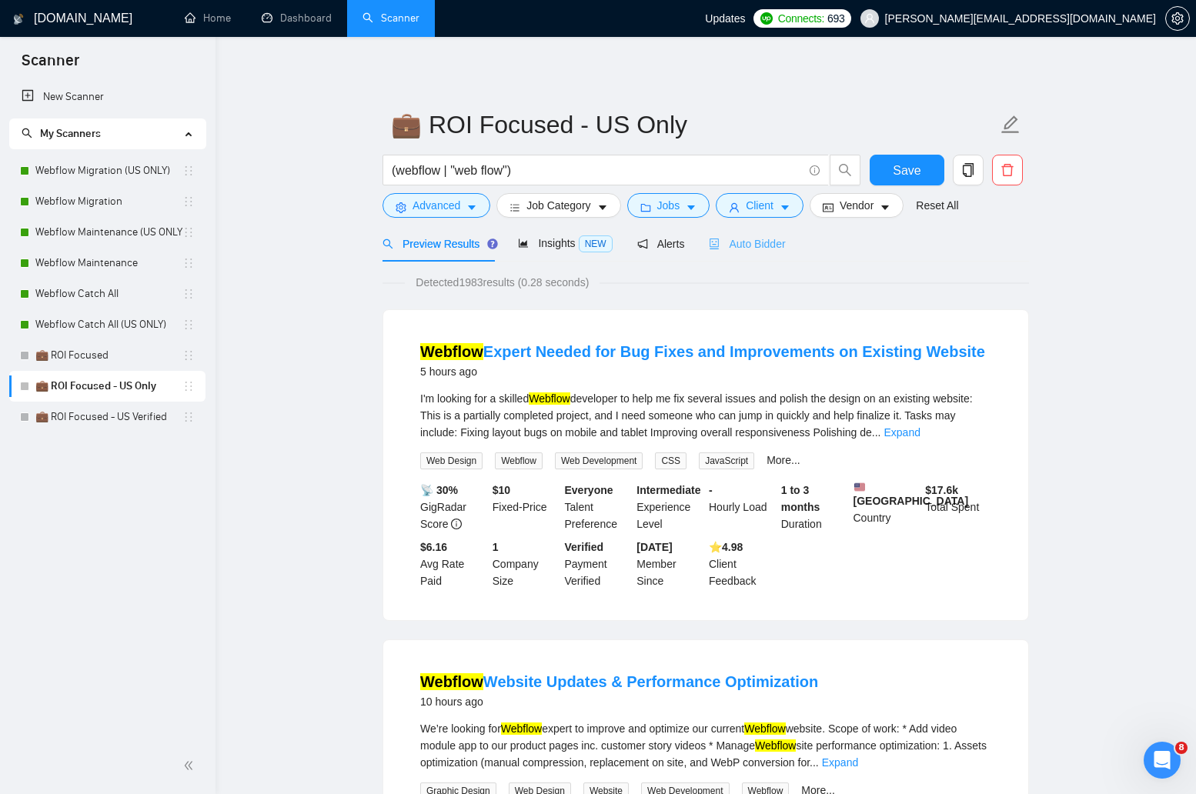
click at [762, 253] on div "Auto Bidder" at bounding box center [747, 244] width 76 height 36
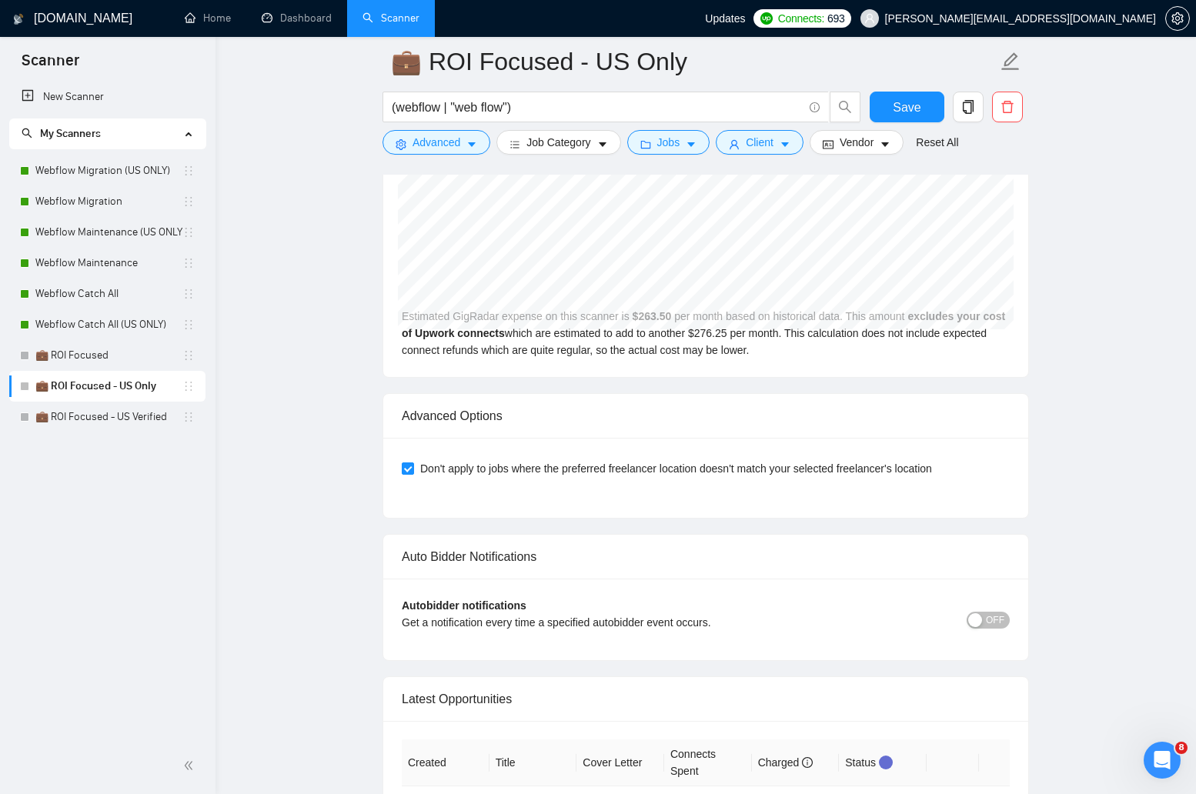
scroll to position [3585, 0]
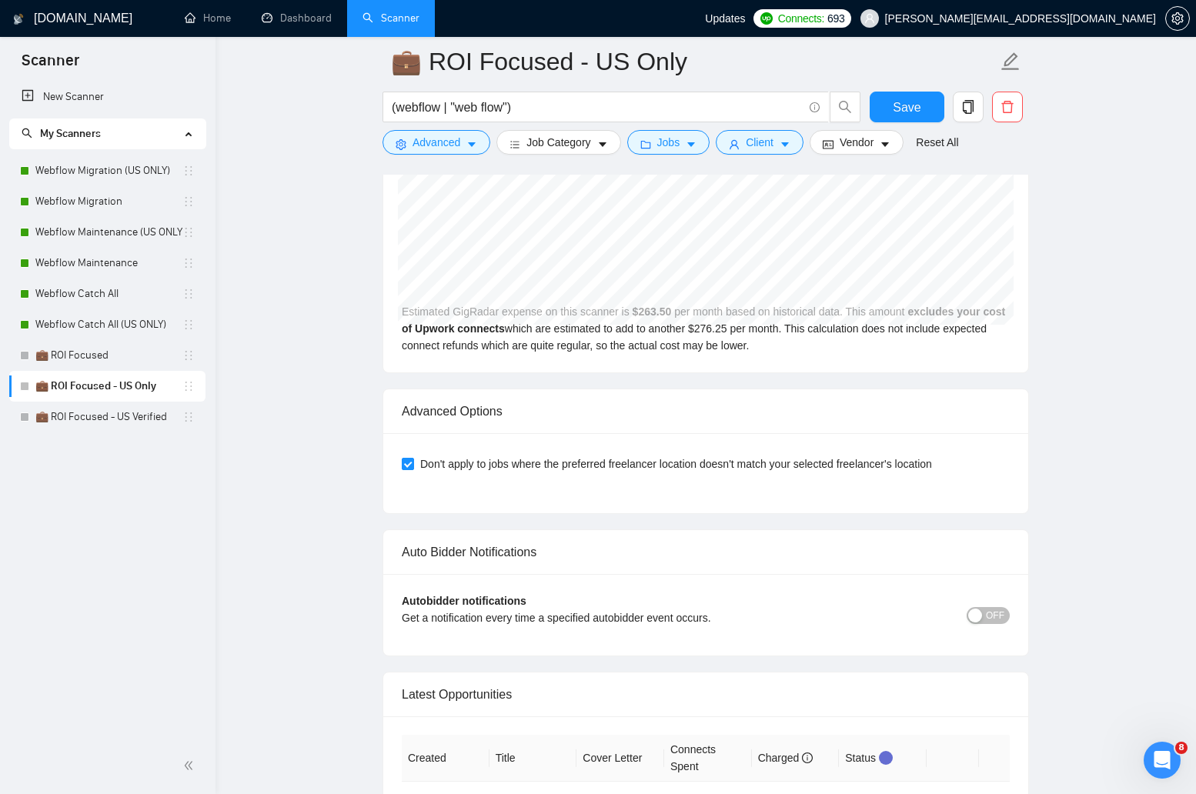
click at [1007, 617] on button "OFF" at bounding box center [988, 615] width 43 height 17
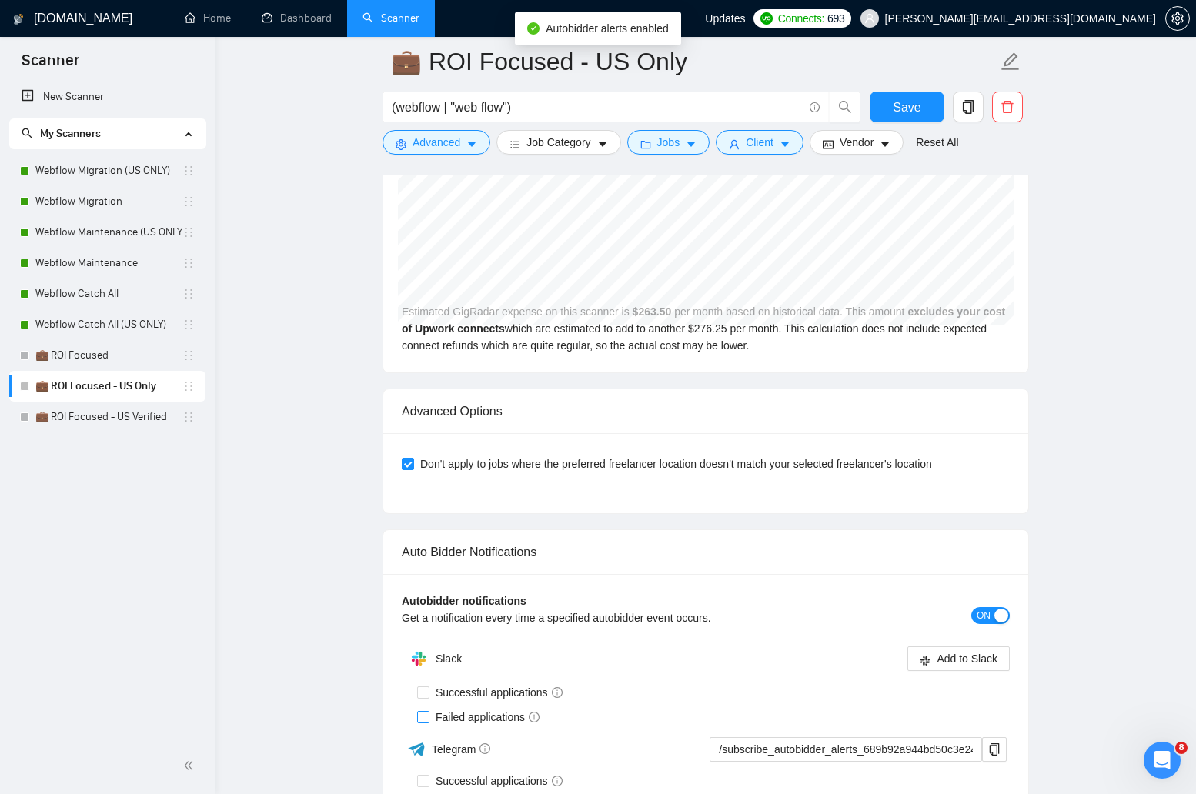
click at [455, 721] on span "Failed applications" at bounding box center [488, 717] width 116 height 17
click at [428, 721] on input "Failed applications" at bounding box center [422, 716] width 11 height 11
checkbox input "true"
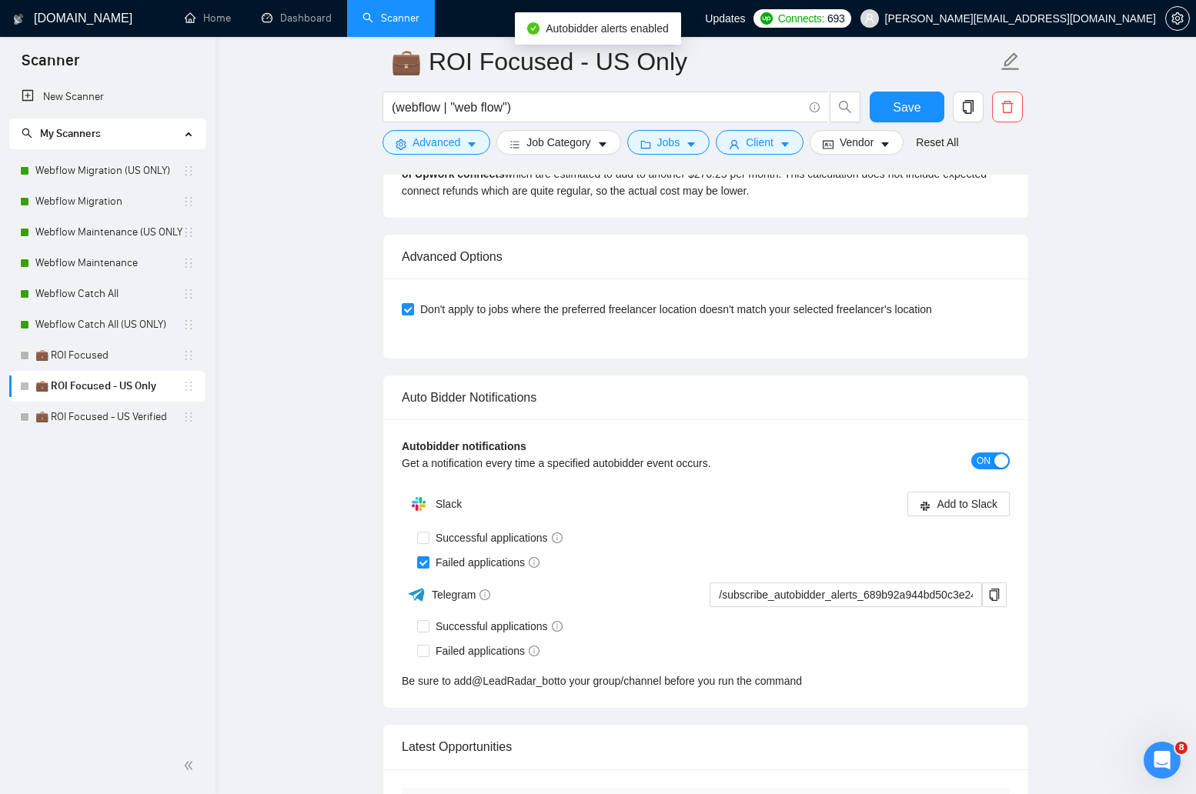
click at [455, 694] on div "Autobidder notifications Get a notification every time a specified autobidder e…" at bounding box center [705, 564] width 645 height 289
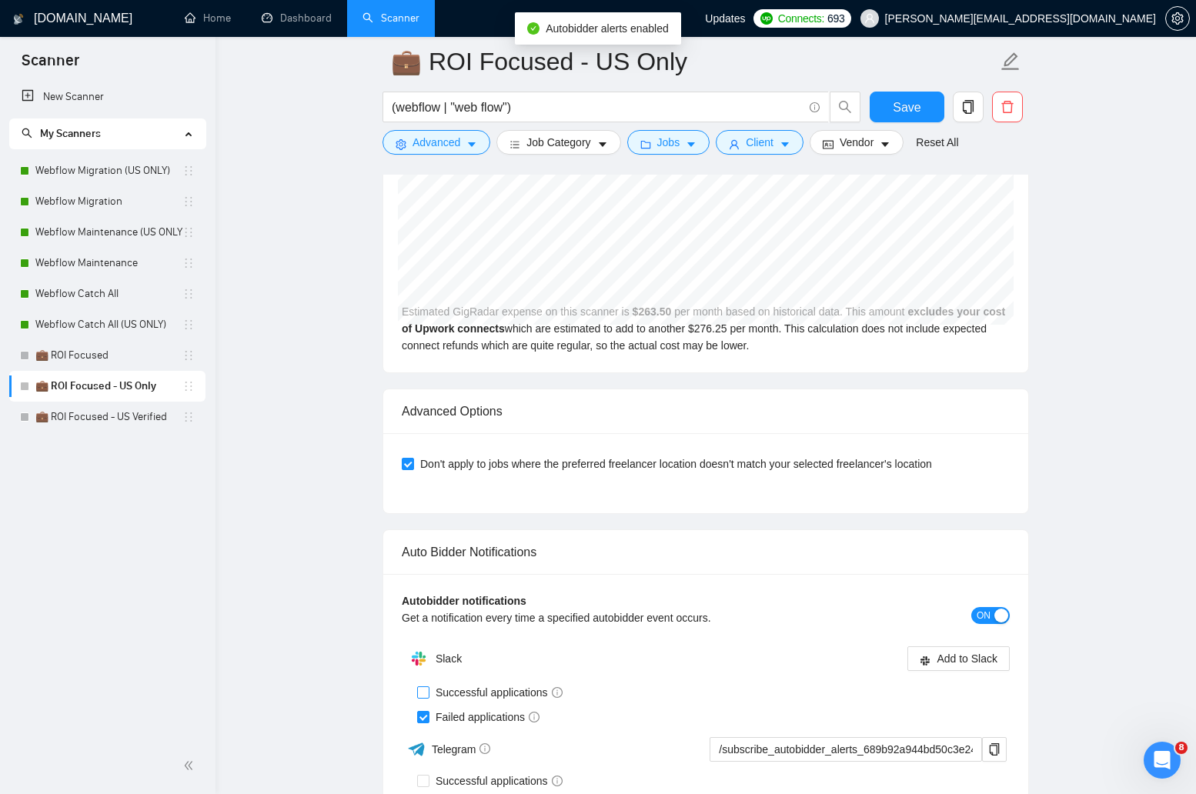
click at [426, 699] on label "Successful applications" at bounding box center [493, 692] width 152 height 17
click at [426, 697] on input "Successful applications" at bounding box center [422, 692] width 11 height 11
checkbox input "true"
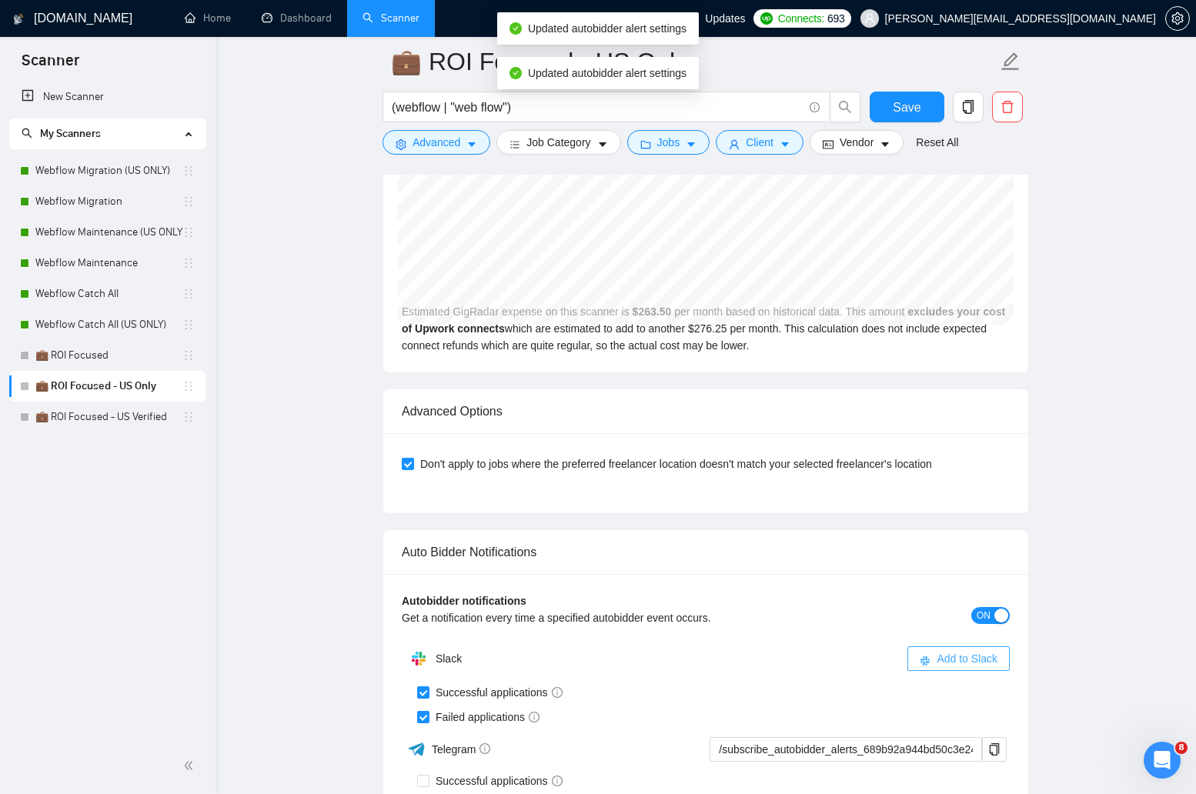
click at [946, 653] on span "Add to Slack" at bounding box center [967, 658] width 61 height 17
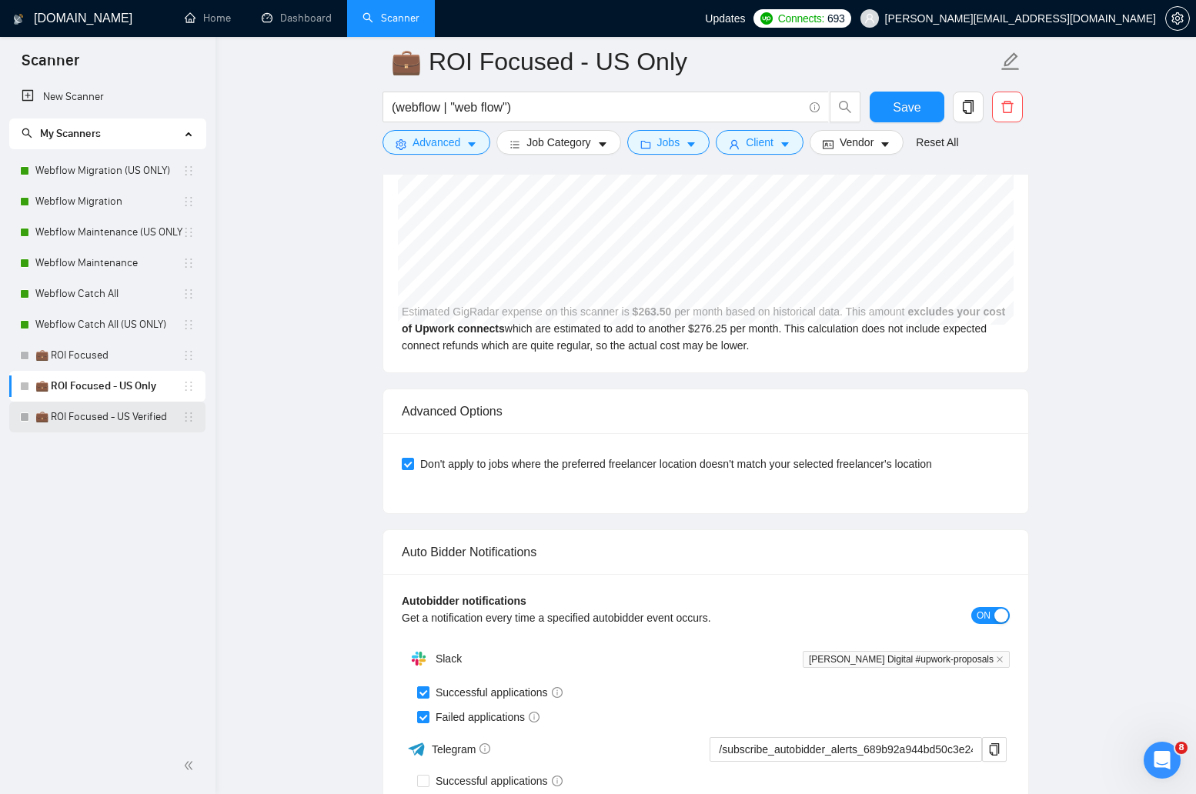
click at [97, 426] on link "💼 ROI Focused - US Verified" at bounding box center [108, 417] width 147 height 31
click at [907, 102] on span "Save" at bounding box center [907, 107] width 28 height 19
click at [71, 424] on link "💼 ROI Focused - US Verified" at bounding box center [108, 417] width 147 height 31
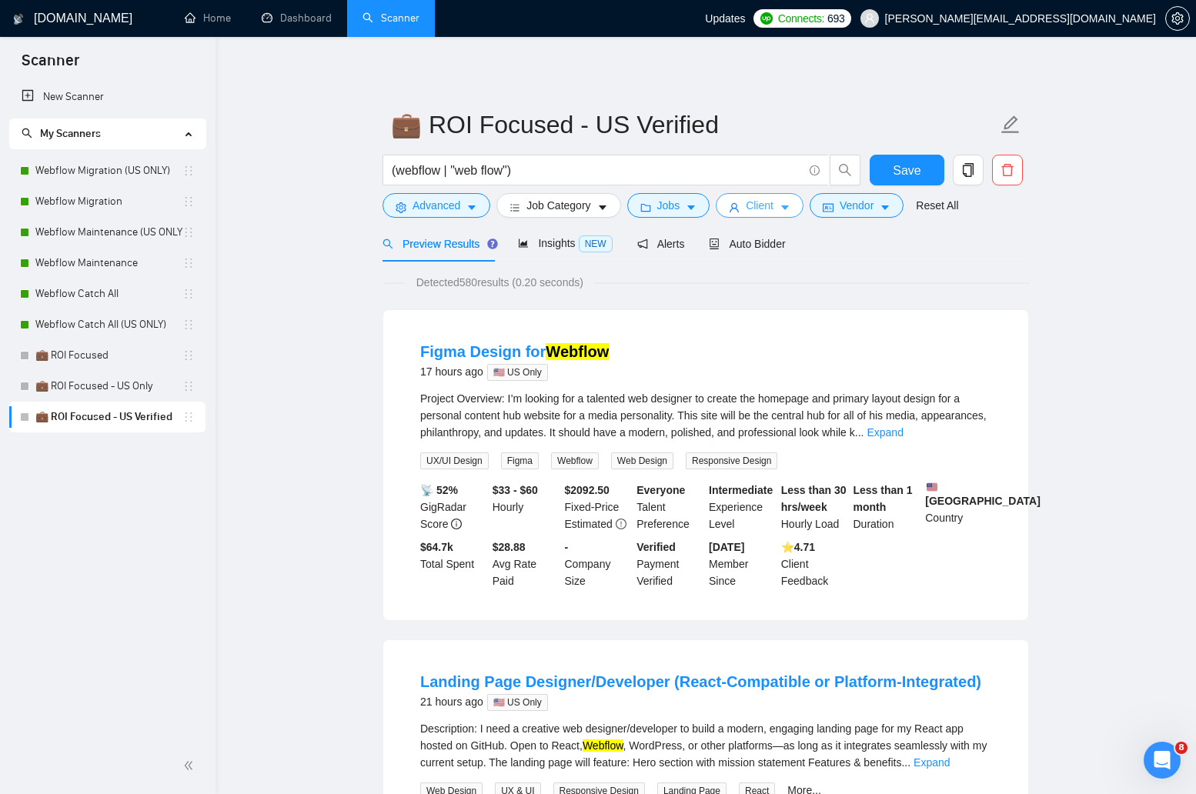
click at [774, 208] on span "Client" at bounding box center [760, 205] width 28 height 17
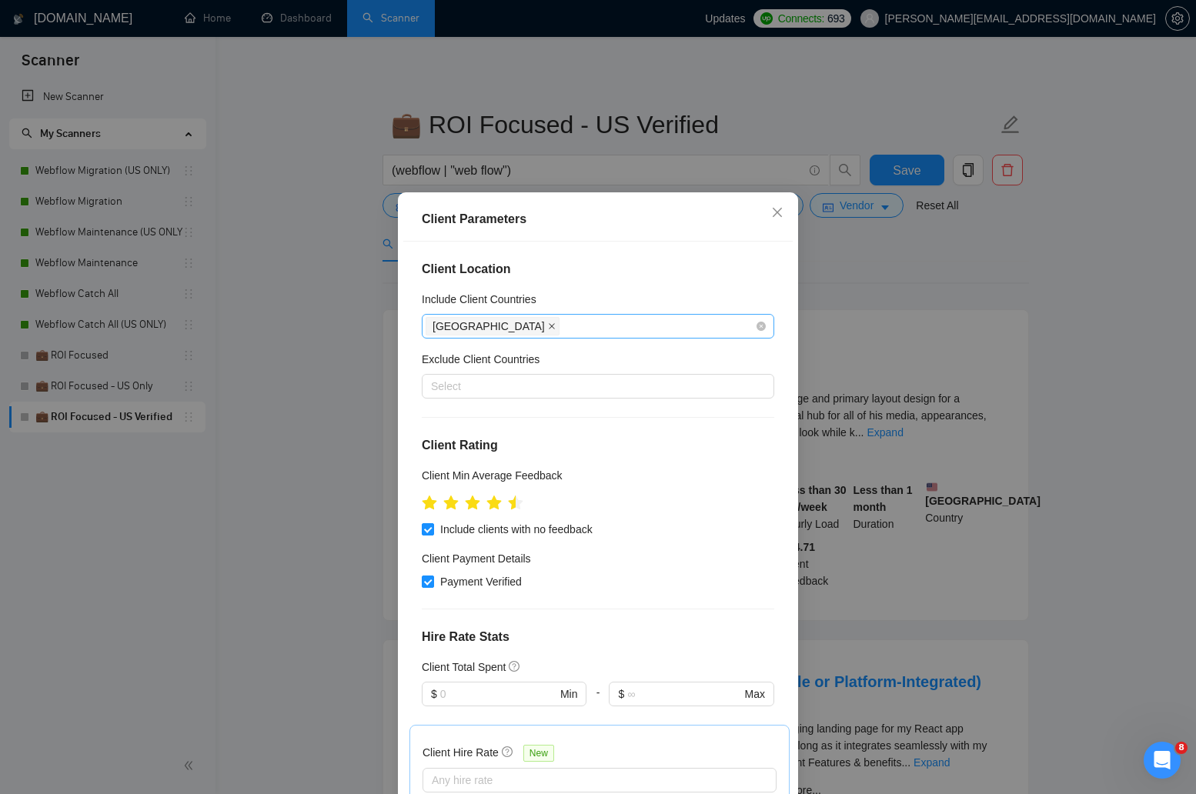
click at [549, 326] on icon "close" at bounding box center [552, 326] width 6 height 6
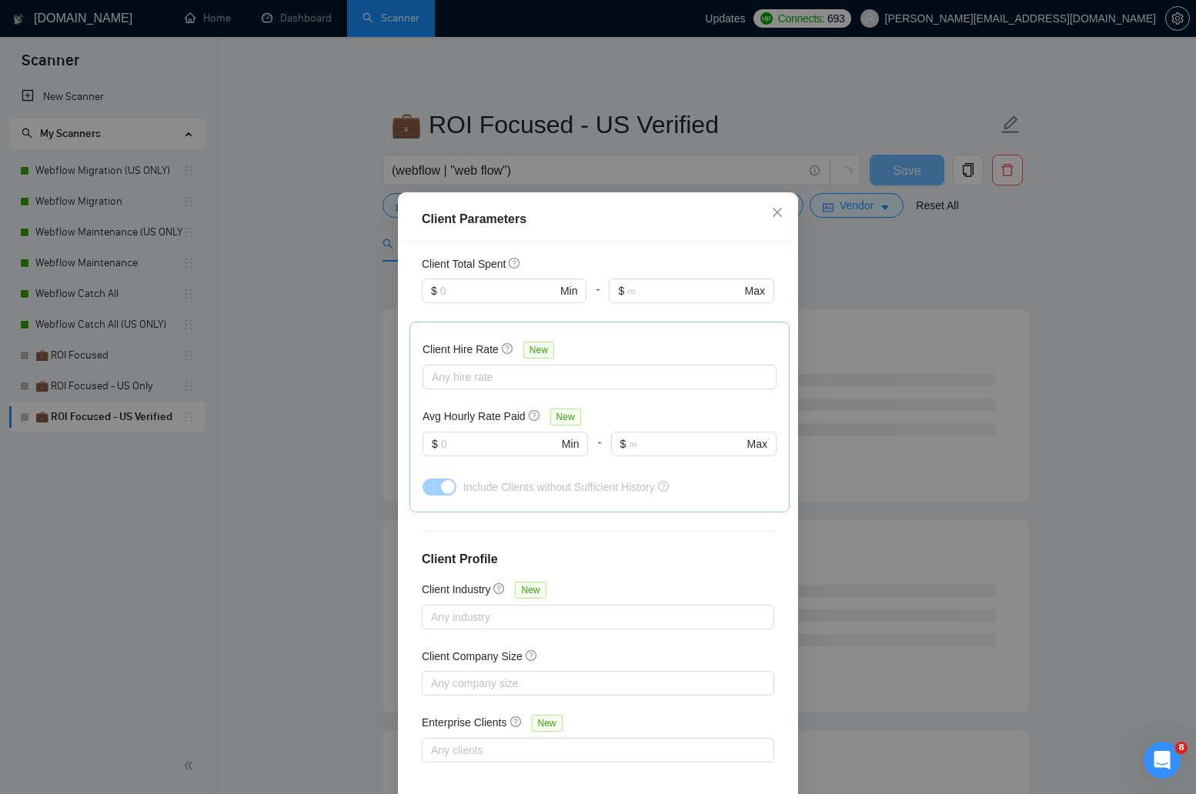
scroll to position [71, 0]
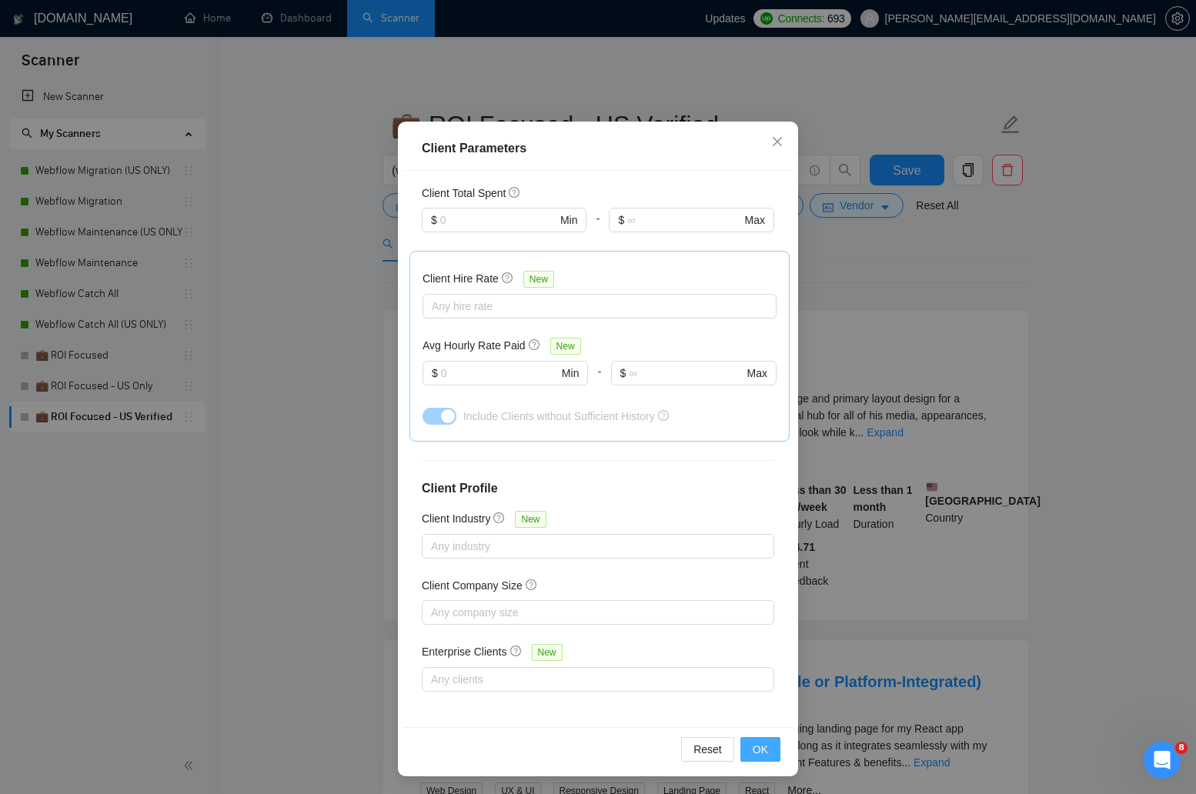
click at [771, 750] on button "OK" at bounding box center [760, 749] width 40 height 25
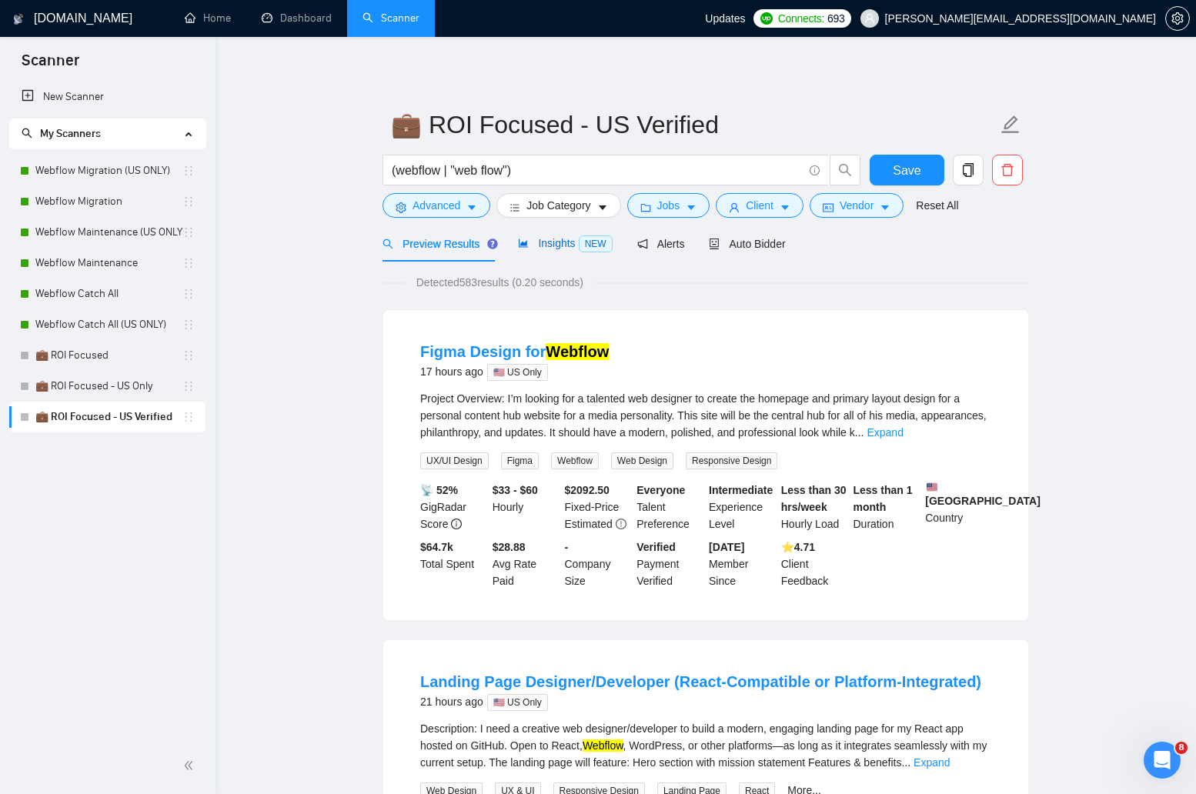
click at [543, 244] on span "Insights NEW" at bounding box center [565, 243] width 94 height 12
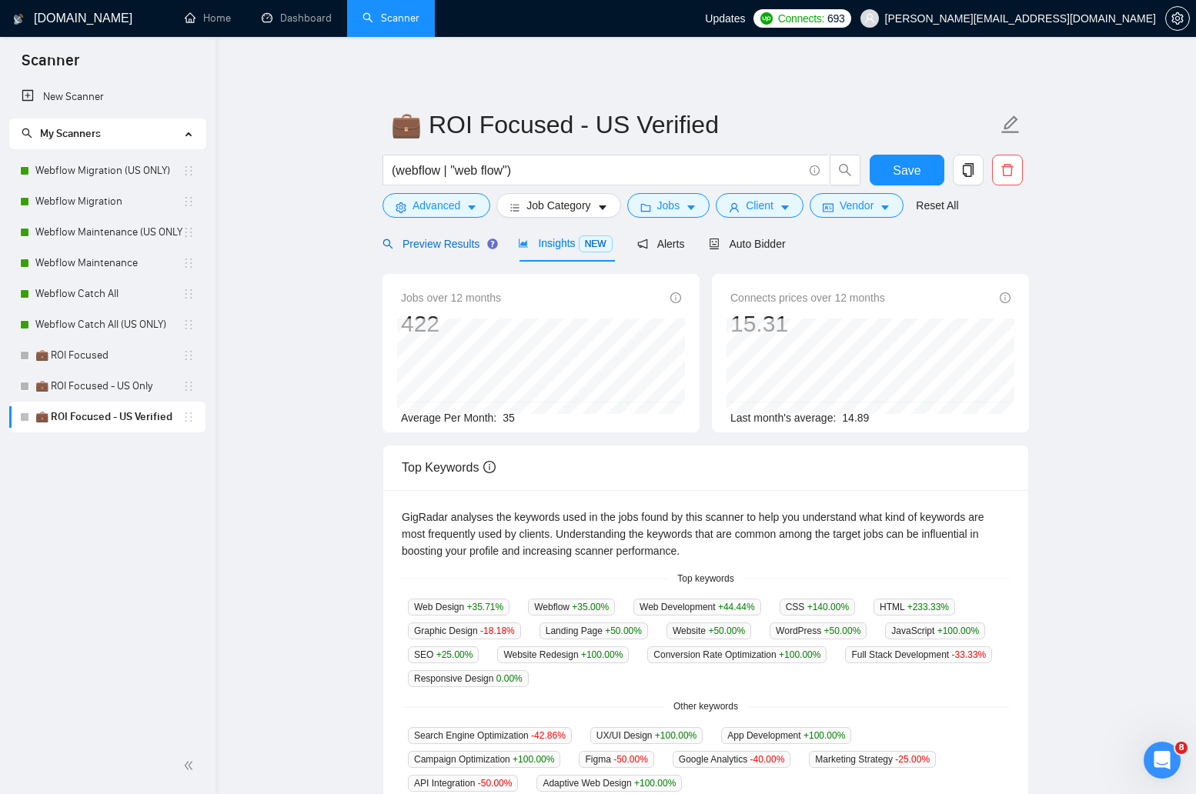
click at [450, 242] on span "Preview Results" at bounding box center [438, 244] width 111 height 12
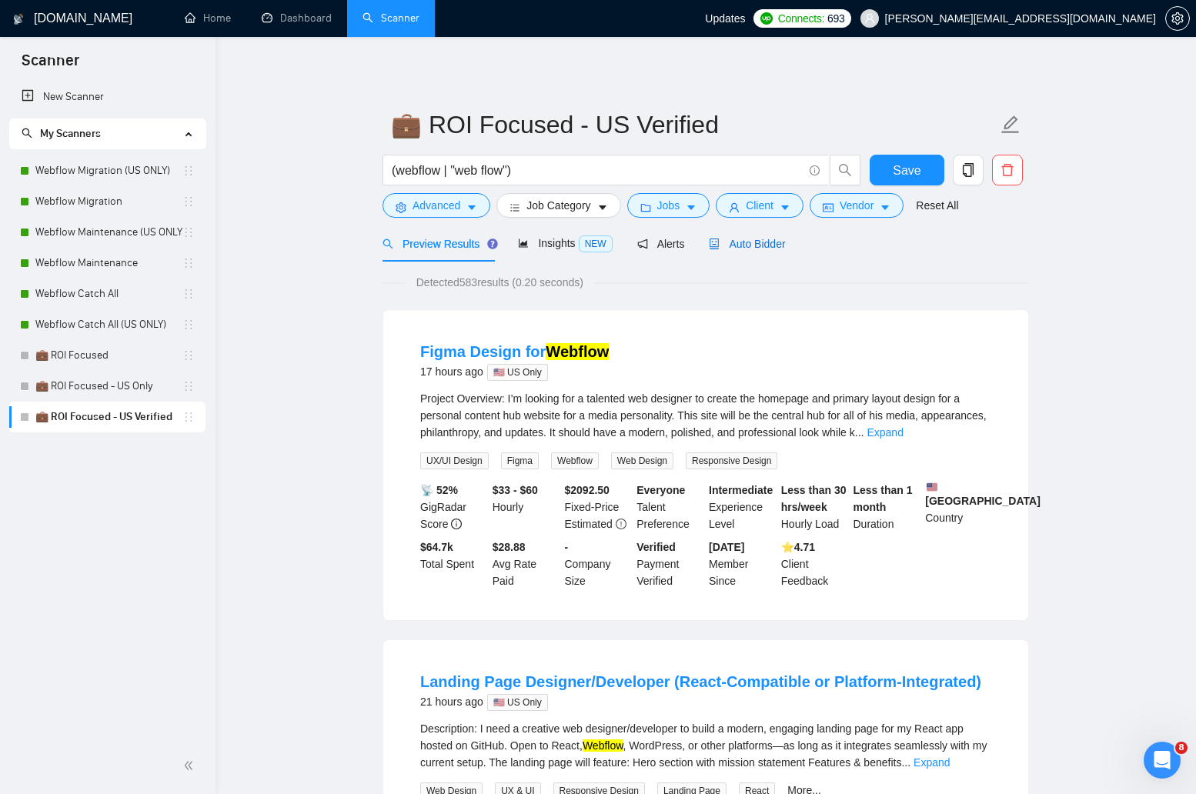
click at [781, 248] on span "Auto Bidder" at bounding box center [747, 244] width 76 height 12
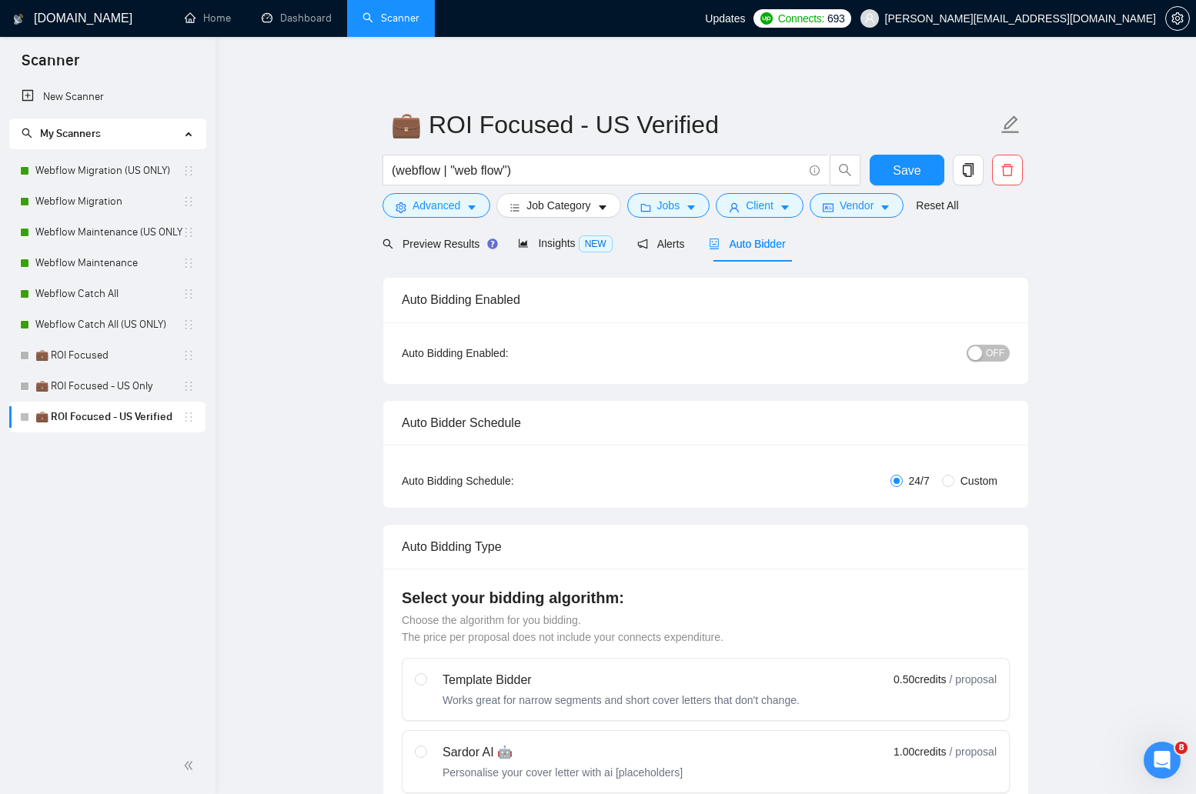
radio input "false"
radio input "true"
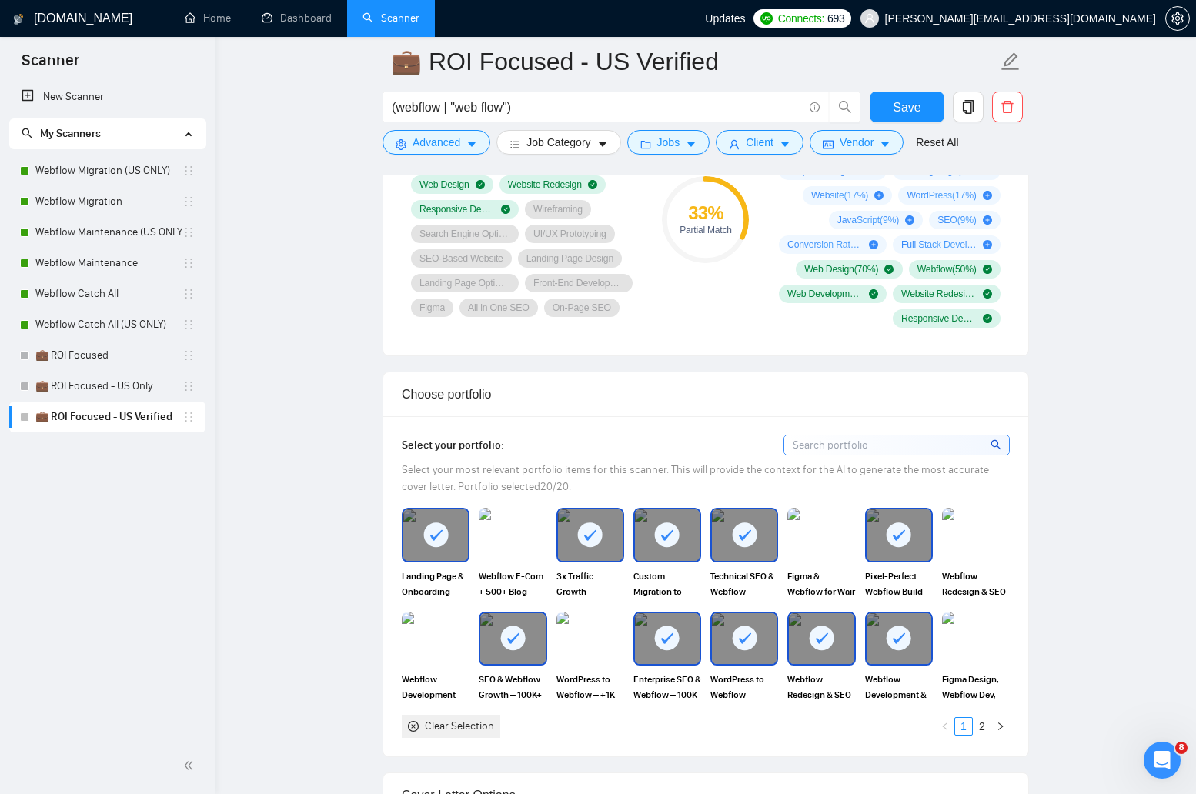
scroll to position [1146, 0]
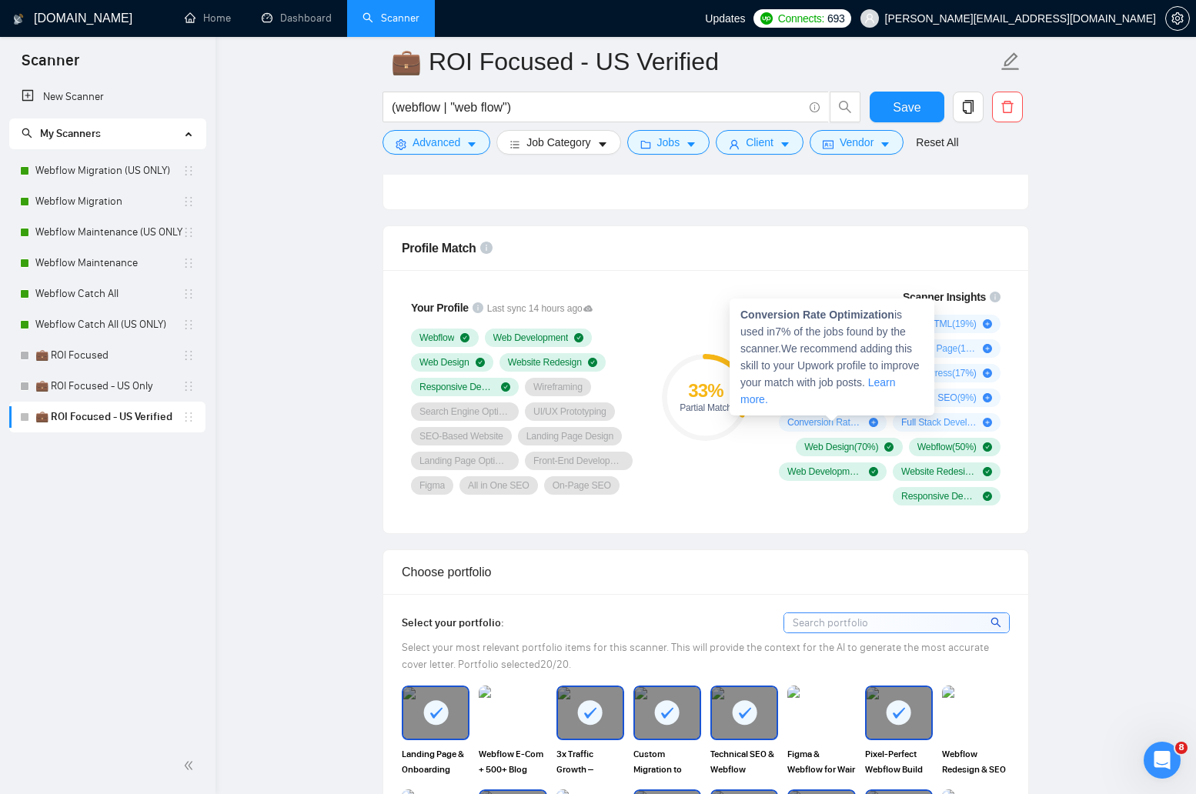
click at [876, 424] on icon "plus-circle" at bounding box center [873, 422] width 9 height 9
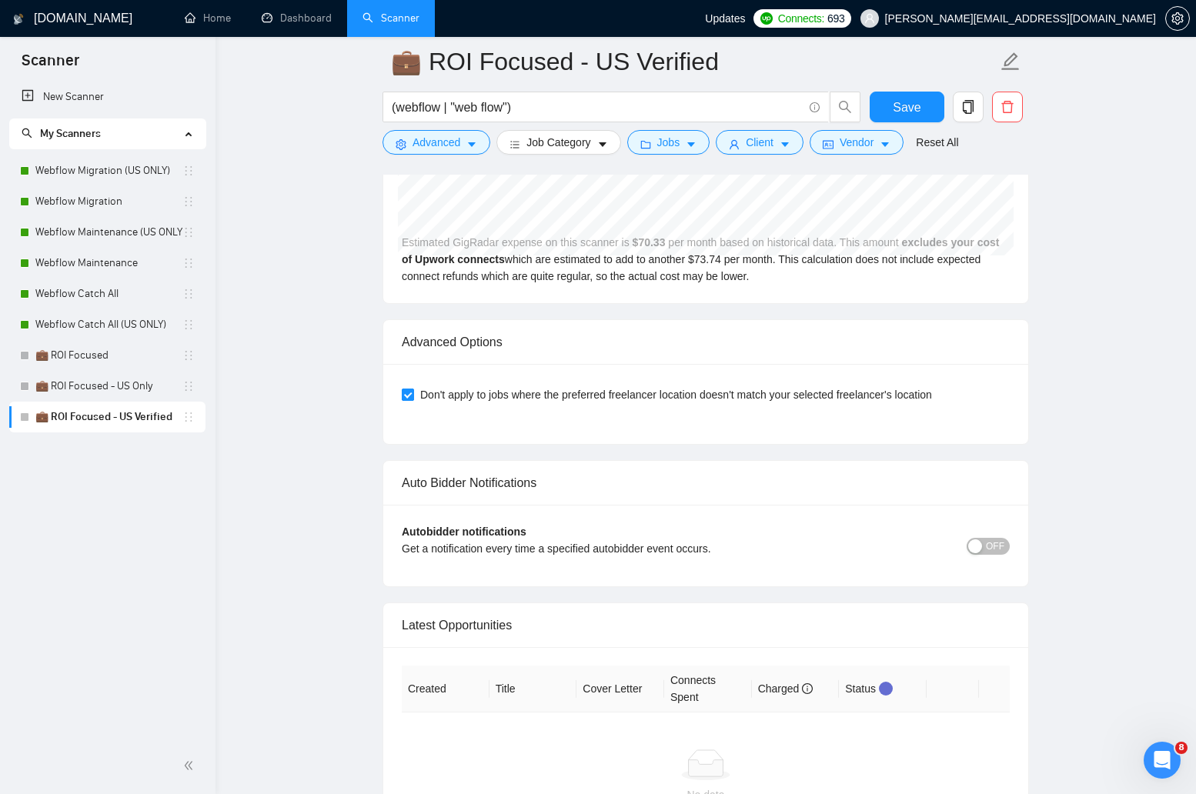
scroll to position [3838, 0]
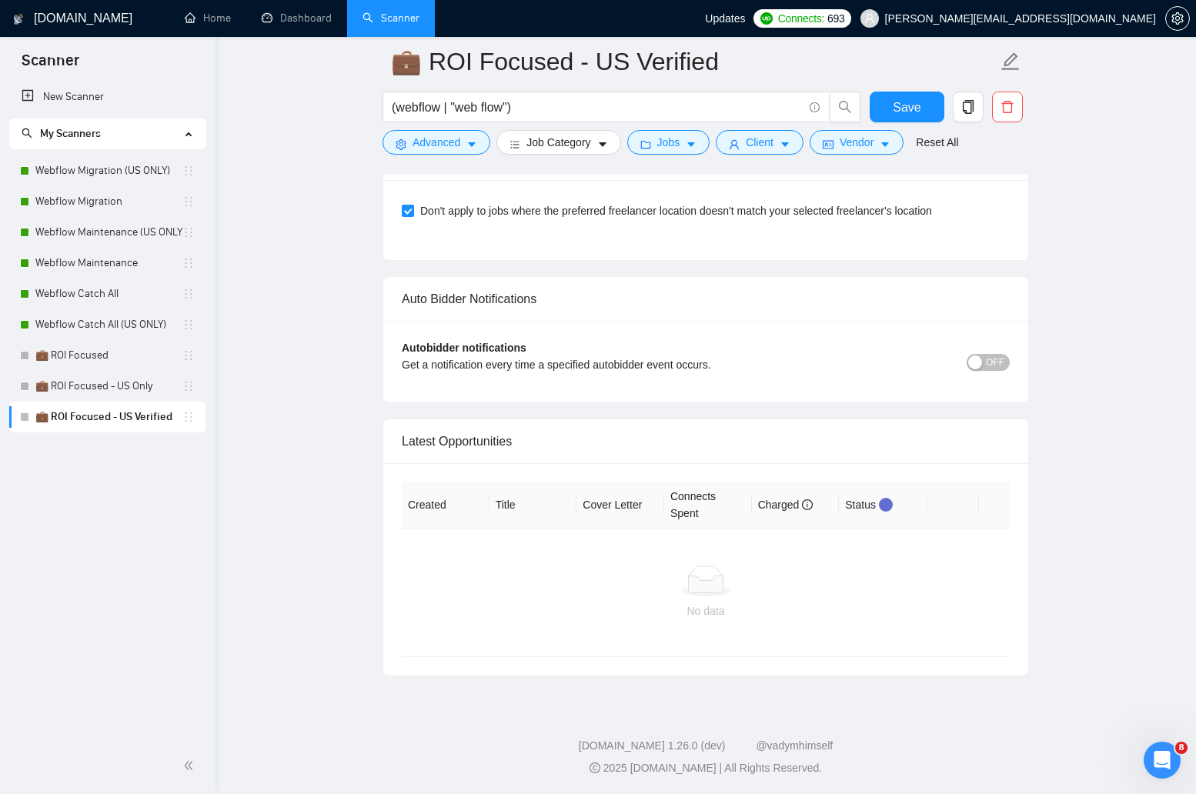
click at [991, 360] on span "OFF" at bounding box center [995, 362] width 18 height 17
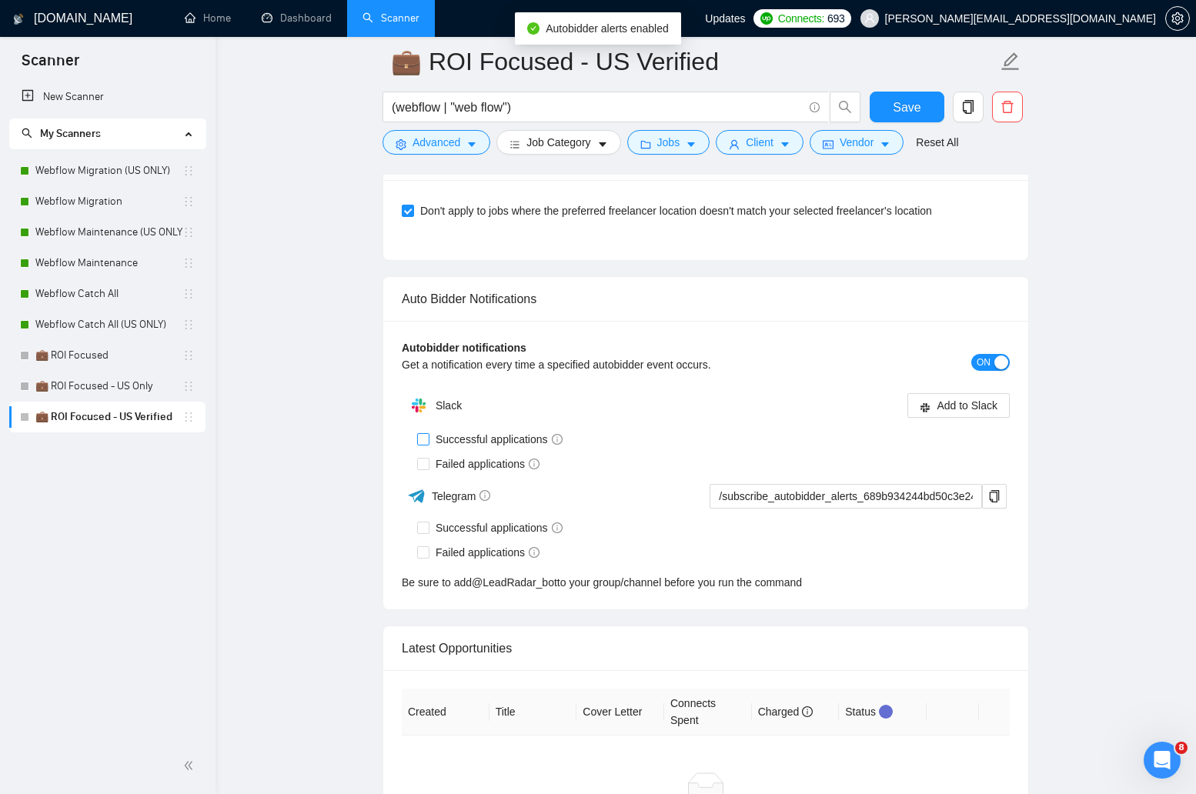
click at [425, 445] on label "Successful applications" at bounding box center [493, 439] width 152 height 17
click at [425, 444] on input "Successful applications" at bounding box center [422, 438] width 11 height 11
checkbox input "true"
click at [425, 461] on input "Failed applications" at bounding box center [422, 463] width 11 height 11
checkbox input "true"
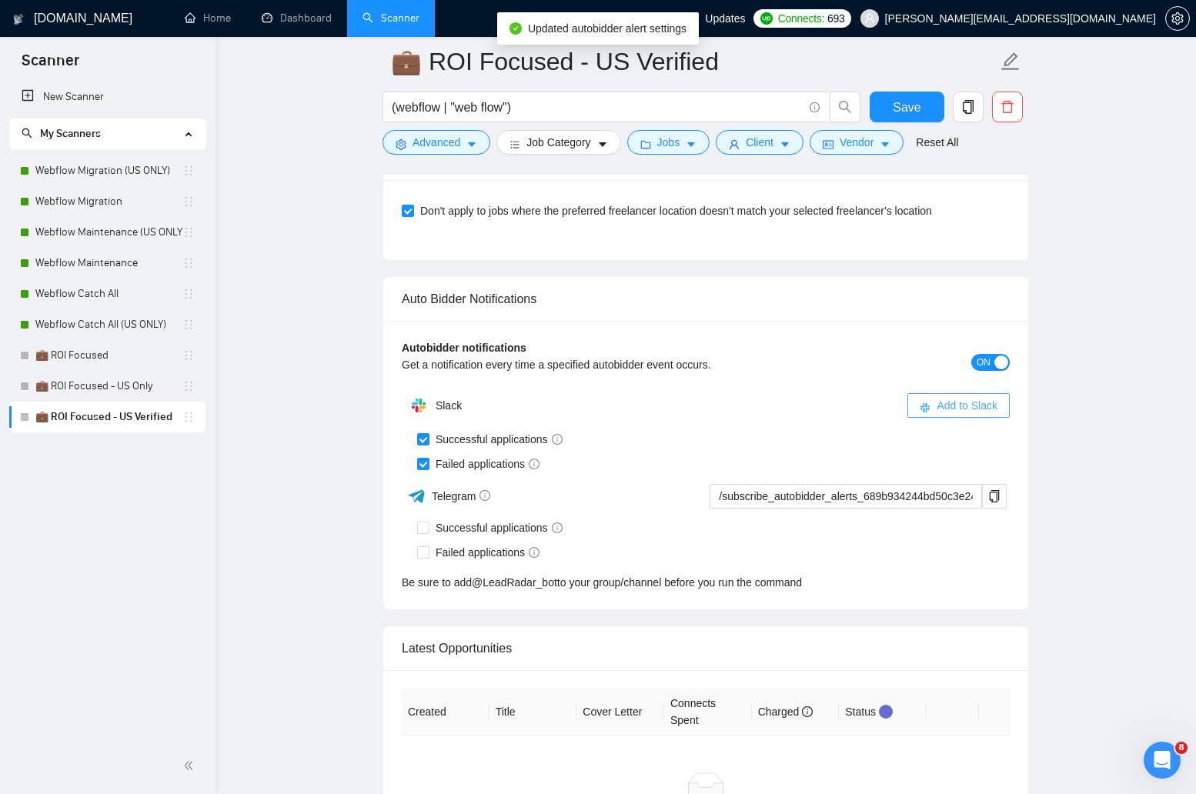
click at [932, 404] on button "Add to Slack" at bounding box center [959, 405] width 102 height 25
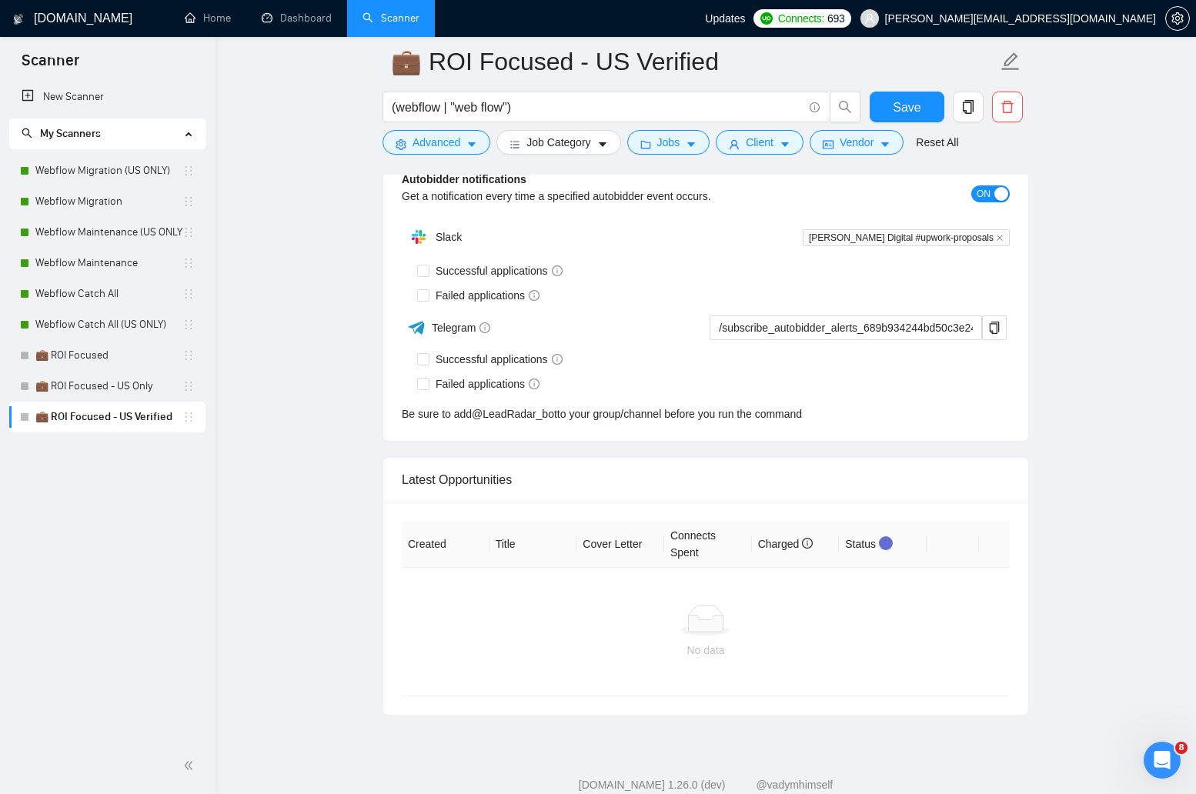
checkbox input "true"
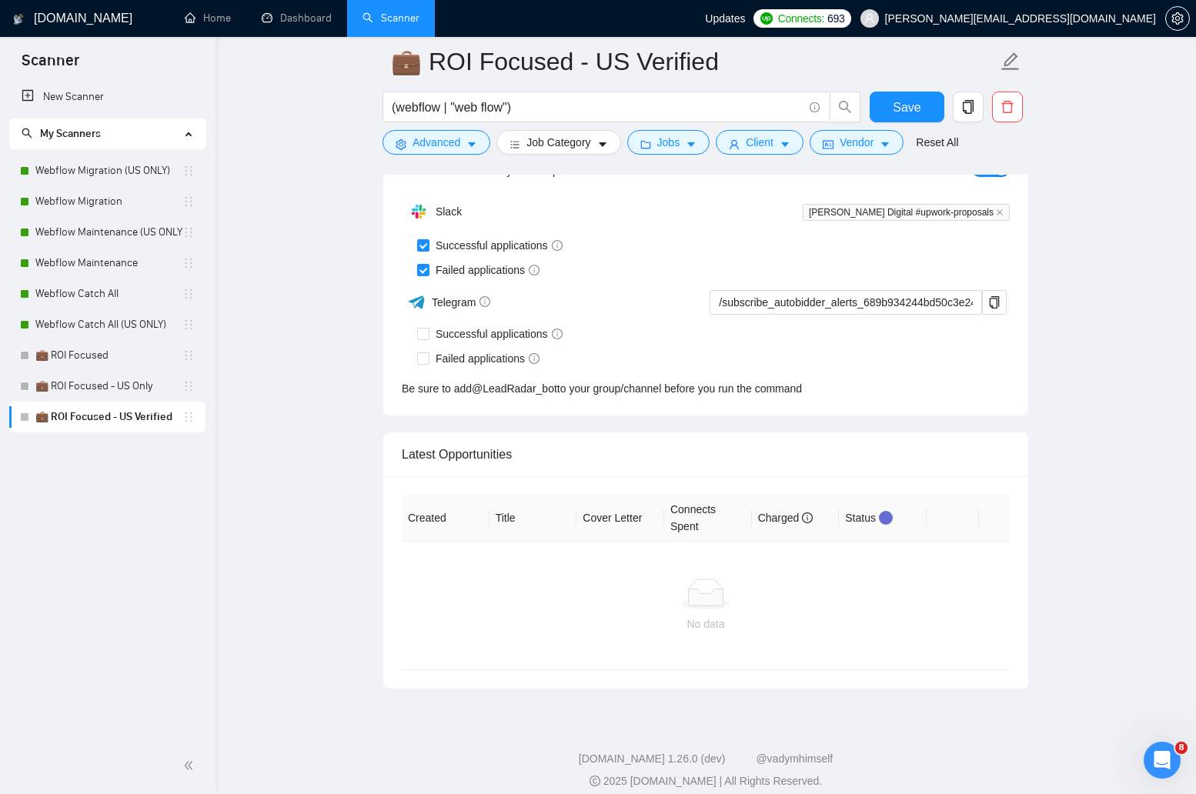
scroll to position [4045, 0]
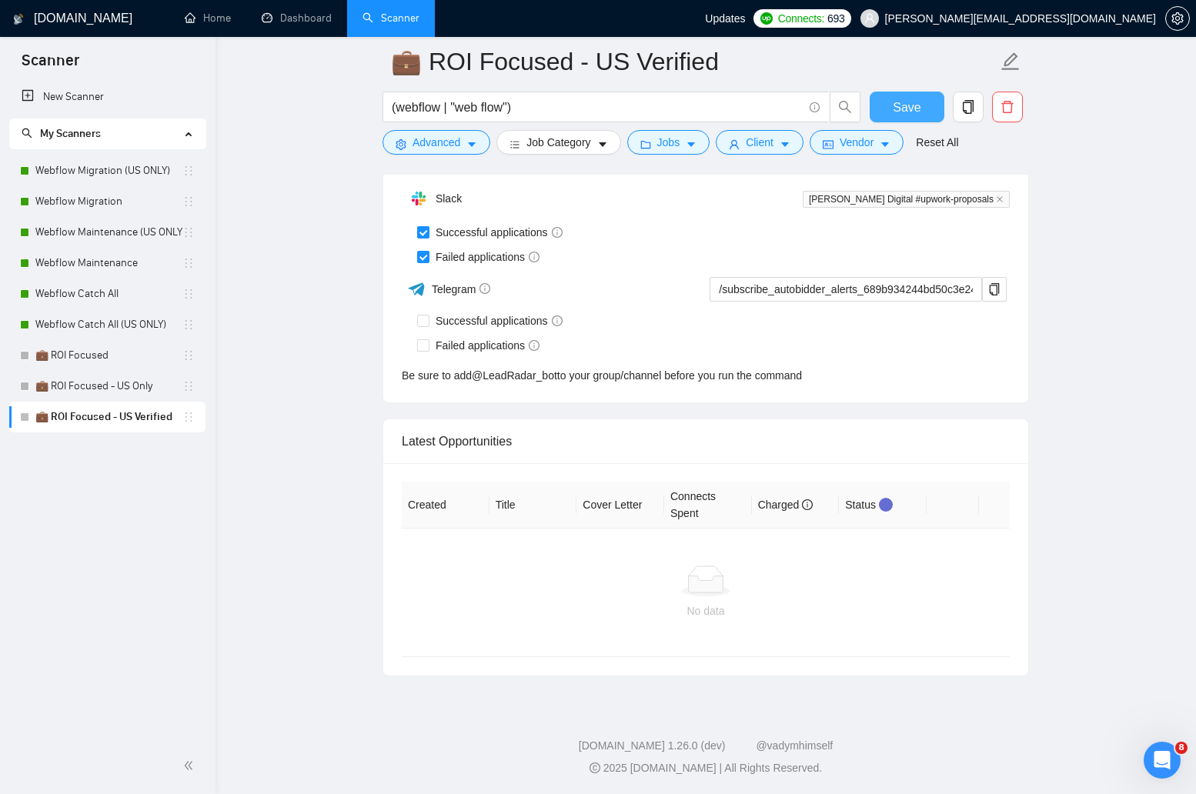
click at [921, 112] on button "Save" at bounding box center [907, 107] width 75 height 31
checkbox input "true"
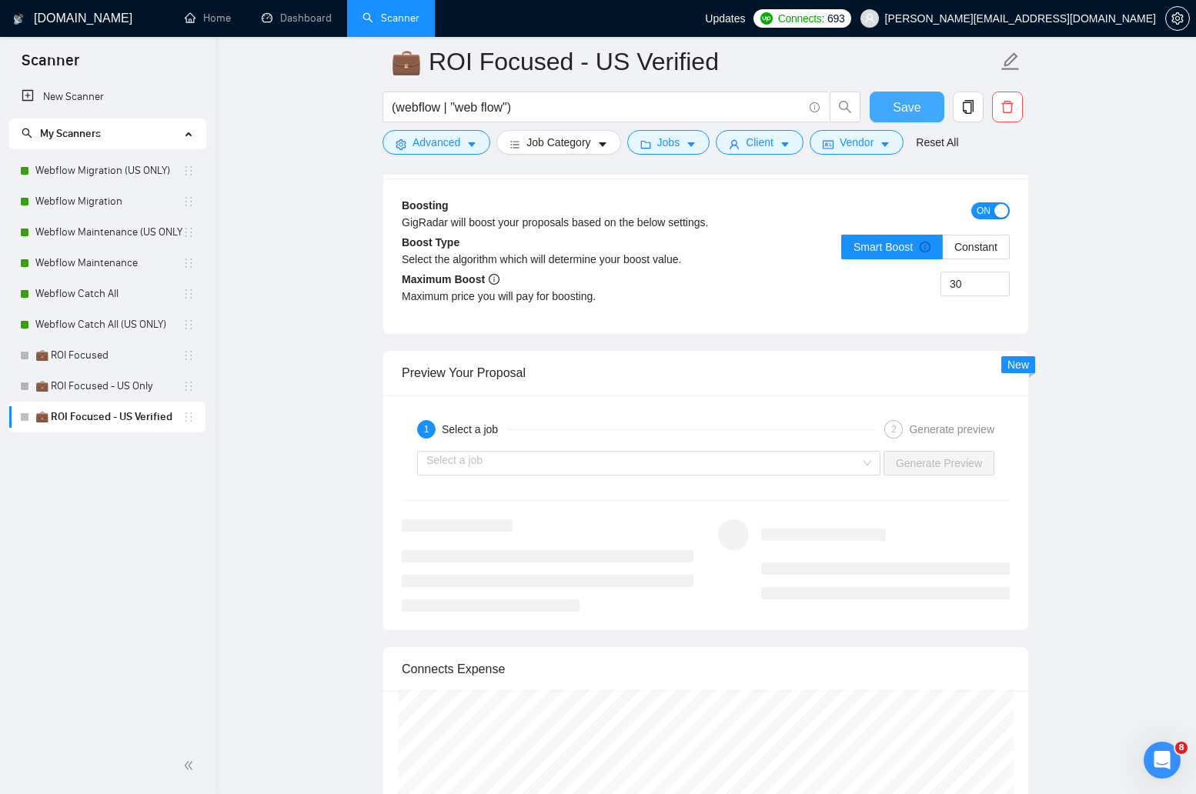
scroll to position [3087, 0]
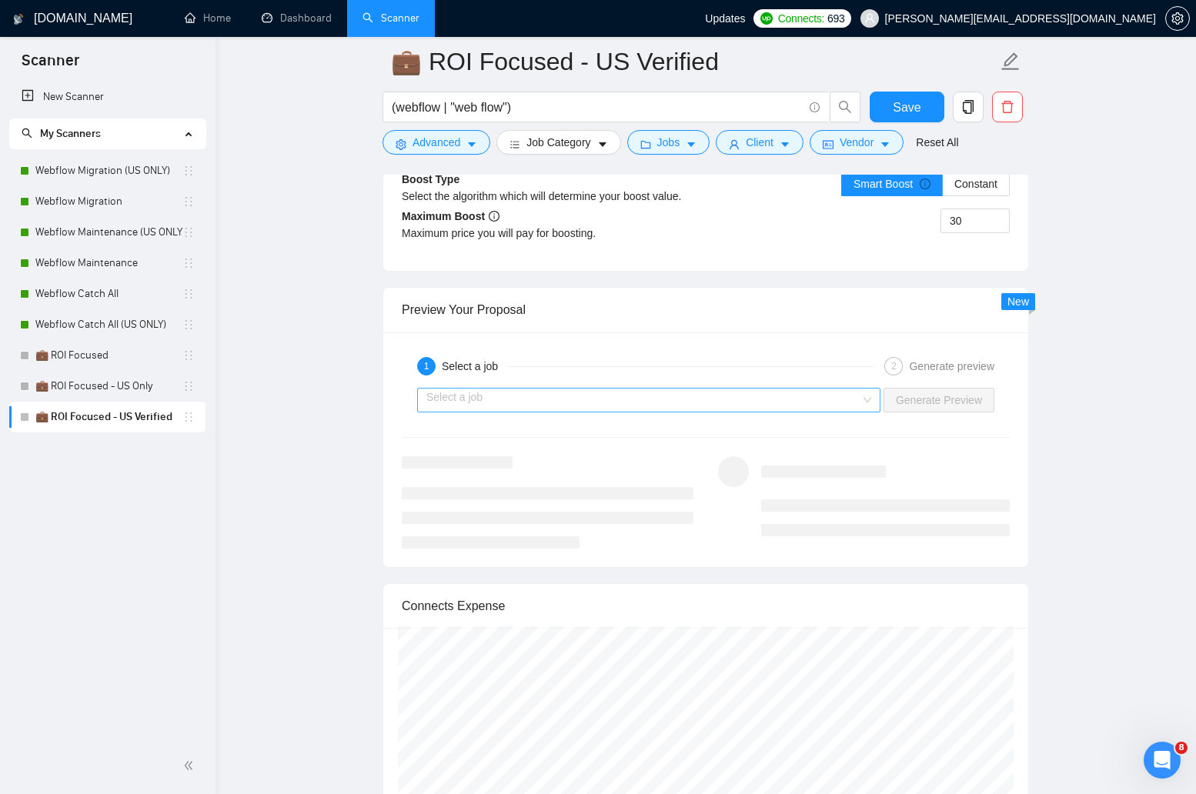
click at [654, 398] on input "search" at bounding box center [643, 400] width 434 height 23
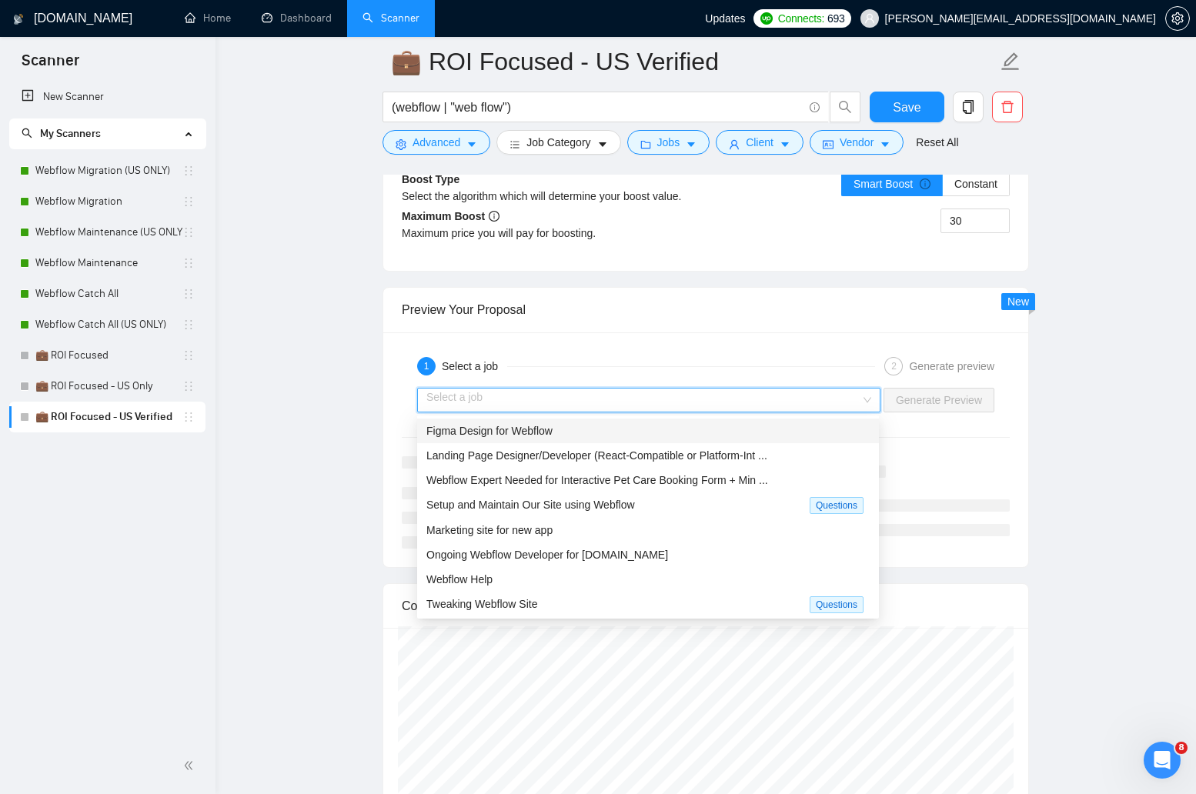
click at [614, 432] on div "Figma Design for Webflow" at bounding box center [647, 431] width 443 height 17
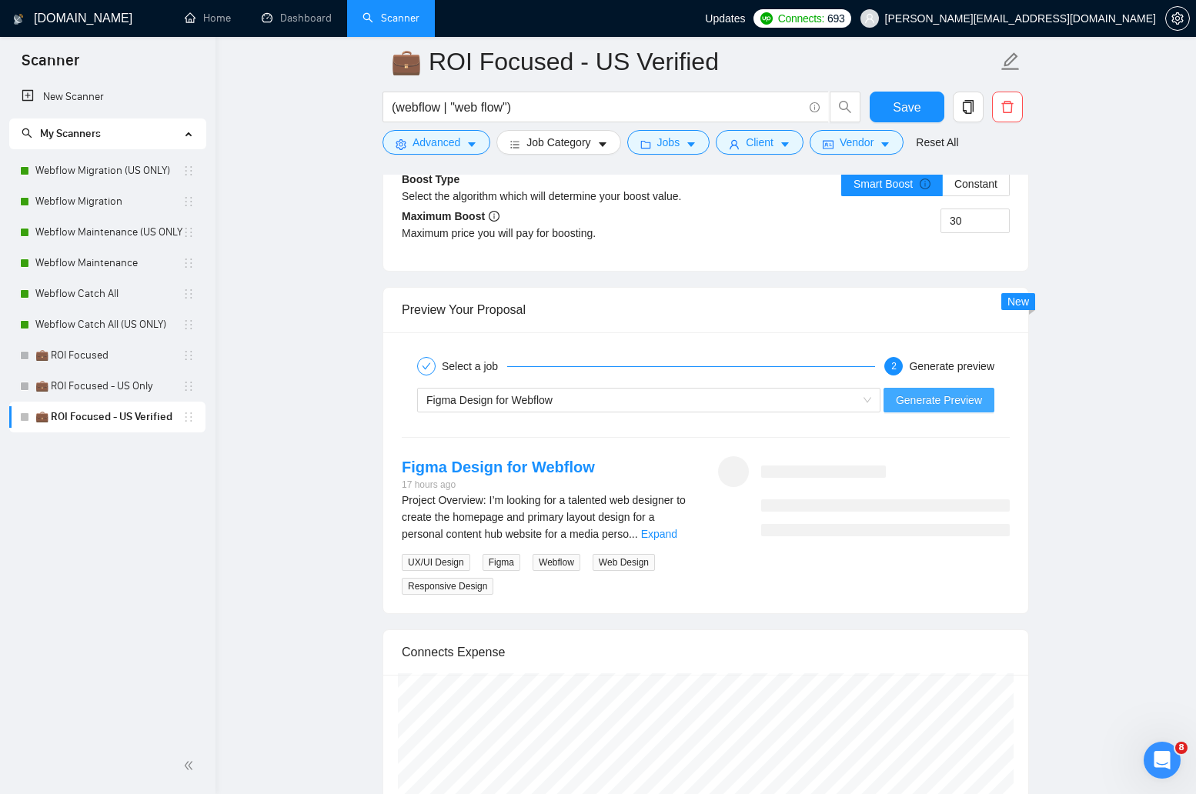
click at [933, 403] on span "Generate Preview" at bounding box center [939, 400] width 86 height 17
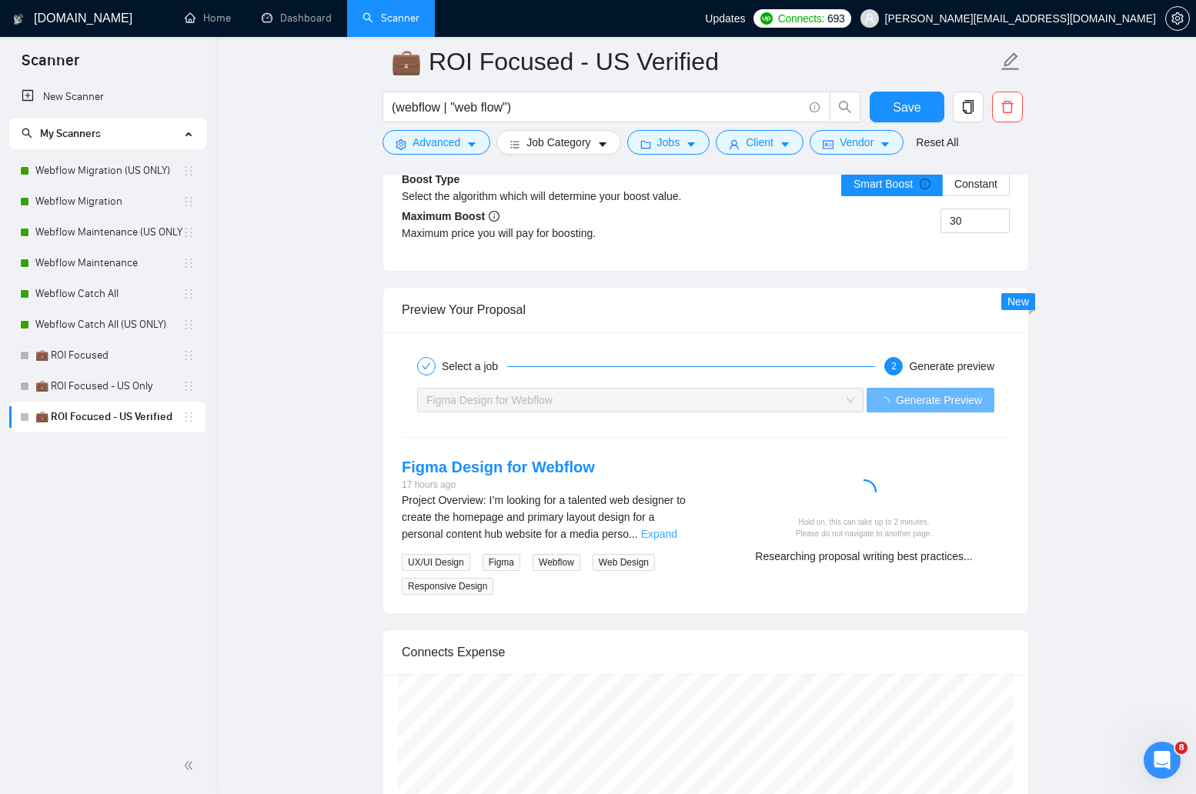
click at [677, 528] on link "Expand" at bounding box center [659, 534] width 36 height 12
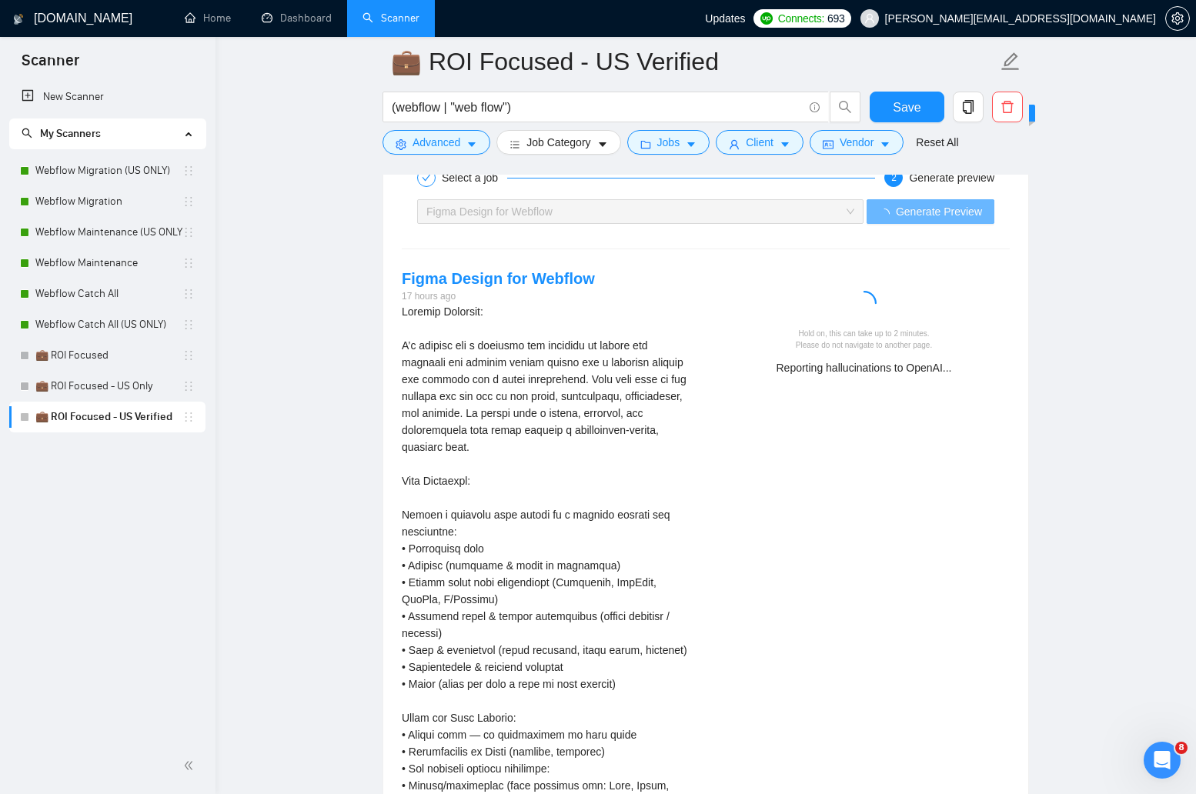
scroll to position [3274, 0]
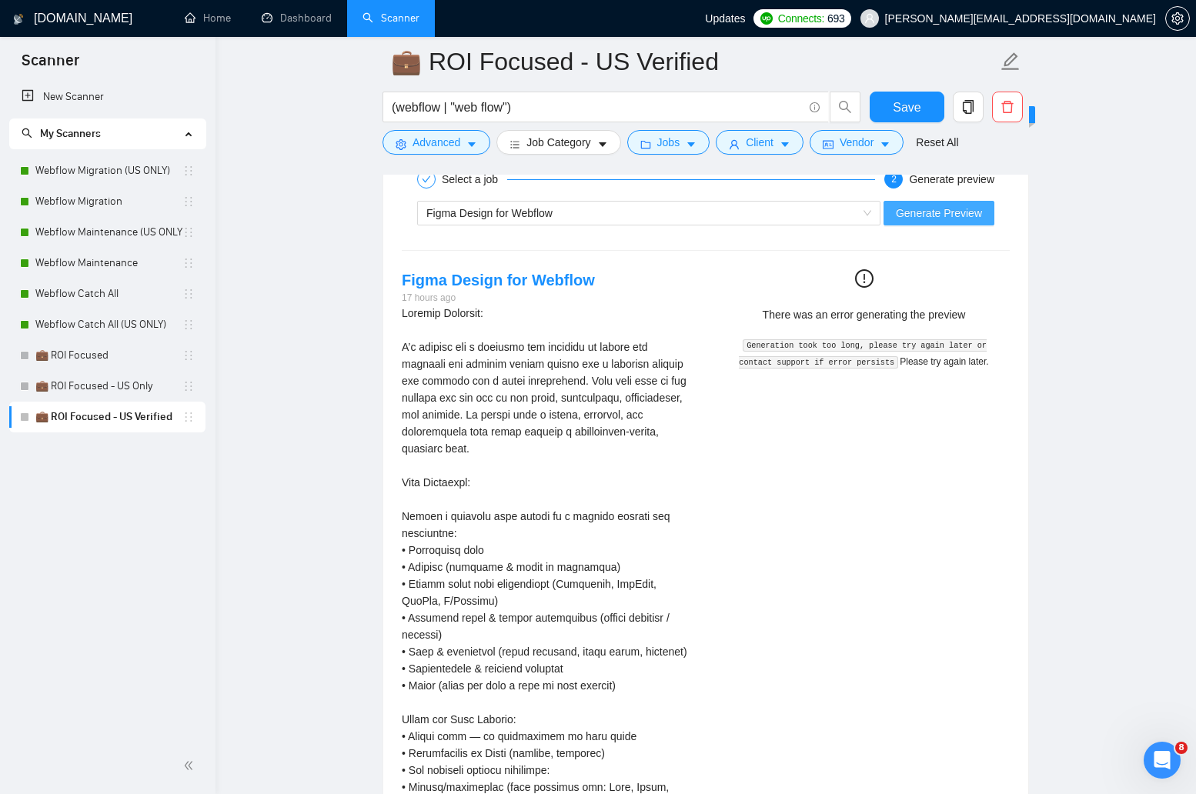
click at [929, 215] on span "Generate Preview" at bounding box center [939, 213] width 86 height 17
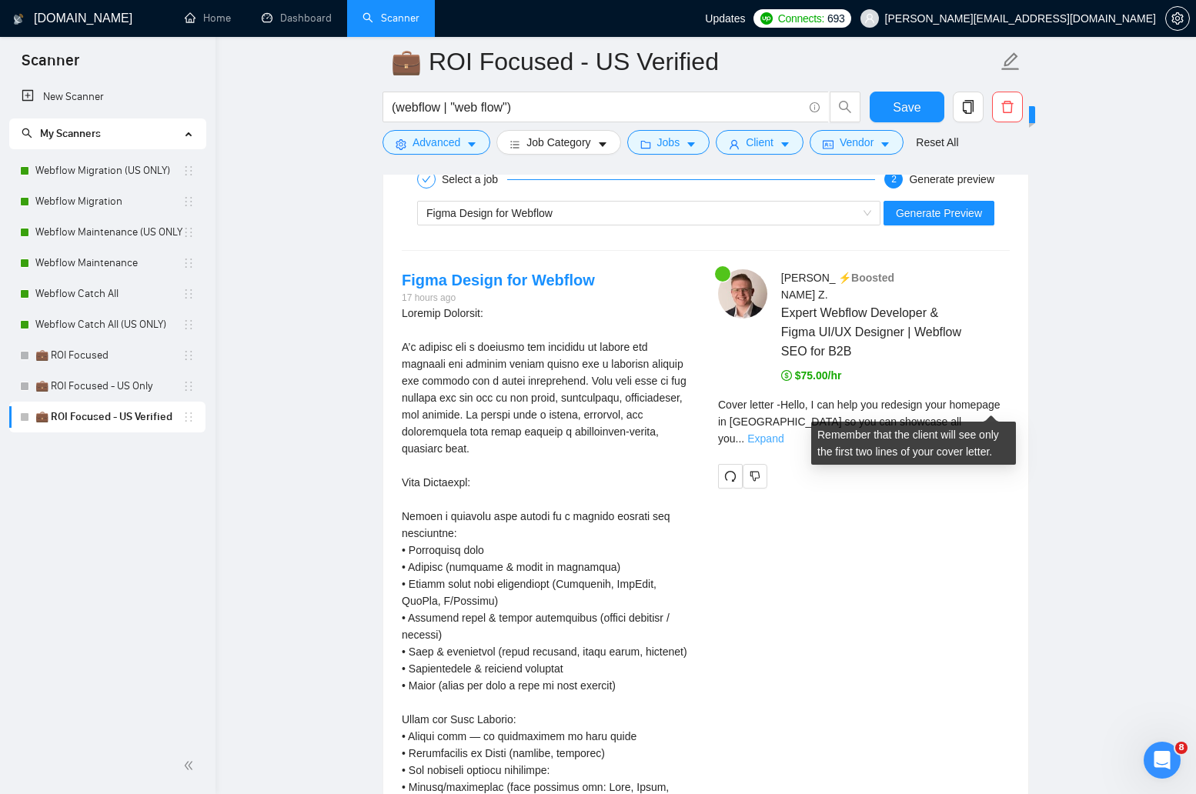
click at [784, 433] on link "Expand" at bounding box center [765, 439] width 36 height 12
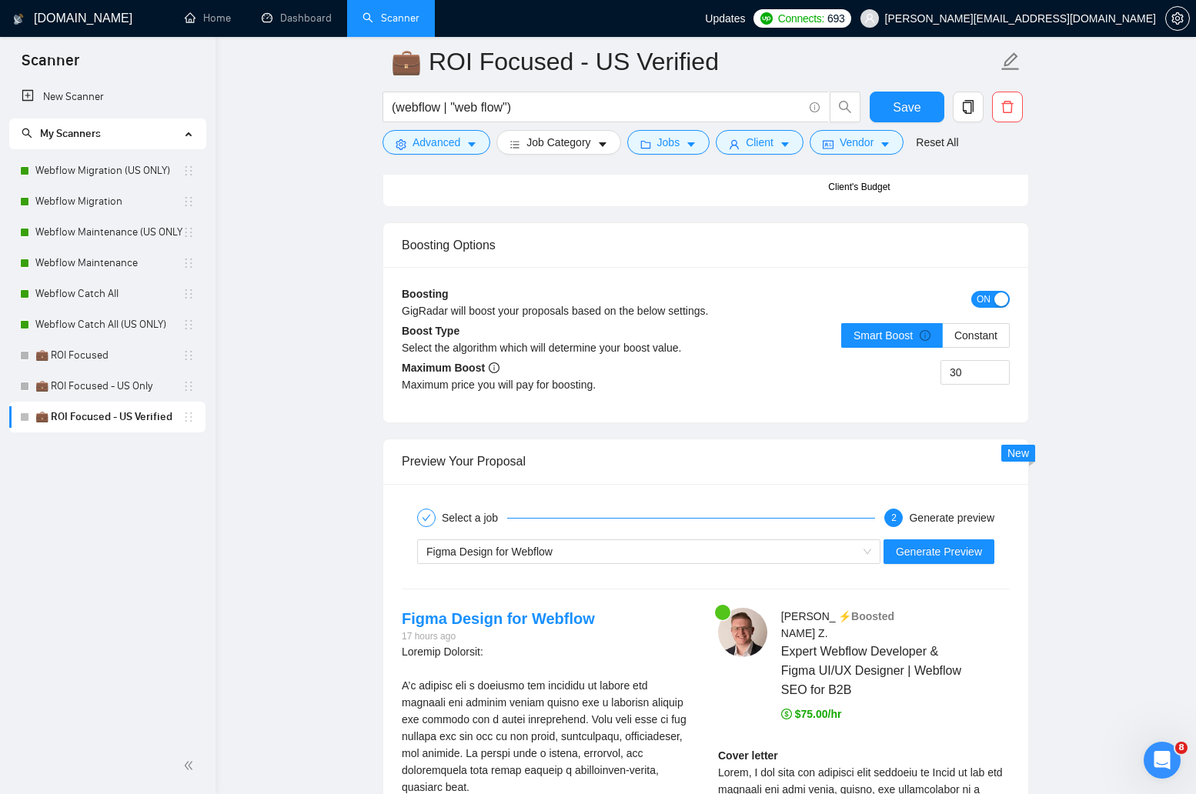
scroll to position [2933, 0]
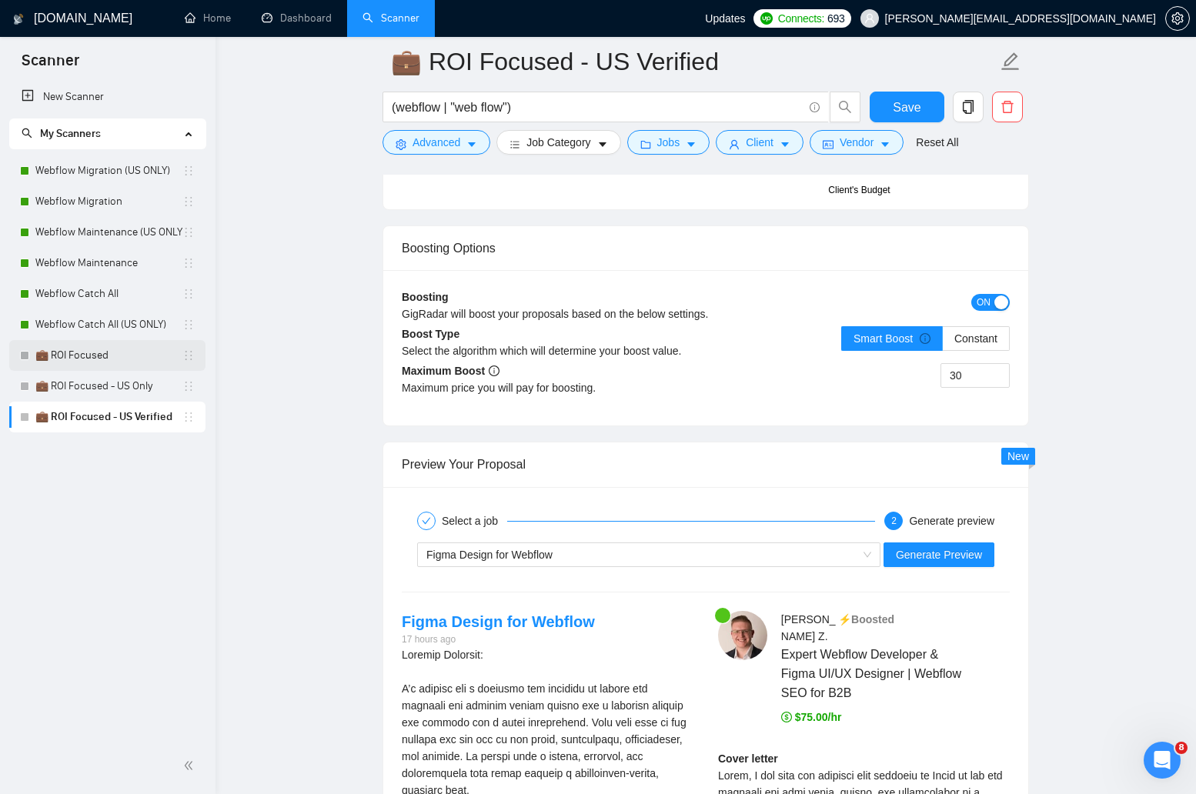
click at [131, 356] on link "💼 ROI Focused" at bounding box center [108, 355] width 147 height 31
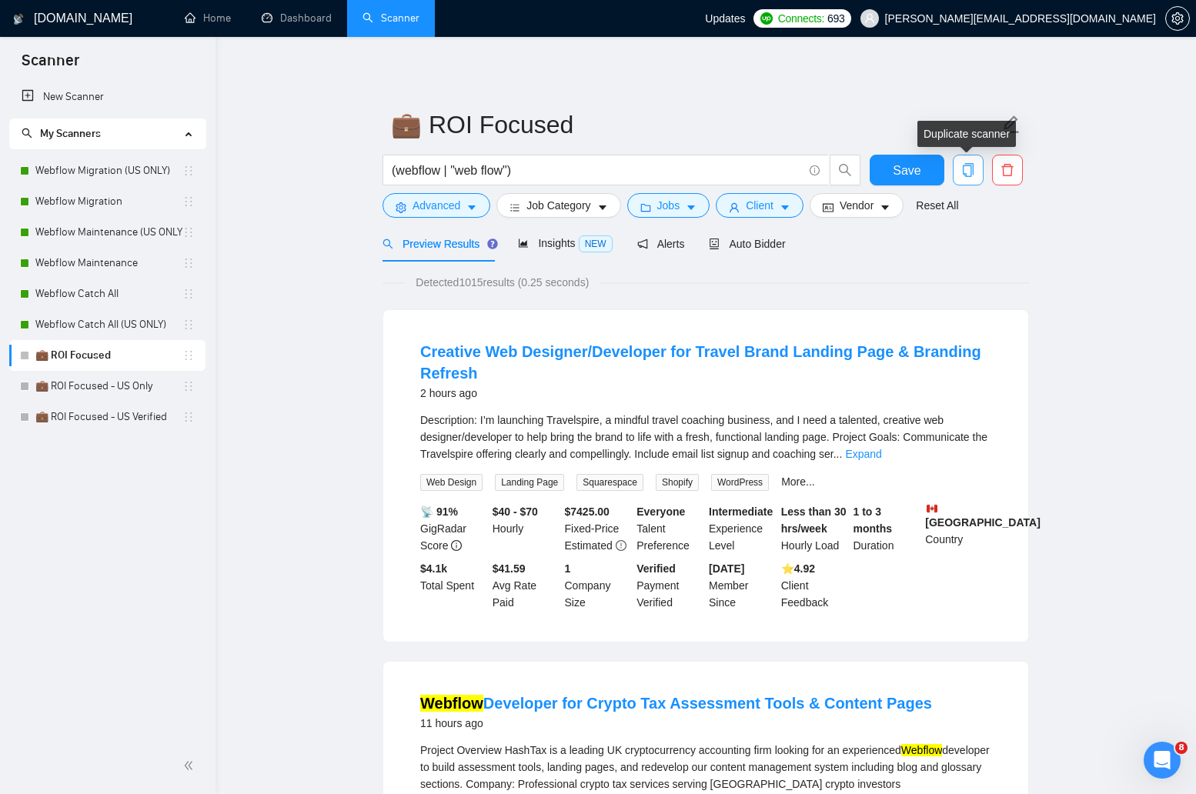
click at [961, 168] on icon "copy" at bounding box center [968, 170] width 14 height 14
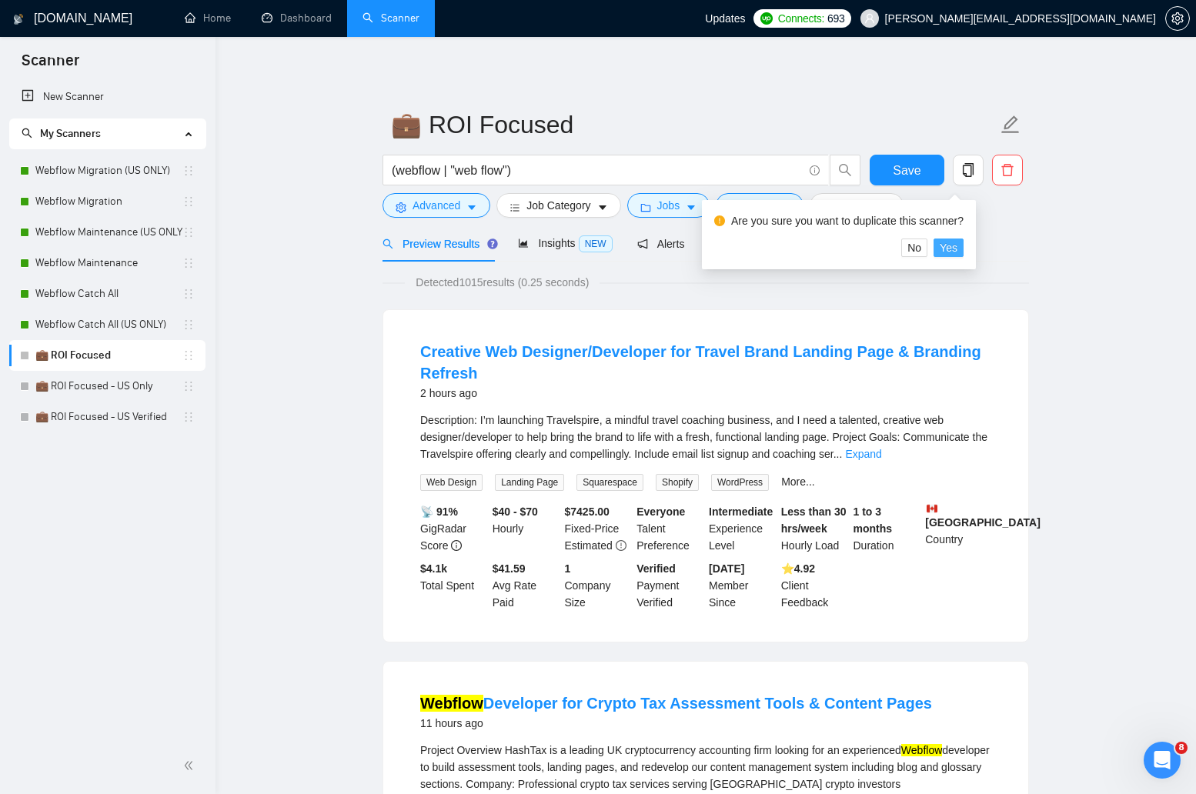
click at [958, 244] on span "Yes" at bounding box center [949, 247] width 18 height 17
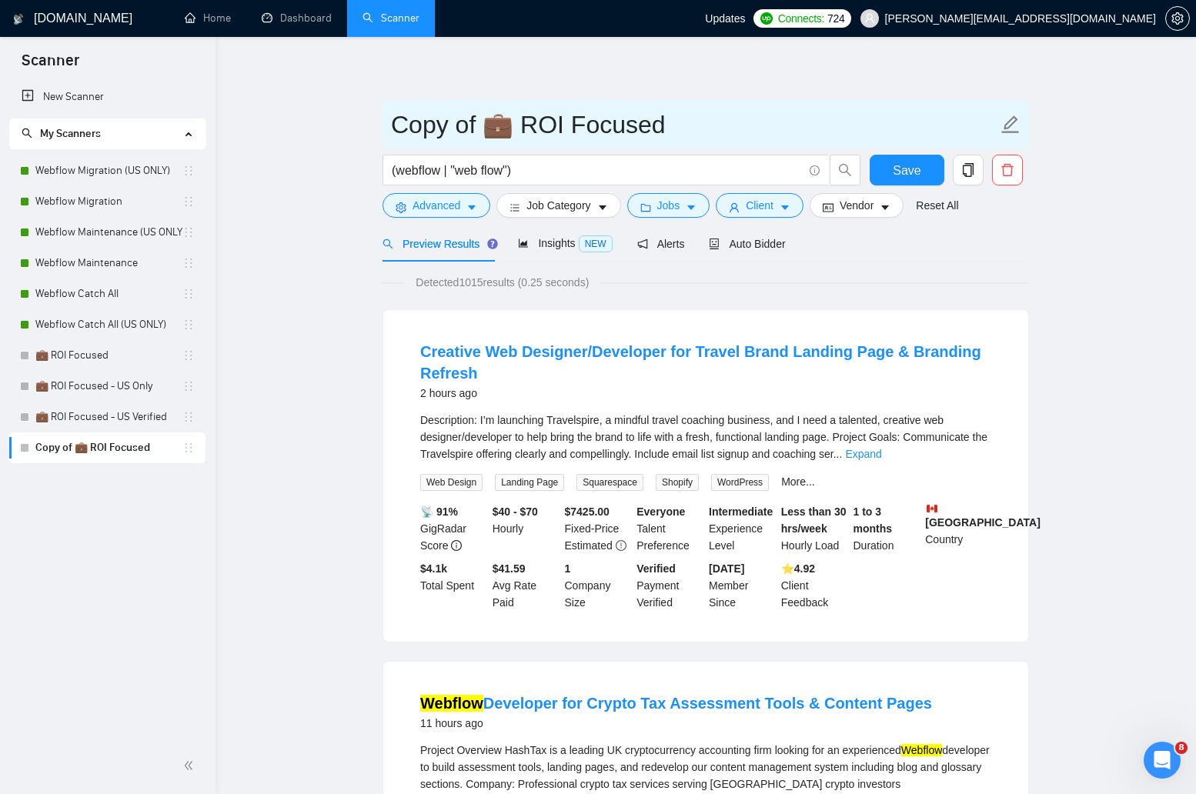
click at [617, 130] on input "Copy of 💼 ROI Focused" at bounding box center [694, 124] width 607 height 38
paste input "🤝 Webflow Catch-All Adaptive (Tue/Thu – Relational) sql Copy Edit"
drag, startPoint x: 614, startPoint y: 121, endPoint x: 421, endPoint y: 120, distance: 193.2
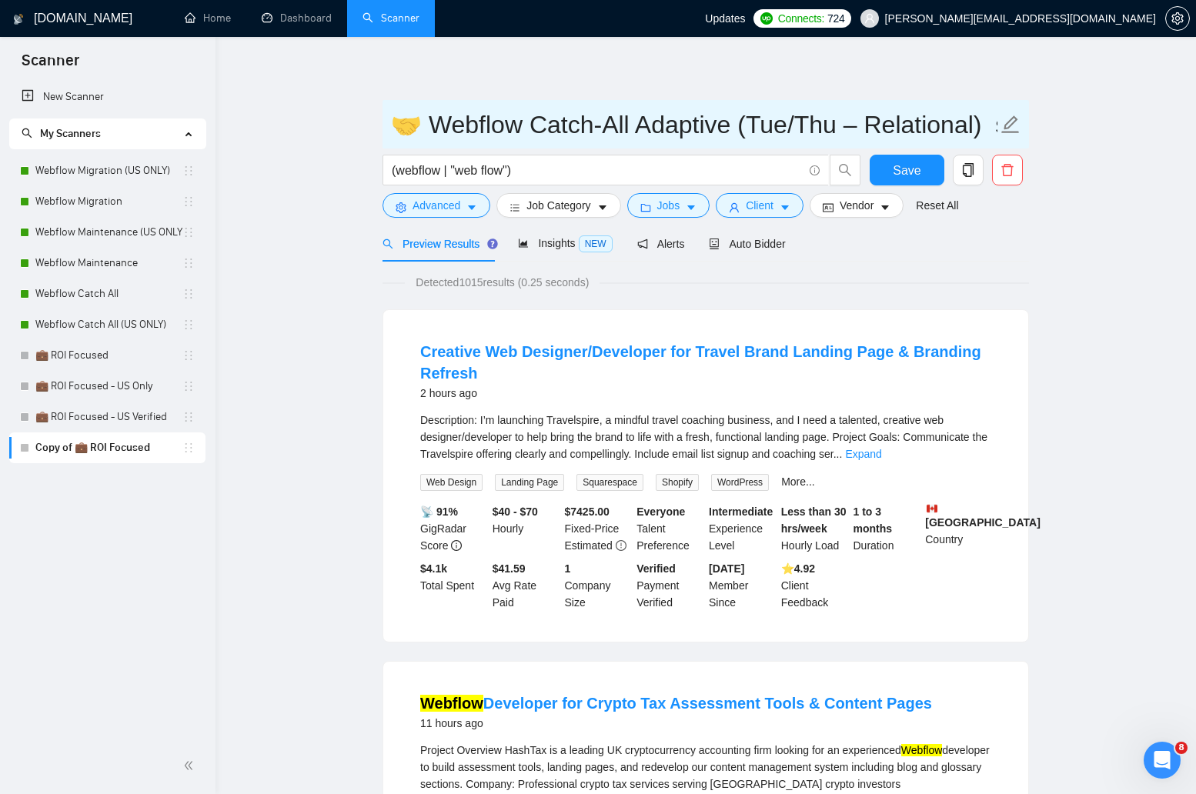
click at [421, 120] on input "🤝 Webflow Catch-All Adaptive (Tue/Thu – Relational) sql Copy Edit" at bounding box center [694, 124] width 607 height 38
drag, startPoint x: 644, startPoint y: 129, endPoint x: 823, endPoint y: 130, distance: 178.6
click at [823, 130] on input "🤝 Tue/Thu – Relational) sql Copy Edit" at bounding box center [694, 124] width 607 height 38
type input "🤝 Tue/Thu – Relational"
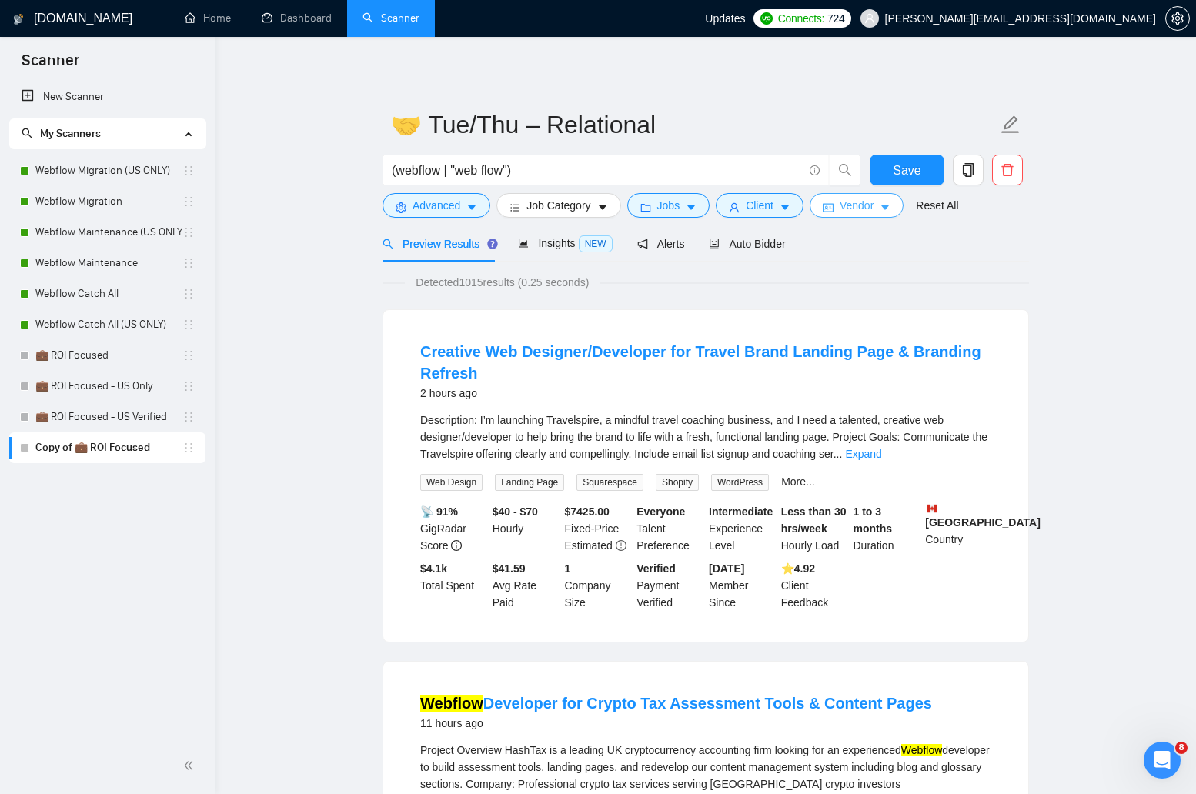
click at [874, 209] on span "Vendor" at bounding box center [857, 205] width 34 height 17
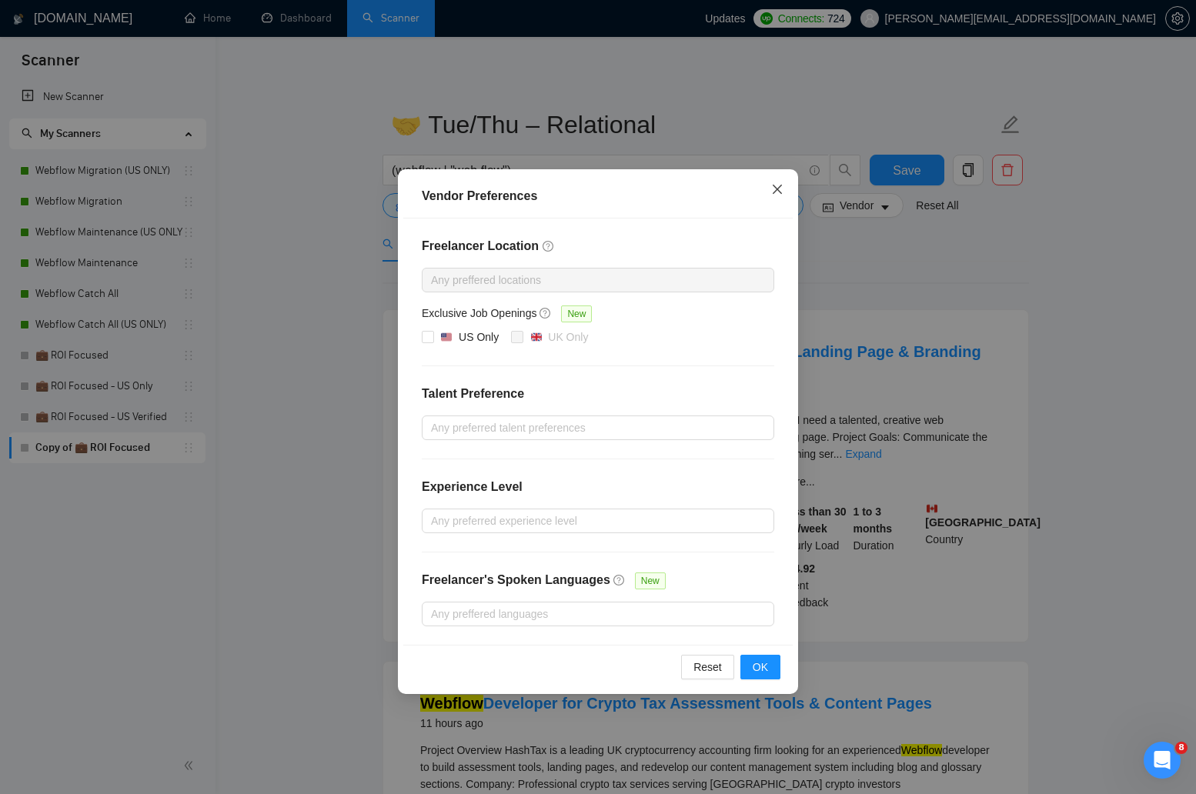
click at [781, 188] on icon "close" at bounding box center [777, 189] width 12 height 12
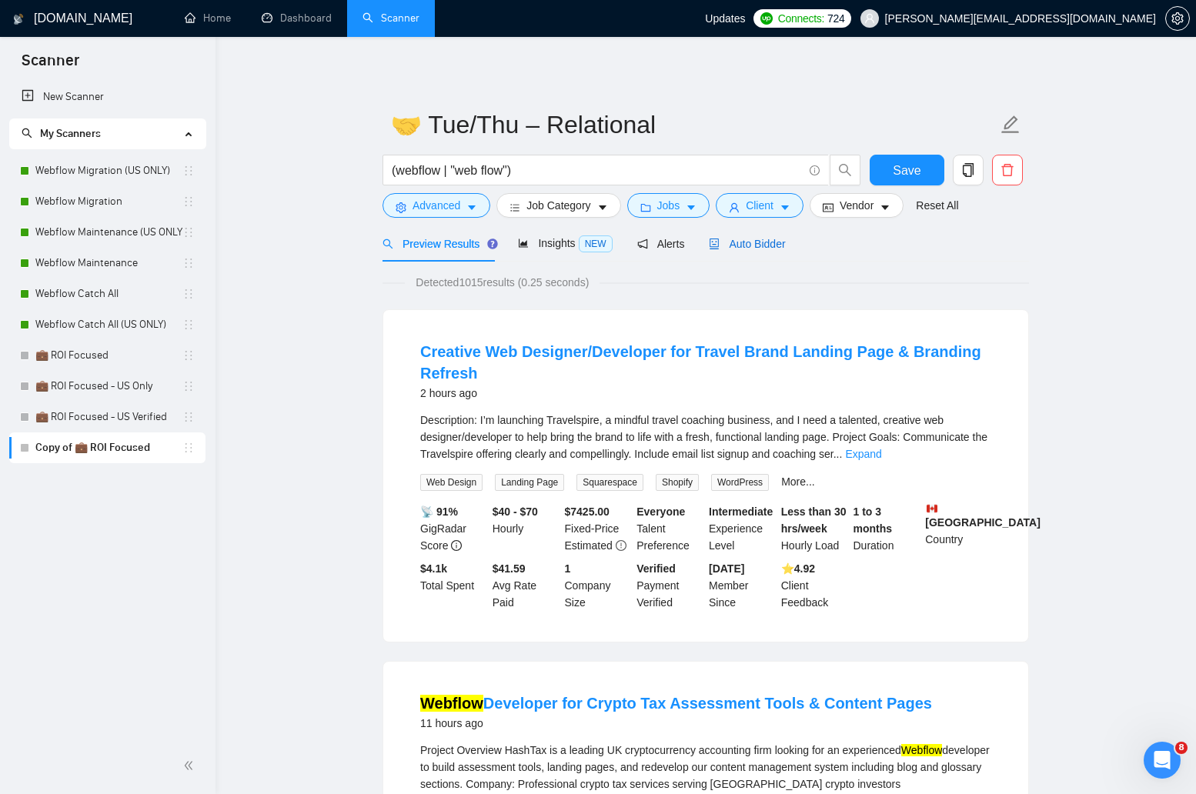
click at [756, 238] on span "Auto Bidder" at bounding box center [747, 244] width 76 height 12
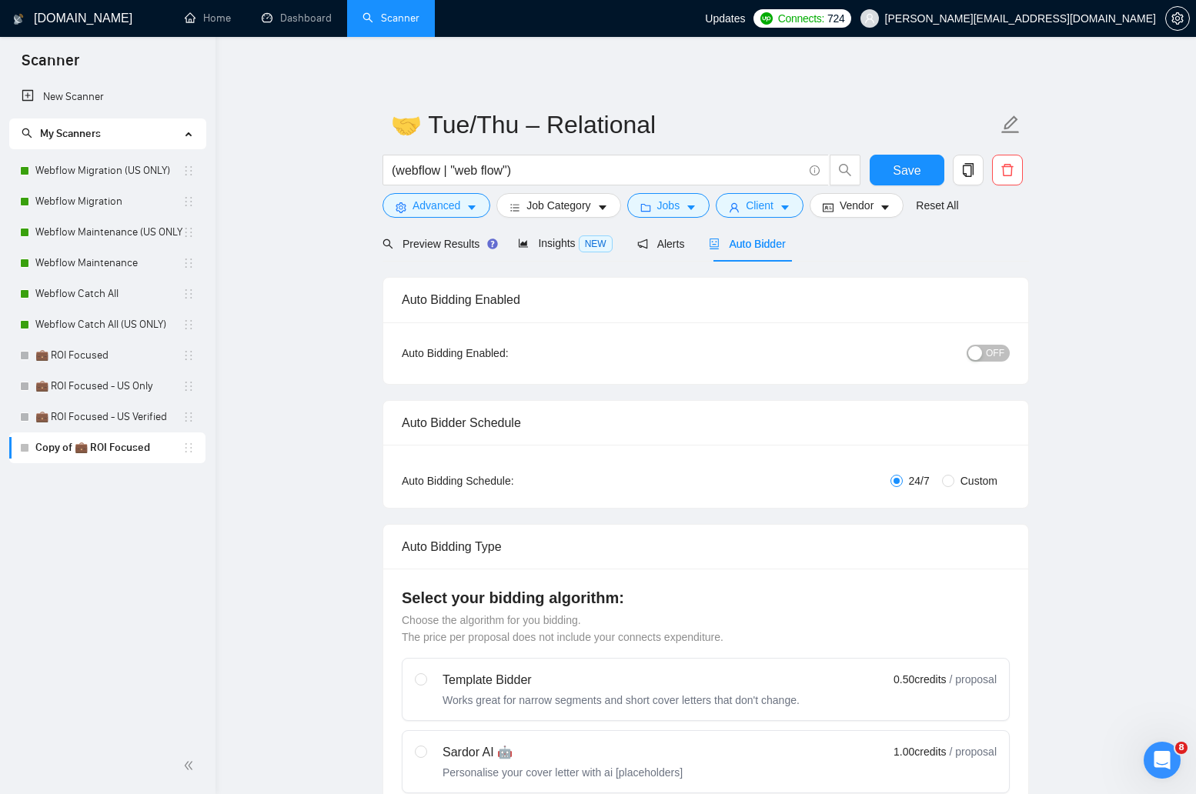
radio input "false"
radio input "true"
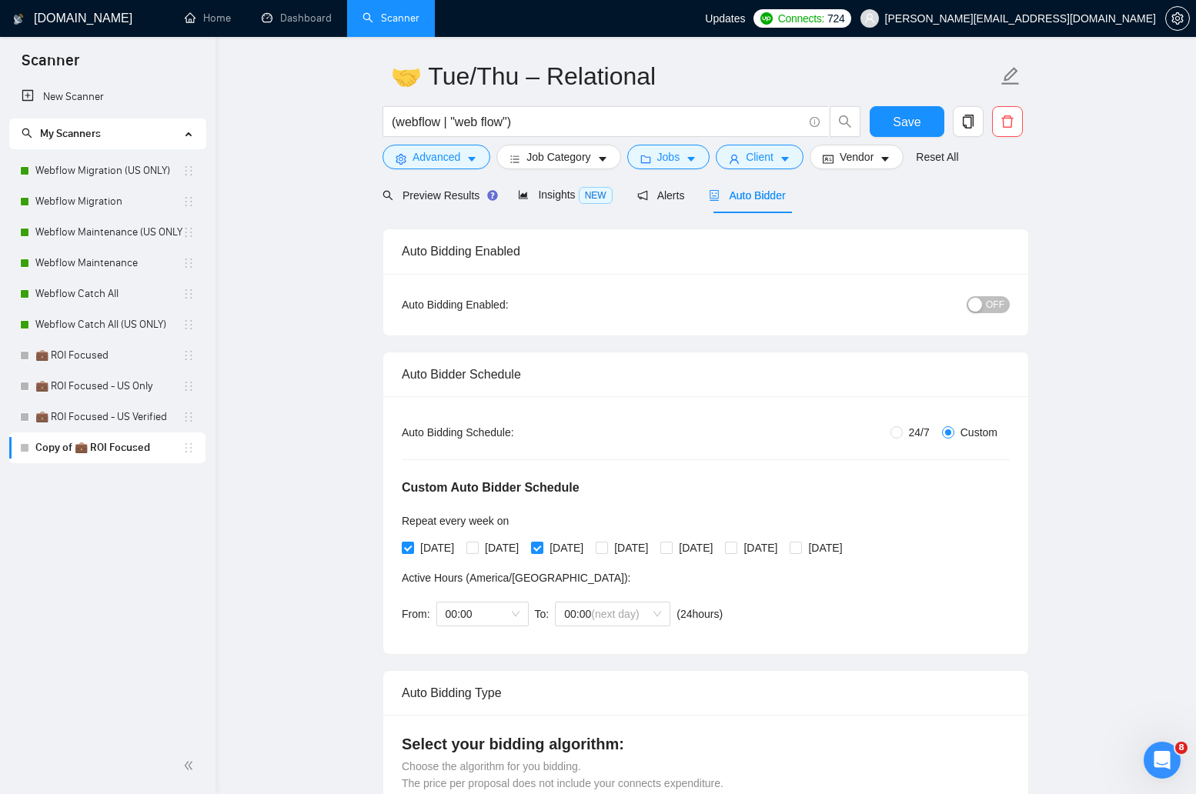
scroll to position [59, 0]
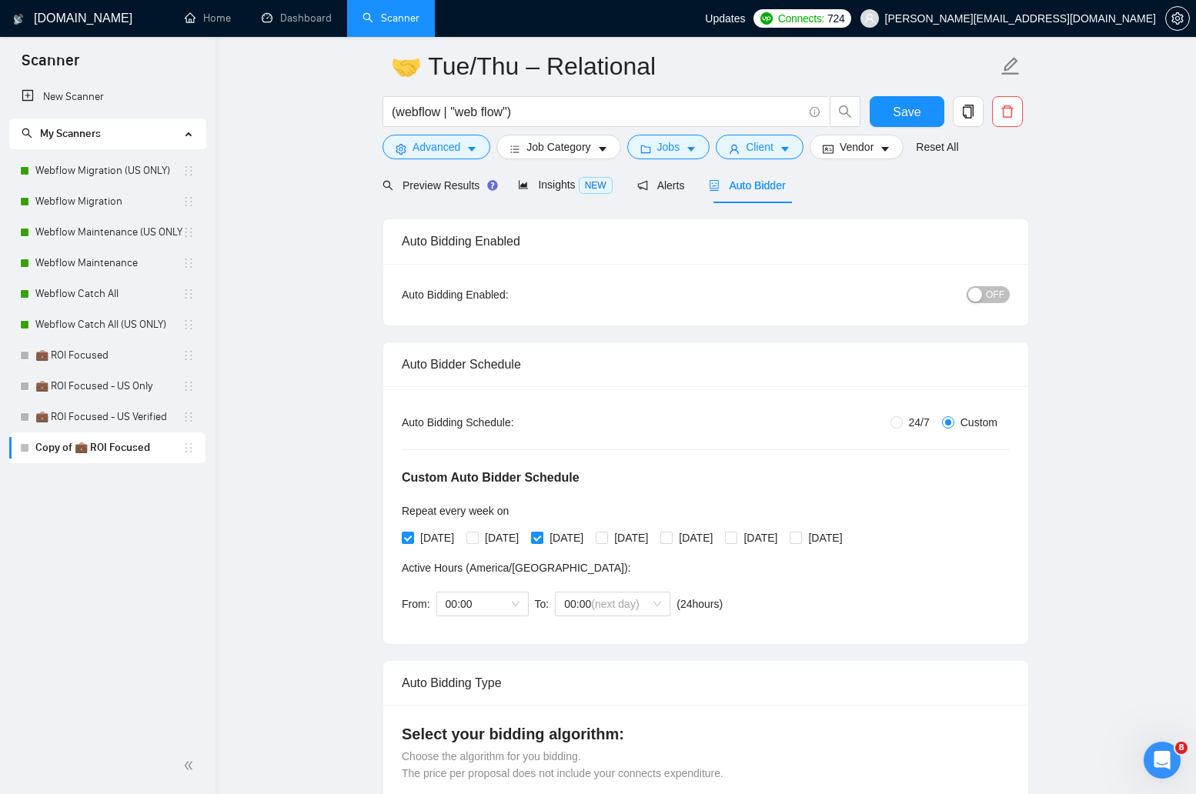
click at [418, 547] on div "Monday Tuesday Wednesday Thursday Friday Saturday Sunday" at bounding box center [625, 538] width 447 height 25
click at [412, 540] on input "[DATE]" at bounding box center [407, 537] width 11 height 11
checkbox input "false"
click at [542, 536] on input "[DATE]" at bounding box center [536, 537] width 11 height 11
checkbox input "false"
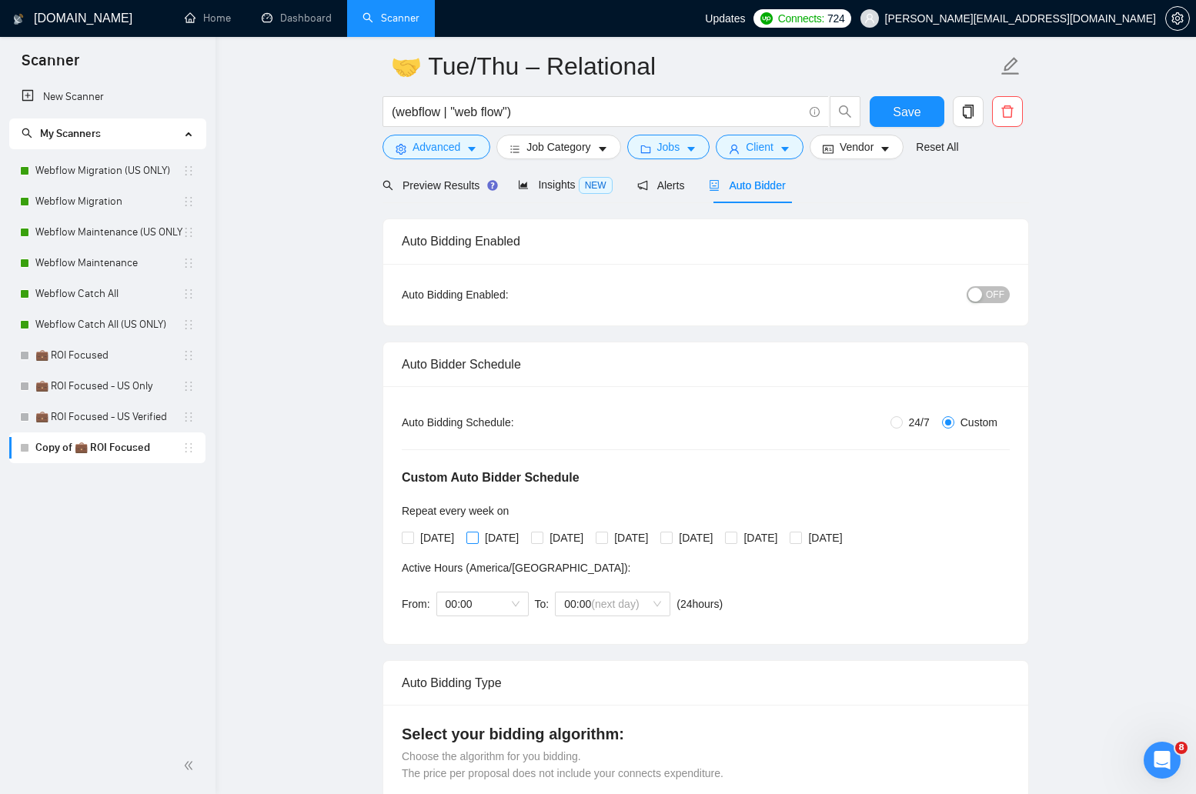
click at [477, 538] on input "[DATE]" at bounding box center [471, 537] width 11 height 11
checkbox input "true"
click at [608, 540] on span at bounding box center [602, 538] width 12 height 12
click at [607, 540] on input "[DATE]" at bounding box center [601, 537] width 11 height 11
checkbox input "true"
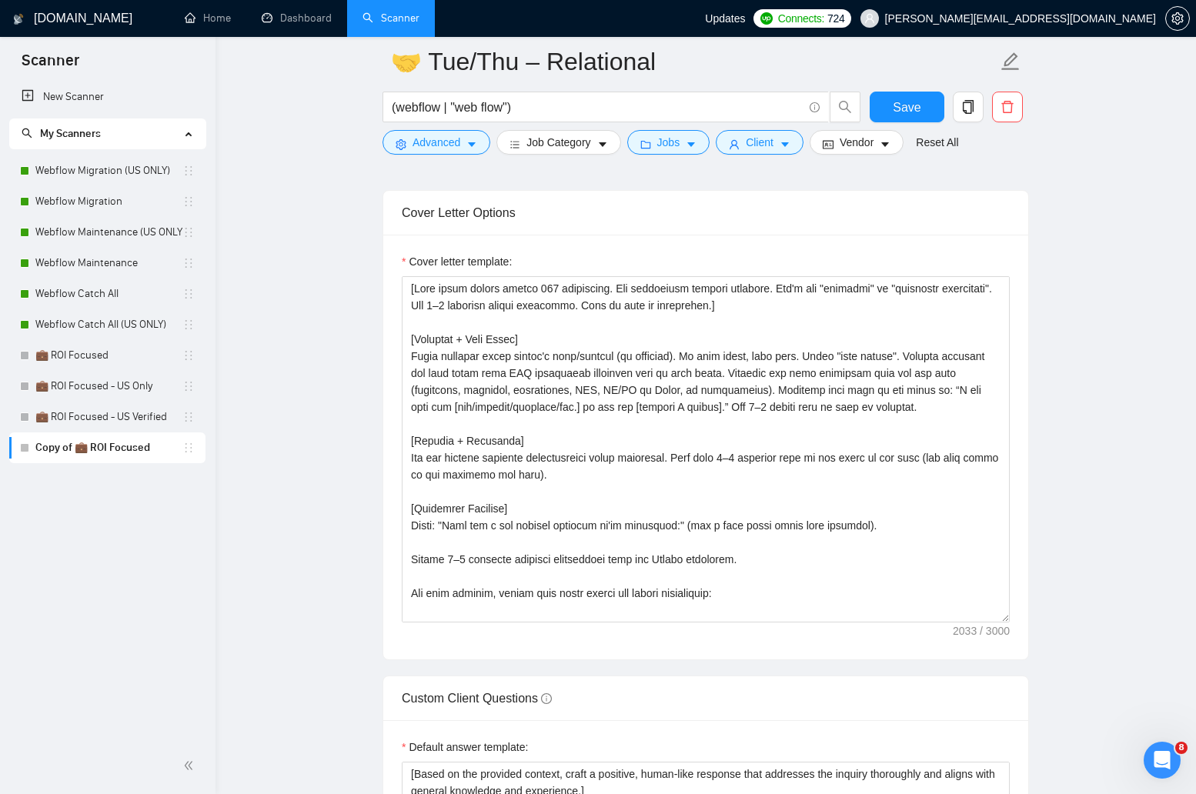
scroll to position [1924, 0]
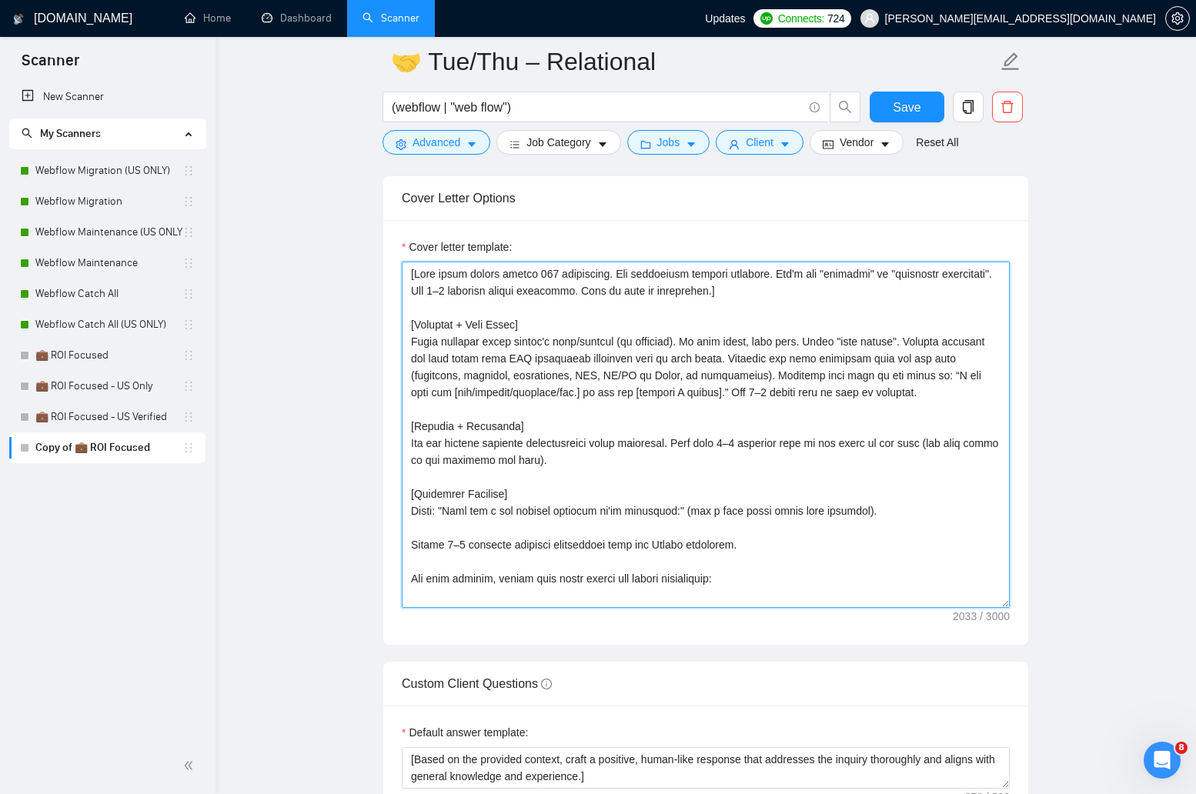
click at [642, 326] on textarea "Cover letter template:" at bounding box center [706, 435] width 608 height 346
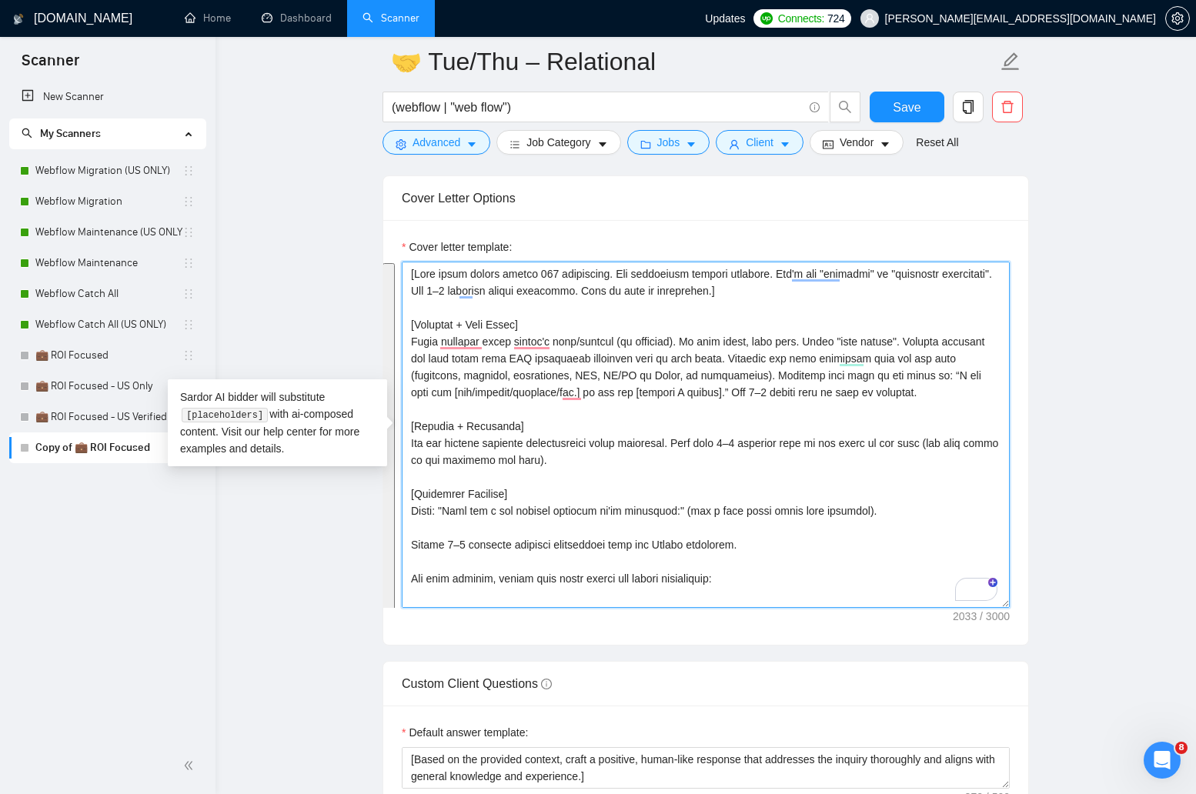
paste textarea "Use a softer opener: “I can help you [fix/migrate/redesign/etc.] so your site n…"
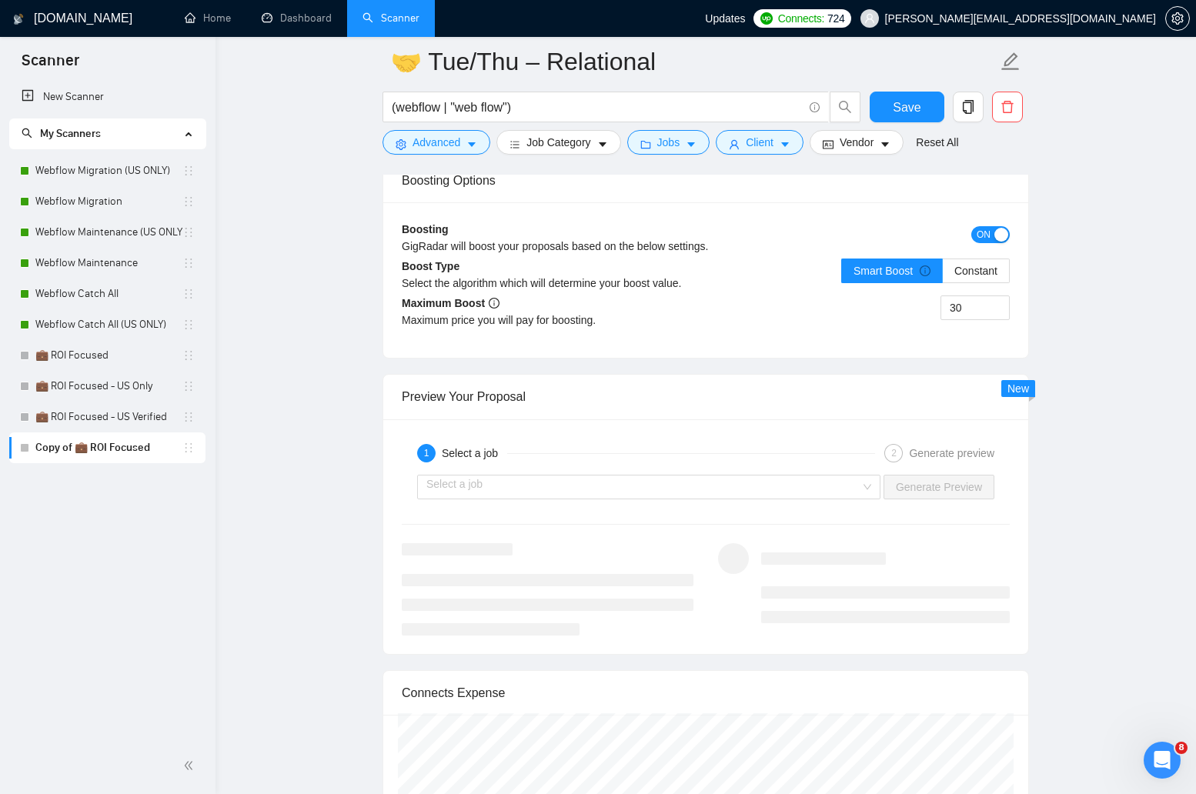
scroll to position [3211, 0]
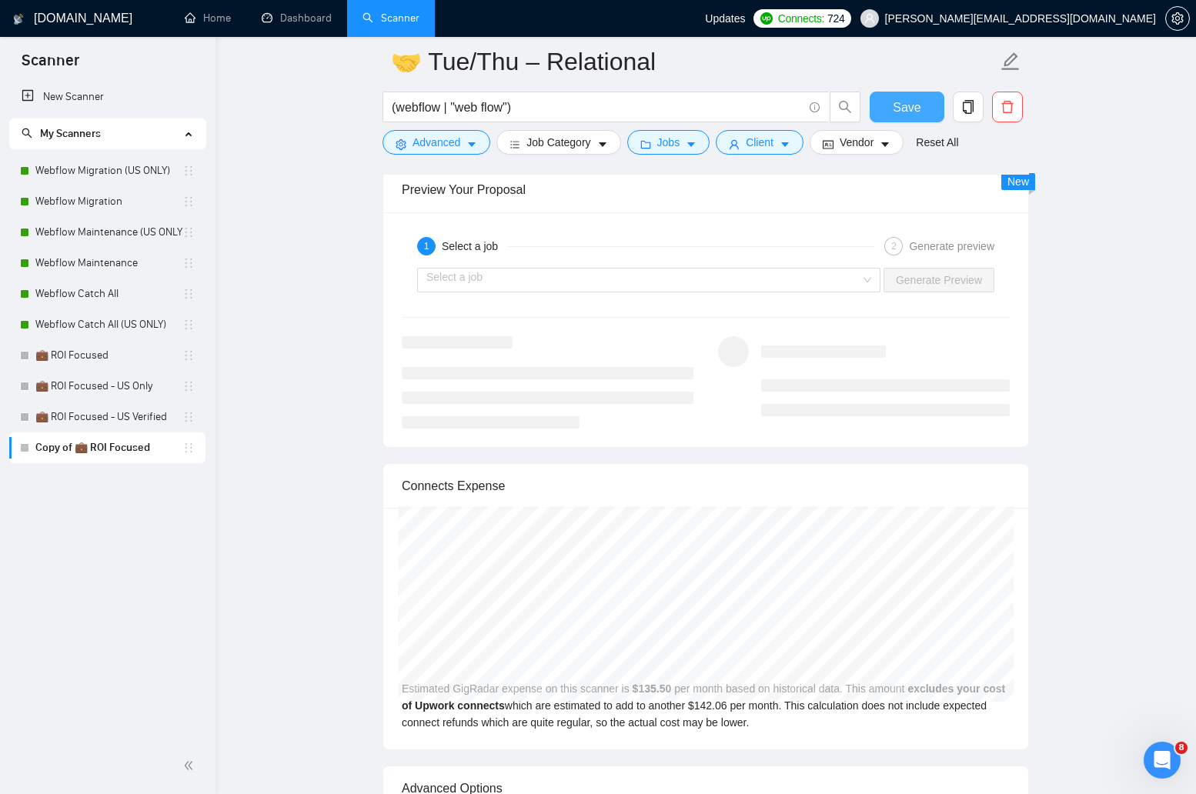
type textarea "[Lore ipsum dolors ametco 428 adipiscing. Eli seddoeiusm tempori utlabore. Etd'…"
click at [901, 104] on span "Save" at bounding box center [907, 107] width 28 height 19
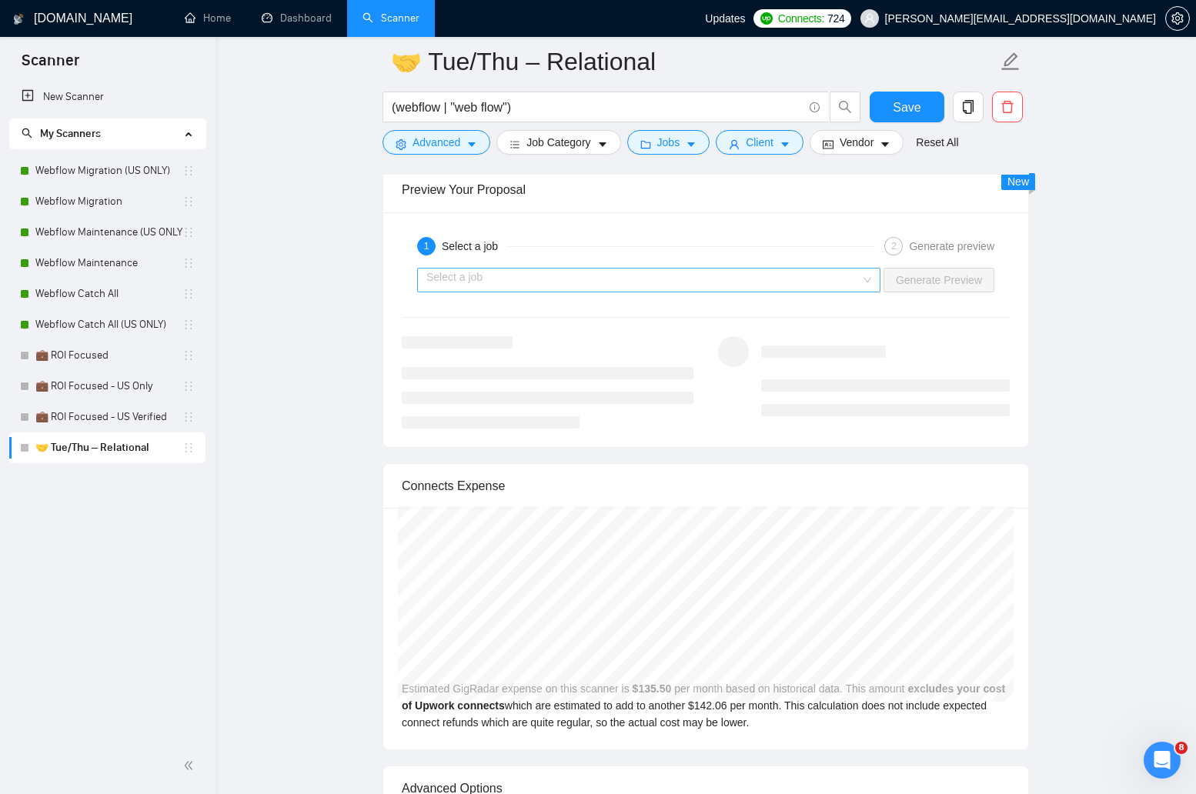
click at [561, 284] on input "search" at bounding box center [643, 280] width 434 height 23
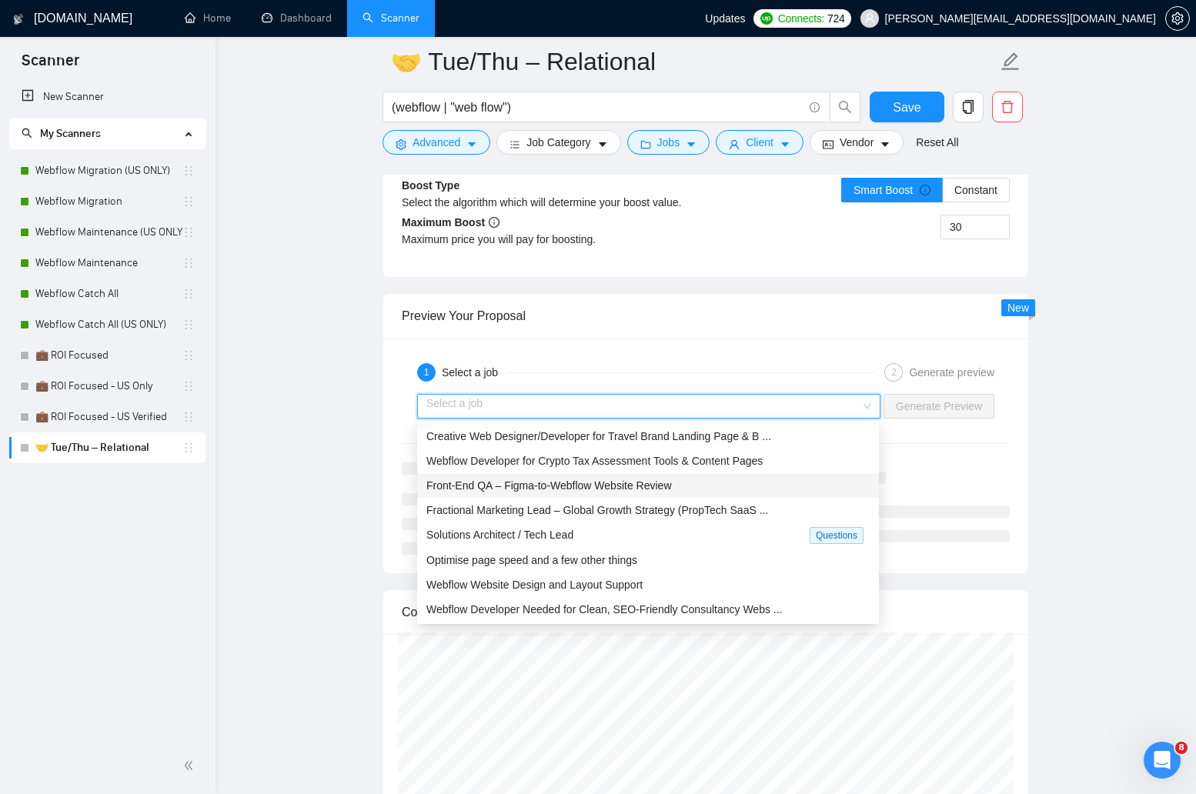
scroll to position [3080, 0]
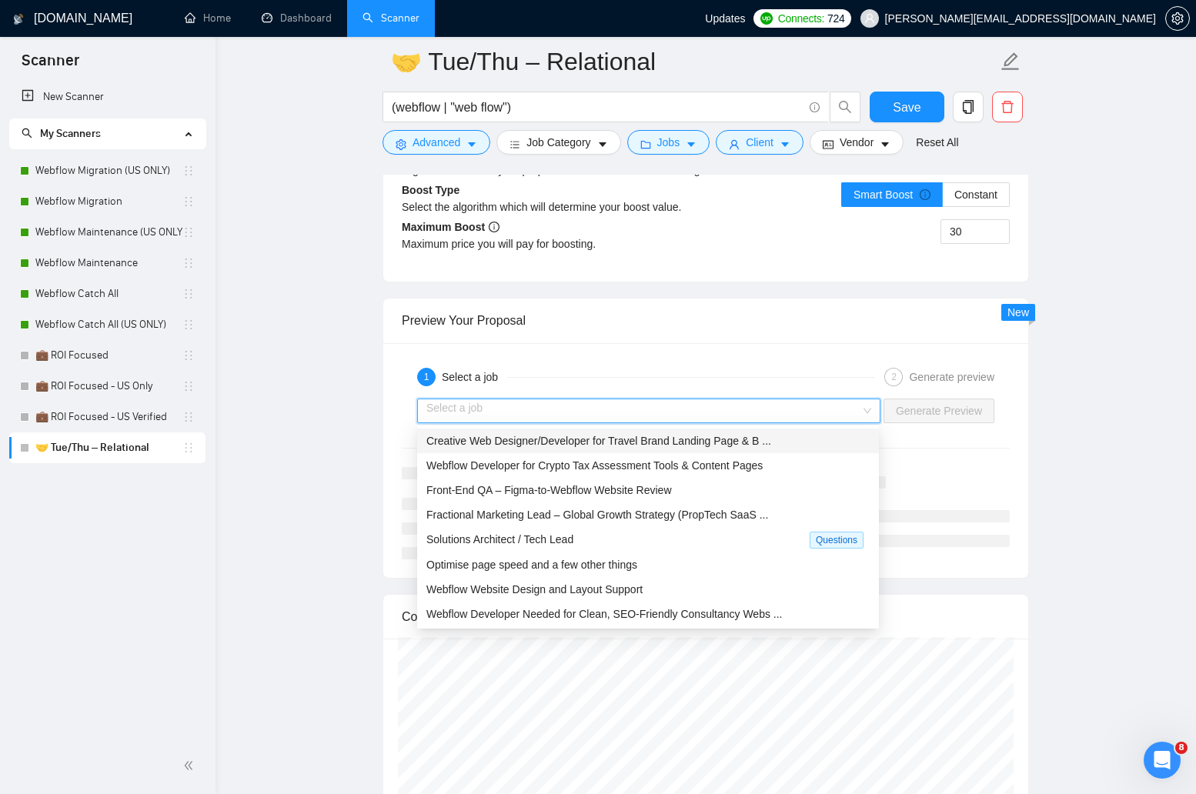
click at [565, 449] on div "Creative Web Designer/Developer for Travel Brand Landing Page & B ..." at bounding box center [647, 441] width 443 height 17
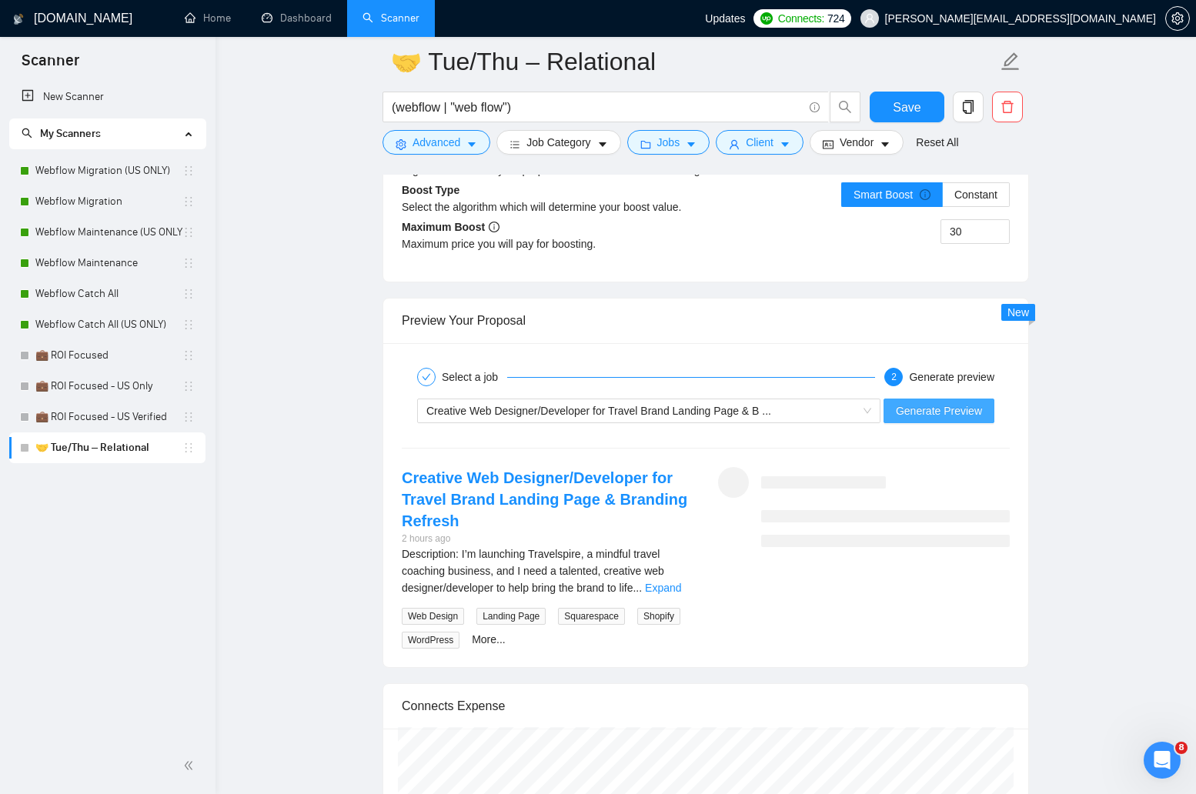
click at [918, 411] on span "Generate Preview" at bounding box center [939, 411] width 86 height 17
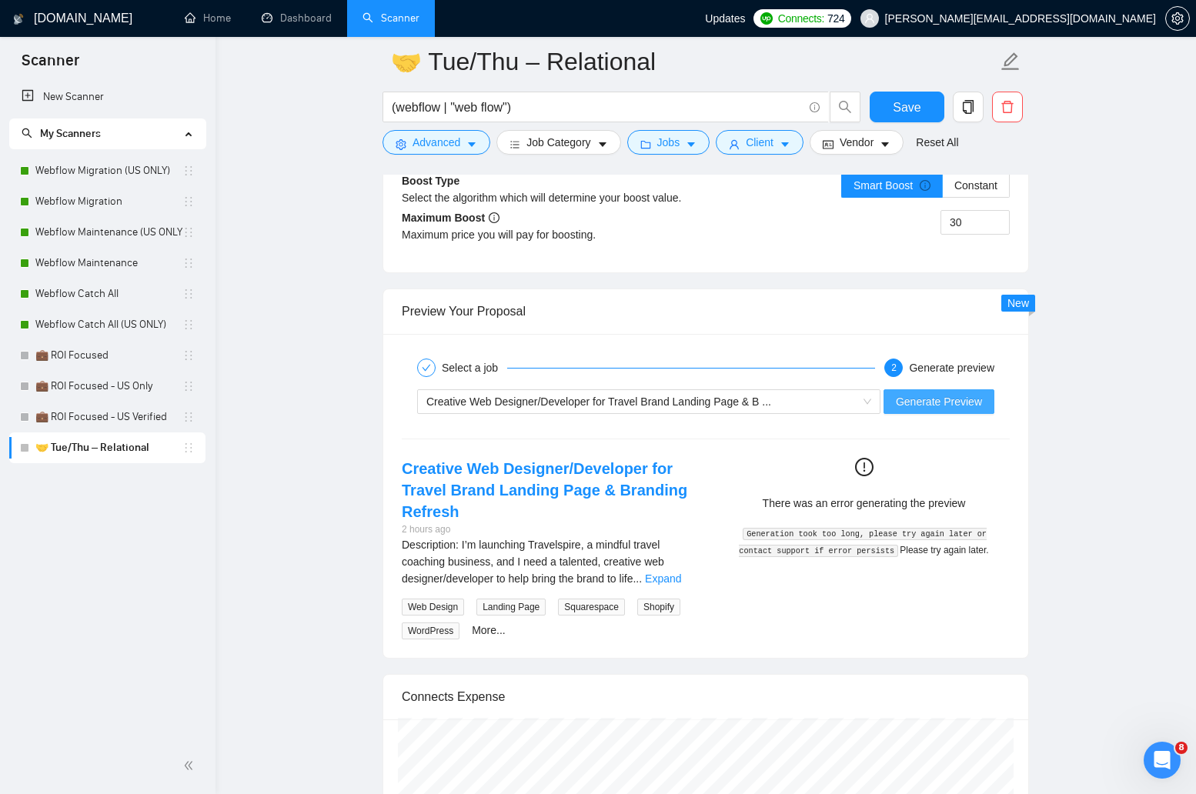
scroll to position [3113, 0]
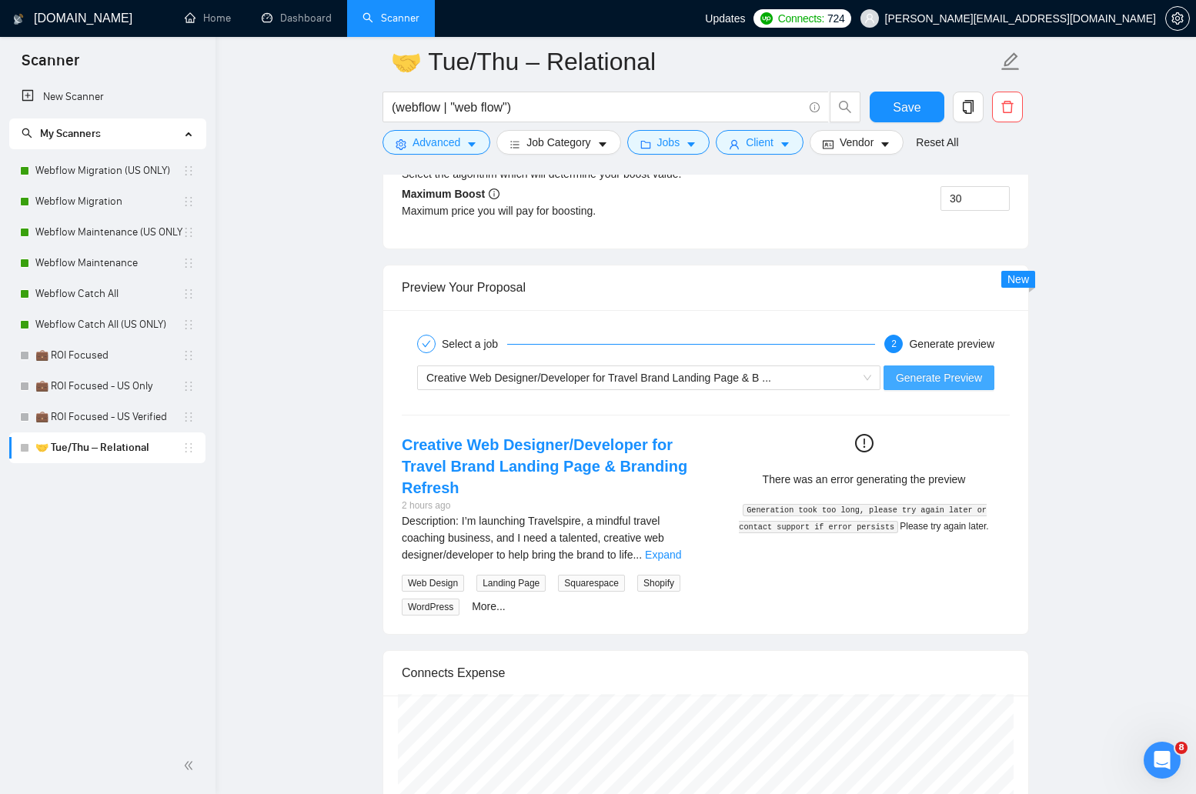
click at [927, 374] on span "Generate Preview" at bounding box center [939, 377] width 86 height 17
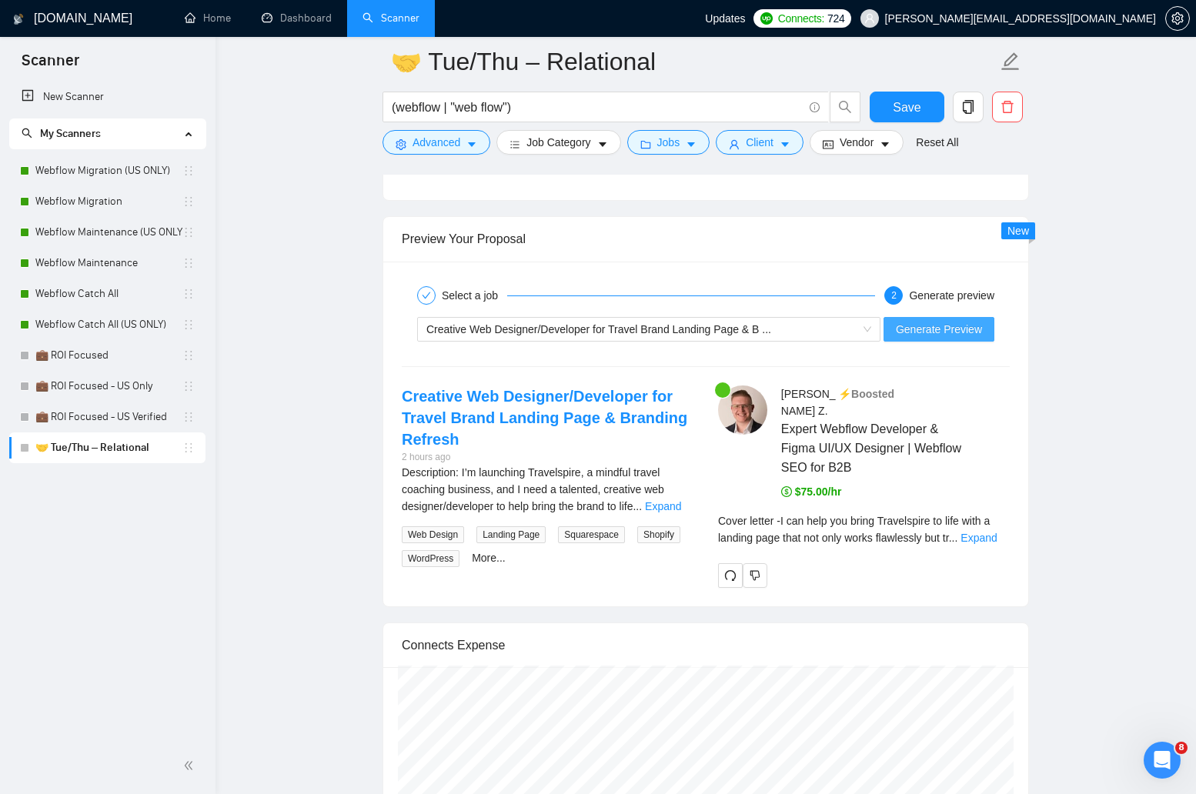
scroll to position [3191, 0]
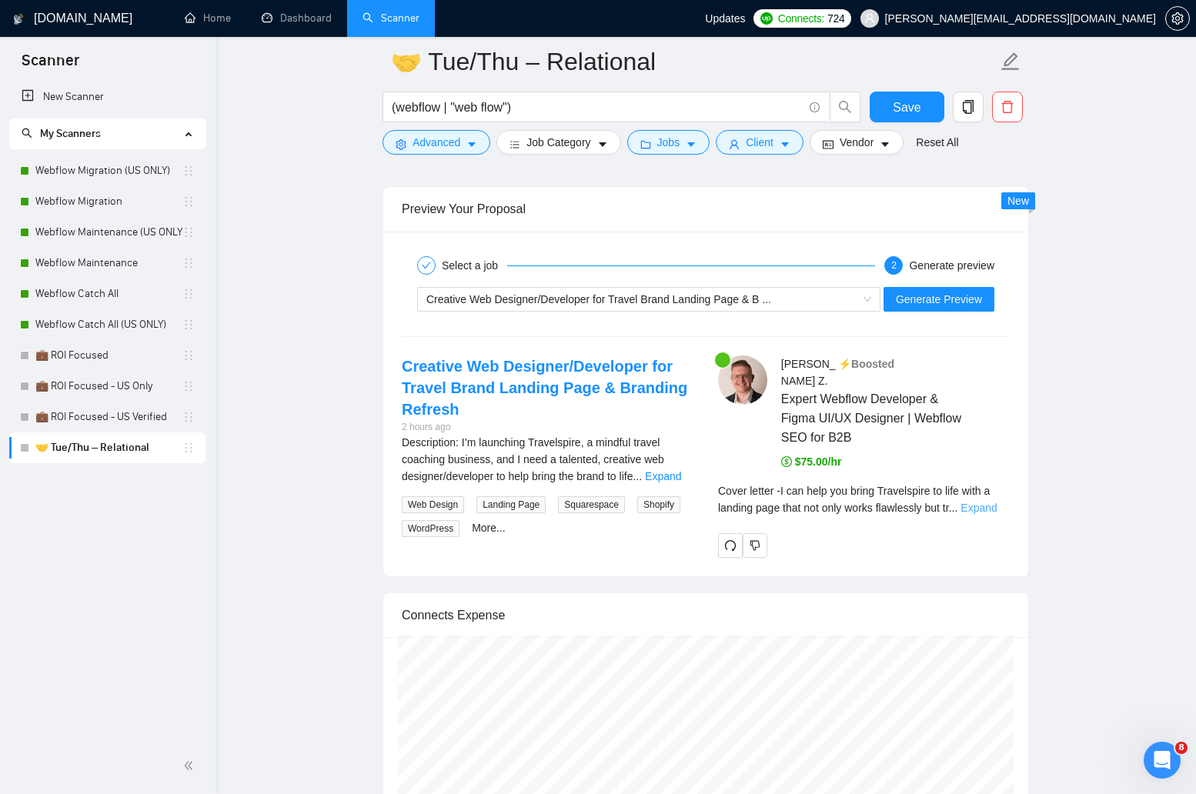
click at [980, 502] on link "Expand" at bounding box center [979, 508] width 36 height 12
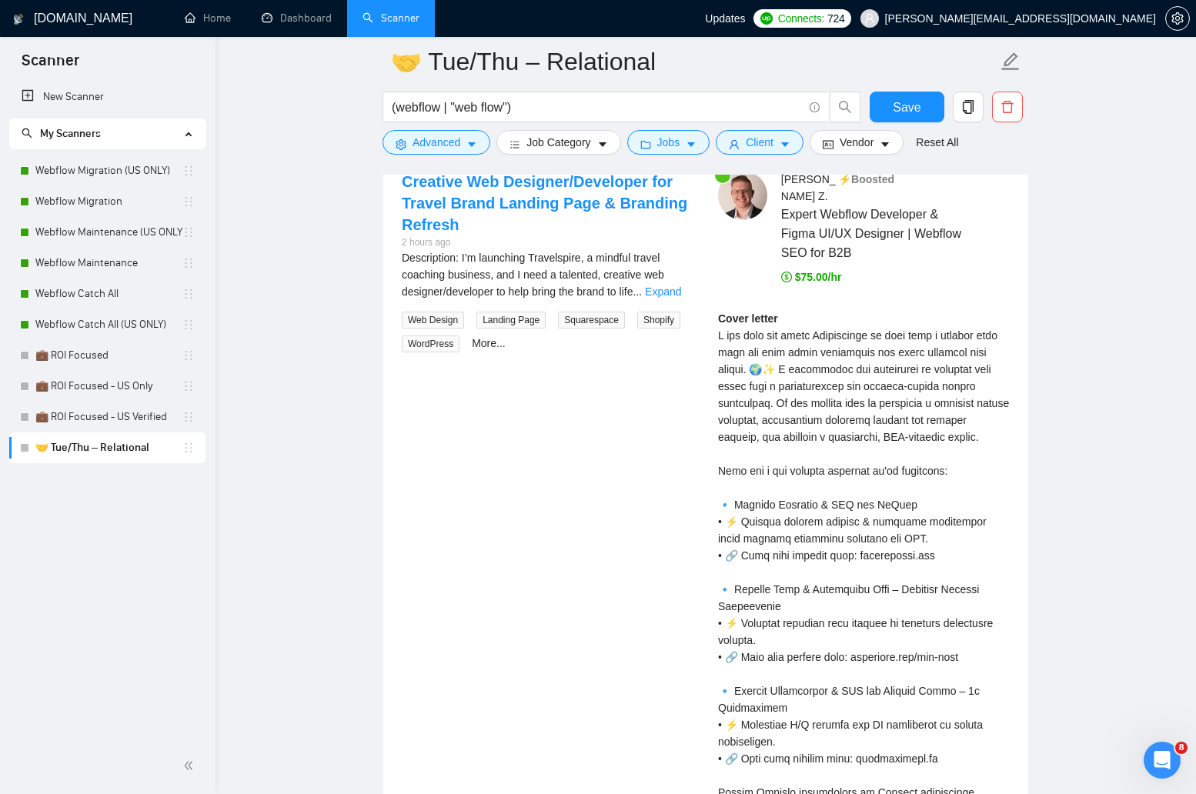
scroll to position [3381, 0]
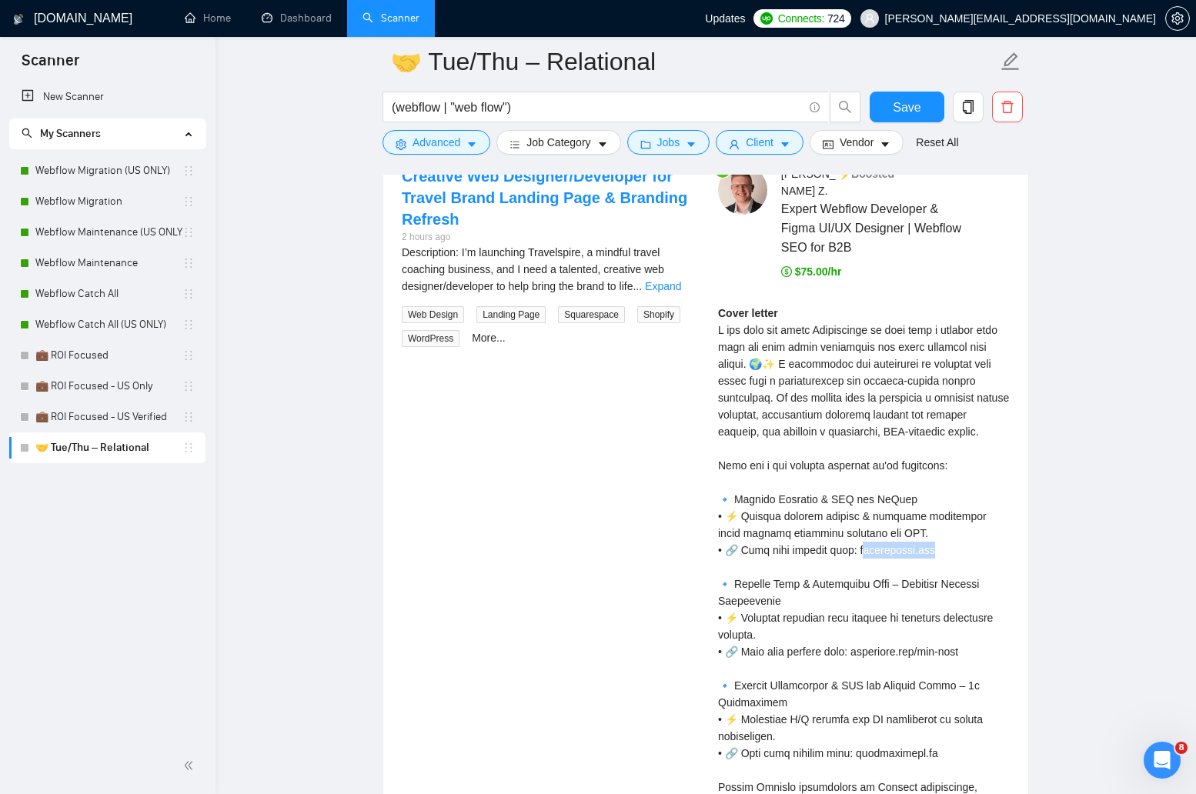
drag, startPoint x: 857, startPoint y: 534, endPoint x: 932, endPoint y: 534, distance: 75.4
click at [932, 534] on div "Cover letter" at bounding box center [864, 669] width 292 height 728
drag, startPoint x: 934, startPoint y: 534, endPoint x: 852, endPoint y: 539, distance: 81.7
click at [852, 539] on div "Cover letter" at bounding box center [864, 669] width 292 height 728
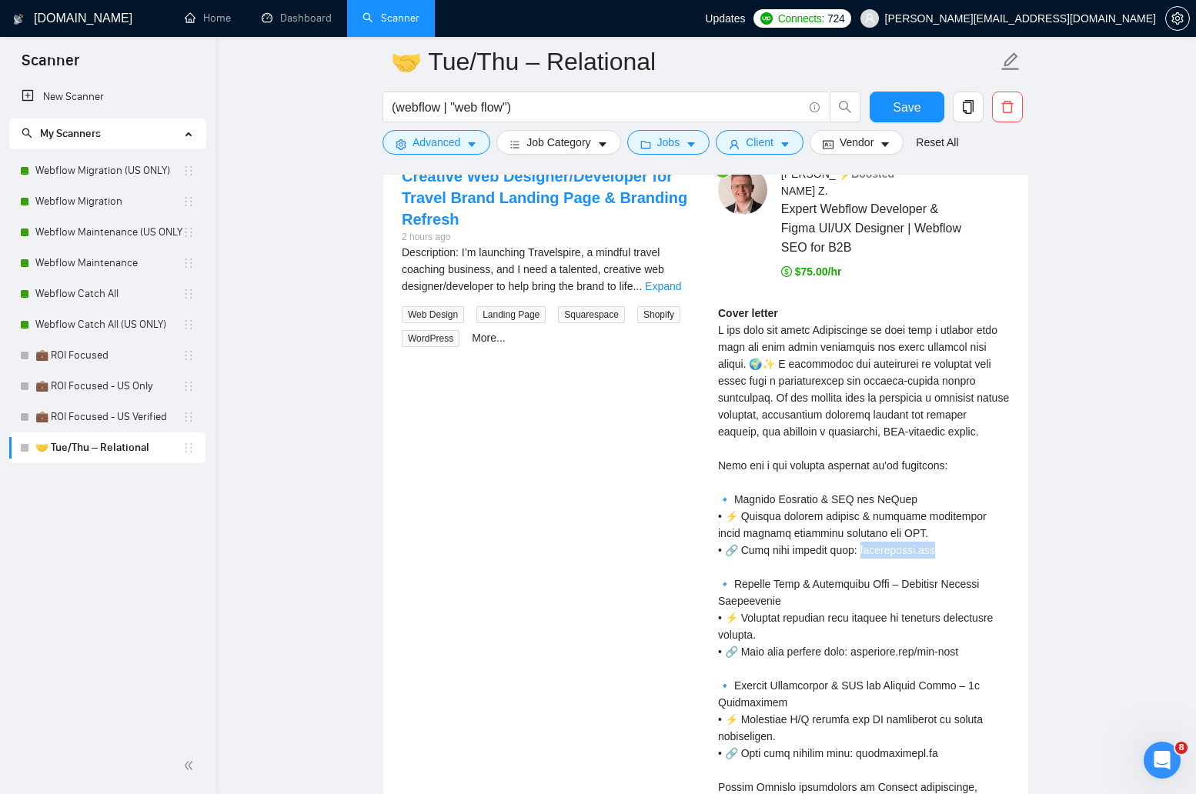
copy div "istments.org 🔹"
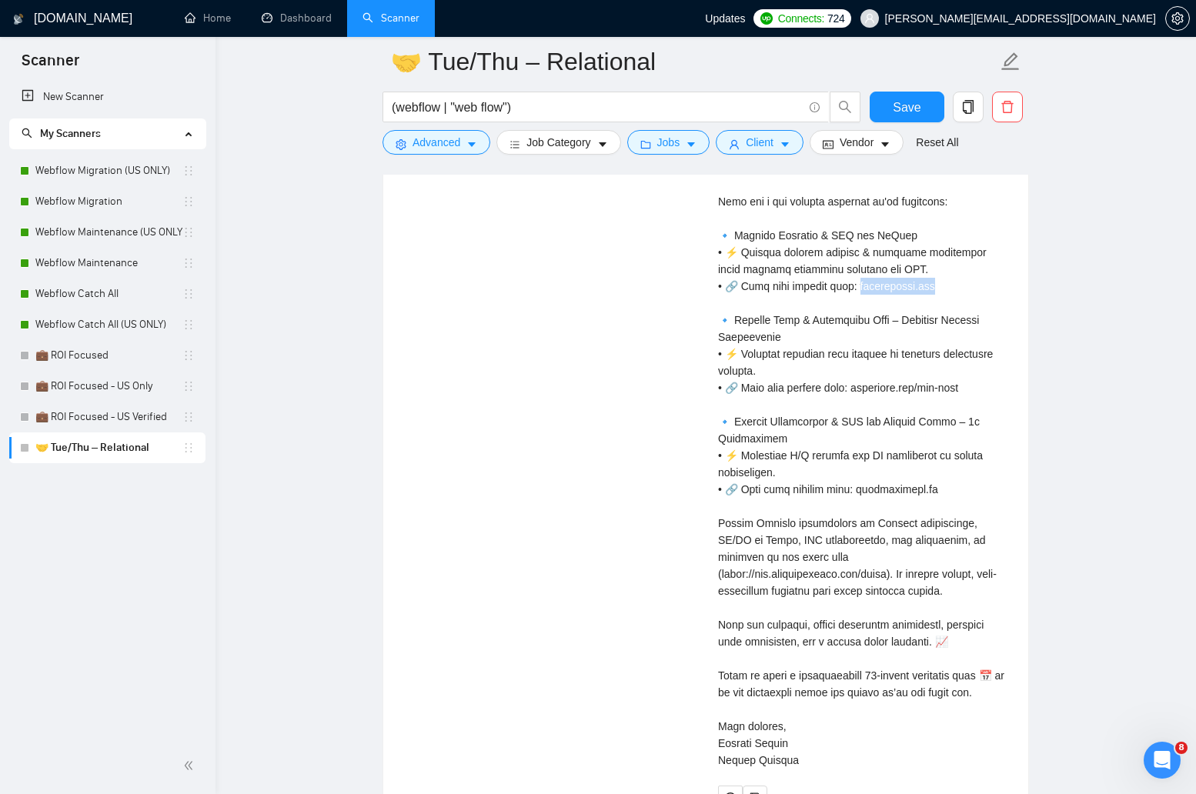
scroll to position [3646, 0]
click at [905, 111] on span "Save" at bounding box center [907, 107] width 28 height 19
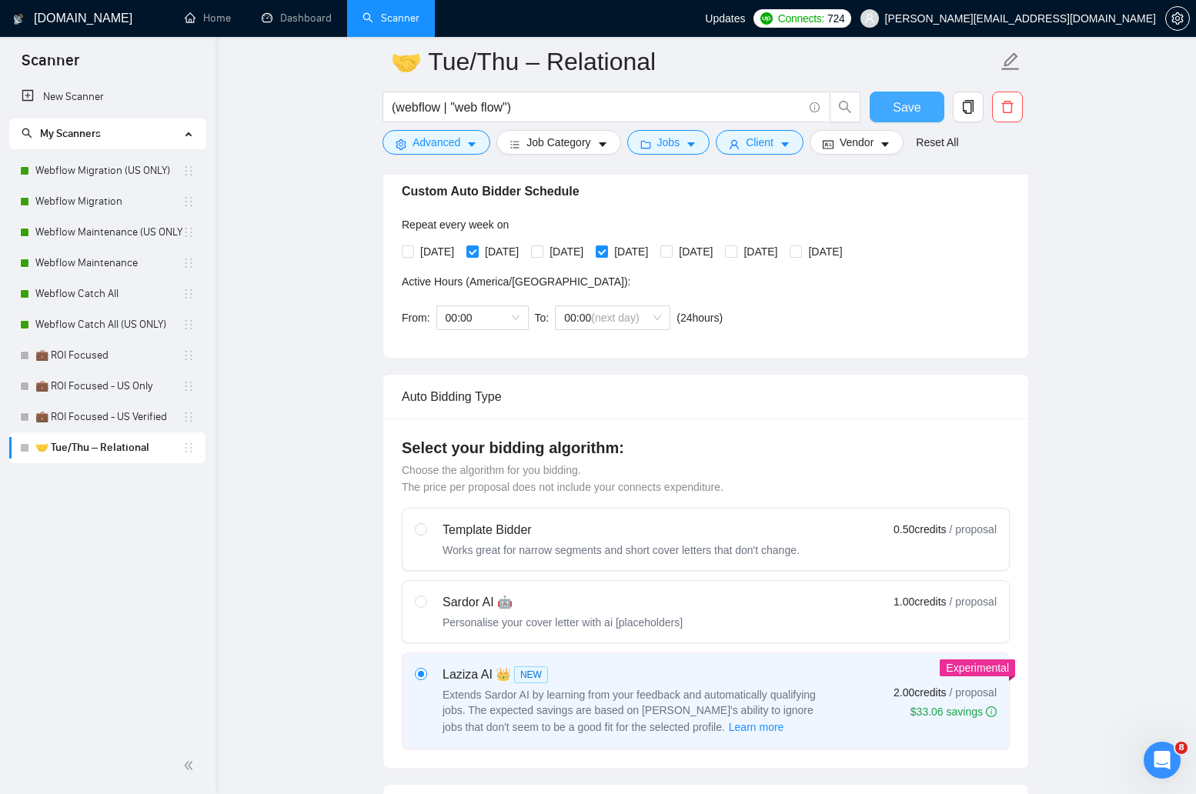
scroll to position [260, 0]
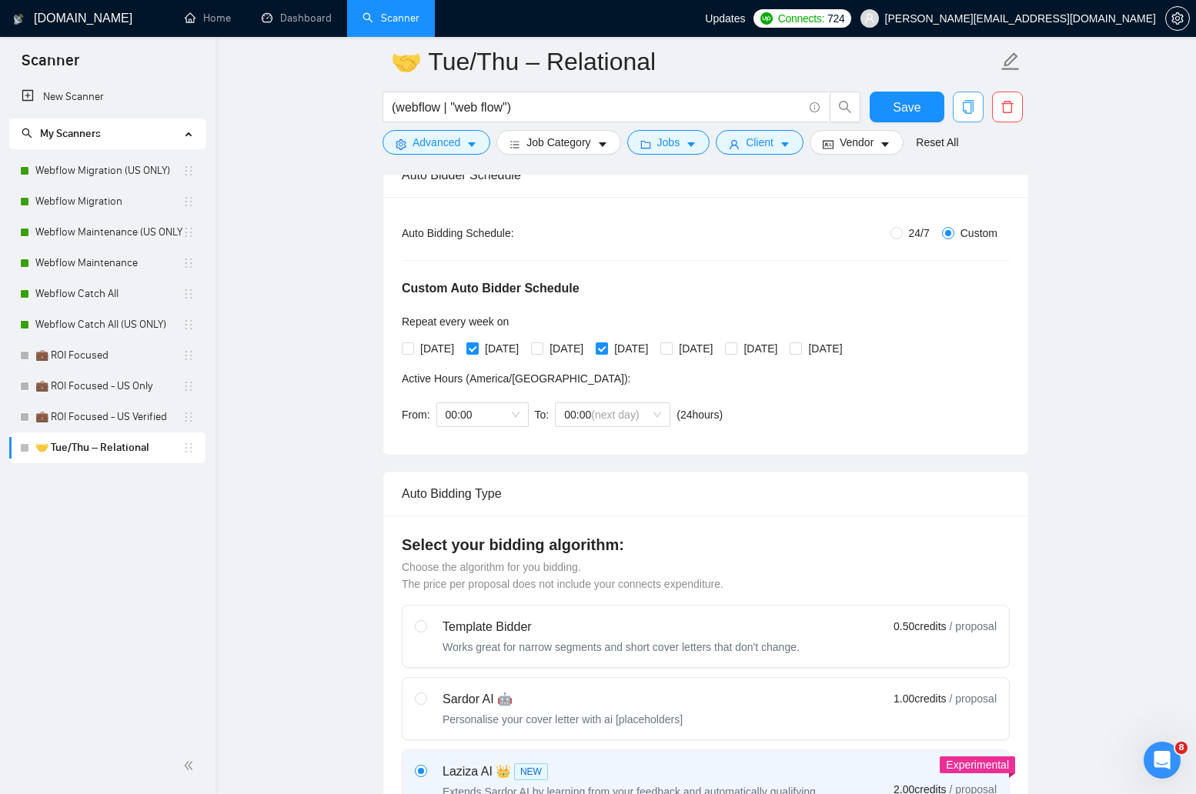
click at [964, 109] on icon "copy" at bounding box center [968, 107] width 14 height 14
click at [692, 279] on div "Custom Auto Bidder Schedule Repeat every week on Monday Tuesday Wednesday Thurs…" at bounding box center [706, 339] width 608 height 195
click at [868, 142] on span "Vendor" at bounding box center [857, 142] width 34 height 17
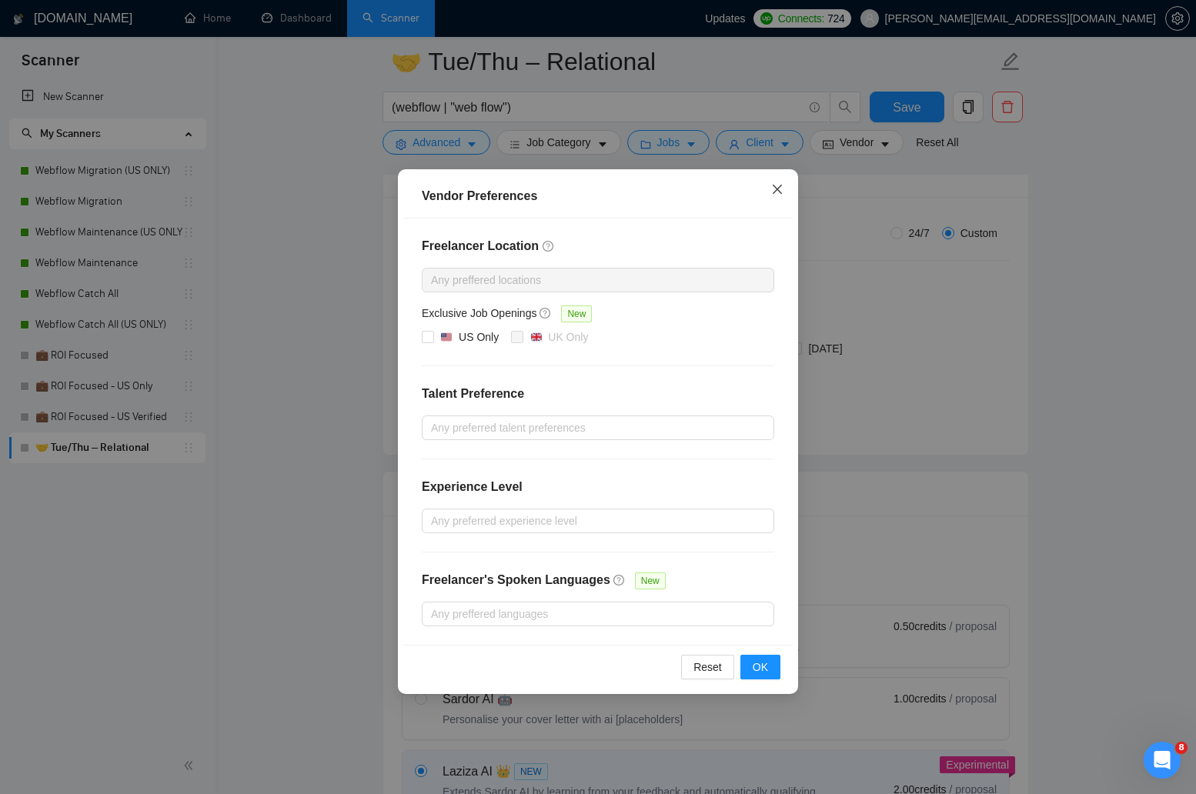
click at [778, 193] on icon "close" at bounding box center [777, 189] width 12 height 12
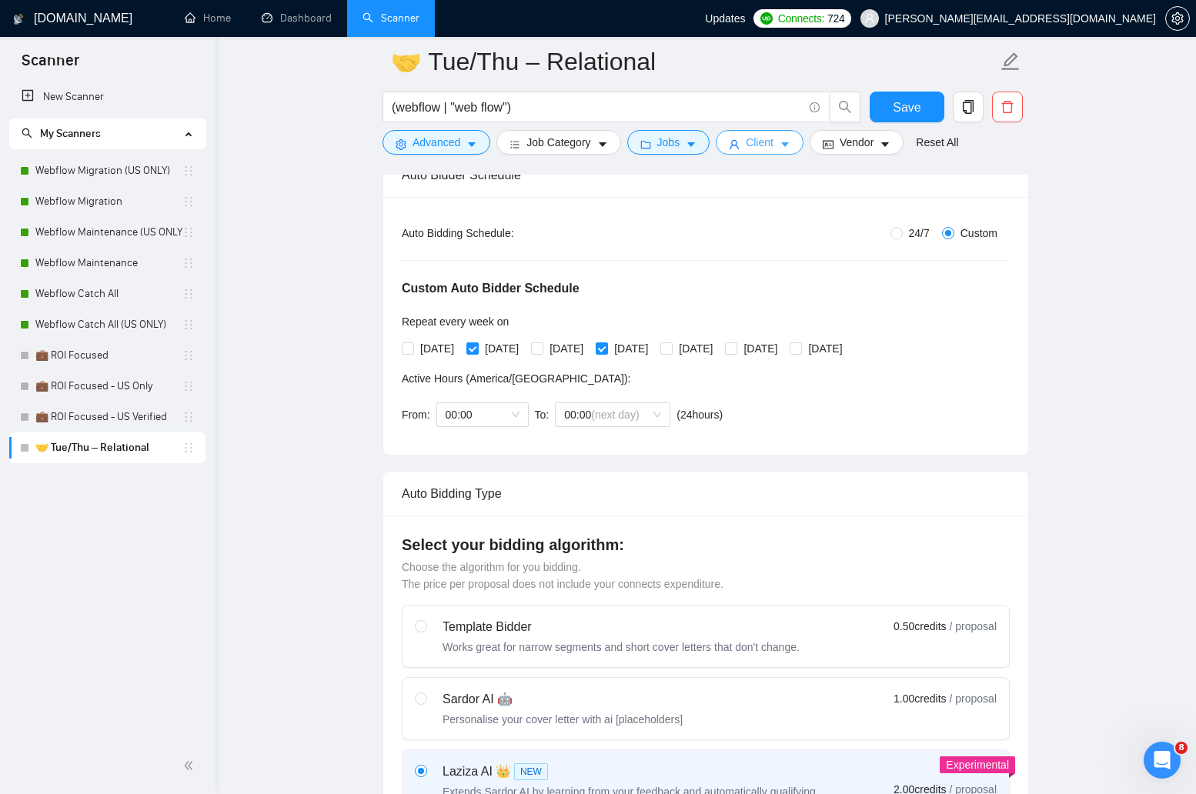
click at [781, 148] on button "Client" at bounding box center [760, 142] width 88 height 25
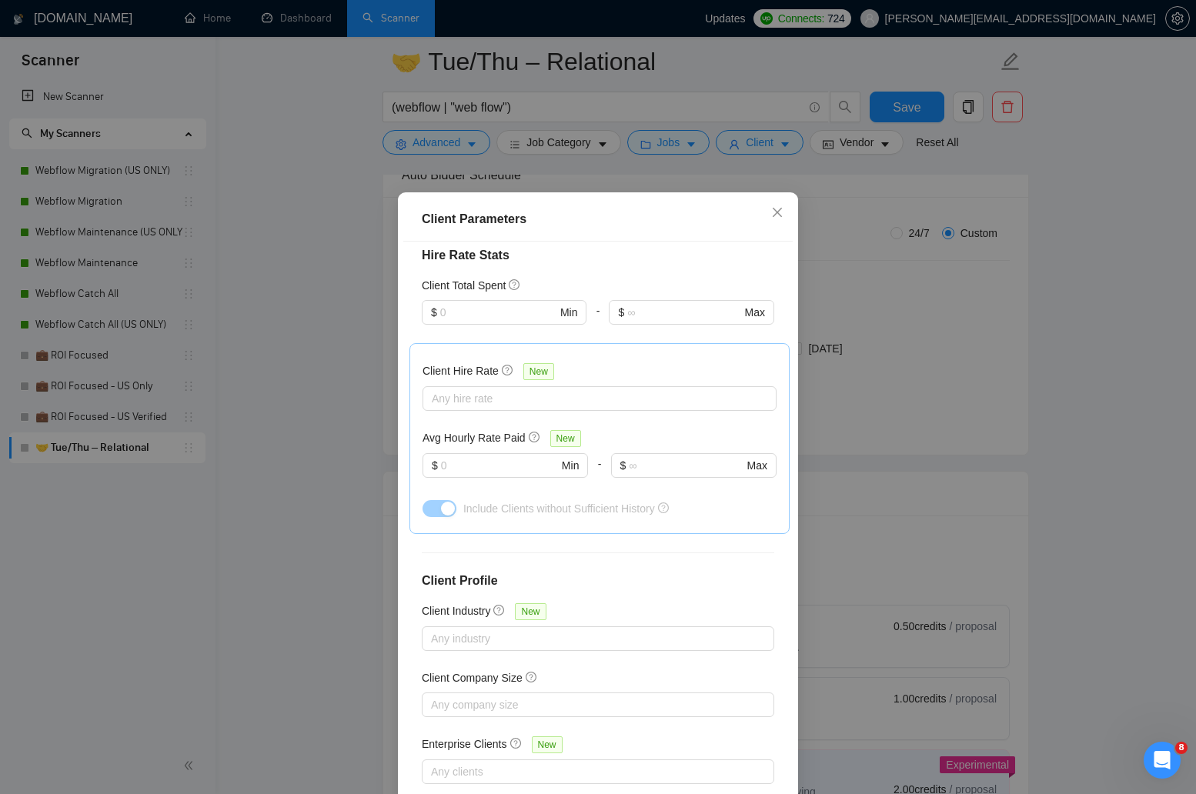
click at [732, 127] on div "Client Parameters Client Location Include Client Countries United Kingdom Canad…" at bounding box center [598, 397] width 1196 height 794
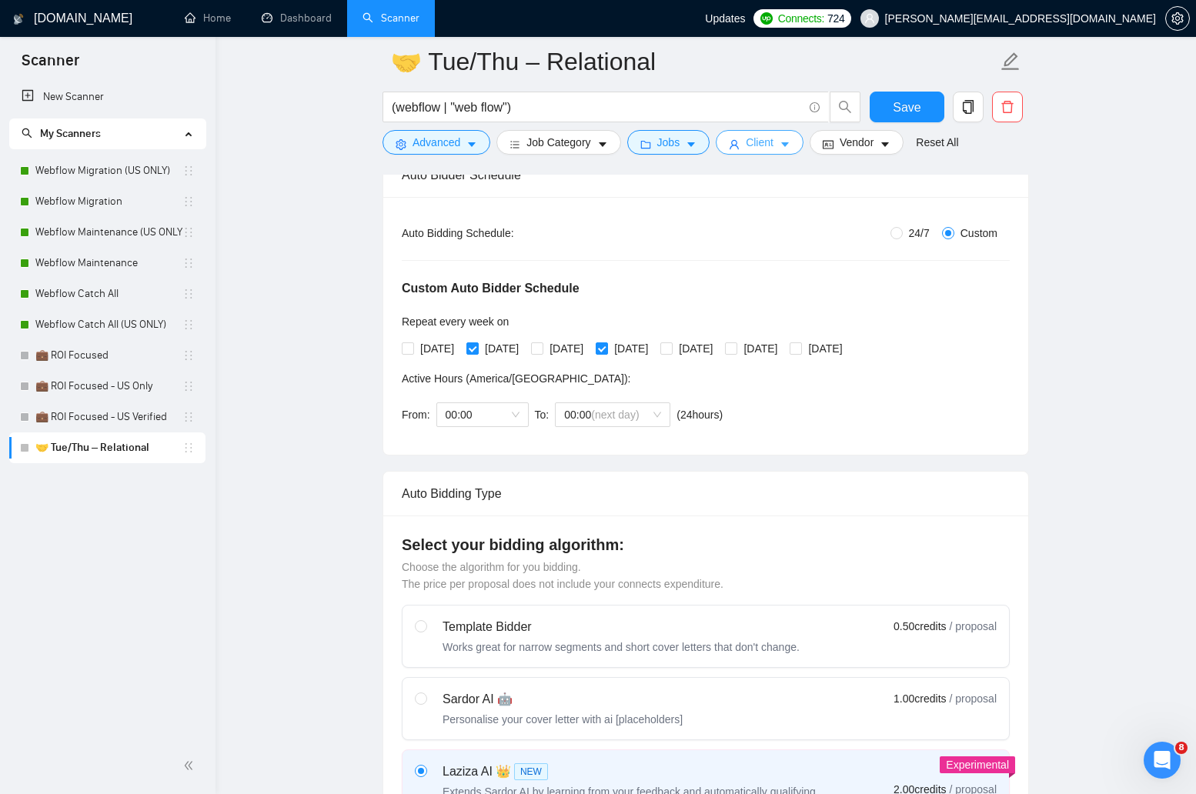
click at [791, 147] on icon "caret-down" at bounding box center [785, 144] width 11 height 11
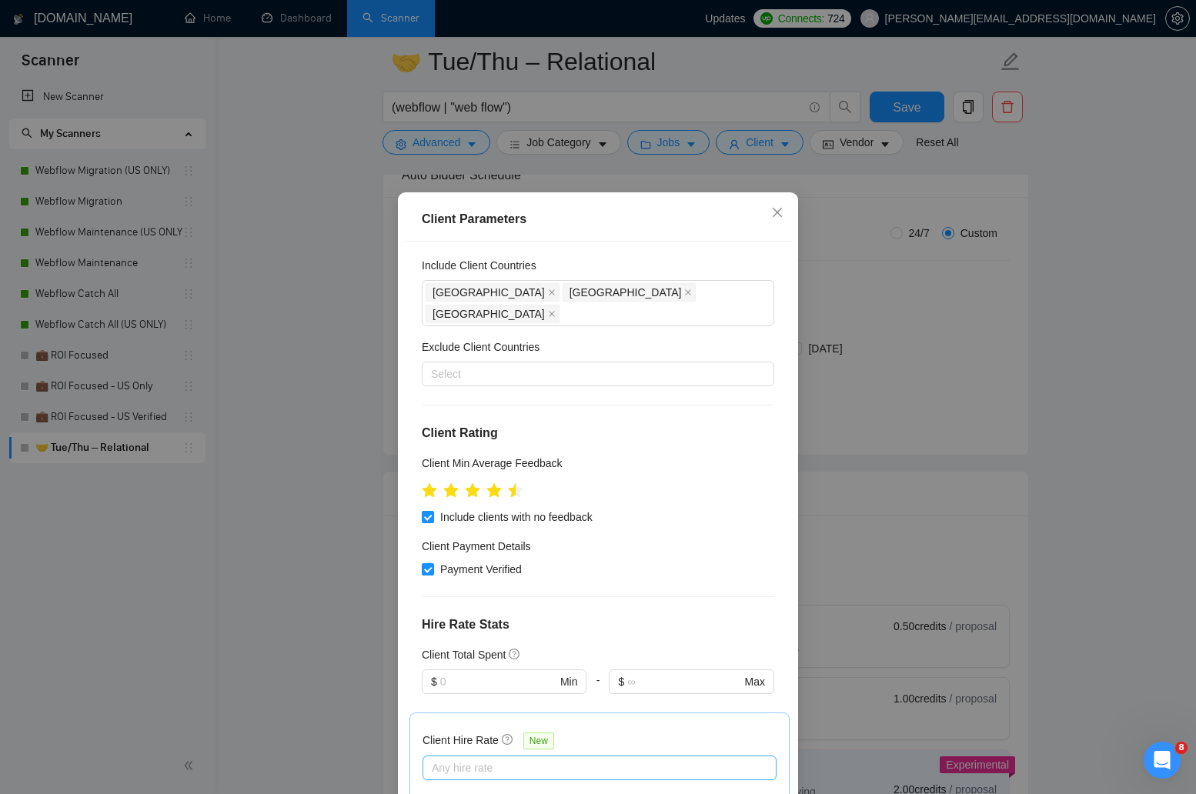
scroll to position [0, 0]
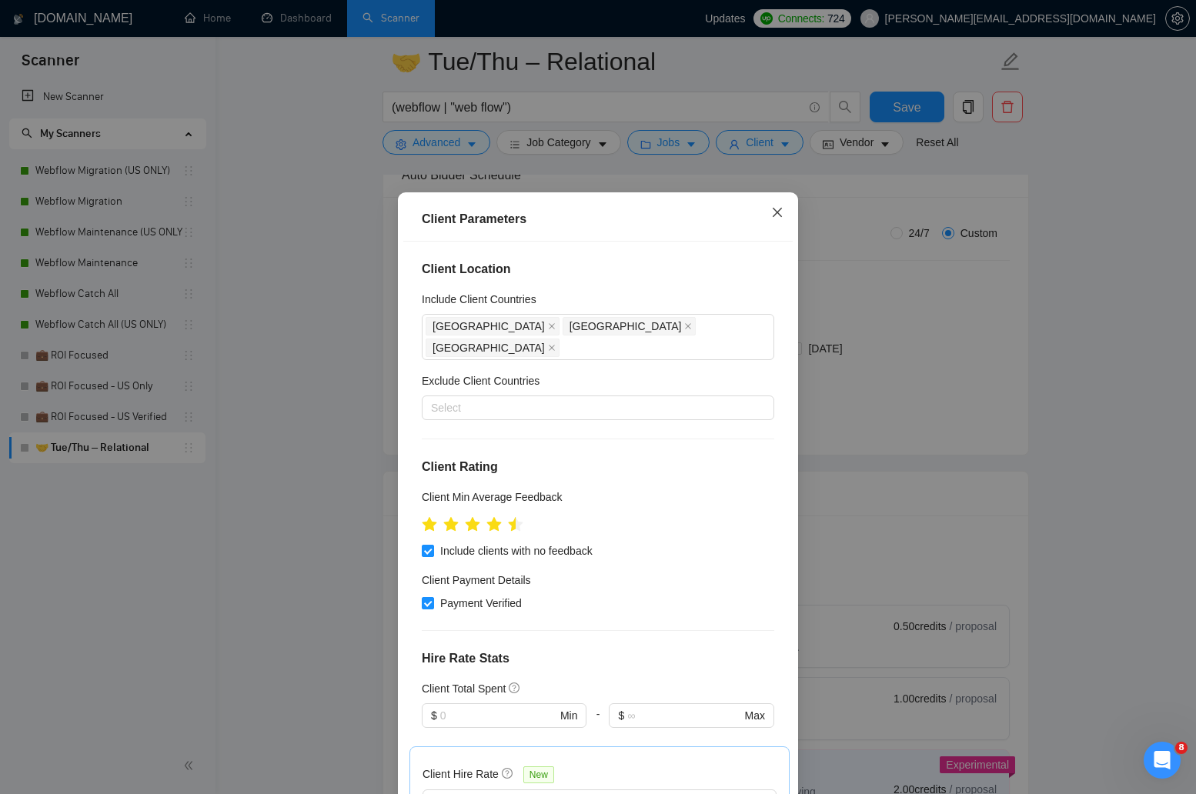
click at [778, 220] on span "Close" at bounding box center [778, 213] width 42 height 42
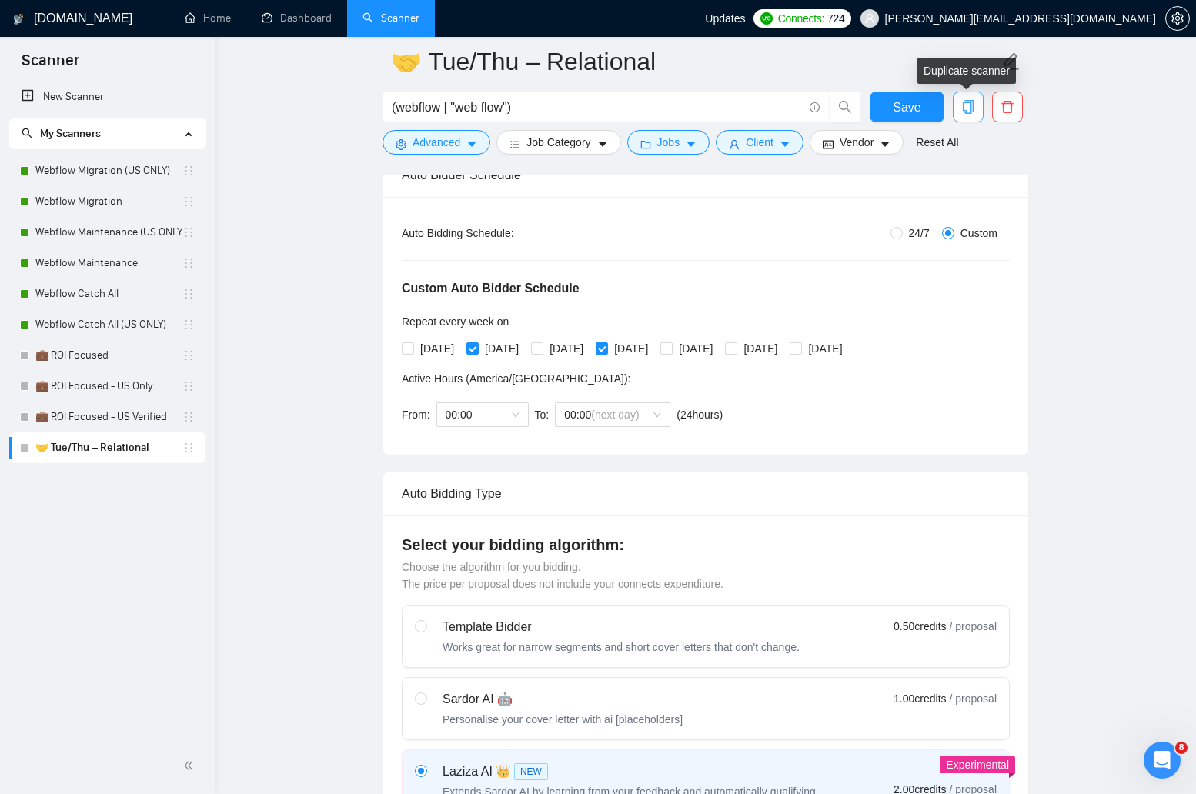
click at [966, 109] on icon "copy" at bounding box center [968, 107] width 14 height 14
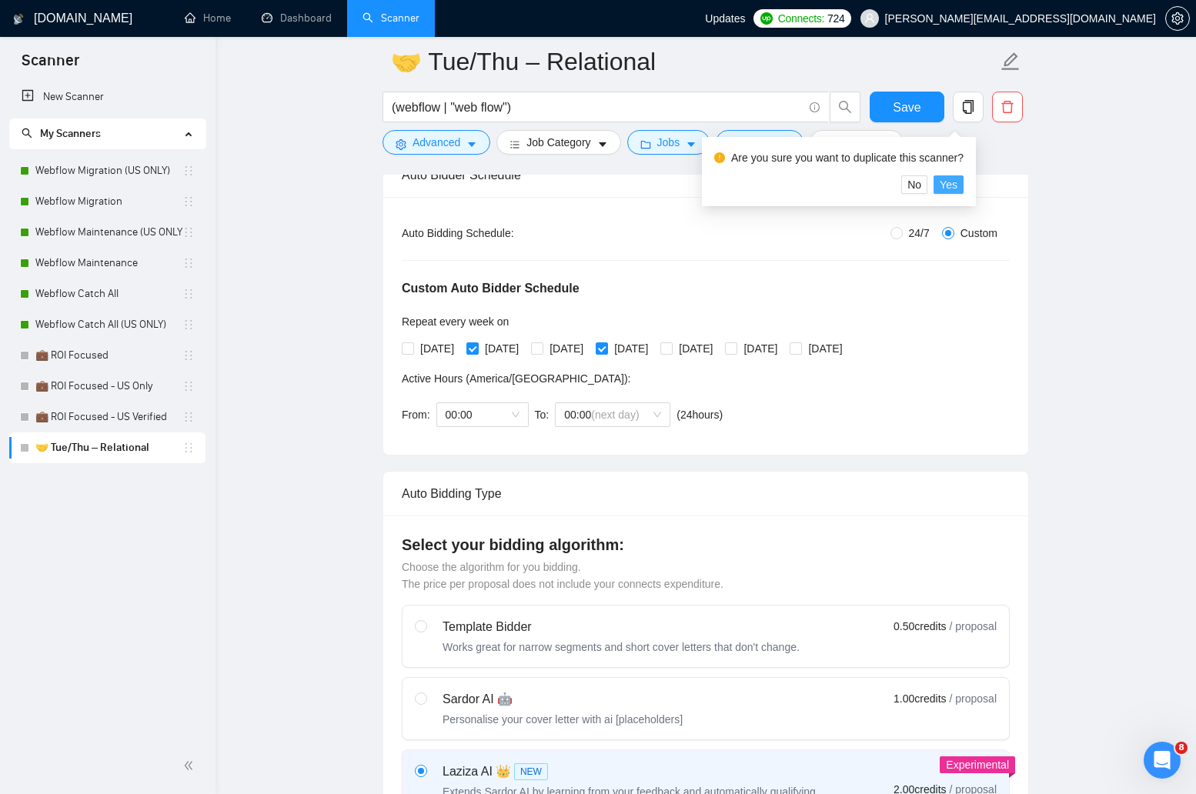
click at [958, 186] on span "Yes" at bounding box center [949, 184] width 18 height 17
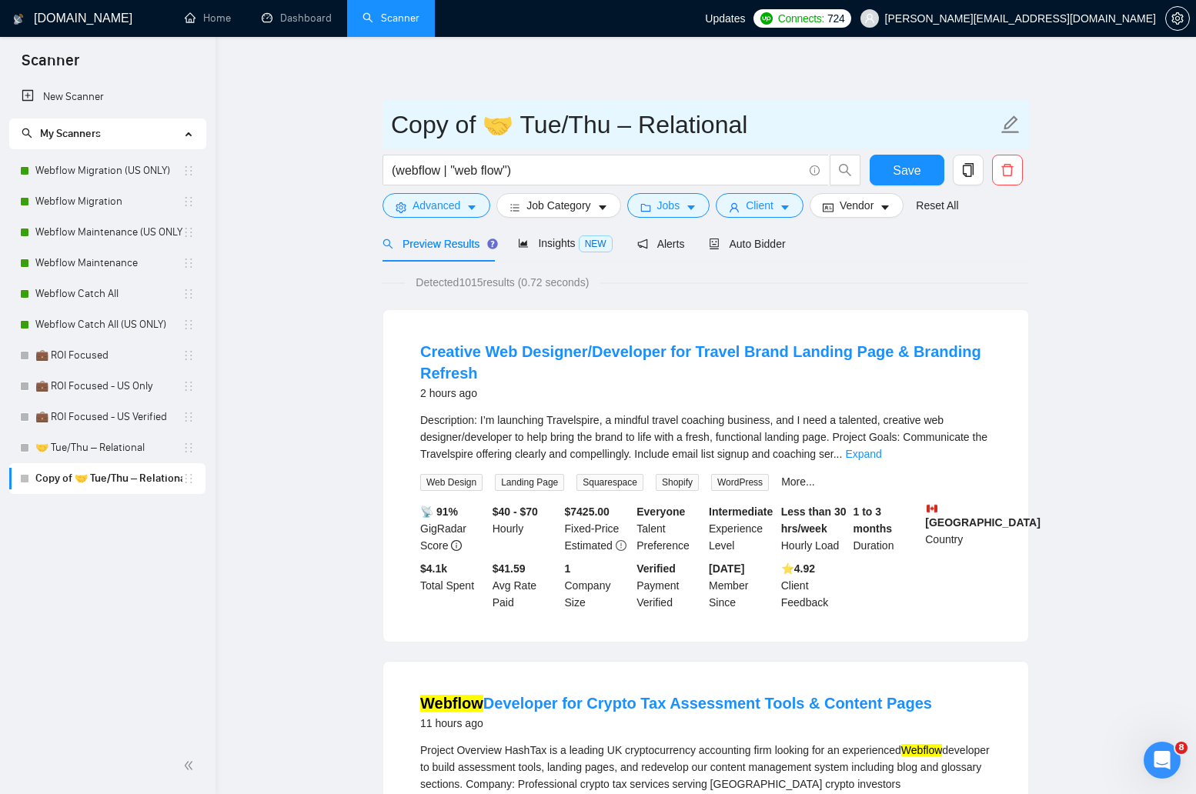
drag, startPoint x: 480, startPoint y: 127, endPoint x: 317, endPoint y: 127, distance: 163.2
click at [660, 125] on input "🤝 Tue/Thu – Relational" at bounding box center [694, 124] width 607 height 38
type input "🤝 Tue/Thu – Relational - US Only"
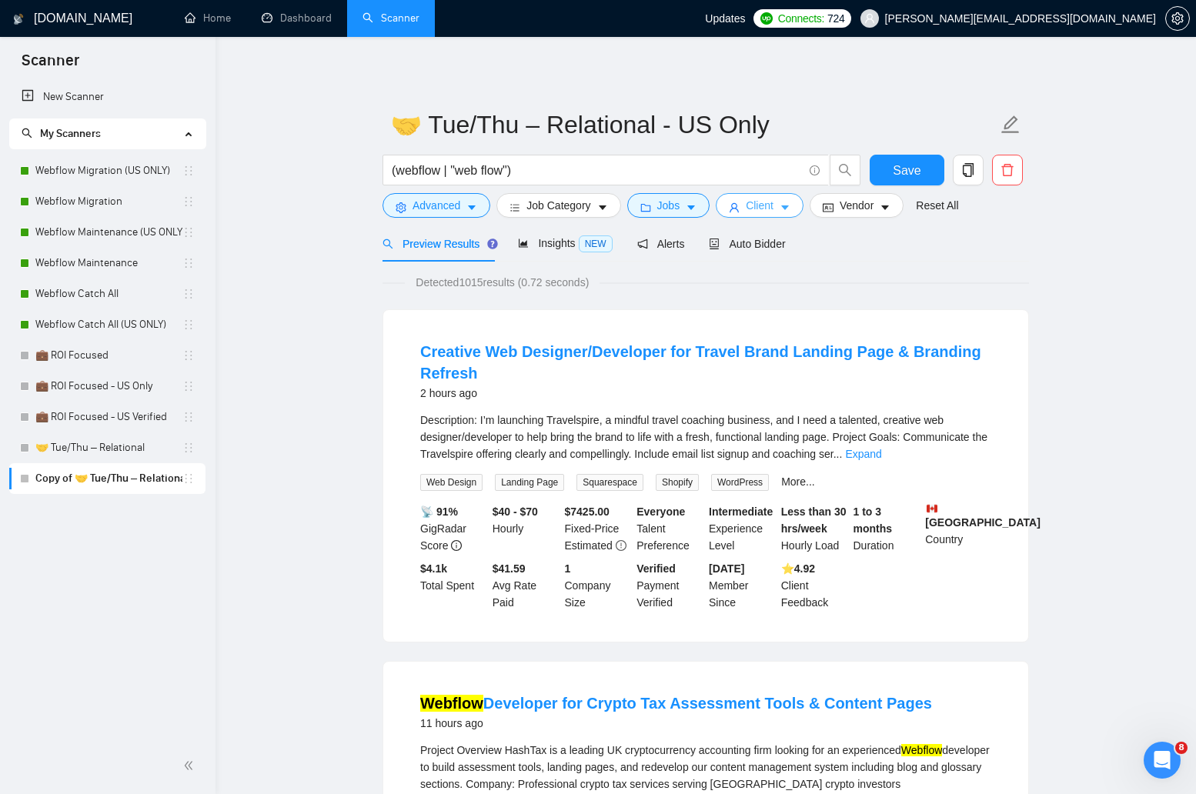
click at [791, 210] on icon "caret-down" at bounding box center [785, 207] width 11 height 11
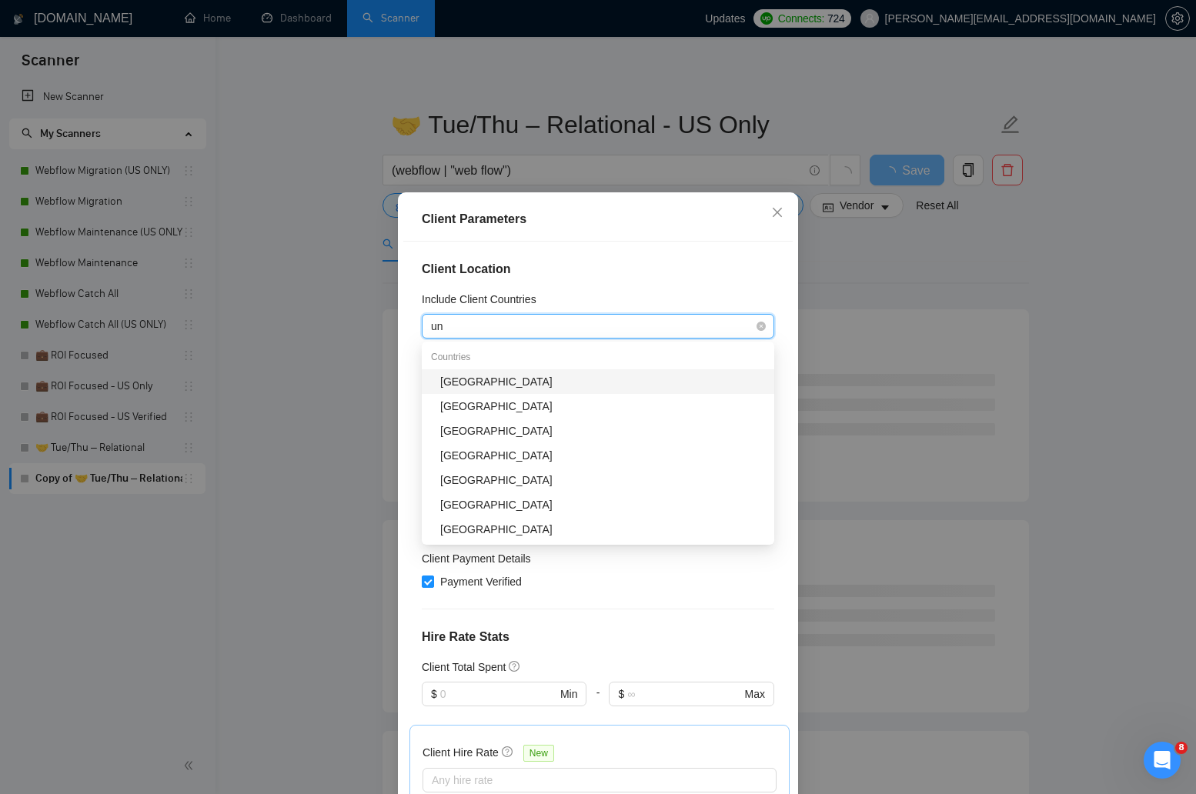
type input "uni"
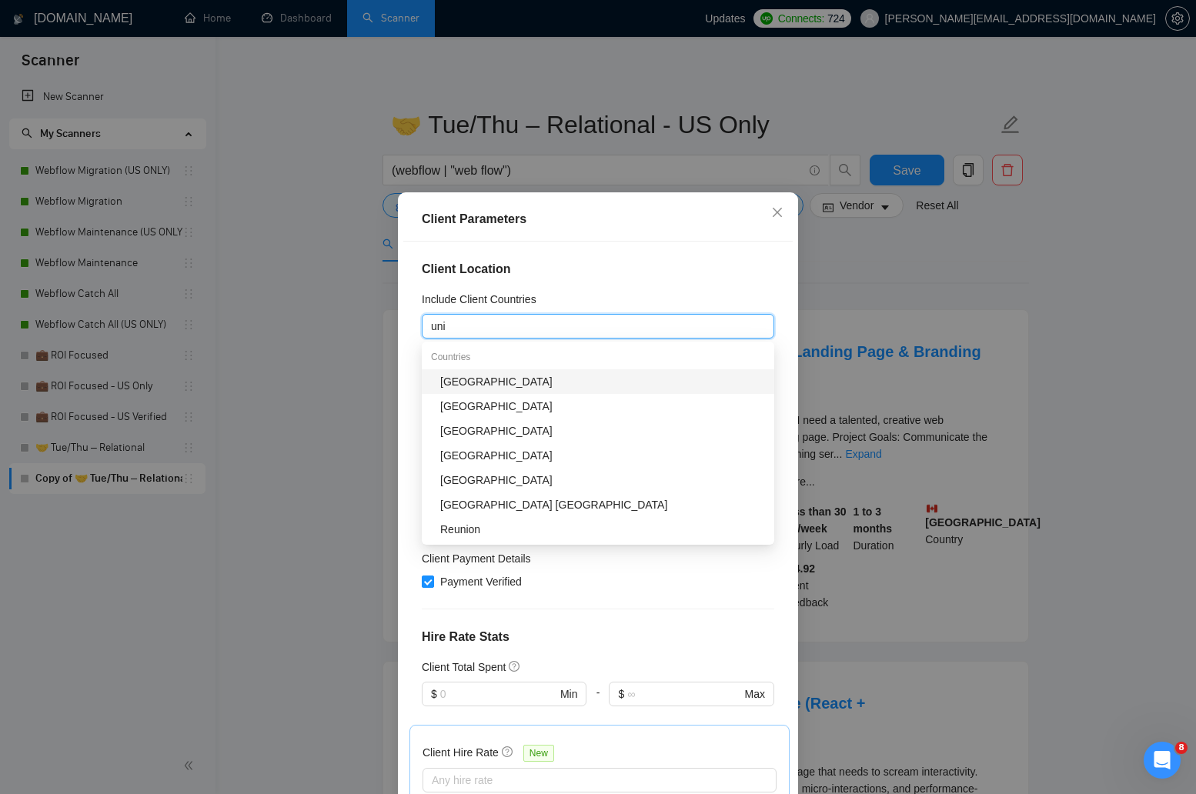
click at [568, 376] on div "[GEOGRAPHIC_DATA]" at bounding box center [602, 381] width 325 height 17
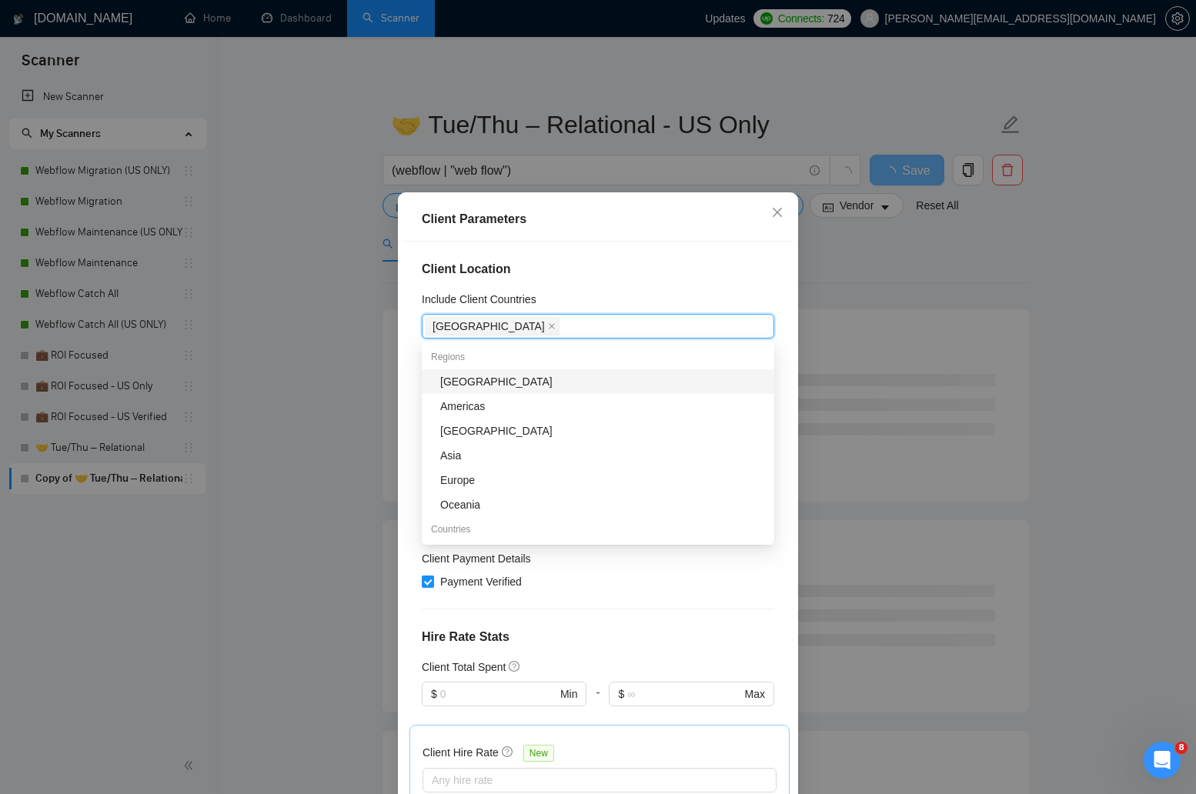
click at [603, 295] on div "Include Client Countries" at bounding box center [598, 302] width 353 height 23
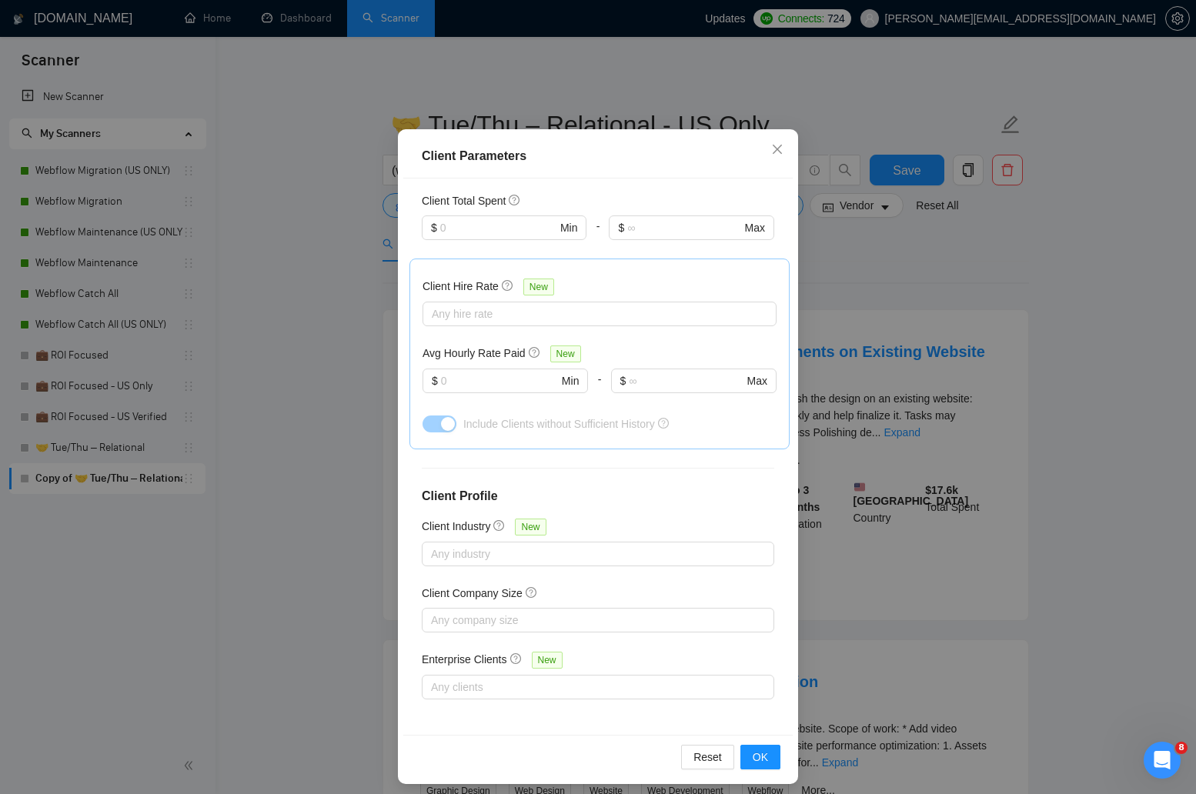
scroll to position [71, 0]
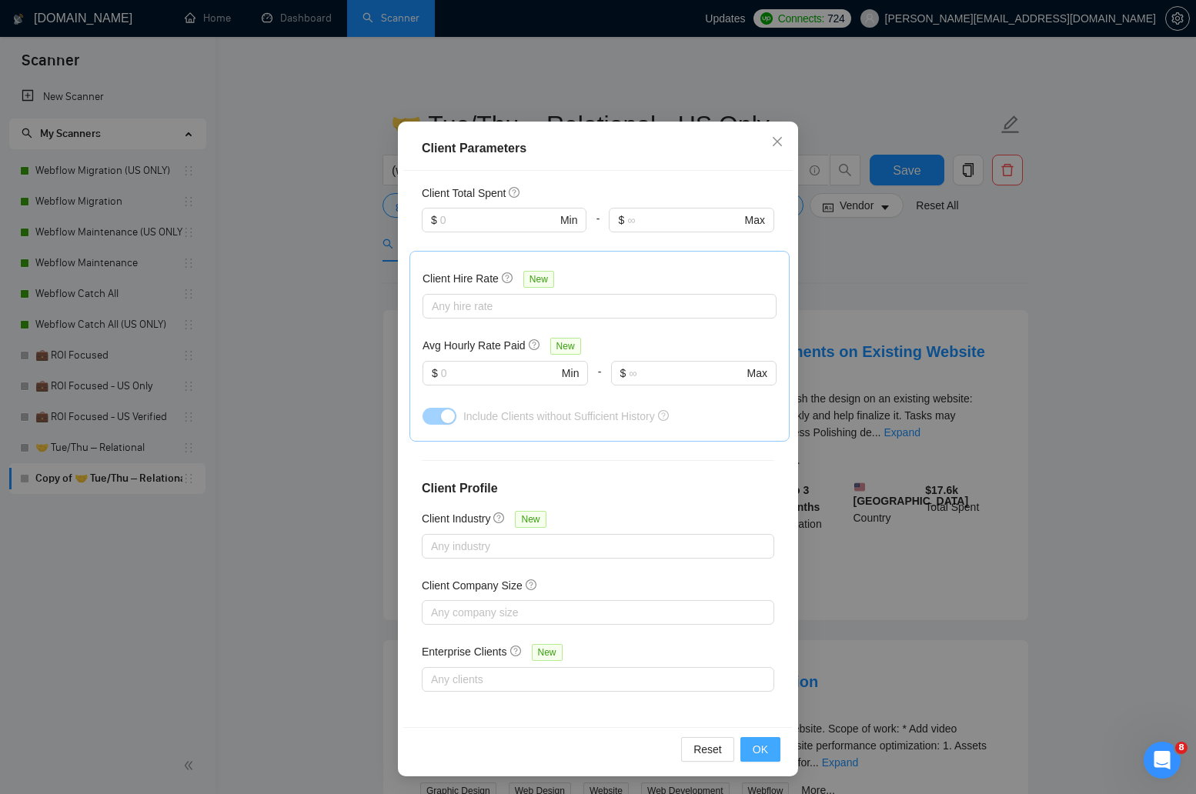
click at [771, 749] on button "OK" at bounding box center [760, 749] width 40 height 25
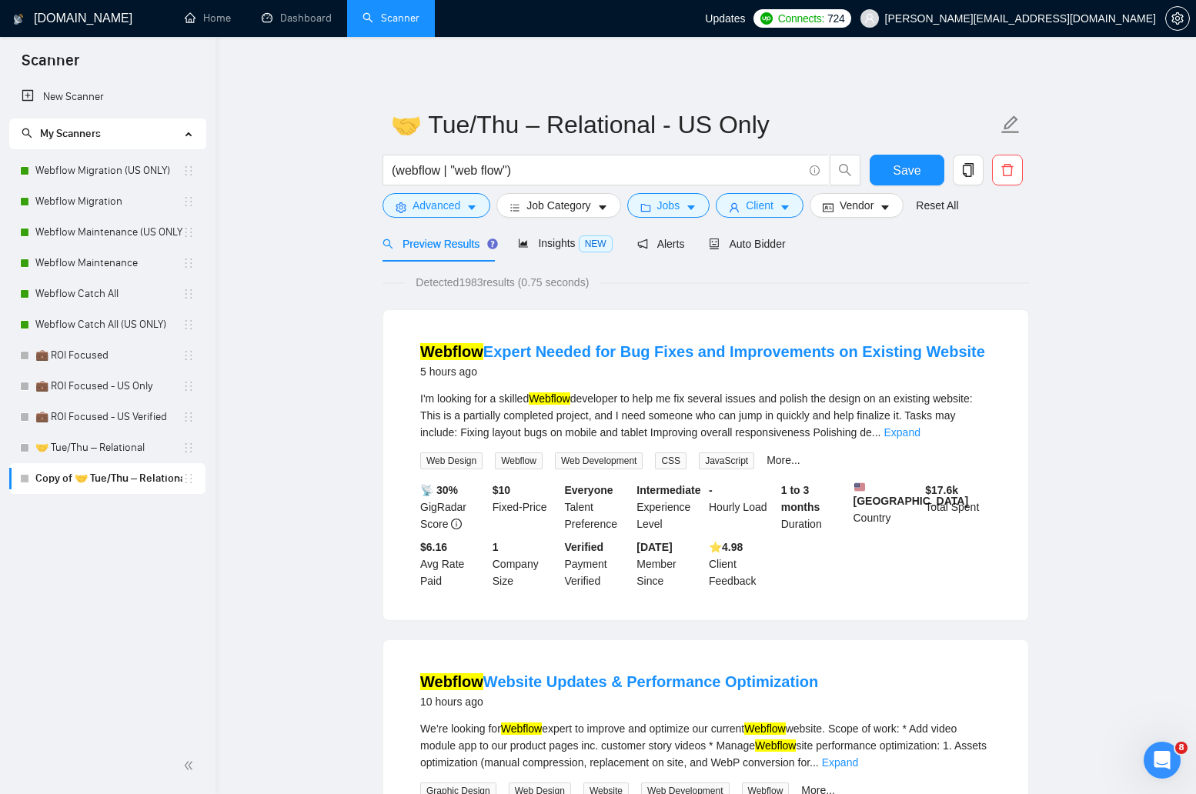
scroll to position [0, 0]
click at [760, 248] on span "Auto Bidder" at bounding box center [747, 244] width 76 height 12
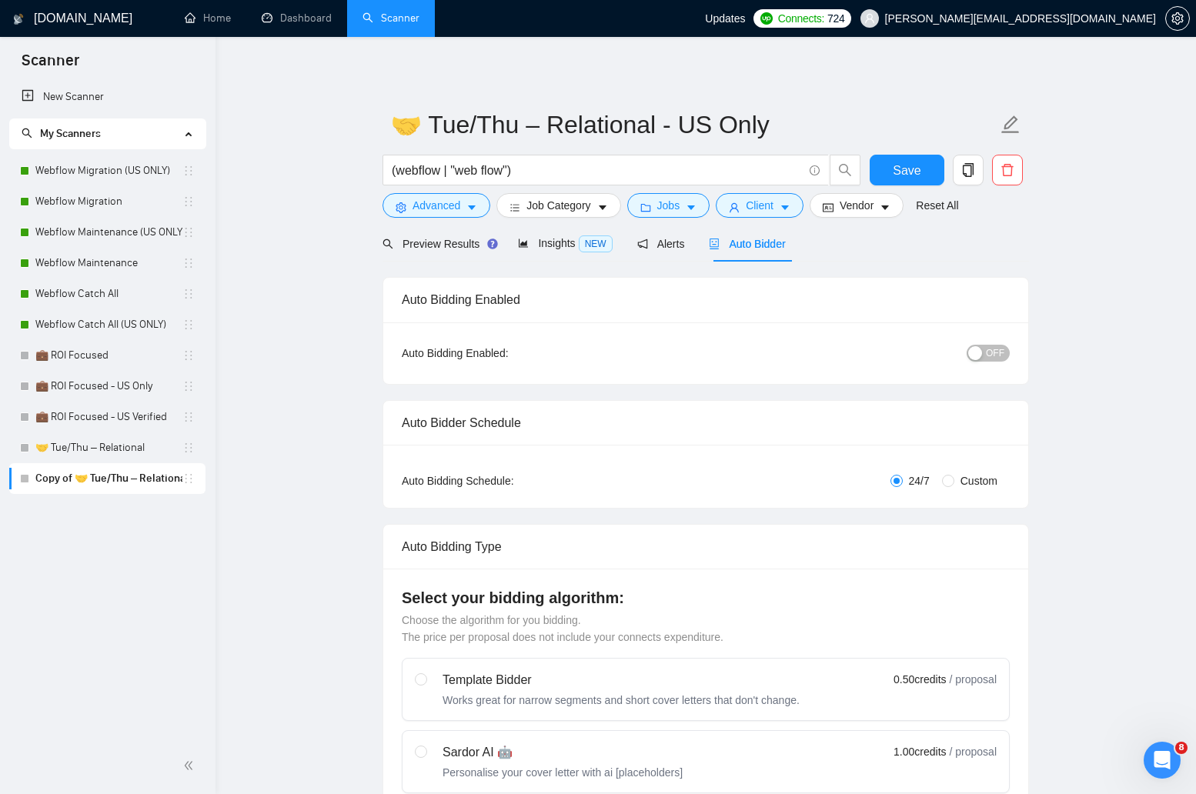
radio input "false"
radio input "true"
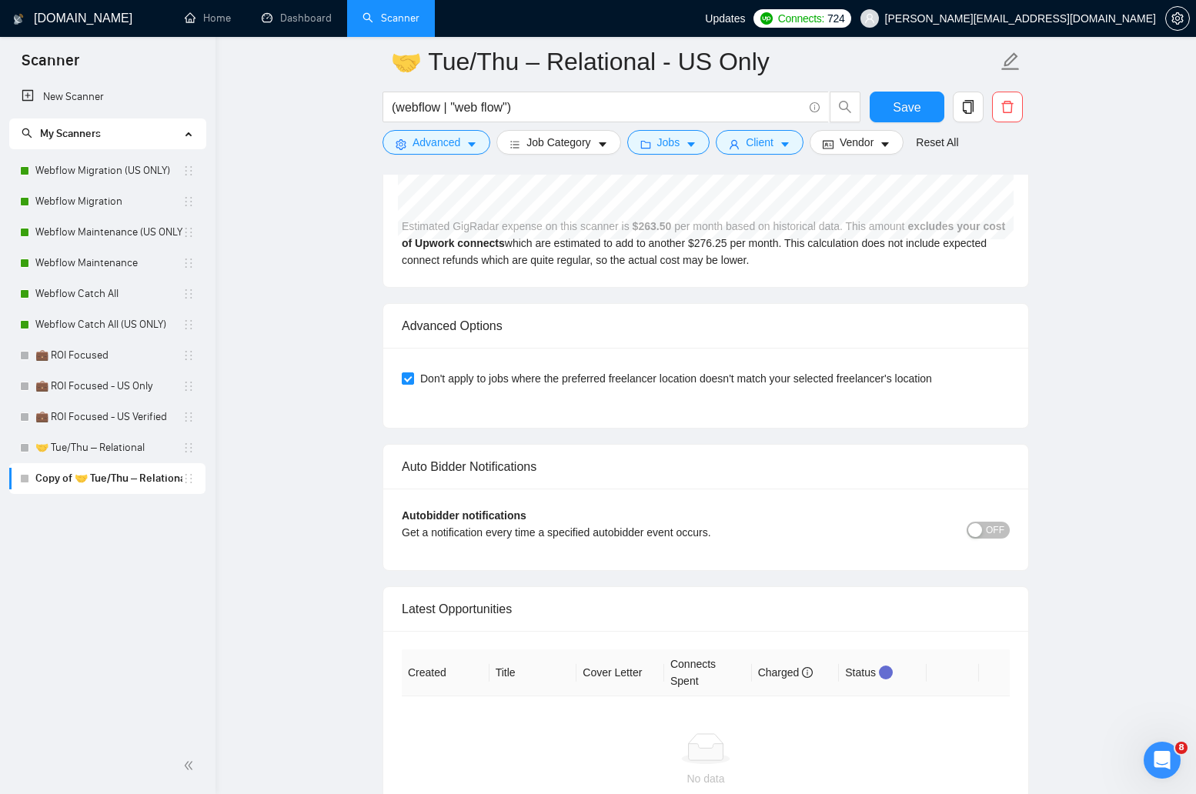
scroll to position [3838, 0]
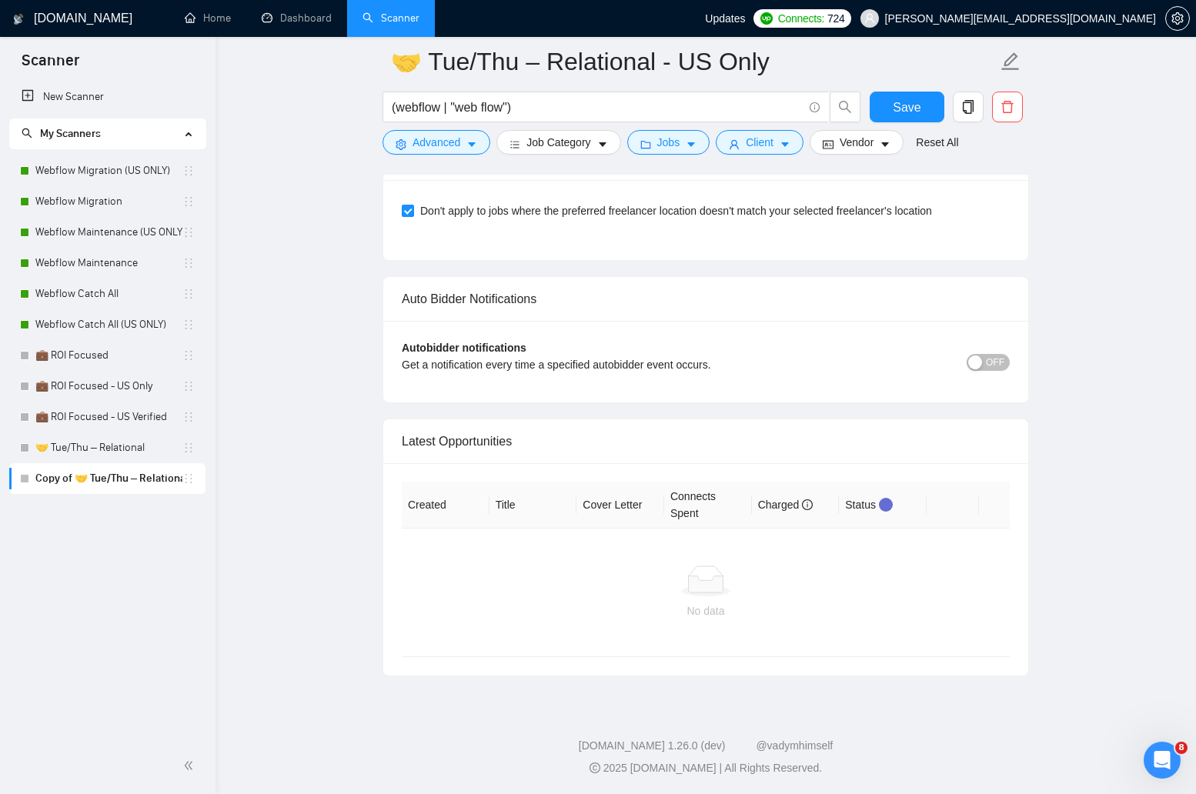
click at [996, 365] on span "OFF" at bounding box center [995, 362] width 18 height 17
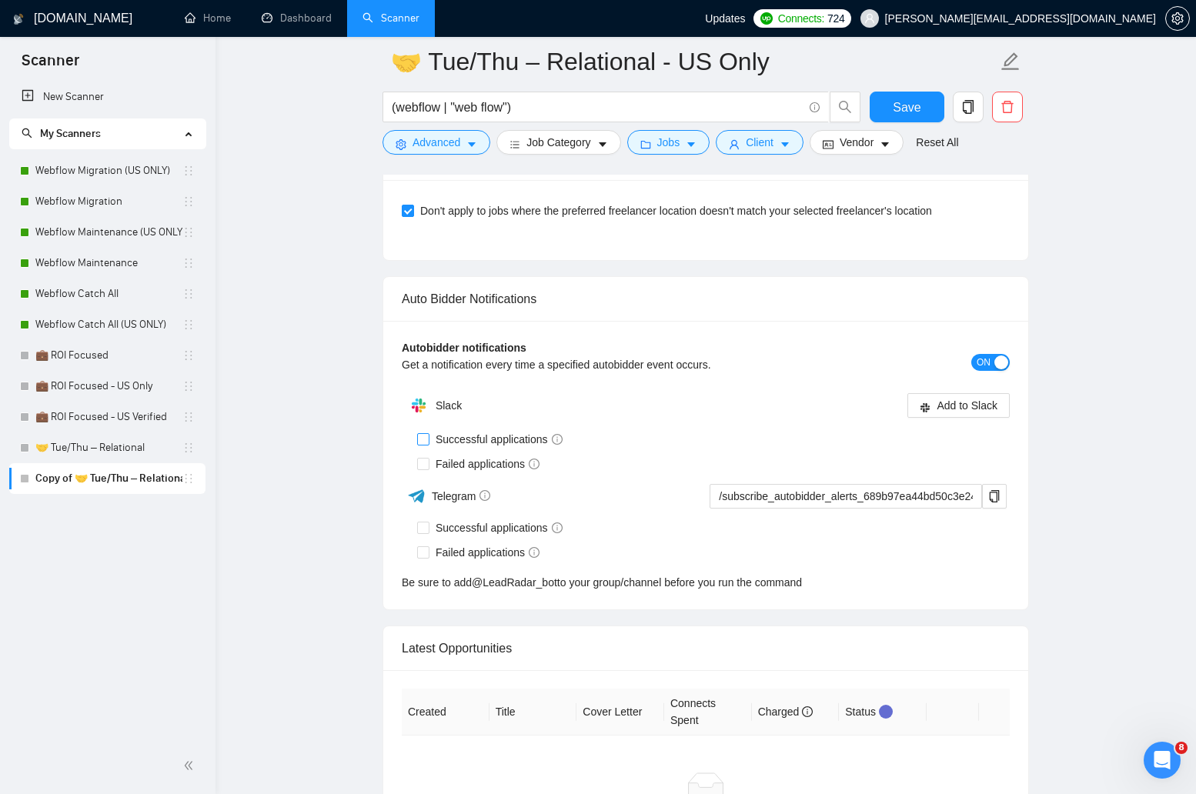
click at [428, 440] on span at bounding box center [423, 439] width 12 height 12
click at [428, 440] on input "Successful applications" at bounding box center [422, 438] width 11 height 11
checkbox input "true"
click at [420, 461] on input "Failed applications" at bounding box center [422, 463] width 11 height 11
checkbox input "true"
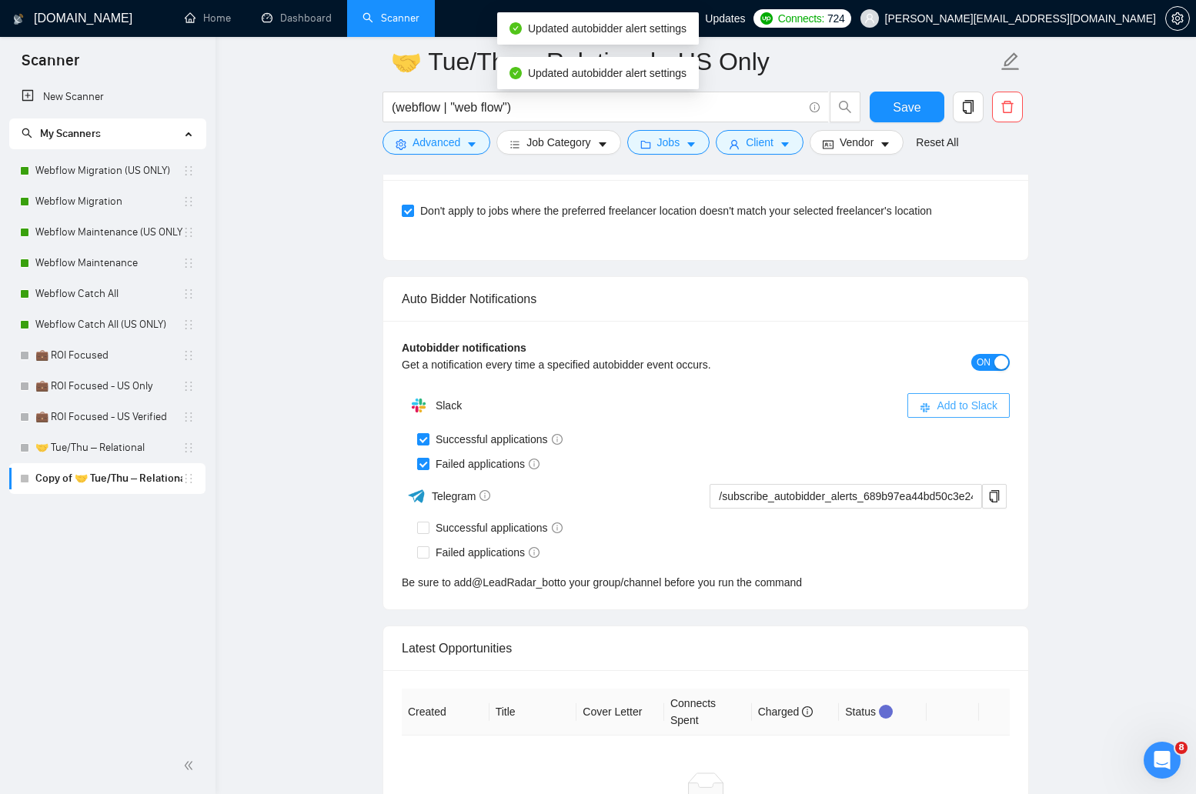
click at [933, 397] on button "Add to Slack" at bounding box center [959, 405] width 102 height 25
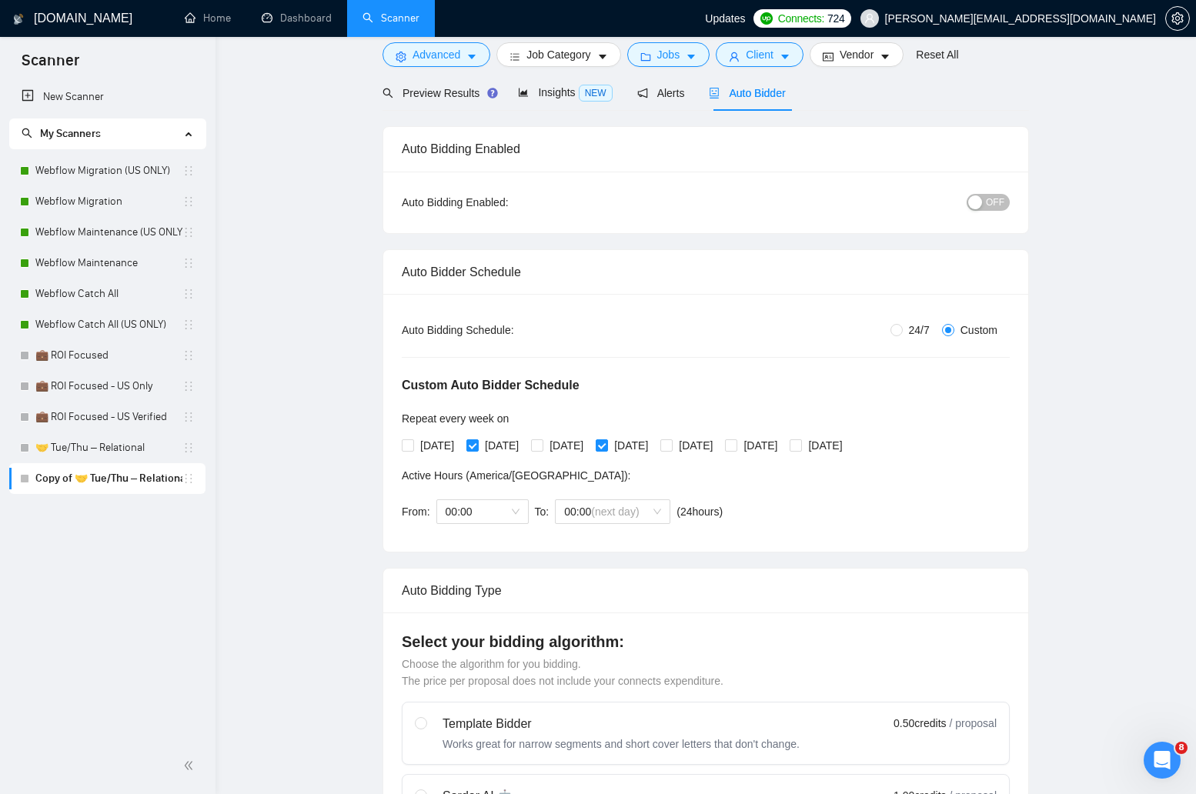
scroll to position [0, 0]
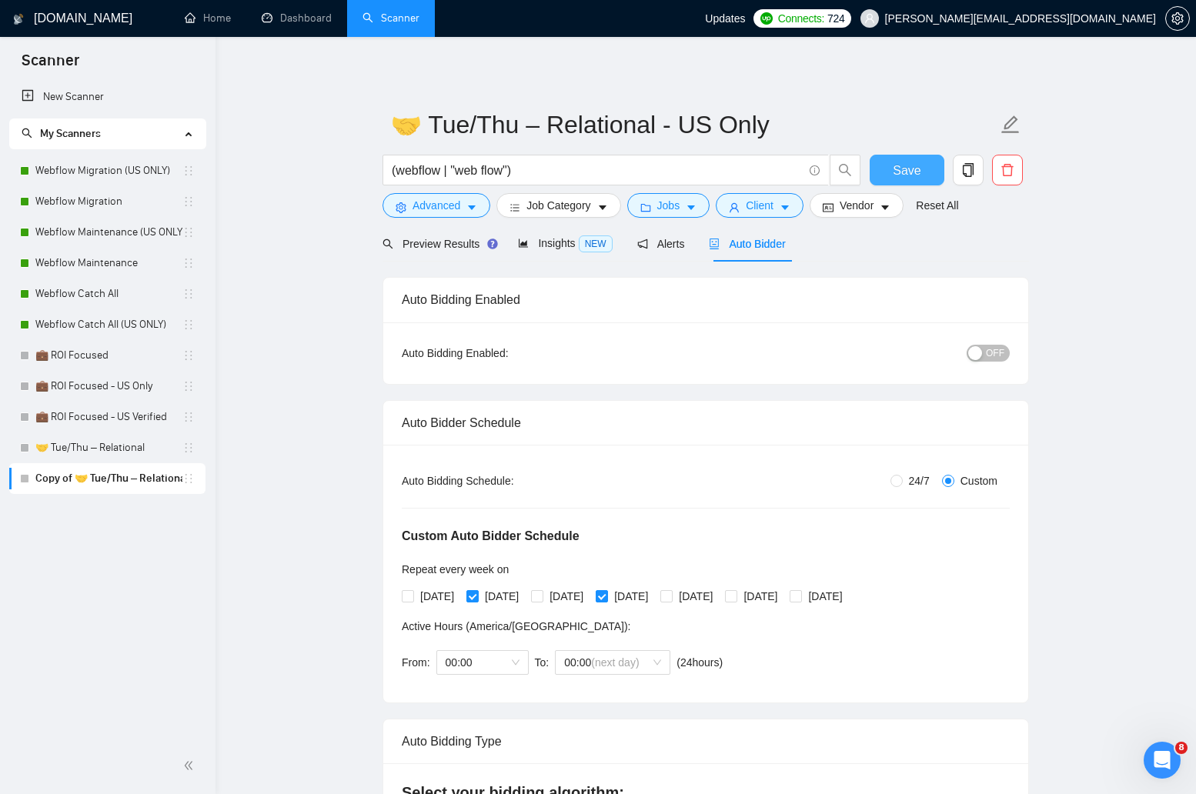
click at [898, 171] on span "Save" at bounding box center [907, 170] width 28 height 19
checkbox input "true"
click at [909, 166] on span "Save" at bounding box center [907, 170] width 28 height 19
click at [102, 447] on link "🤝 Tue/Thu – Relational" at bounding box center [108, 448] width 147 height 31
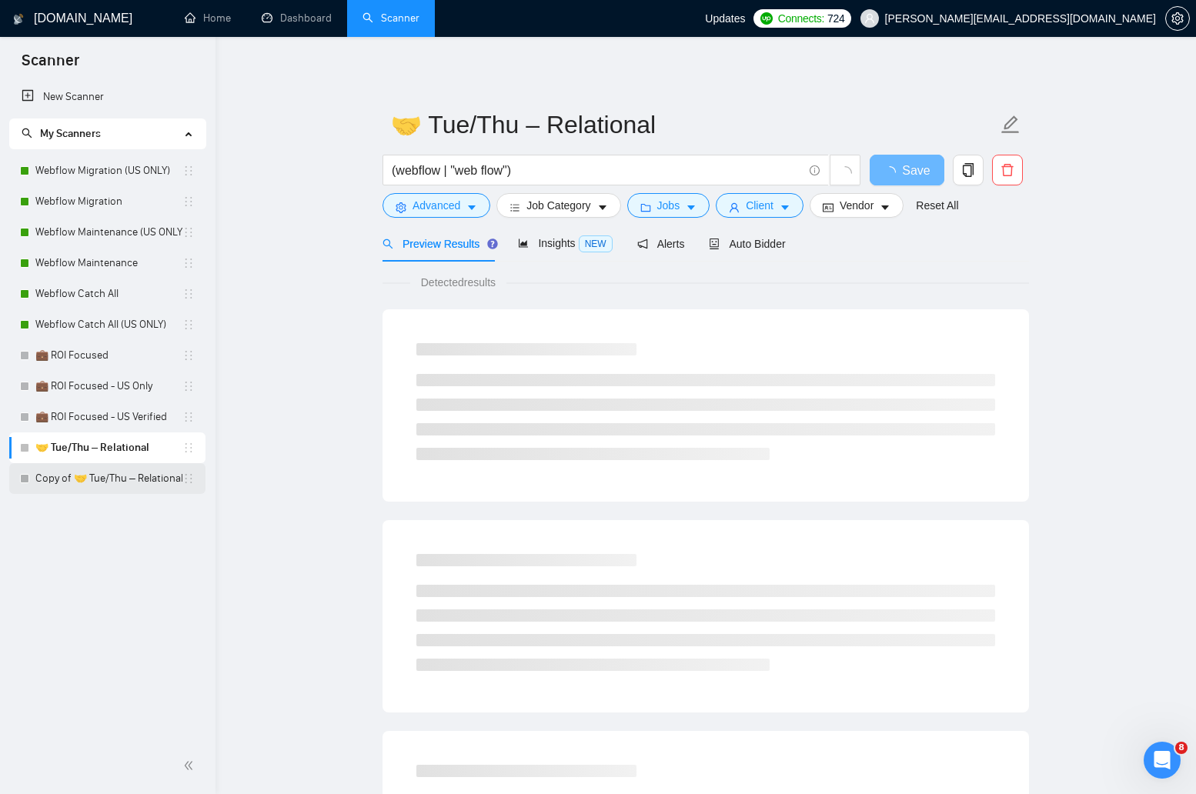
click at [99, 466] on link "Copy of 🤝 Tue/Thu – Relational" at bounding box center [108, 478] width 147 height 31
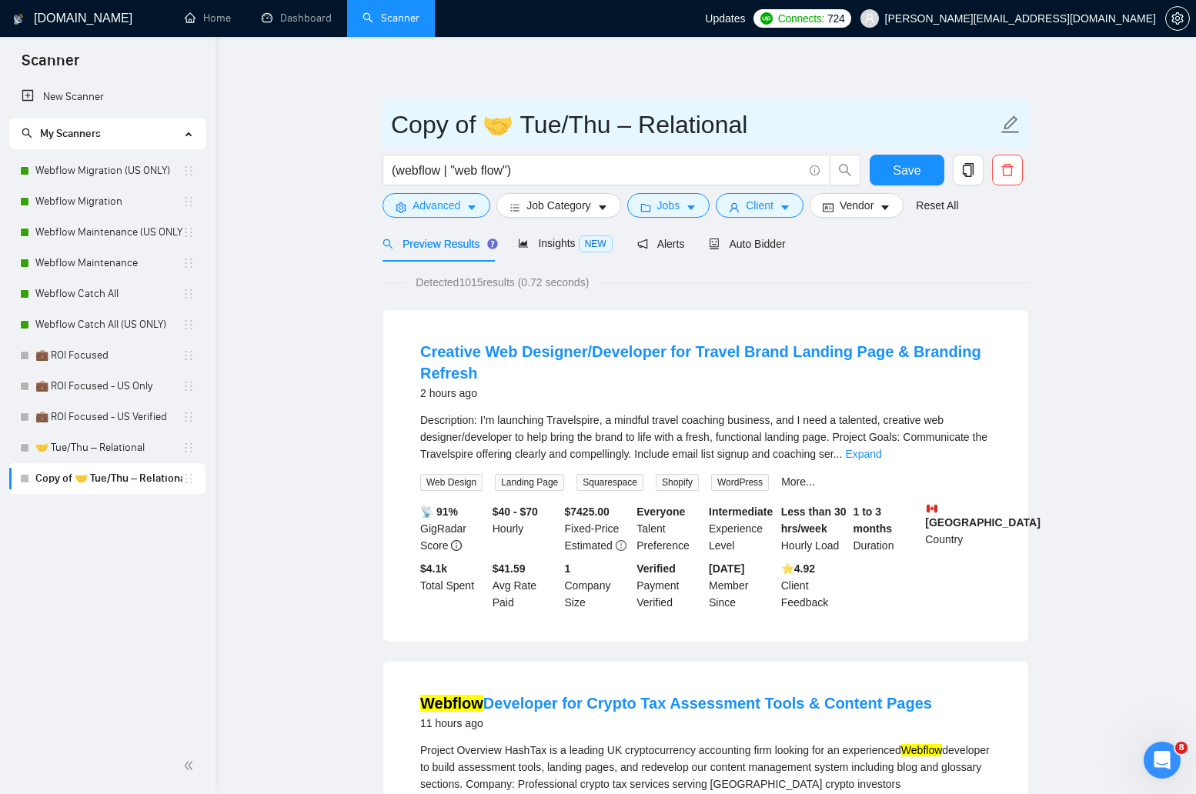
drag, startPoint x: 482, startPoint y: 128, endPoint x: 365, endPoint y: 133, distance: 117.1
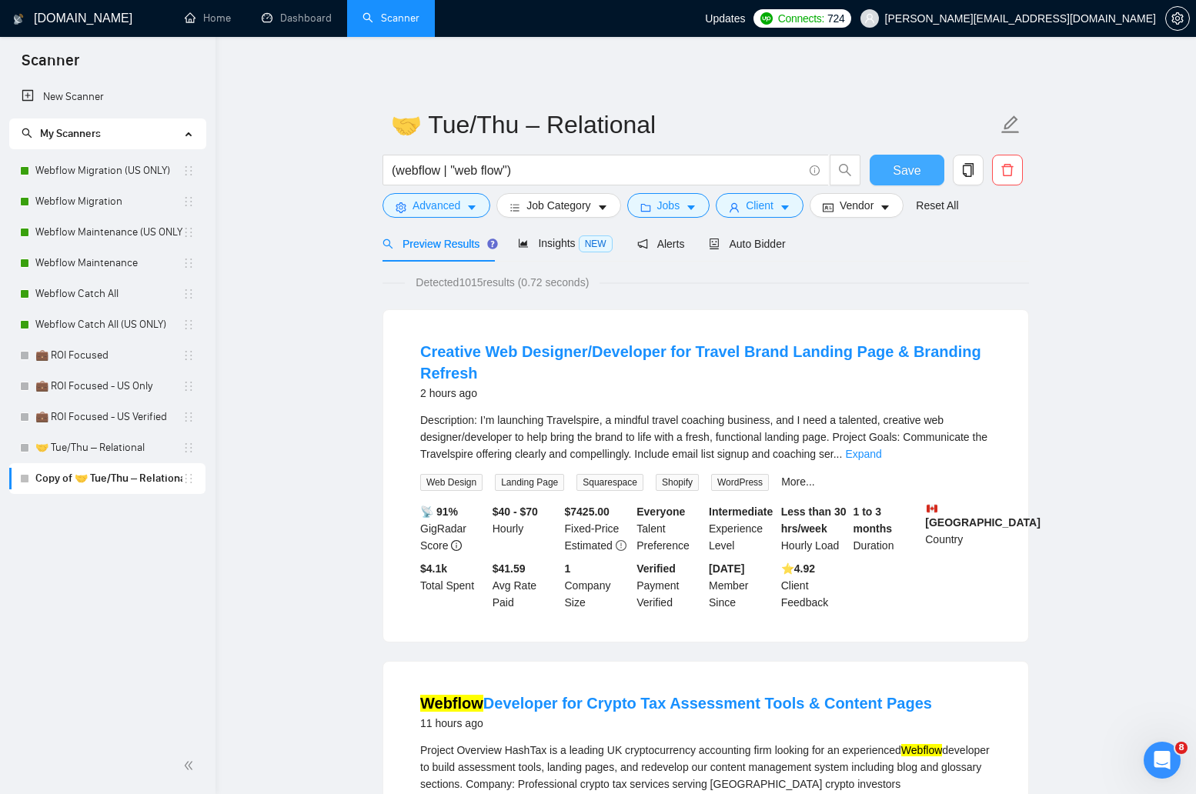
click at [904, 173] on span "Save" at bounding box center [907, 170] width 28 height 19
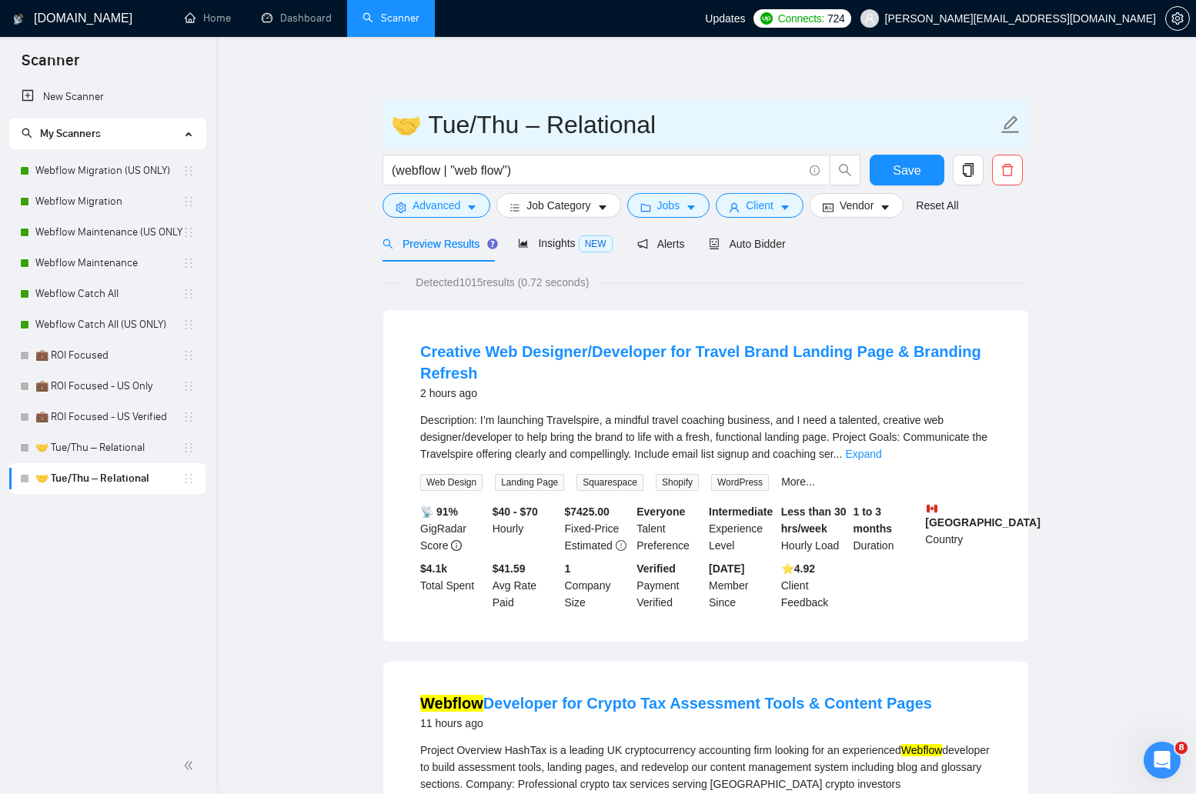
click at [733, 133] on input "🤝 Tue/Thu – Relational" at bounding box center [694, 124] width 607 height 38
type input "🤝 Tue/Thu – Relational - US Only"
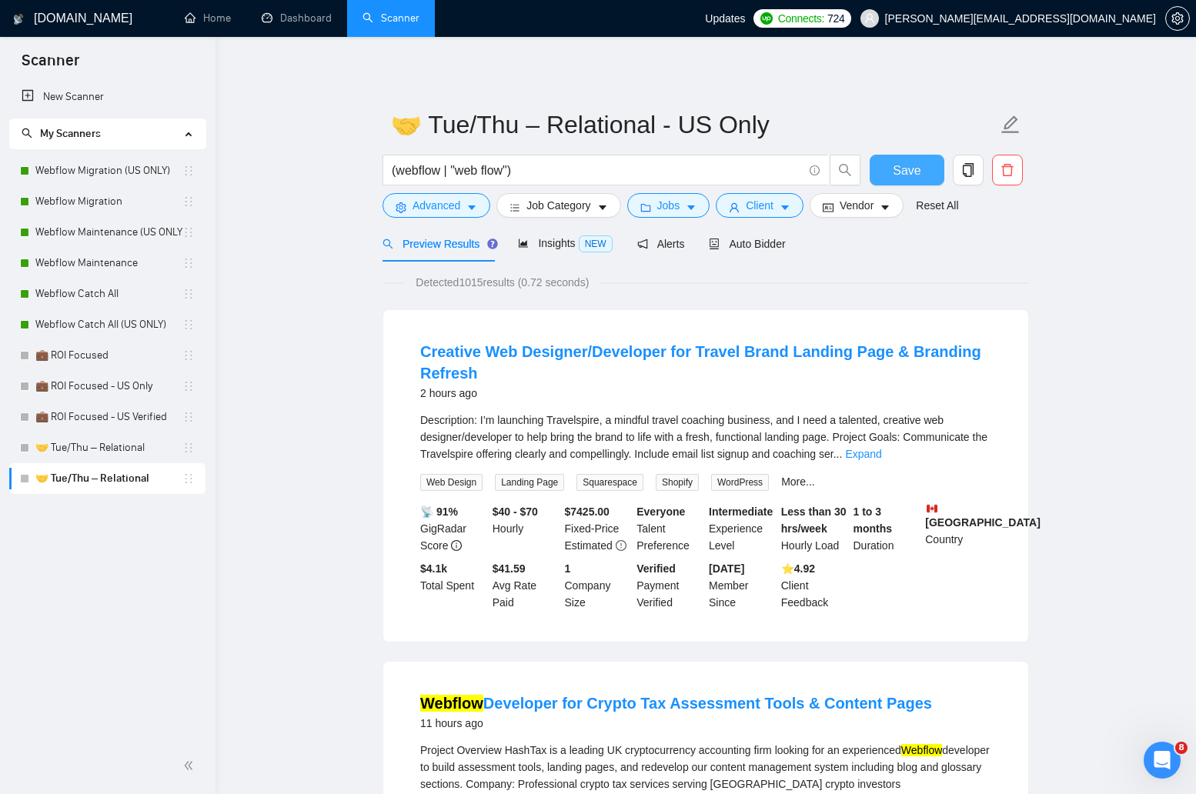
click at [880, 168] on button "Save" at bounding box center [907, 170] width 75 height 31
click at [784, 212] on button "Client" at bounding box center [760, 205] width 88 height 25
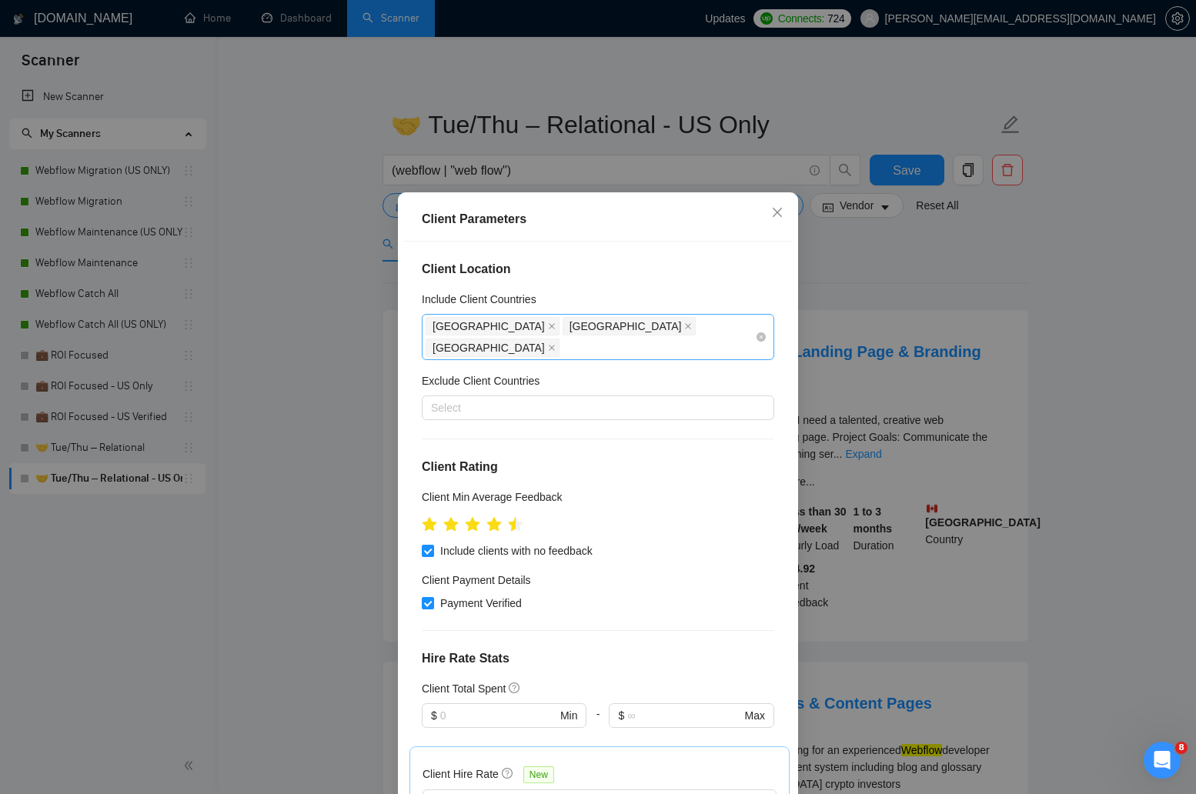
click at [769, 330] on div "United Kingdom Canada Australia" at bounding box center [598, 337] width 353 height 46
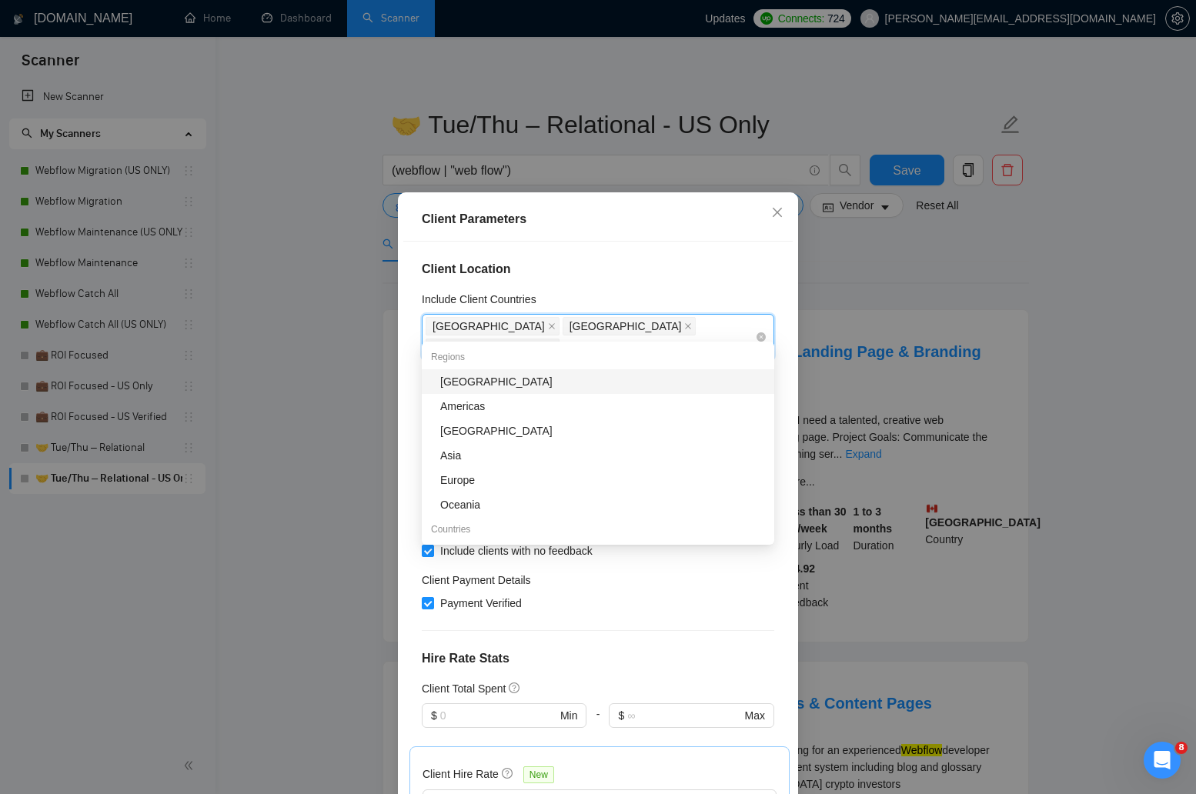
click at [769, 330] on div "United Kingdom Canada Australia" at bounding box center [598, 337] width 353 height 46
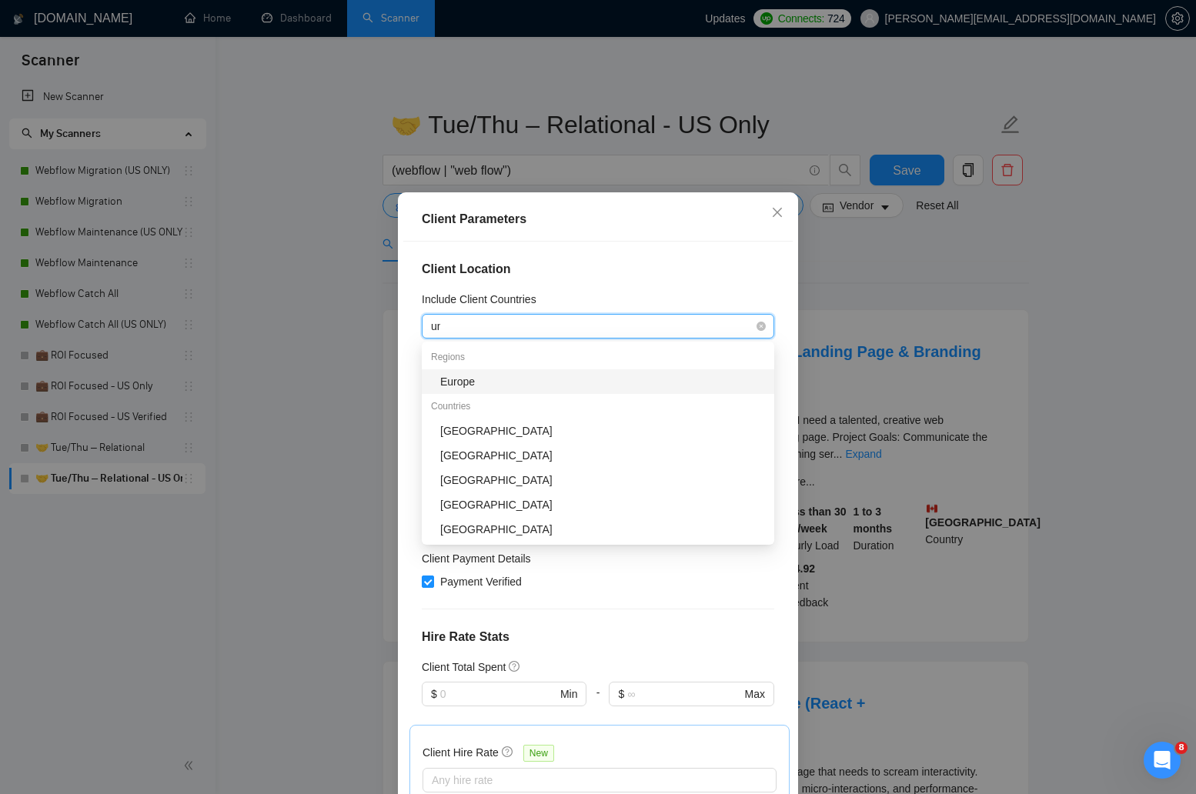
type input "uni"
click at [590, 383] on div "[GEOGRAPHIC_DATA]" at bounding box center [602, 381] width 325 height 17
click at [619, 258] on div "Client Location Include Client Countries United States Exclude Client Countries…" at bounding box center [597, 520] width 389 height 556
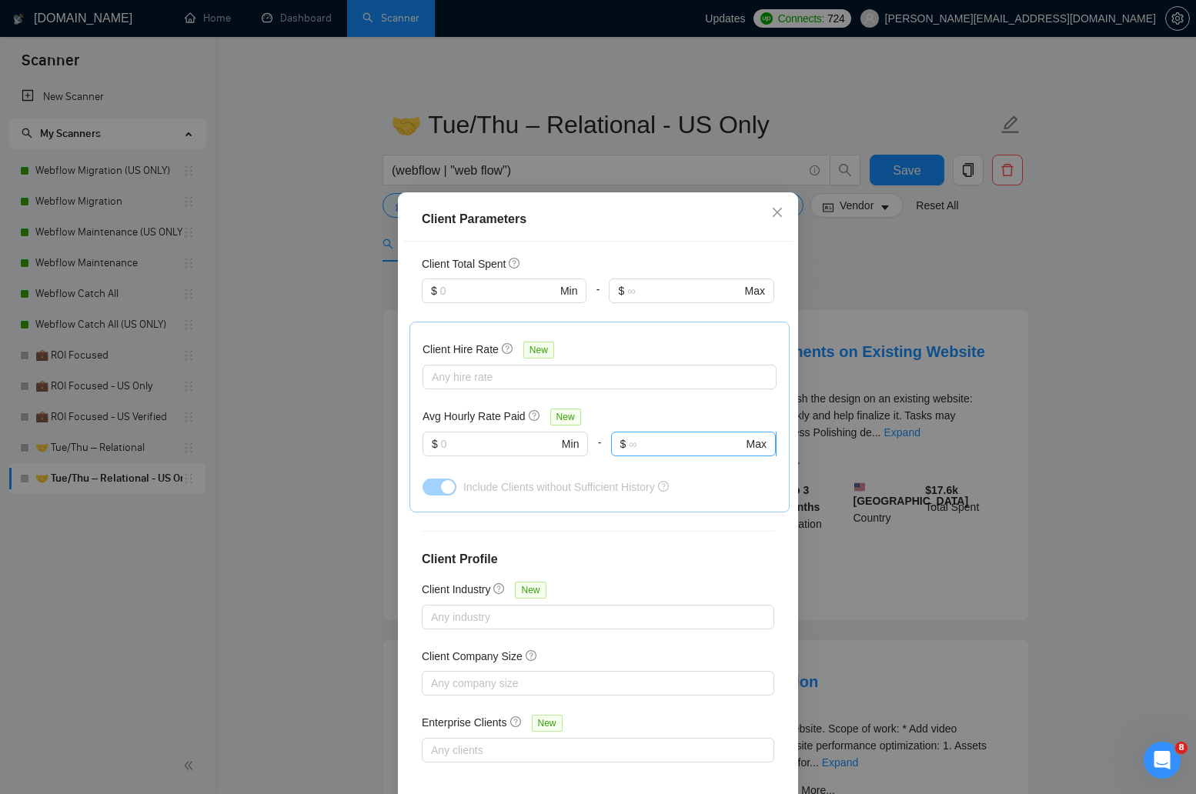
scroll to position [71, 0]
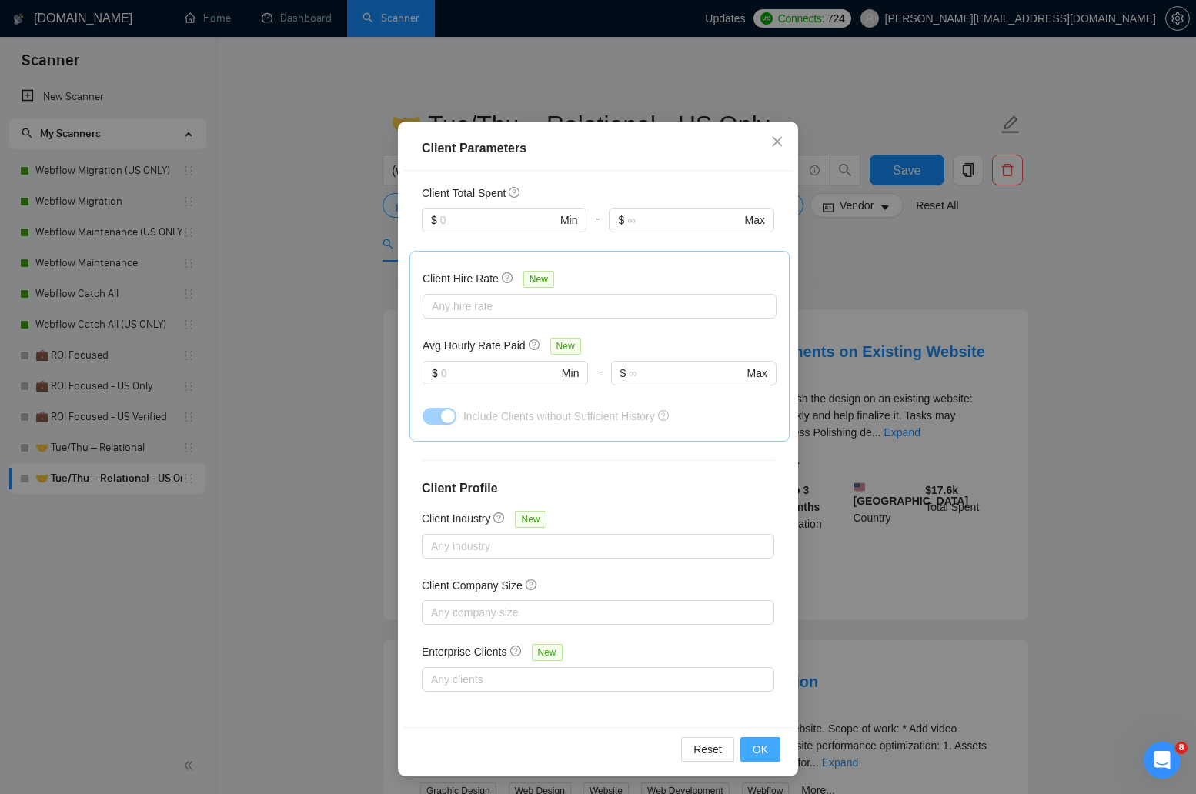
click at [771, 742] on button "OK" at bounding box center [760, 749] width 40 height 25
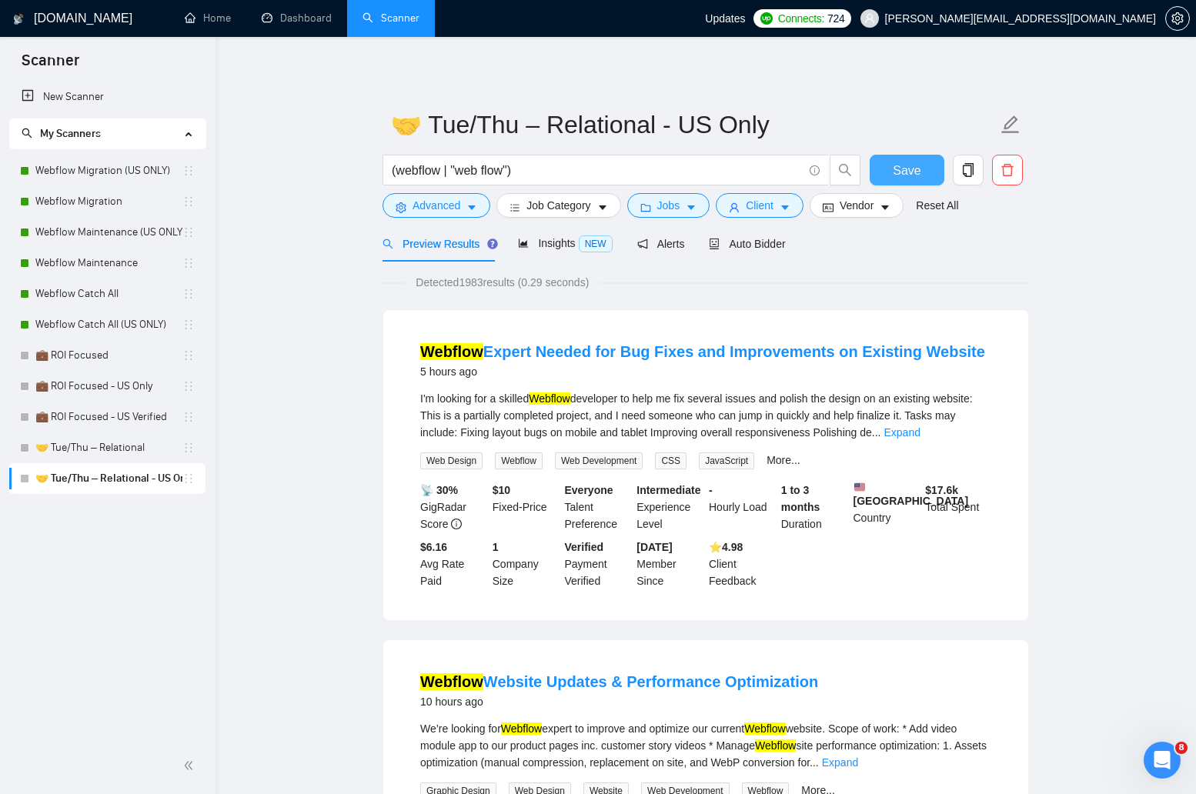
click at [911, 176] on span "Save" at bounding box center [907, 170] width 28 height 19
click at [776, 238] on span "Auto Bidder" at bounding box center [747, 244] width 76 height 12
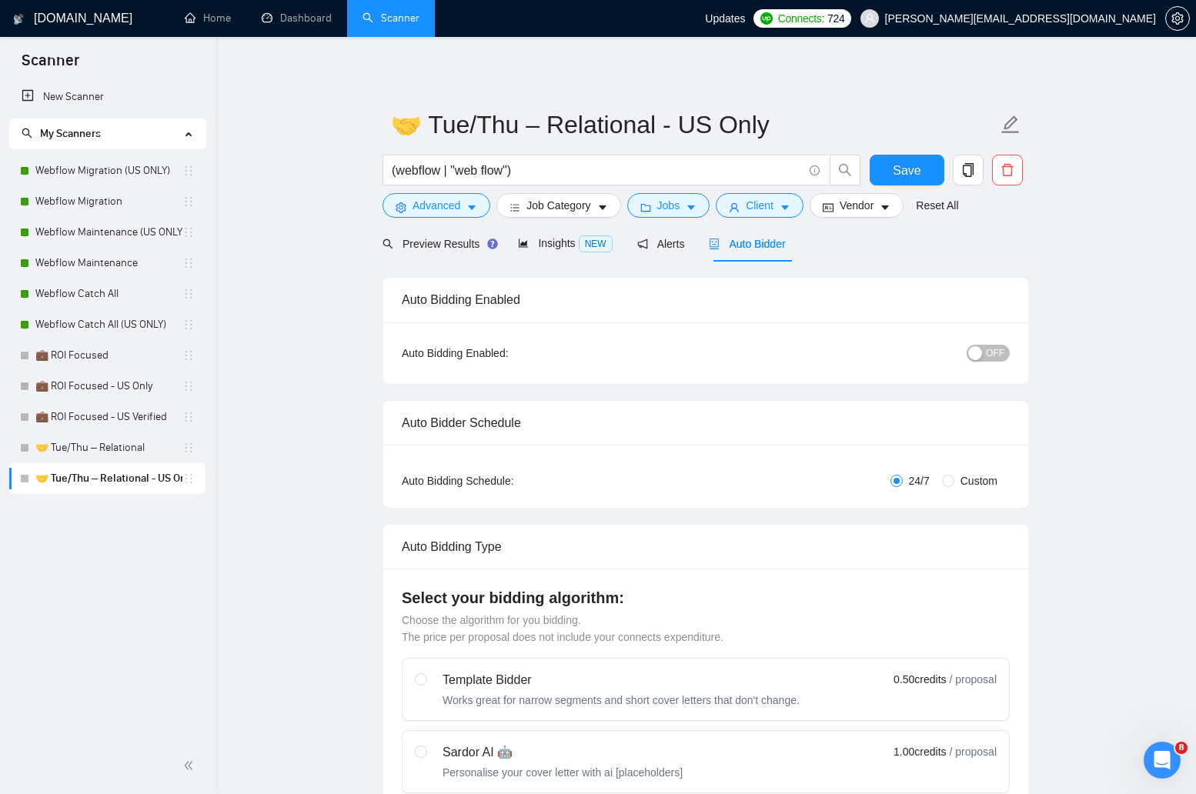
radio input "false"
radio input "true"
checkbox input "true"
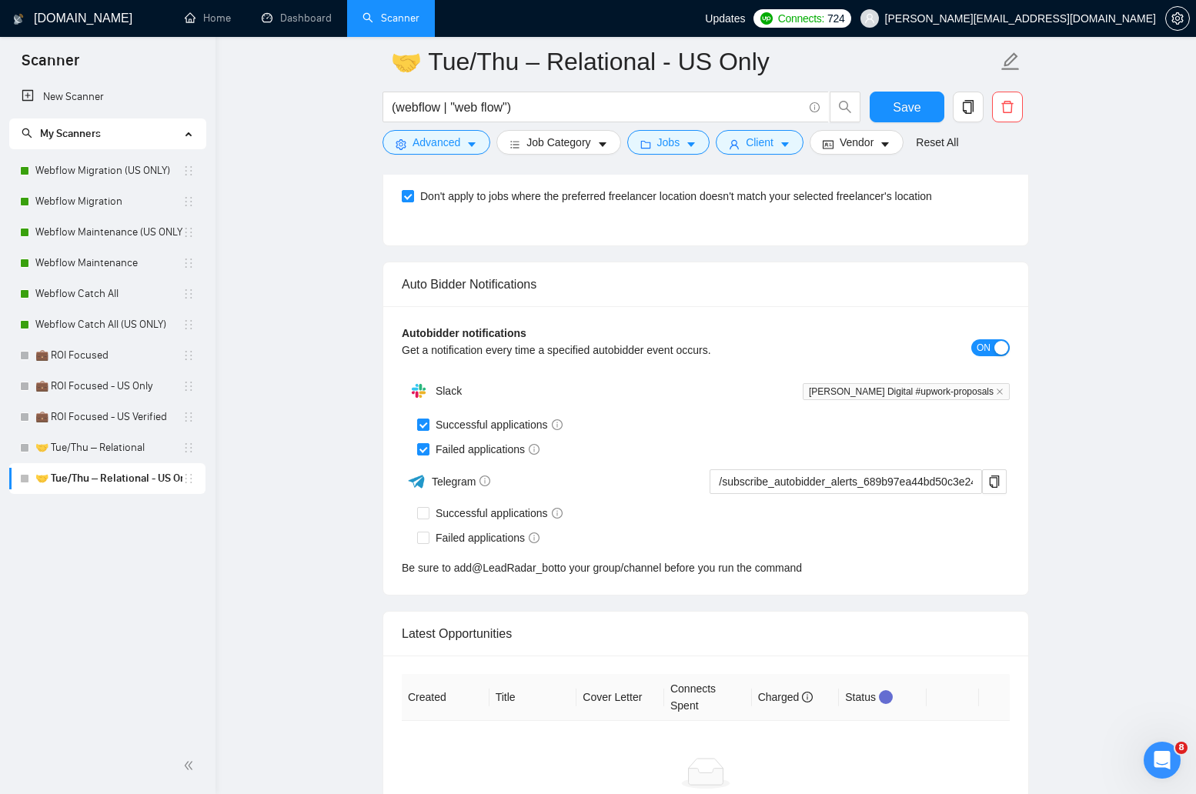
scroll to position [3852, 0]
click at [110, 443] on link "🤝 Tue/Thu – Relational" at bounding box center [108, 448] width 147 height 31
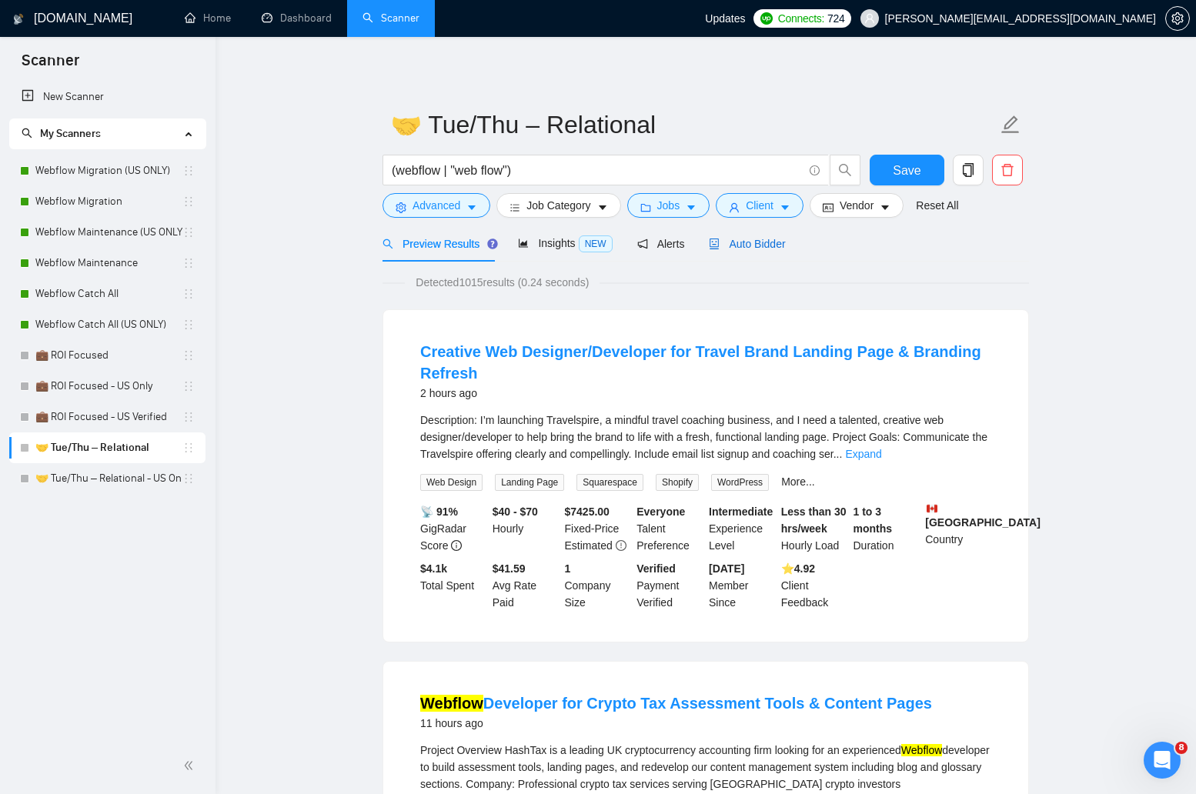
click at [750, 240] on span "Auto Bidder" at bounding box center [747, 244] width 76 height 12
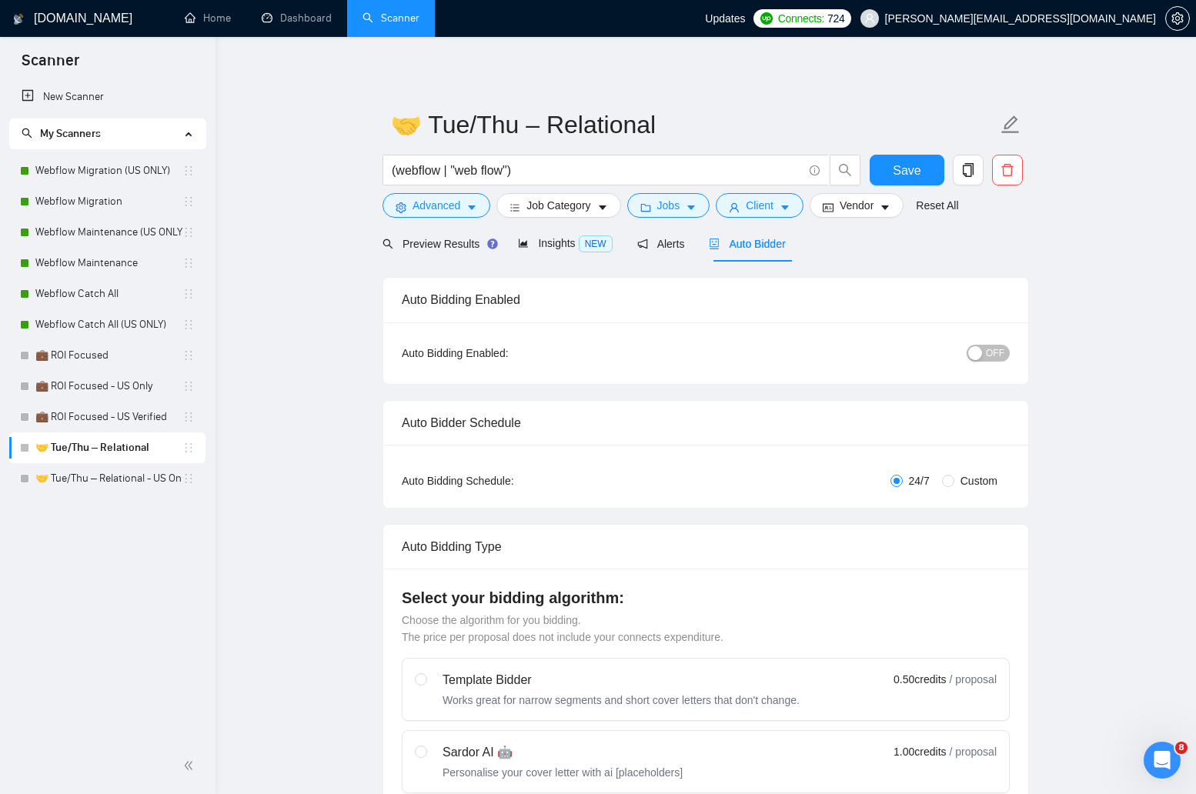
radio input "false"
radio input "true"
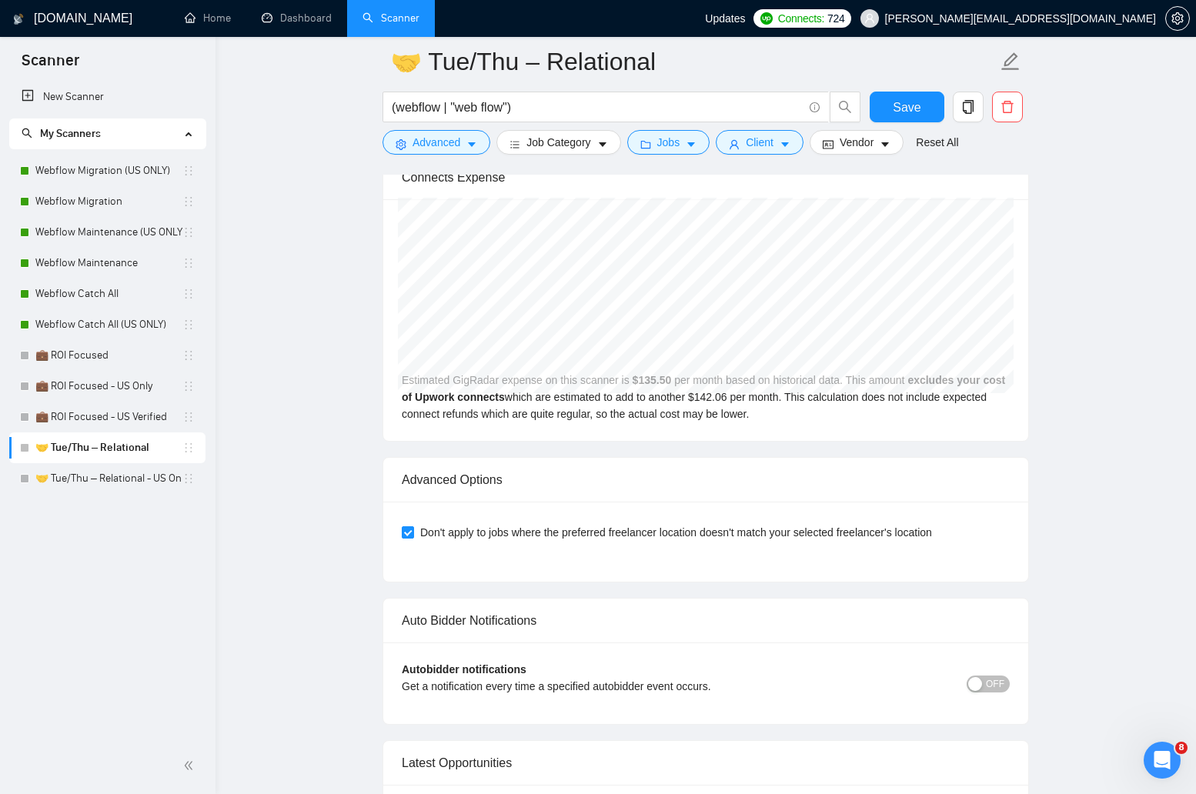
scroll to position [3841, 0]
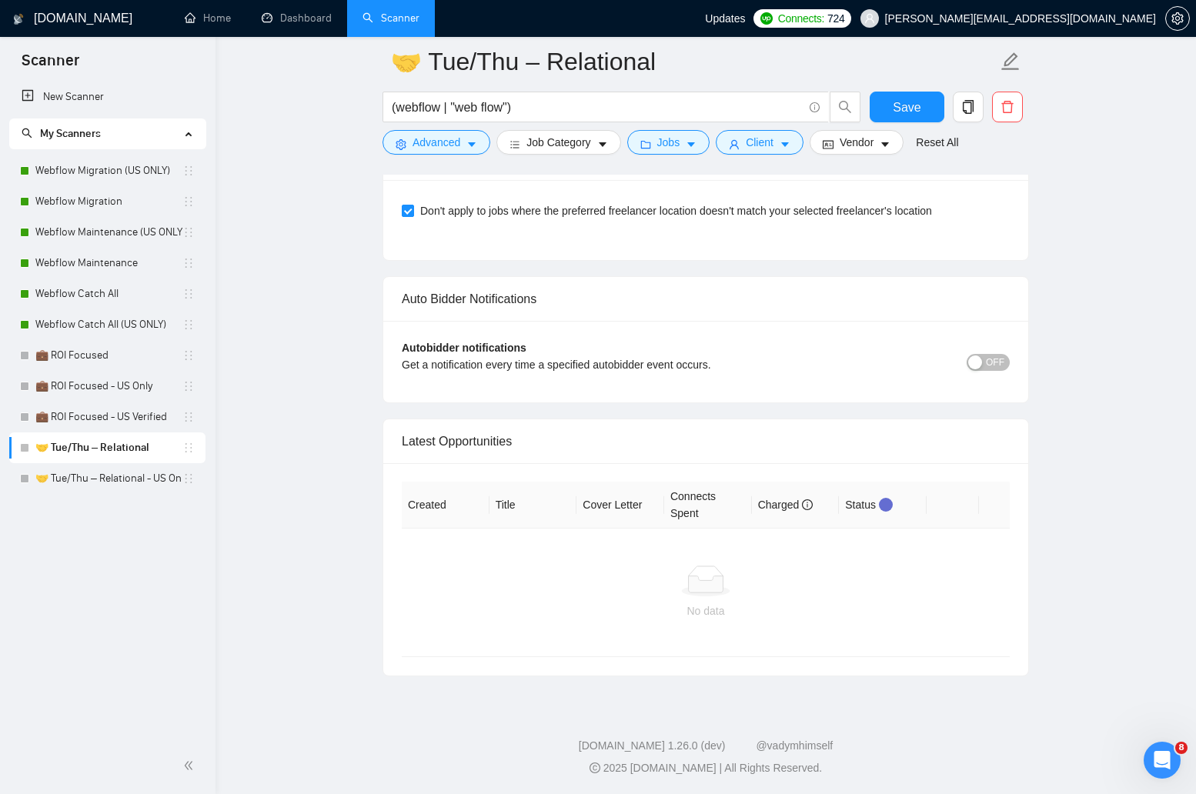
click at [991, 360] on span "OFF" at bounding box center [995, 362] width 18 height 17
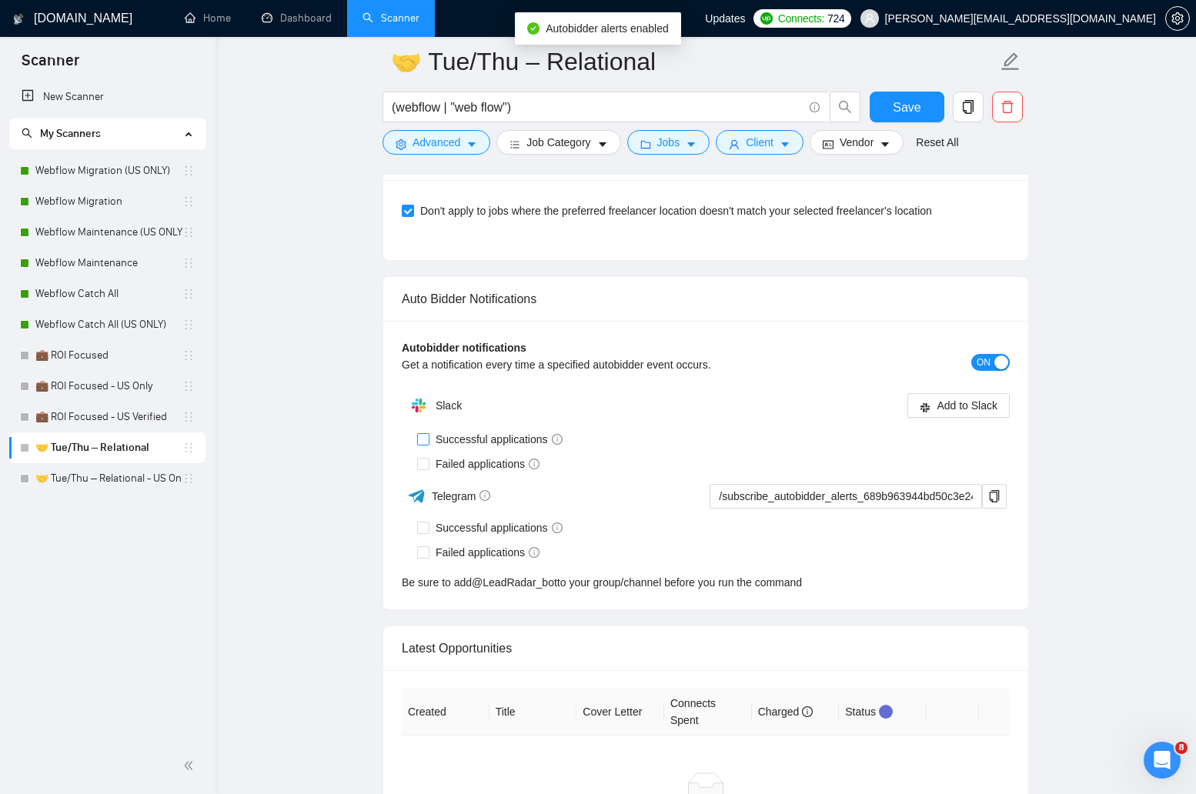
click at [422, 443] on input "Successful applications" at bounding box center [422, 438] width 11 height 11
checkbox input "true"
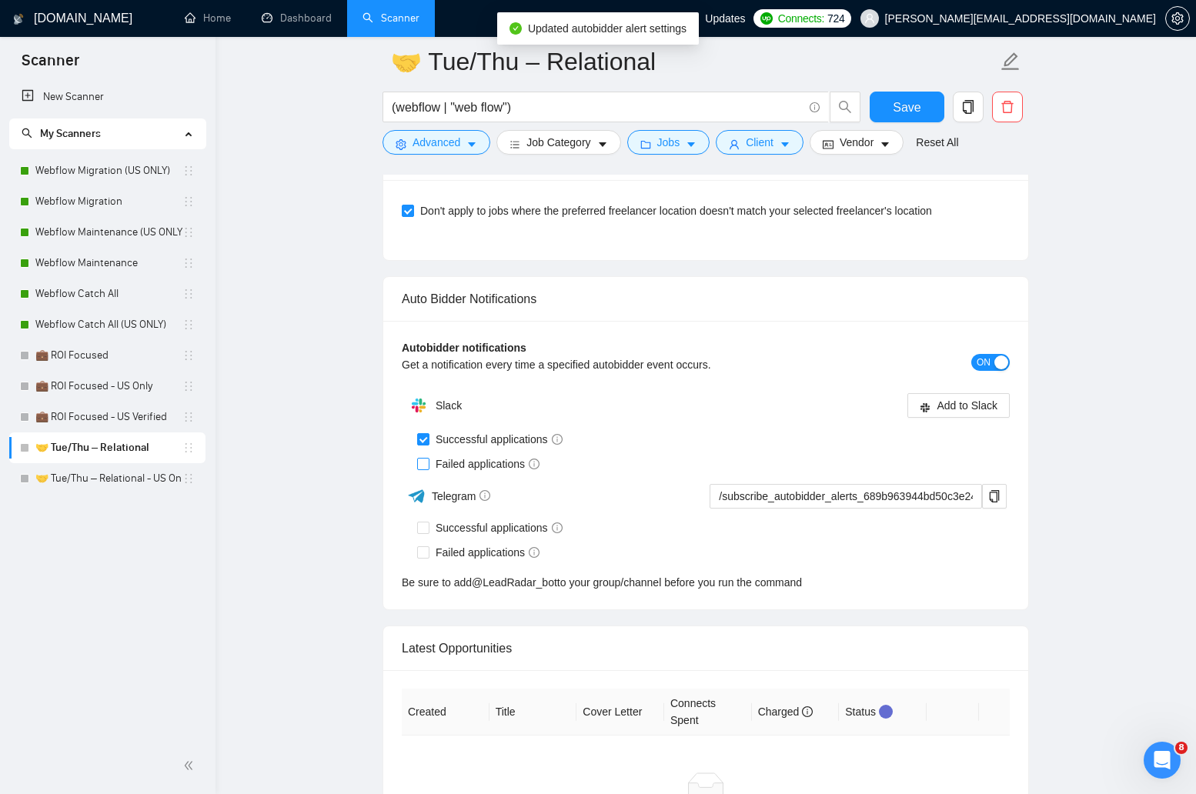
click at [430, 467] on span "Failed applications" at bounding box center [488, 464] width 116 height 17
click at [428, 467] on input "Failed applications" at bounding box center [422, 463] width 11 height 11
checkbox input "true"
click at [938, 397] on span "Add to Slack" at bounding box center [967, 405] width 61 height 17
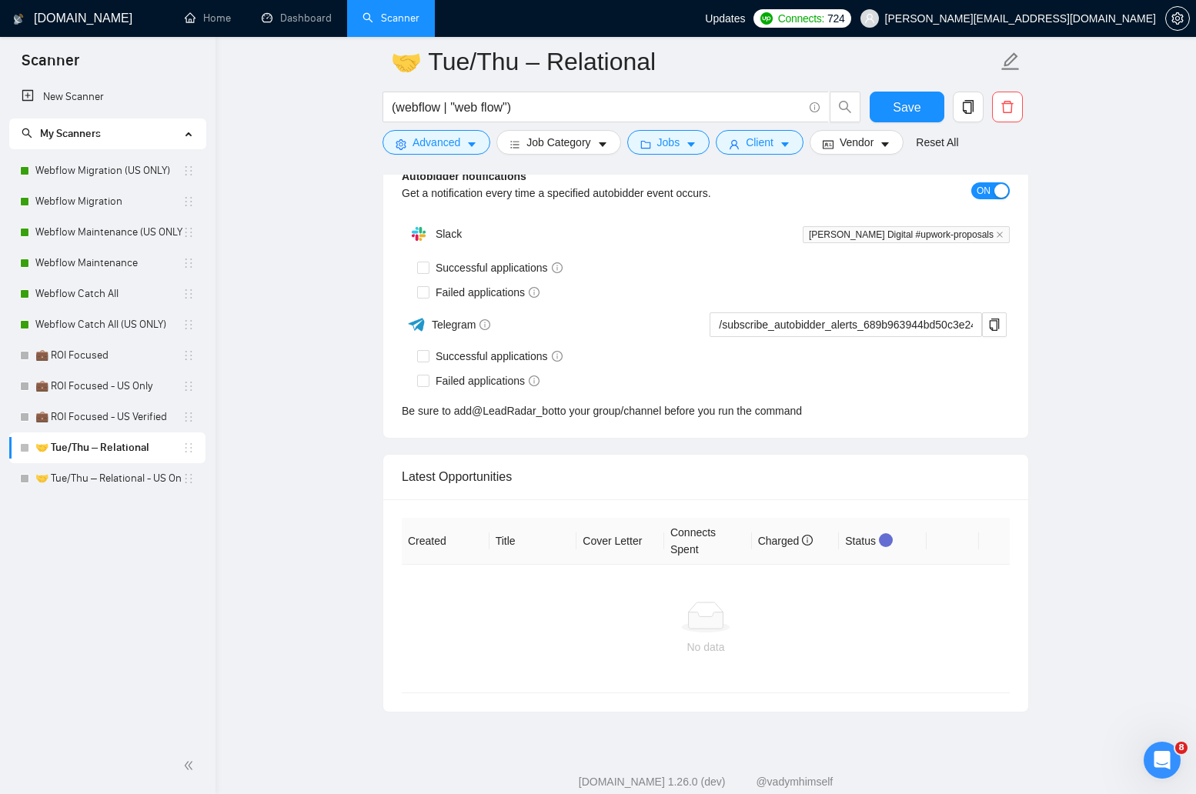
checkbox input "true"
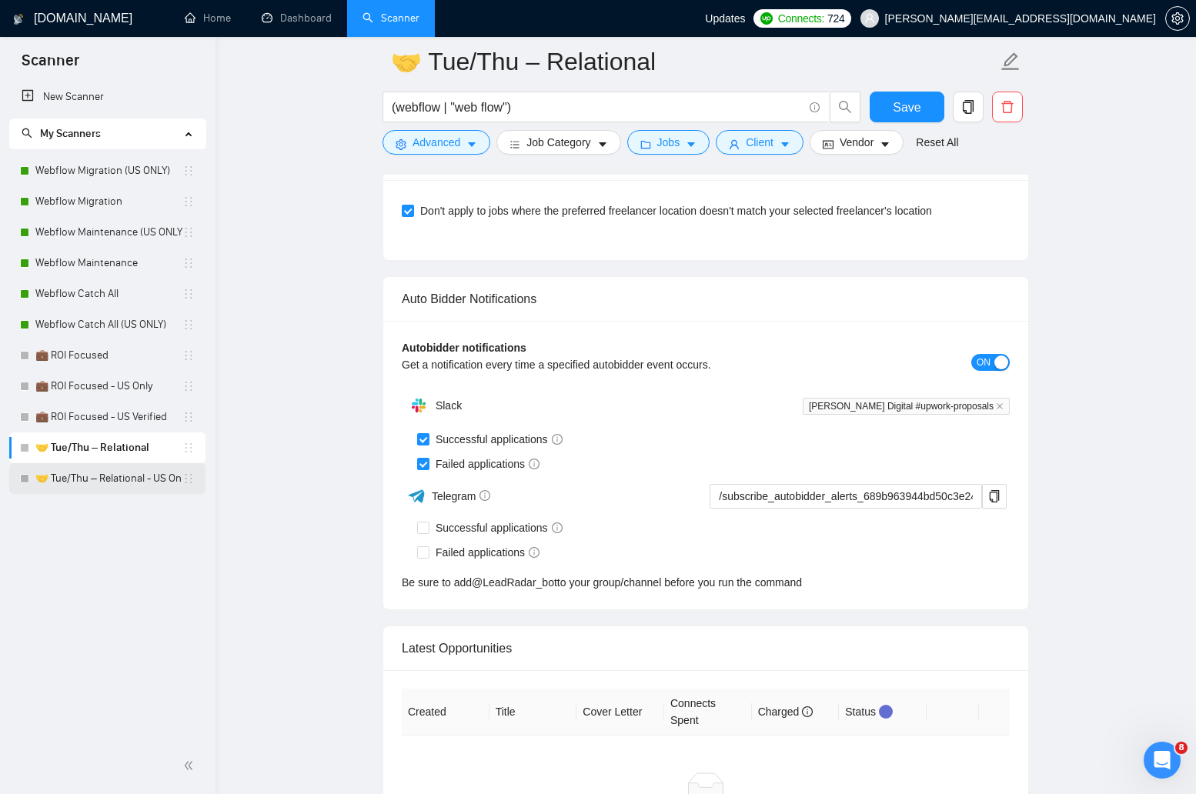
click at [96, 483] on link "🤝 Tue/Thu – Relational - US Only" at bounding box center [108, 478] width 147 height 31
click at [913, 102] on span "Save" at bounding box center [907, 107] width 28 height 19
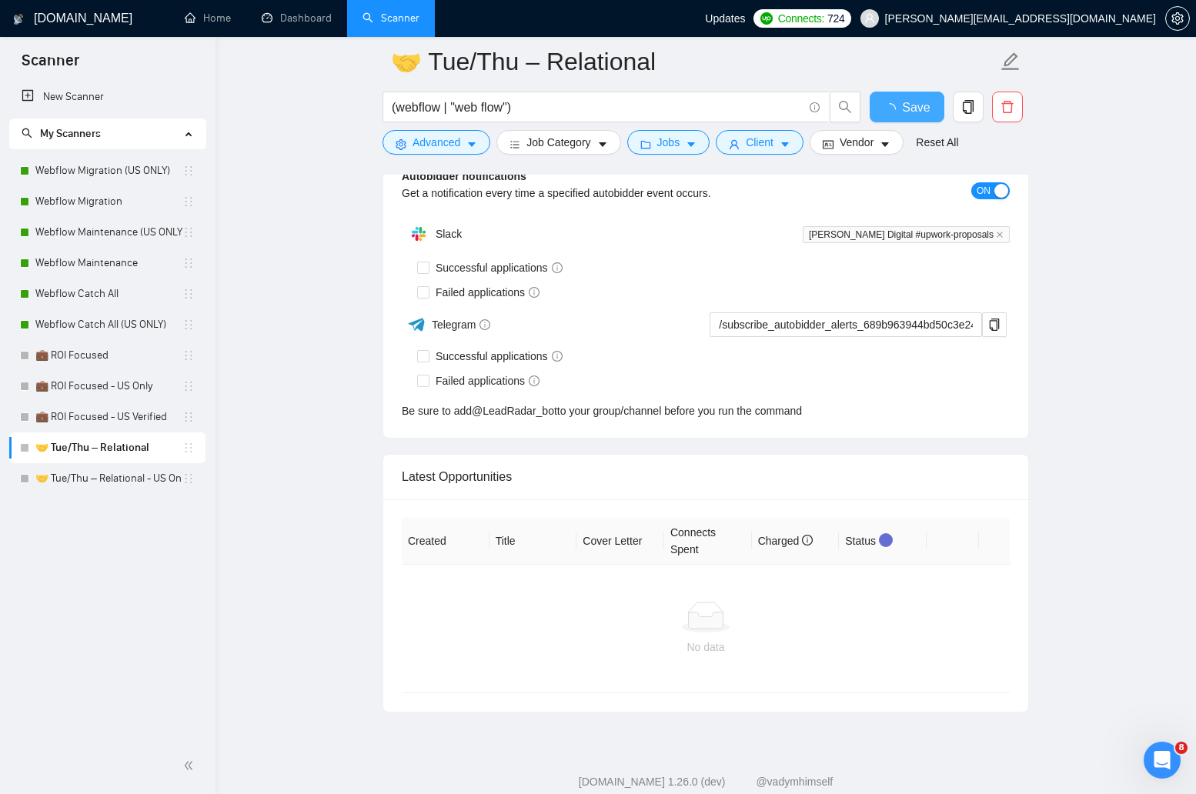
checkbox input "true"
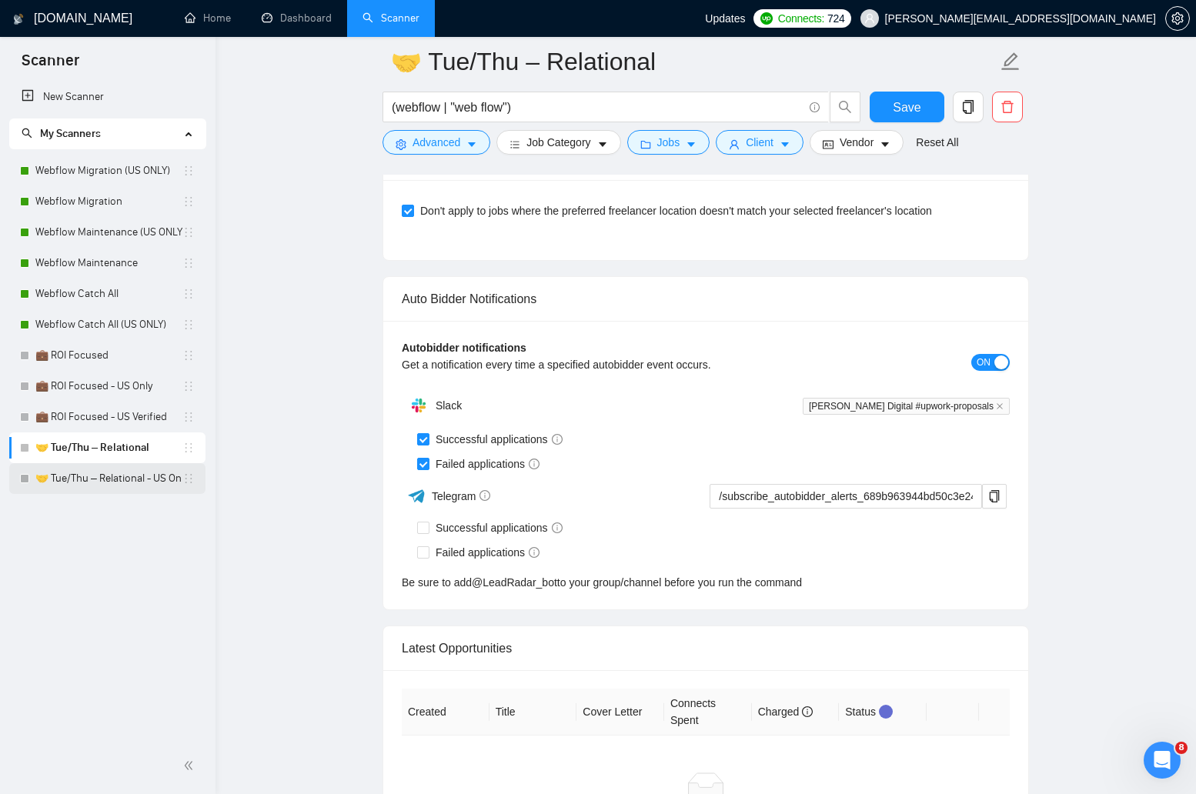
click at [111, 485] on link "🤝 Tue/Thu – Relational - US Only" at bounding box center [108, 478] width 147 height 31
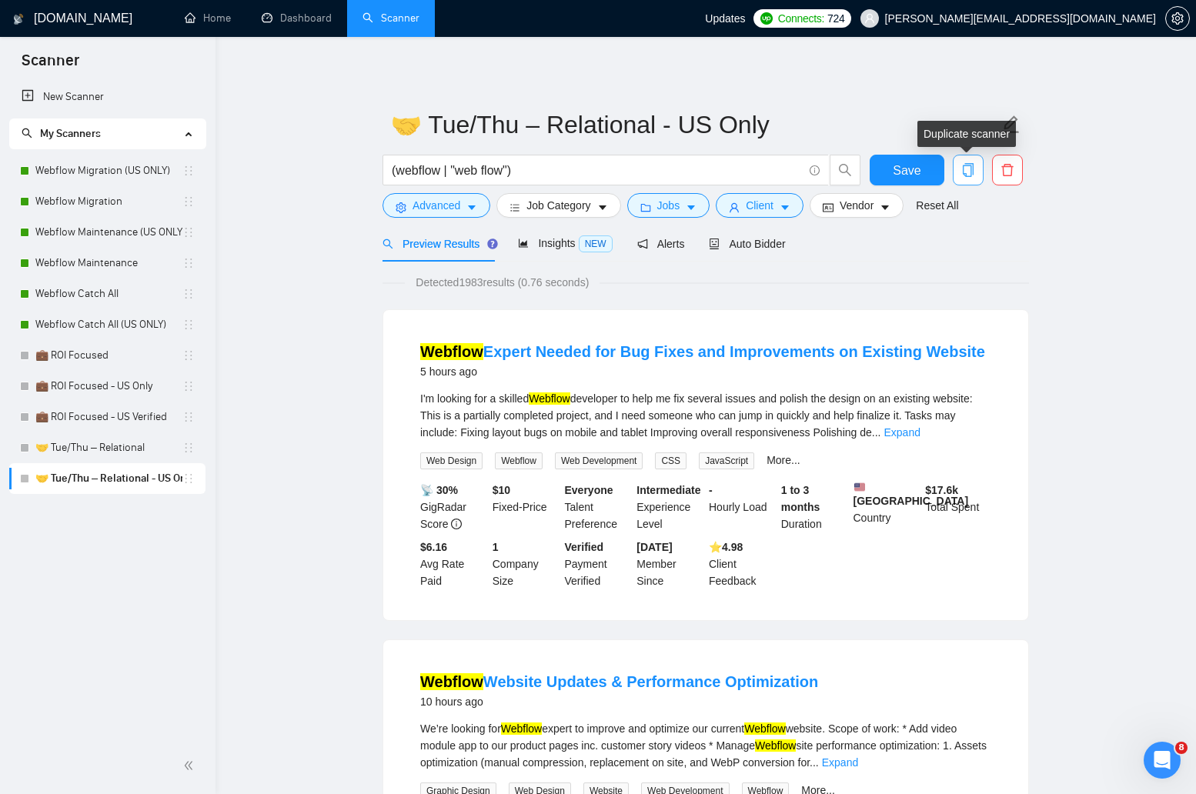
click at [968, 160] on button "button" at bounding box center [968, 170] width 31 height 31
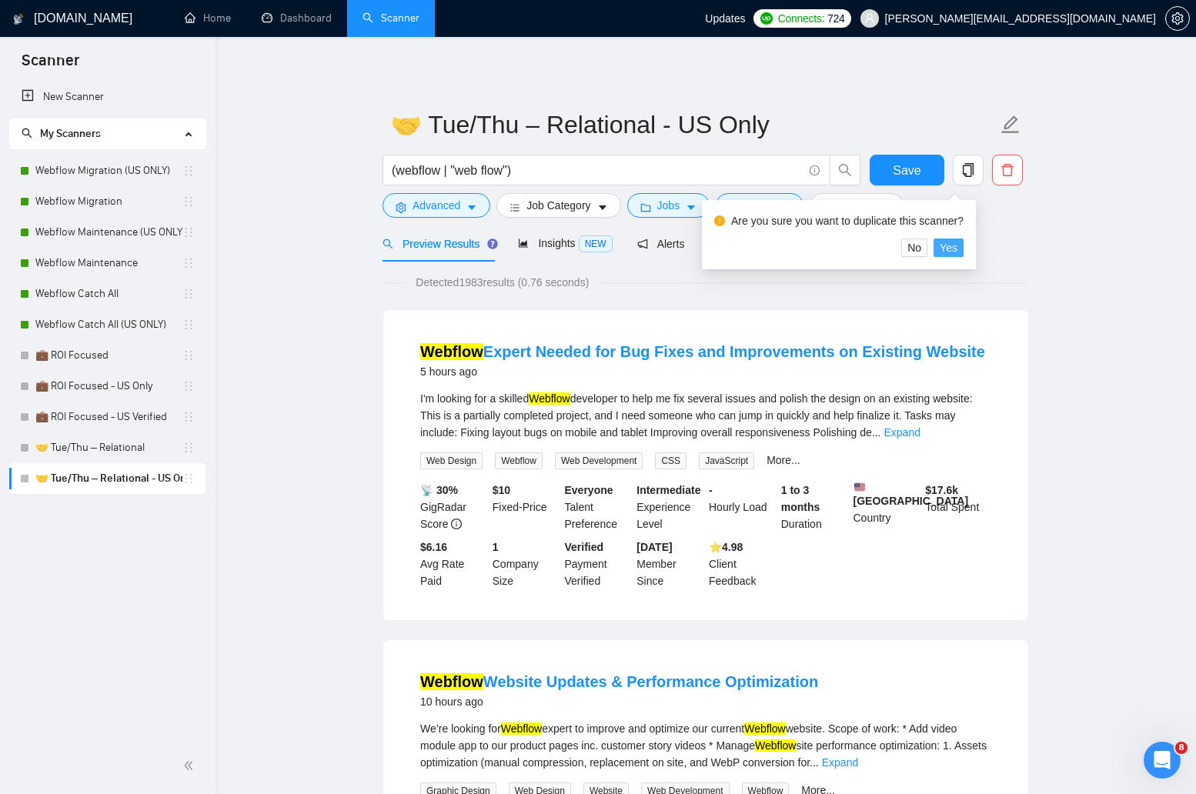
click at [958, 249] on span "Yes" at bounding box center [949, 247] width 18 height 17
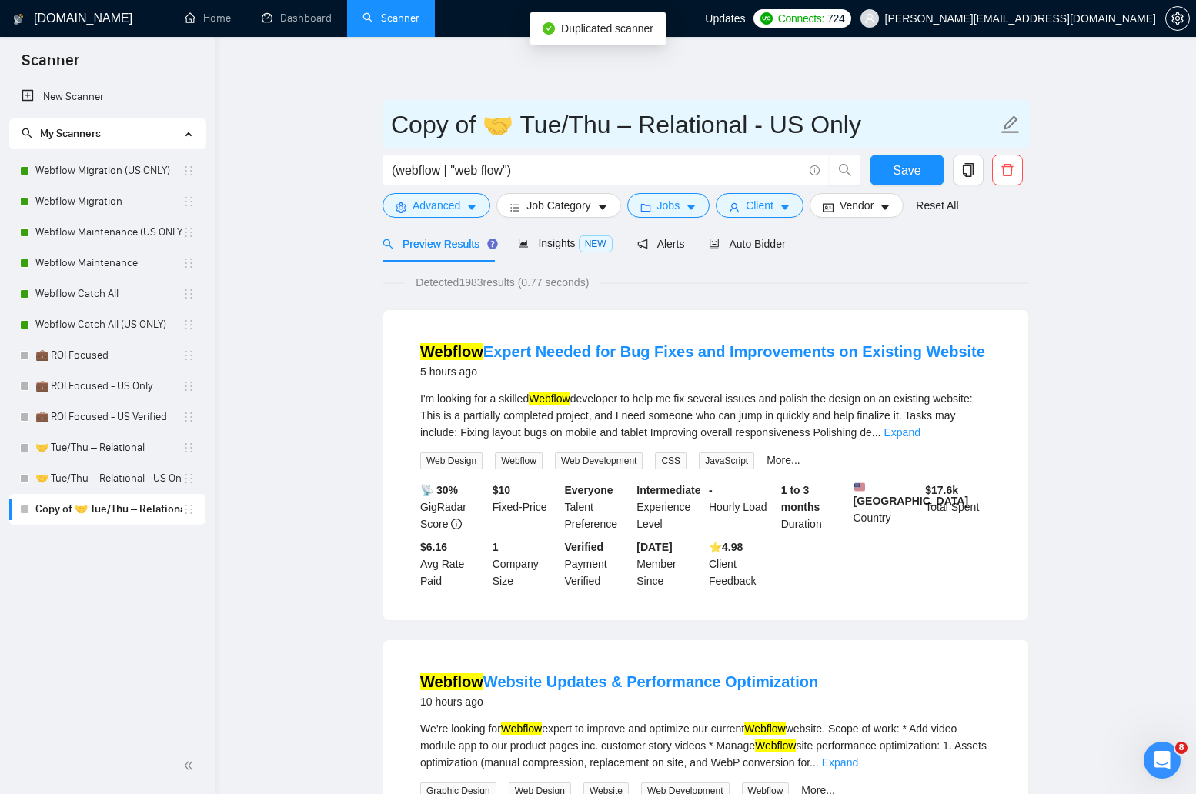
drag, startPoint x: 516, startPoint y: 126, endPoint x: 342, endPoint y: 132, distance: 174.1
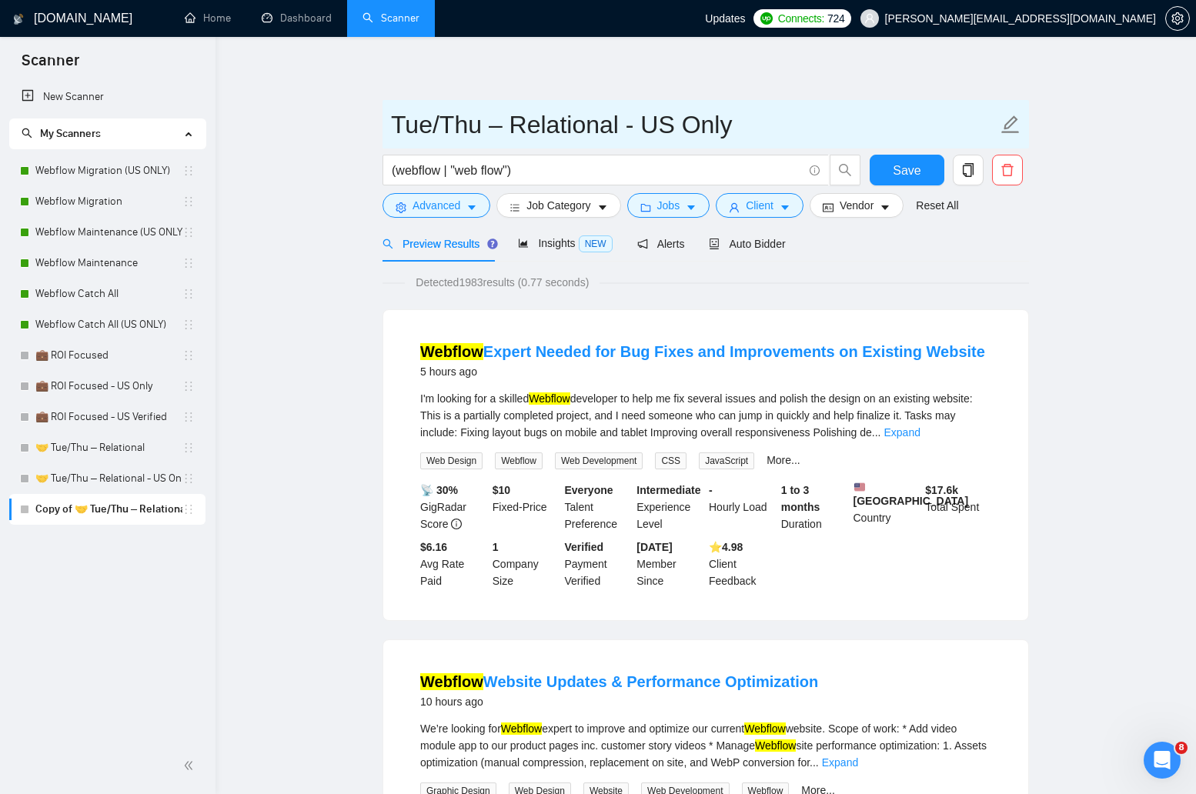
click at [690, 127] on input "Tue/Thu – Relational - US Only" at bounding box center [694, 124] width 607 height 38
type input "Tue/Thu – Relational - US Verified"
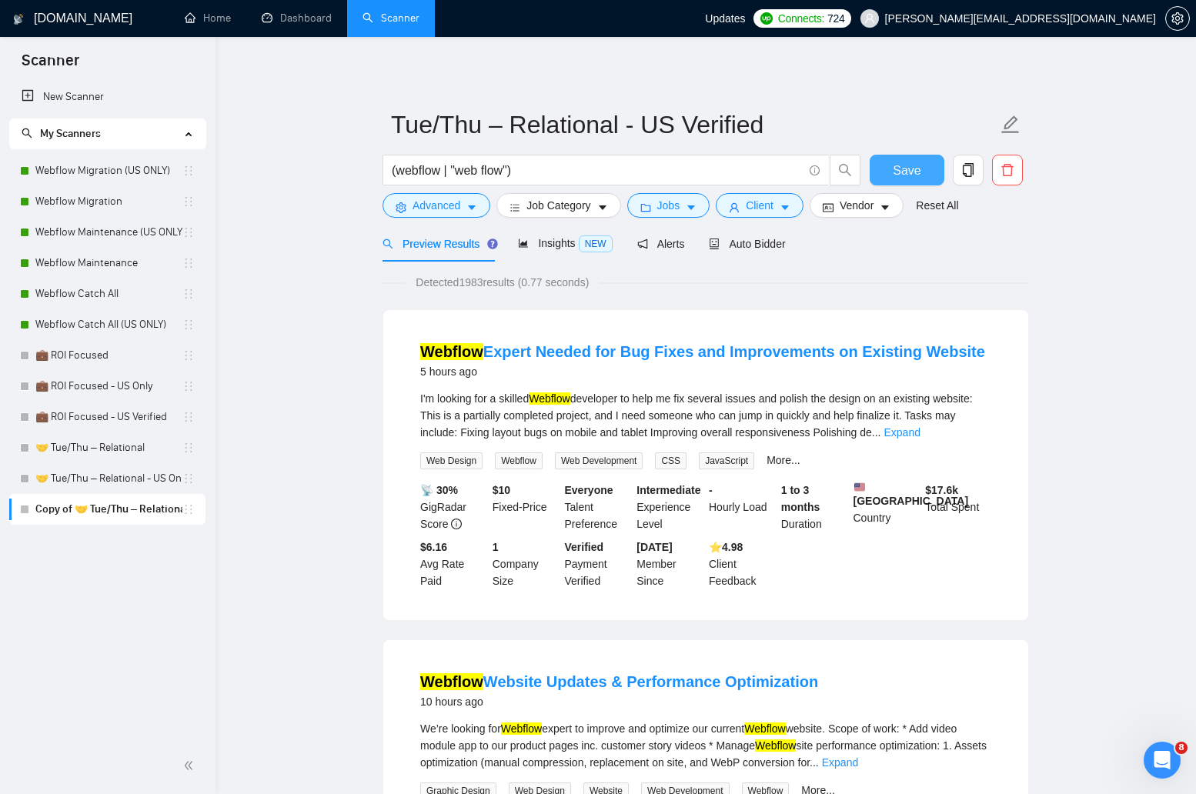
click at [905, 168] on span "Save" at bounding box center [907, 170] width 28 height 19
click at [774, 202] on span "Client" at bounding box center [760, 205] width 28 height 17
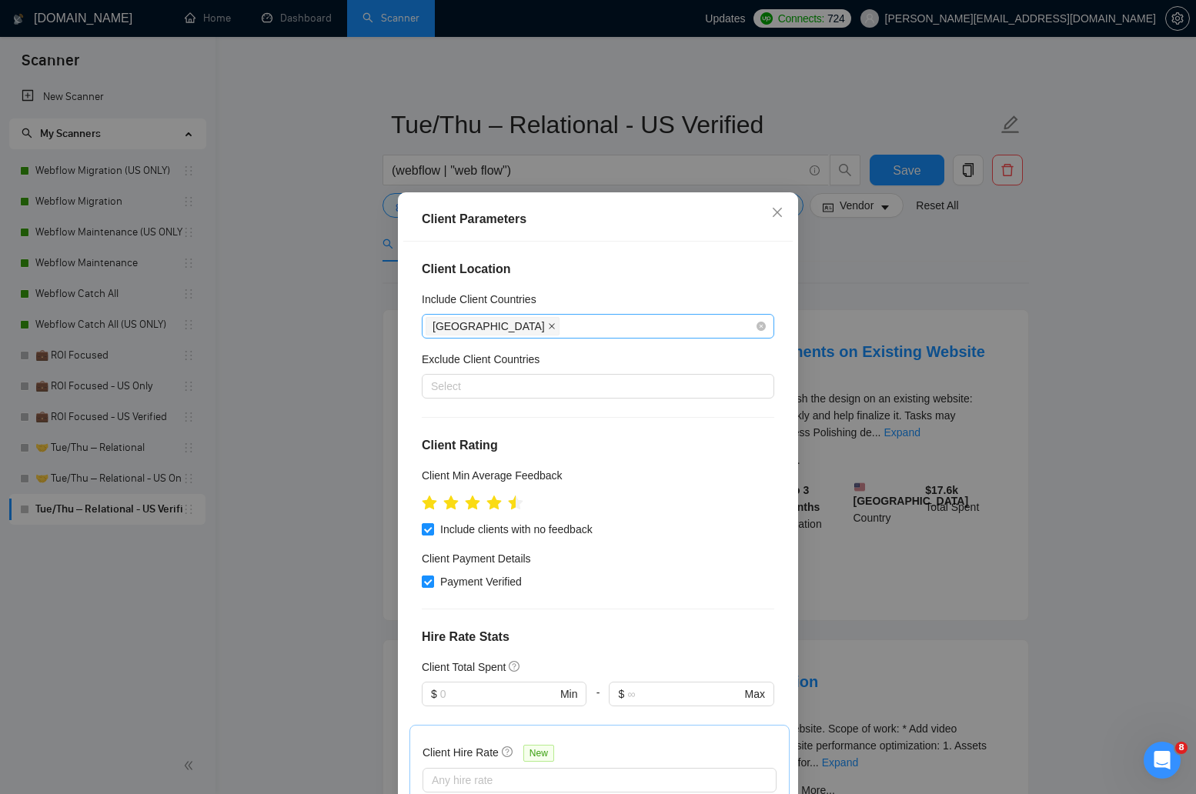
click at [548, 326] on icon "close" at bounding box center [552, 327] width 8 height 8
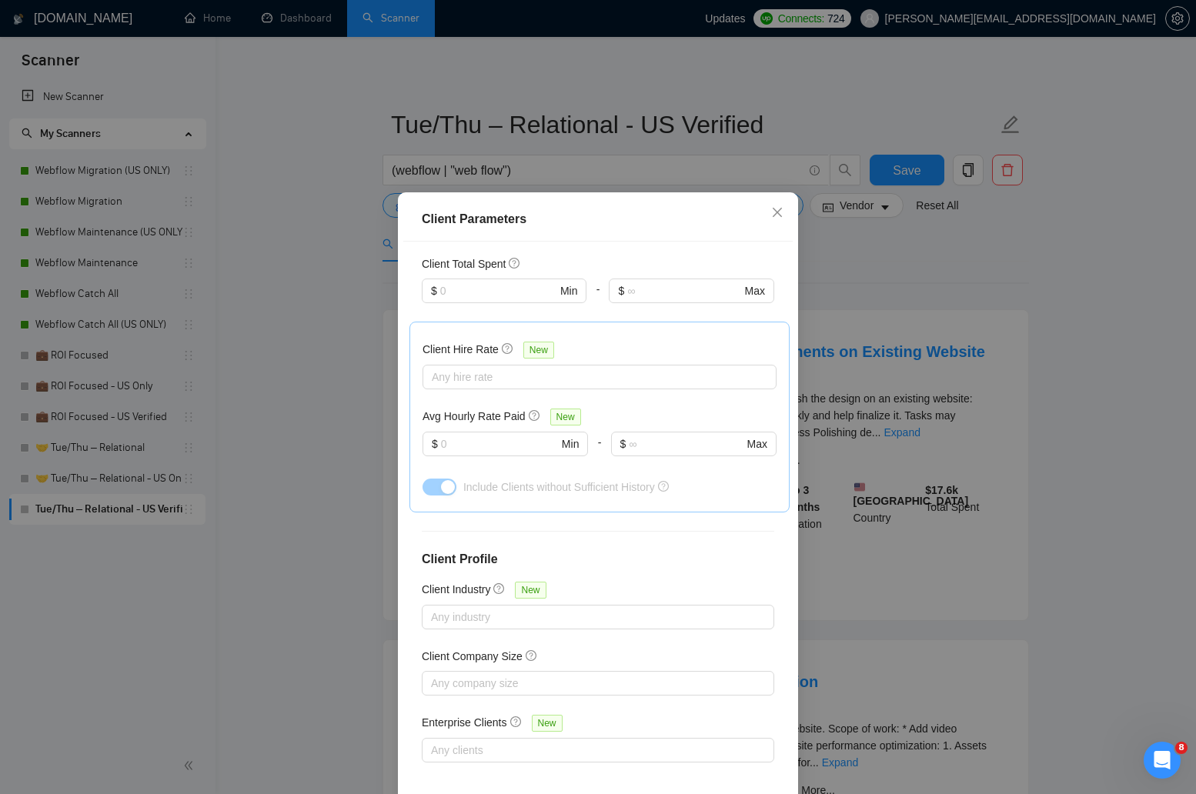
scroll to position [71, 0]
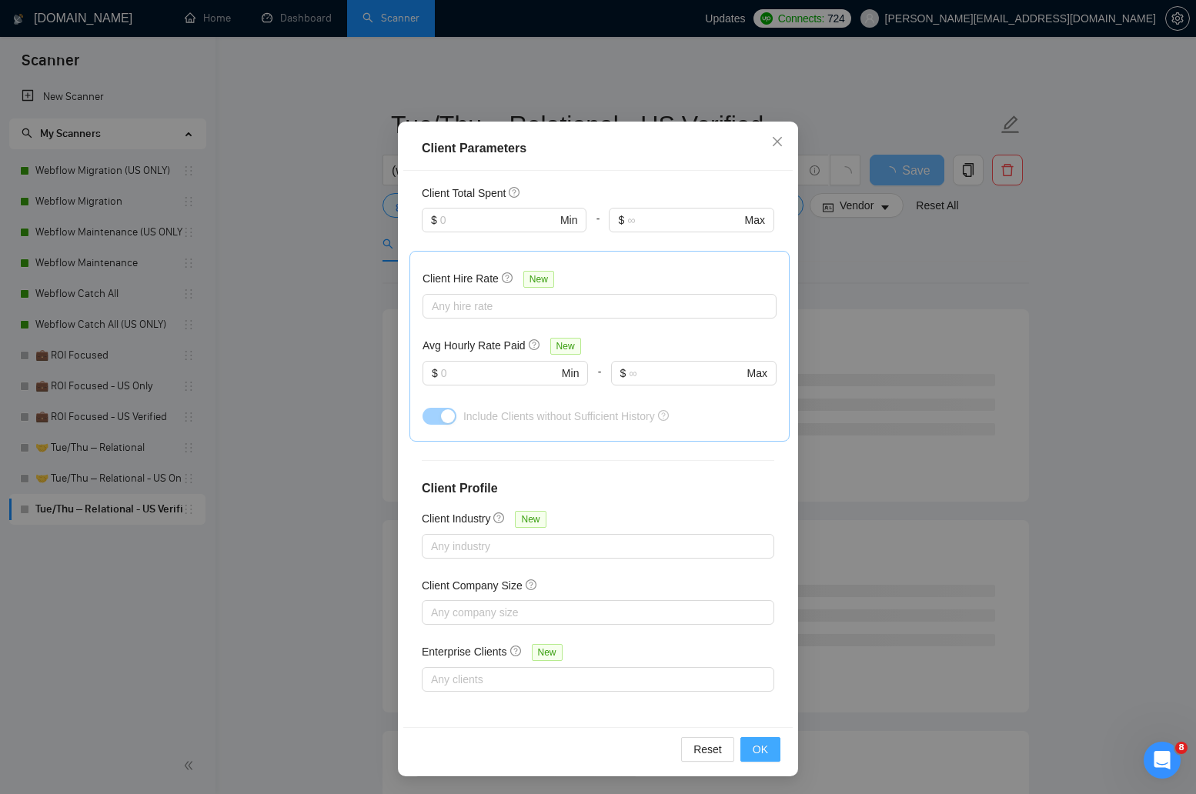
click at [769, 751] on button "OK" at bounding box center [760, 749] width 40 height 25
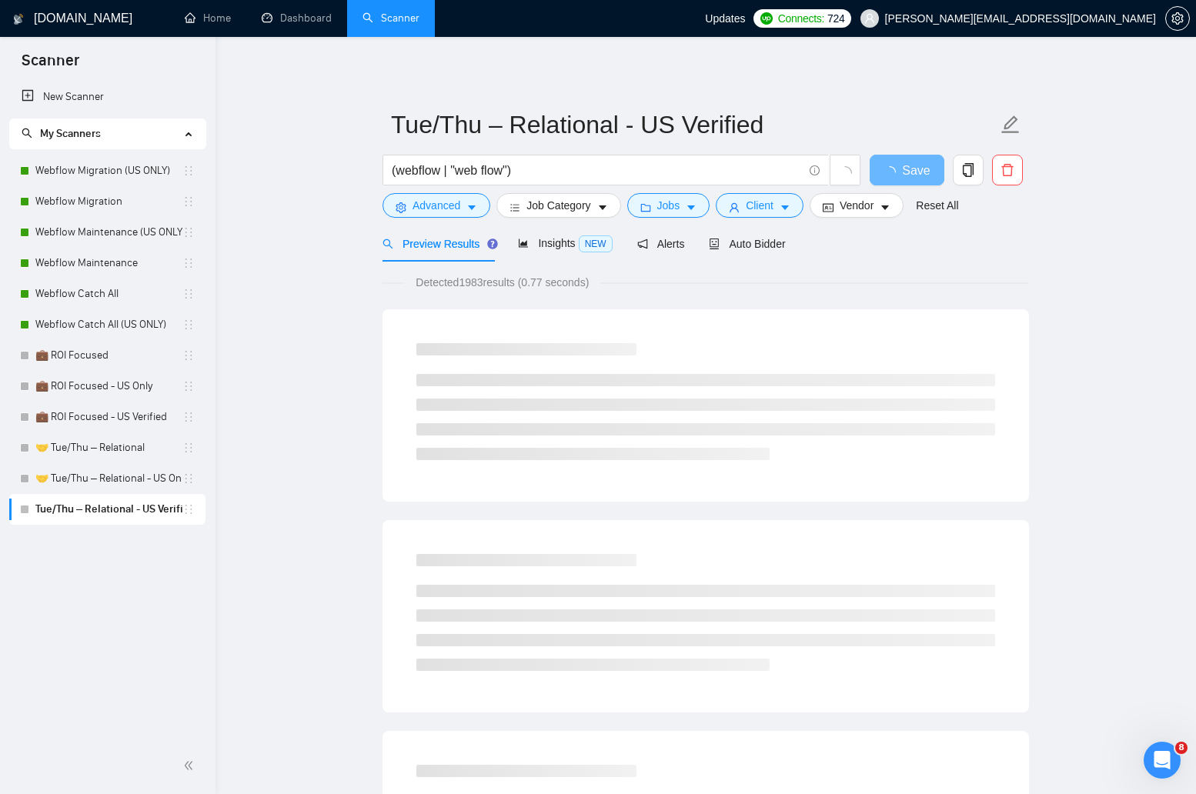
scroll to position [0, 0]
click at [577, 246] on span "Insights NEW" at bounding box center [565, 243] width 94 height 12
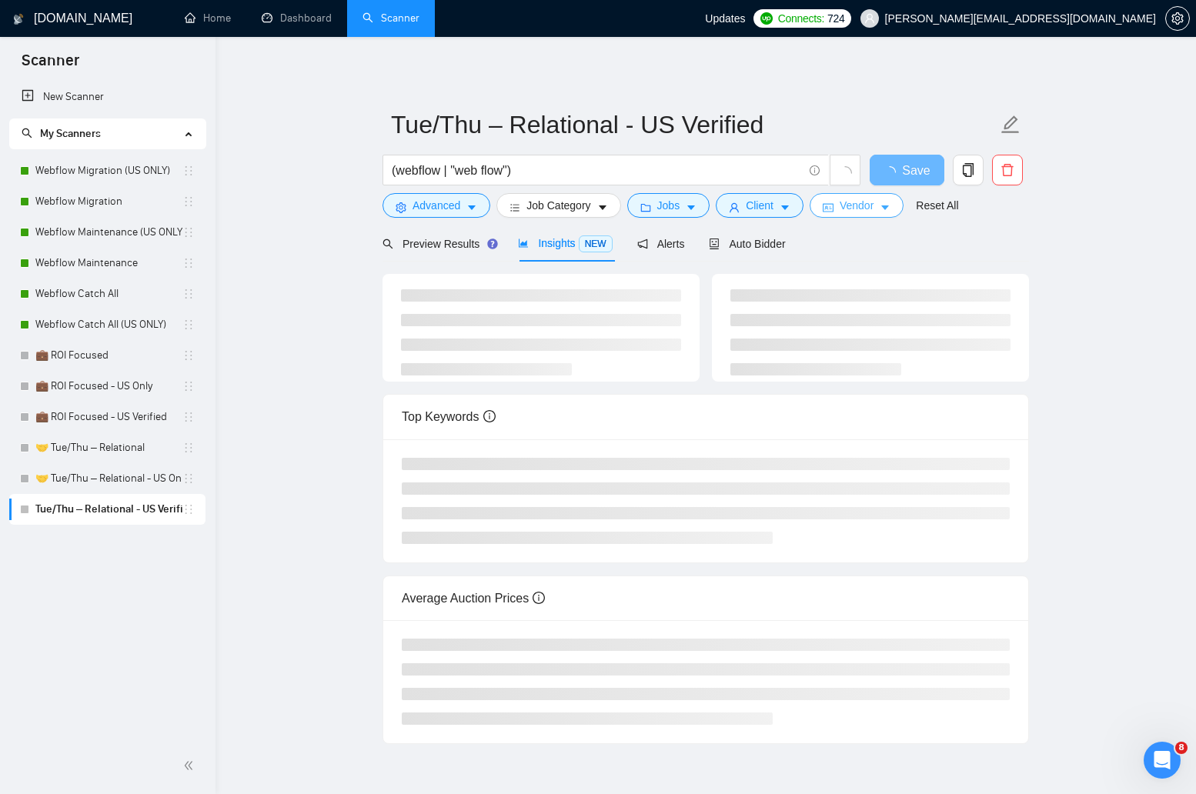
click at [873, 197] on span "Vendor" at bounding box center [857, 205] width 34 height 17
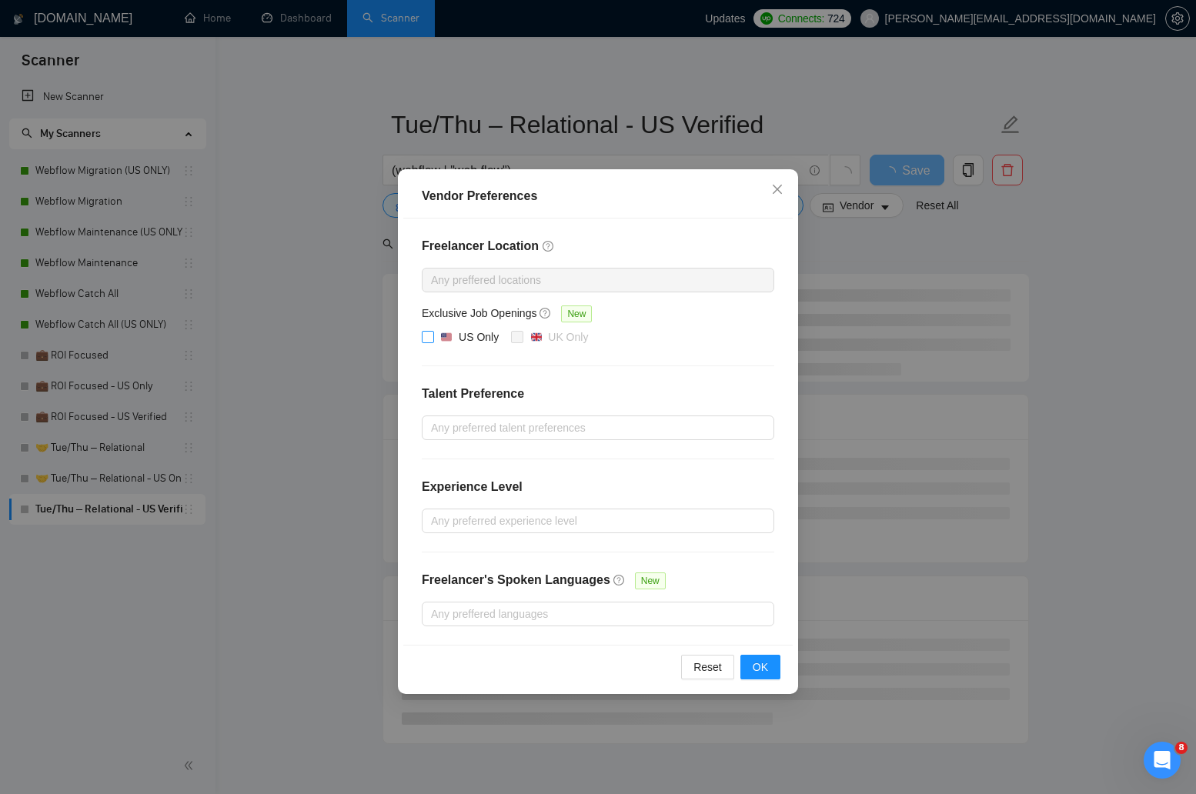
click at [463, 334] on div "US Only" at bounding box center [479, 337] width 40 height 17
click at [433, 334] on input "US Only" at bounding box center [427, 336] width 11 height 11
checkbox input "true"
click at [756, 665] on span "OK" at bounding box center [760, 667] width 15 height 17
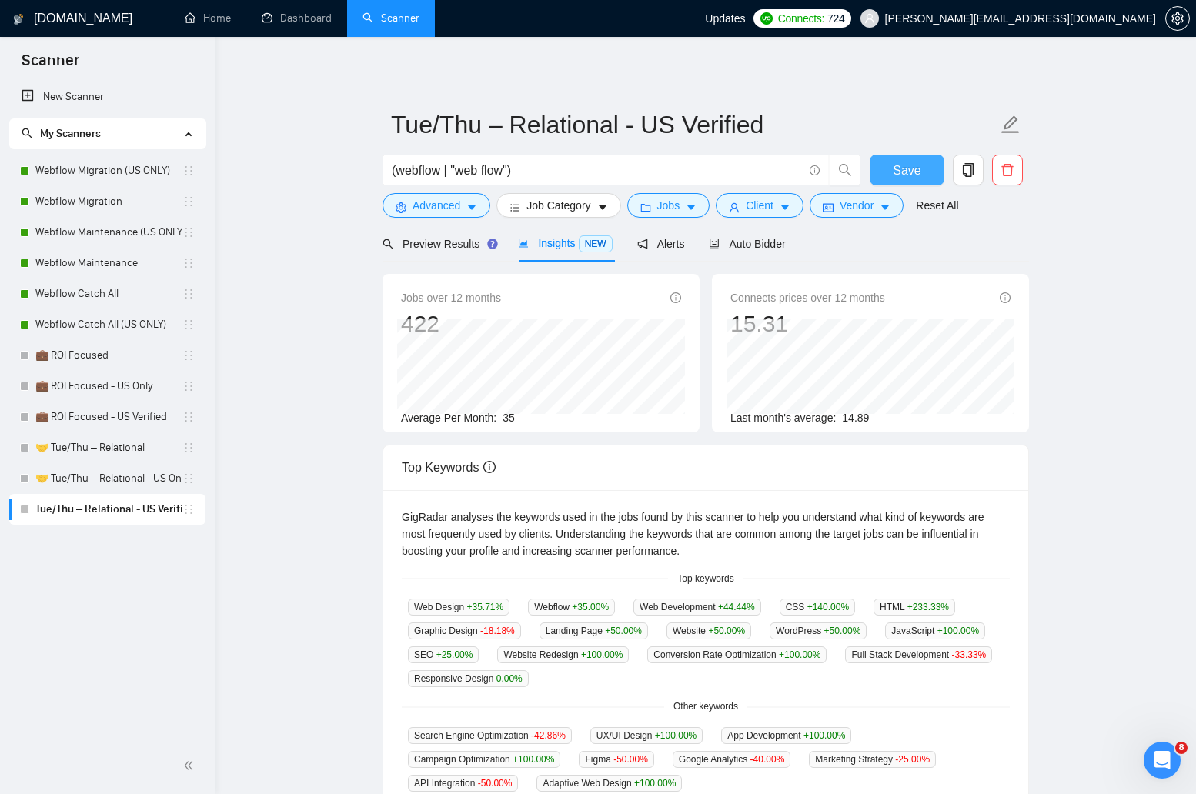
click at [911, 170] on span "Save" at bounding box center [907, 170] width 28 height 19
click at [874, 199] on span "Vendor" at bounding box center [857, 205] width 34 height 17
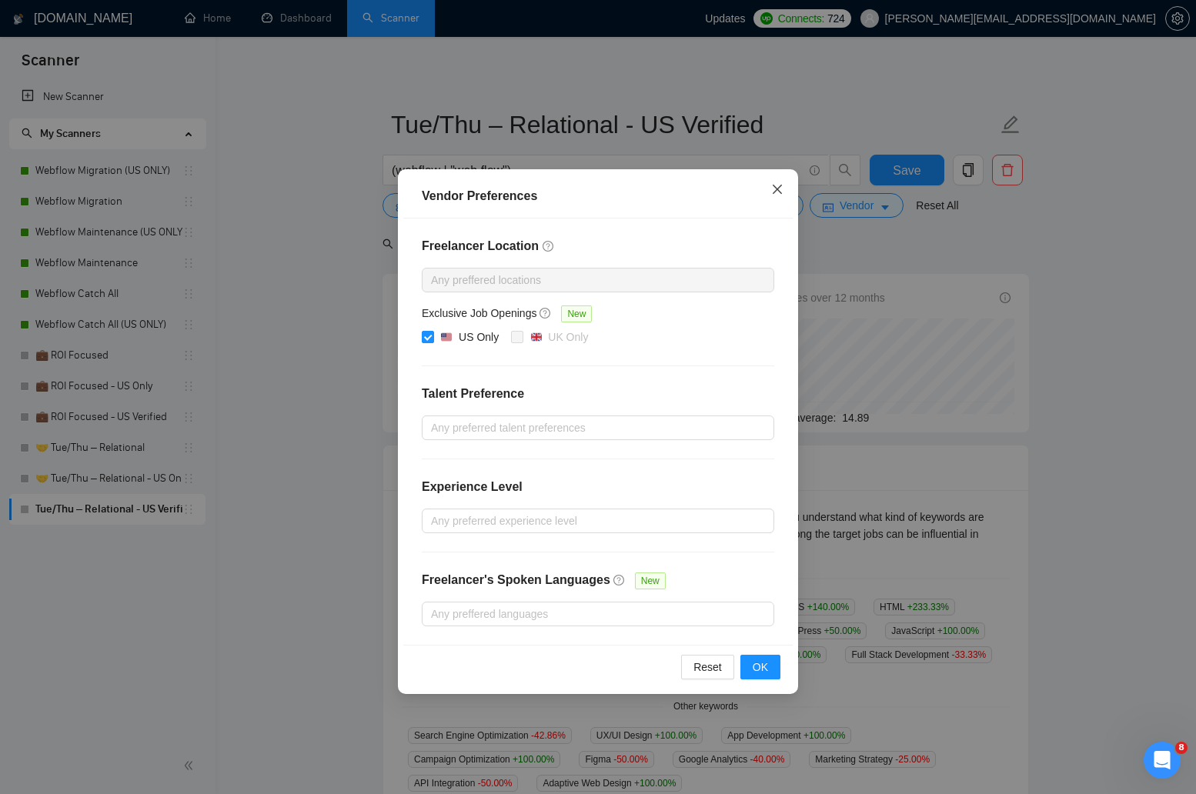
click at [782, 192] on icon "close" at bounding box center [777, 189] width 12 height 12
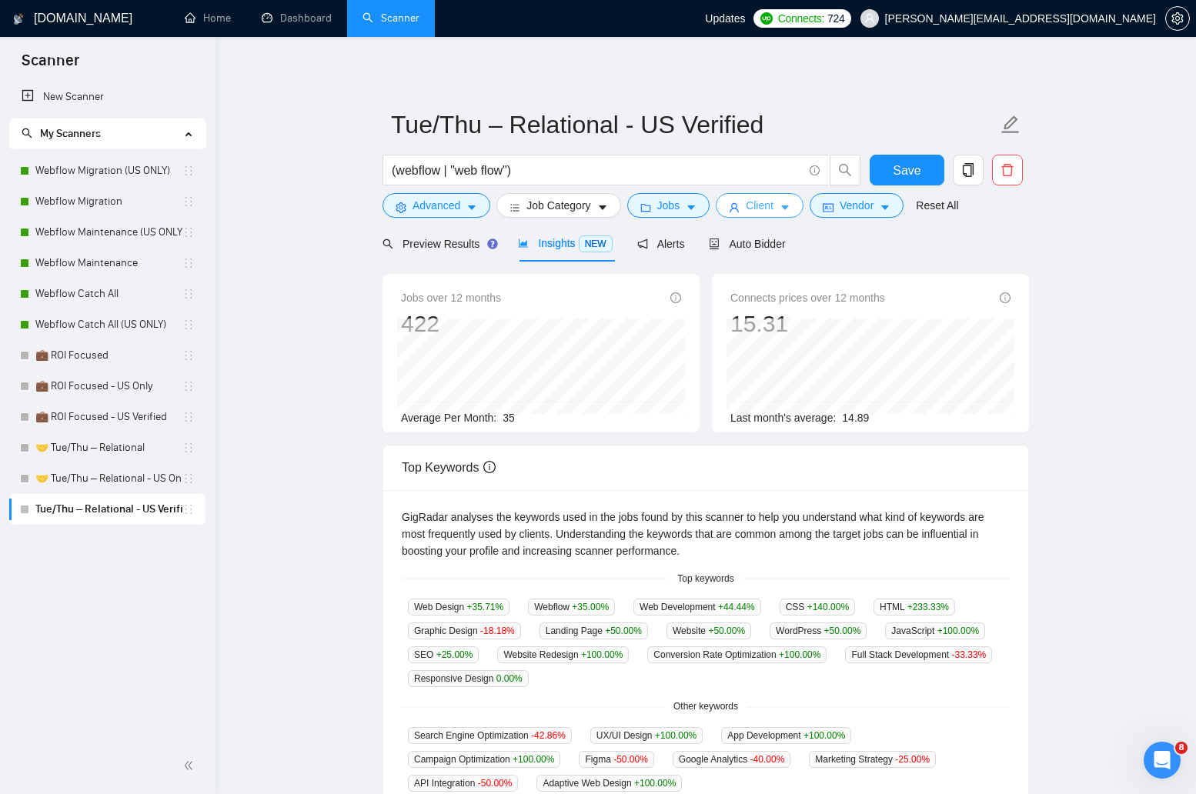
click at [774, 206] on span "Client" at bounding box center [760, 205] width 28 height 17
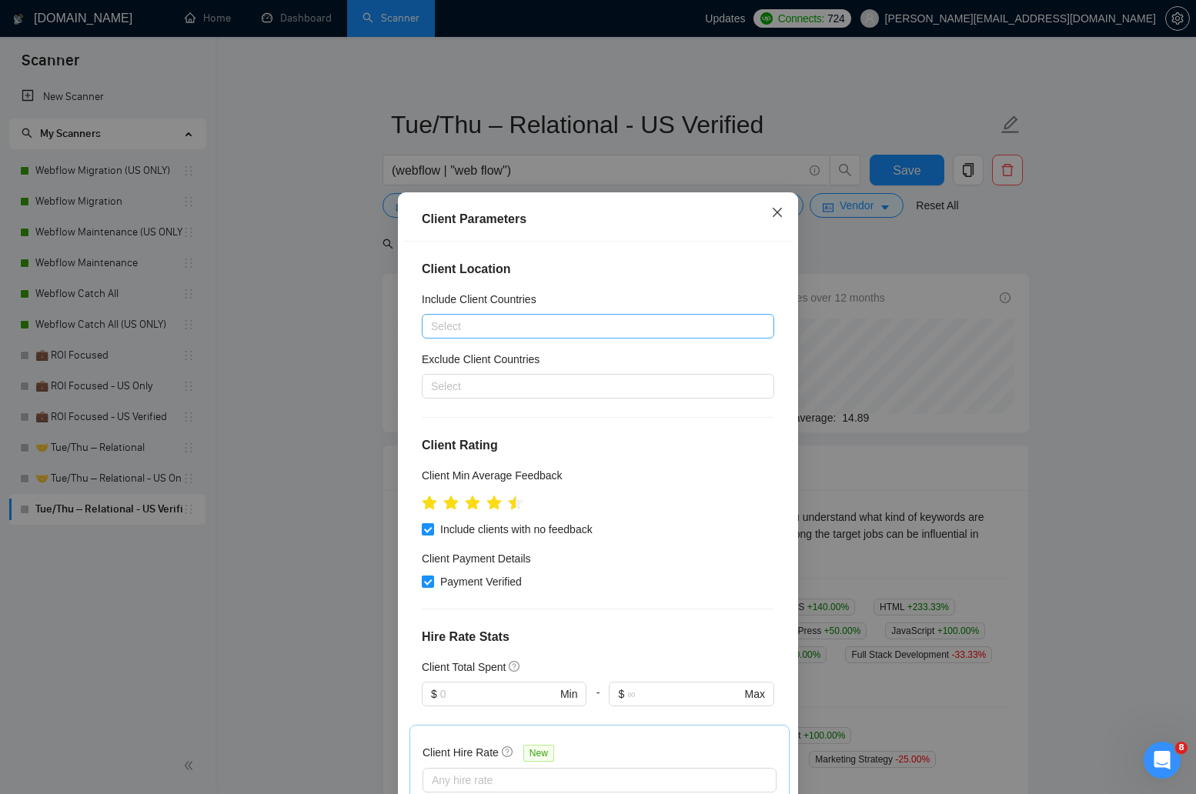
click at [782, 213] on icon "close" at bounding box center [777, 212] width 12 height 12
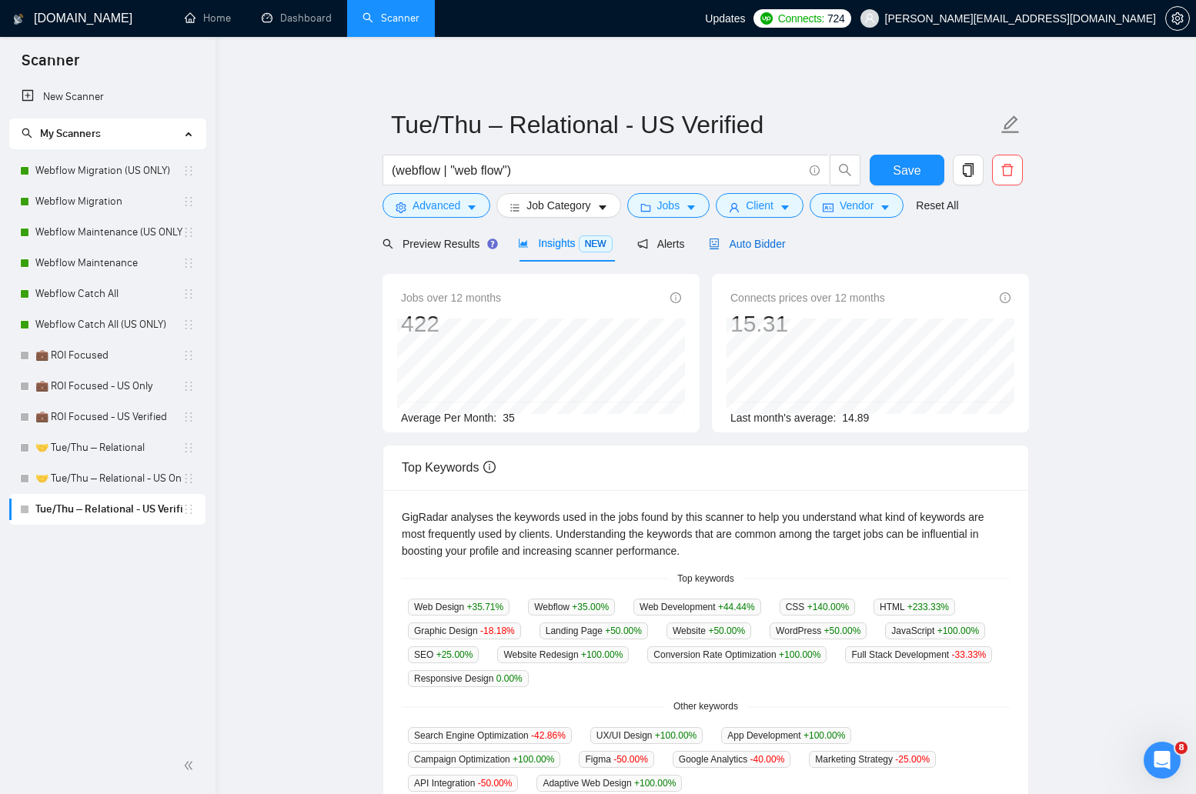
click at [750, 239] on span "Auto Bidder" at bounding box center [747, 244] width 76 height 12
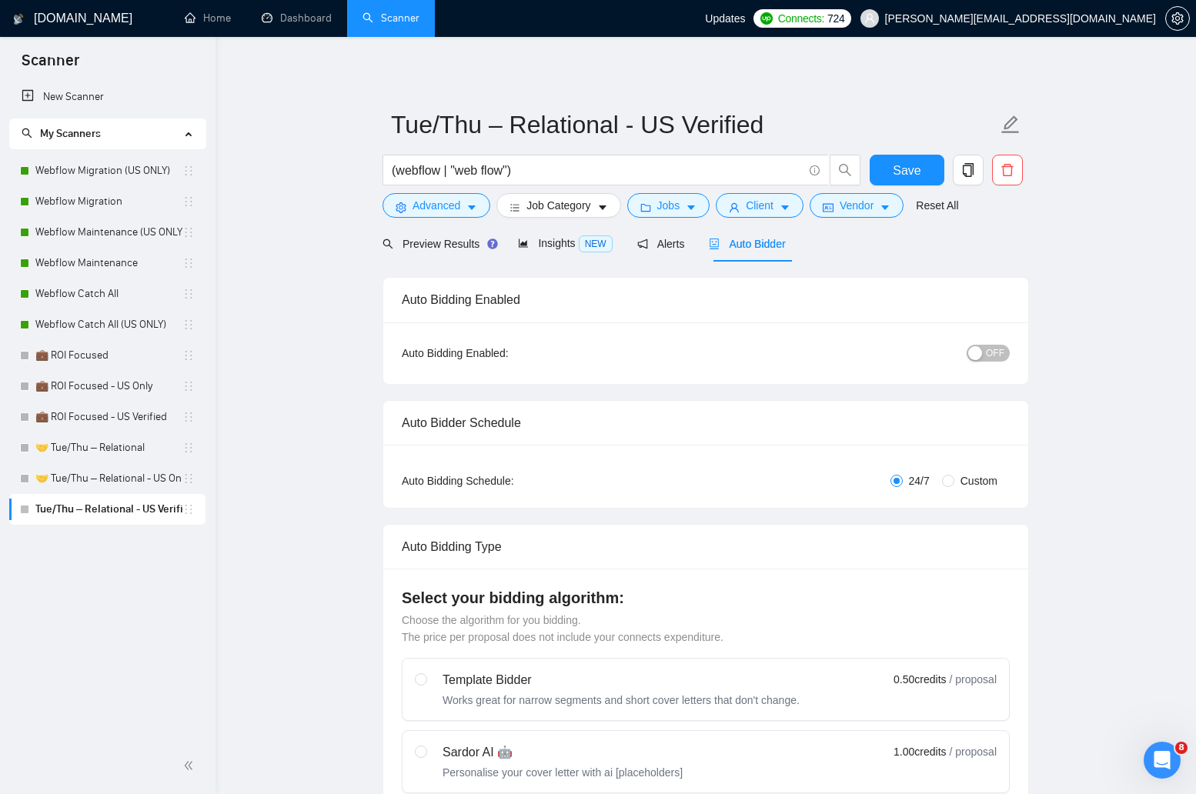
radio input "false"
radio input "true"
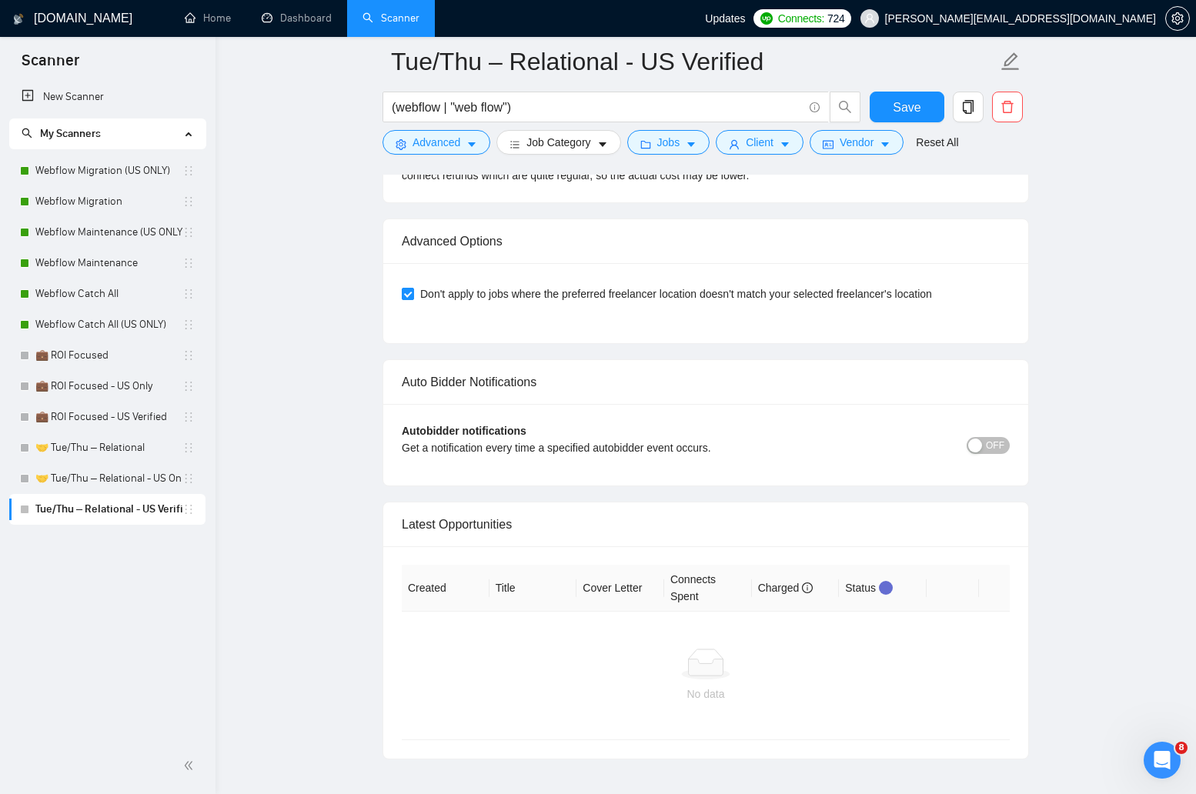
scroll to position [3762, 0]
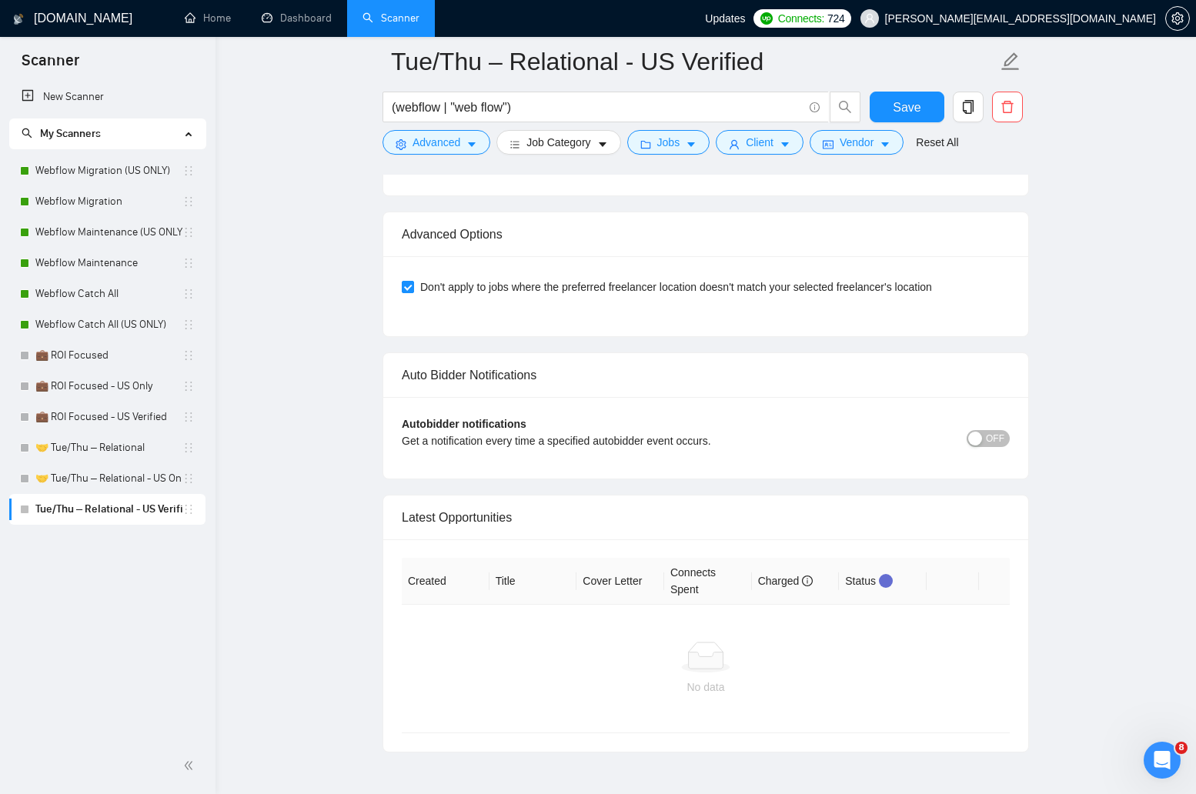
click at [988, 436] on span "OFF" at bounding box center [995, 438] width 18 height 17
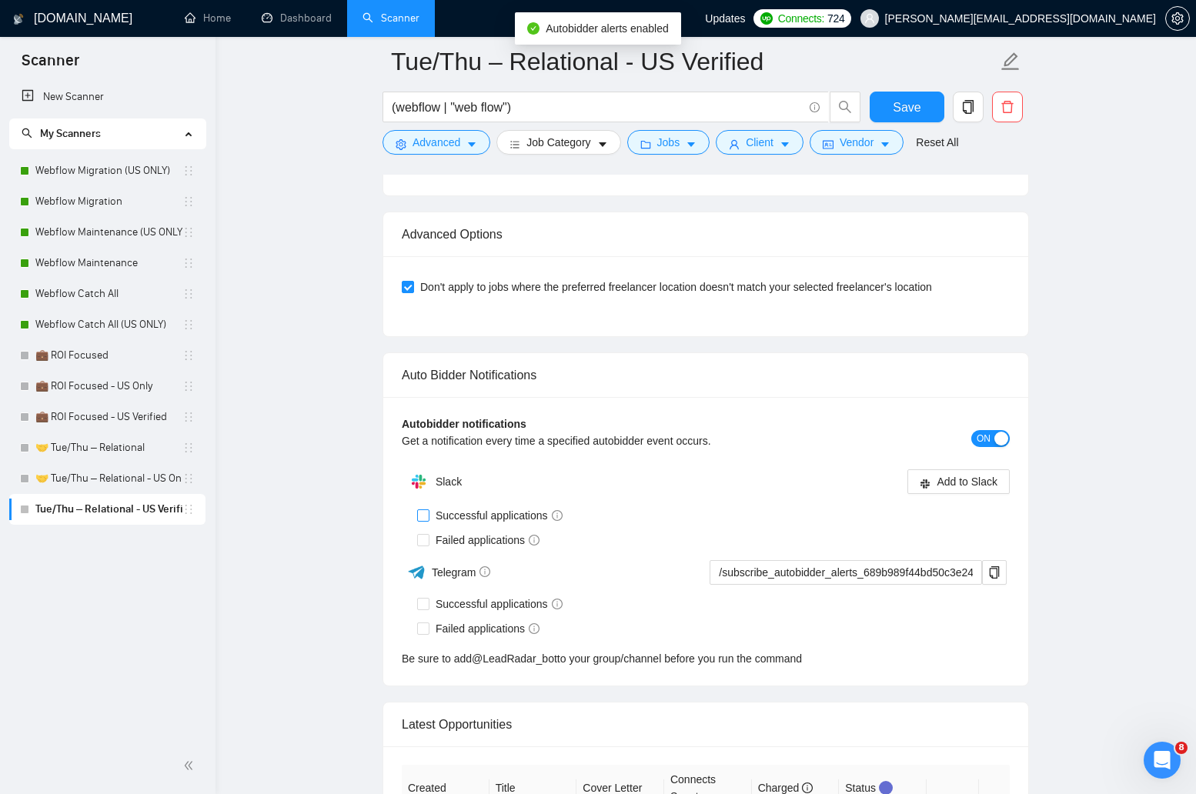
click at [420, 512] on input "Successful applications" at bounding box center [422, 515] width 11 height 11
checkbox input "true"
click at [424, 537] on input "Failed applications" at bounding box center [422, 539] width 11 height 11
checkbox input "true"
click at [938, 473] on span "Add to Slack" at bounding box center [967, 481] width 61 height 17
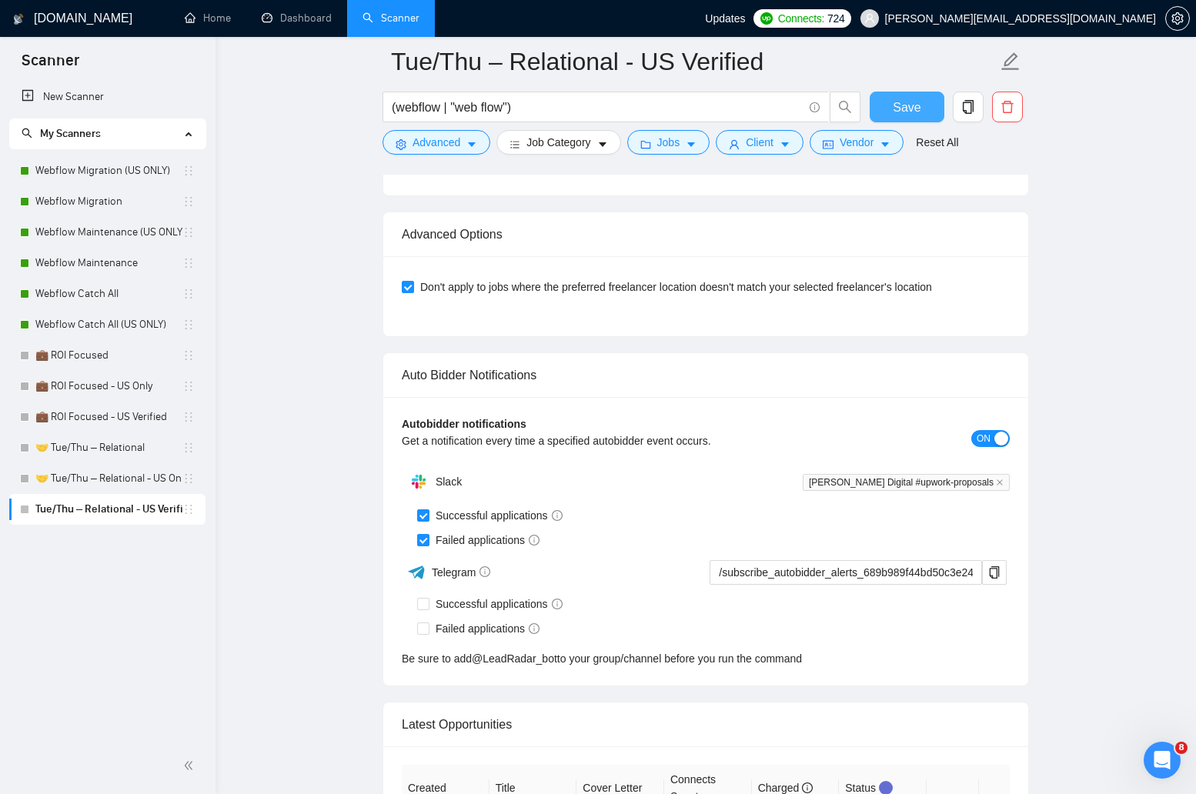
click at [918, 114] on span "Save" at bounding box center [907, 107] width 28 height 19
click at [102, 470] on link "🤝 Tue/Thu – Relational - US Only" at bounding box center [108, 478] width 147 height 31
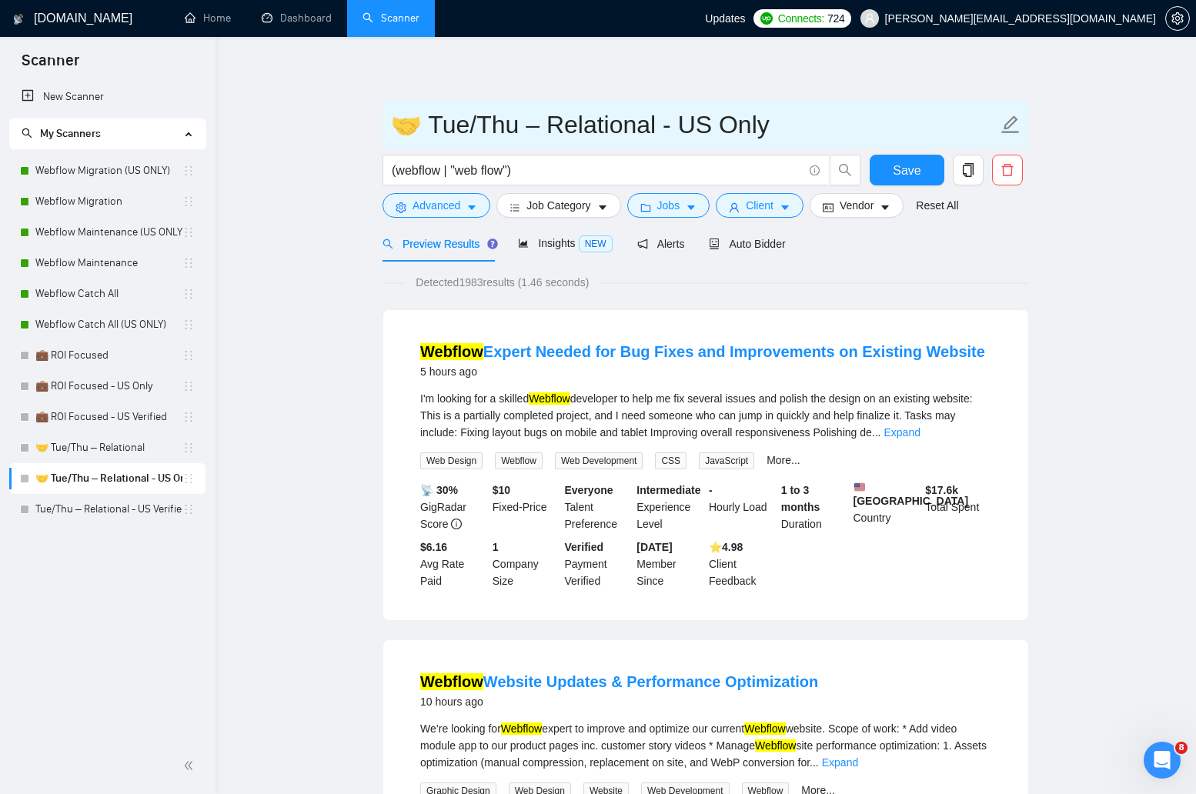
drag, startPoint x: 541, startPoint y: 127, endPoint x: 420, endPoint y: 131, distance: 121.7
click at [420, 131] on input "🤝 Tue/Thu – Relational - US Only" at bounding box center [694, 124] width 607 height 38
drag, startPoint x: 412, startPoint y: 122, endPoint x: 379, endPoint y: 122, distance: 33.1
type input "🤝 Relational - US Only"
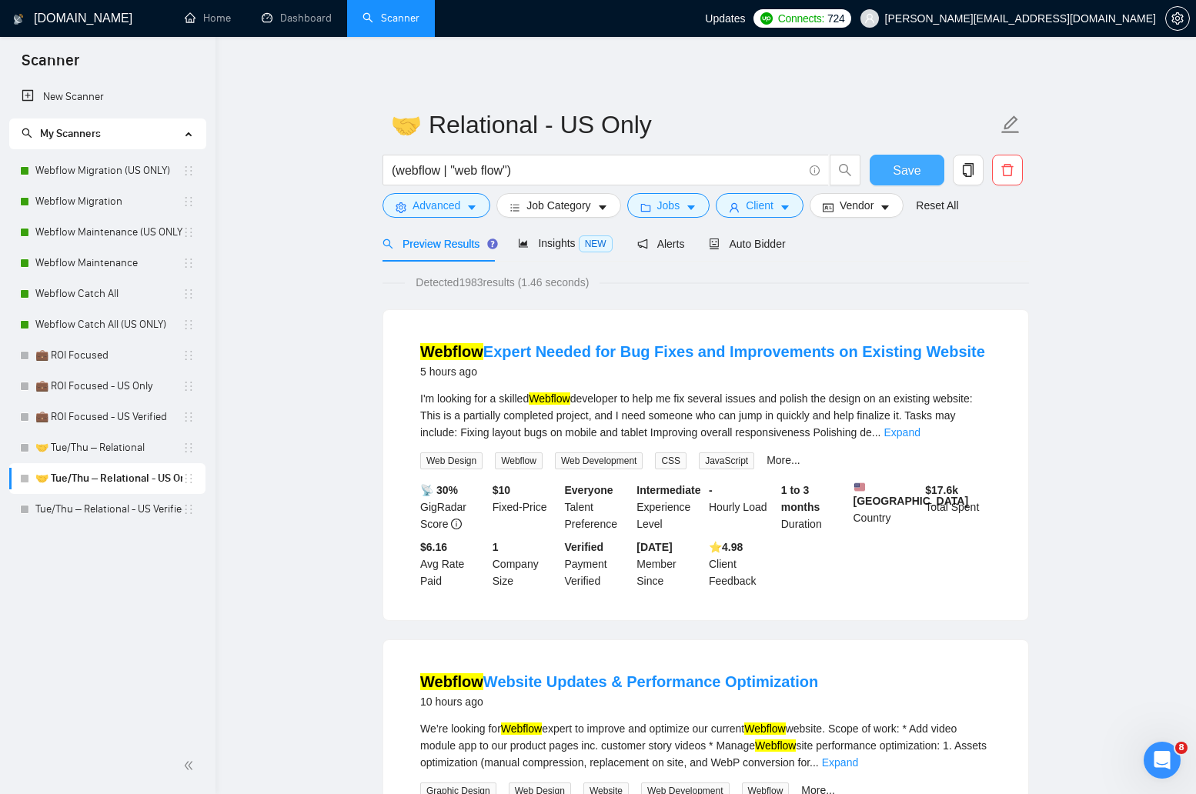
click at [889, 168] on button "Save" at bounding box center [907, 170] width 75 height 31
click at [72, 448] on link "🤝 Tue/Thu – Relational" at bounding box center [108, 448] width 147 height 31
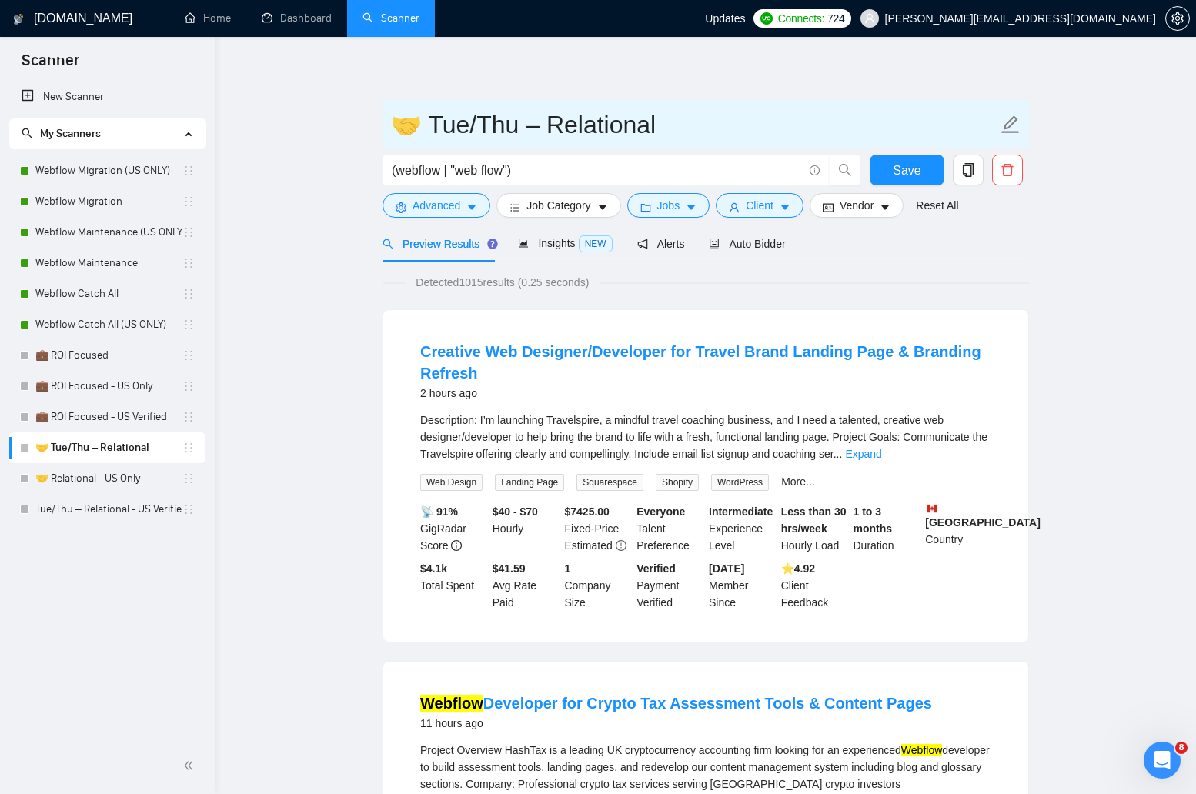
drag, startPoint x: 537, startPoint y: 124, endPoint x: 423, endPoint y: 120, distance: 114.8
click at [423, 120] on input "🤝 Tue/Thu – Relational" at bounding box center [694, 124] width 607 height 38
type input "🤝 Relational"
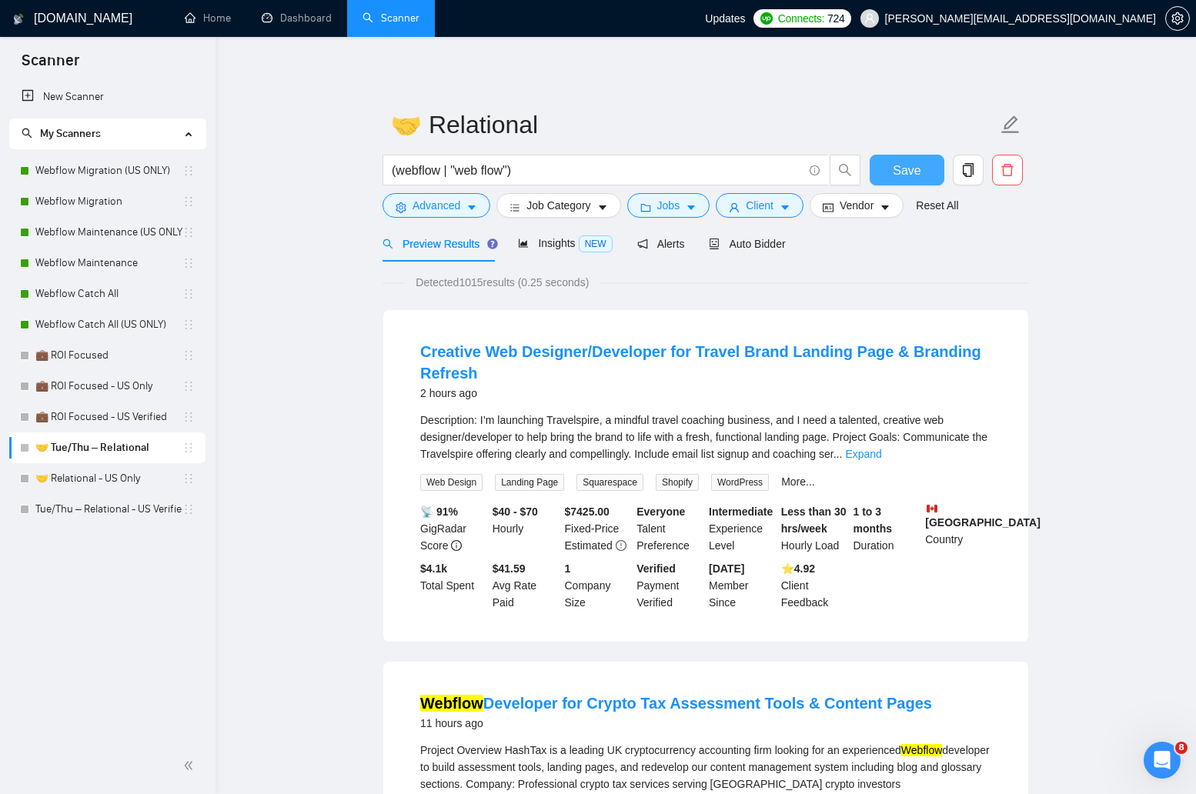
click at [887, 164] on button "Save" at bounding box center [907, 170] width 75 height 31
click at [99, 508] on link "Tue/Thu – Relational - US Verified" at bounding box center [108, 509] width 147 height 31
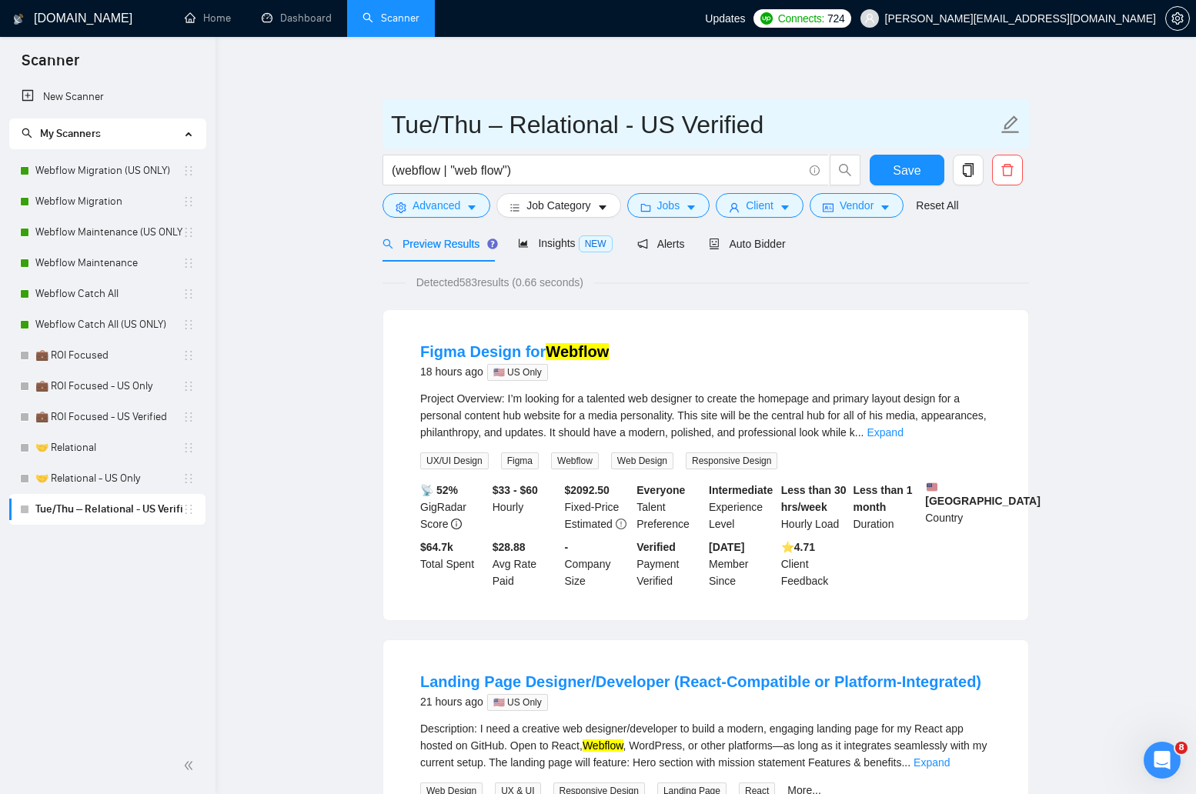
drag, startPoint x: 503, startPoint y: 125, endPoint x: 354, endPoint y: 119, distance: 149.4
paste input "🤝"
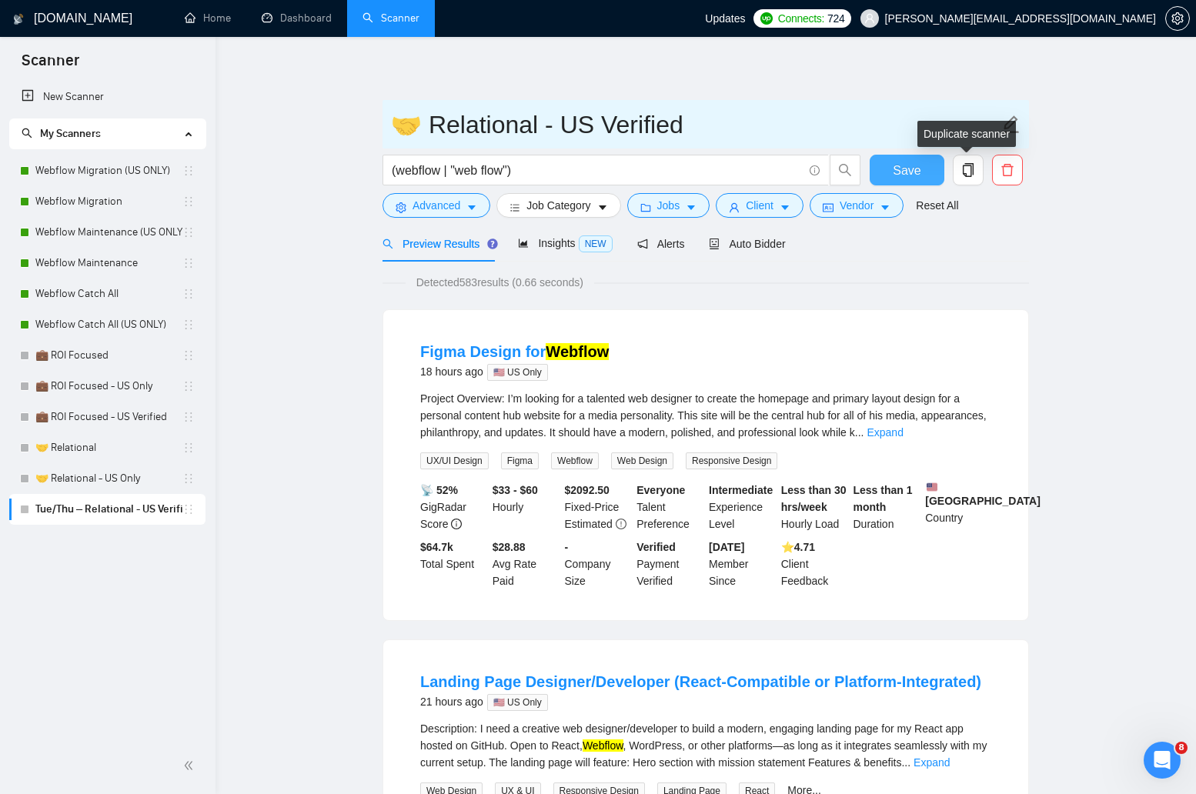
type input "🤝 Relational - US Verified"
click at [903, 179] on span "Save" at bounding box center [907, 170] width 28 height 19
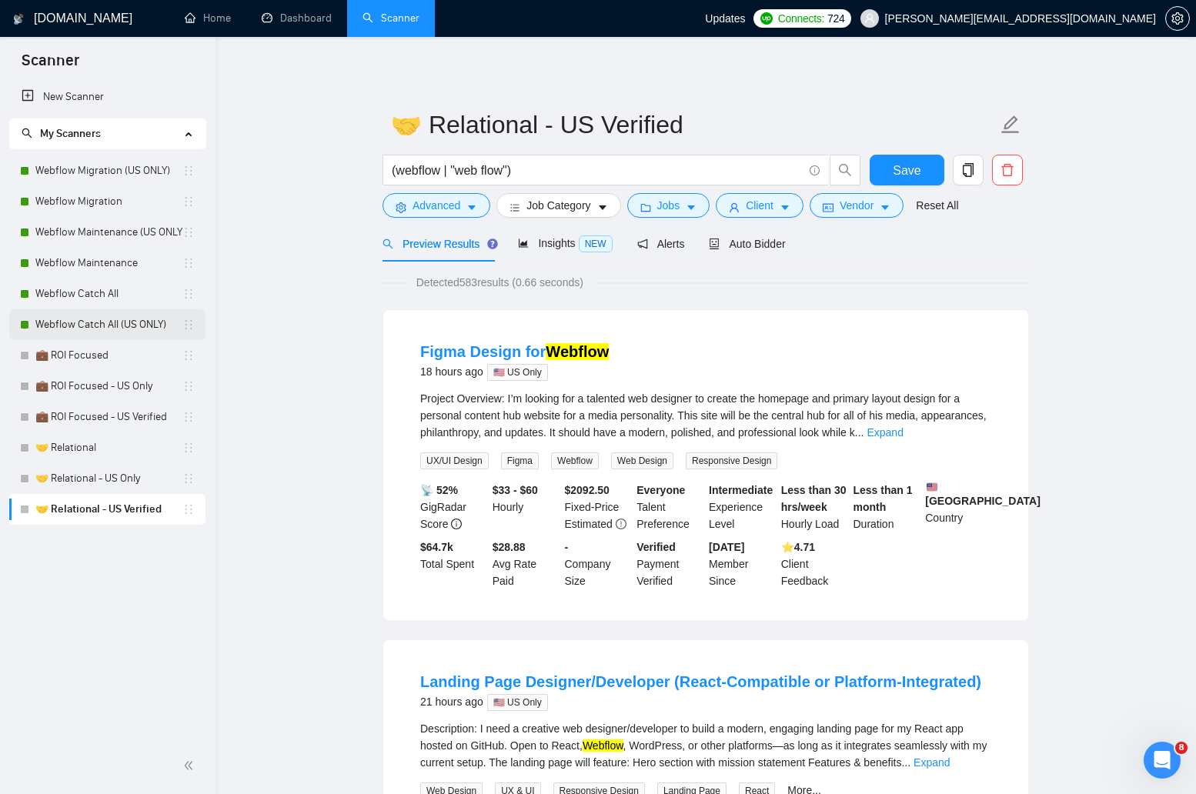
click at [110, 333] on link "Webflow Catch All (US ONLY)" at bounding box center [108, 324] width 147 height 31
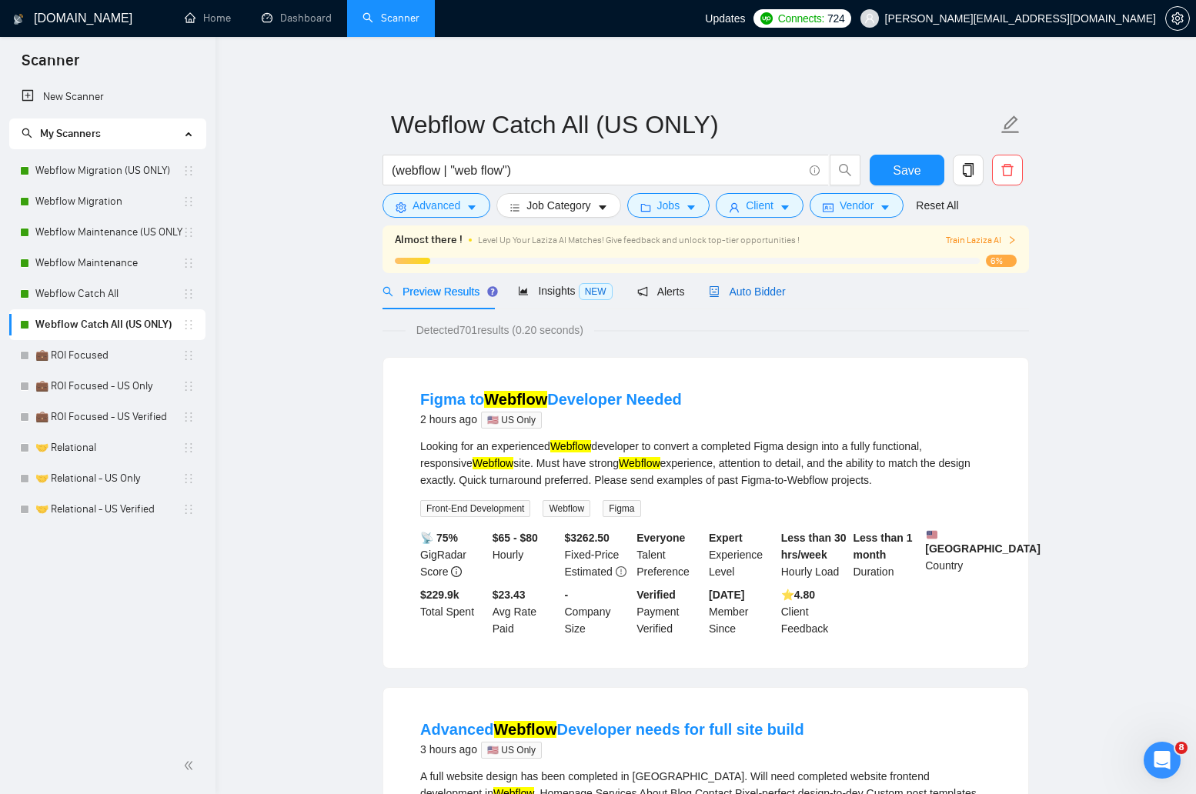
click at [783, 283] on div "Auto Bidder" at bounding box center [747, 291] width 76 height 17
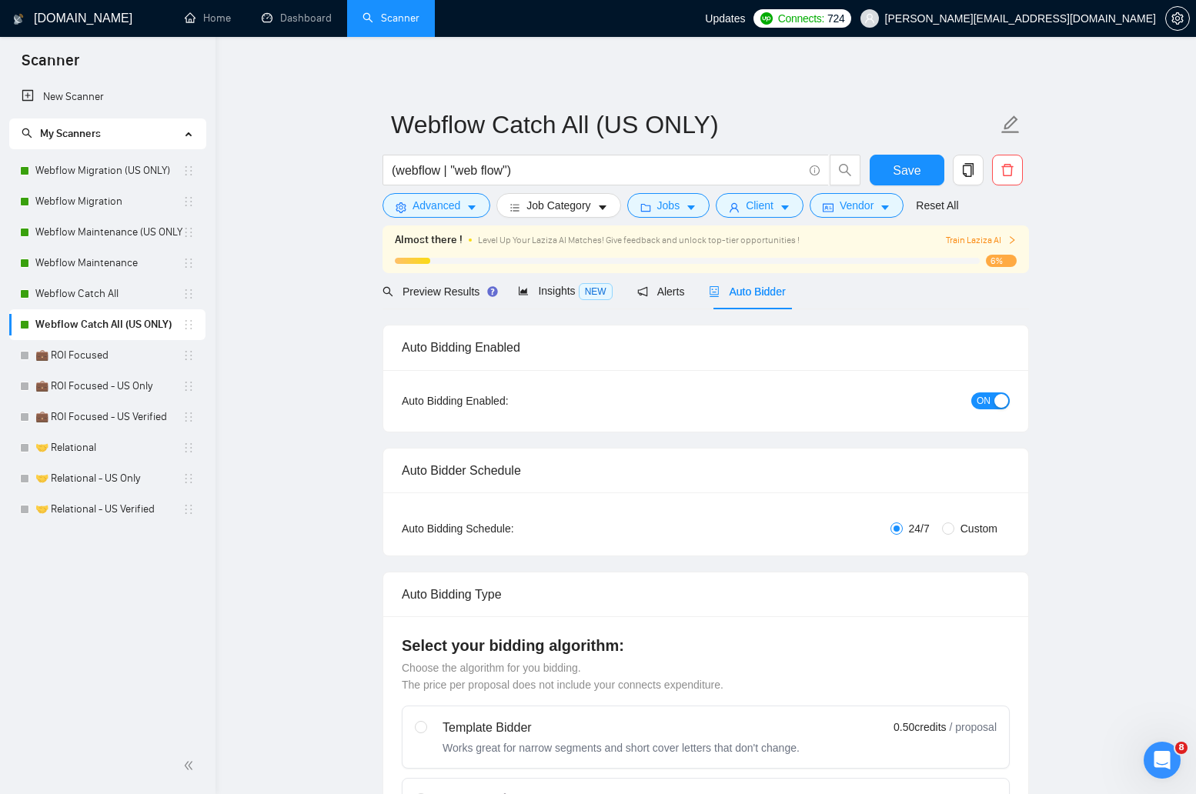
checkbox input "true"
click at [989, 402] on span "ON" at bounding box center [984, 401] width 14 height 17
click at [72, 294] on link "Webflow Catch All" at bounding box center [108, 294] width 147 height 31
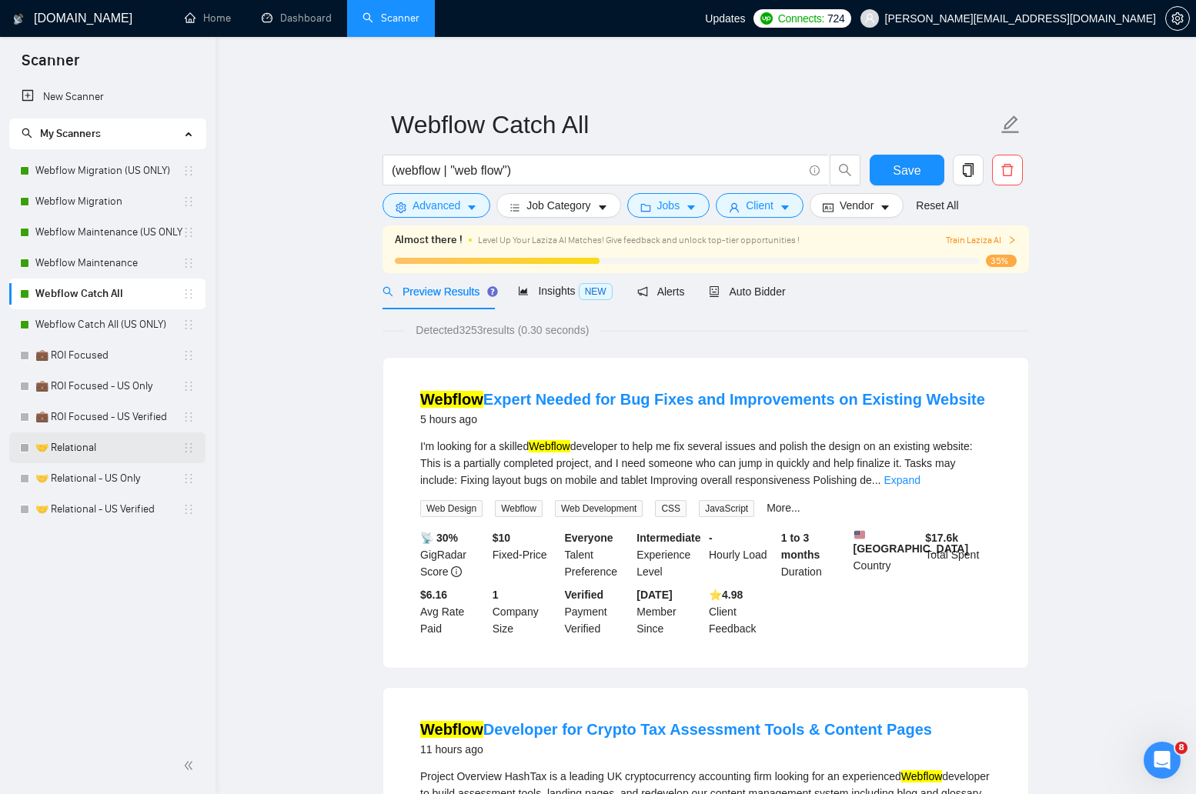
click at [144, 443] on link "🤝 Relational" at bounding box center [108, 448] width 147 height 31
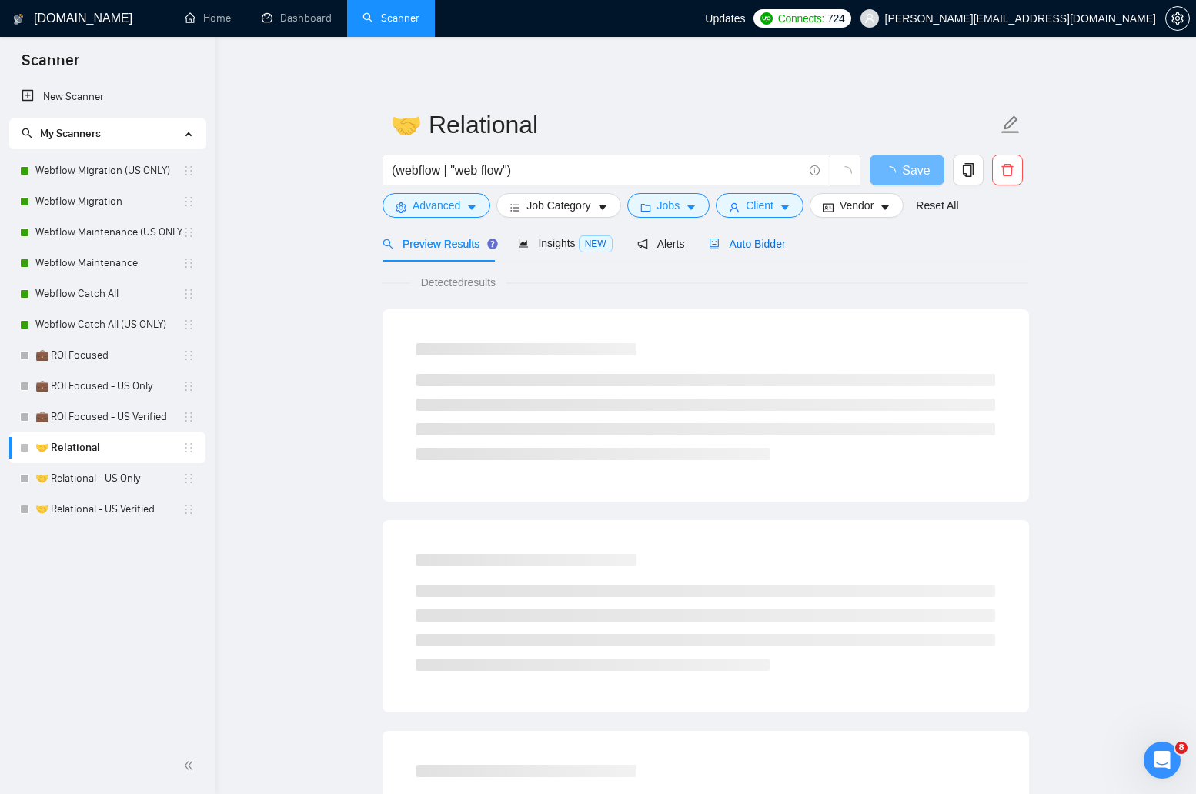
click at [767, 243] on span "Auto Bidder" at bounding box center [747, 244] width 76 height 12
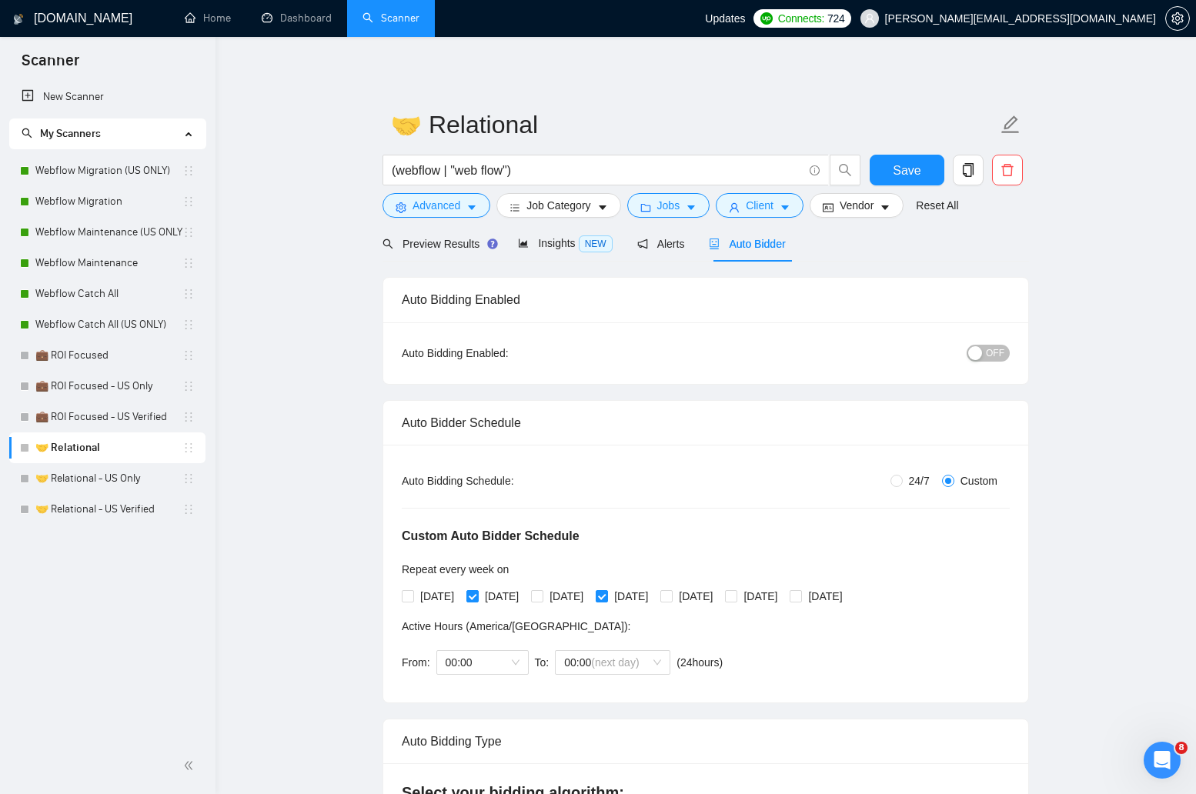
click at [989, 359] on span "OFF" at bounding box center [995, 353] width 18 height 17
click at [910, 161] on span "Save" at bounding box center [907, 170] width 28 height 19
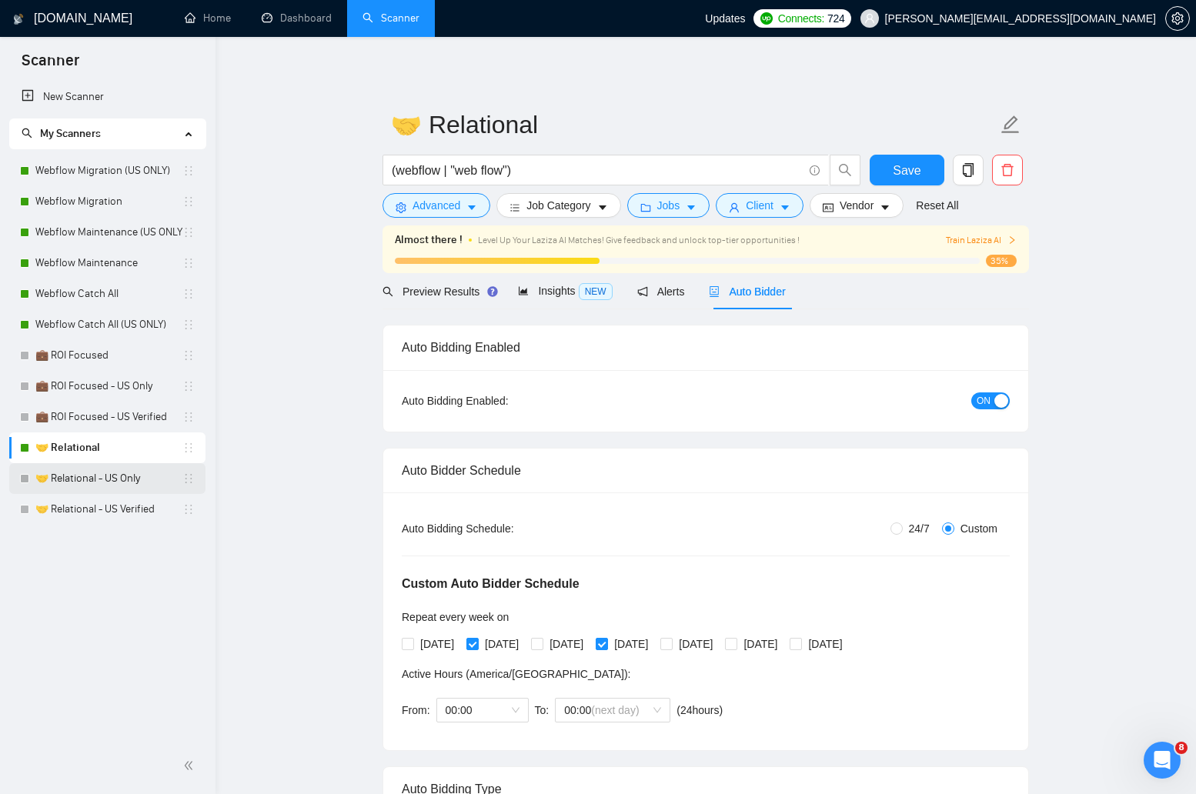
click at [147, 479] on link "🤝 Relational - US Only" at bounding box center [108, 478] width 147 height 31
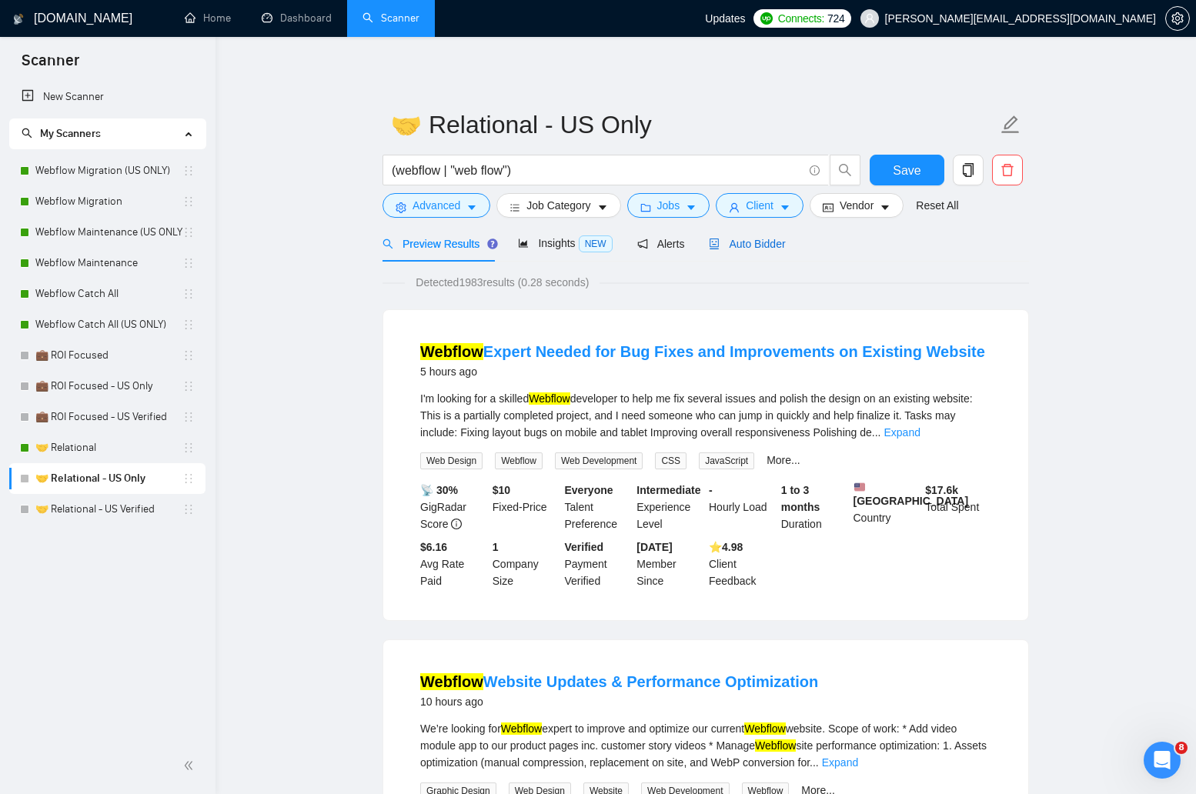
click at [777, 244] on span "Auto Bidder" at bounding box center [747, 244] width 76 height 12
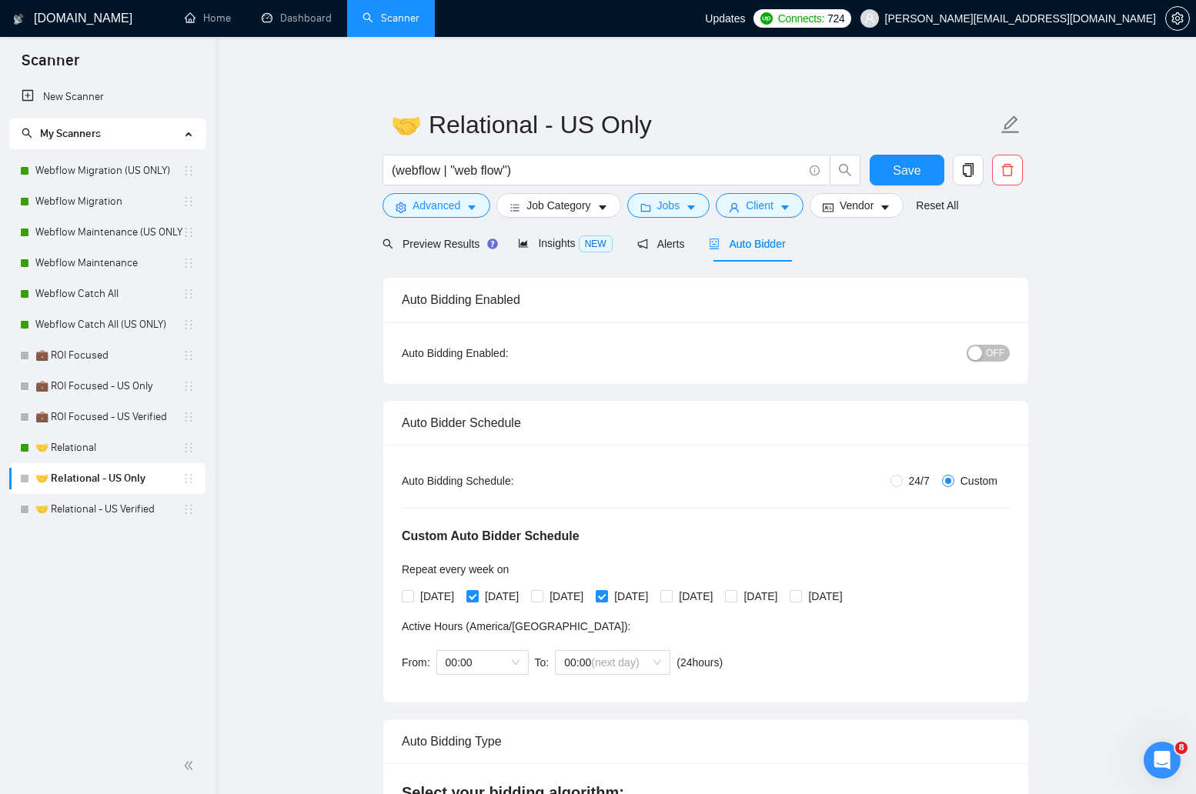
click at [983, 350] on button "OFF" at bounding box center [988, 353] width 43 height 17
click at [71, 514] on link "🤝 Relational - US Verified" at bounding box center [108, 509] width 147 height 31
click at [899, 161] on span "Save" at bounding box center [907, 170] width 28 height 19
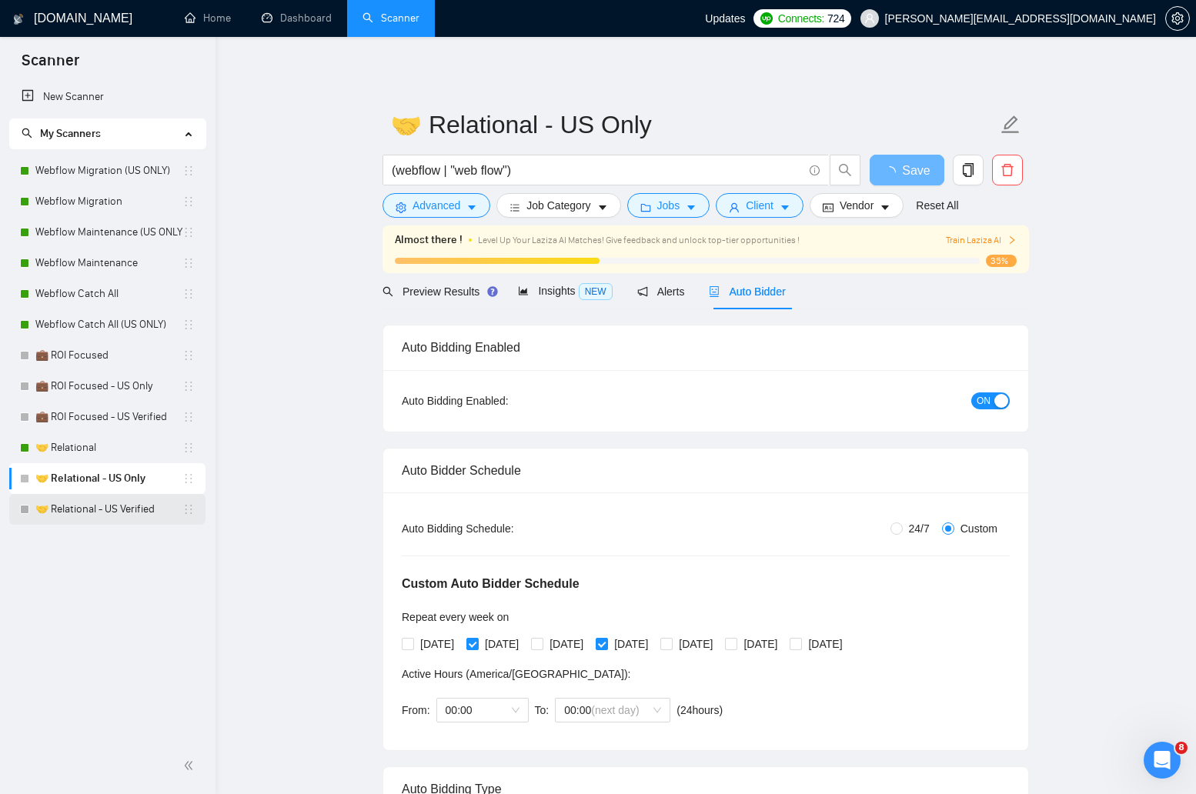
click at [90, 513] on link "🤝 Relational - US Verified" at bounding box center [108, 509] width 147 height 31
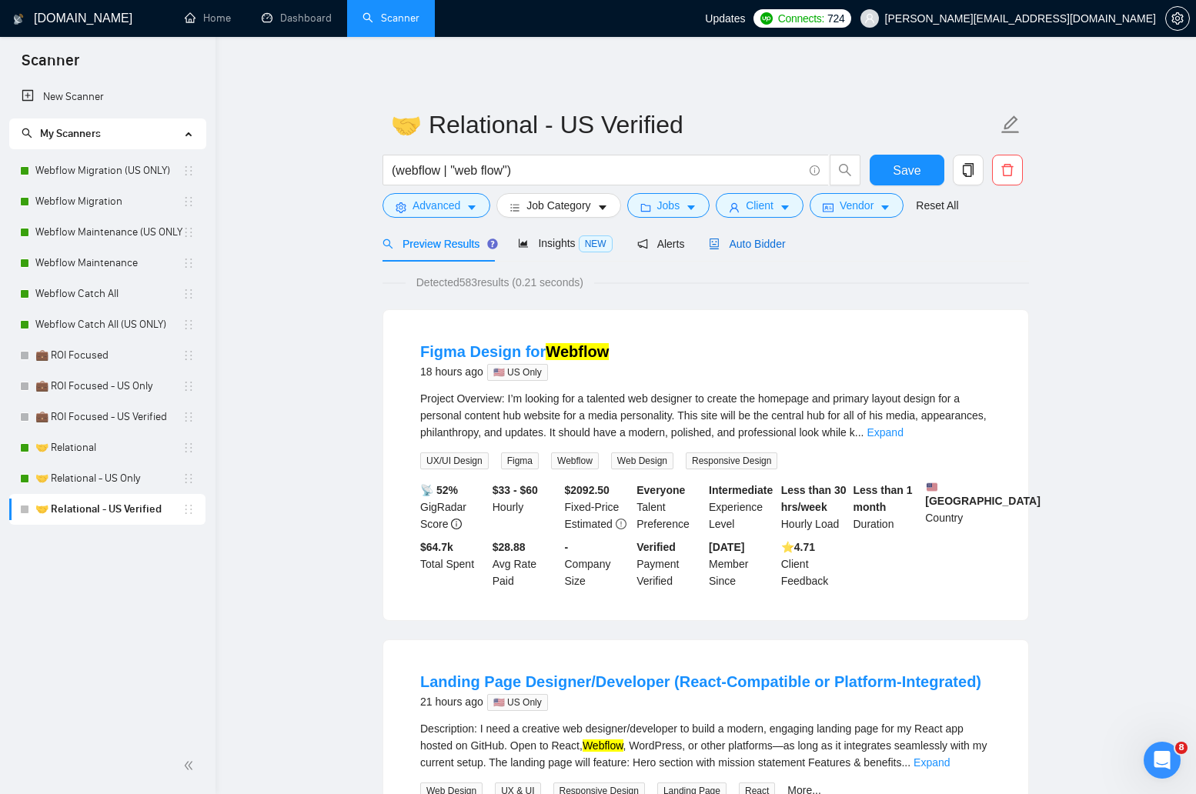
click at [759, 238] on span "Auto Bidder" at bounding box center [747, 244] width 76 height 12
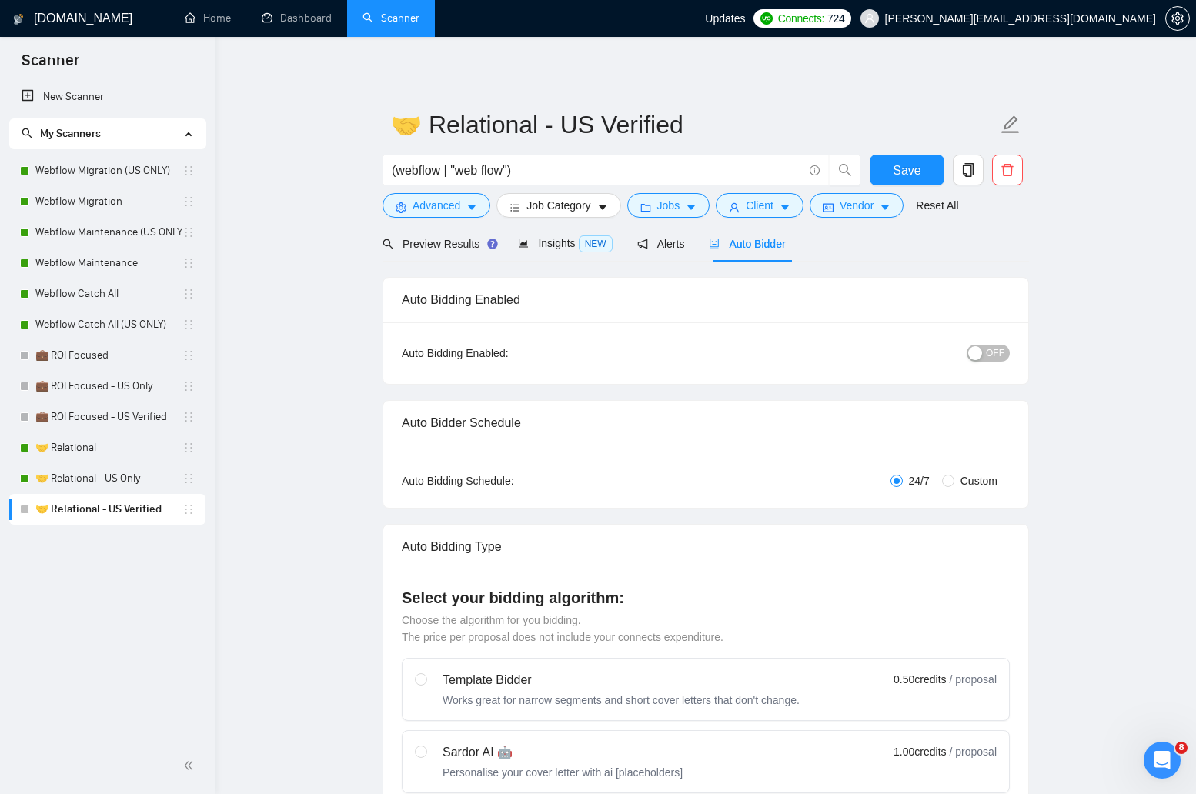
radio input "false"
radio input "true"
checkbox input "true"
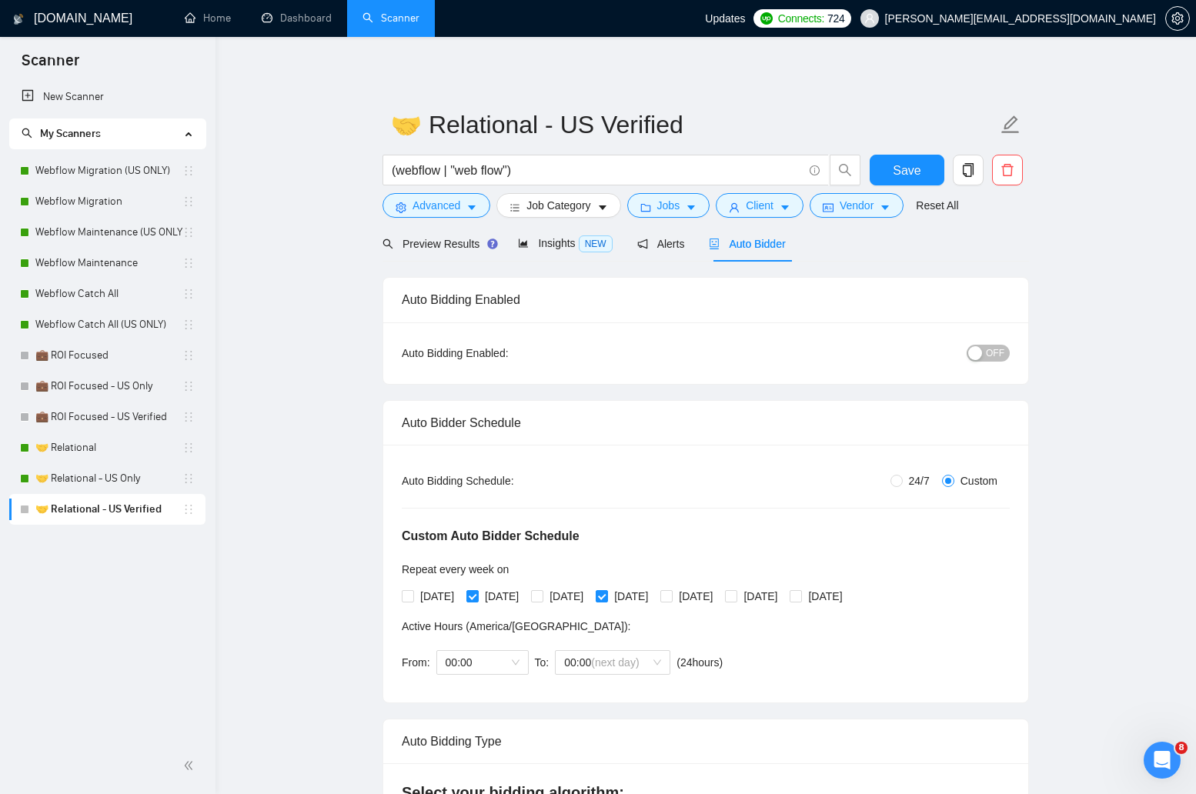
click at [991, 354] on span "OFF" at bounding box center [995, 353] width 18 height 17
click at [918, 166] on span "Save" at bounding box center [907, 170] width 28 height 19
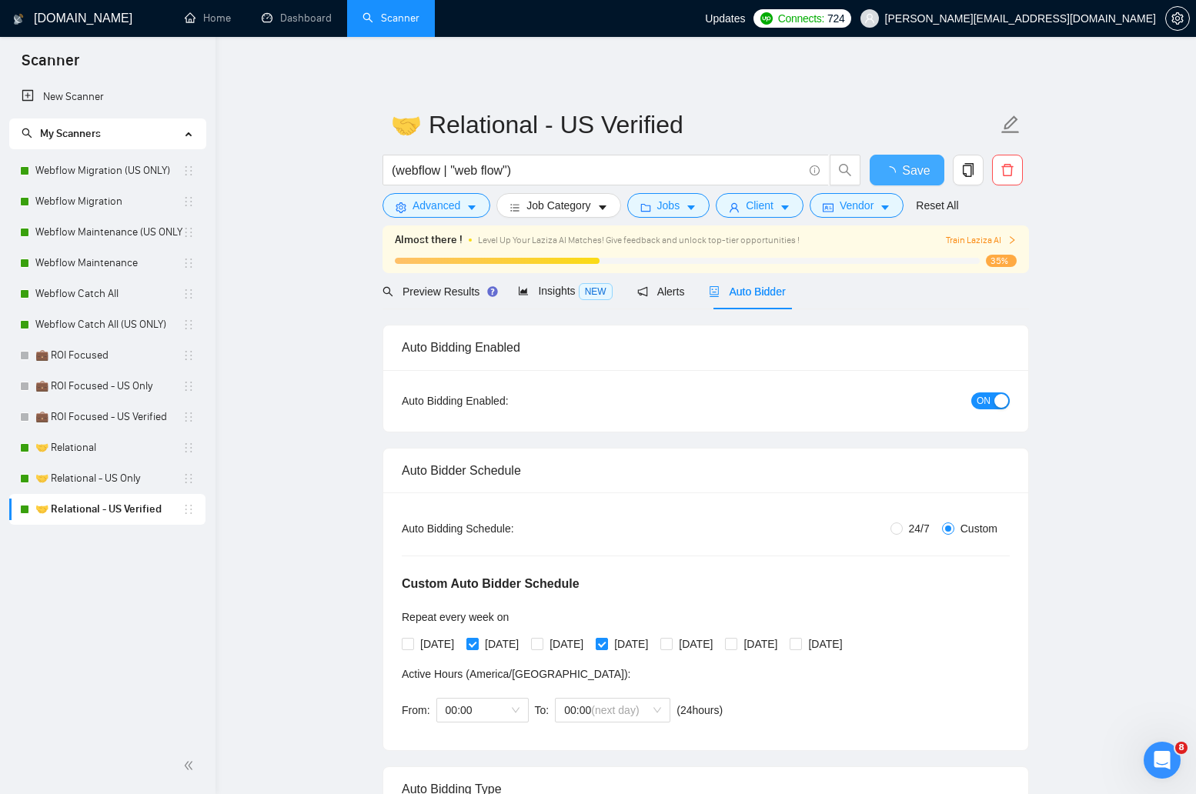
checkbox input "true"
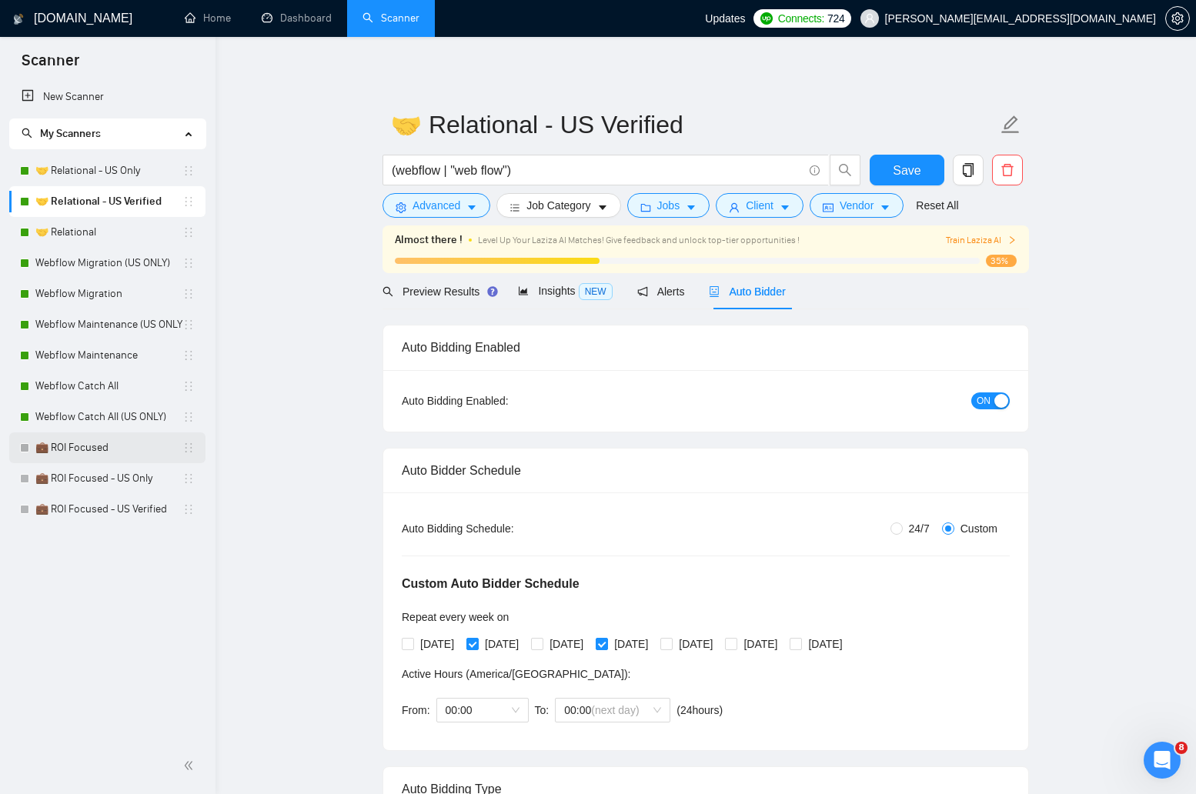
click at [142, 456] on link "💼 ROI Focused" at bounding box center [108, 448] width 147 height 31
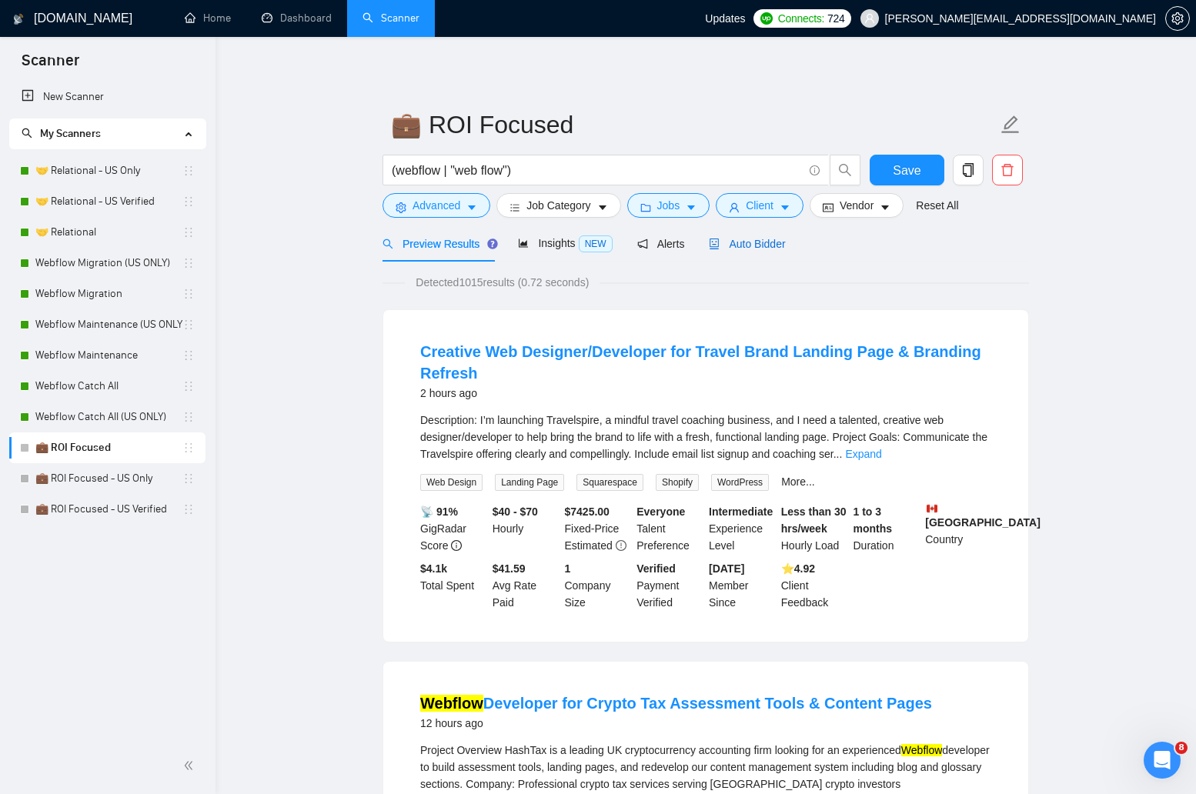
click at [756, 245] on span "Auto Bidder" at bounding box center [747, 244] width 76 height 12
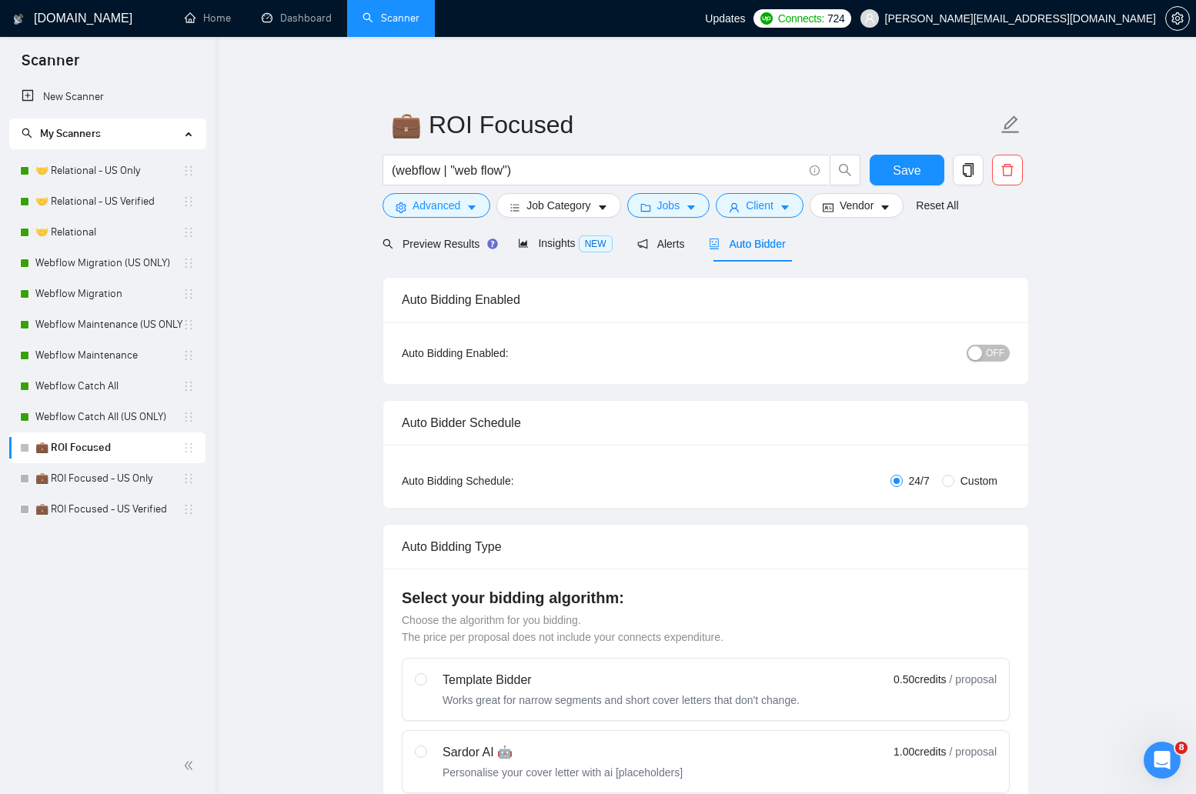
radio input "false"
radio input "true"
checkbox input "true"
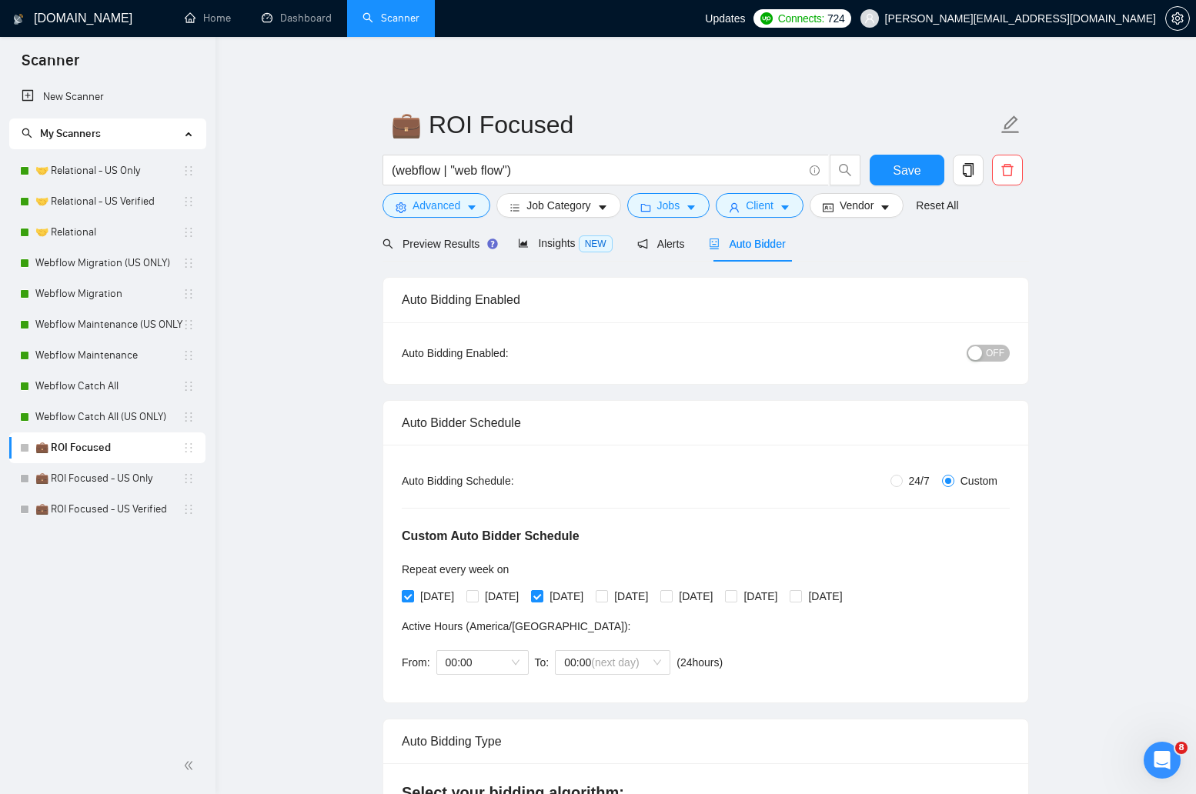
click at [988, 355] on span "OFF" at bounding box center [995, 353] width 18 height 17
click at [898, 162] on span "Save" at bounding box center [907, 170] width 28 height 19
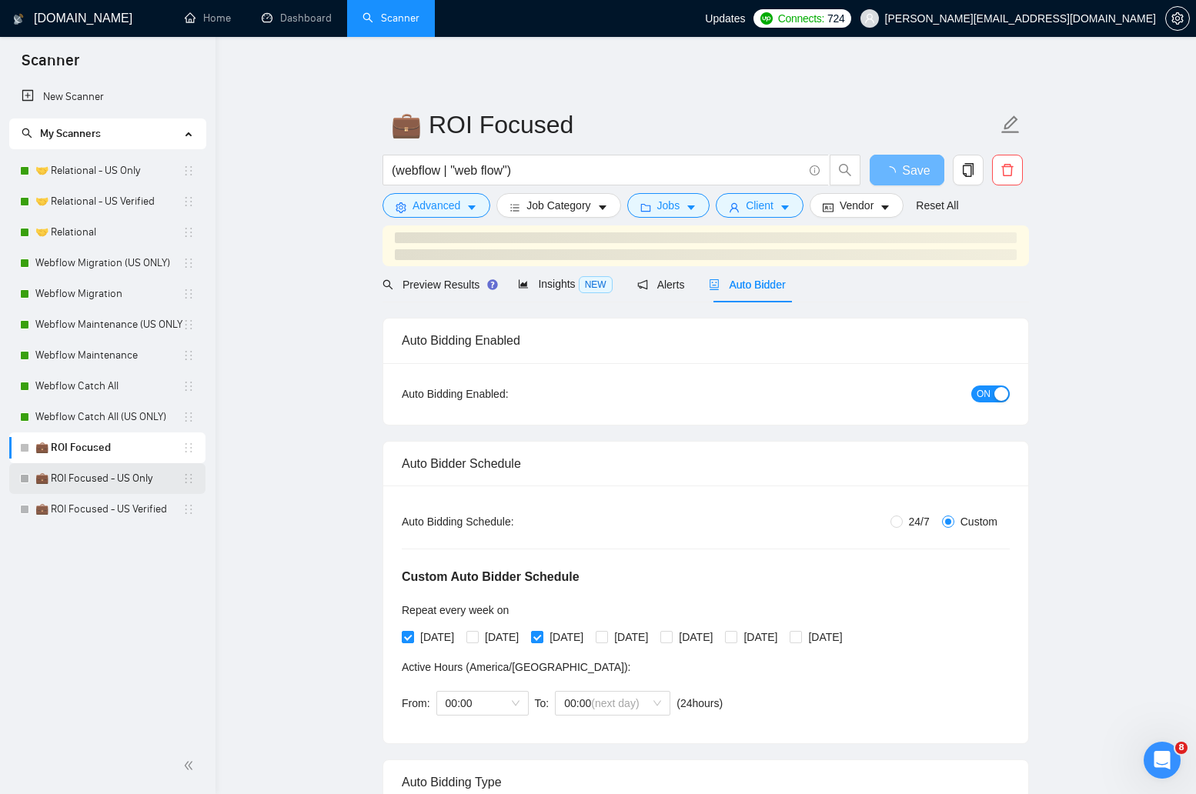
click at [119, 483] on link "💼 ROI Focused - US Only" at bounding box center [108, 478] width 147 height 31
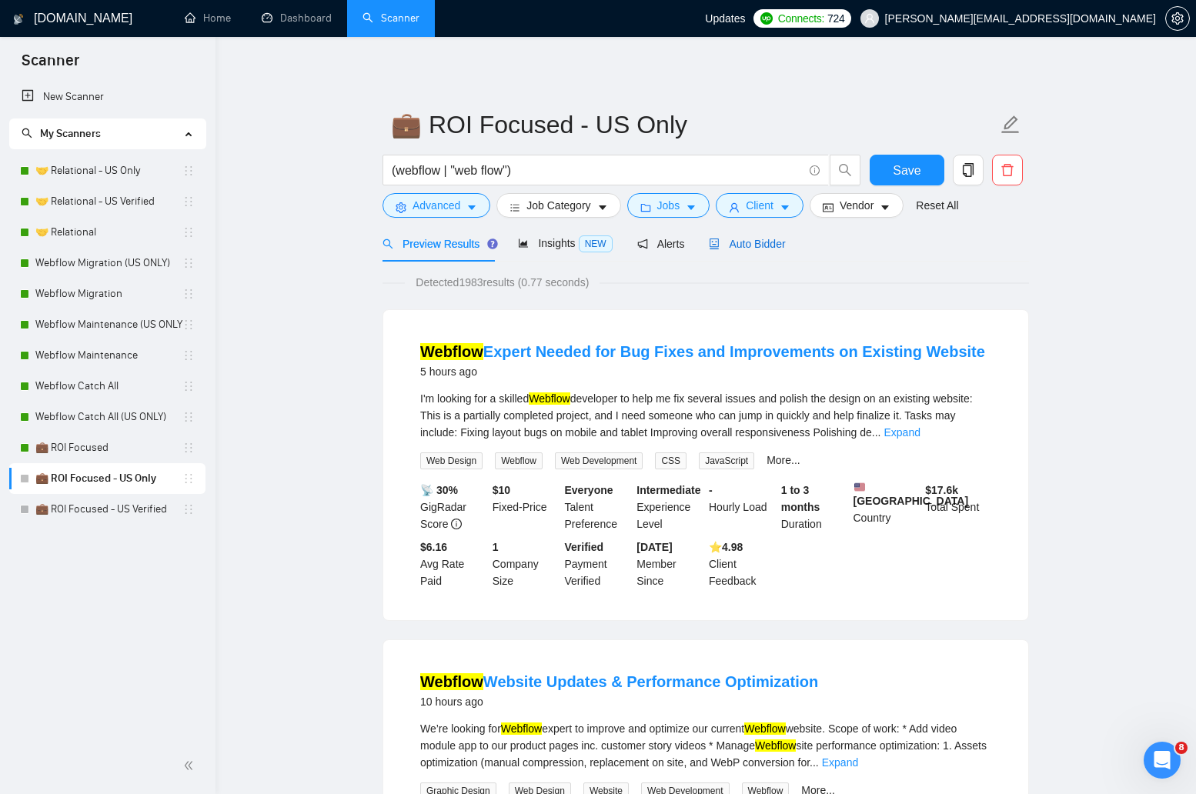
click at [773, 242] on span "Auto Bidder" at bounding box center [747, 244] width 76 height 12
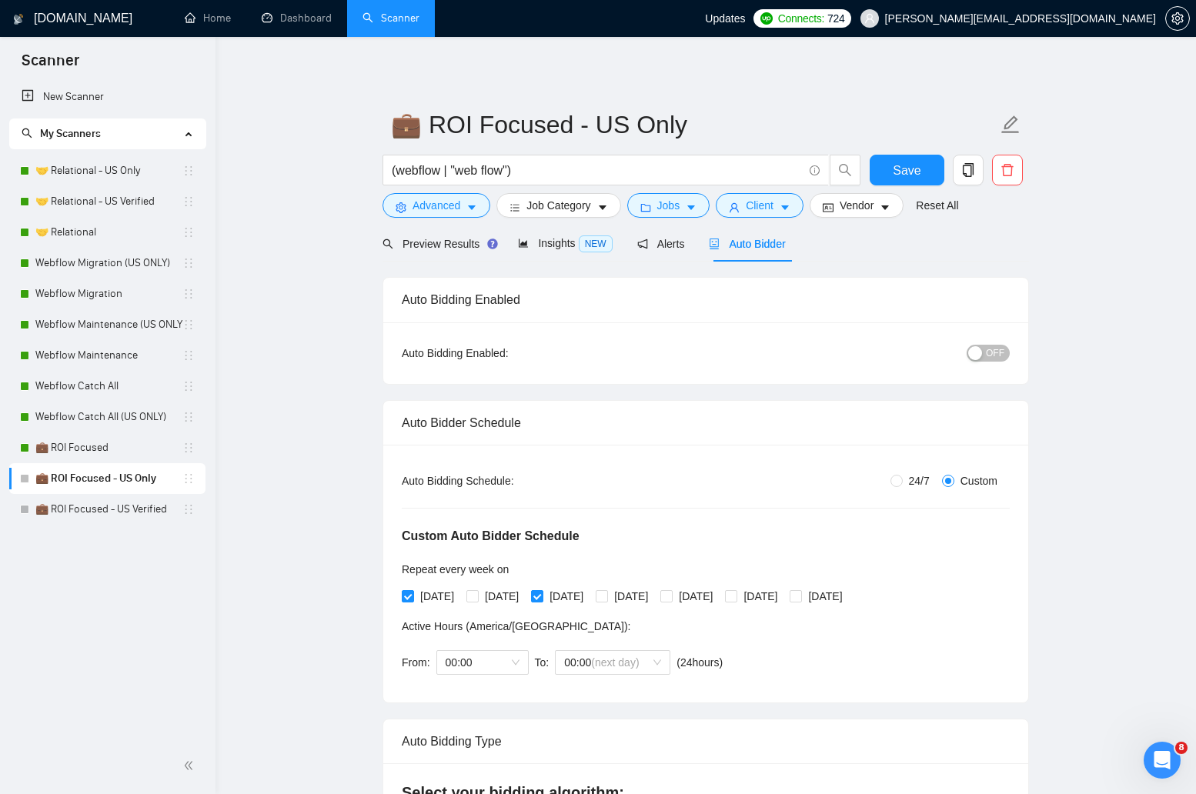
click at [991, 353] on span "OFF" at bounding box center [995, 353] width 18 height 17
click at [910, 163] on span "Save" at bounding box center [907, 170] width 28 height 19
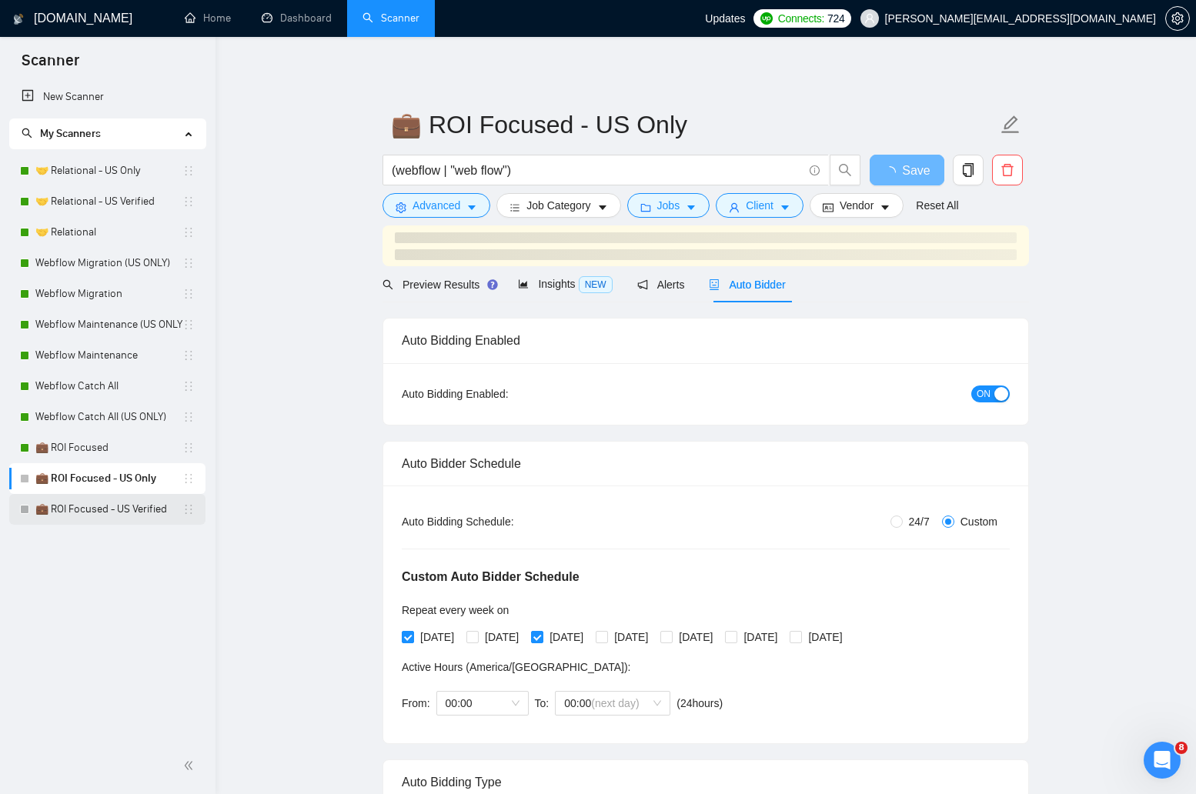
click at [79, 510] on link "💼 ROI Focused - US Verified" at bounding box center [108, 509] width 147 height 31
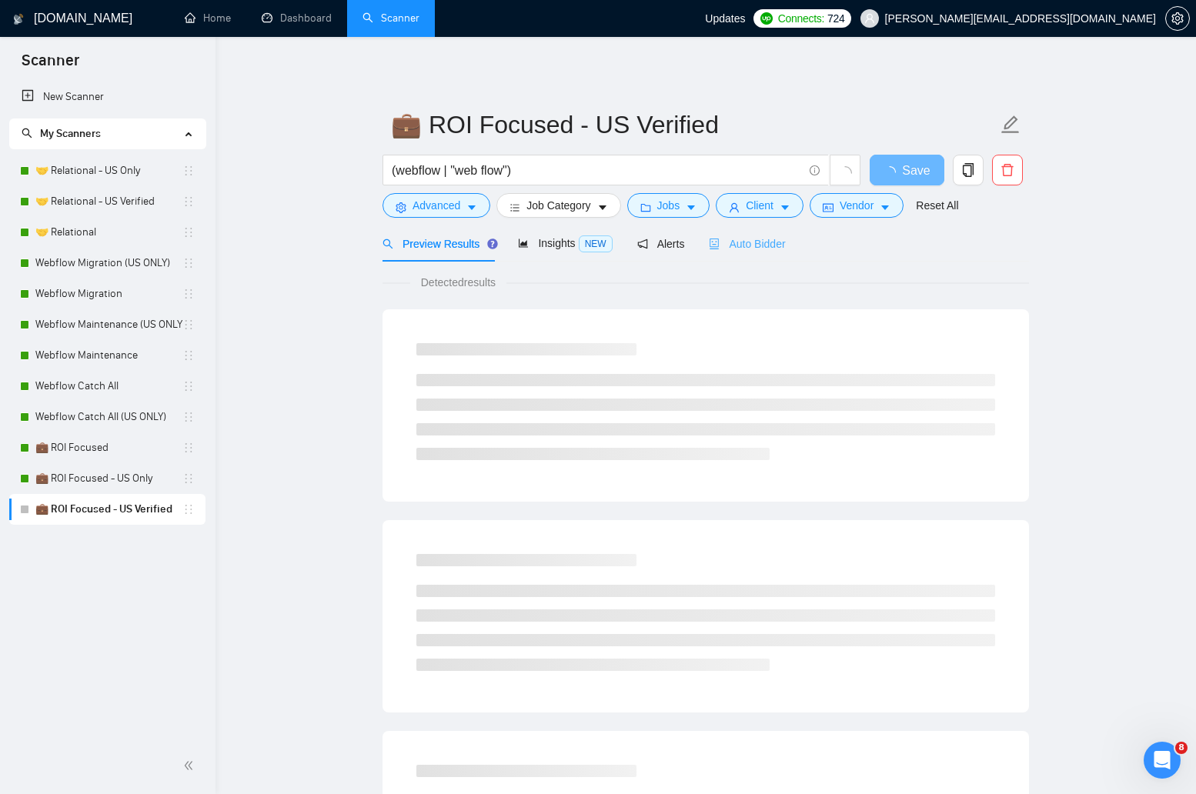
click at [753, 256] on div "Auto Bidder" at bounding box center [747, 244] width 76 height 36
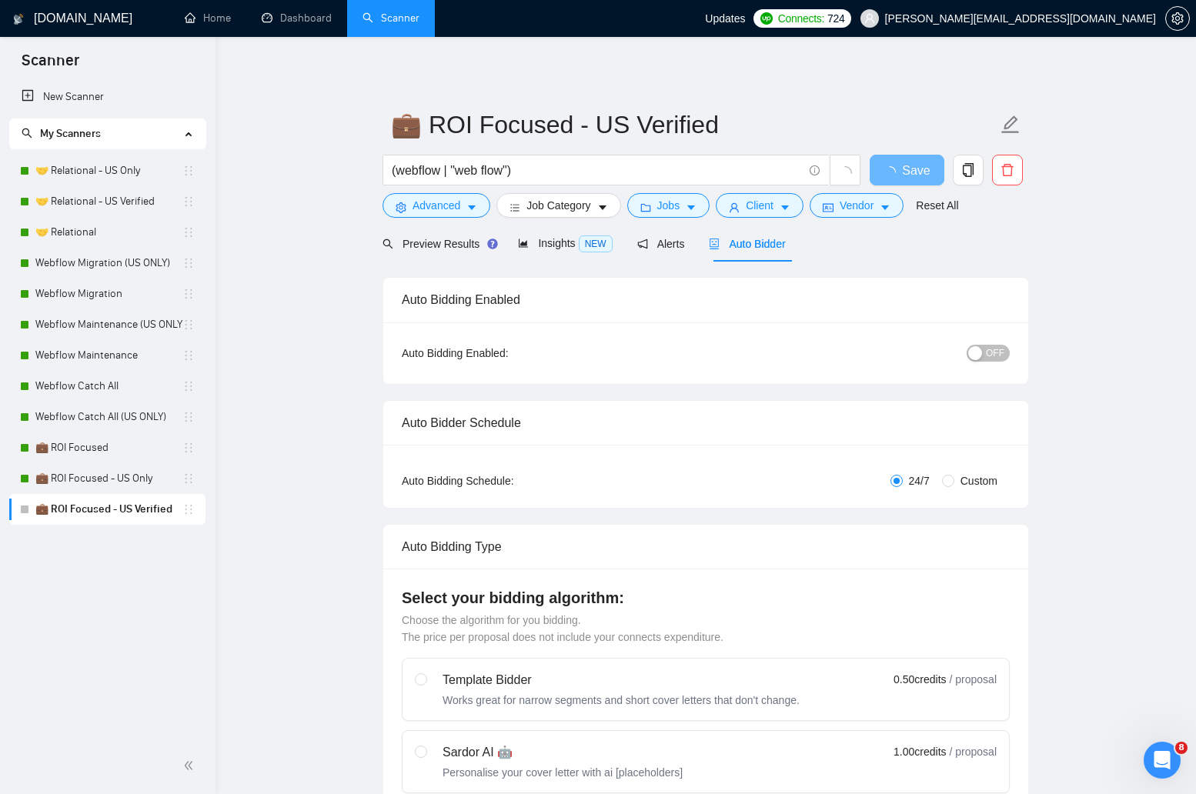
radio input "false"
radio input "true"
checkbox input "true"
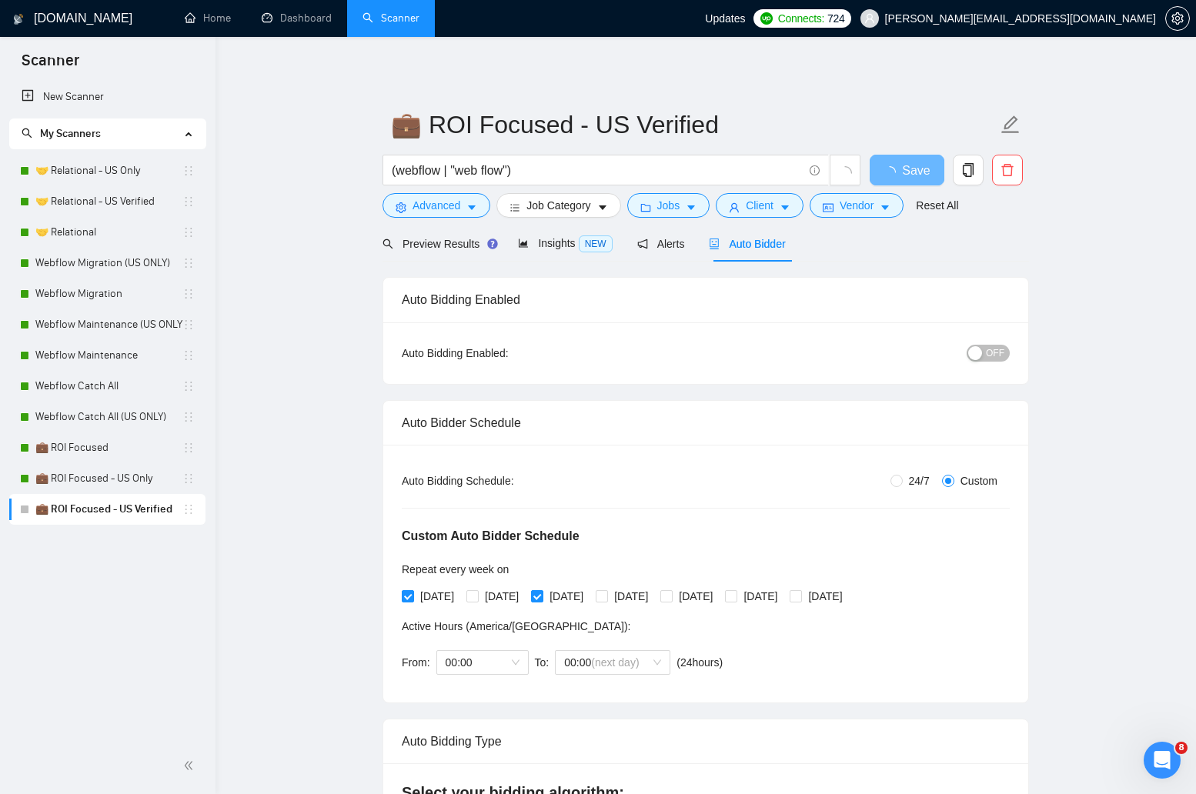
click at [997, 354] on span "OFF" at bounding box center [995, 353] width 18 height 17
click at [907, 172] on span "Save" at bounding box center [907, 170] width 28 height 19
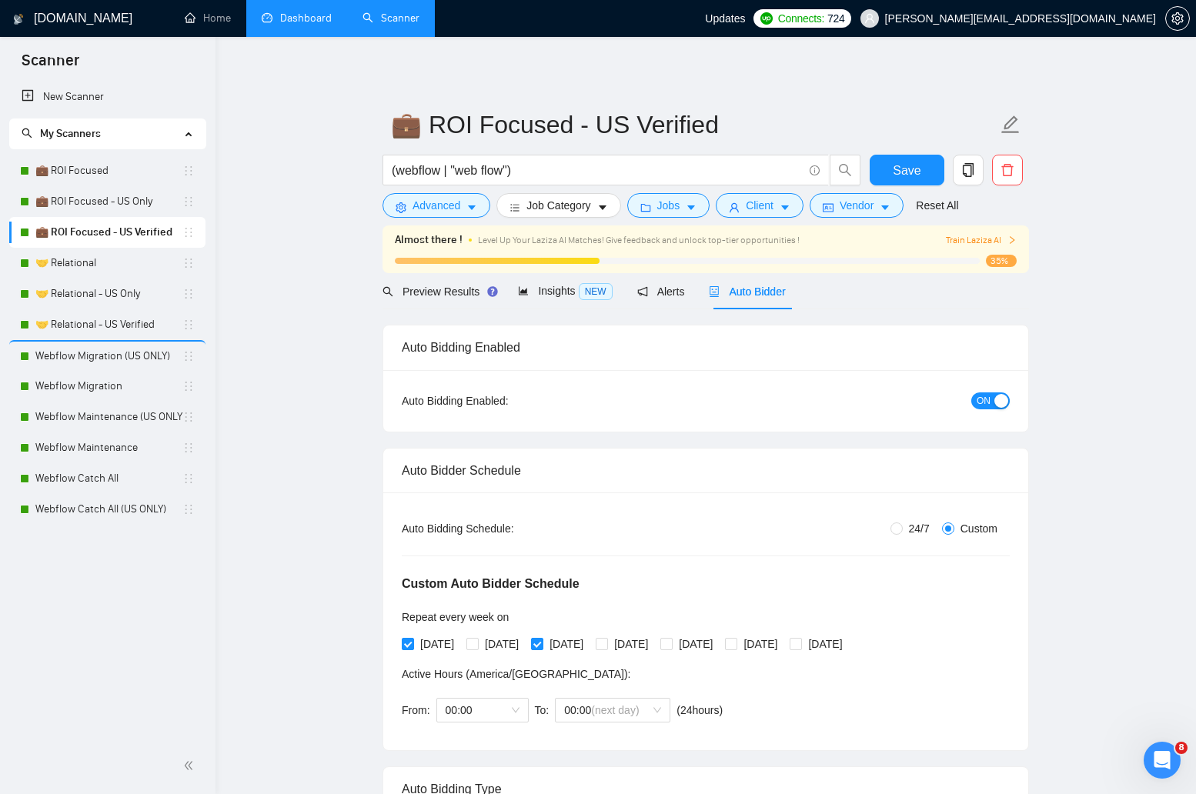
click at [303, 25] on link "Dashboard" at bounding box center [297, 18] width 70 height 13
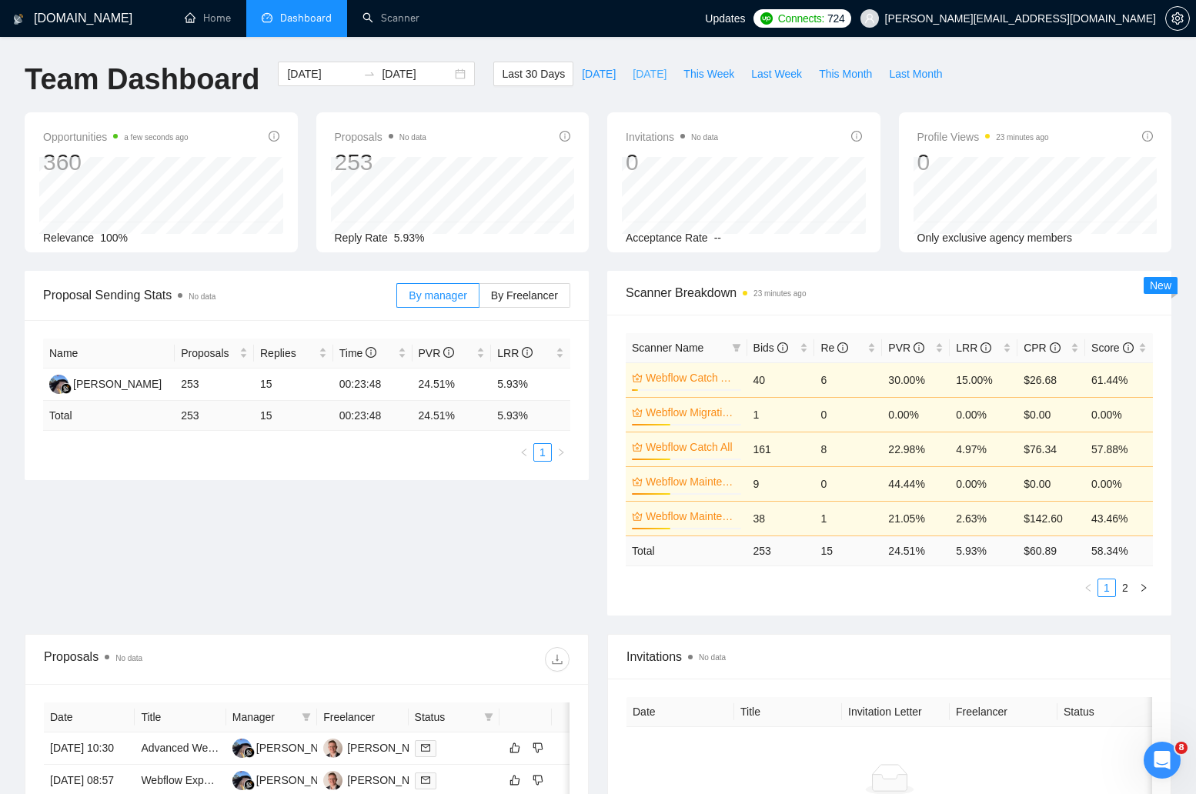
click at [633, 76] on span "[DATE]" at bounding box center [650, 73] width 34 height 17
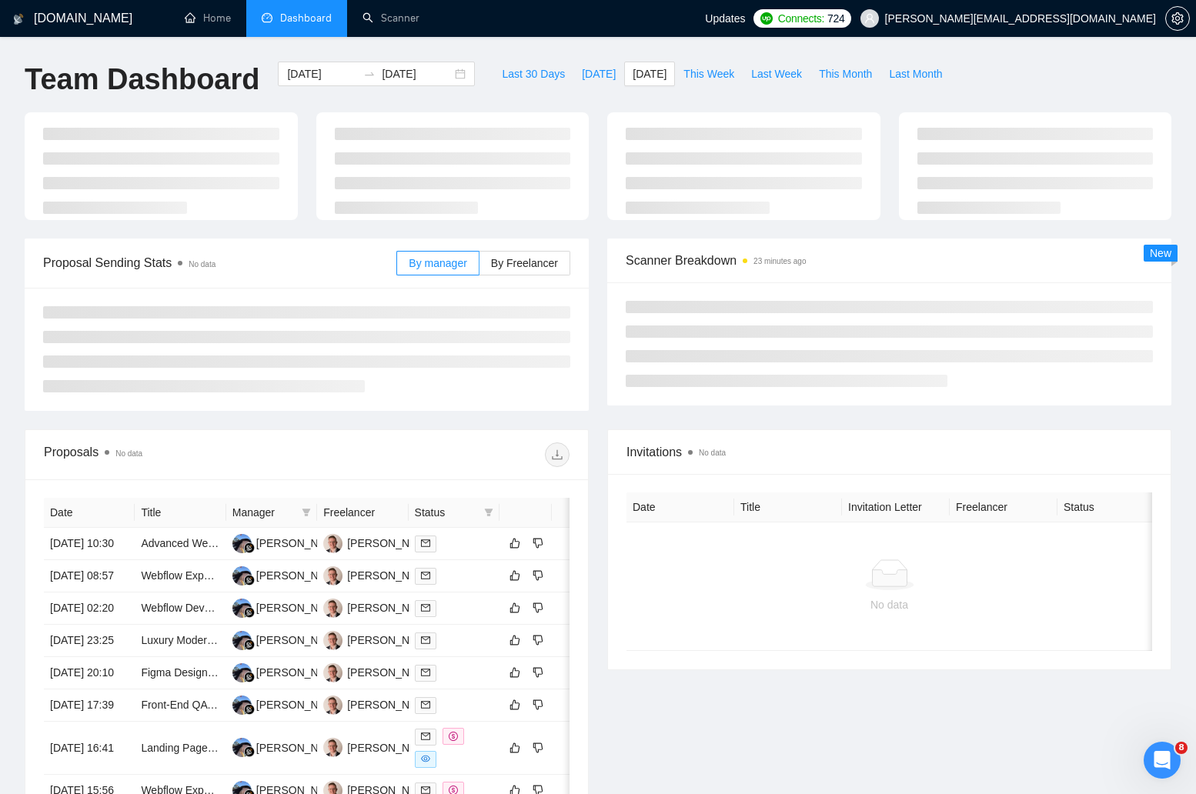
type input "[DATE]"
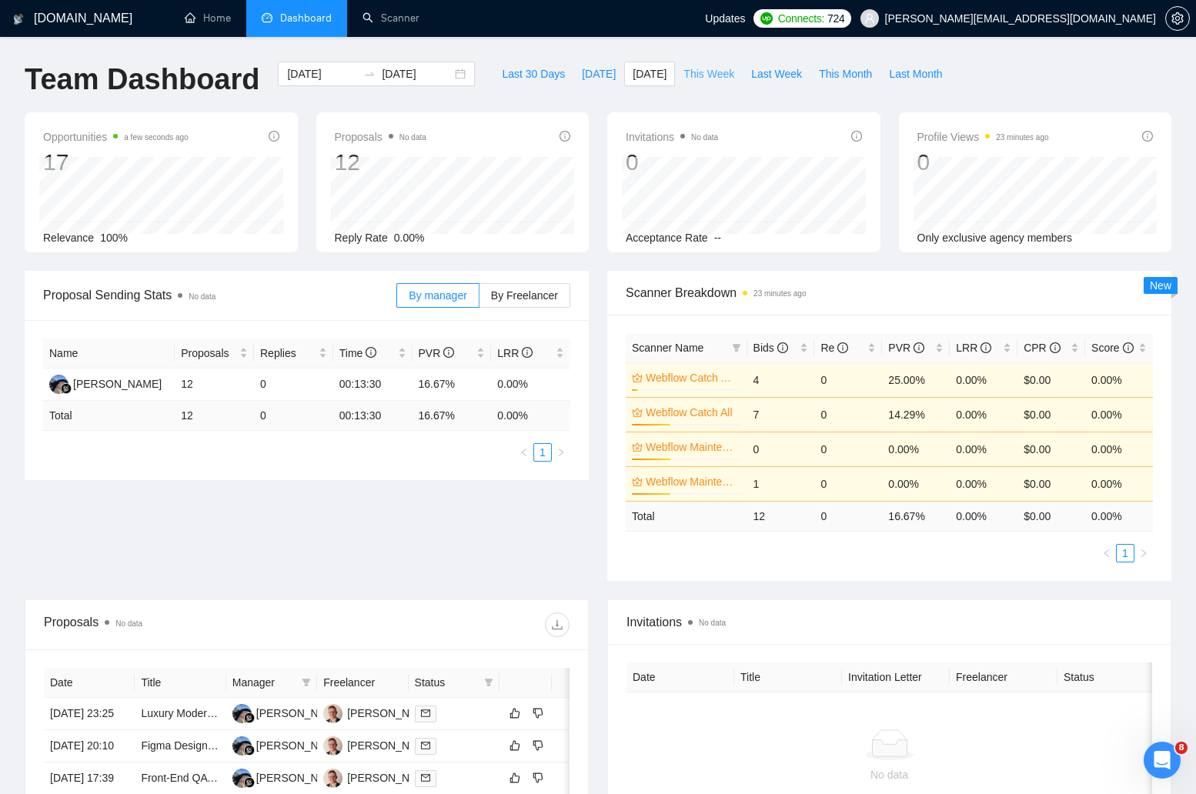
click at [713, 77] on span "This Week" at bounding box center [709, 73] width 51 height 17
type input "[DATE]"
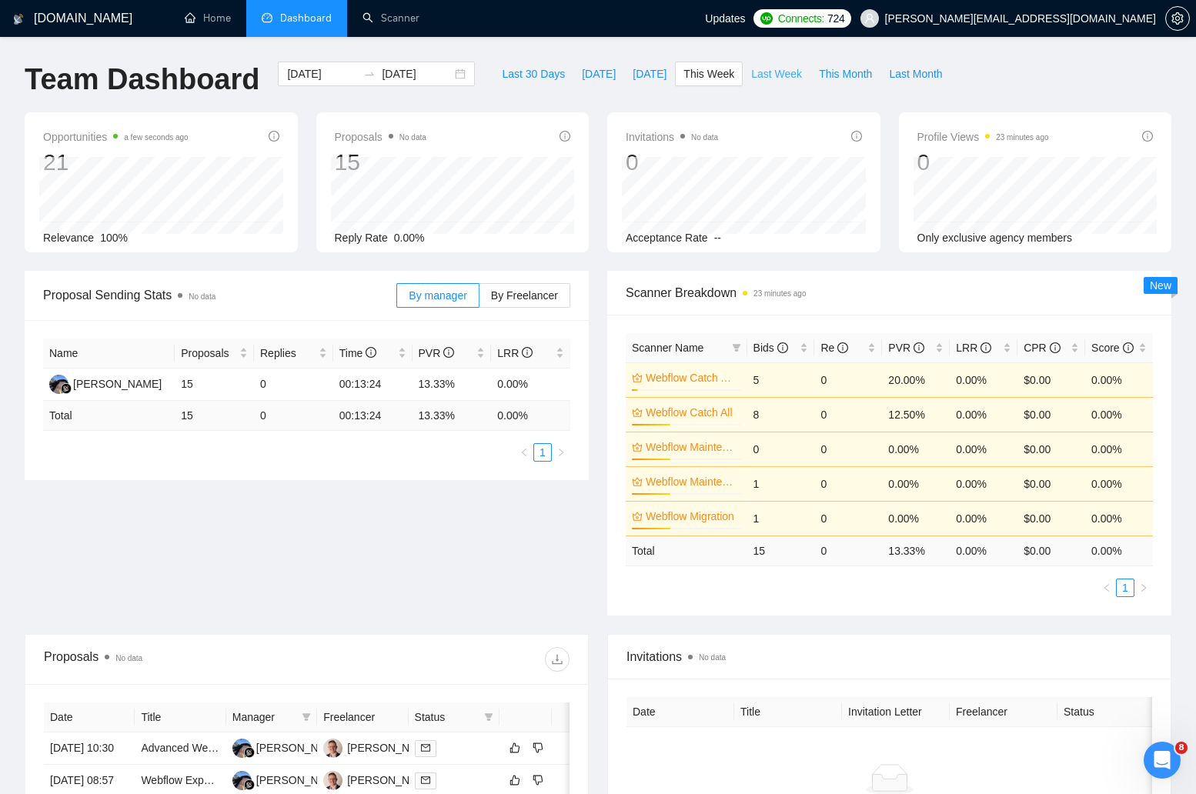
click at [773, 82] on button "Last Week" at bounding box center [777, 74] width 68 height 25
type input "[DATE]"
click at [912, 72] on span "Last Month" at bounding box center [915, 73] width 53 height 17
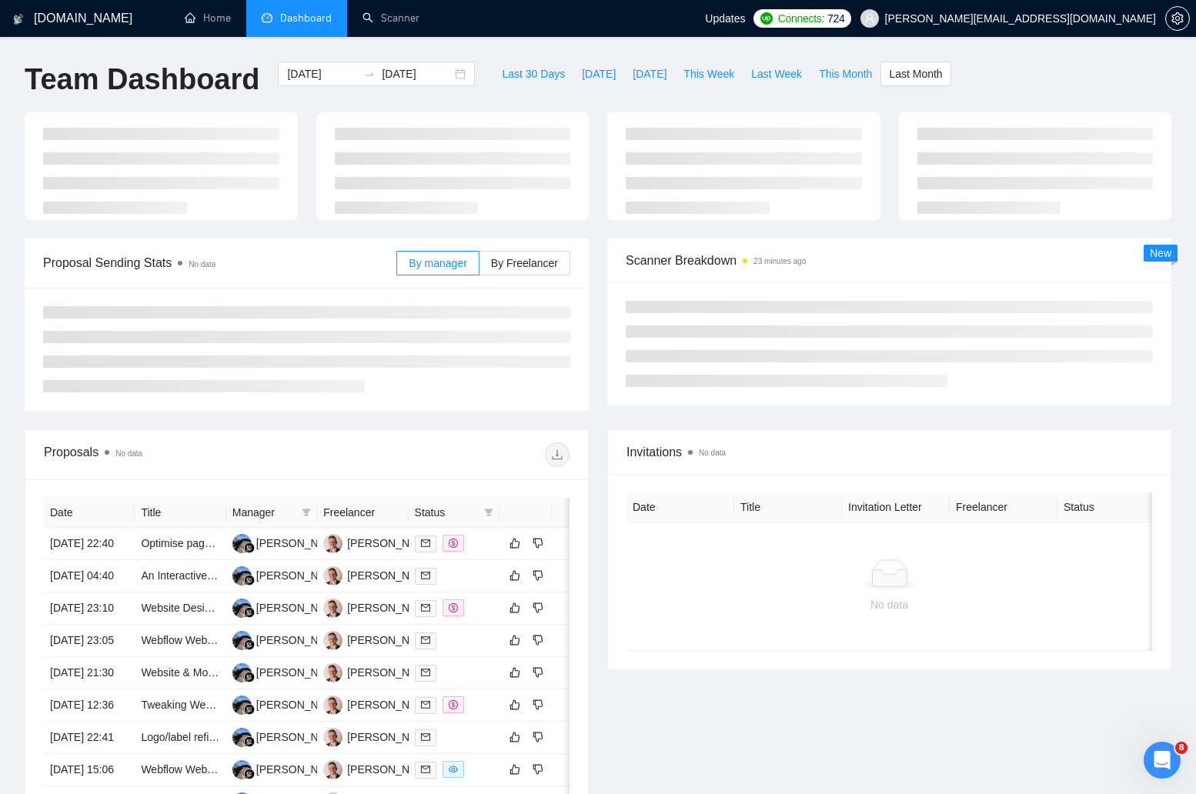
type input "[DATE]"
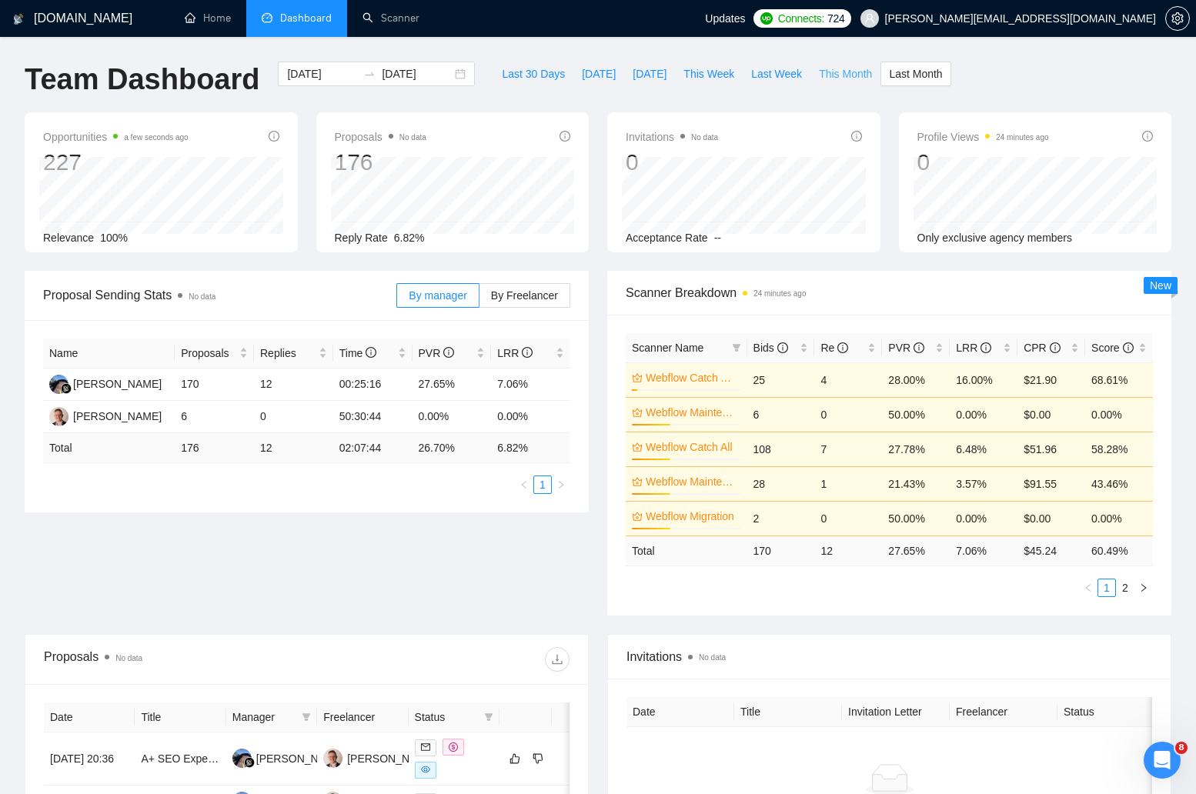
click at [847, 76] on span "This Month" at bounding box center [845, 73] width 53 height 17
type input "[DATE]"
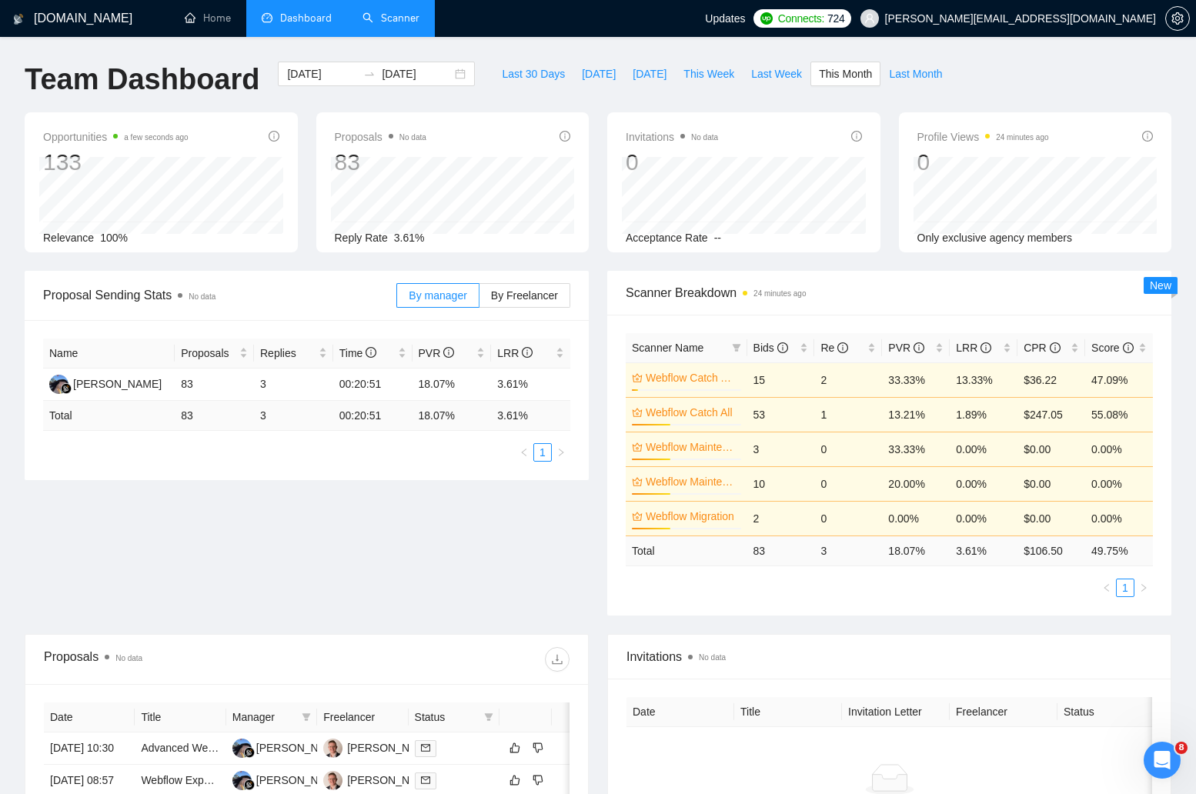
click at [393, 12] on link "Scanner" at bounding box center [391, 18] width 57 height 13
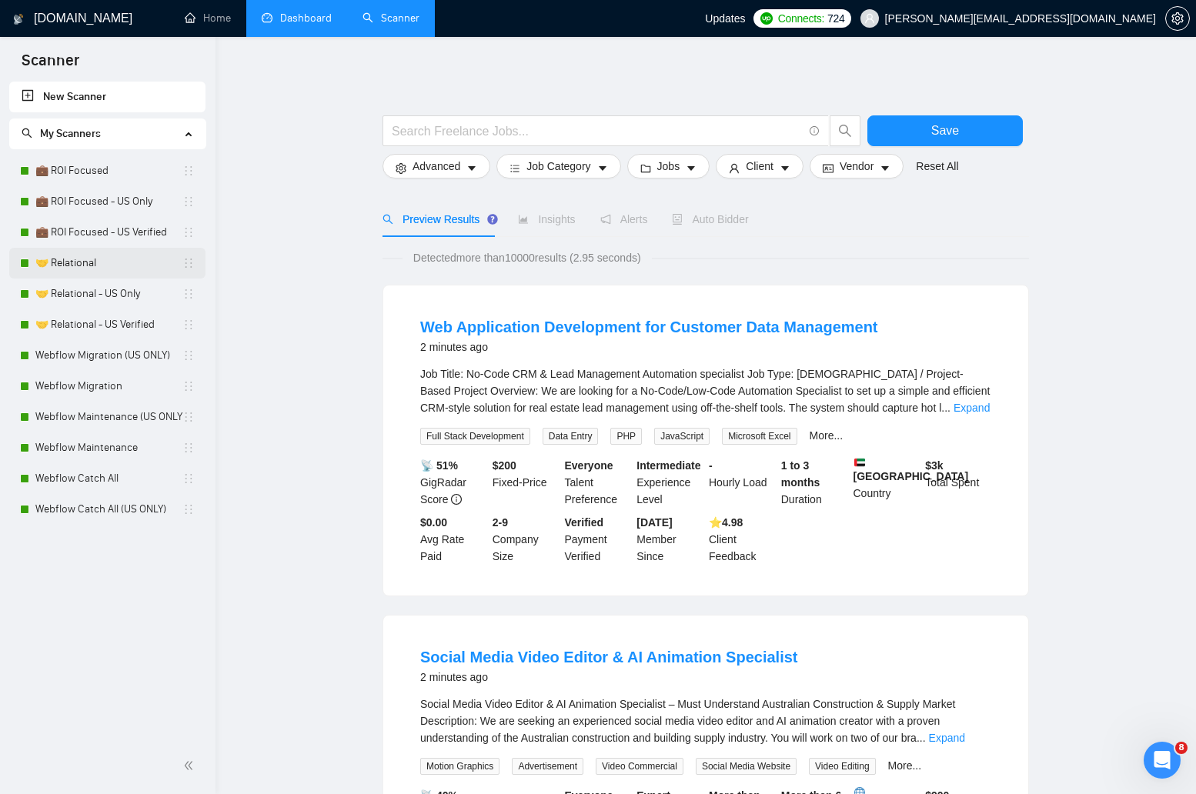
click at [115, 264] on link "🤝 Relational" at bounding box center [108, 263] width 147 height 31
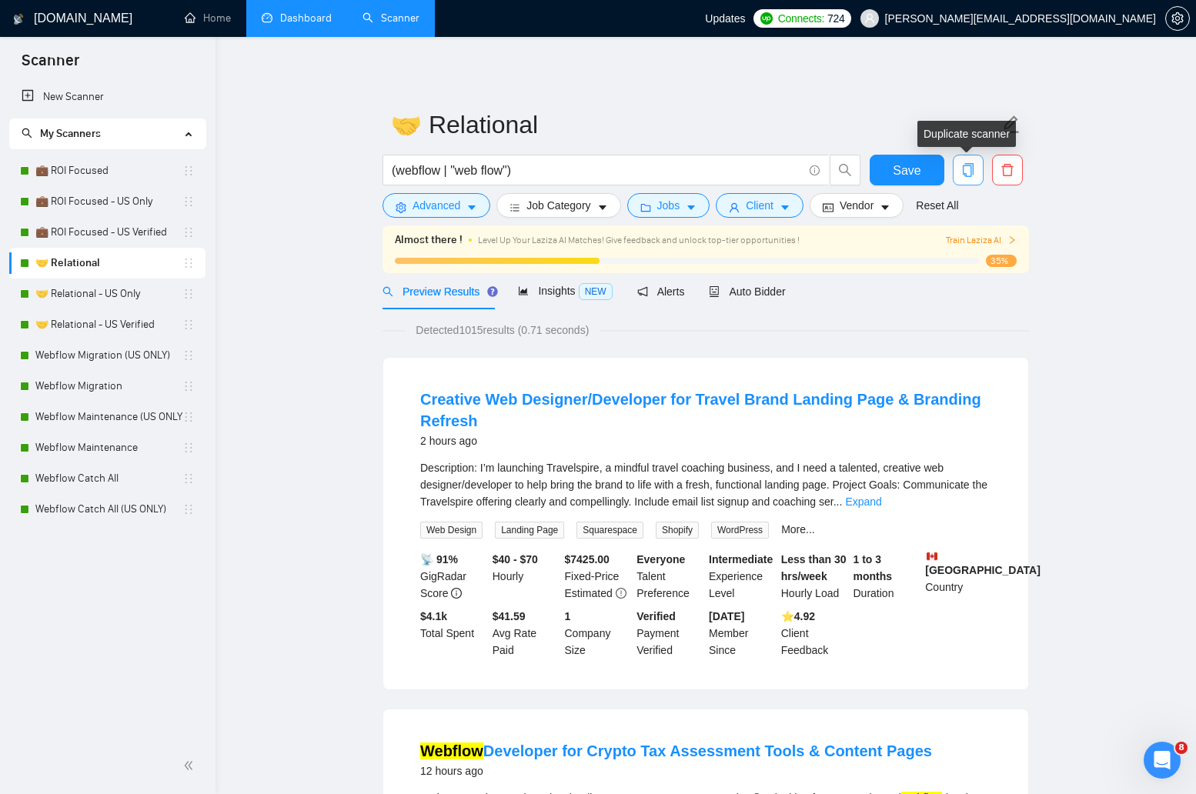
click at [965, 166] on icon "copy" at bounding box center [968, 170] width 14 height 14
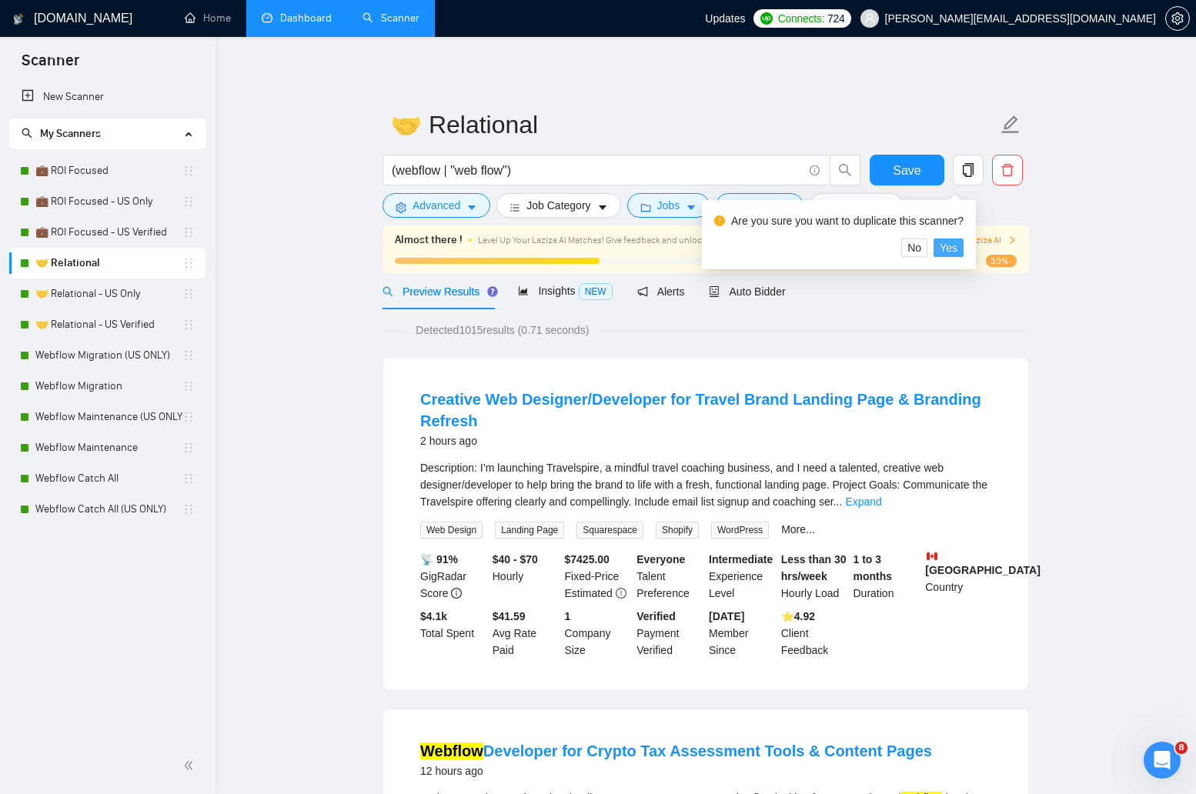
click at [958, 244] on span "Yes" at bounding box center [949, 247] width 18 height 17
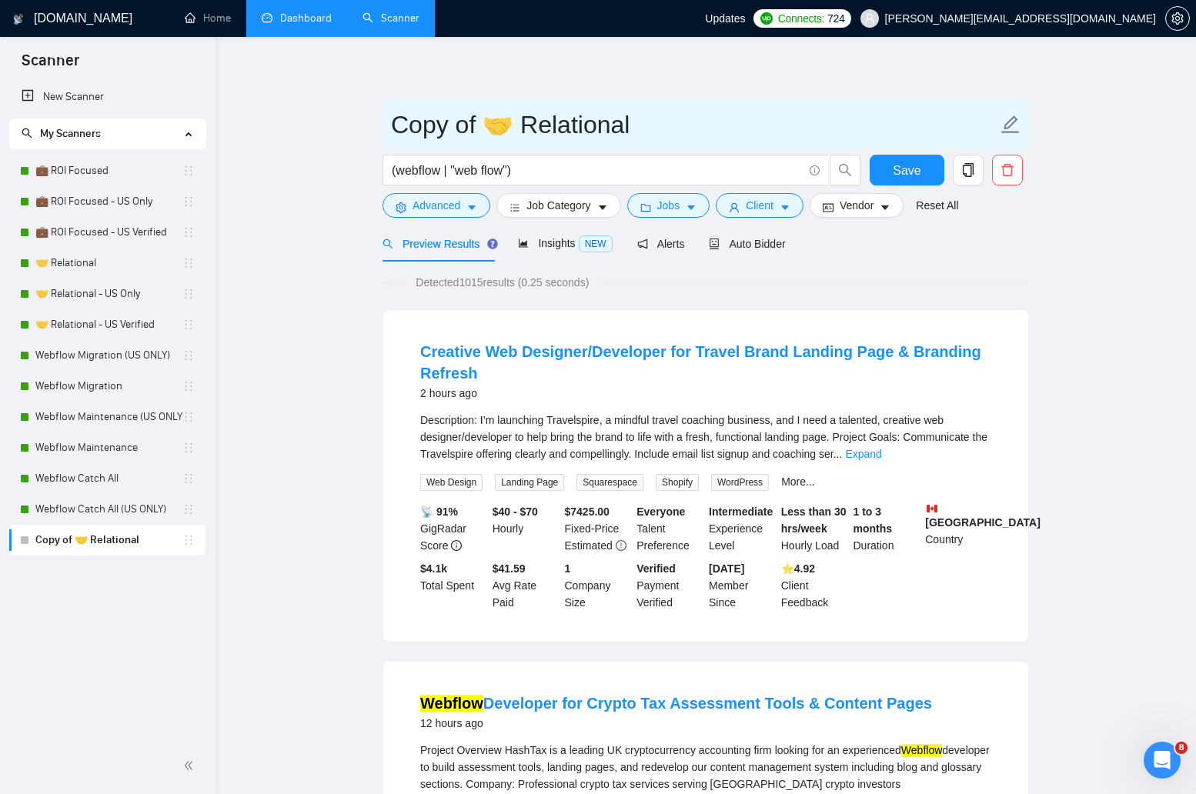
click at [493, 122] on input "Copy of 🤝 Relational" at bounding box center [694, 124] width 607 height 38
paste input "🗓️ Webflow Catch-All Adaptive (Sat – Direct Weekend)"
drag, startPoint x: 425, startPoint y: 124, endPoint x: 801, endPoint y: 128, distance: 375.7
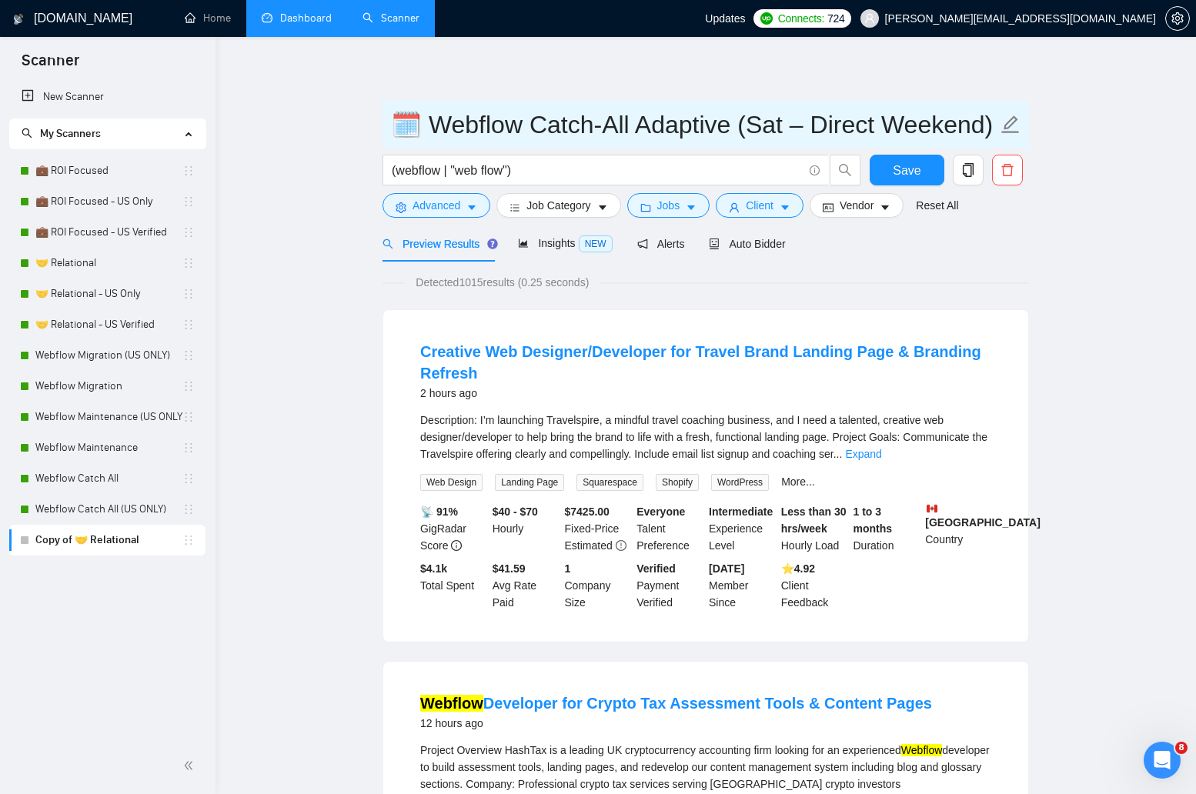
click at [801, 128] on input "🗓️ Webflow Catch-All Adaptive (Sat – Direct Weekend)" at bounding box center [694, 124] width 607 height 38
click at [764, 126] on input "🗓️ Direct Weekend)" at bounding box center [694, 124] width 607 height 38
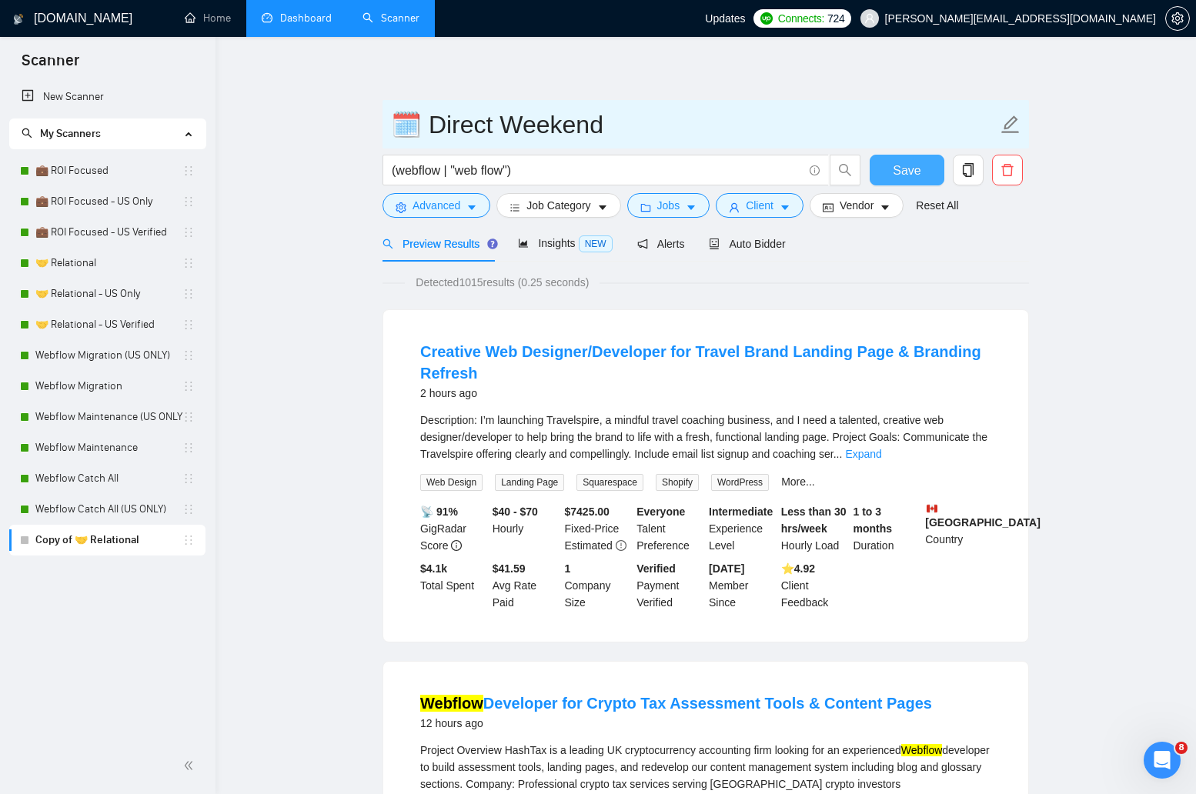
type input "🗓️ Direct Weekend"
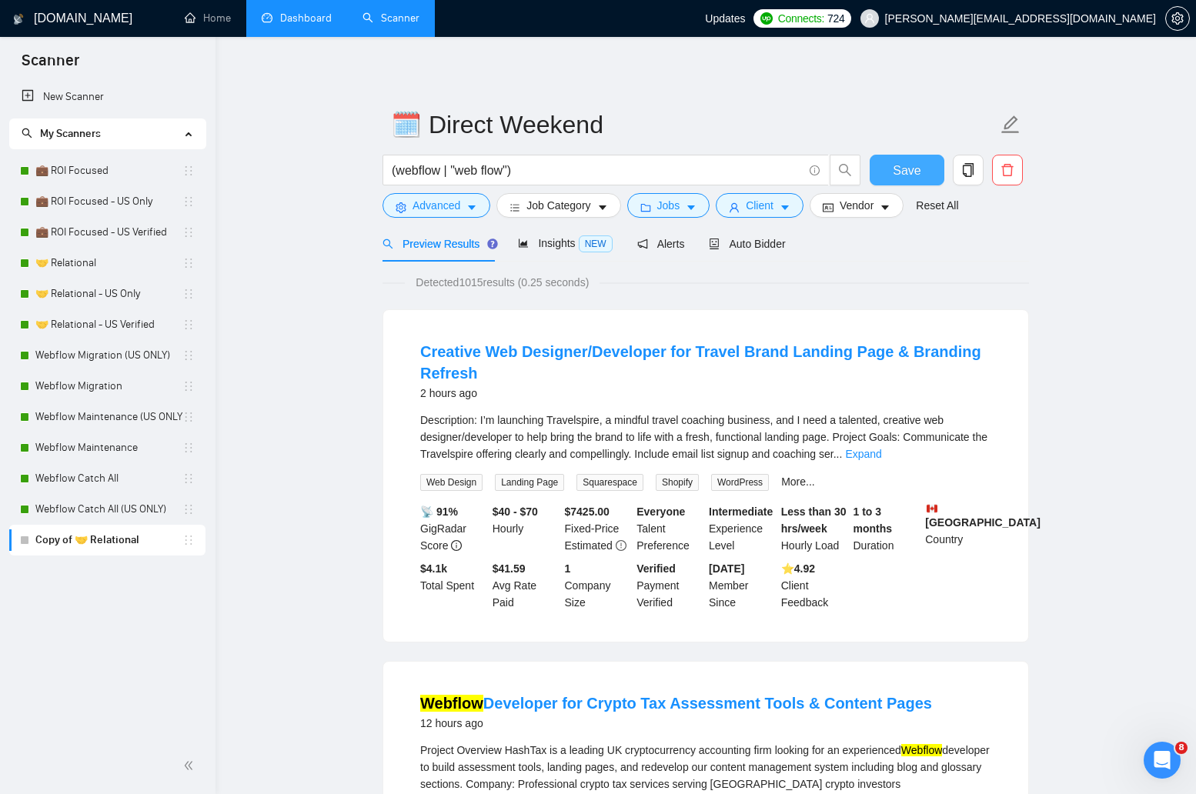
click at [889, 165] on button "Save" at bounding box center [907, 170] width 75 height 31
click at [758, 243] on span "Auto Bidder" at bounding box center [747, 244] width 76 height 12
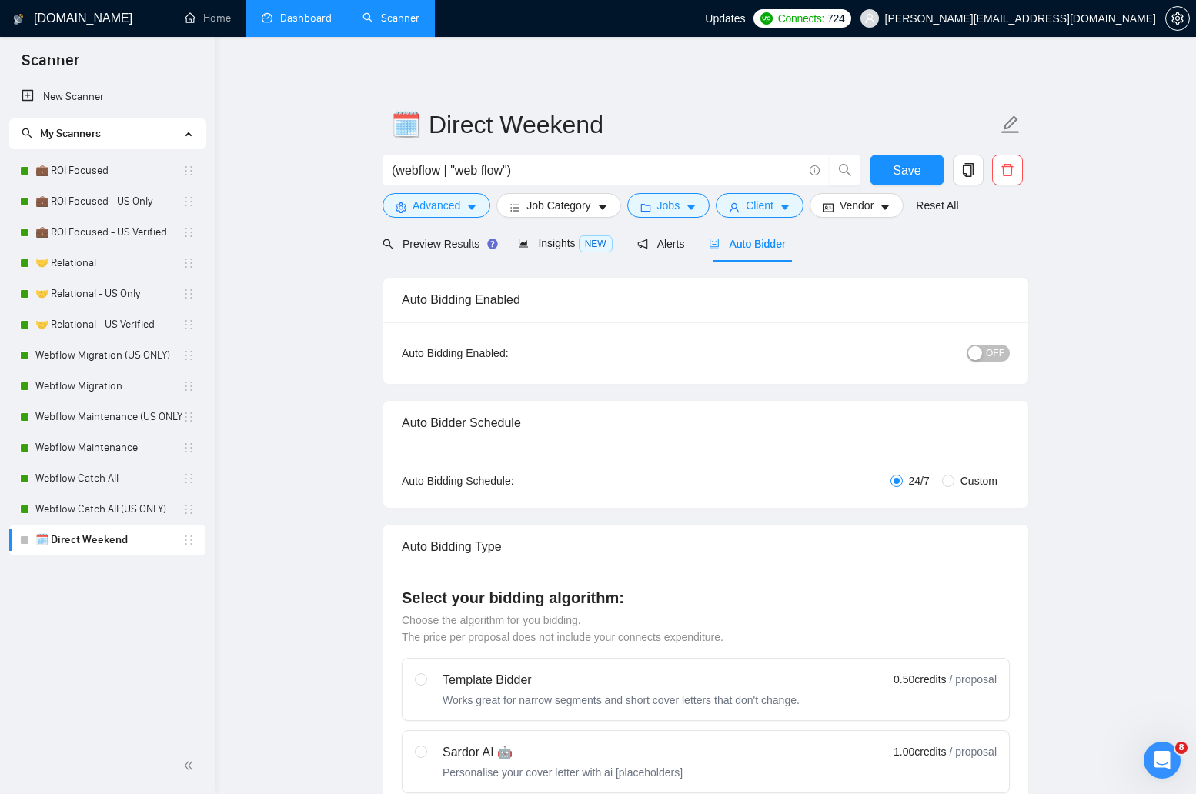
radio input "false"
radio input "true"
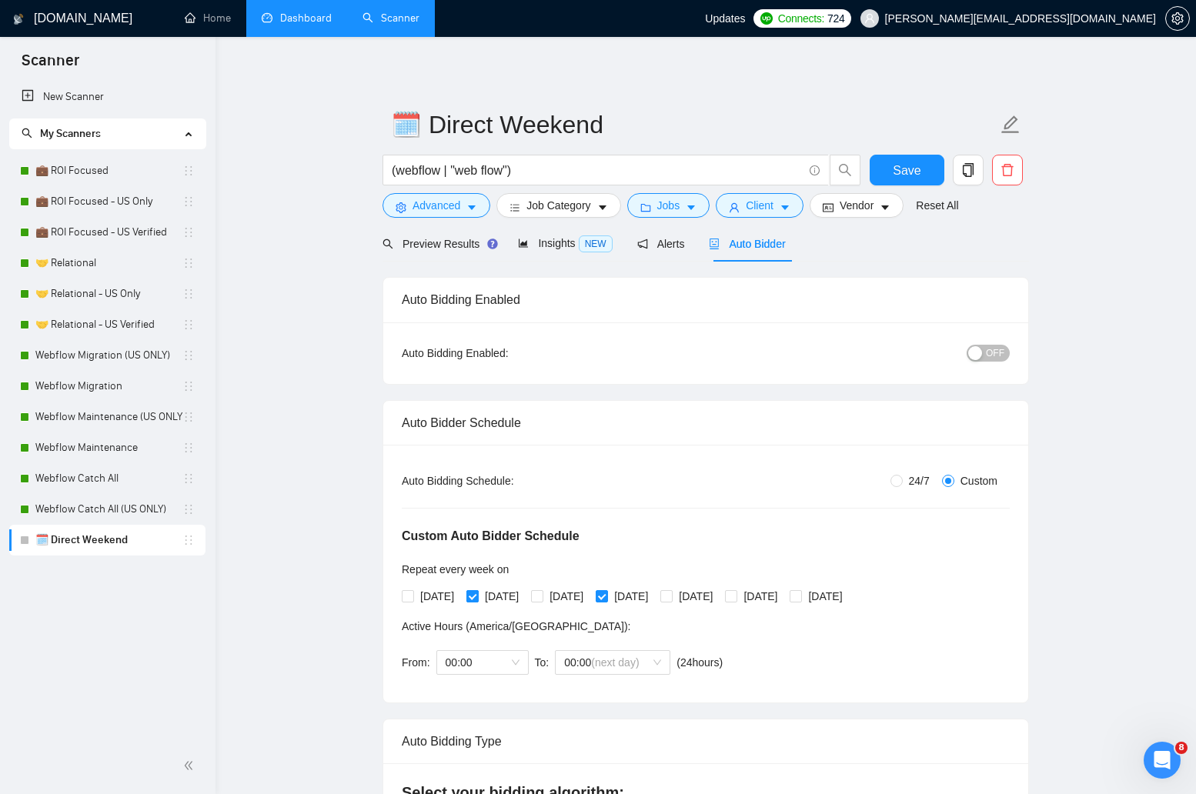
click at [476, 599] on input "[DATE]" at bounding box center [471, 595] width 11 height 11
checkbox input "false"
click at [607, 593] on input "[DATE]" at bounding box center [601, 595] width 11 height 11
checkbox input "false"
click at [736, 598] on input "[DATE]" at bounding box center [730, 595] width 11 height 11
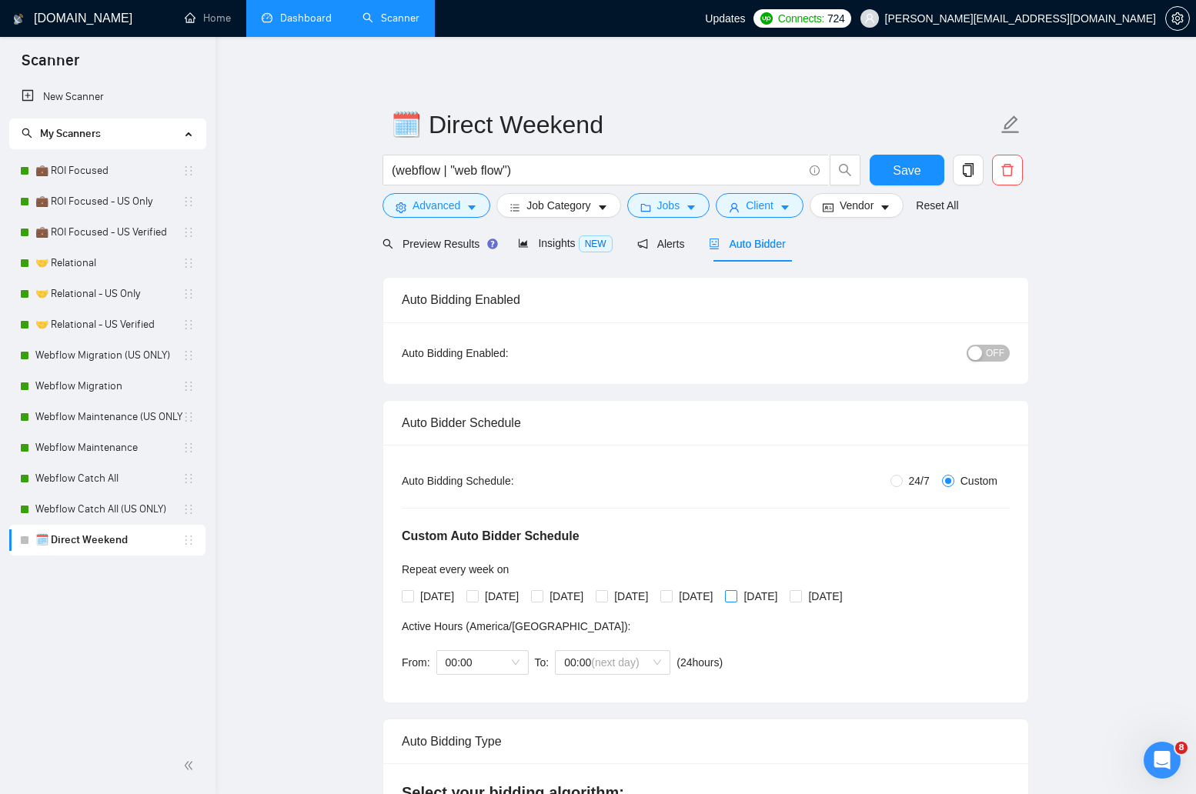
checkbox input "true"
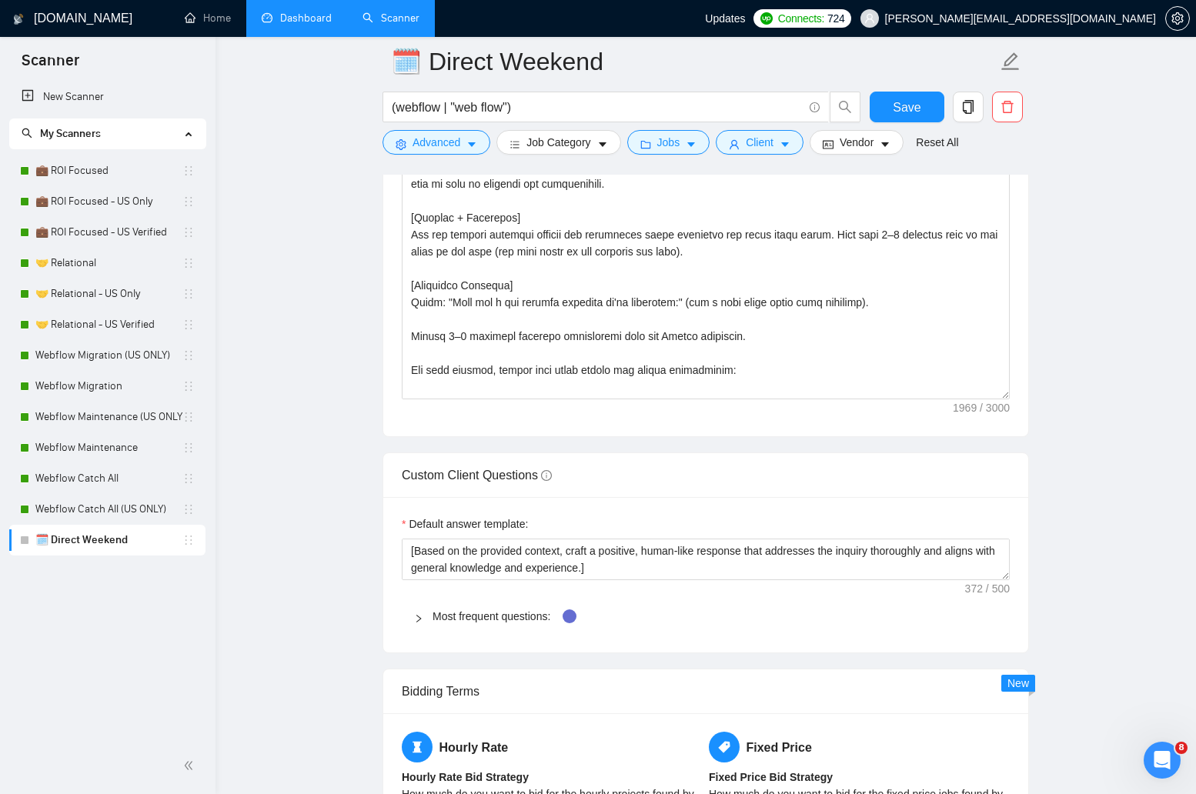
scroll to position [2140, 0]
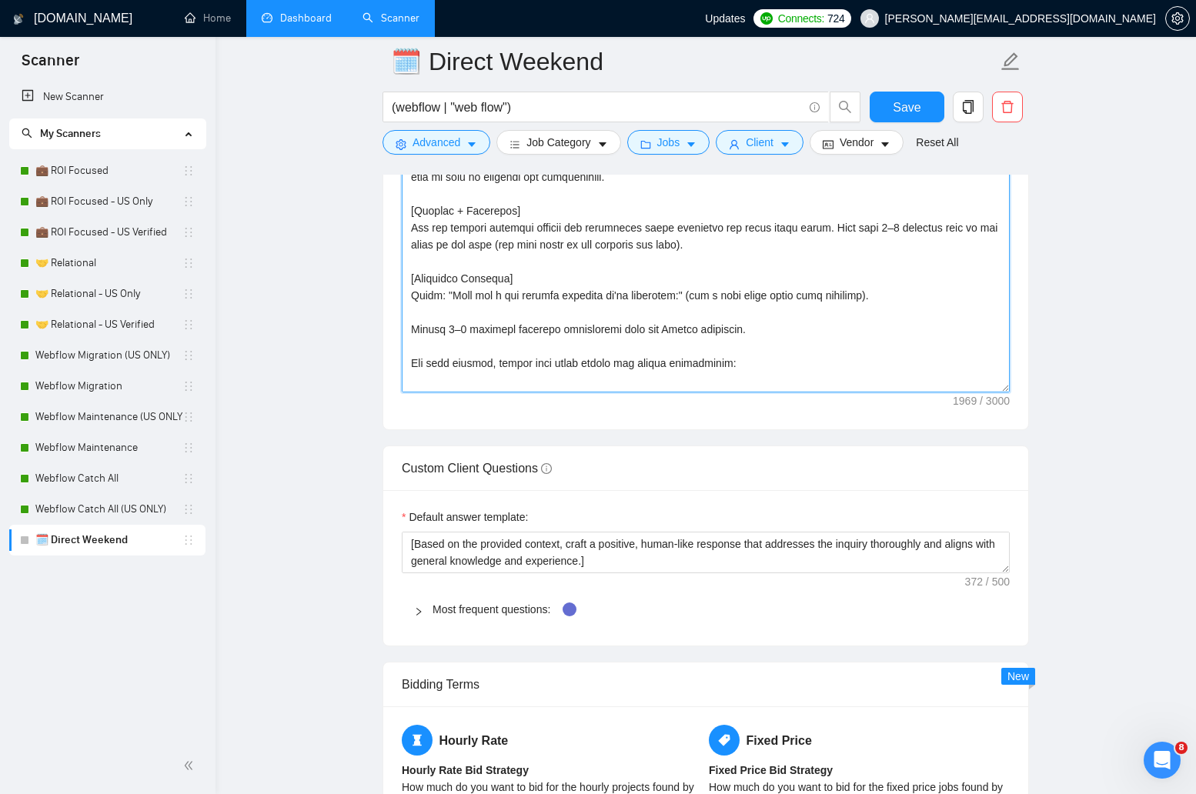
click at [608, 336] on textarea "Cover letter template:" at bounding box center [706, 219] width 608 height 346
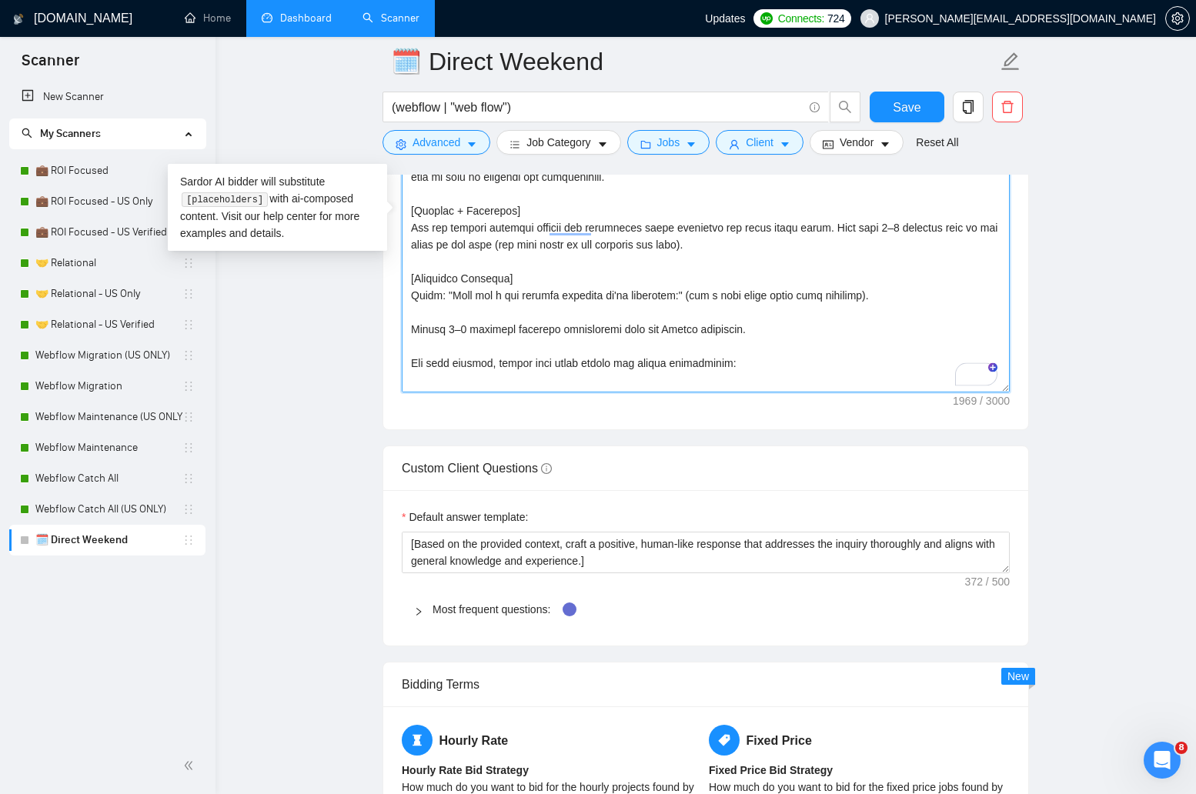
paste textarea "“L ips dolo sit [ame/consect/adipisci/eli.] se doei tempori ut labor et dolo ma…"
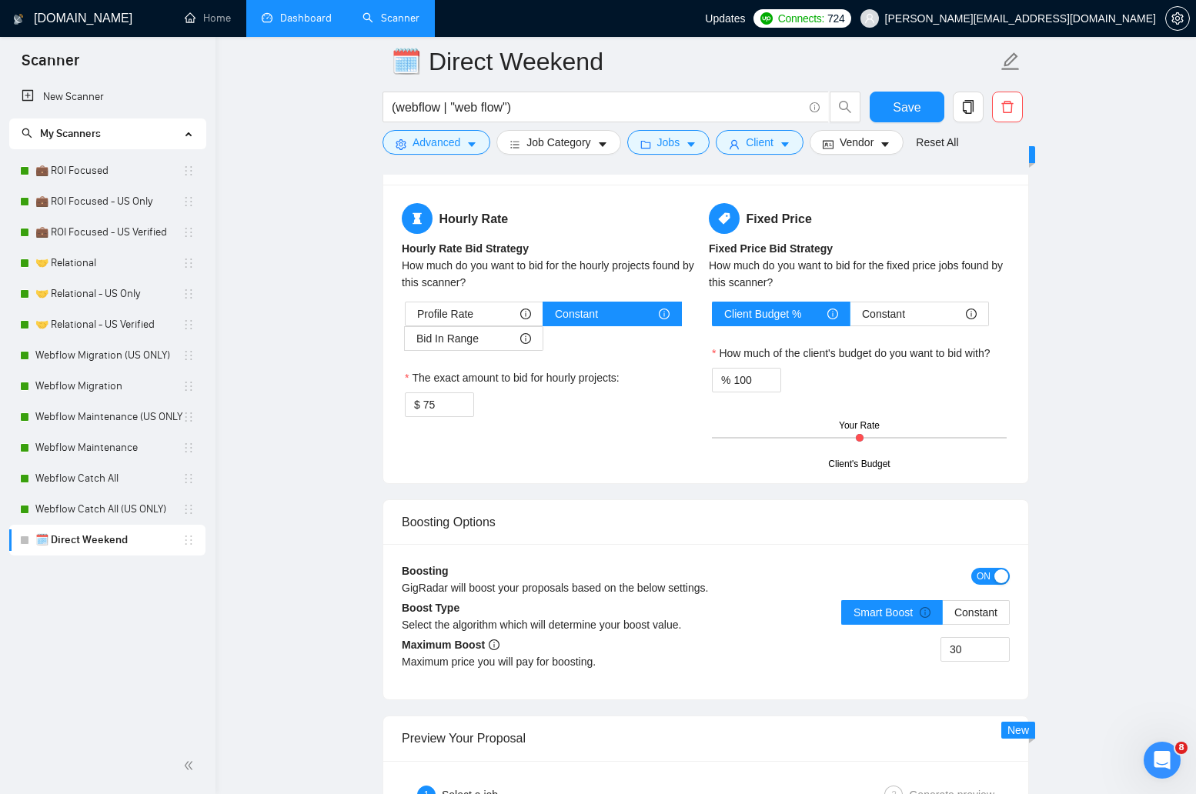
scroll to position [2663, 0]
type textarea "[Lore ipsum dolors ametco 046 adipiscing. Eli seddoeiusm tempori utlabore. Etd'…"
click at [898, 107] on span "Save" at bounding box center [907, 107] width 28 height 19
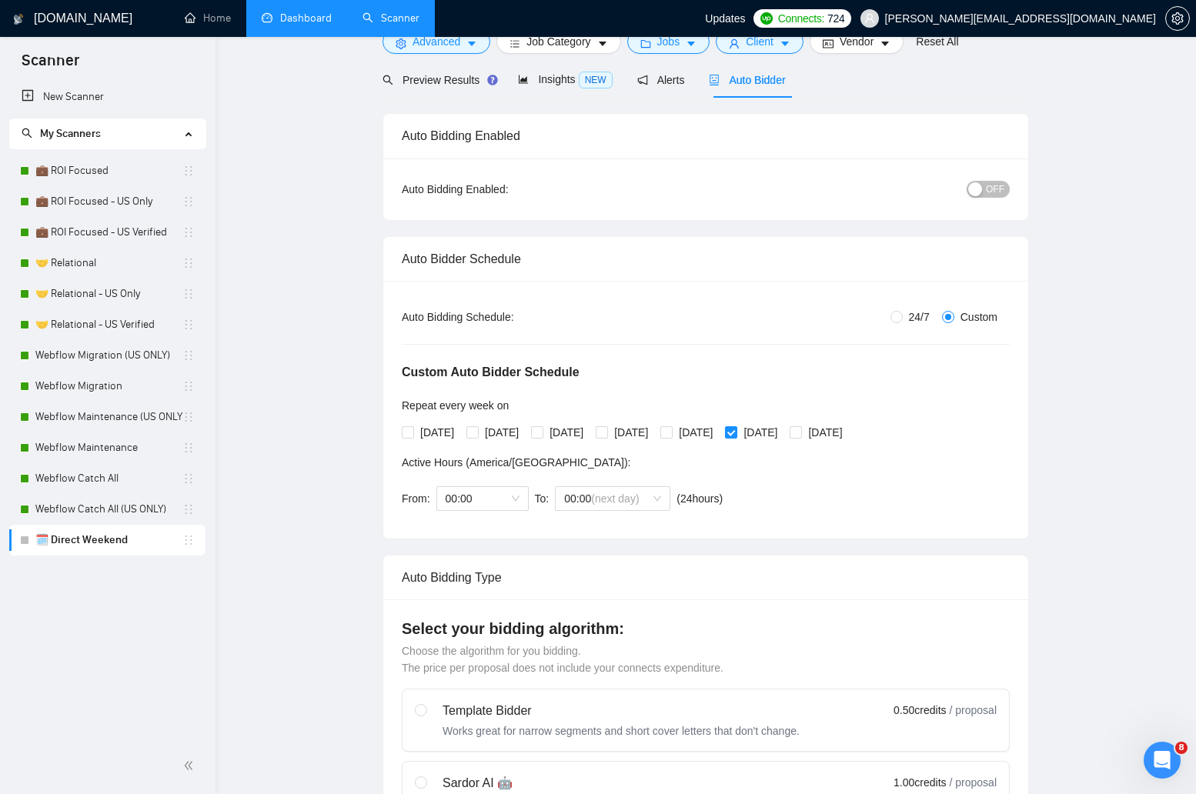
scroll to position [0, 0]
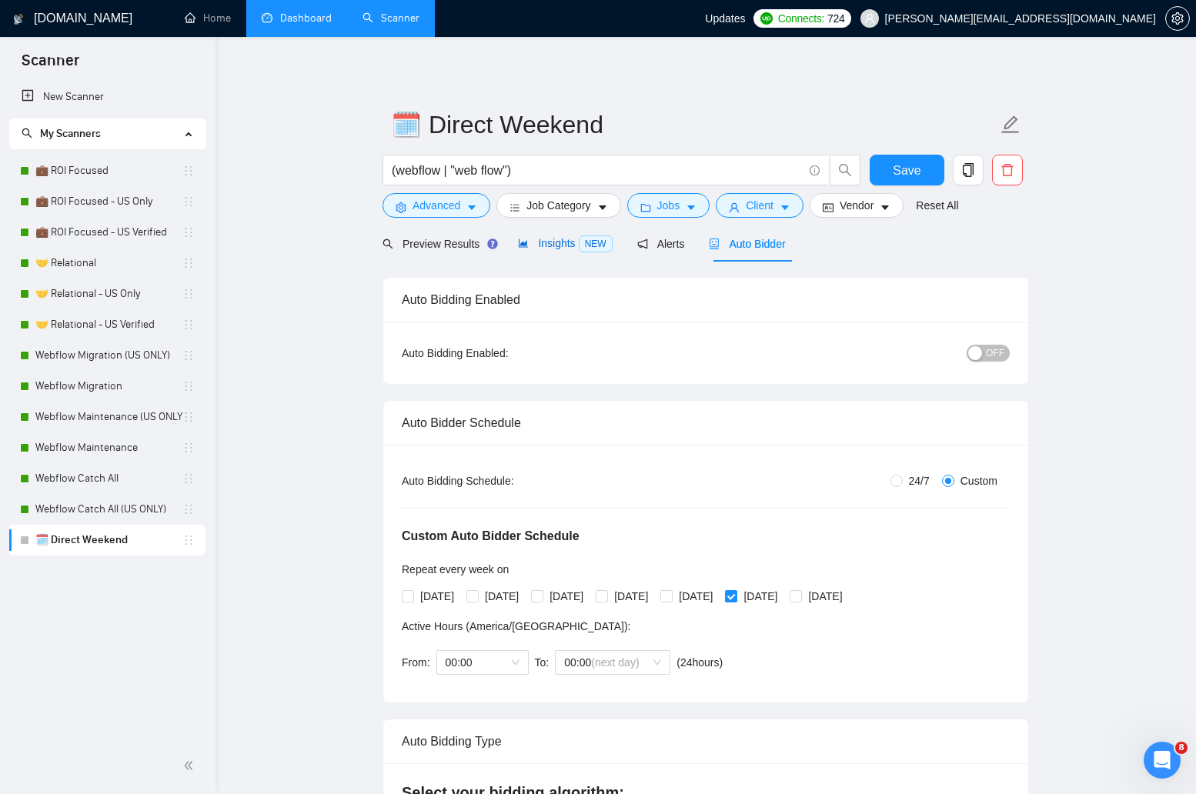
click at [564, 242] on span "Insights NEW" at bounding box center [565, 243] width 94 height 12
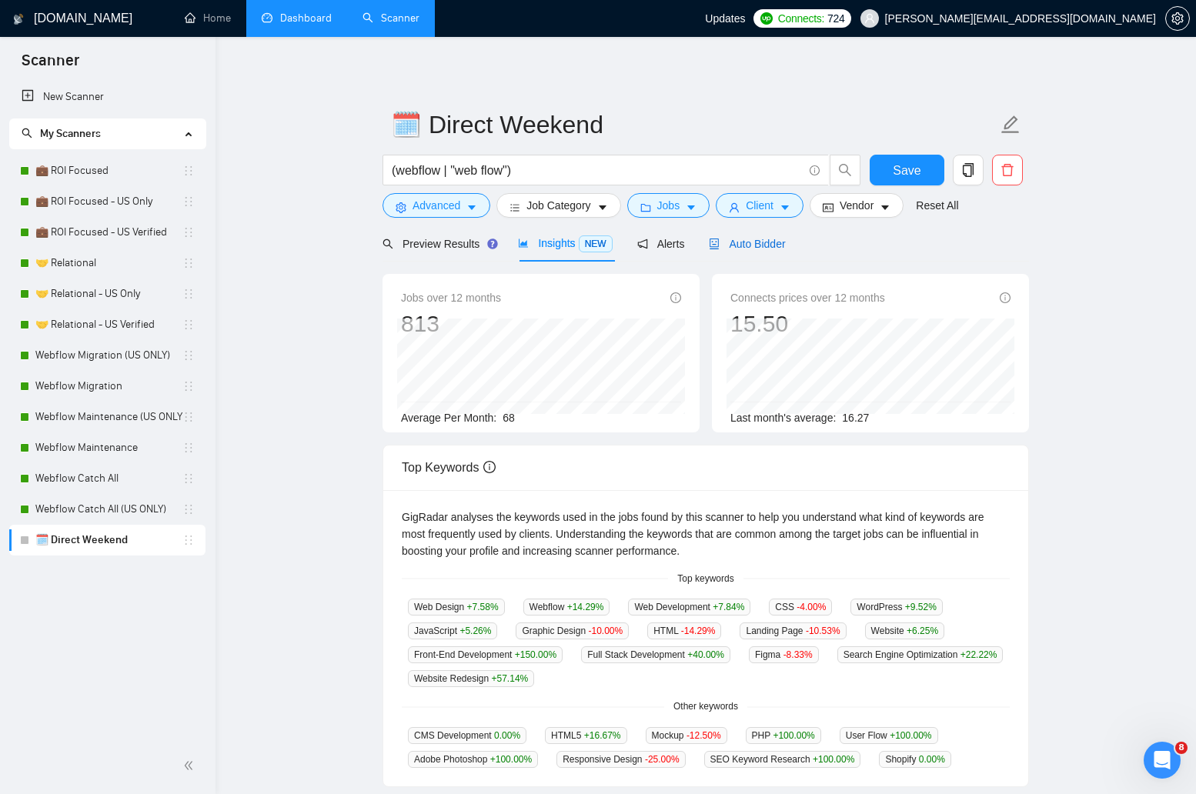
click at [765, 245] on span "Auto Bidder" at bounding box center [747, 244] width 76 height 12
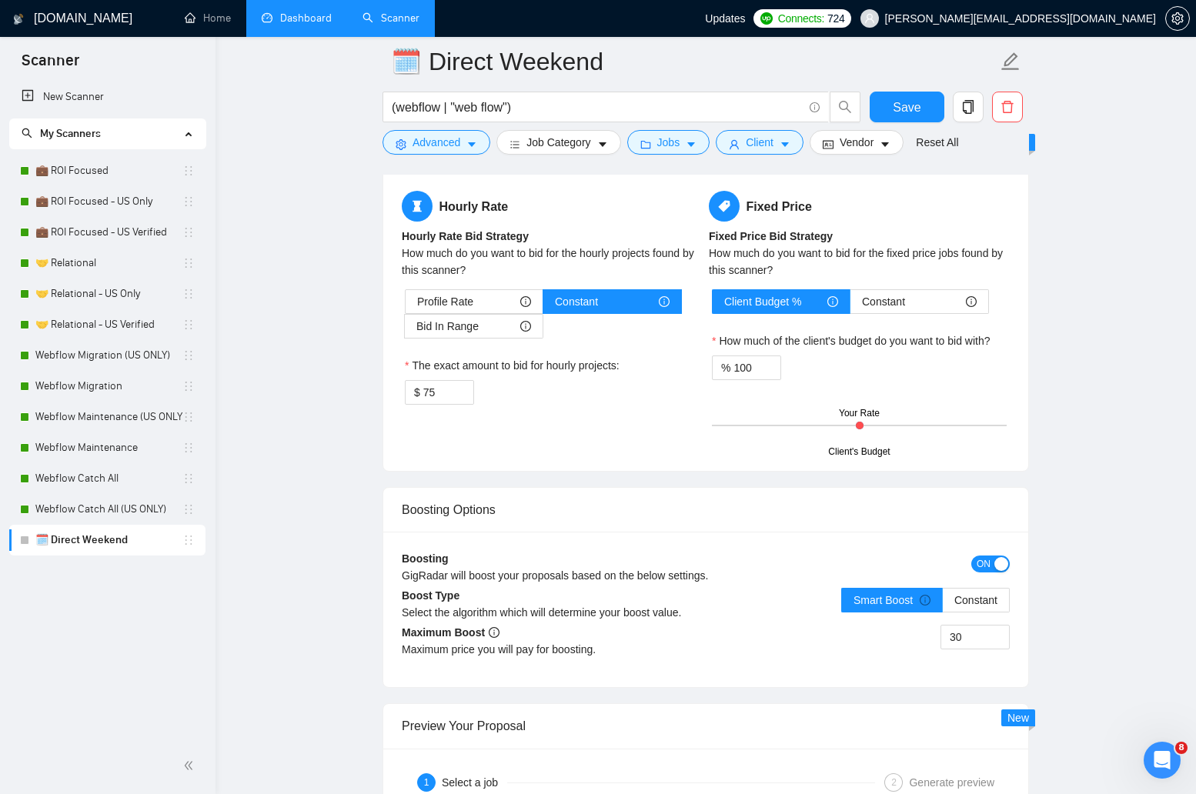
scroll to position [2696, 0]
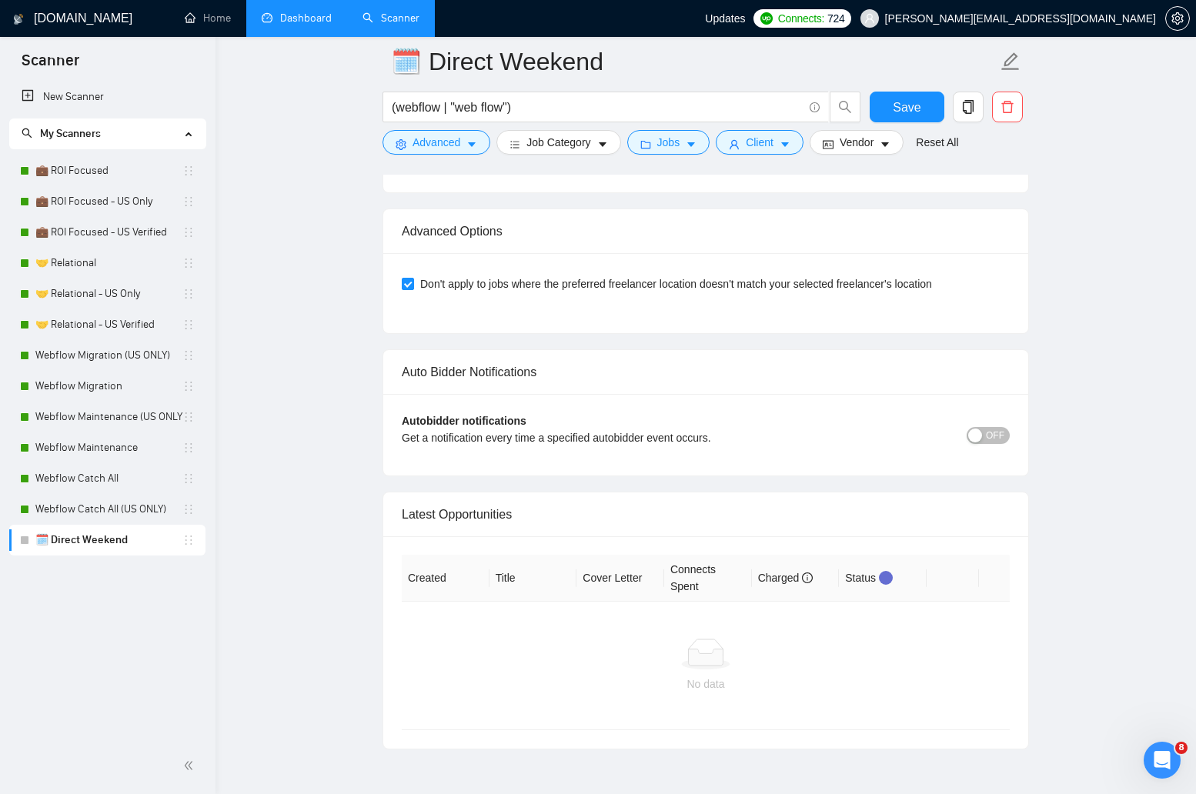
click at [984, 433] on button "OFF" at bounding box center [988, 435] width 43 height 17
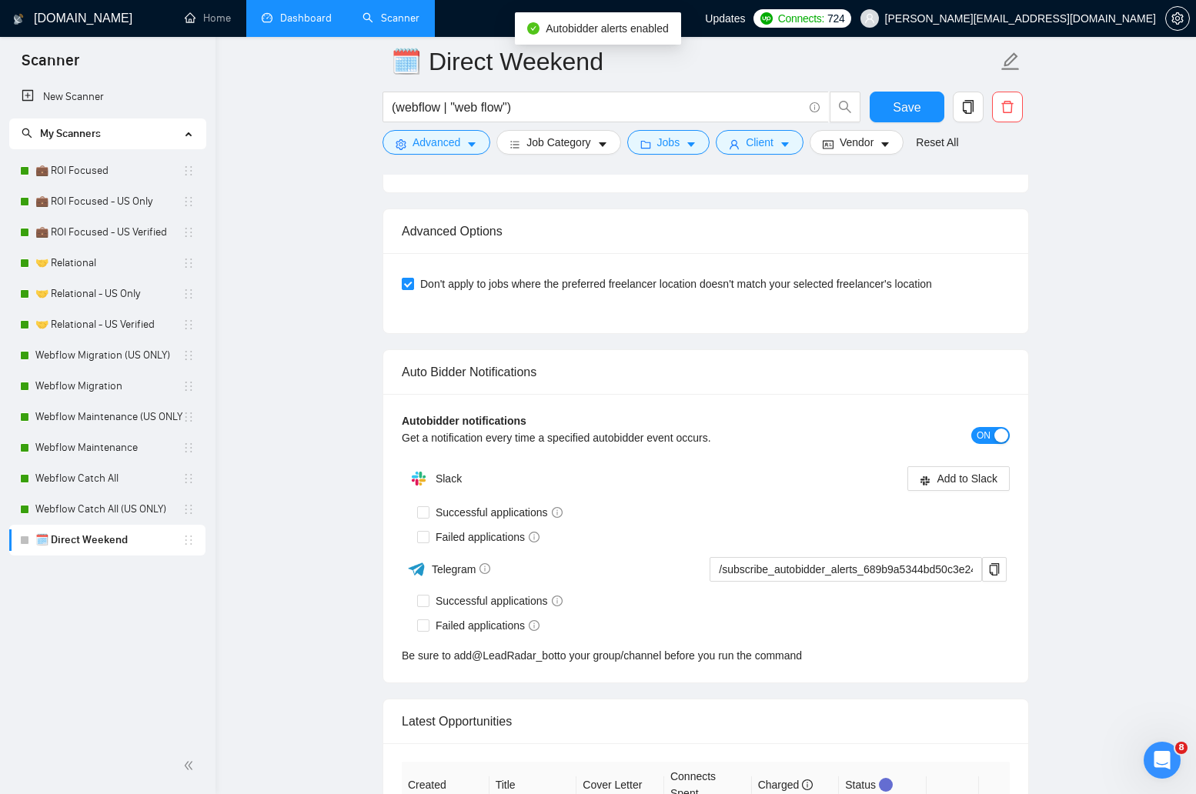
drag, startPoint x: 480, startPoint y: 513, endPoint x: 476, endPoint y: 523, distance: 10.7
click at [480, 513] on span "Successful applications" at bounding box center [499, 512] width 139 height 17
click at [428, 513] on input "Successful applications" at bounding box center [422, 511] width 11 height 11
checkbox input "true"
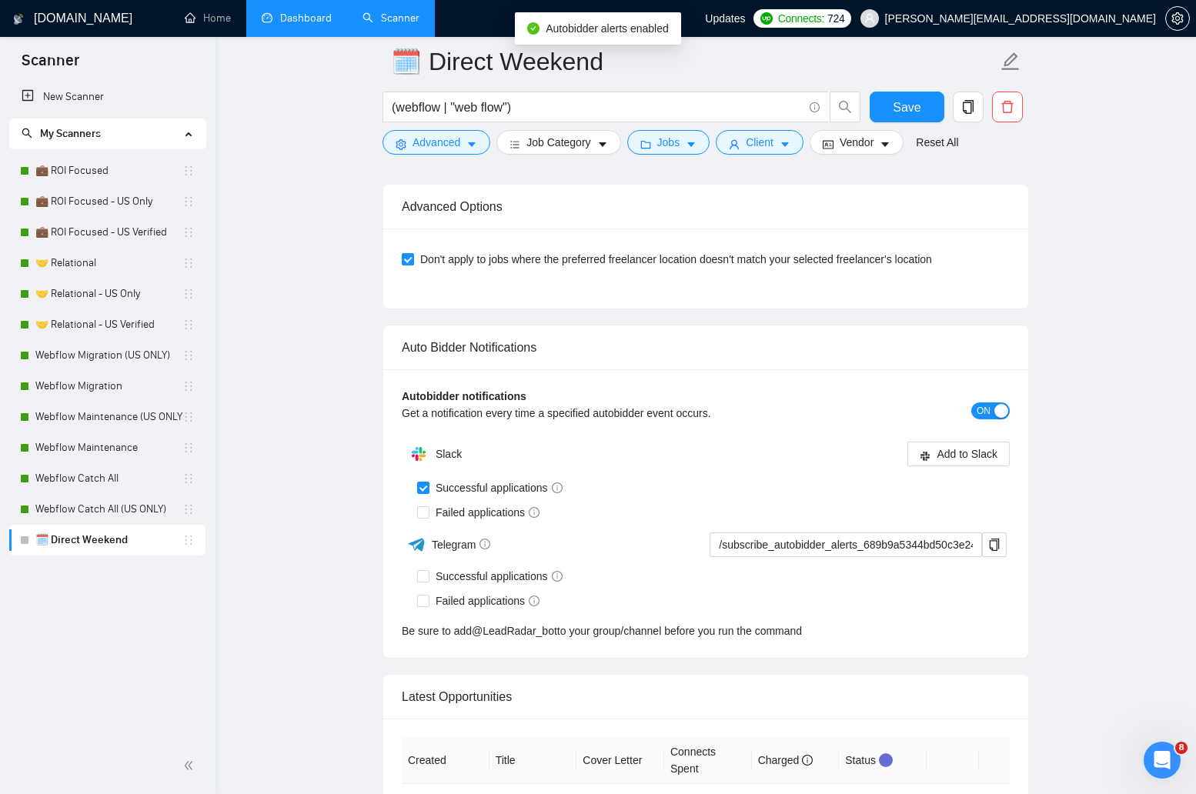
click at [472, 529] on div "Slack Add to Slack Successful applications Failed applications Telegram /subscr…" at bounding box center [706, 539] width 608 height 201
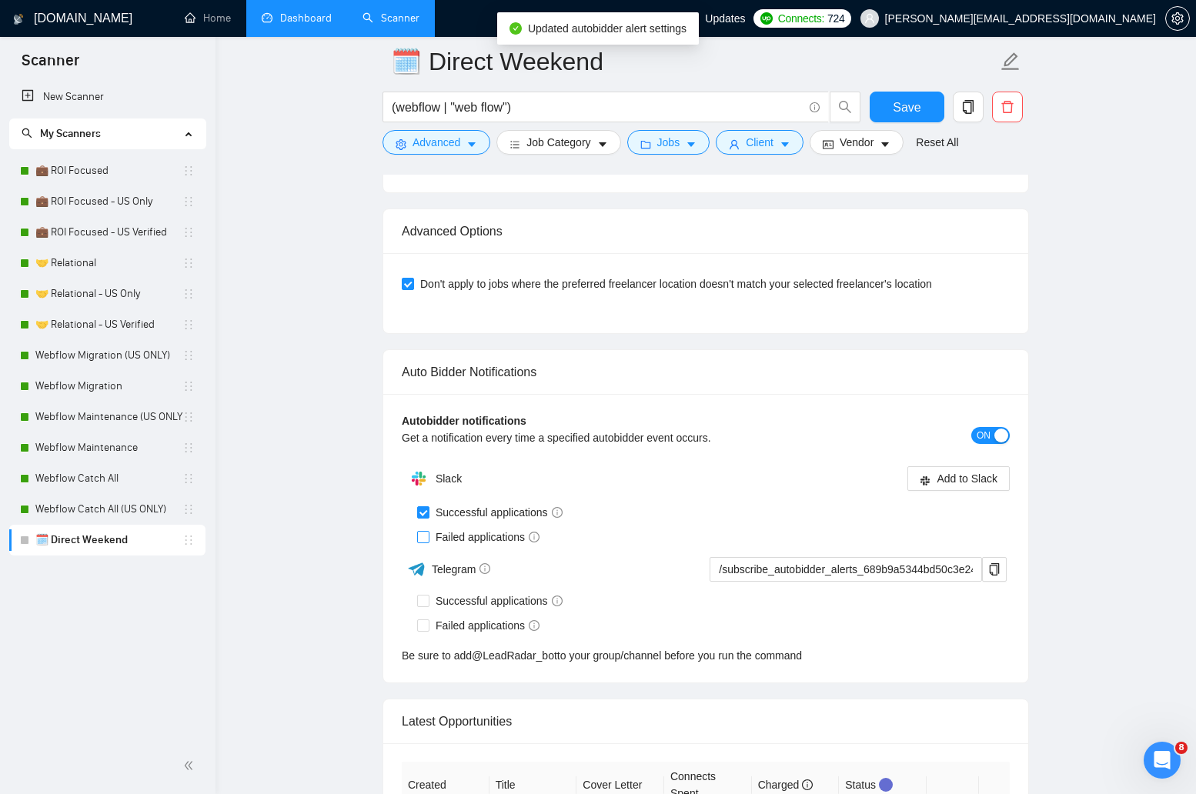
click at [424, 536] on input "Failed applications" at bounding box center [422, 536] width 11 height 11
checkbox input "true"
click at [937, 470] on span "Add to Slack" at bounding box center [967, 478] width 61 height 17
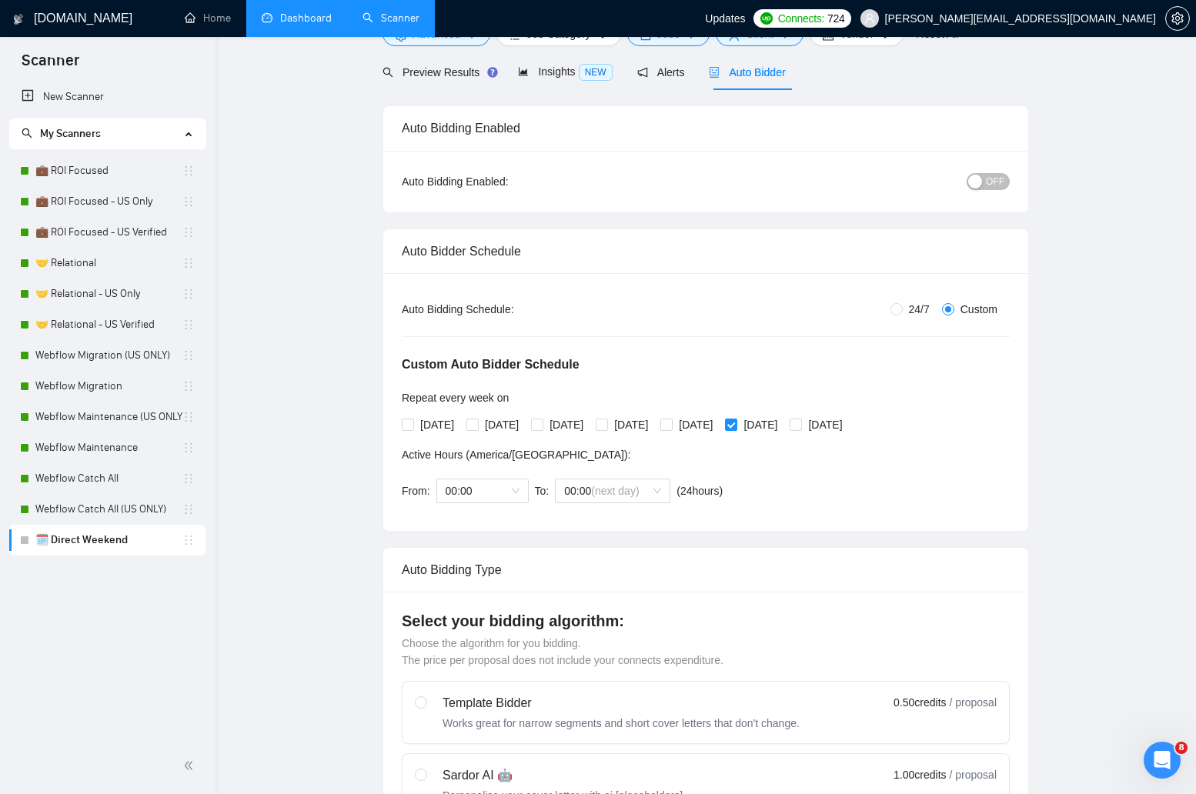
scroll to position [0, 0]
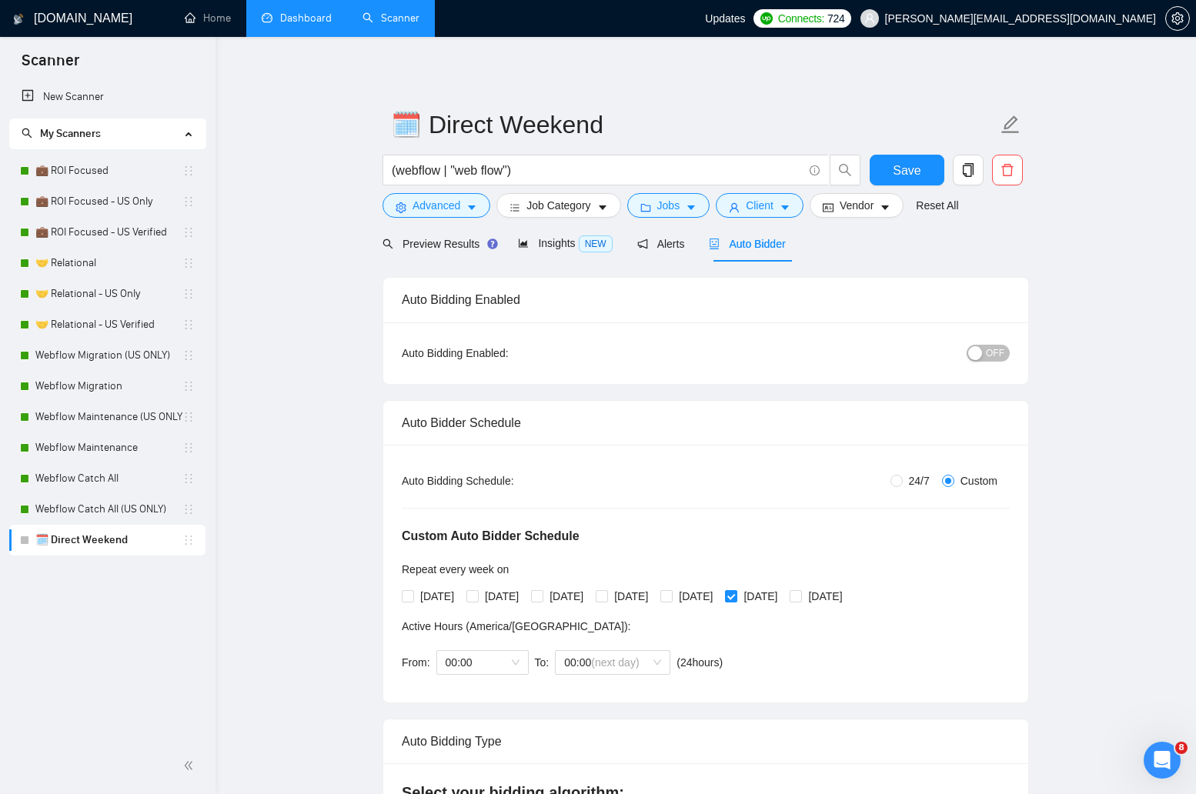
click at [984, 353] on button "OFF" at bounding box center [988, 353] width 43 height 17
click at [908, 178] on span "Save" at bounding box center [907, 170] width 28 height 19
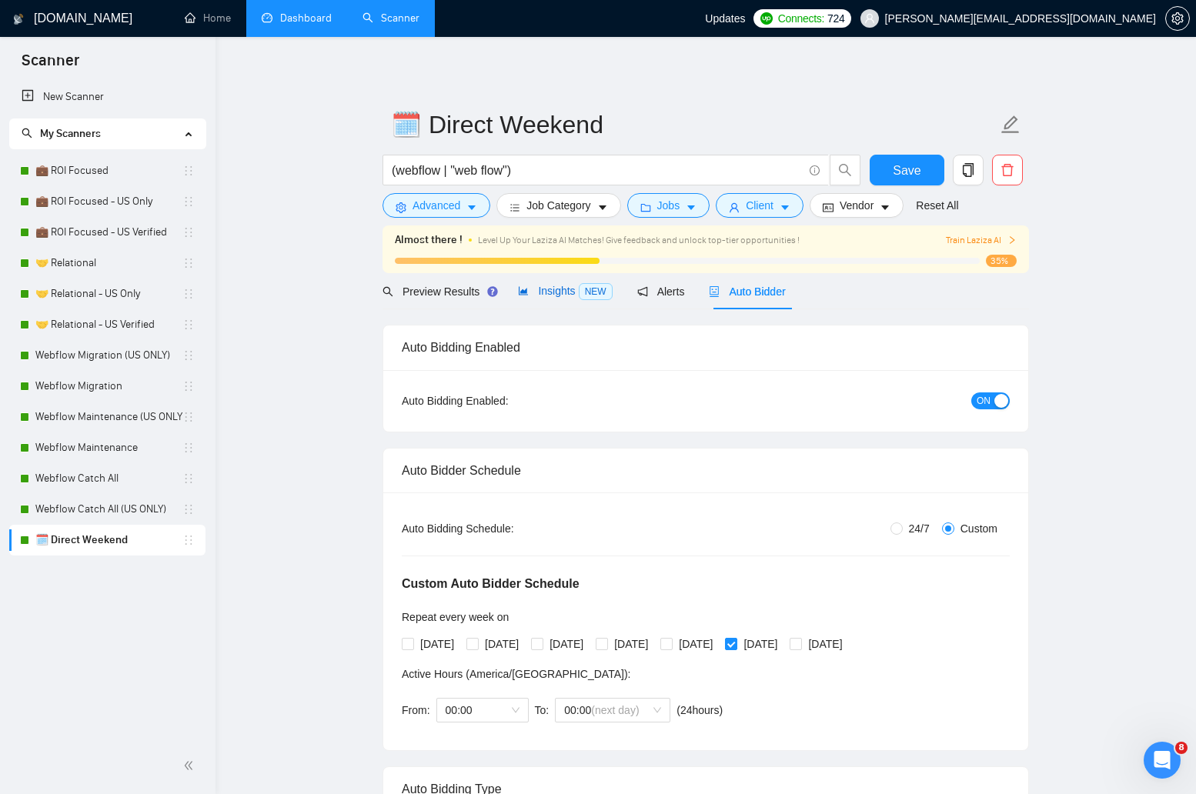
click at [554, 296] on span "Insights NEW" at bounding box center [565, 291] width 94 height 12
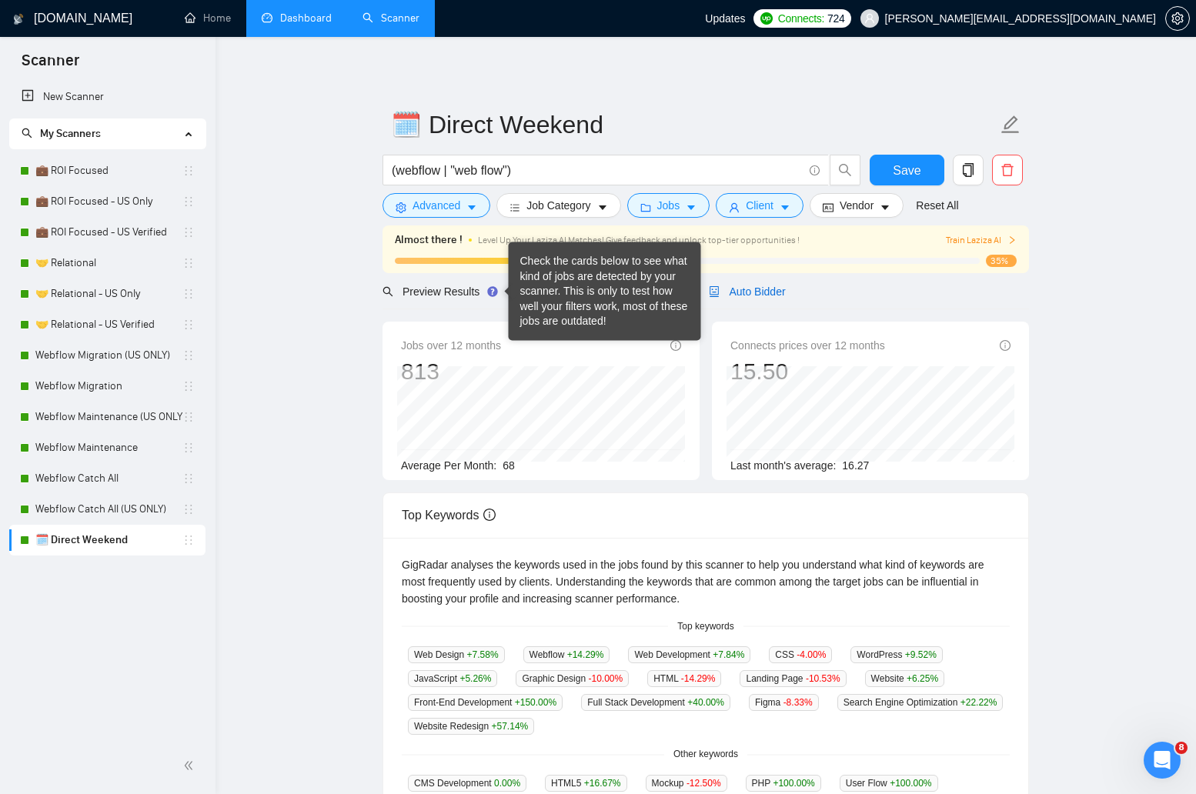
click at [757, 295] on span "Auto Bidder" at bounding box center [747, 292] width 76 height 12
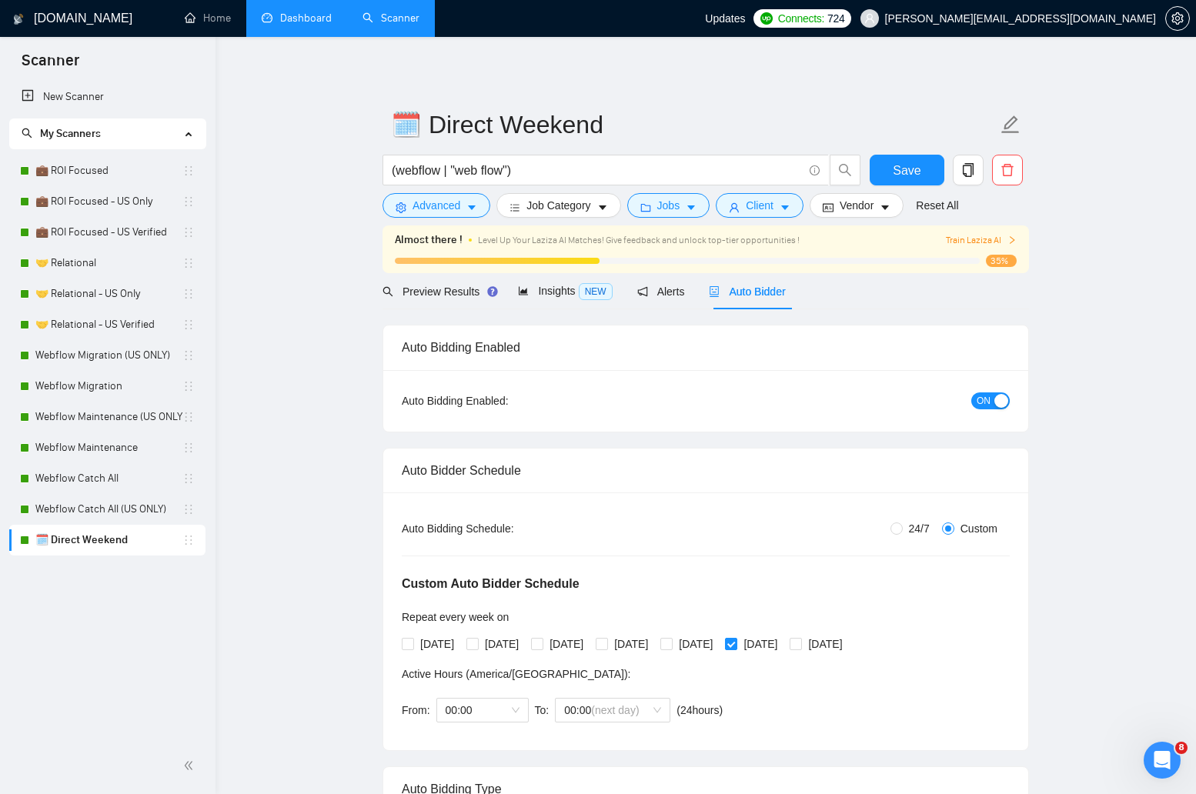
checkbox input "true"
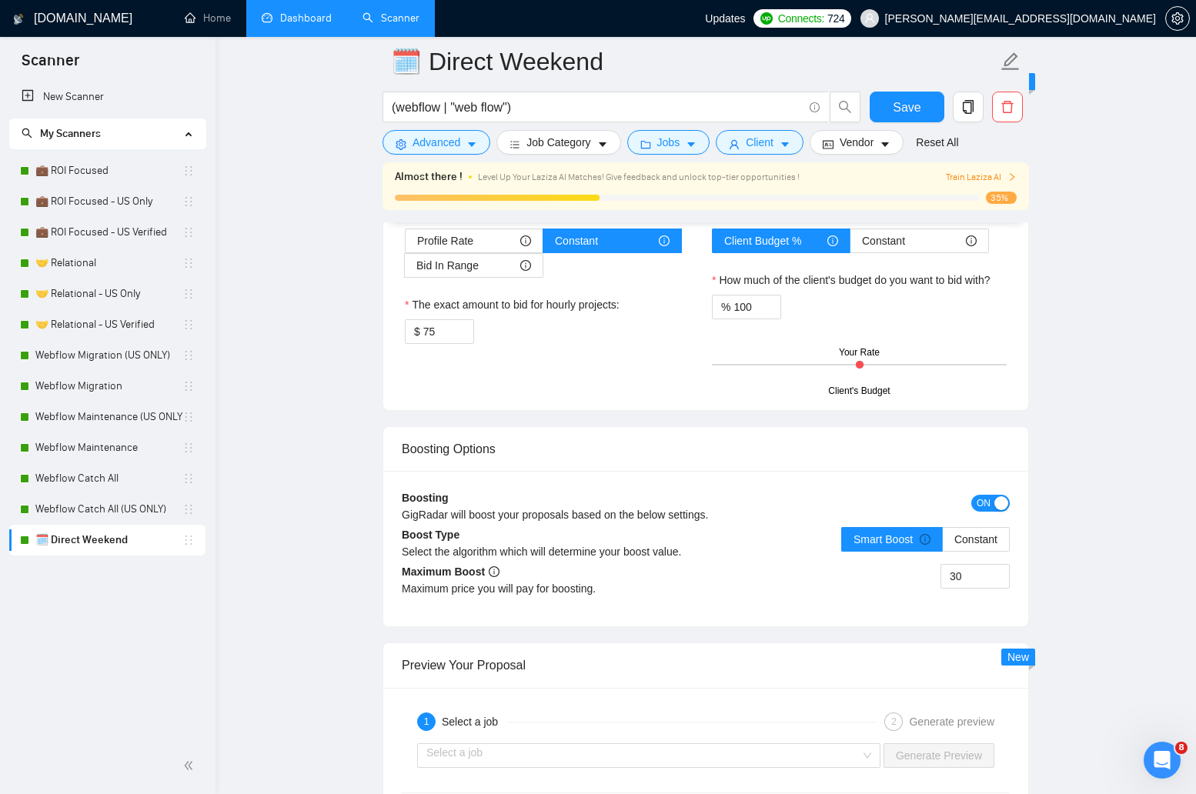
scroll to position [2867, 0]
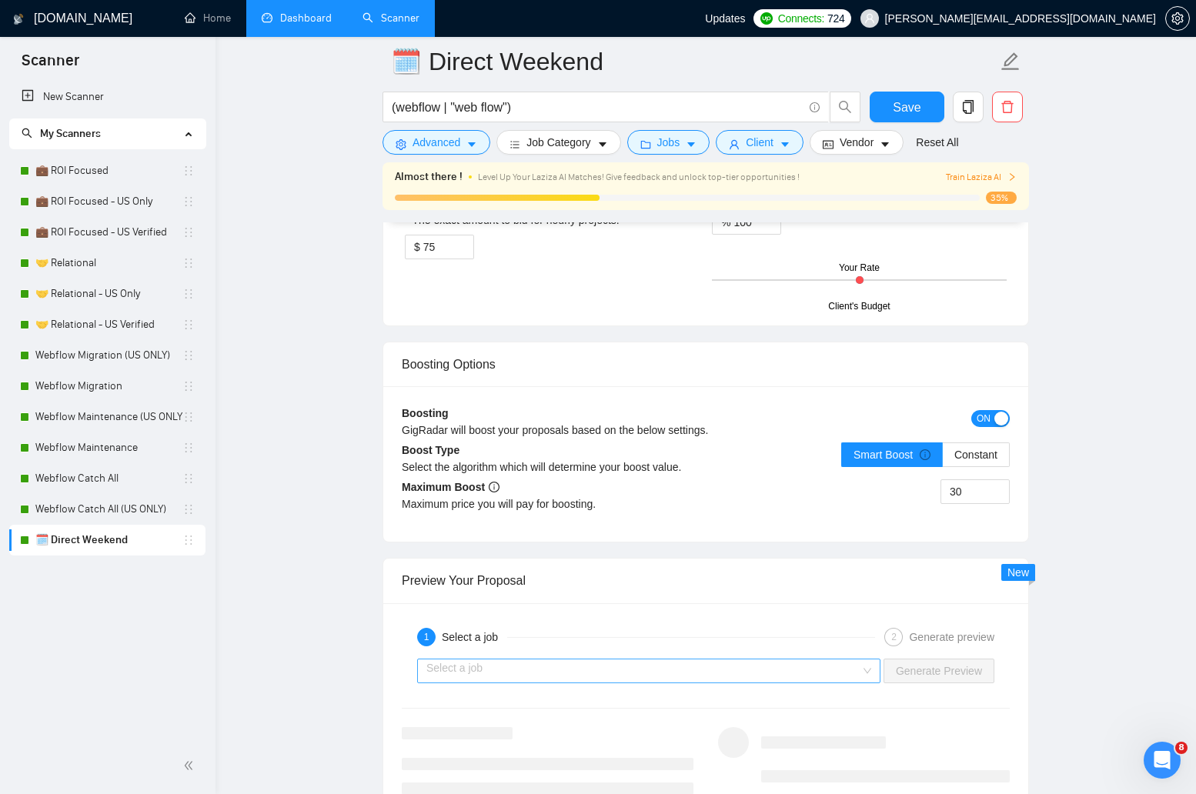
click at [697, 682] on div "Select a job" at bounding box center [648, 671] width 463 height 25
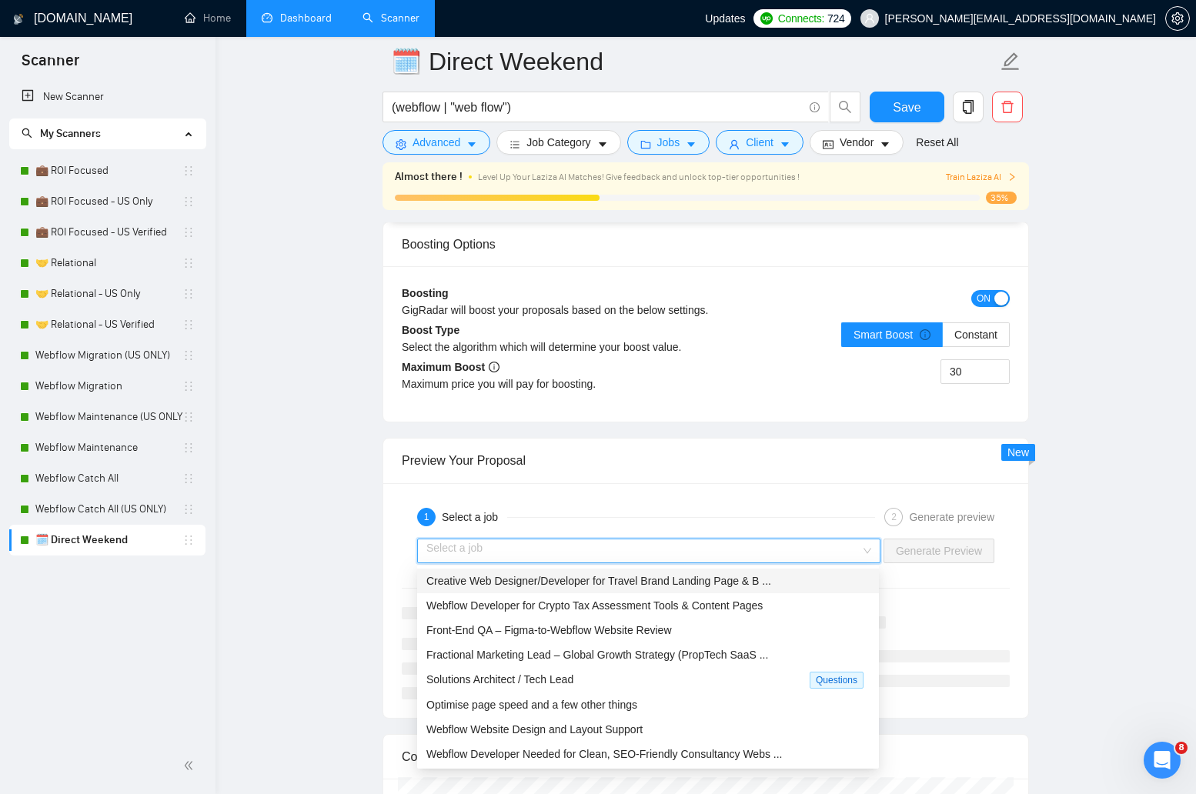
scroll to position [2988, 0]
click at [660, 610] on span "Webflow Developer for Crypto Tax Assessment Tools & Content Pages" at bounding box center [594, 605] width 336 height 12
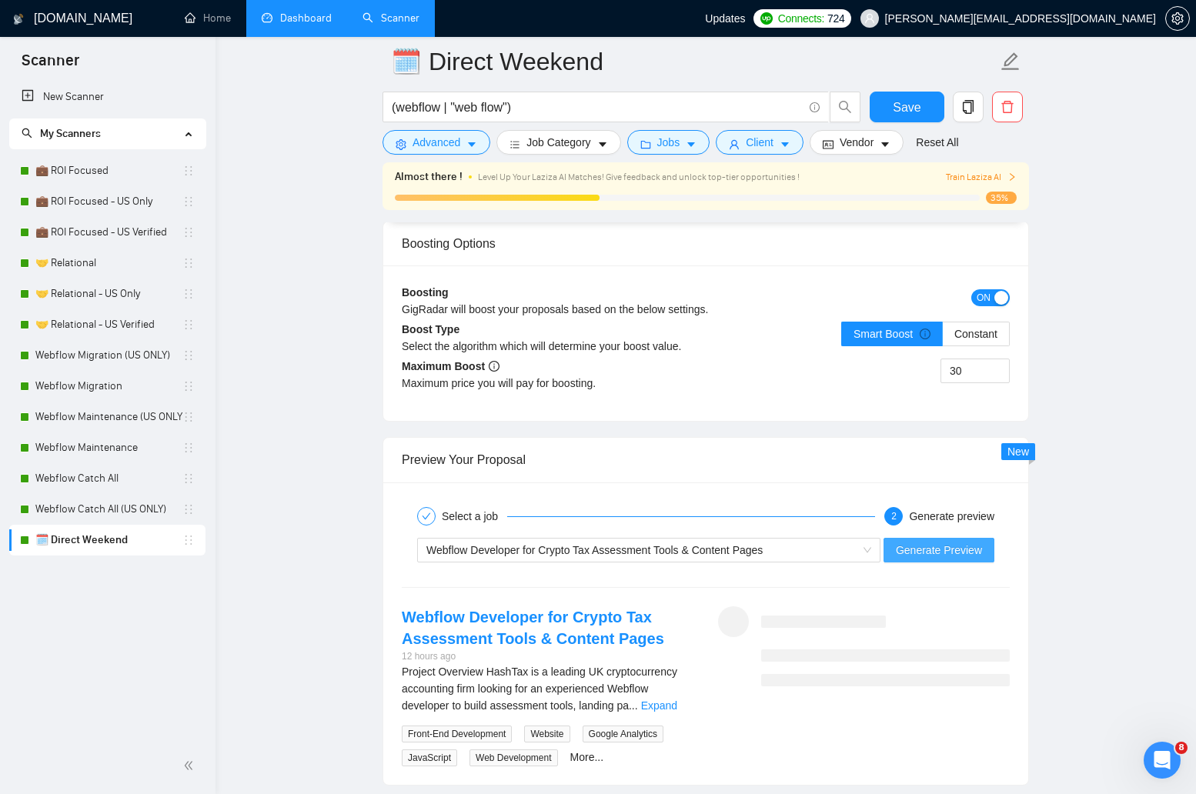
click at [899, 543] on span "Generate Preview" at bounding box center [939, 550] width 86 height 17
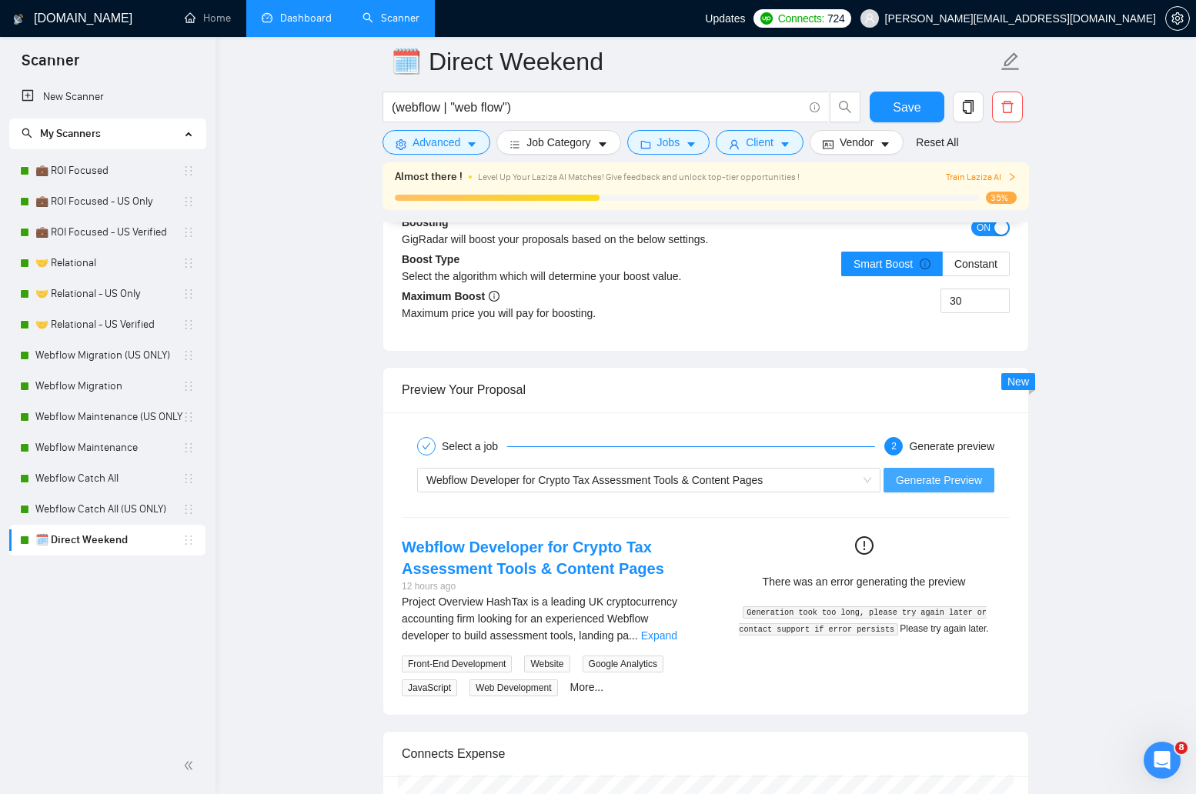
scroll to position [3081, 0]
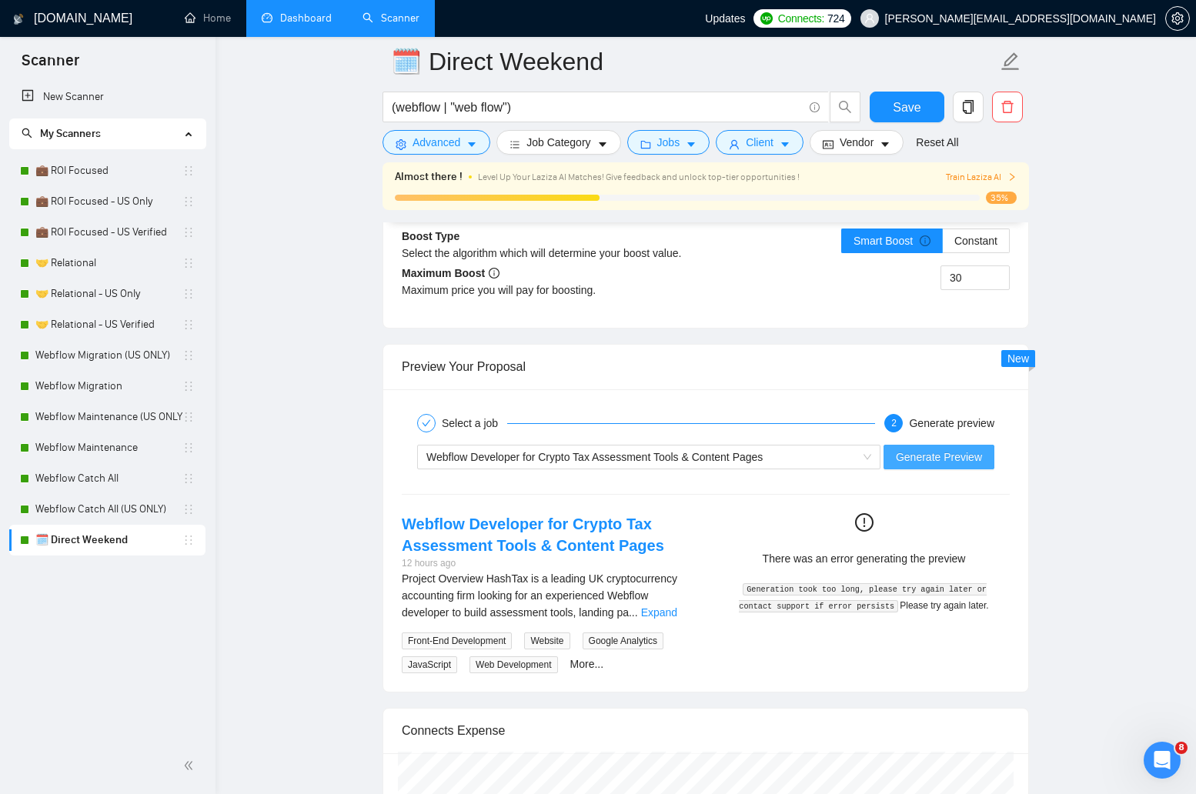
click at [921, 455] on span "Generate Preview" at bounding box center [939, 457] width 86 height 17
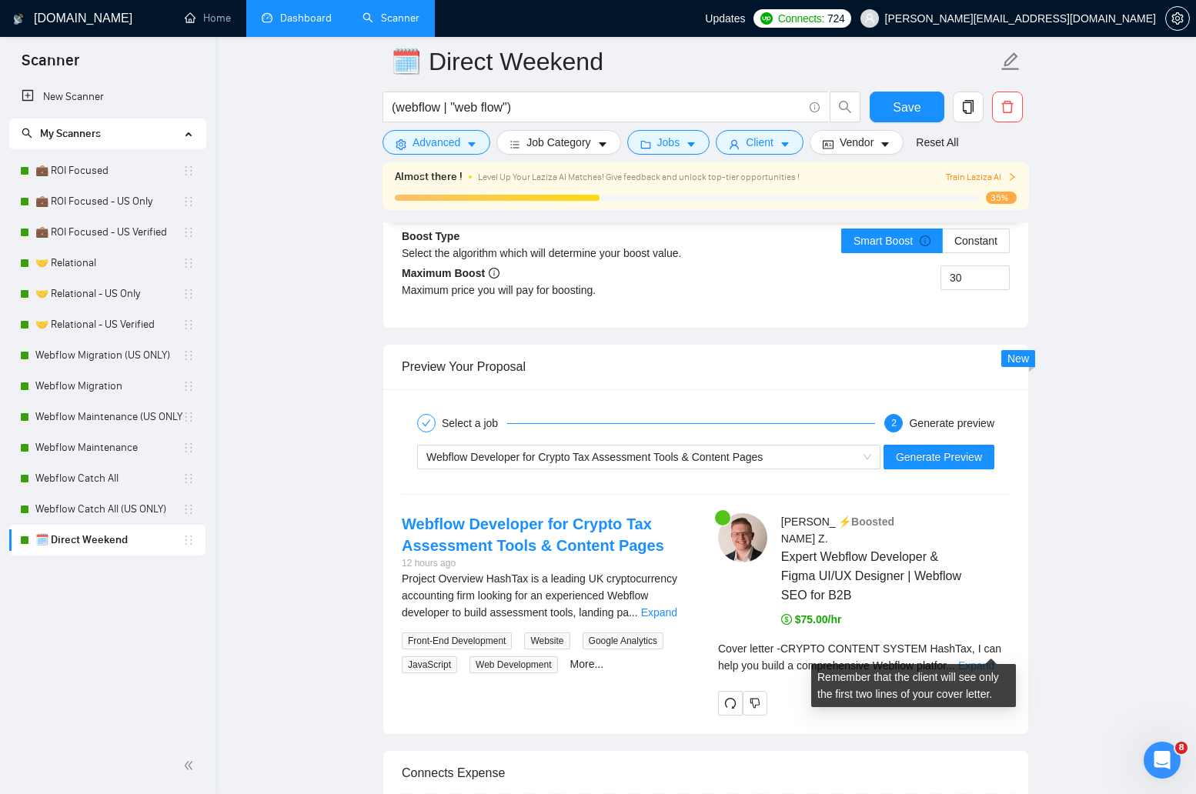
click at [979, 660] on link "Expand" at bounding box center [976, 666] width 36 height 12
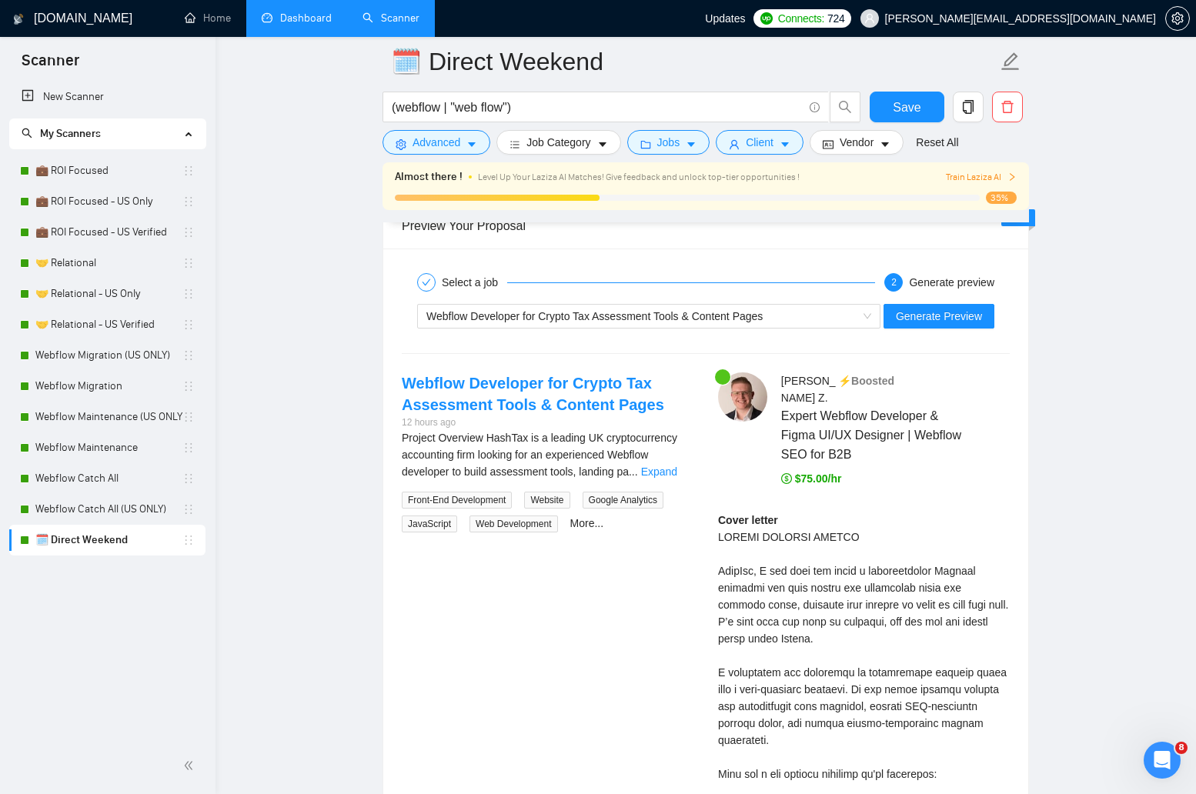
scroll to position [3211, 0]
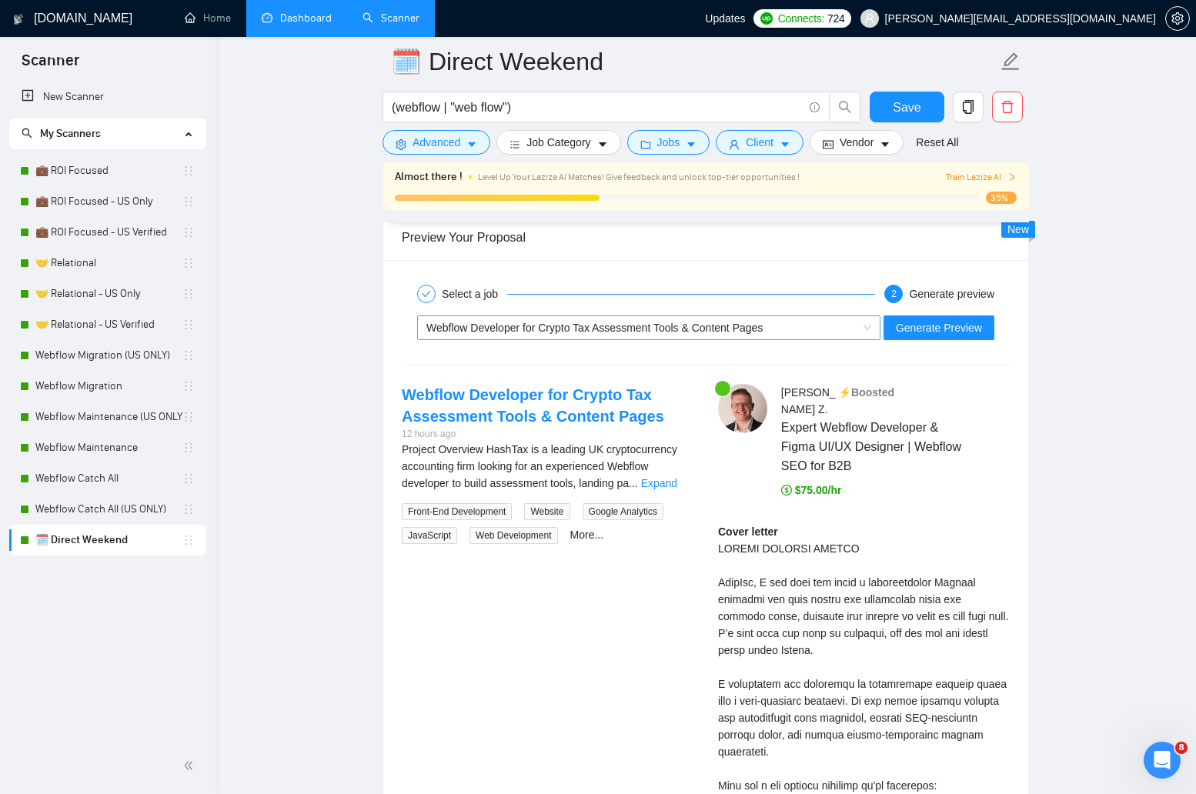
click at [696, 326] on span "Webflow Developer for Crypto Tax Assessment Tools & Content Pages" at bounding box center [594, 328] width 336 height 12
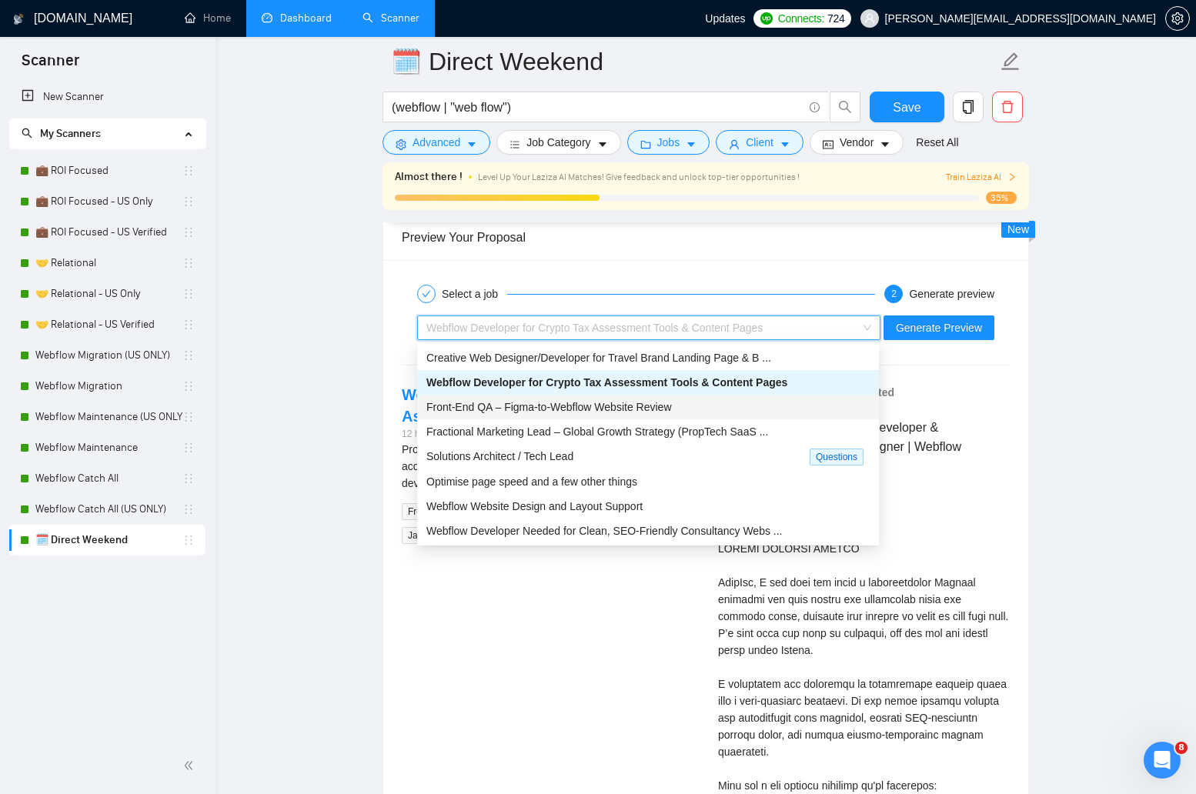
click at [623, 410] on span "Front-End QA – Figma-to-Webflow Website Review" at bounding box center [549, 407] width 246 height 12
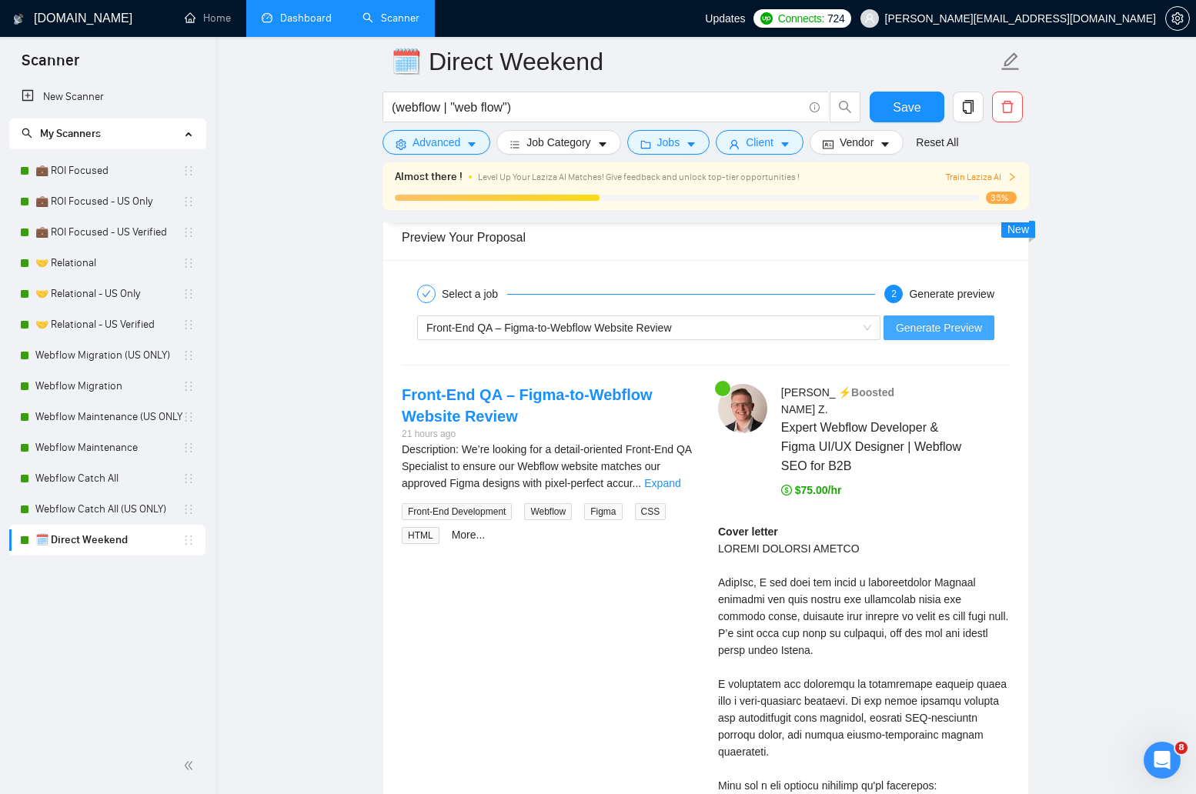
click at [933, 334] on span "Generate Preview" at bounding box center [939, 327] width 86 height 17
